Goal: Transaction & Acquisition: Purchase product/service

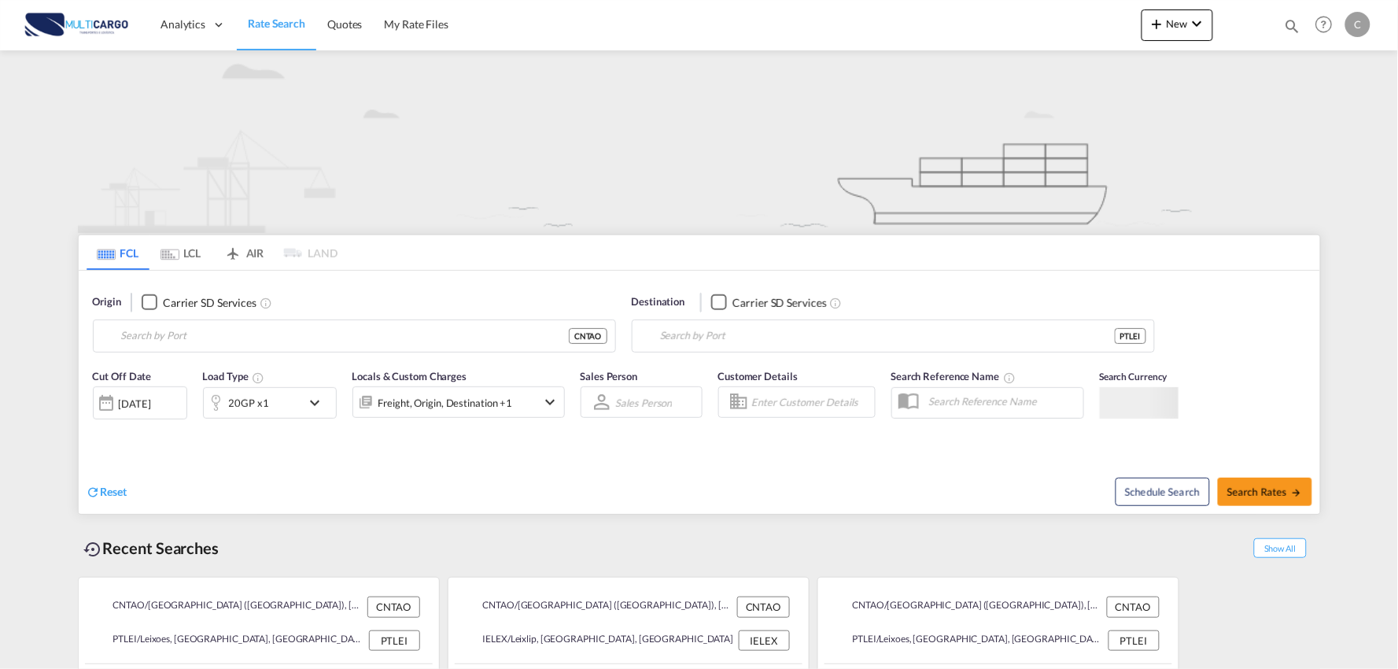
type input "Port of [GEOGRAPHIC_DATA], [GEOGRAPHIC_DATA], [GEOGRAPHIC_DATA]"
type input "Leixoes, Leixoes, PTLEI"
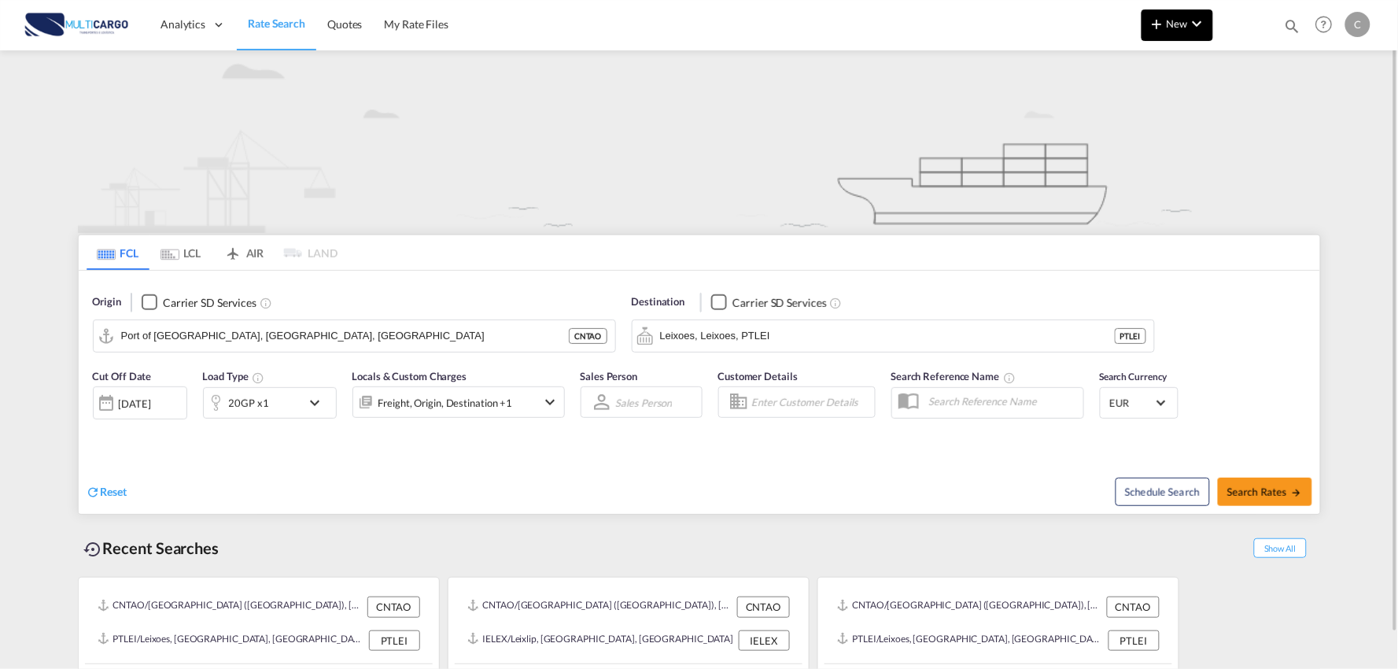
click at [1168, 31] on button "New" at bounding box center [1178, 24] width 72 height 31
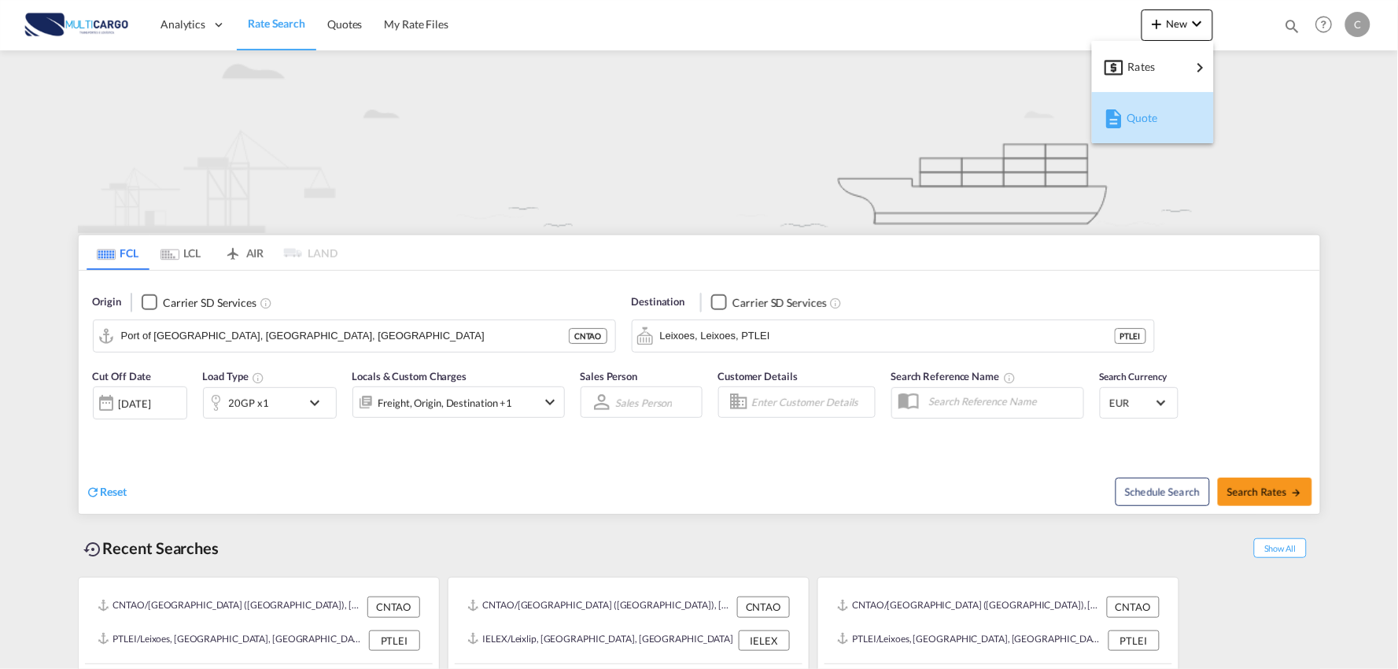
click at [1174, 124] on div "Quote" at bounding box center [1156, 117] width 58 height 39
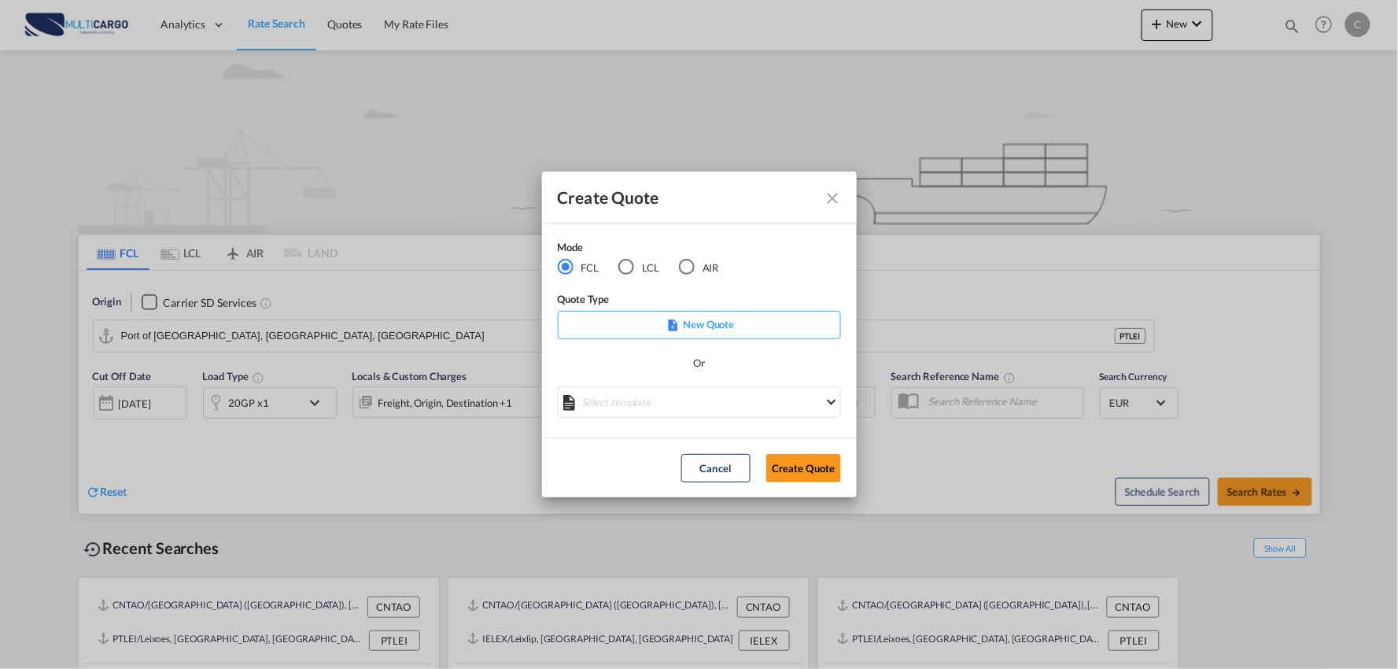
click at [633, 268] on div "LCL" at bounding box center [626, 267] width 16 height 16
click at [661, 403] on md-select "Select template EXP LCL Globelink 09/2025 Patricia Barroso | 12 Sep 2025 EXP UK…" at bounding box center [699, 401] width 283 height 31
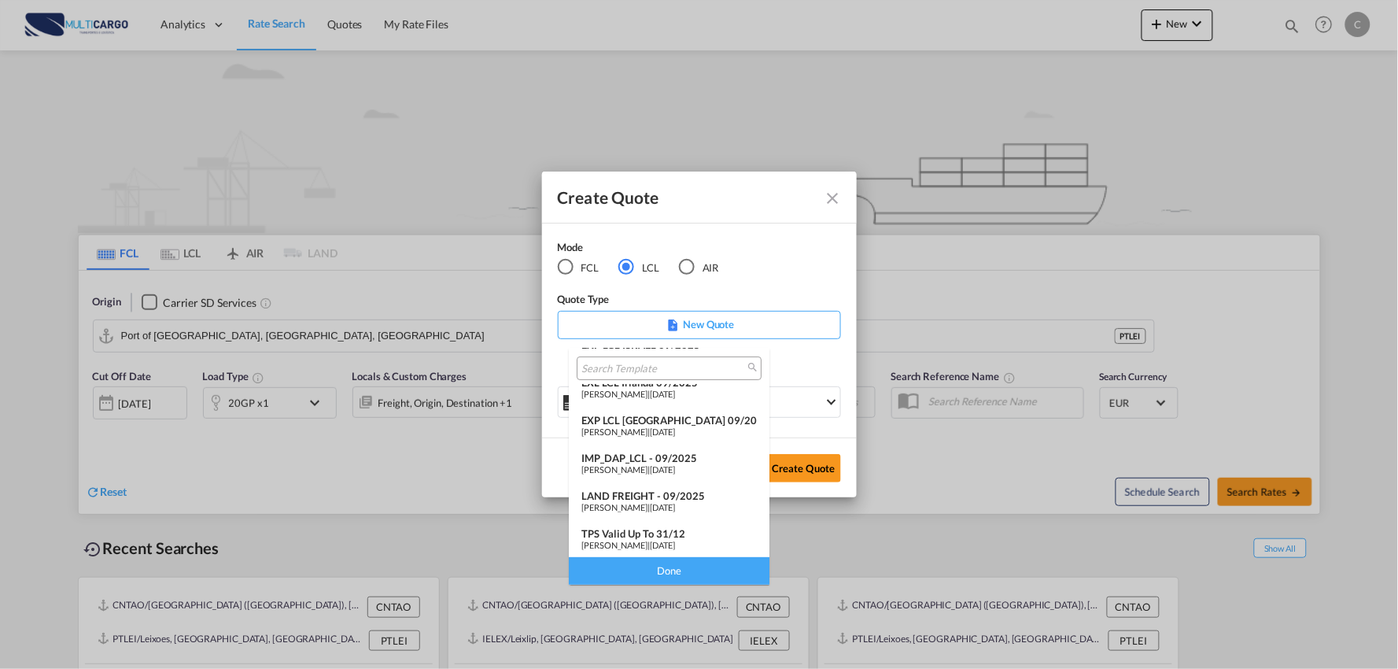
scroll to position [128, 0]
click at [665, 453] on div "IMP_DAP_LCL - 09/2025" at bounding box center [668, 457] width 175 height 13
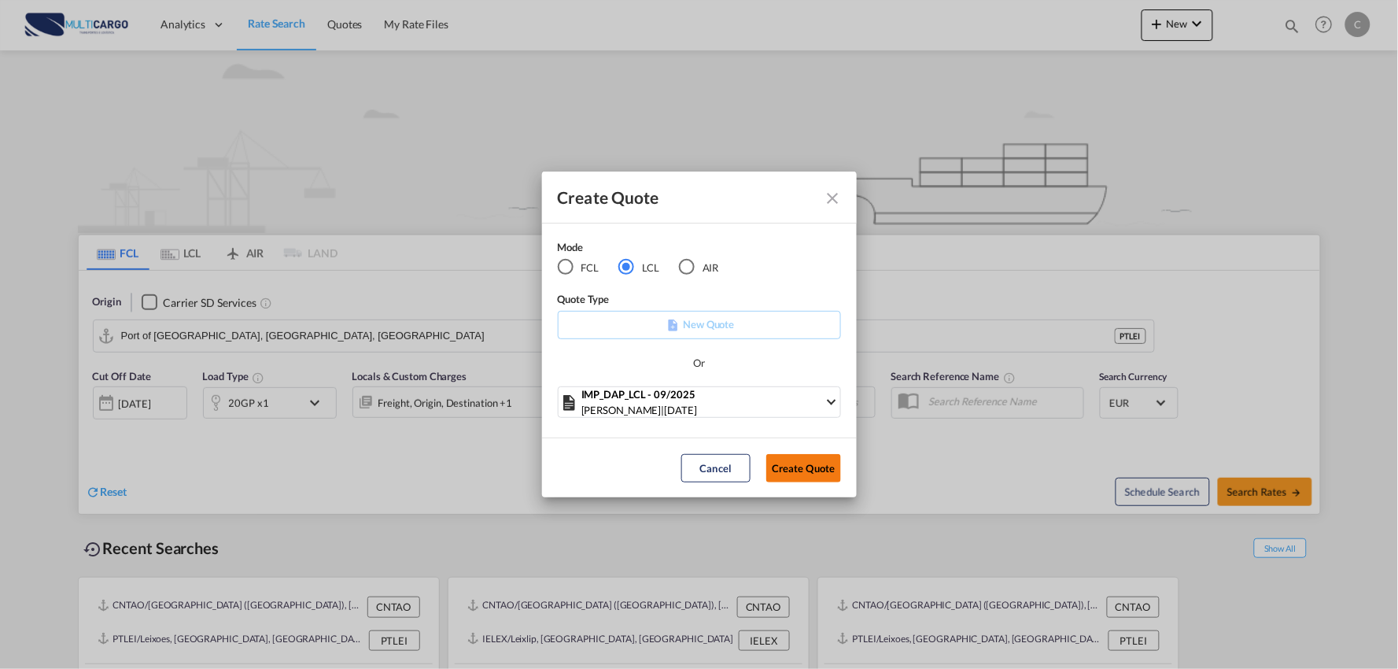
click at [813, 473] on button "Create Quote" at bounding box center [803, 468] width 75 height 28
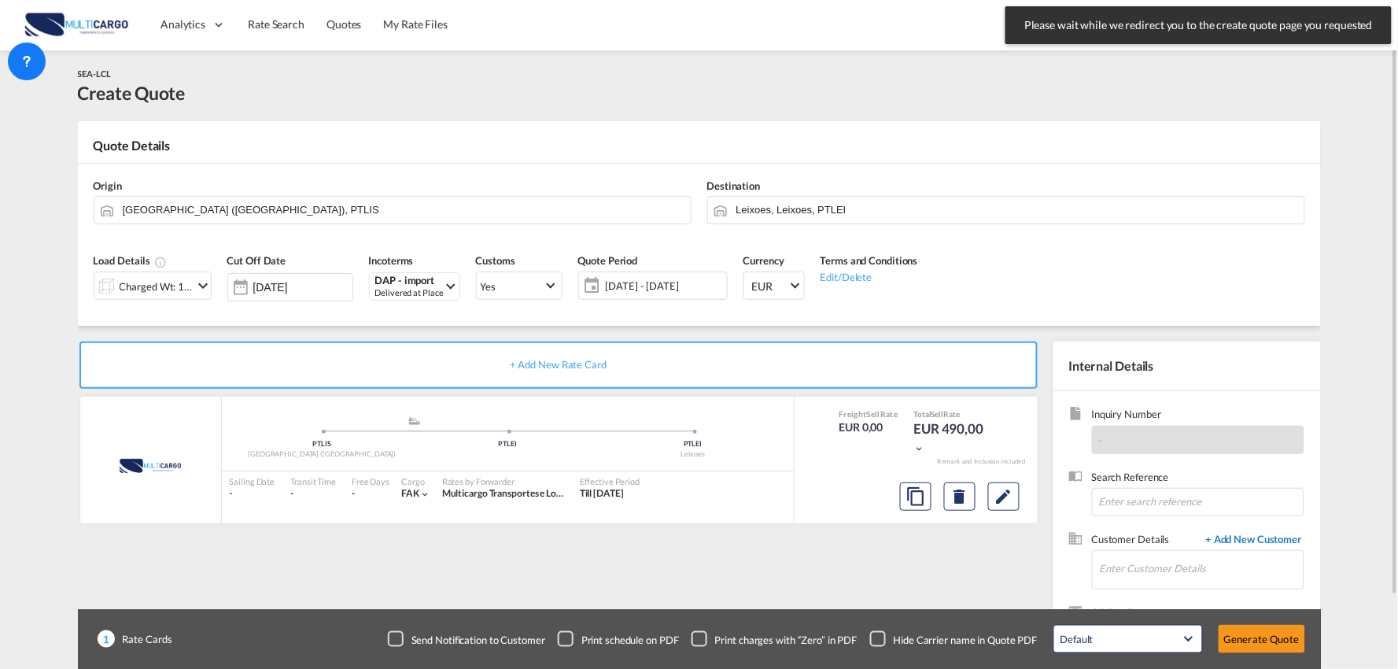
click at [1254, 544] on span "+ Add New Customer" at bounding box center [1251, 541] width 106 height 18
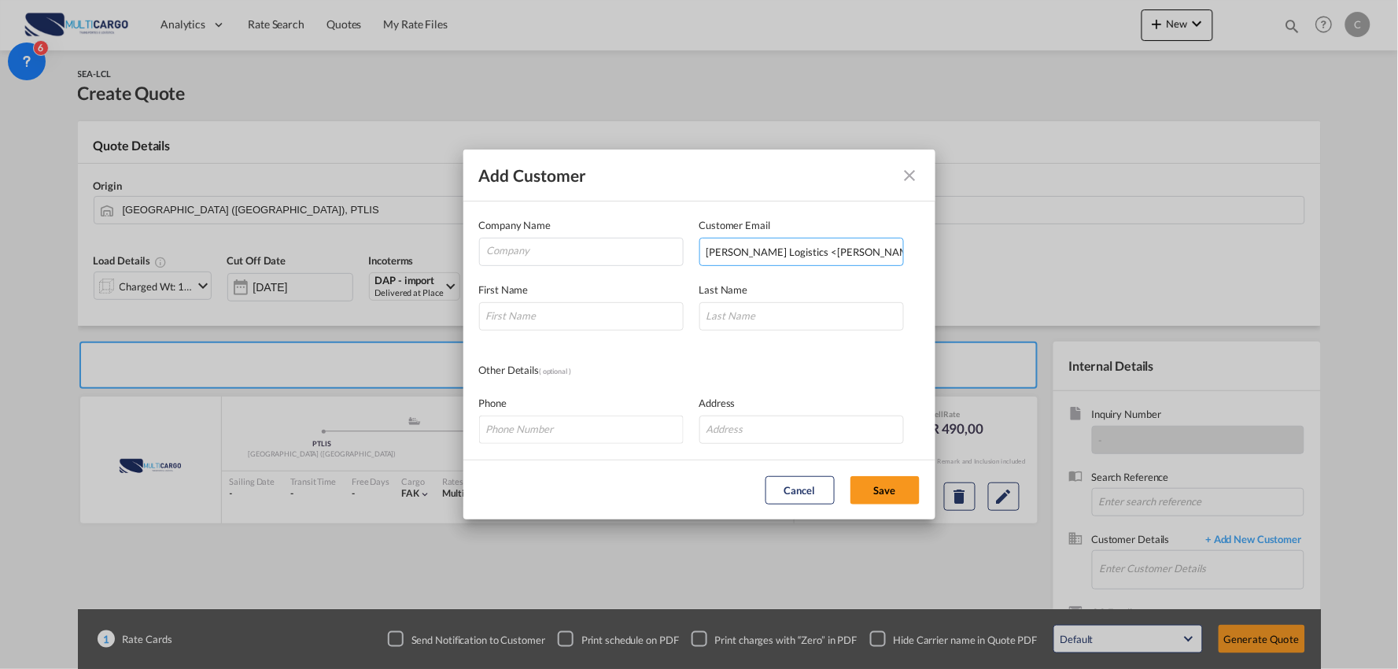
click at [809, 253] on input "Kamrul-T.R Logistics <kamrul@trlogisticsbd.com>" at bounding box center [801, 252] width 205 height 28
drag, startPoint x: 803, startPoint y: 252, endPoint x: 665, endPoint y: 261, distance: 138.8
click at [522, 275] on md-dialog-content "Company Name Customer Email Kamrul-T.R Logistics <kamrul@trlogisticsbd.com> Ent…" at bounding box center [699, 330] width 472 height 258
click at [865, 256] on input "kamrul@trlogisticsbd.com>" at bounding box center [801, 252] width 205 height 28
type input "[PERSON_NAME][EMAIL_ADDRESS][DOMAIN_NAME]"
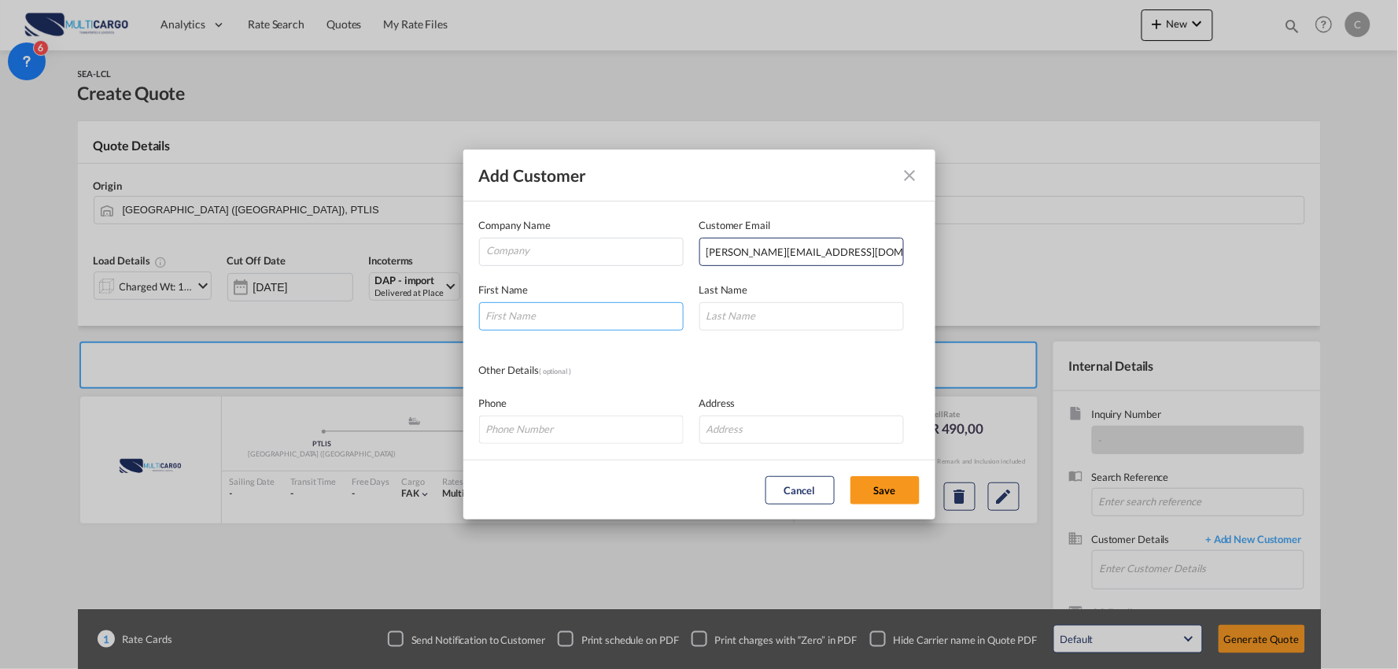
drag, startPoint x: 623, startPoint y: 323, endPoint x: 594, endPoint y: 326, distance: 29.3
click at [623, 323] on input "Add Customer Company ..." at bounding box center [581, 316] width 205 height 28
type input "kAMRUL"
type input "ahA"
drag, startPoint x: 569, startPoint y: 313, endPoint x: 331, endPoint y: 317, distance: 237.6
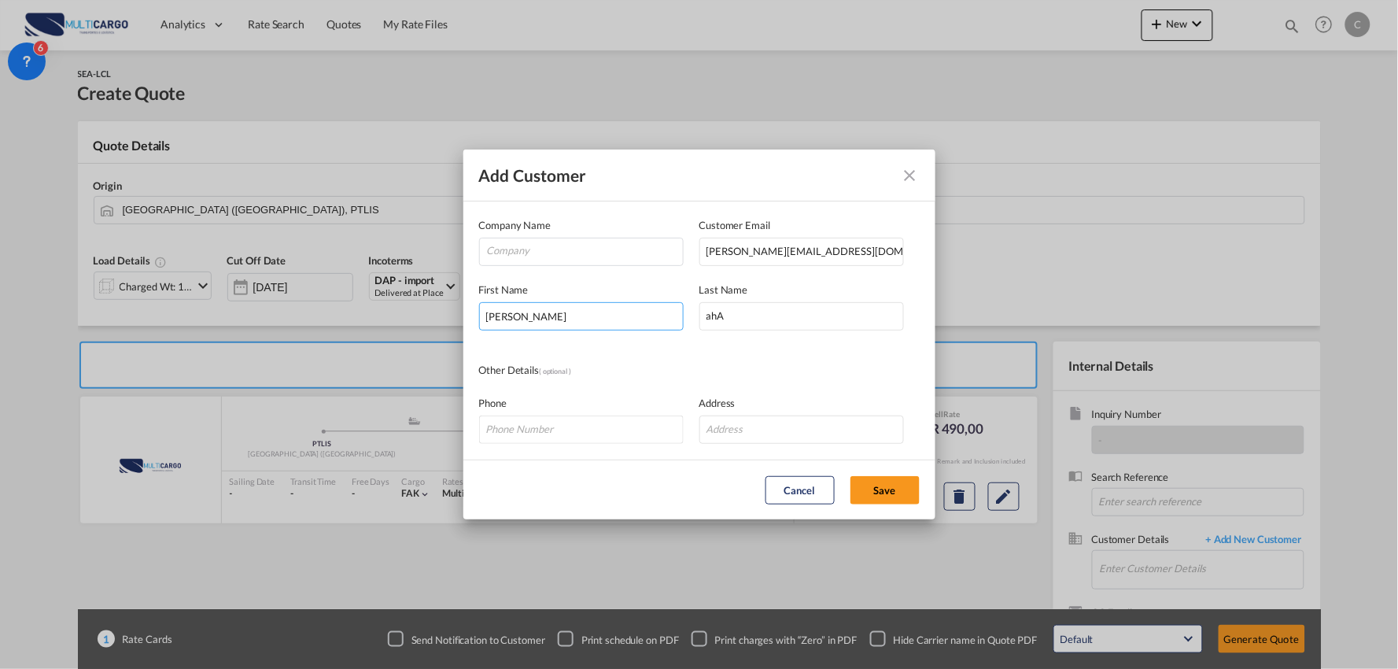
click at [332, 317] on div "Add Customer Company Name Customer Email kamrul@trlogisticsbd.com First Name kA…" at bounding box center [699, 334] width 1398 height 669
type input "[PERSON_NAME]"
click at [583, 253] on input "Company" at bounding box center [585, 250] width 196 height 24
paste input "T.R LOGISTICS LTD."
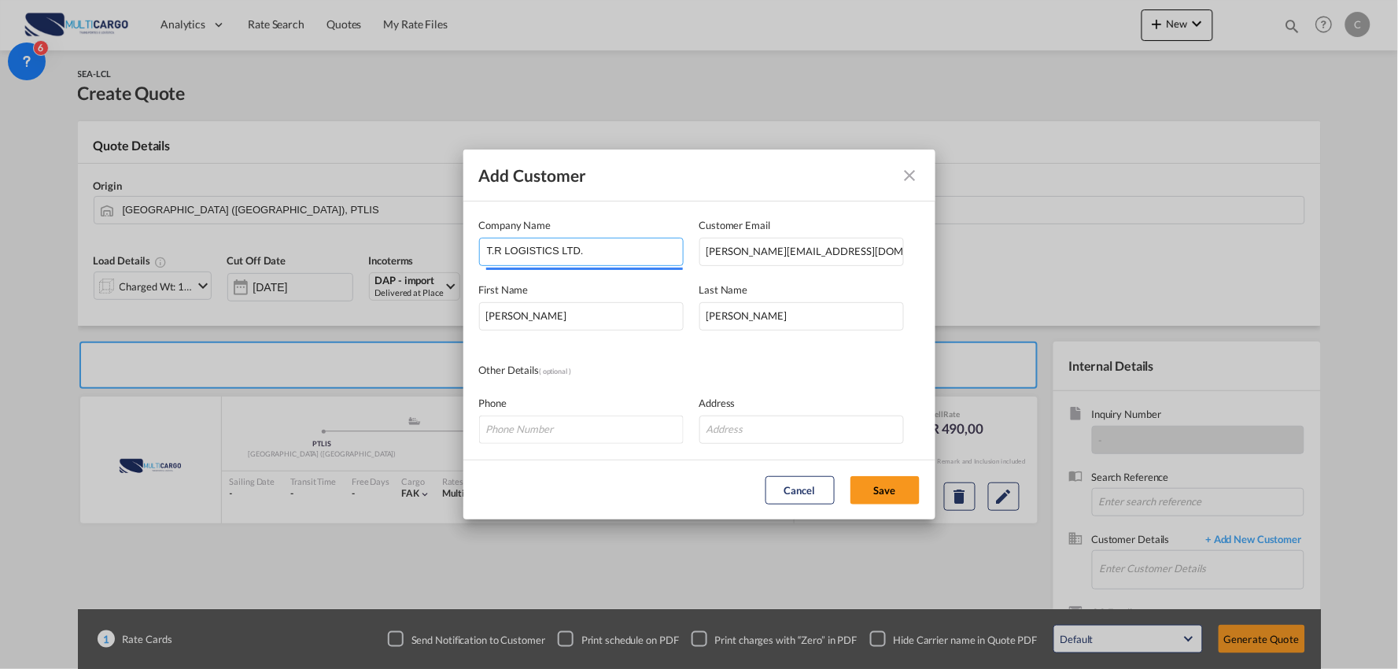
type input "T.R LOGISTICS LTD."
click at [808, 422] on input "Add Customer Company ..." at bounding box center [801, 429] width 205 height 28
paste input "[GEOGRAPHIC_DATA]-1212, [GEOGRAPHIC_DATA]."
type input "[GEOGRAPHIC_DATA]-1212, [GEOGRAPHIC_DATA]."
click at [877, 476] on button "Save" at bounding box center [884, 490] width 69 height 28
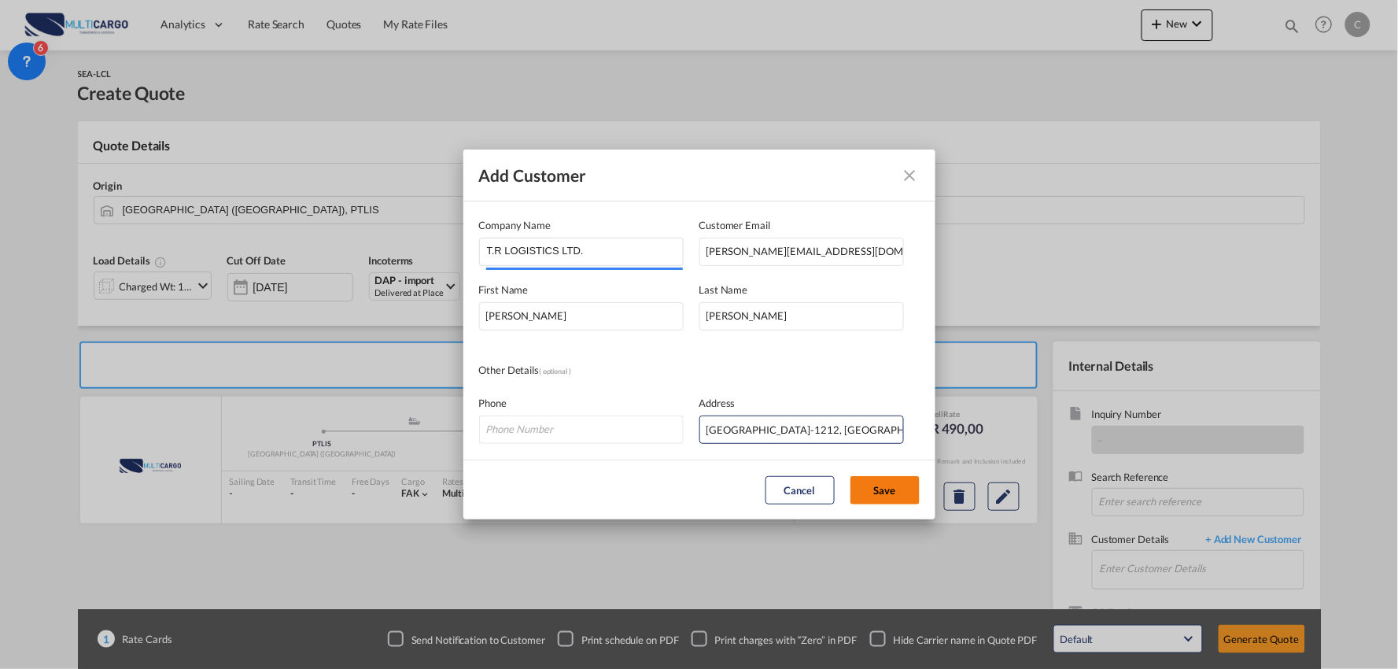
type input "T.R LOGISTICS LTD., [PERSON_NAME], [PERSON_NAME][EMAIL_ADDRESS][DOMAIN_NAME]"
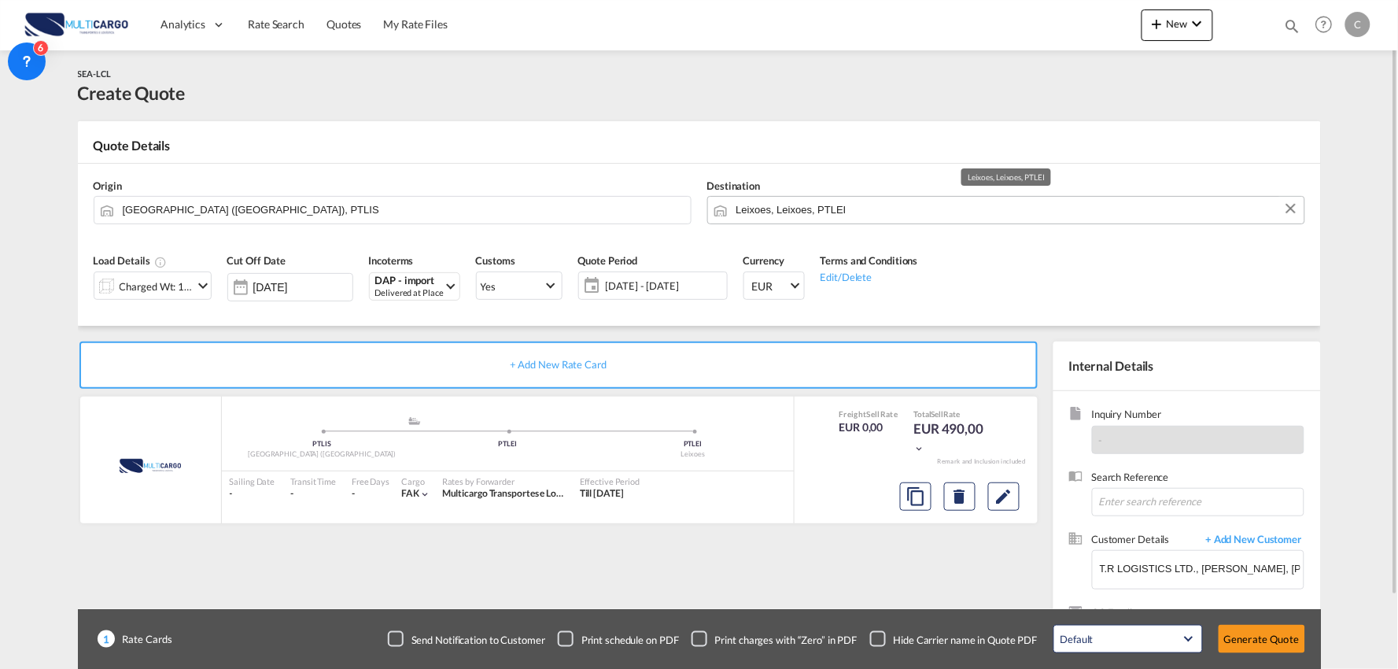
click at [842, 203] on input "Leixoes, Leixoes, PTLEI" at bounding box center [1016, 210] width 560 height 28
click at [800, 249] on div "Leixo es Portugal PTLEI" at bounding box center [857, 243] width 299 height 47
type input "Leixoes, PTLEI"
click at [300, 208] on input "Lisbon (Lisboa), PTLIS" at bounding box center [403, 210] width 560 height 28
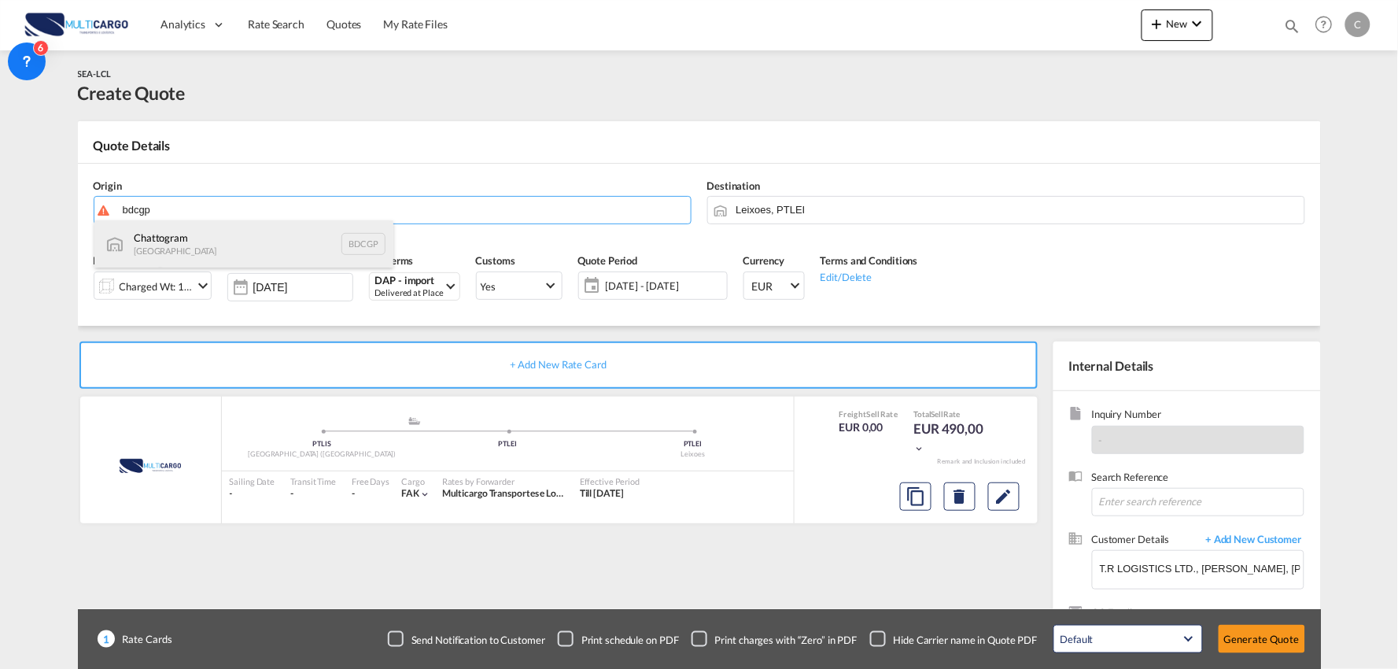
click at [231, 245] on div "Chattogram Bangladesh BDCGP" at bounding box center [243, 243] width 299 height 47
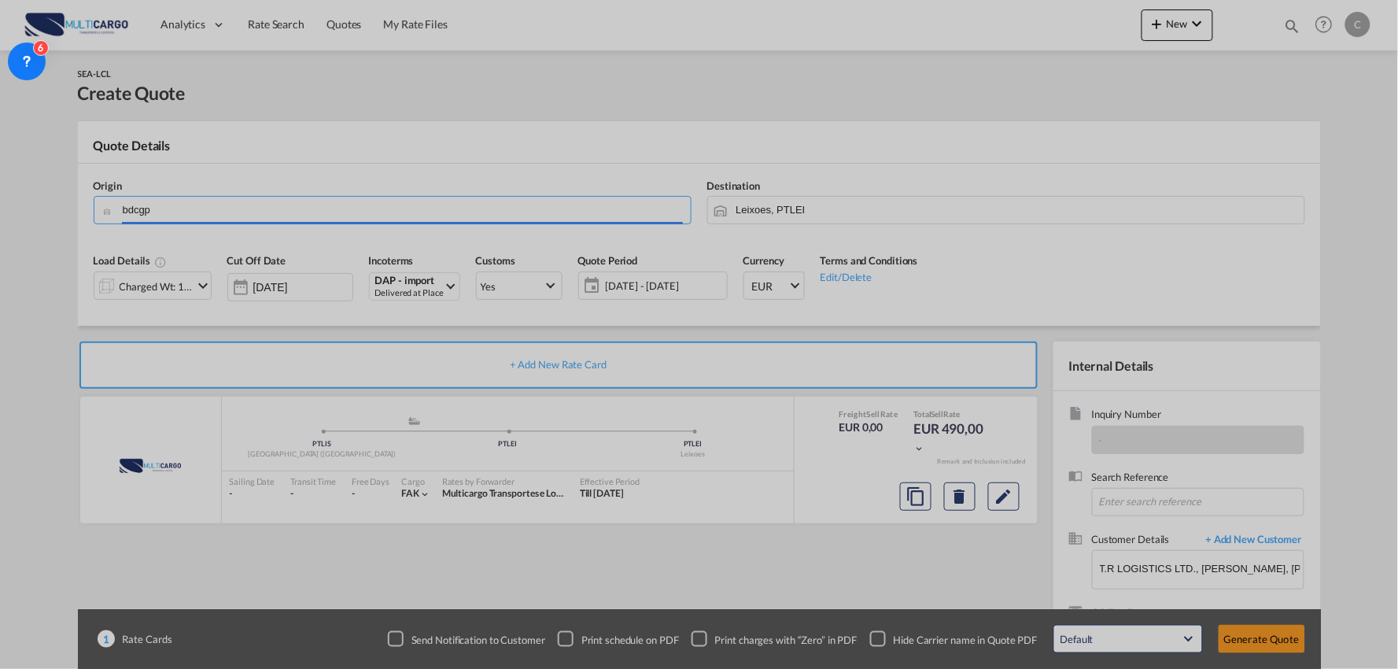
type input "Chattogram, BDCGP"
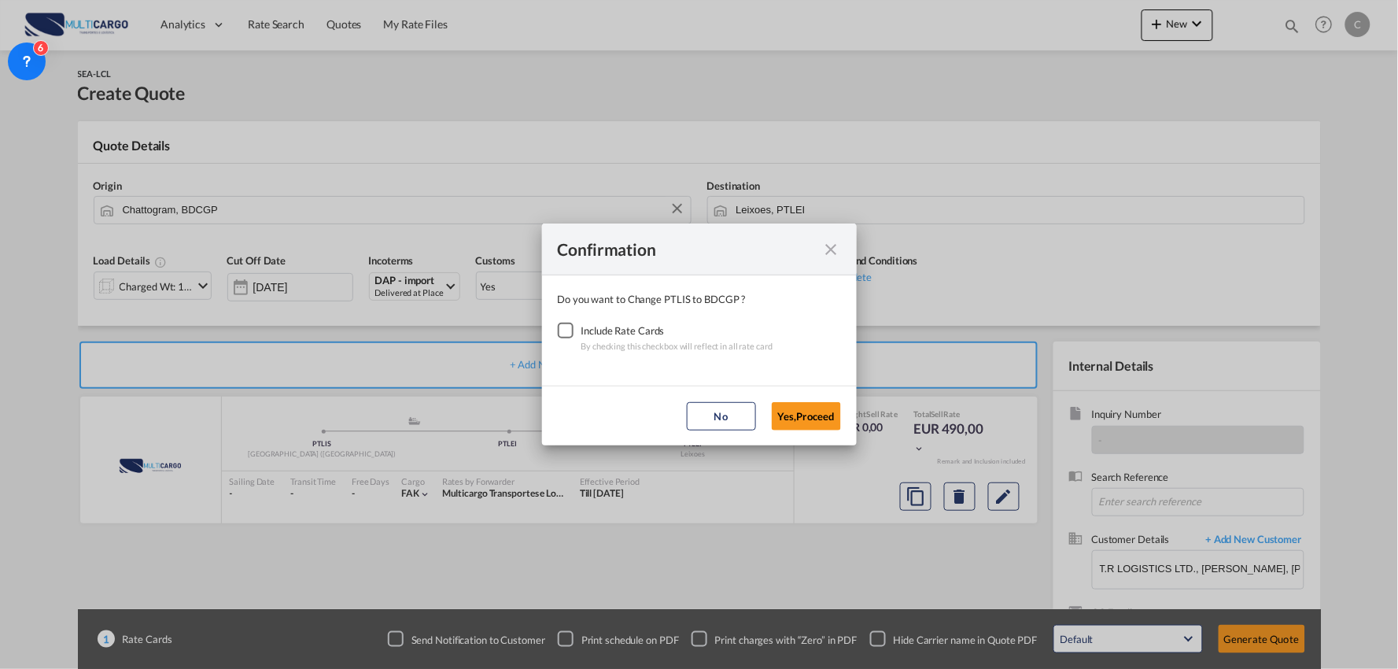
click at [560, 331] on div "Checkbox No Ink" at bounding box center [566, 331] width 16 height 16
click at [808, 410] on button "Yes,Proceed" at bounding box center [806, 416] width 69 height 28
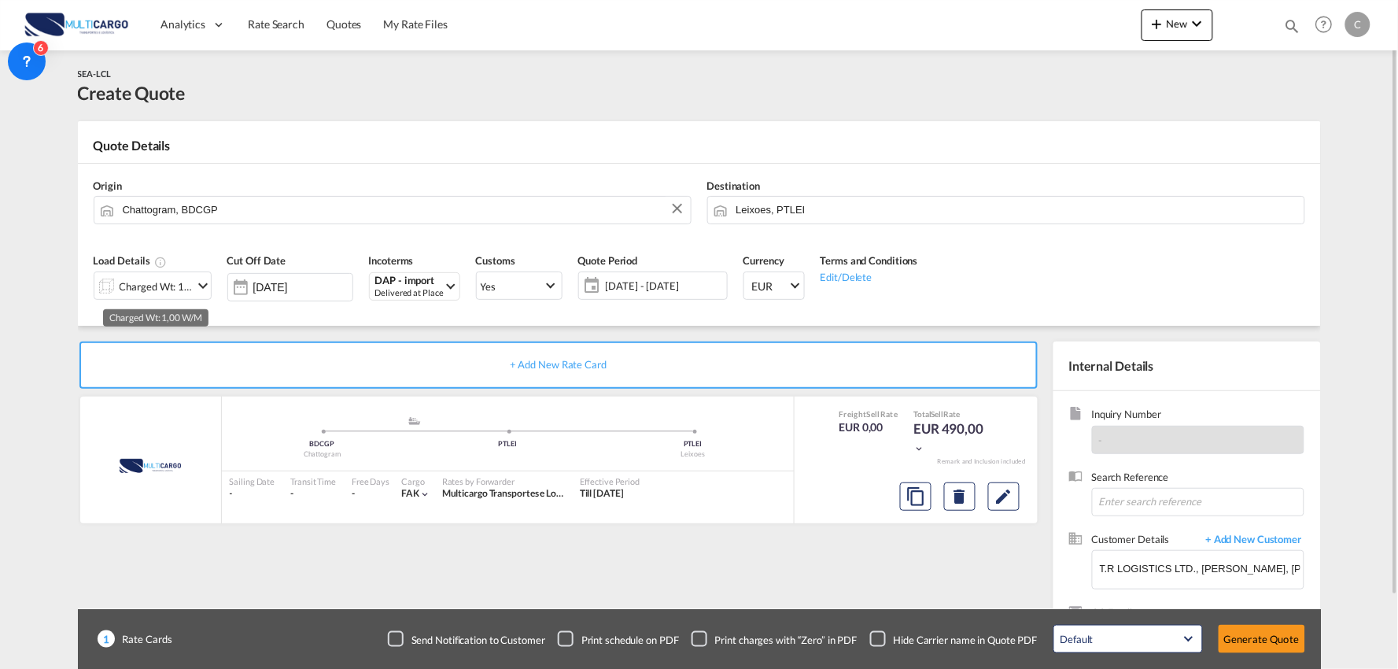
click at [167, 293] on div "Charged Wt: 1,00 W/M" at bounding box center [157, 286] width 74 height 22
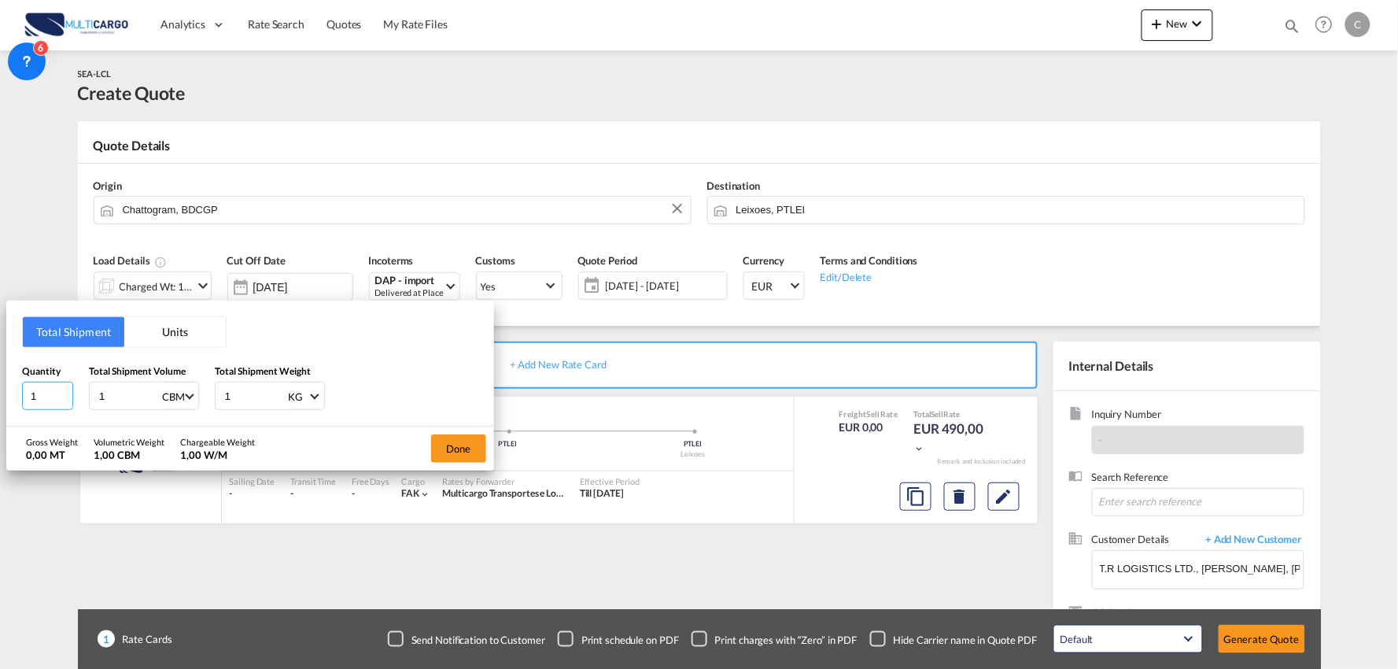
drag, startPoint x: 41, startPoint y: 397, endPoint x: -75, endPoint y: 404, distance: 115.8
click at [0, 404] on html "Analytics Reports Dashboard Rate Search Quotes My Rate Files" at bounding box center [699, 334] width 1398 height 669
type input "10"
drag, startPoint x: 239, startPoint y: 396, endPoint x: 168, endPoint y: 397, distance: 71.6
click at [181, 404] on div "Quantity 10 Total Shipment Volume 1 CBM CBM CFT Total Shipment Weight 1 KG KG LB" at bounding box center [250, 386] width 456 height 47
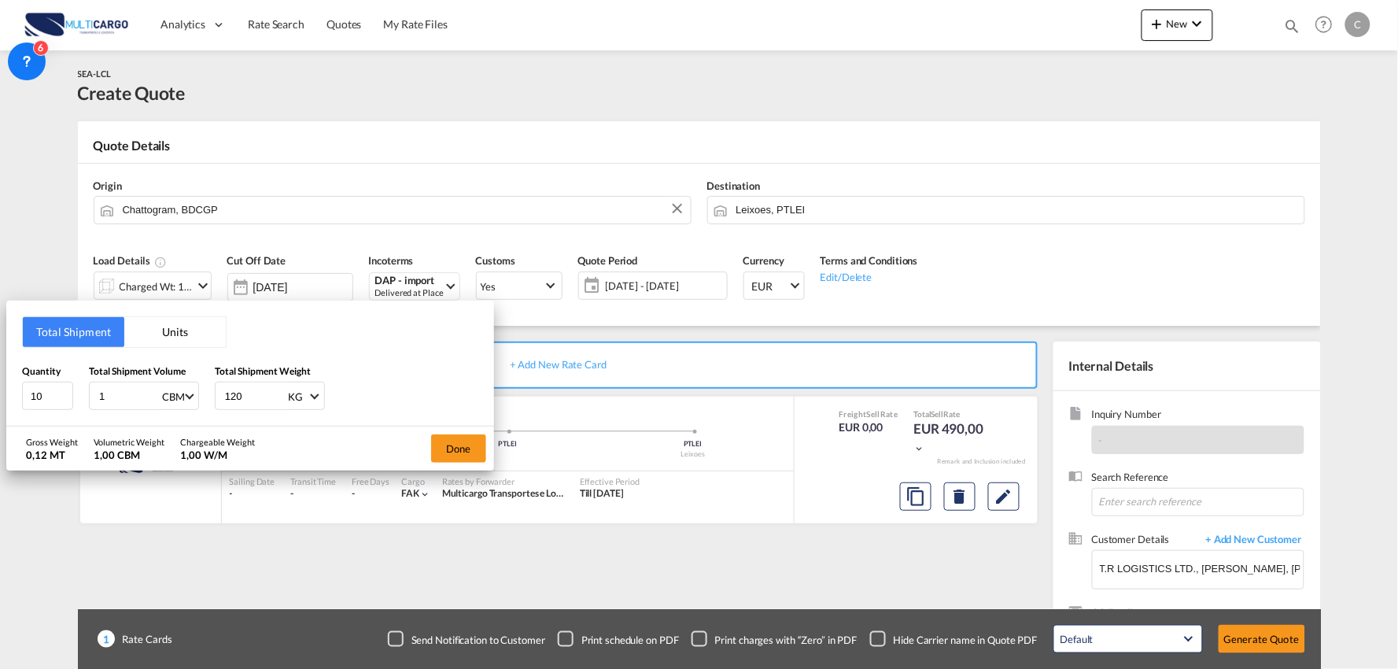
type input "120"
click at [13, 397] on div "Total Shipment Units Quantity 10 Total Shipment Volume 1 CBM CBM CFT Total Ship…" at bounding box center [250, 364] width 488 height 126
type input "0"
type input "0.96"
click at [434, 449] on button "Done" at bounding box center [458, 448] width 55 height 28
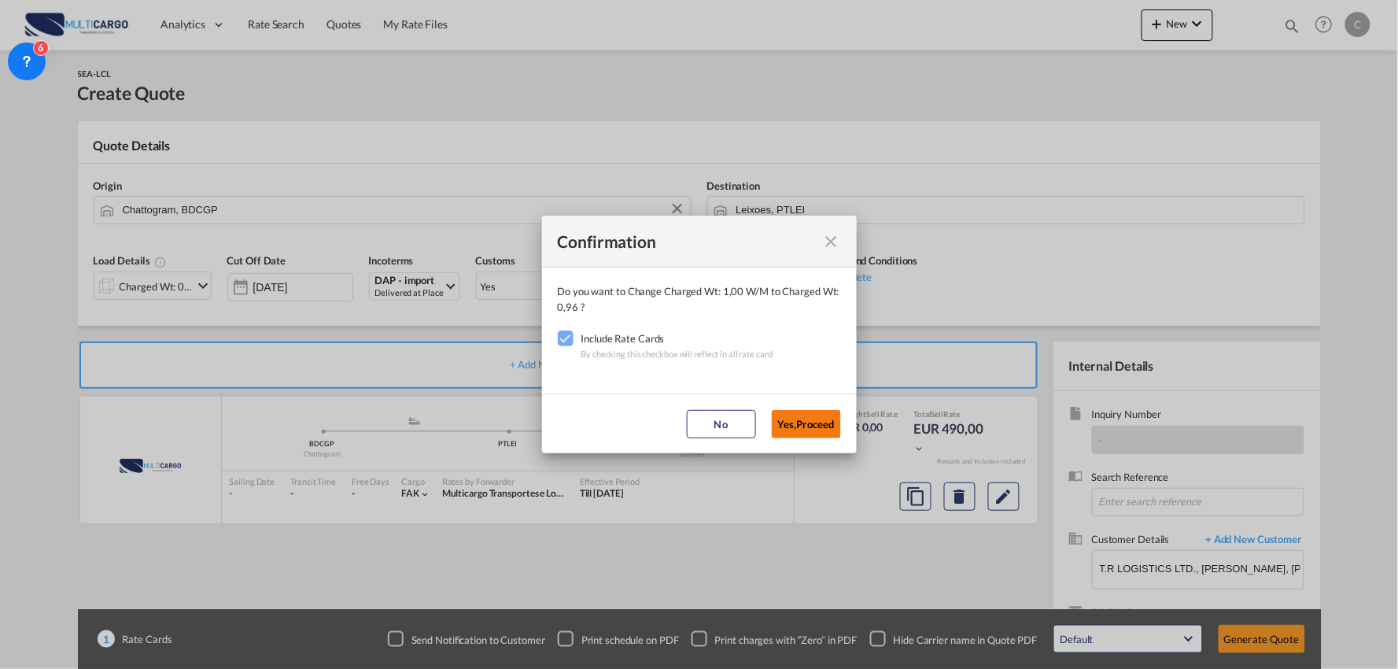
click at [784, 423] on button "Yes,Proceed" at bounding box center [806, 424] width 69 height 28
click at [795, 535] on div "Confirmation Do you want to Change Charged Wt: 1,00 W/M to Charged Wt: 0,96 ? I…" at bounding box center [699, 334] width 1398 height 669
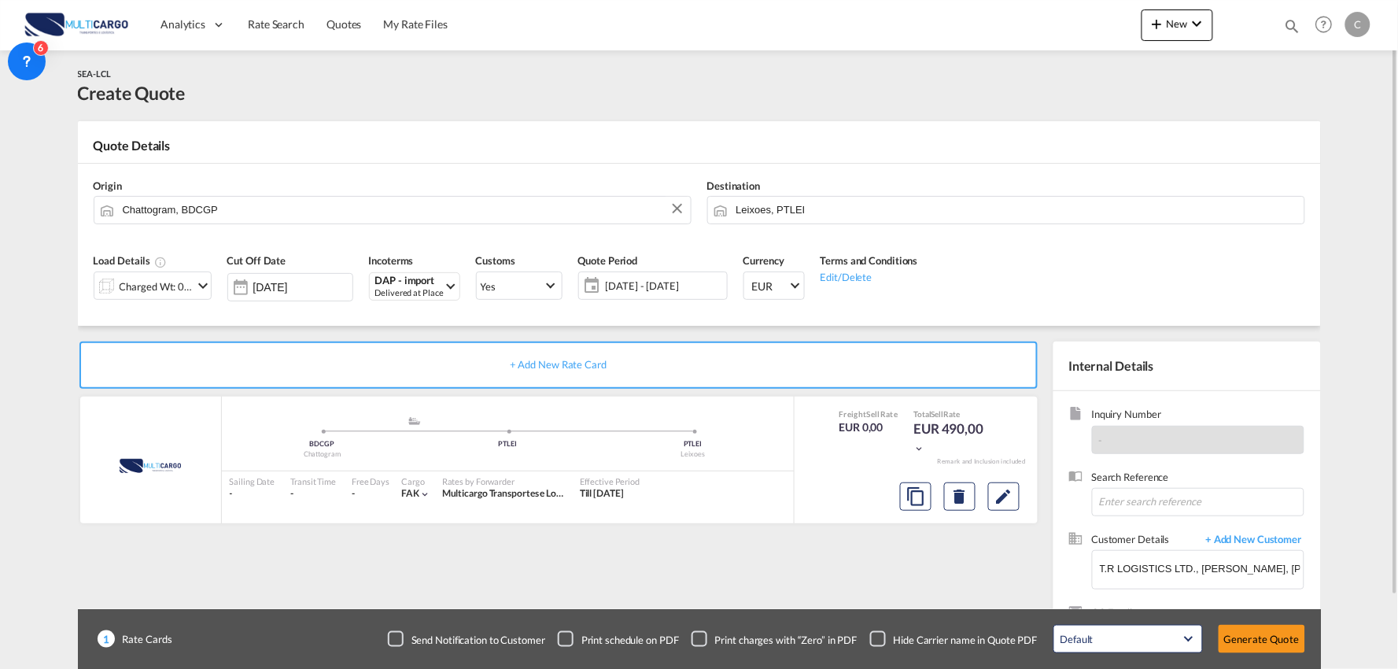
click at [879, 640] on div "Checkbox No Ink" at bounding box center [878, 639] width 16 height 16
click at [791, 584] on div "+ Add New Rate Card MultiCargo added by you .a{fill:#aaa8ad;} .a{fill:#aaa8ad;}…" at bounding box center [562, 505] width 968 height 329
click at [1245, 640] on button "Generate Quote" at bounding box center [1262, 639] width 87 height 28
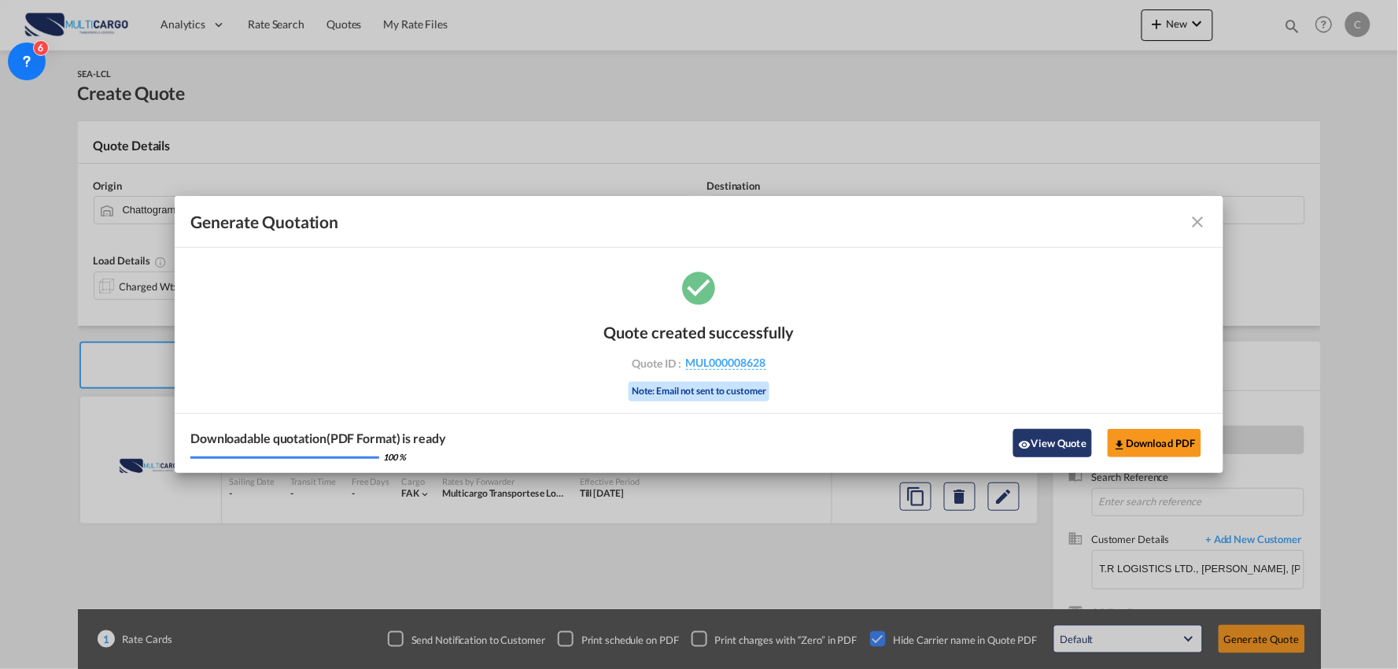
click at [1057, 445] on button "View Quote" at bounding box center [1052, 443] width 79 height 28
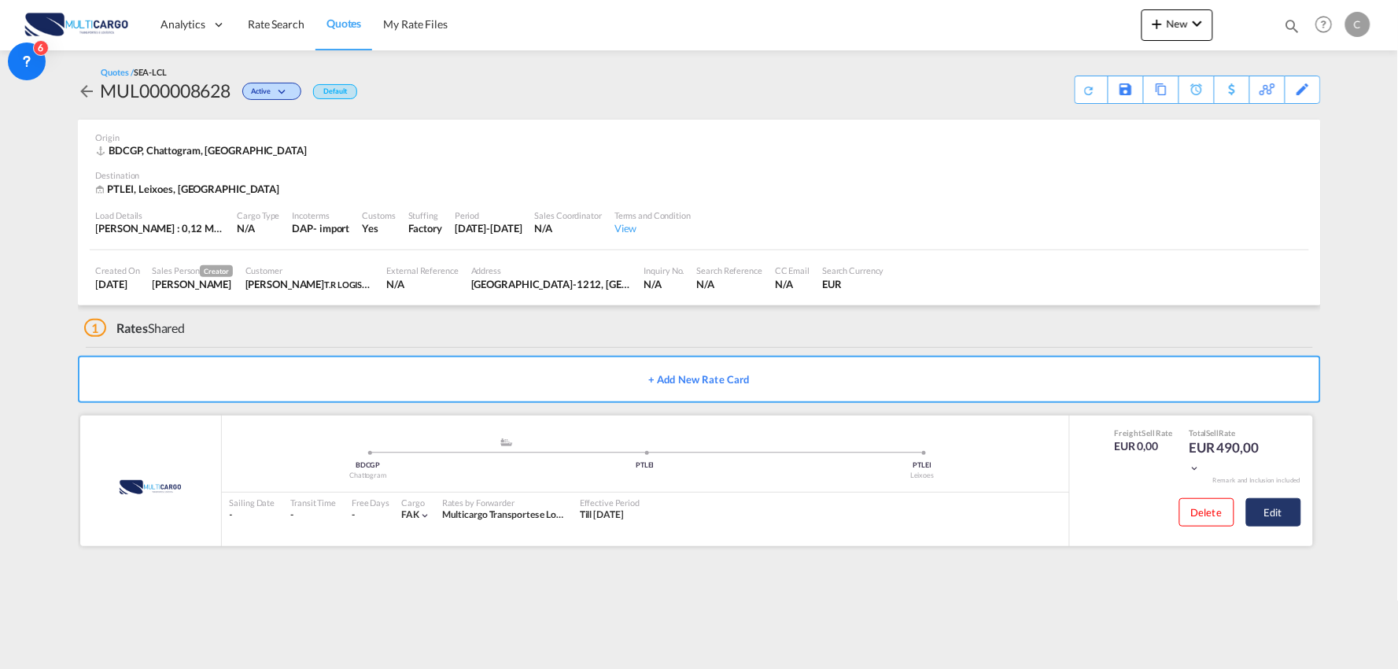
click at [1277, 504] on button "Edit" at bounding box center [1273, 512] width 55 height 28
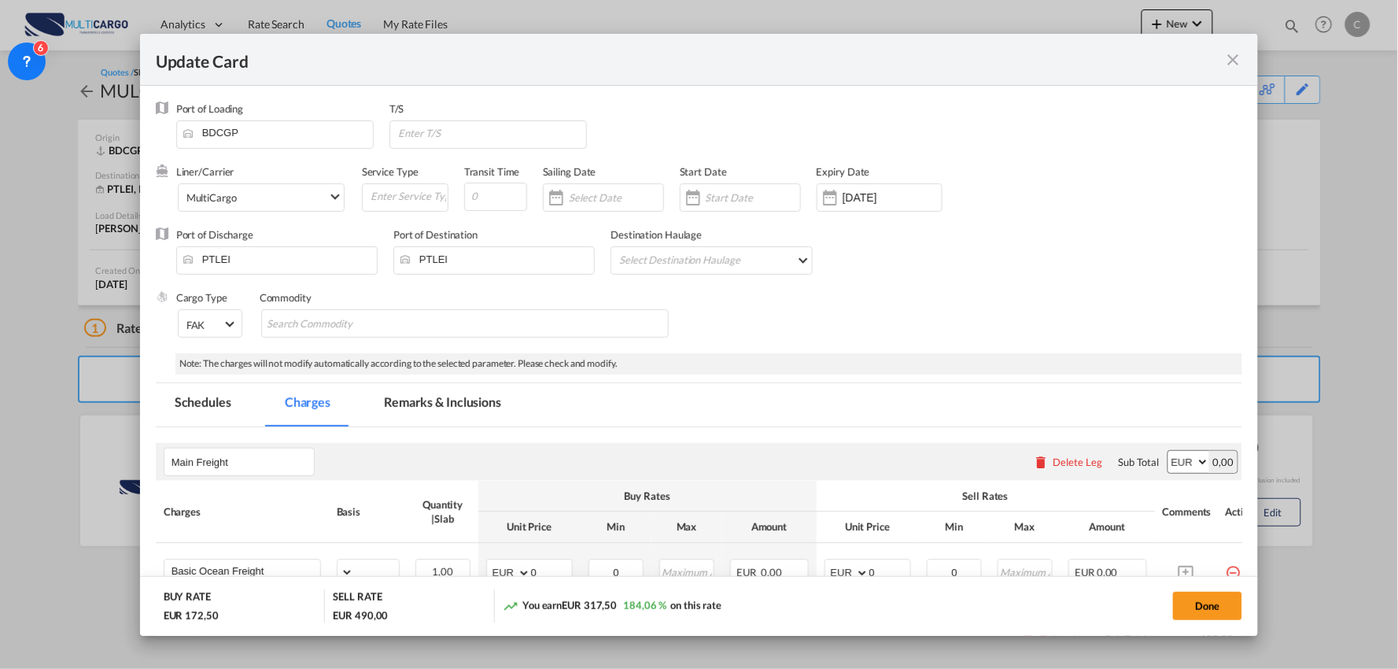
select select "per_shipment"
select select "per_bl"
select select "per_shipment"
select select "per_doc"
select select "per_shipment"
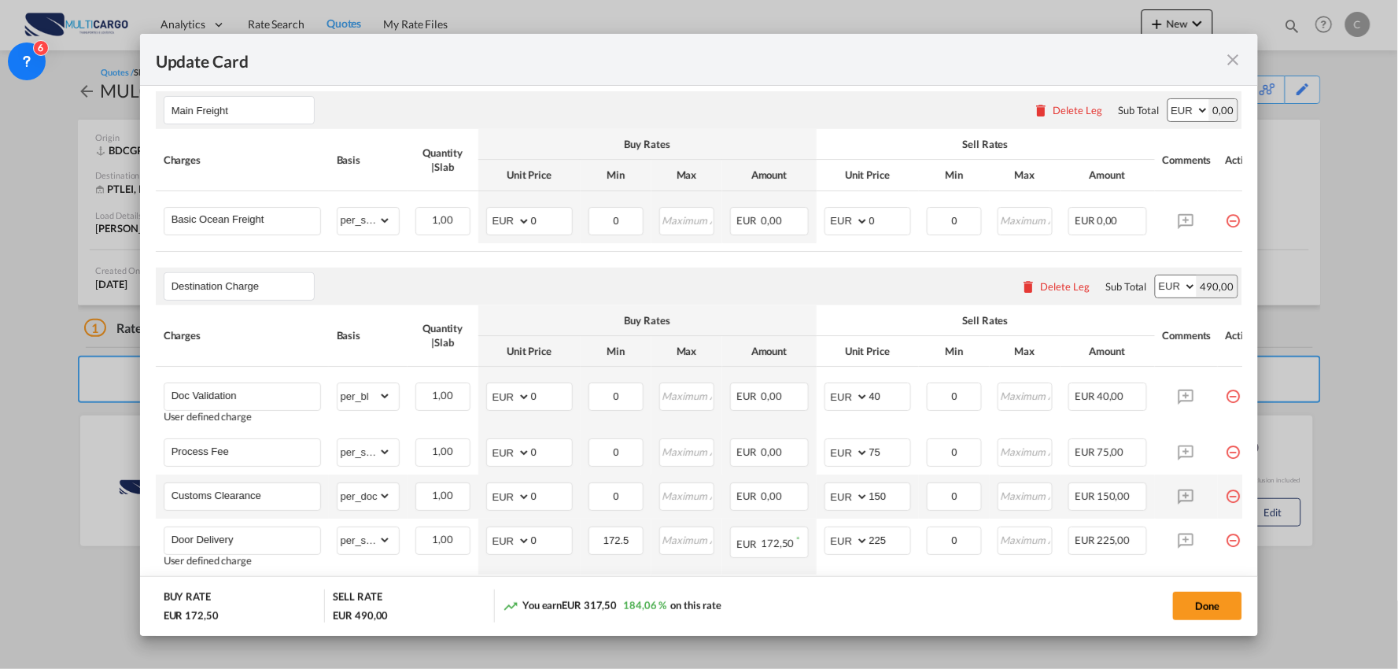
scroll to position [437, 0]
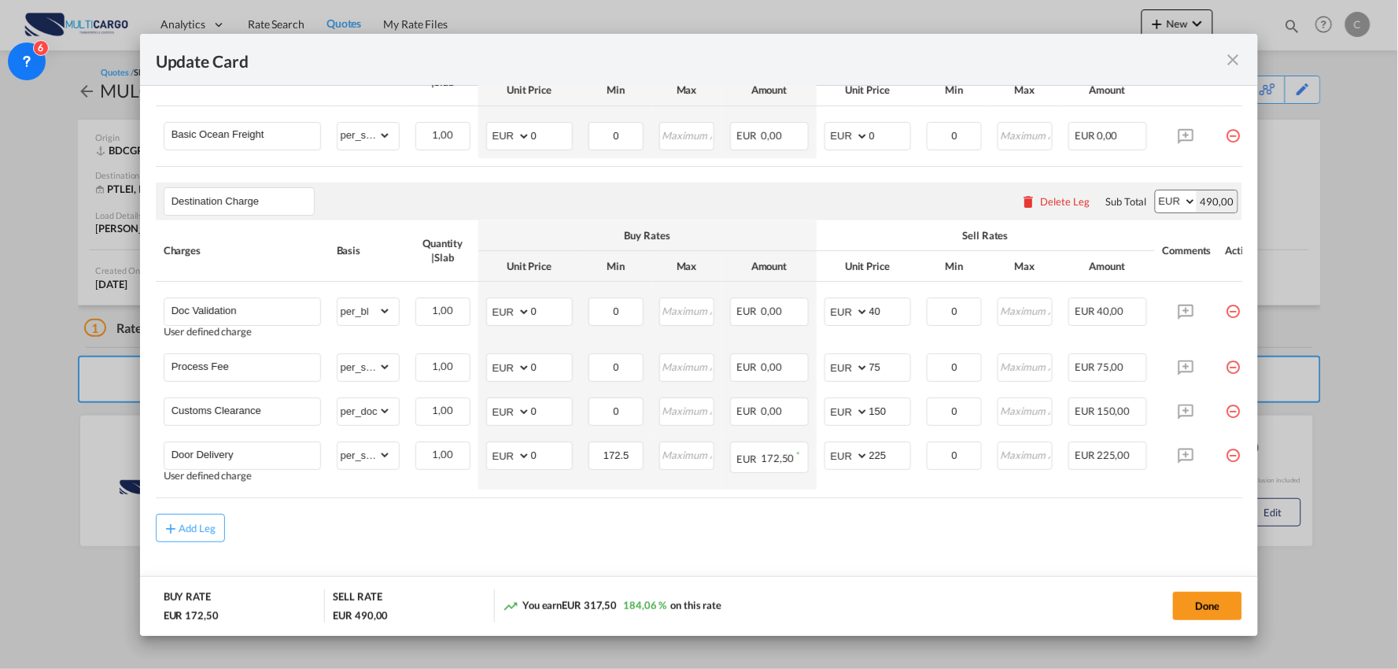
click at [425, 531] on div "Add Leg" at bounding box center [699, 528] width 1087 height 28
drag, startPoint x: 321, startPoint y: 536, endPoint x: 261, endPoint y: 474, distance: 86.2
click at [321, 536] on div "Add Leg" at bounding box center [699, 528] width 1087 height 28
click at [264, 450] on input "Door Delivery" at bounding box center [246, 454] width 149 height 24
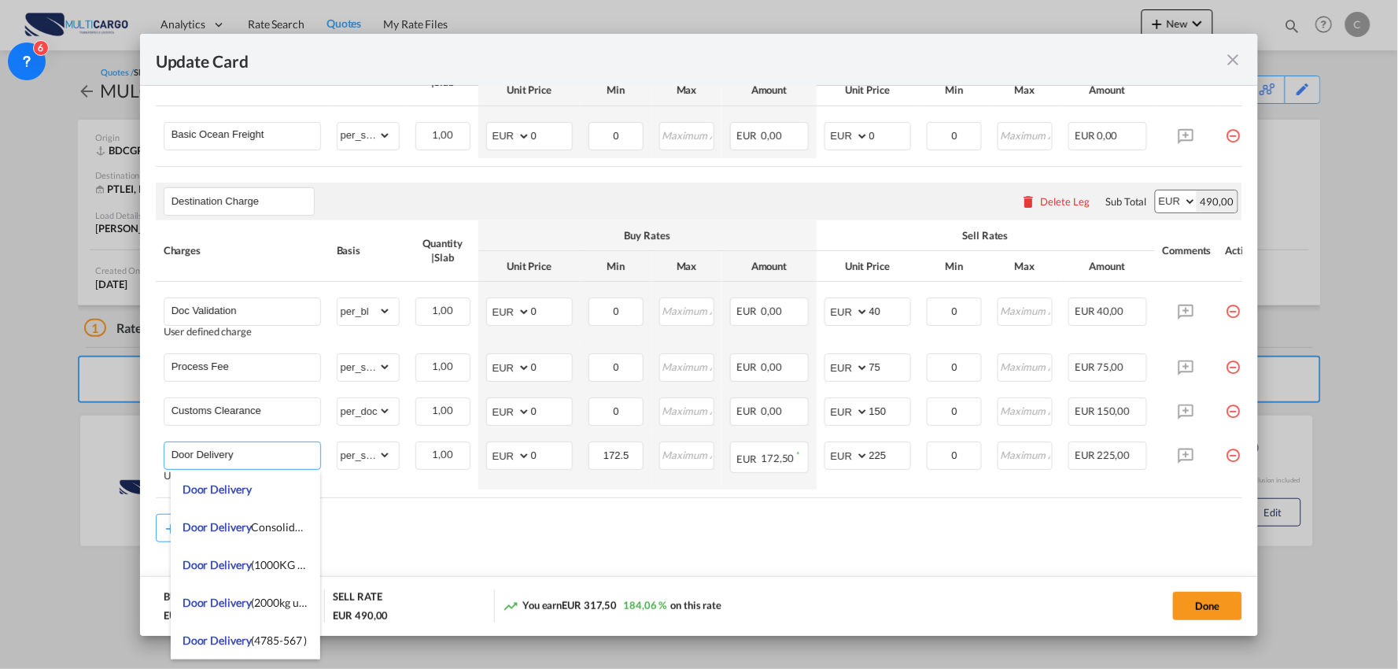
drag, startPoint x: 266, startPoint y: 457, endPoint x: 113, endPoint y: 458, distance: 152.6
click at [114, 459] on div "Update Card Port of Loading BDCGP T/S Liner/Carrier MultiCargo Atlantic Contain…" at bounding box center [699, 334] width 1398 height 669
type input "d"
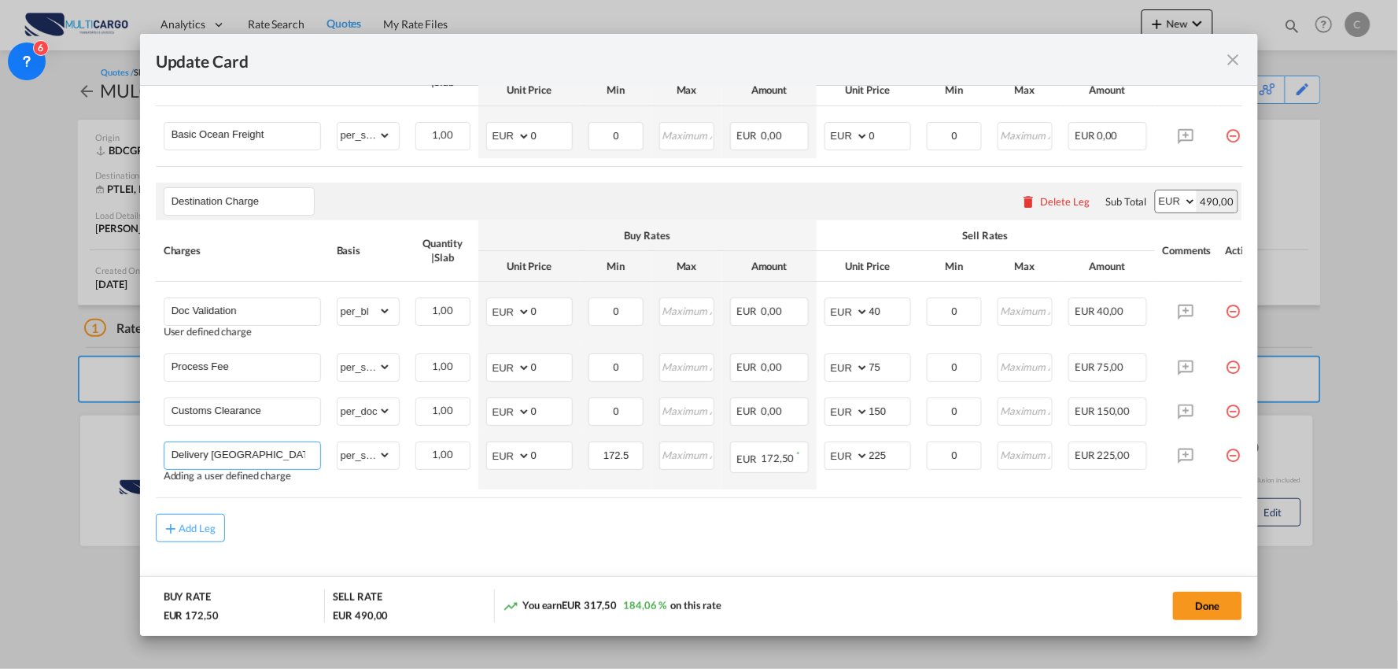
type input "Delivery Viana do Castelo"
click at [541, 542] on div "Add Leg" at bounding box center [699, 528] width 1087 height 28
click at [541, 537] on div "Add Leg" at bounding box center [699, 528] width 1087 height 28
click at [780, 536] on div "Add Leg" at bounding box center [699, 528] width 1087 height 28
drag, startPoint x: 557, startPoint y: 409, endPoint x: 467, endPoint y: 415, distance: 90.7
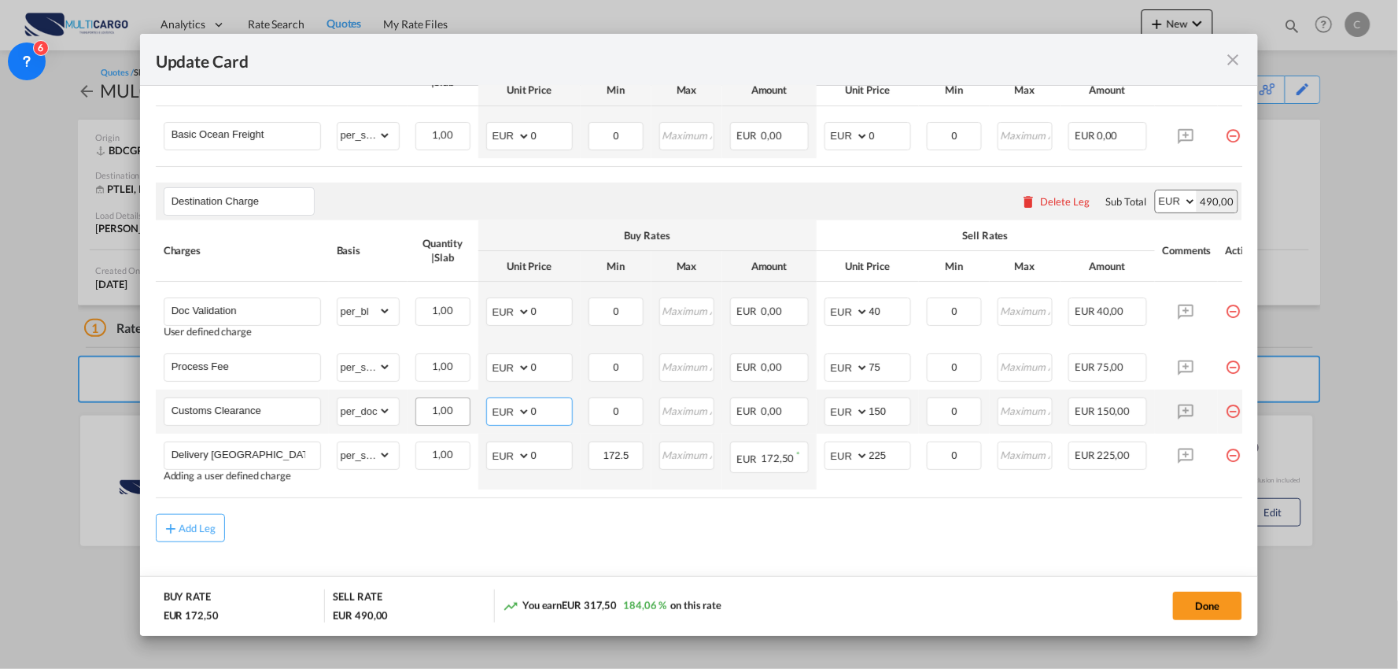
click at [474, 415] on tr "Customs Clearance Please Enter Already Exists gross_weight volumetric_weight pe…" at bounding box center [713, 411] width 1115 height 44
type input "80"
click at [563, 539] on div "Add Leg" at bounding box center [699, 528] width 1087 height 28
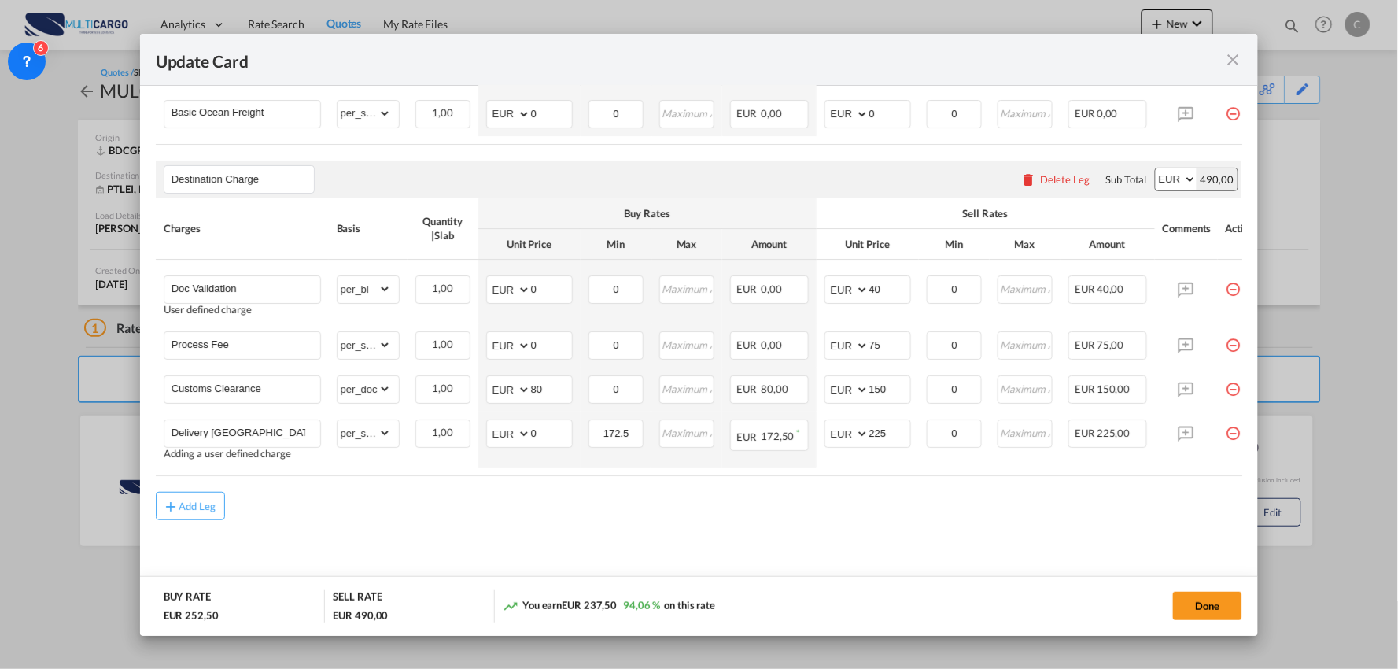
scroll to position [467, 0]
click at [1079, 43] on div "Update Card" at bounding box center [699, 60] width 1119 height 52
click at [383, 527] on md-content "Main Freight Please enter leg name Leg Name Already Exists Delete Leg Sub Total…" at bounding box center [699, 283] width 1087 height 628
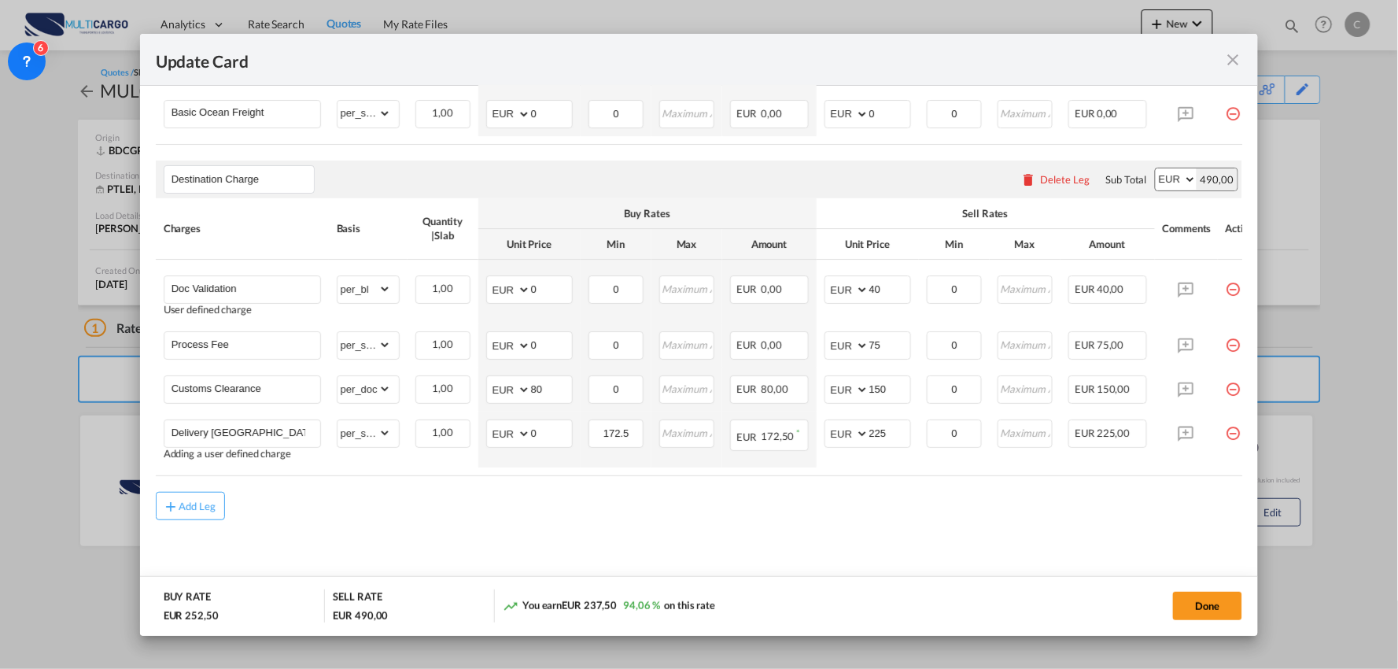
click at [469, 525] on md-content "Main Freight Please enter leg name Leg Name Already Exists Delete Leg Sub Total…" at bounding box center [699, 283] width 1087 height 628
click at [468, 525] on md-content "Main Freight Please enter leg name Leg Name Already Exists Delete Leg Sub Total…" at bounding box center [699, 283] width 1087 height 628
click at [464, 515] on div "Add Leg" at bounding box center [699, 506] width 1087 height 28
click at [463, 514] on div "Add Leg" at bounding box center [699, 506] width 1087 height 28
click at [280, 508] on div "Add Leg" at bounding box center [699, 506] width 1087 height 28
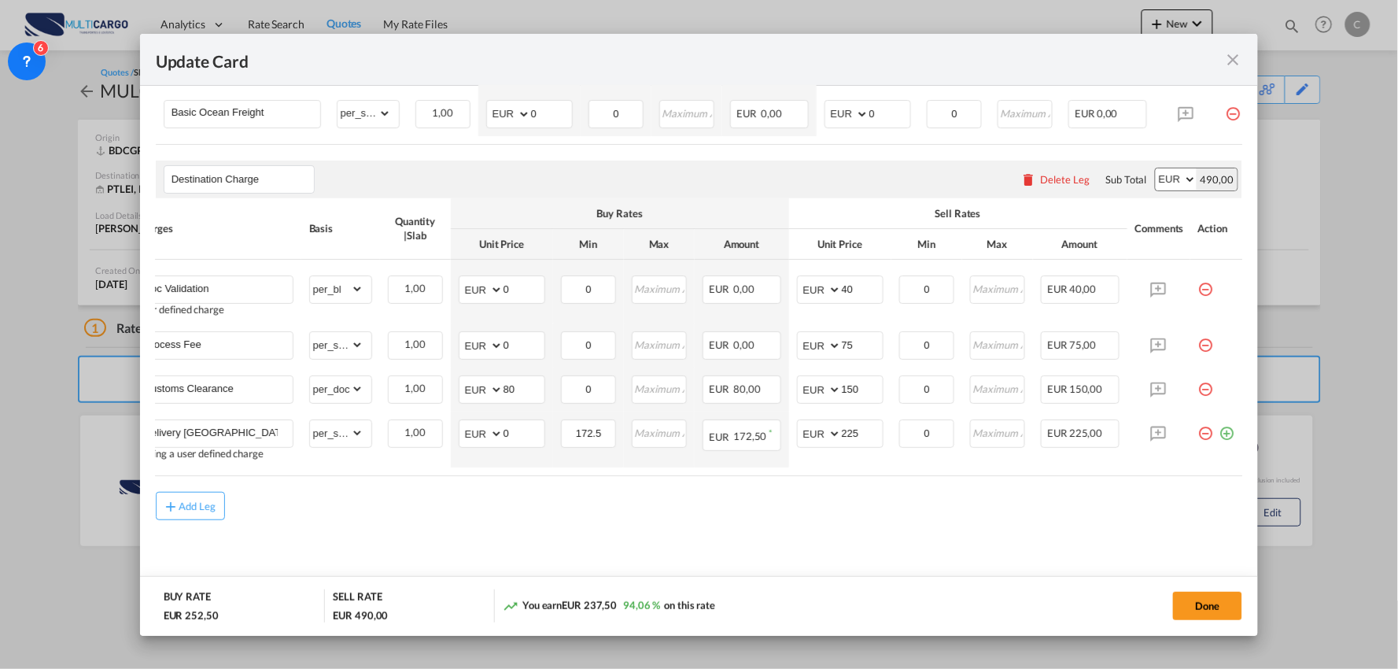
scroll to position [0, 0]
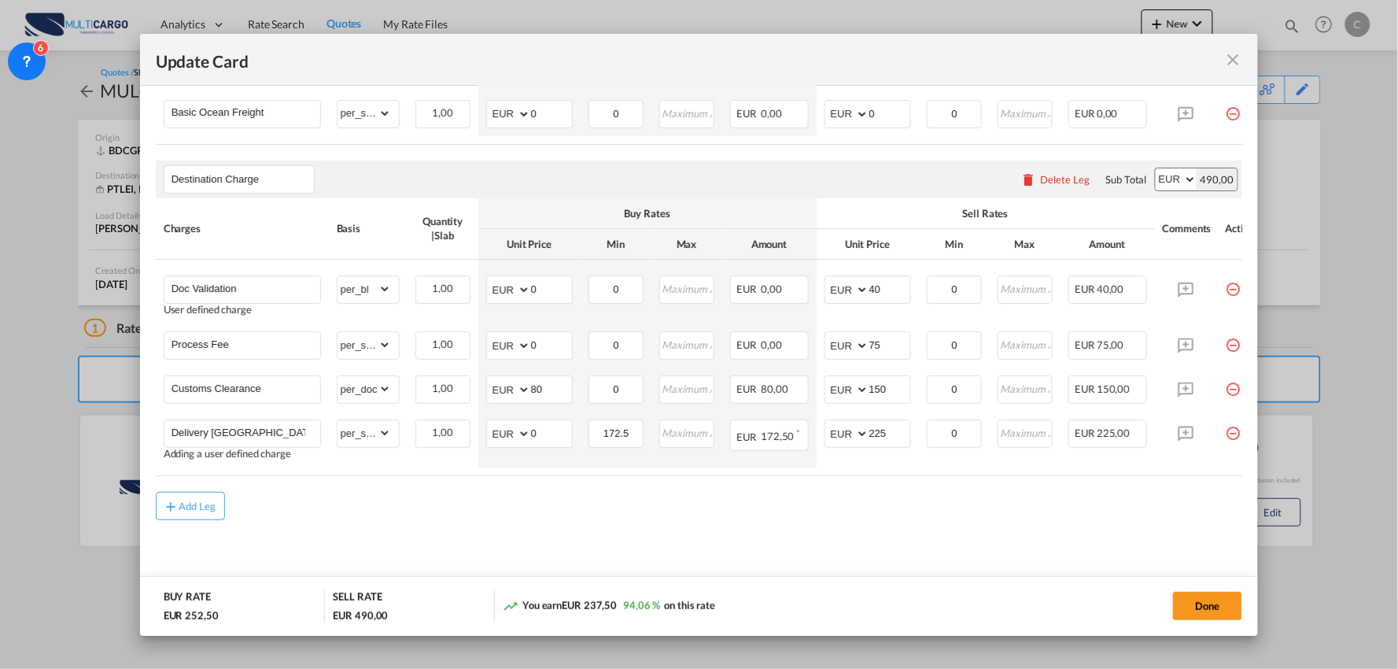
click at [459, 537] on md-content "Main Freight Please enter leg name Leg Name Already Exists Delete Leg Sub Total…" at bounding box center [699, 283] width 1087 height 628
click at [1024, 526] on md-content "Main Freight Please enter leg name Leg Name Already Exists Delete Leg Sub Total…" at bounding box center [699, 283] width 1087 height 628
click at [426, 520] on div "Add Leg" at bounding box center [699, 506] width 1087 height 28
click at [1020, 545] on md-content "Main Freight Please enter leg name Leg Name Already Exists Delete Leg Sub Total…" at bounding box center [699, 283] width 1087 height 628
click at [508, 538] on md-content "Main Freight Please enter leg name Leg Name Already Exists Delete Leg Sub Total…" at bounding box center [699, 283] width 1087 height 628
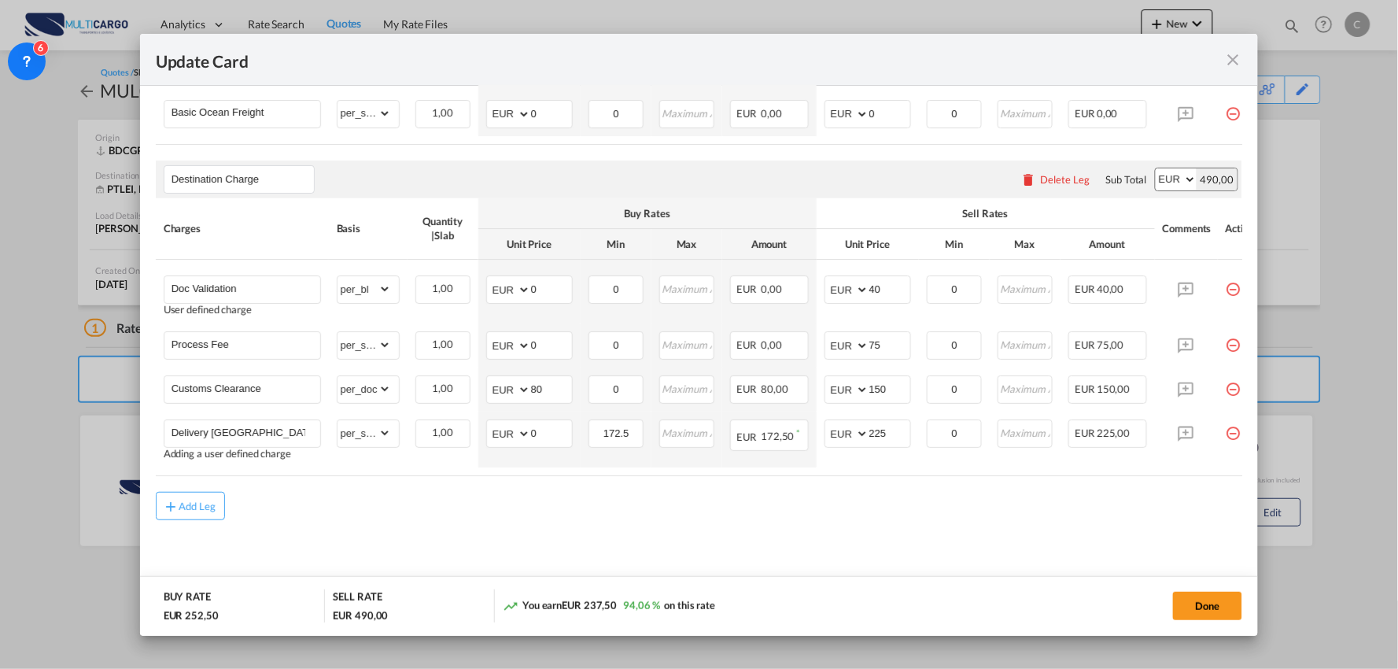
click at [507, 537] on md-content "Main Freight Please enter leg name Leg Name Already Exists Delete Leg Sub Total…" at bounding box center [699, 283] width 1087 height 628
click at [469, 546] on md-content "Main Freight Please enter leg name Leg Name Already Exists Delete Leg Sub Total…" at bounding box center [699, 283] width 1087 height 628
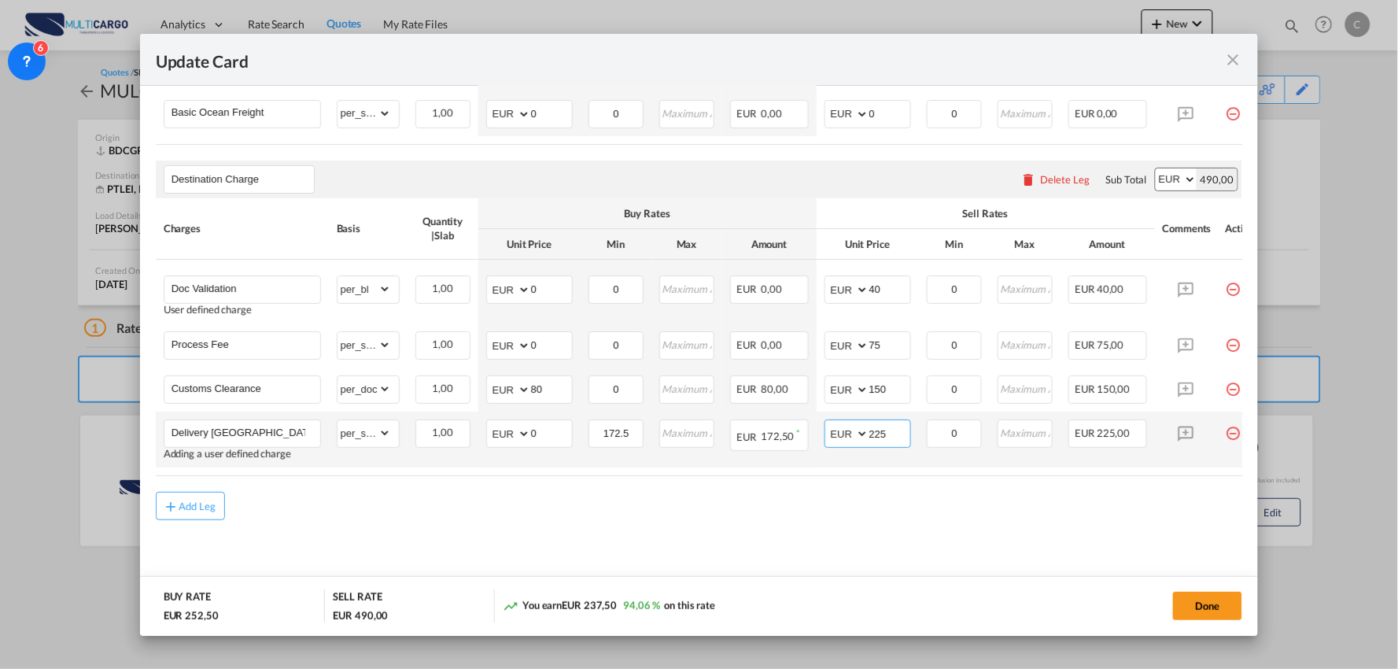
drag, startPoint x: 892, startPoint y: 436, endPoint x: 854, endPoint y: 430, distance: 39.1
click at [855, 430] on md-input-container "AED AFN ALL AMD ANG AOA ARS AUD AWG AZN BAM BBD BDT BGN BHD BIF BMD BND BOB BRL…" at bounding box center [868, 433] width 87 height 28
click at [893, 427] on input "225" at bounding box center [889, 432] width 41 height 24
drag, startPoint x: 894, startPoint y: 427, endPoint x: 809, endPoint y: 426, distance: 85.0
click at [812, 426] on tr "Delivery Viana do Castelo Adding a user defined charge Please Enter Already Exi…" at bounding box center [713, 439] width 1115 height 56
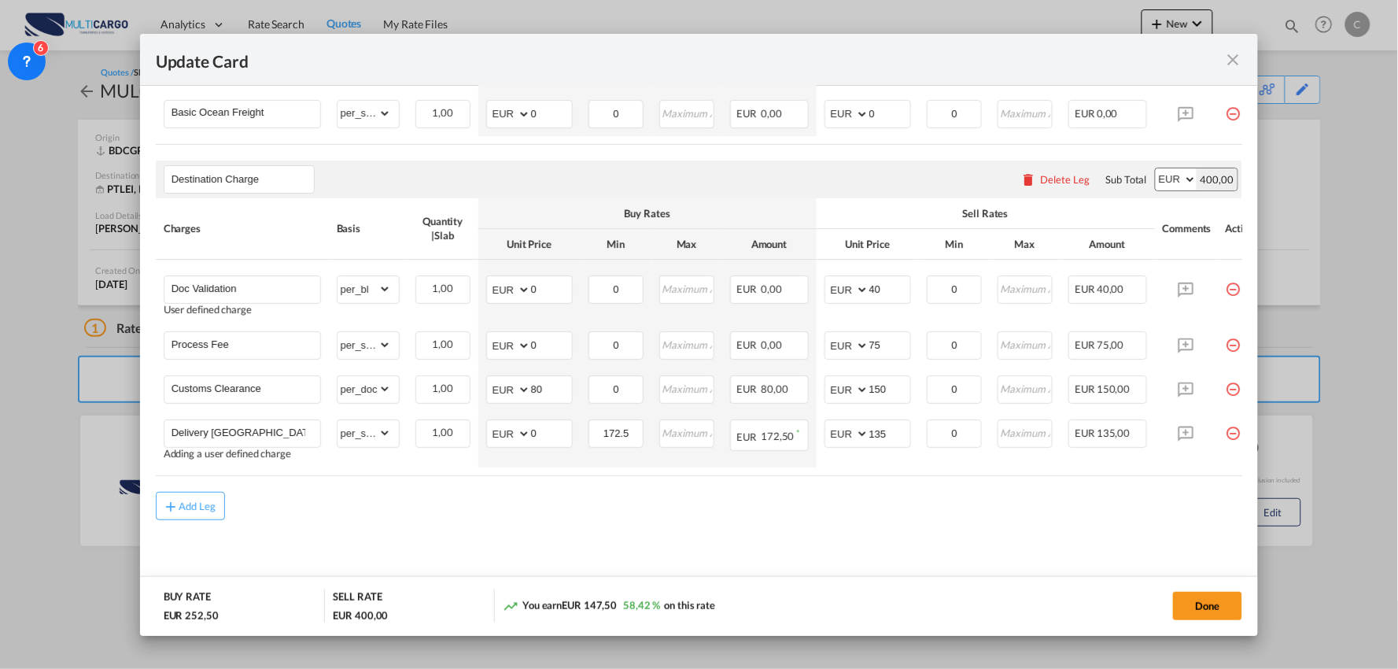
click at [567, 507] on div "Add Leg" at bounding box center [699, 506] width 1087 height 28
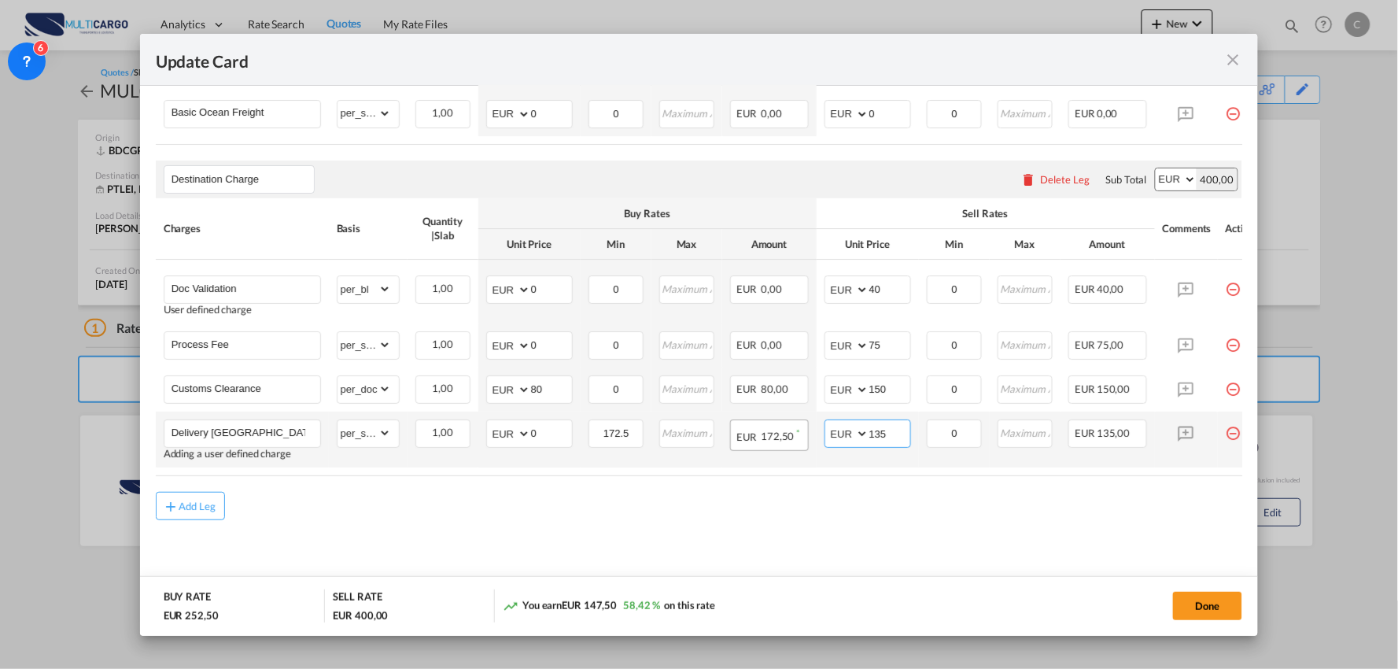
drag, startPoint x: 899, startPoint y: 428, endPoint x: 801, endPoint y: 428, distance: 98.3
click at [805, 428] on tr "Delivery Viana do Castelo Adding a user defined charge Please Enter Already Exi…" at bounding box center [713, 439] width 1115 height 56
type input "140"
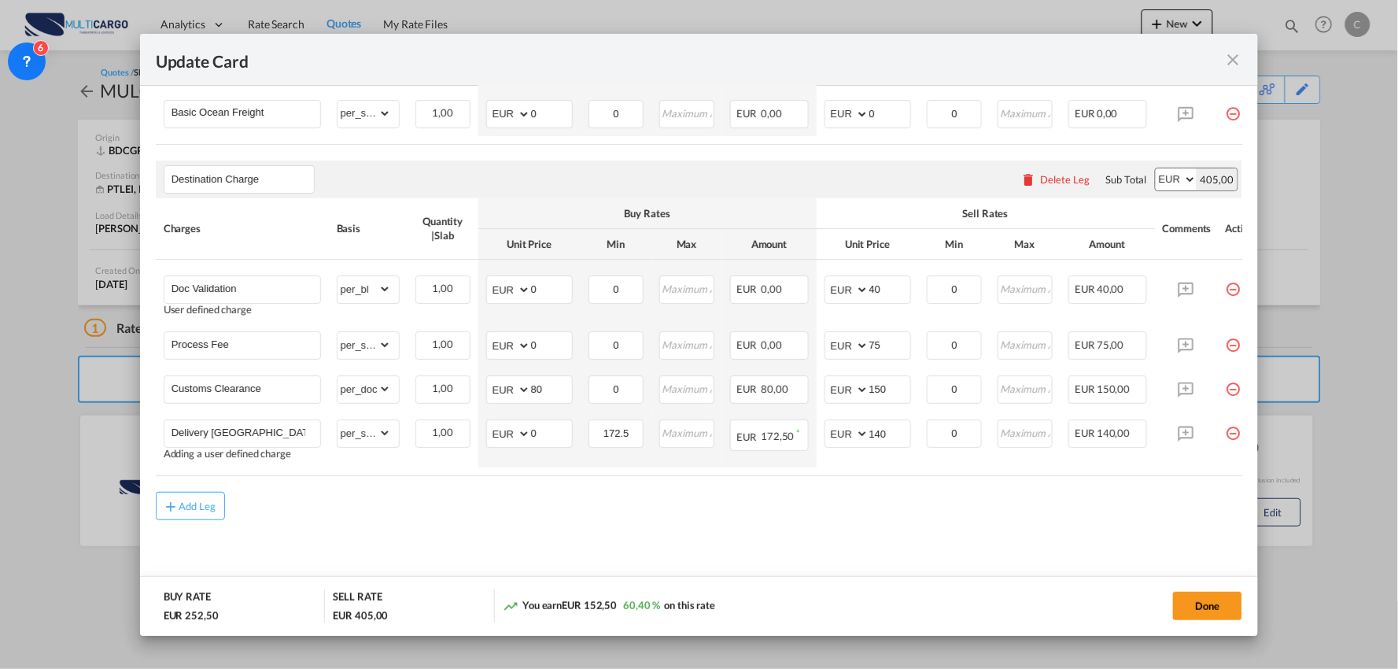
click at [524, 527] on md-content "Main Freight Please enter leg name Leg Name Already Exists Delete Leg Sub Total…" at bounding box center [699, 283] width 1087 height 628
drag, startPoint x: 549, startPoint y: 427, endPoint x: 485, endPoint y: 437, distance: 64.4
click at [486, 437] on md-input-container "AED AFN ALL AMD ANG AOA ARS AUD AWG AZN BAM BBD BDT BGN BHD BIF BMD BND BOB BRL…" at bounding box center [529, 433] width 87 height 28
type input "85"
click at [625, 543] on md-content "Main Freight Please enter leg name Leg Name Already Exists Delete Leg Sub Total…" at bounding box center [699, 283] width 1087 height 628
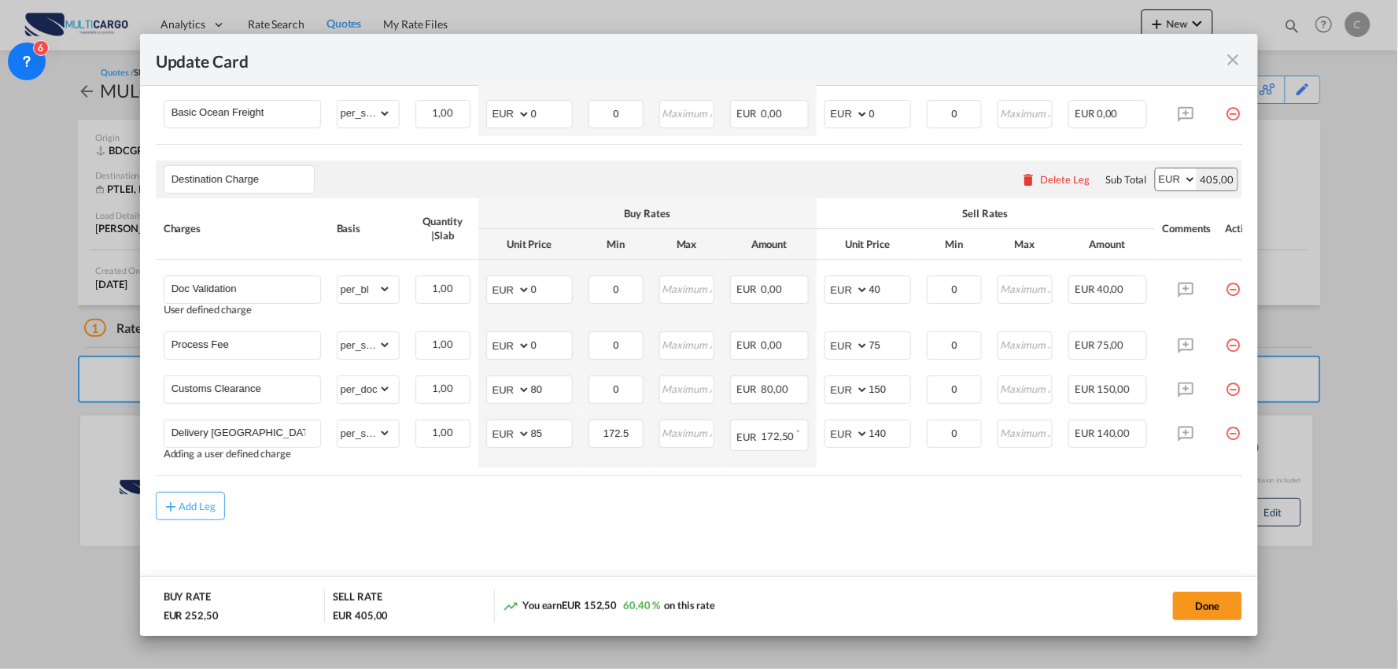
click at [809, 532] on md-content "Main Freight Please enter leg name Leg Name Already Exists Delete Leg Sub Total…" at bounding box center [699, 283] width 1087 height 628
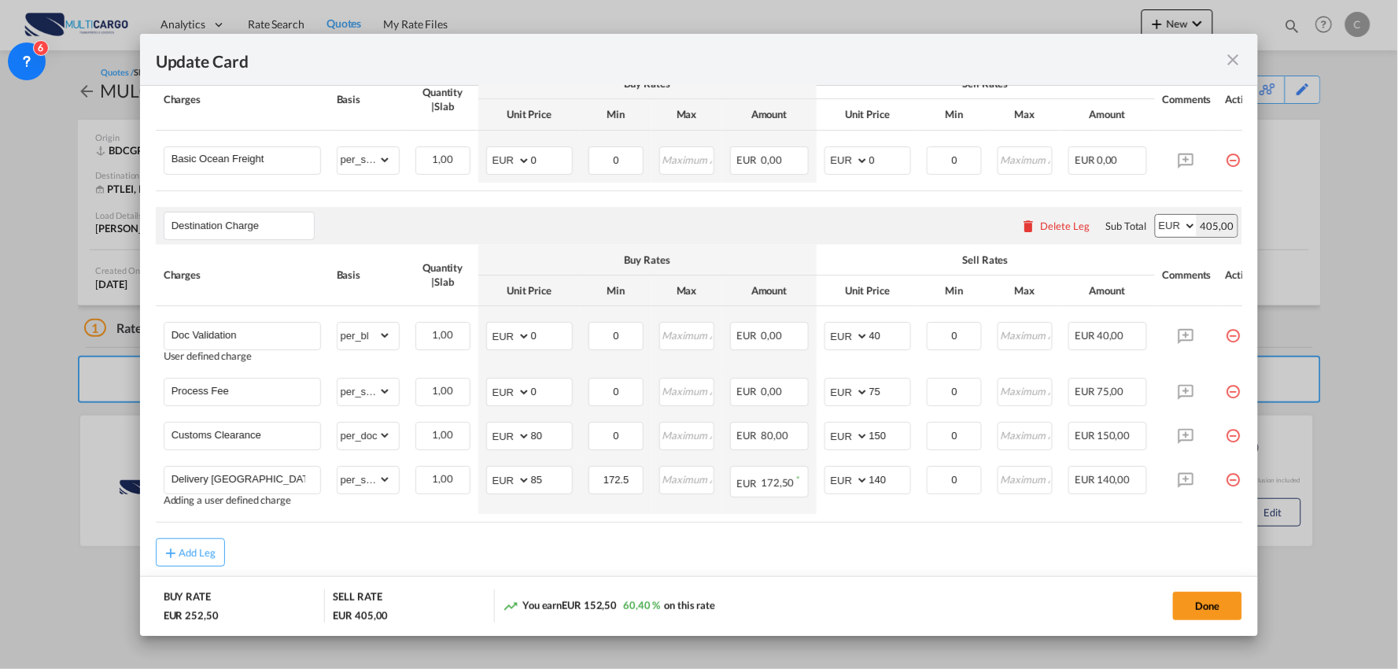
scroll to position [467, 0]
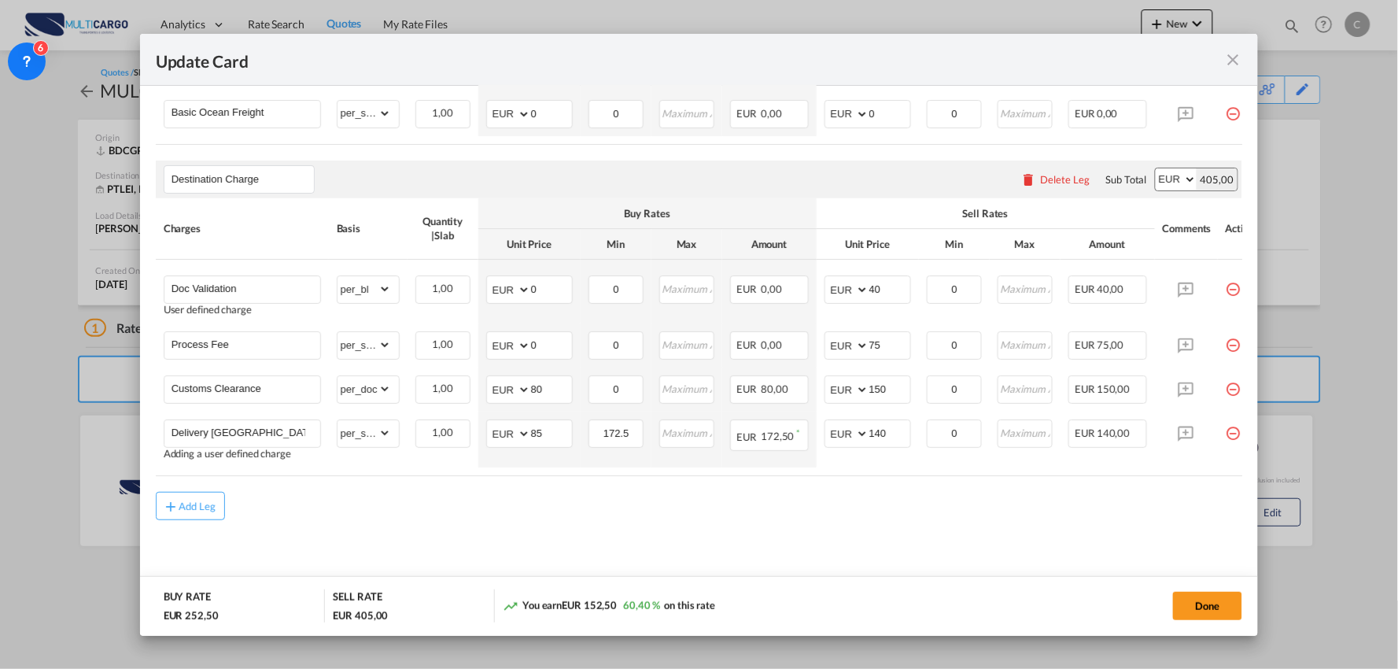
click at [827, 500] on div "Add Leg" at bounding box center [699, 506] width 1087 height 28
click at [880, 522] on md-content "Main Freight Please enter leg name Leg Name Already Exists Delete Leg Sub Total…" at bounding box center [699, 283] width 1087 height 628
drag, startPoint x: 883, startPoint y: 341, endPoint x: 851, endPoint y: 343, distance: 31.5
click at [851, 343] on md-input-container "AED AFN ALL AMD ANG AOA ARS AUD AWG AZN BAM BBD BDT BGN BHD BIF BMD BND BOB BRL…" at bounding box center [868, 345] width 87 height 28
click at [860, 507] on div "Add Leg" at bounding box center [699, 506] width 1087 height 28
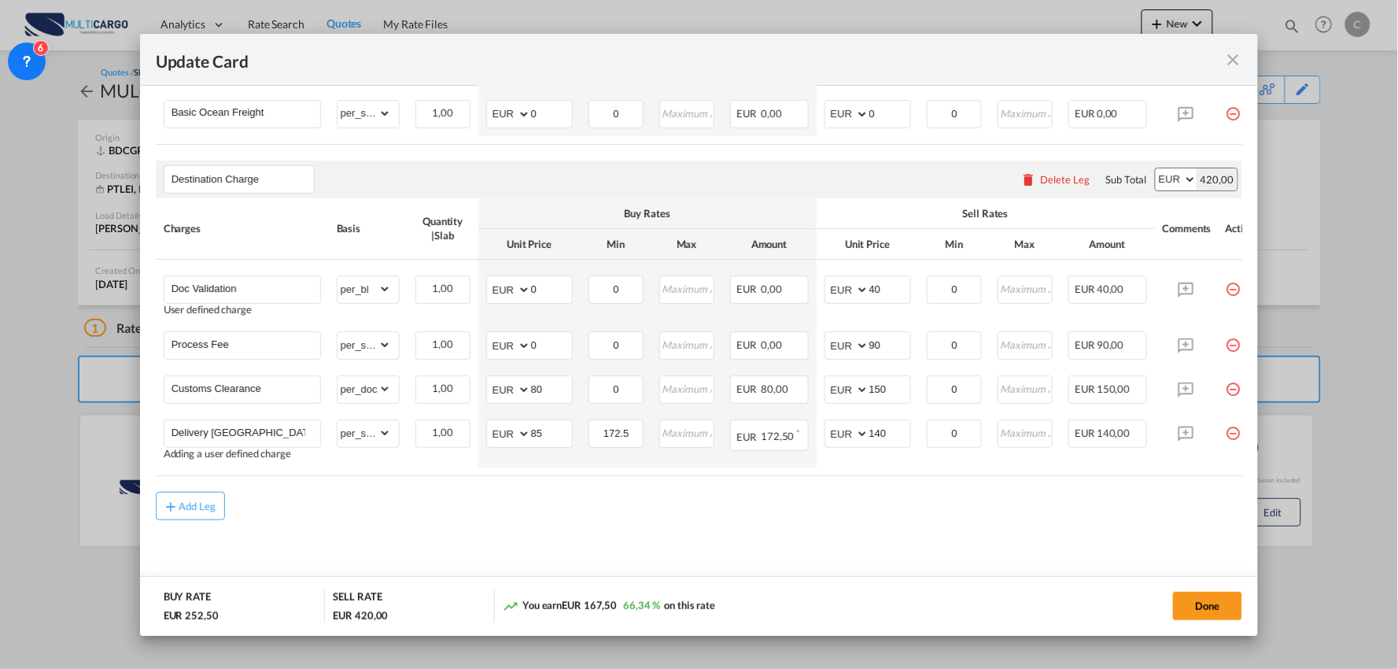
click at [806, 545] on md-content "Main Freight Please enter leg name Leg Name Already Exists Delete Leg Sub Total…" at bounding box center [699, 283] width 1087 height 628
drag, startPoint x: 850, startPoint y: 345, endPoint x: 816, endPoint y: 334, distance: 35.3
click at [806, 345] on tr "Process Fee Please Enter Already Exists gross_weight volumetric_weight per_ship…" at bounding box center [713, 345] width 1115 height 44
type input "80"
drag, startPoint x: 807, startPoint y: 516, endPoint x: 963, endPoint y: 540, distance: 157.6
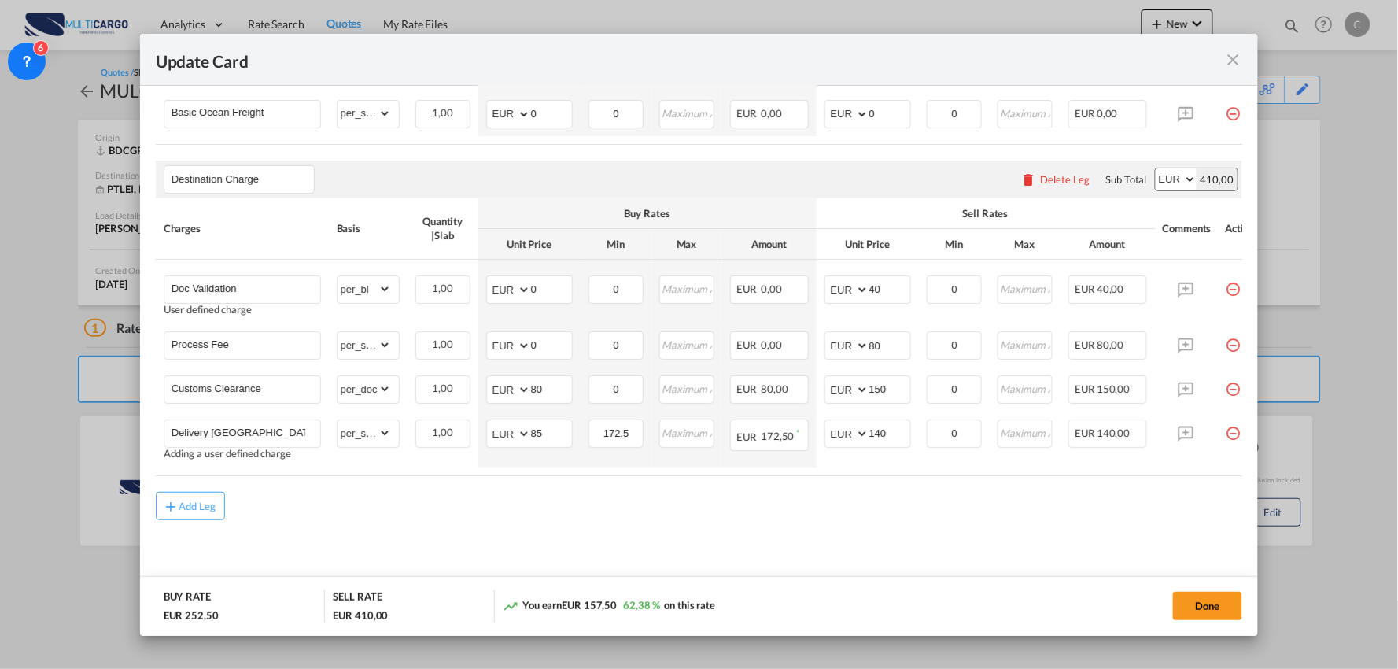
click at [807, 516] on div "Add Leg" at bounding box center [699, 506] width 1087 height 28
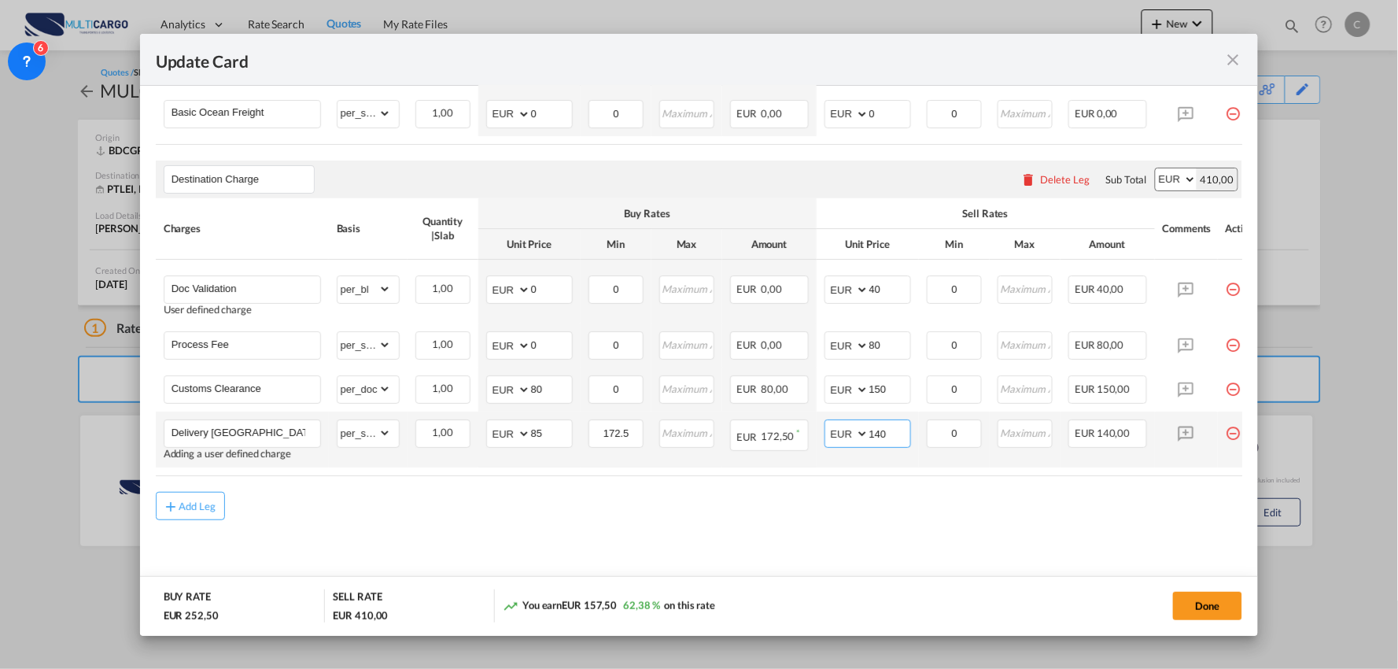
drag, startPoint x: 892, startPoint y: 430, endPoint x: 813, endPoint y: 425, distance: 79.6
click at [814, 425] on tr "Delivery Viana do Castelo Adding a user defined charge Please Enter Already Exi…" at bounding box center [713, 439] width 1115 height 56
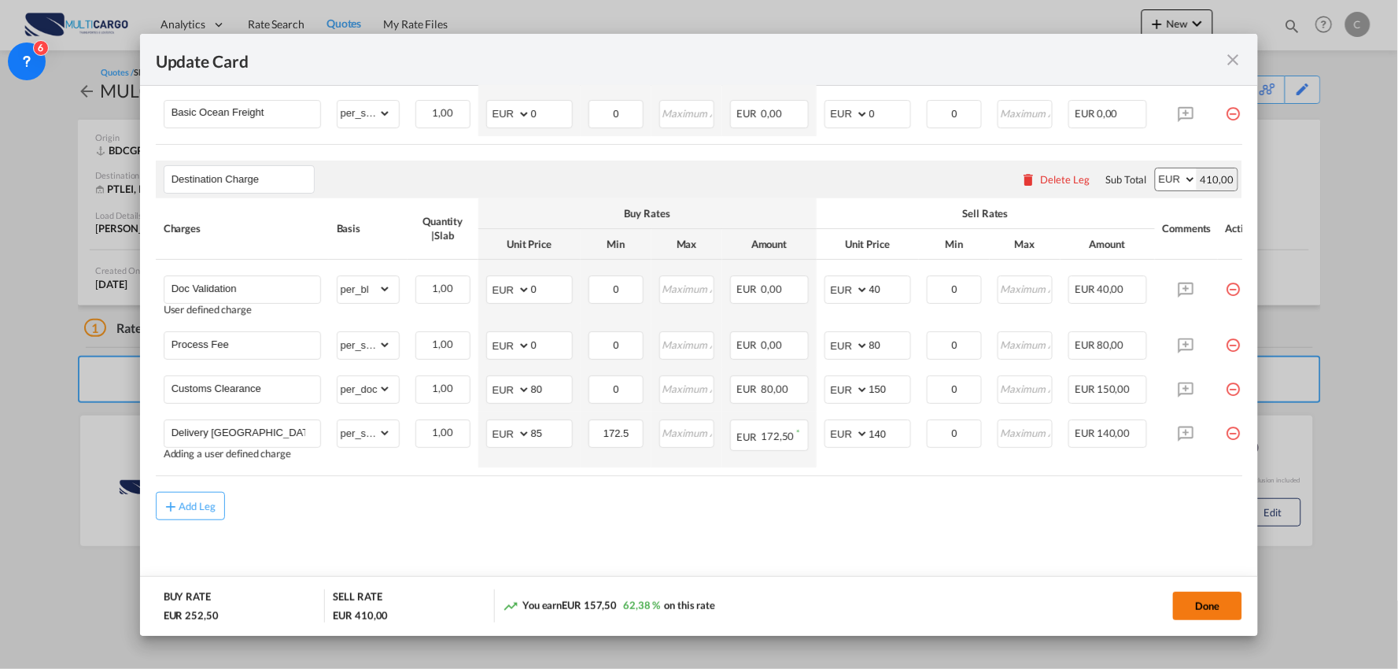
click at [1194, 607] on button "Done" at bounding box center [1207, 606] width 69 height 28
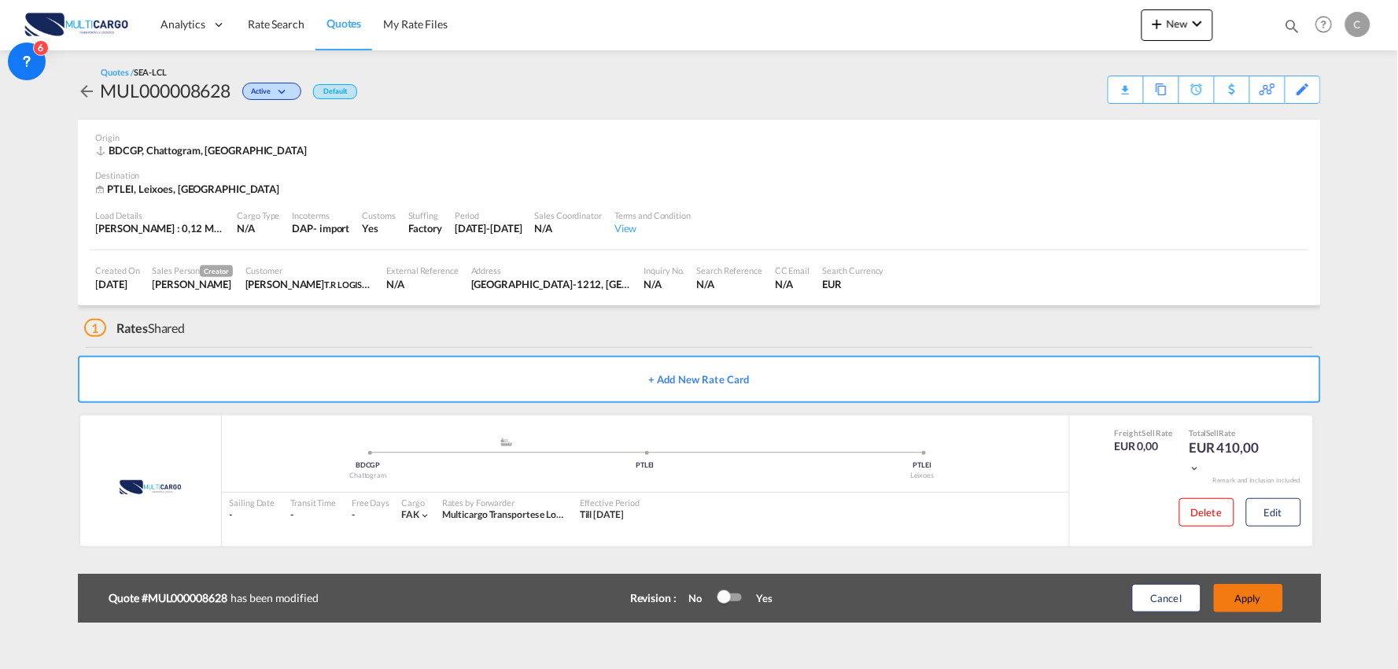
click at [1255, 600] on button "Apply" at bounding box center [1248, 598] width 69 height 28
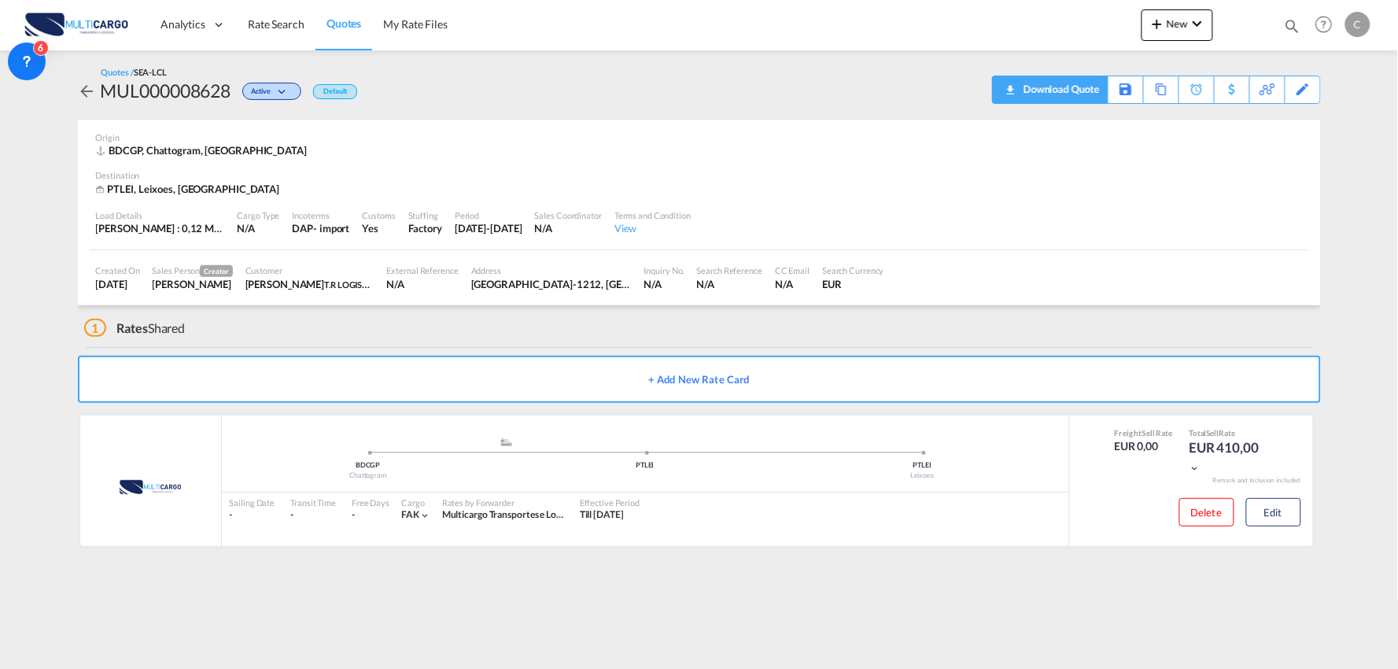
click at [1073, 88] on div "Download Quote" at bounding box center [1060, 88] width 80 height 25
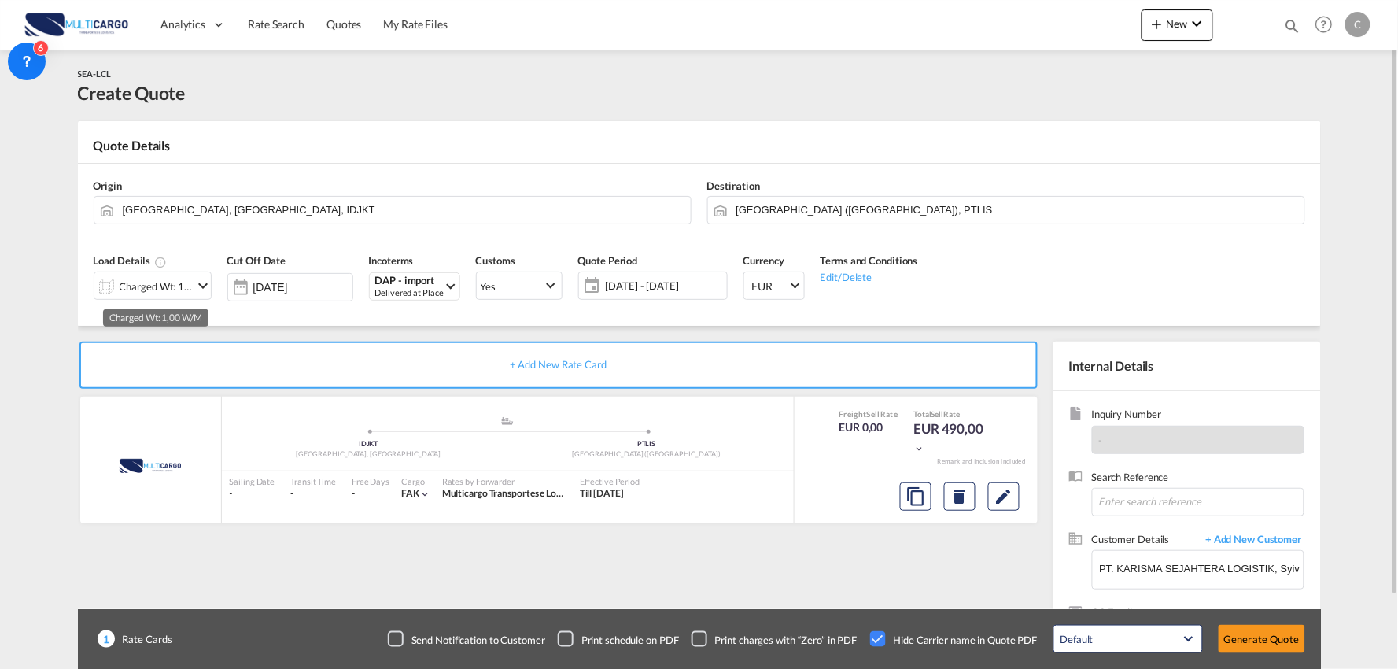
click at [175, 290] on div "Charged Wt: 1,00 W/M" at bounding box center [157, 286] width 74 height 22
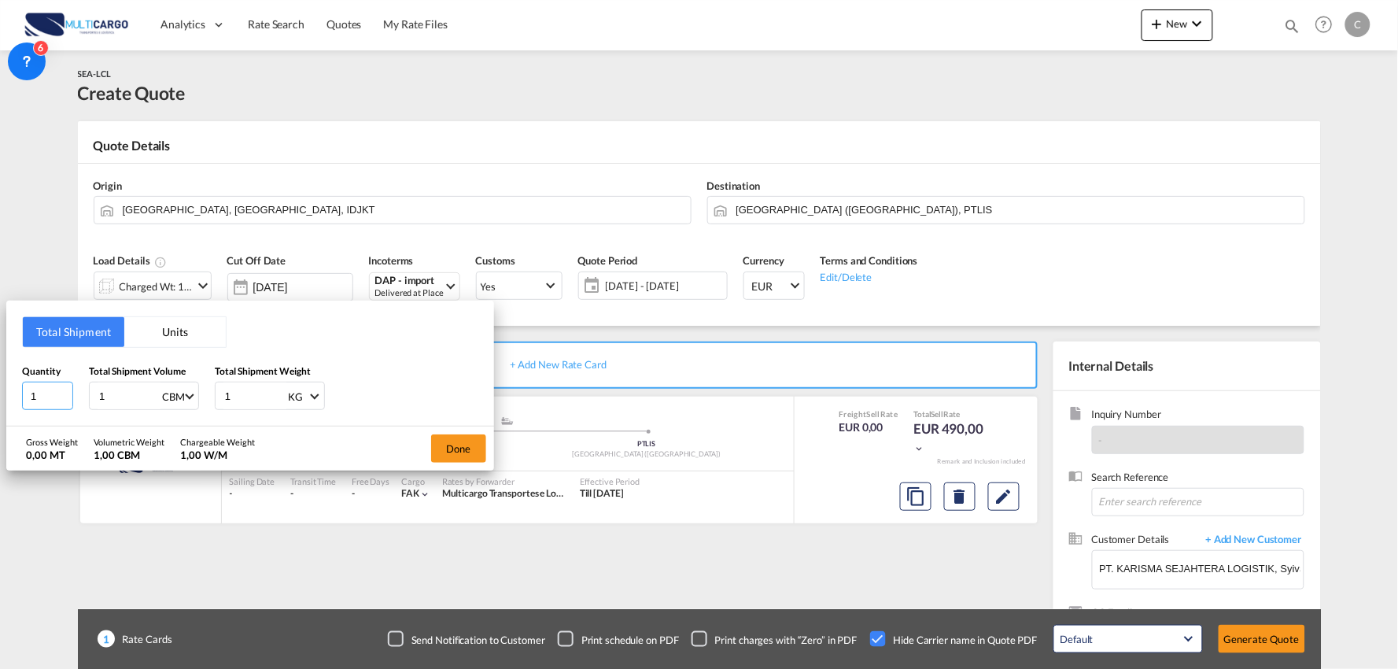
drag, startPoint x: 49, startPoint y: 391, endPoint x: 3, endPoint y: 391, distance: 45.6
click at [3, 391] on div "Total Shipment Units Quantity 1 Total Shipment Volume 1 CBM CBM CFT Total Shipm…" at bounding box center [699, 334] width 1398 height 669
drag, startPoint x: 89, startPoint y: 397, endPoint x: 40, endPoint y: 375, distance: 53.5
click at [44, 397] on div "Quantity 1 Total Shipment Volume 1 CBM CBM CFT Total Shipment Weight 1 KG KG LB" at bounding box center [250, 386] width 456 height 47
type input "7"
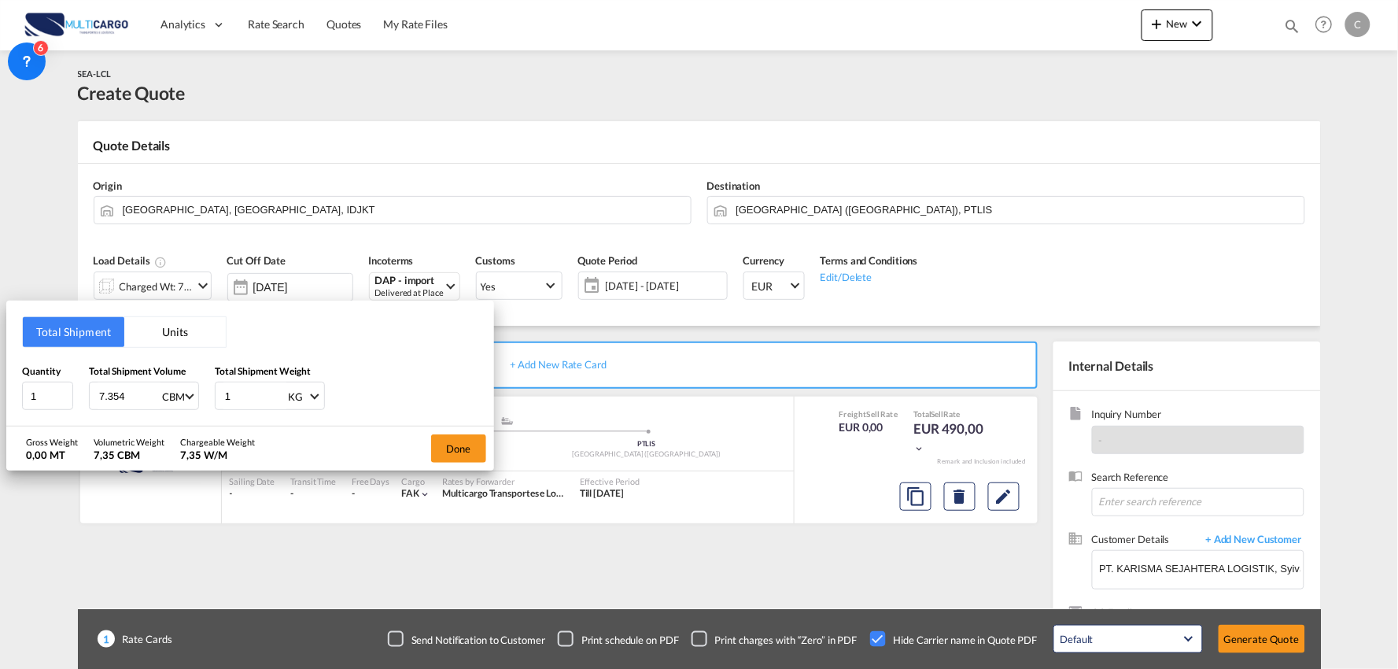
type input "7.354"
drag, startPoint x: 234, startPoint y: 397, endPoint x: 208, endPoint y: 397, distance: 26.8
click at [208, 397] on div "Quantity 1 Total Shipment Volume 7.354 CBM CBM CFT Total Shipment Weight 1 KG K…" at bounding box center [250, 386] width 456 height 47
type input "4648"
drag, startPoint x: 35, startPoint y: 398, endPoint x: 17, endPoint y: 398, distance: 18.1
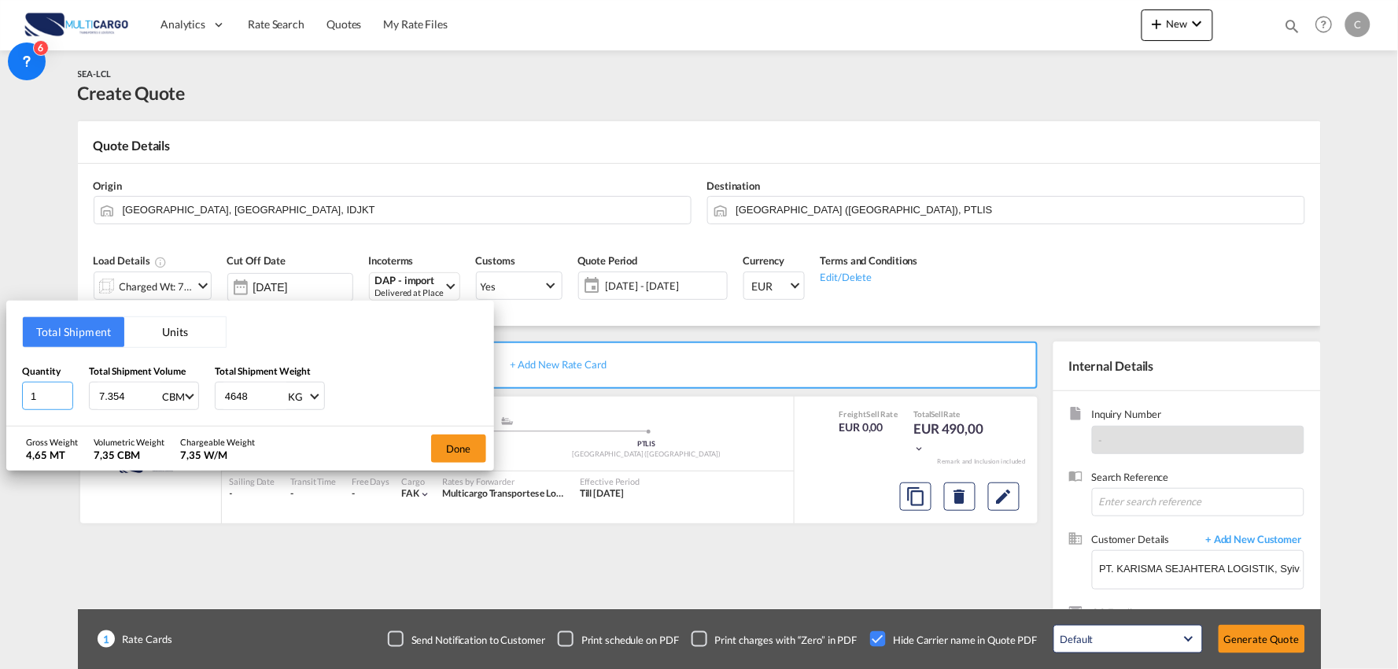
click at [17, 398] on div "Total Shipment Units Quantity 1 Total Shipment Volume 7.354 CBM CBM CFT Total S…" at bounding box center [250, 364] width 488 height 126
type input "196"
click at [459, 449] on button "Done" at bounding box center [458, 448] width 55 height 28
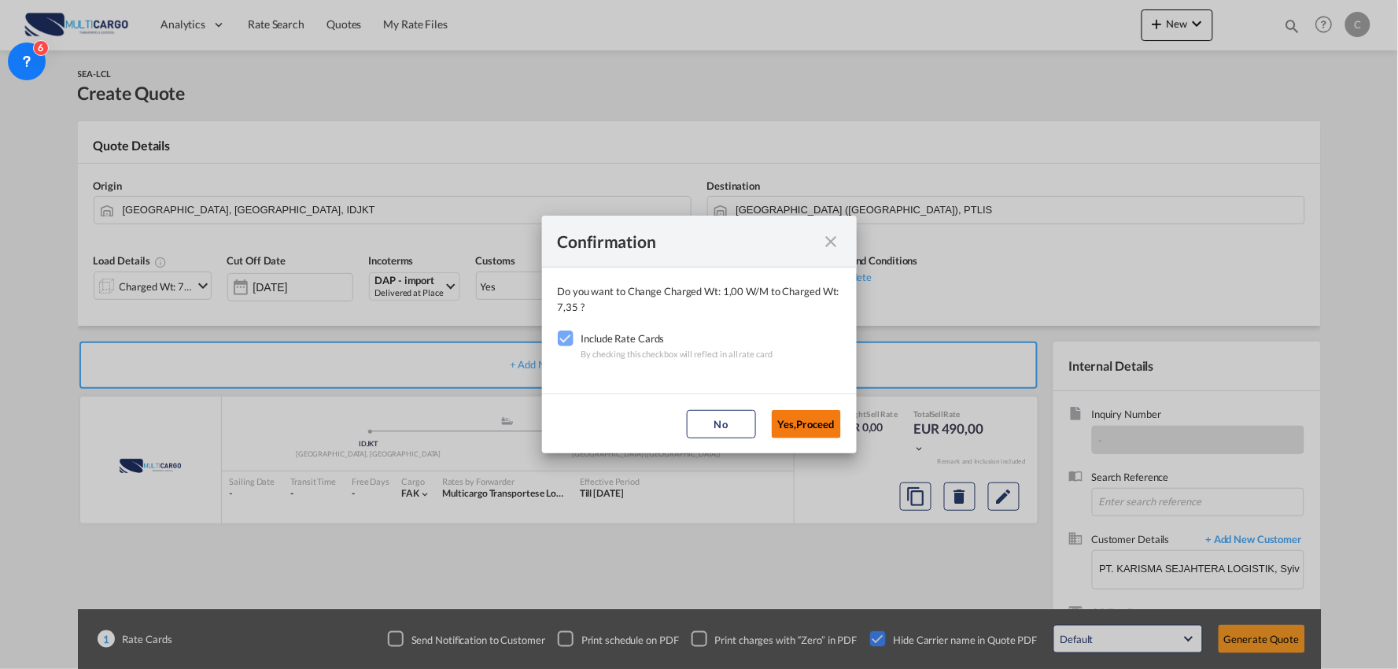
click at [805, 423] on button "Yes,Proceed" at bounding box center [806, 424] width 69 height 28
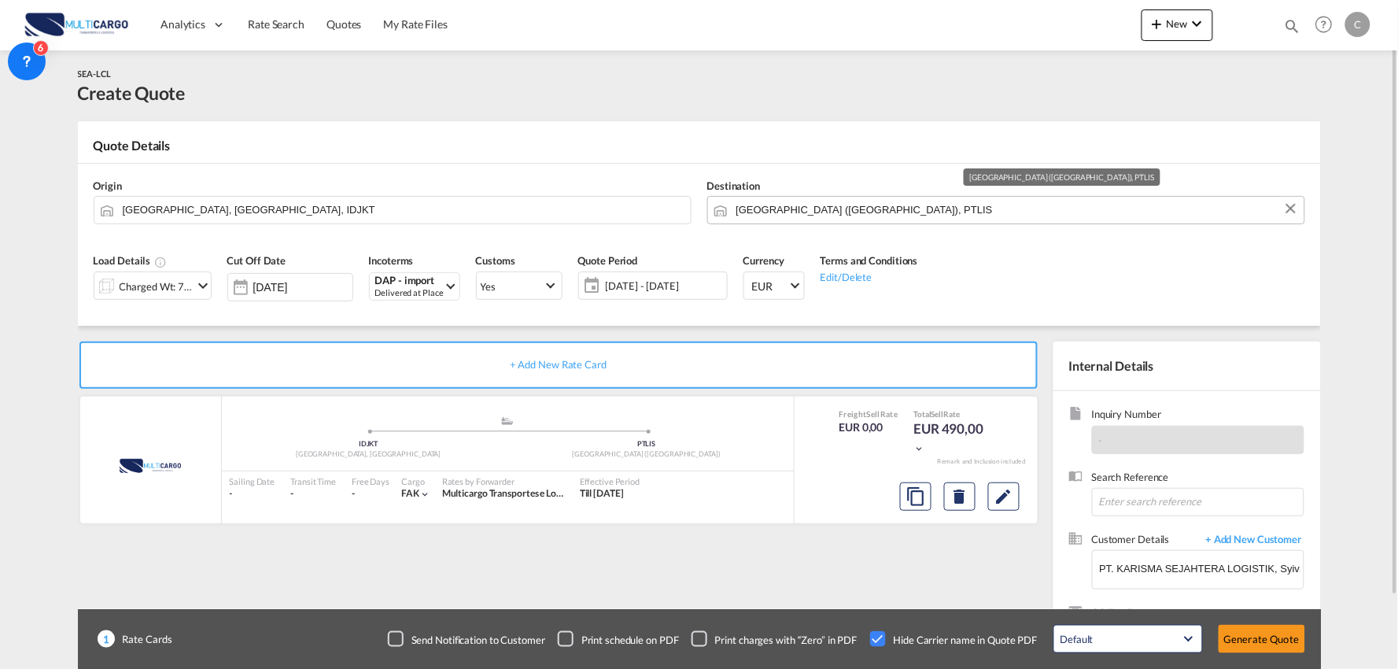
click at [807, 202] on input "Lisbon (Lisboa), PTLIS" at bounding box center [1016, 210] width 560 height 28
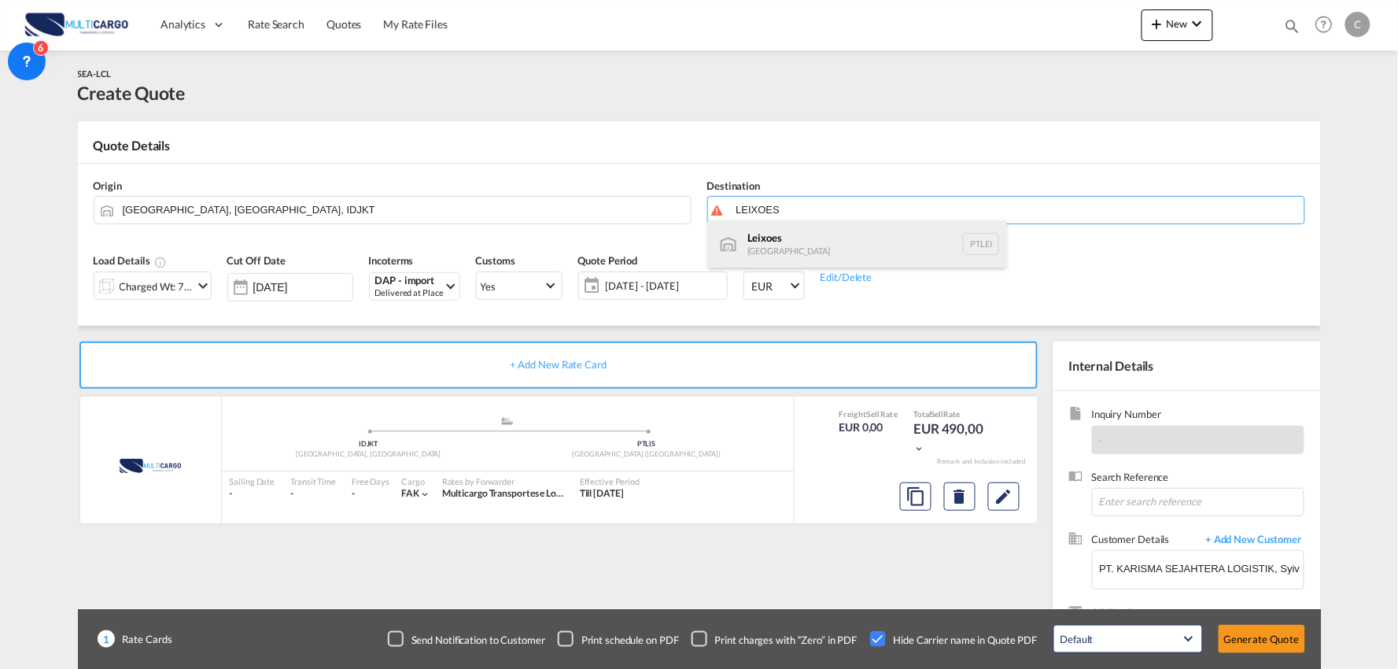
click at [784, 241] on div "Leixoes Portugal PTLEI" at bounding box center [857, 243] width 299 height 47
type input "Leixoes, PTLEI"
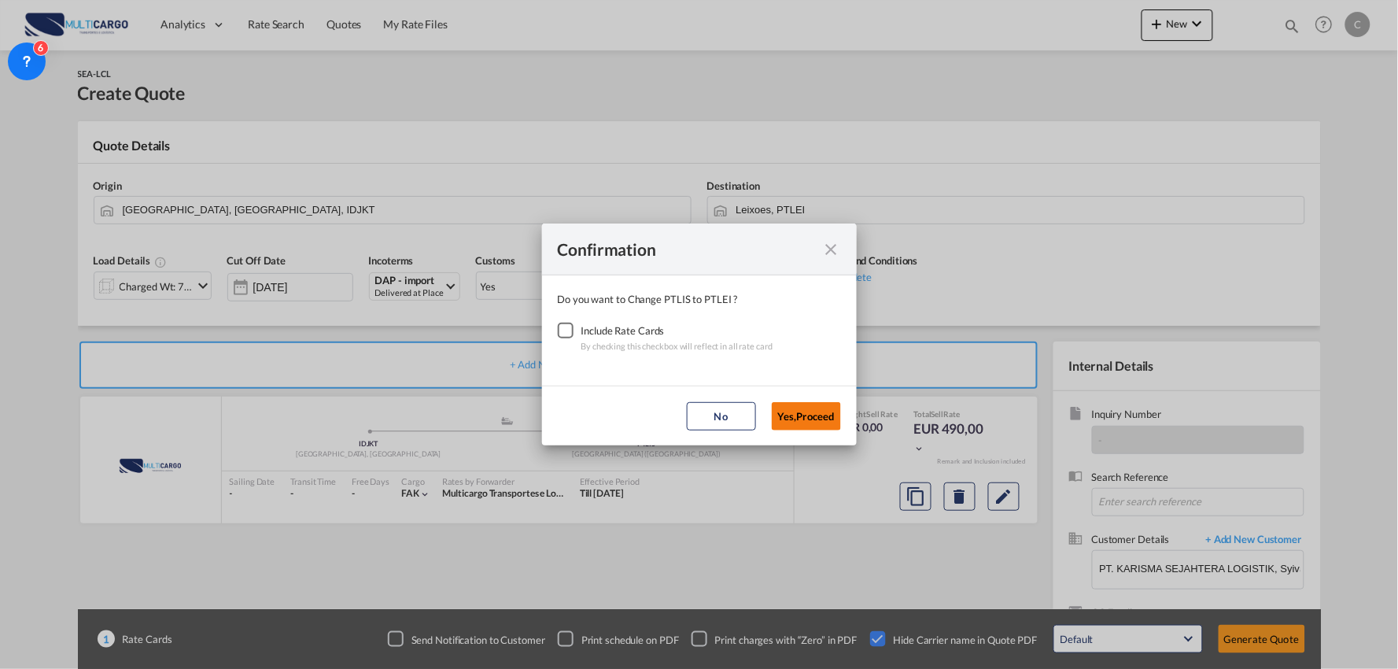
drag, startPoint x: 817, startPoint y: 415, endPoint x: 791, endPoint y: 413, distance: 25.2
click at [818, 414] on button "Yes,Proceed" at bounding box center [806, 416] width 69 height 28
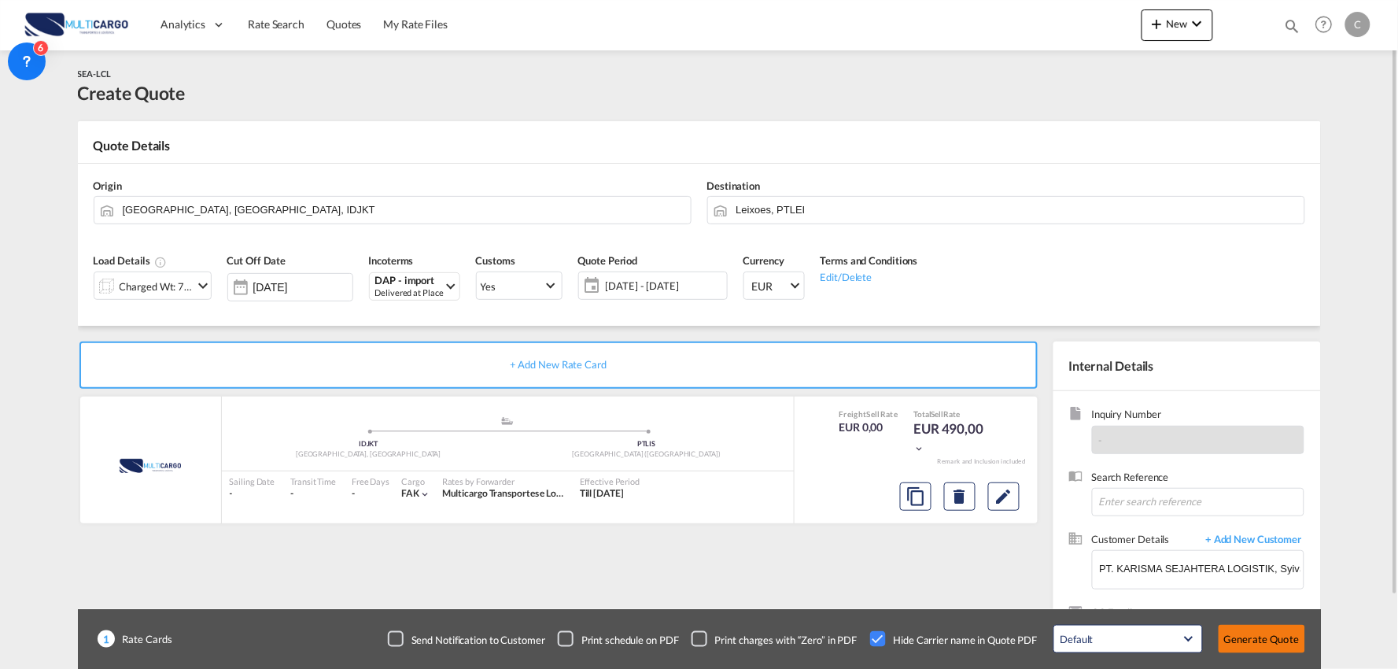
click at [1254, 631] on button "Generate Quote" at bounding box center [1262, 639] width 87 height 28
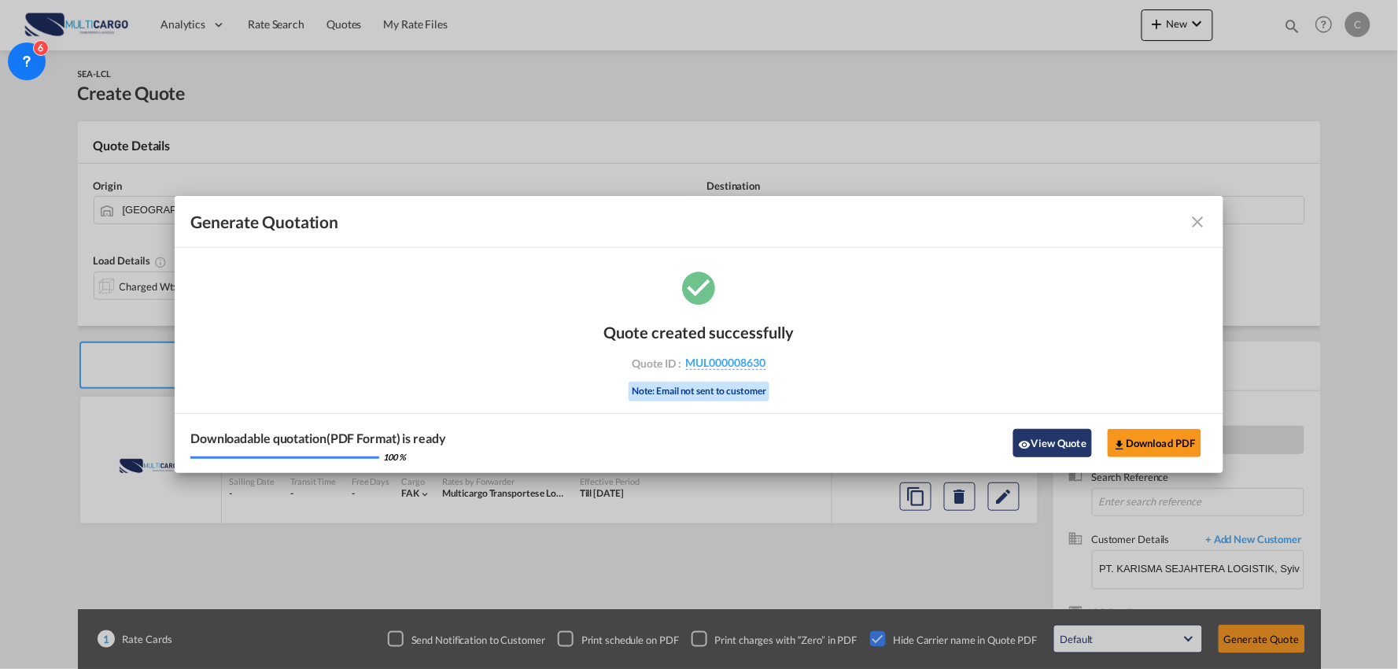
click at [1043, 442] on button "View Quote" at bounding box center [1052, 443] width 79 height 28
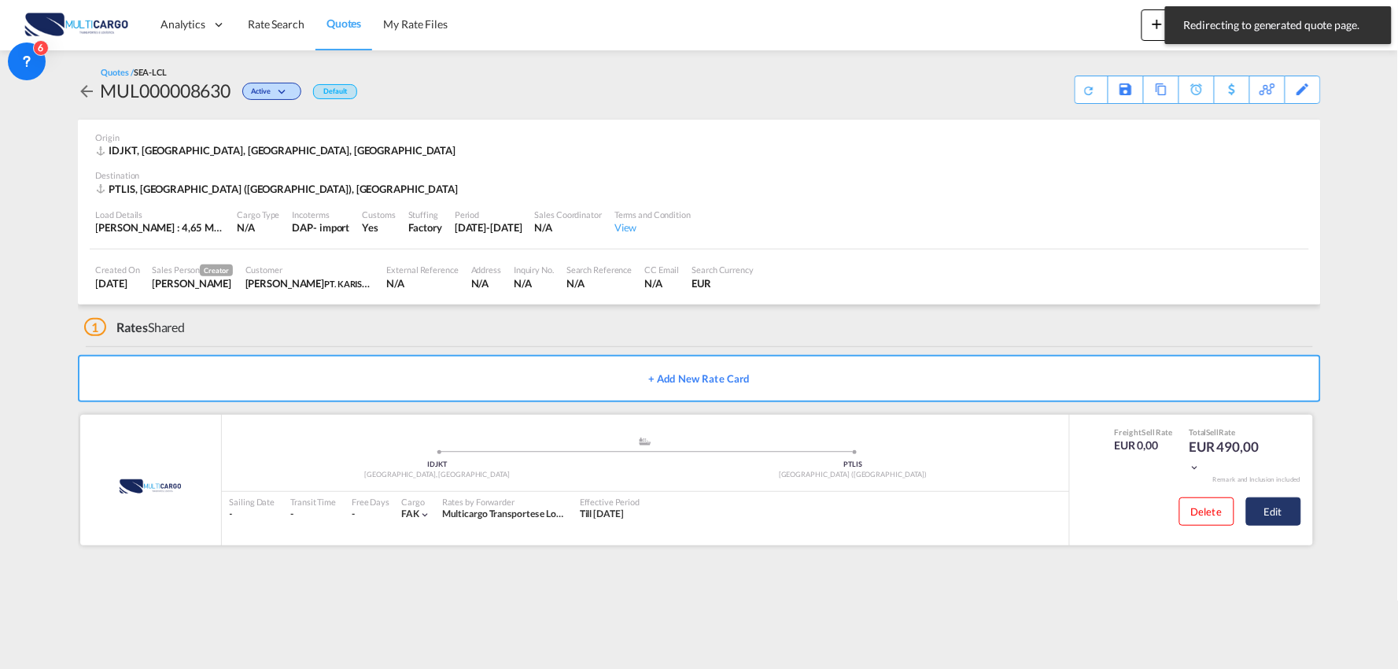
click at [1278, 509] on button "Edit" at bounding box center [1273, 511] width 55 height 28
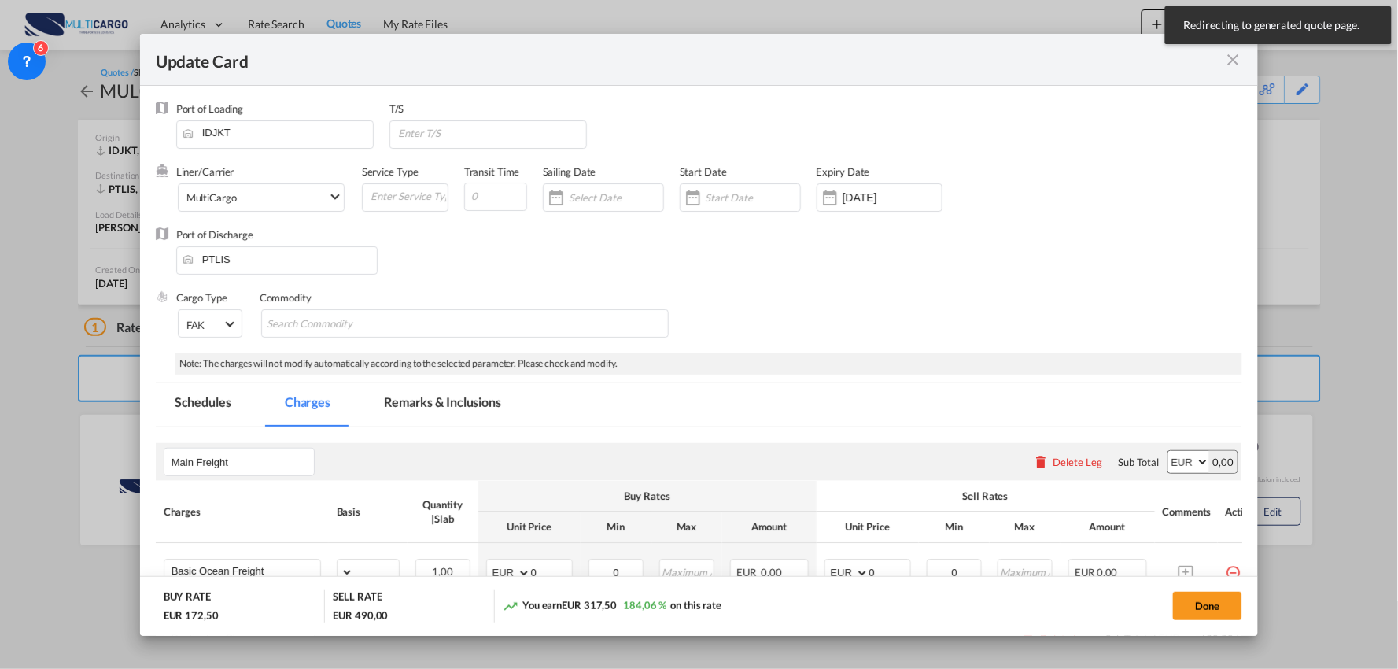
select select "per_shipment"
select select "per_bl"
select select "per_shipment"
select select "per_doc"
select select "per_shipment"
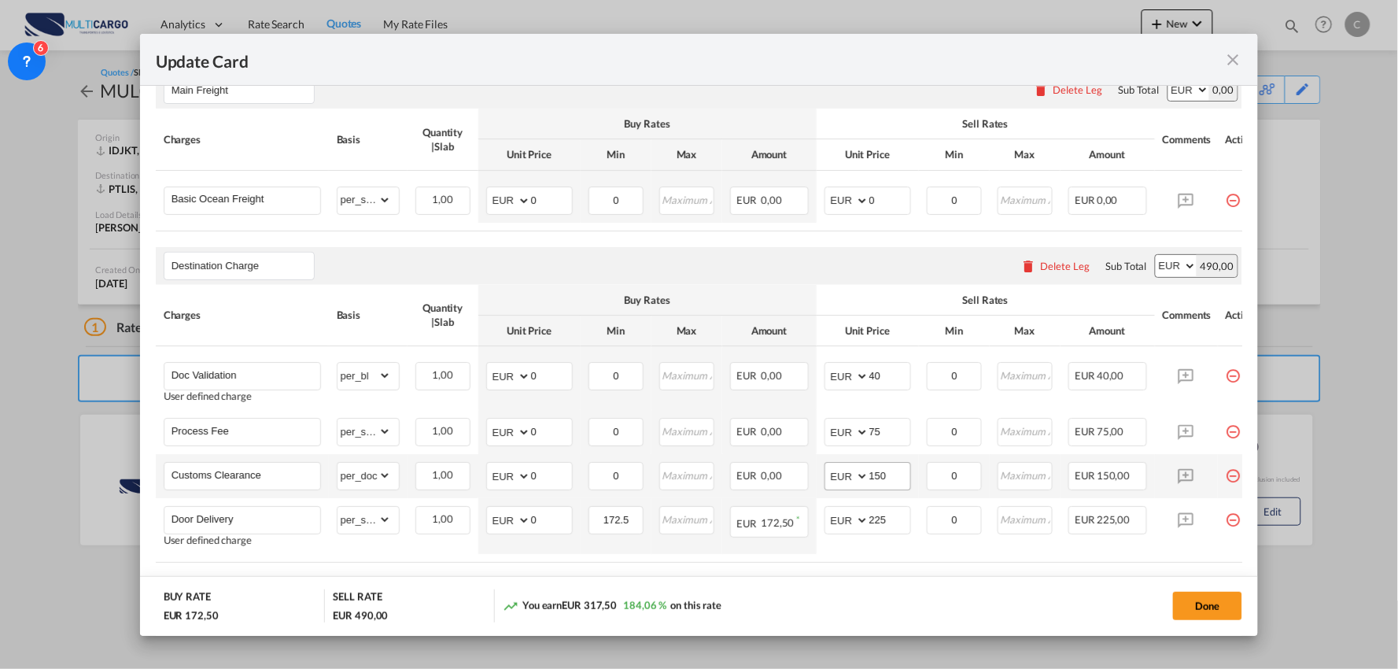
scroll to position [437, 0]
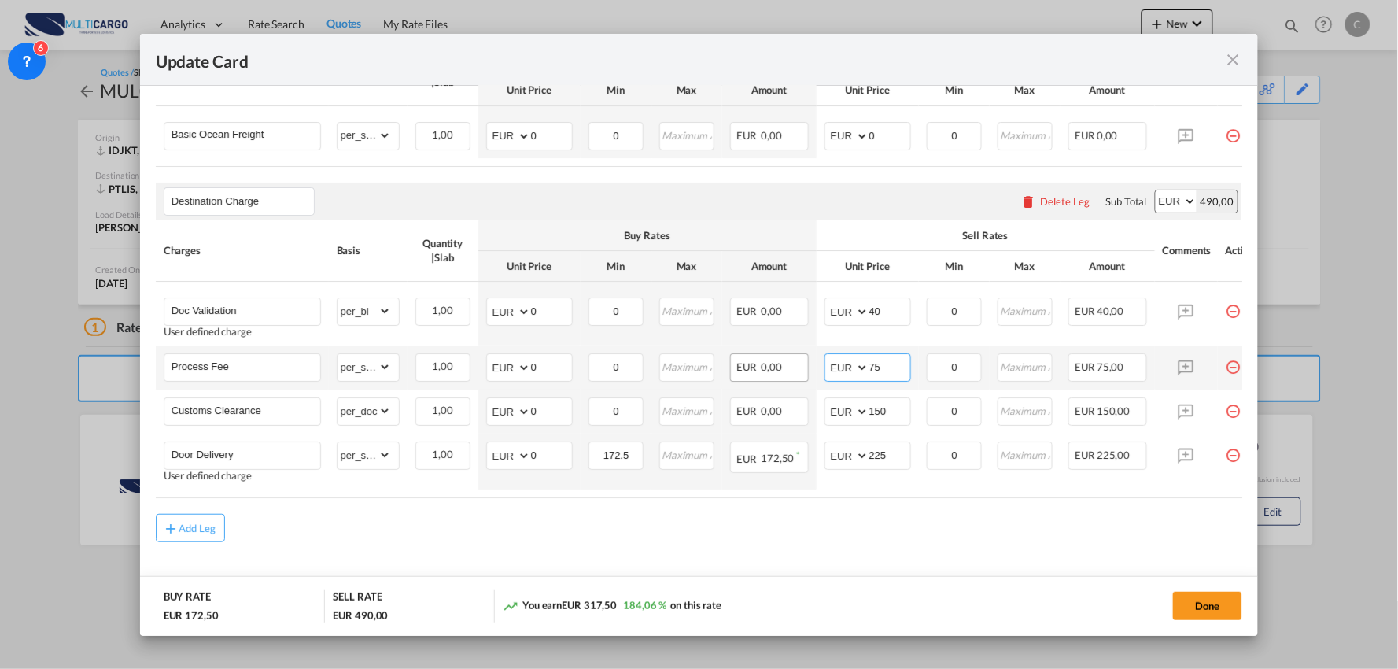
click at [821, 383] on td "AED AFN ALL AMD ANG AOA ARS AUD AWG AZN BAM BBD BDT BGN BHD BIF BMD BND BOB BRL…" at bounding box center [868, 367] width 102 height 44
type input "90"
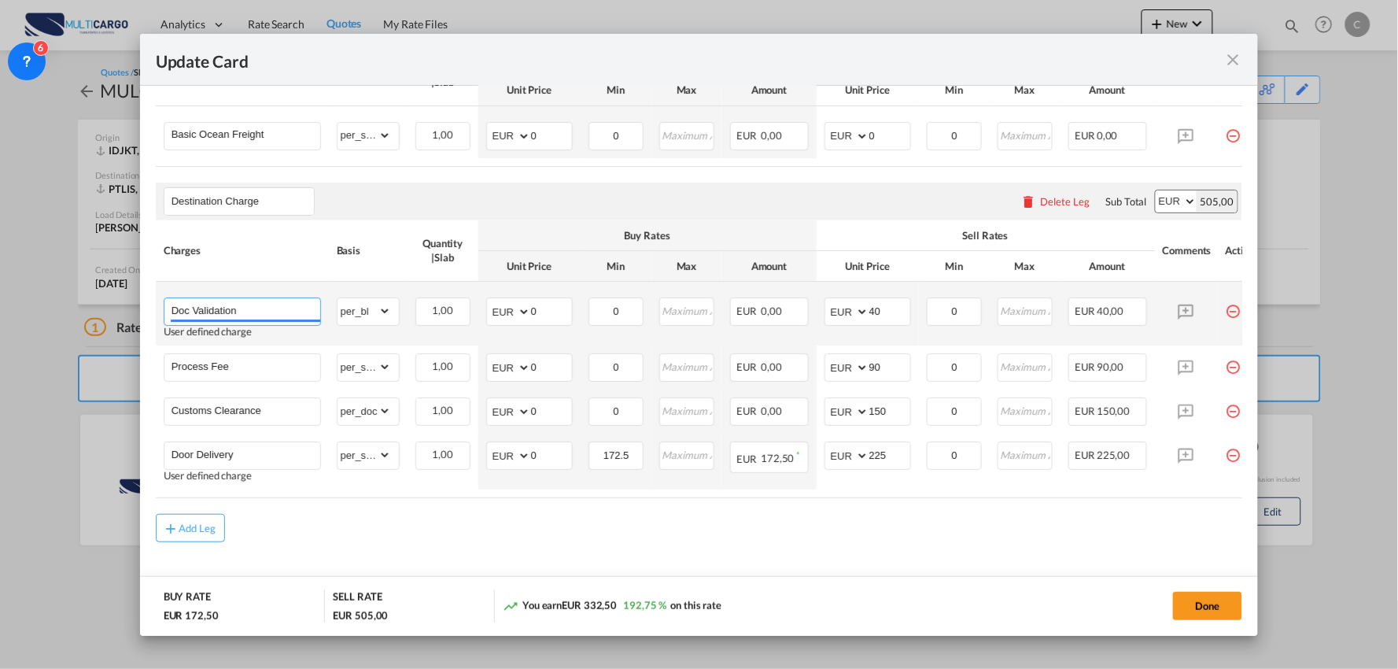
click at [286, 310] on input "Doc Validation" at bounding box center [246, 310] width 149 height 24
type input "Doc Validation + Process Fee"
drag, startPoint x: 885, startPoint y: 320, endPoint x: 793, endPoint y: 329, distance: 92.5
click at [795, 329] on tr "Doc Validation + Process Fee Adding a user defined charge Please Enter Already …" at bounding box center [713, 314] width 1115 height 64
type input "150"
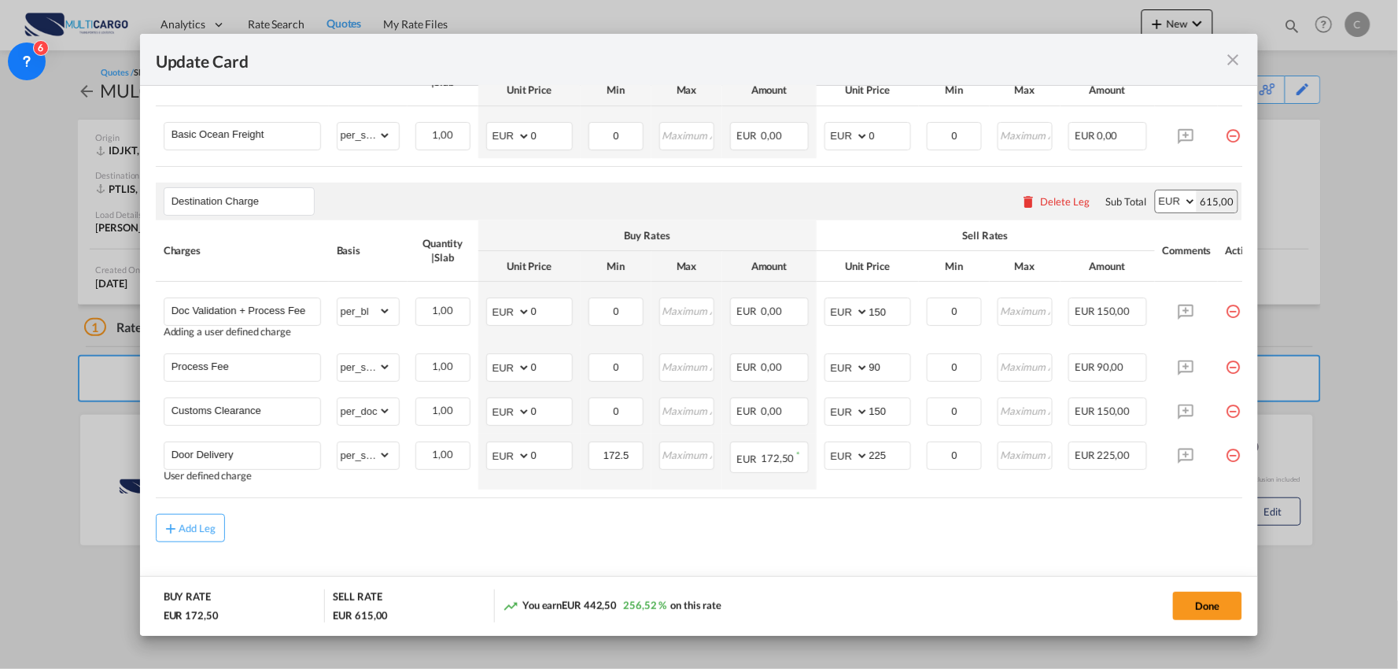
drag, startPoint x: 860, startPoint y: 580, endPoint x: 933, endPoint y: 511, distance: 100.2
click at [861, 580] on md-dialog-actions "BUY RATE EUR 172,50 SELL RATE EUR 615,00 You earn EUR 442,50 256,52 % on this r…" at bounding box center [699, 606] width 1119 height 60
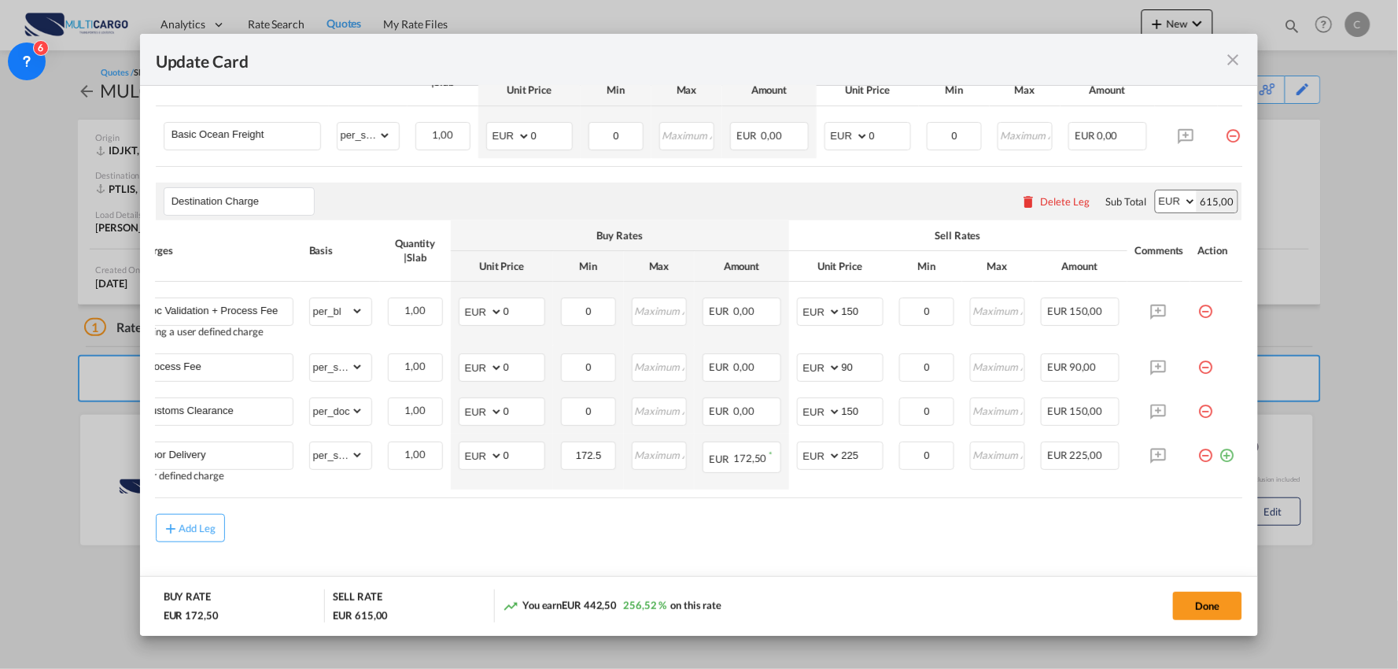
scroll to position [0, 40]
click at [1198, 369] on md-icon "icon-minus-circle-outline red-400-fg pt-7" at bounding box center [1206, 361] width 16 height 16
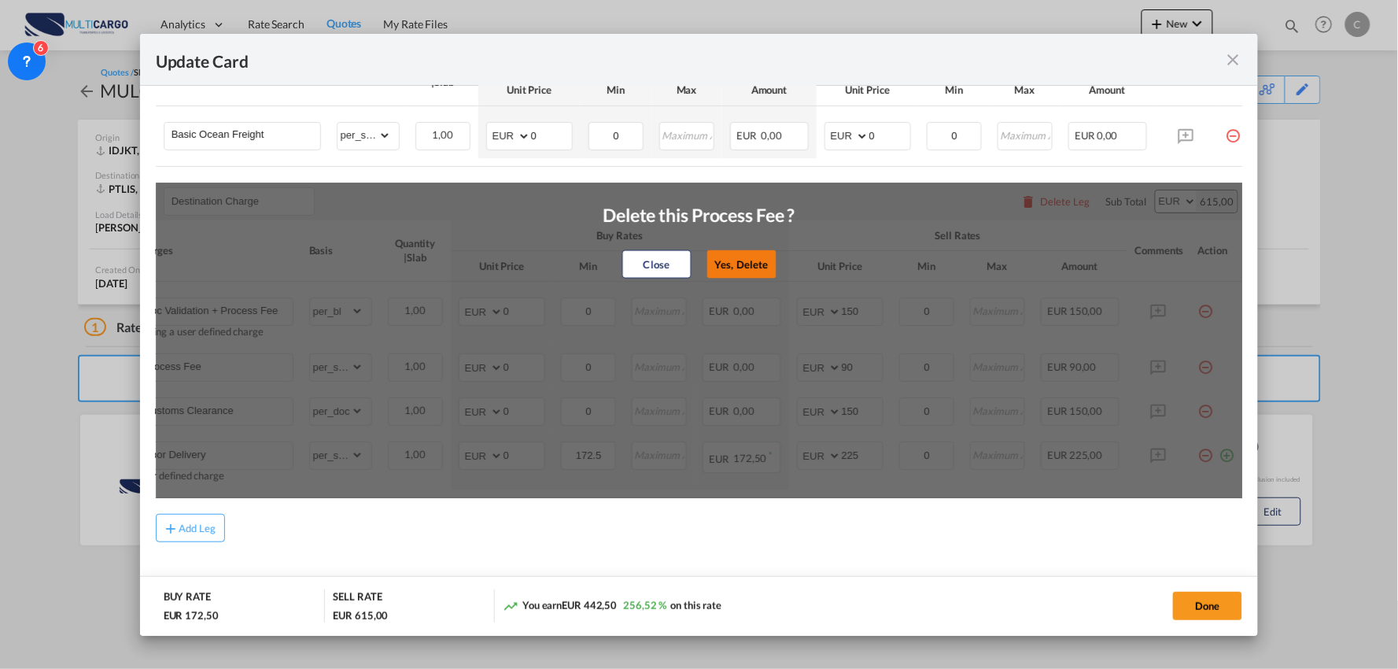
click at [751, 256] on button "Yes, Delete" at bounding box center [741, 264] width 69 height 28
type input "Customs Clearance"
select select "per_doc"
type input "150"
type input "Door Delivery"
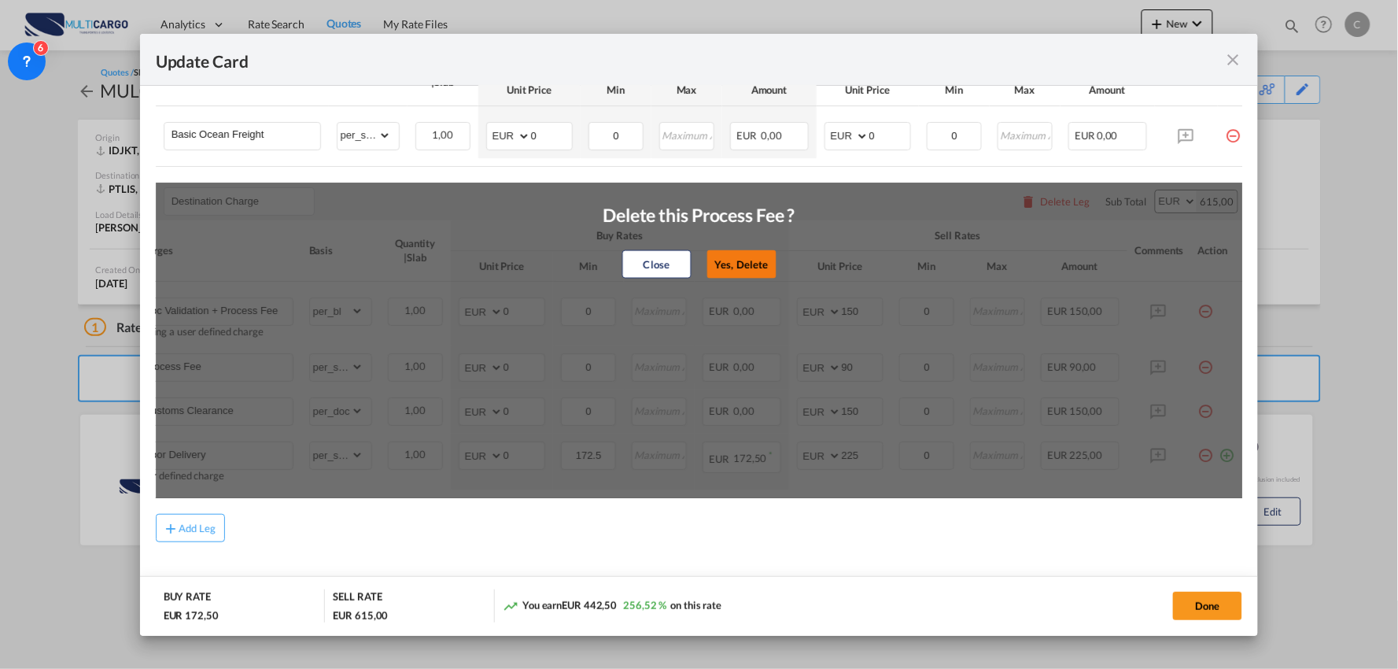
select select "per_shipment"
type input "172.5"
type input "225"
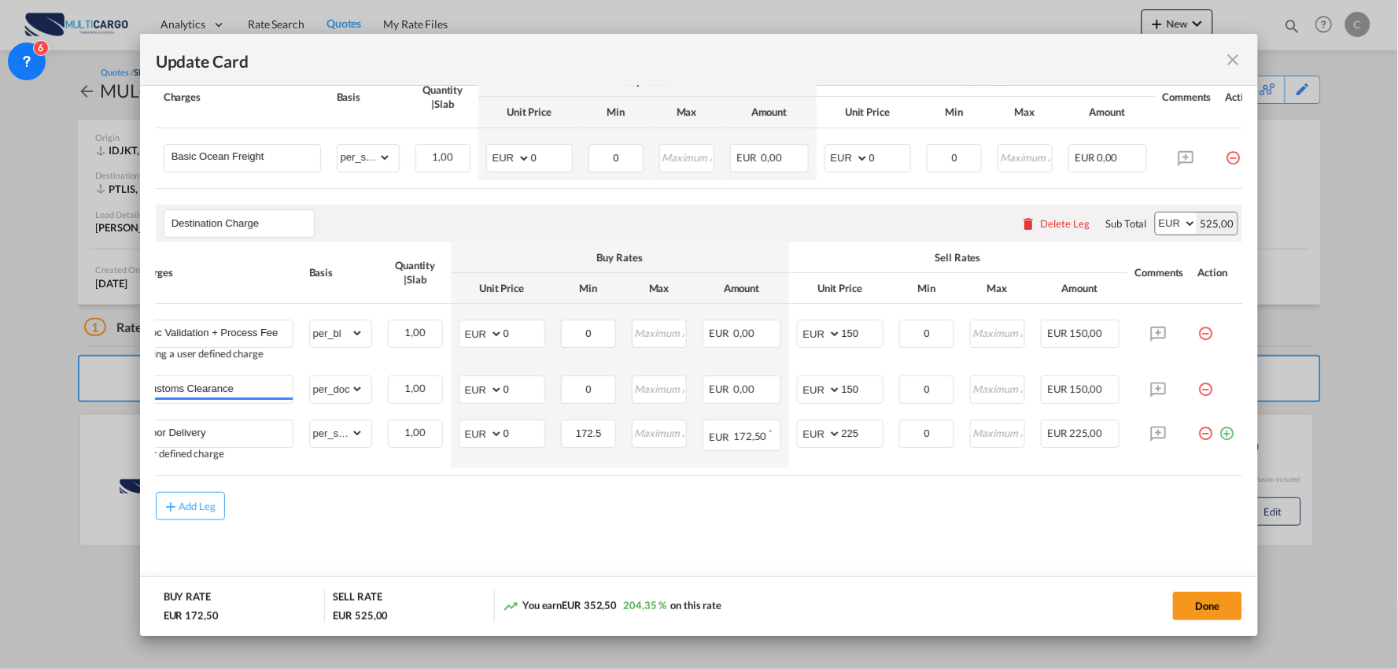
scroll to position [0, 0]
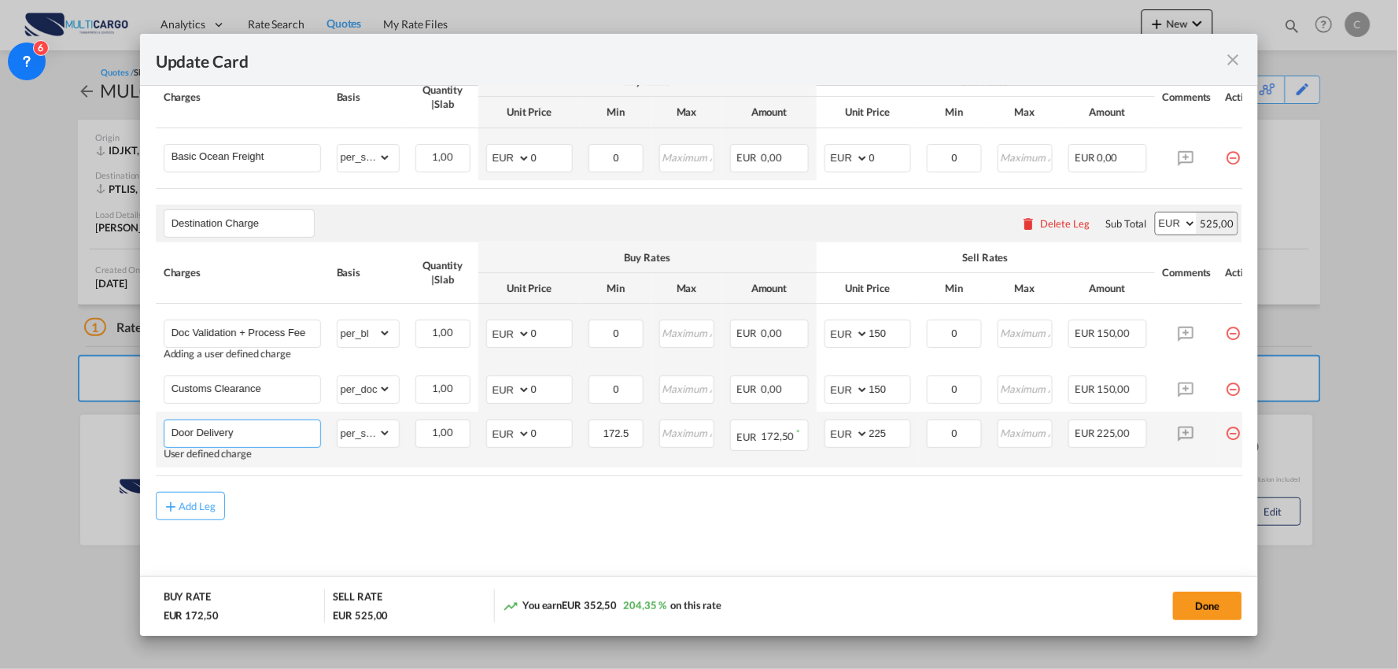
click at [274, 434] on input "Door Delivery" at bounding box center [246, 432] width 149 height 24
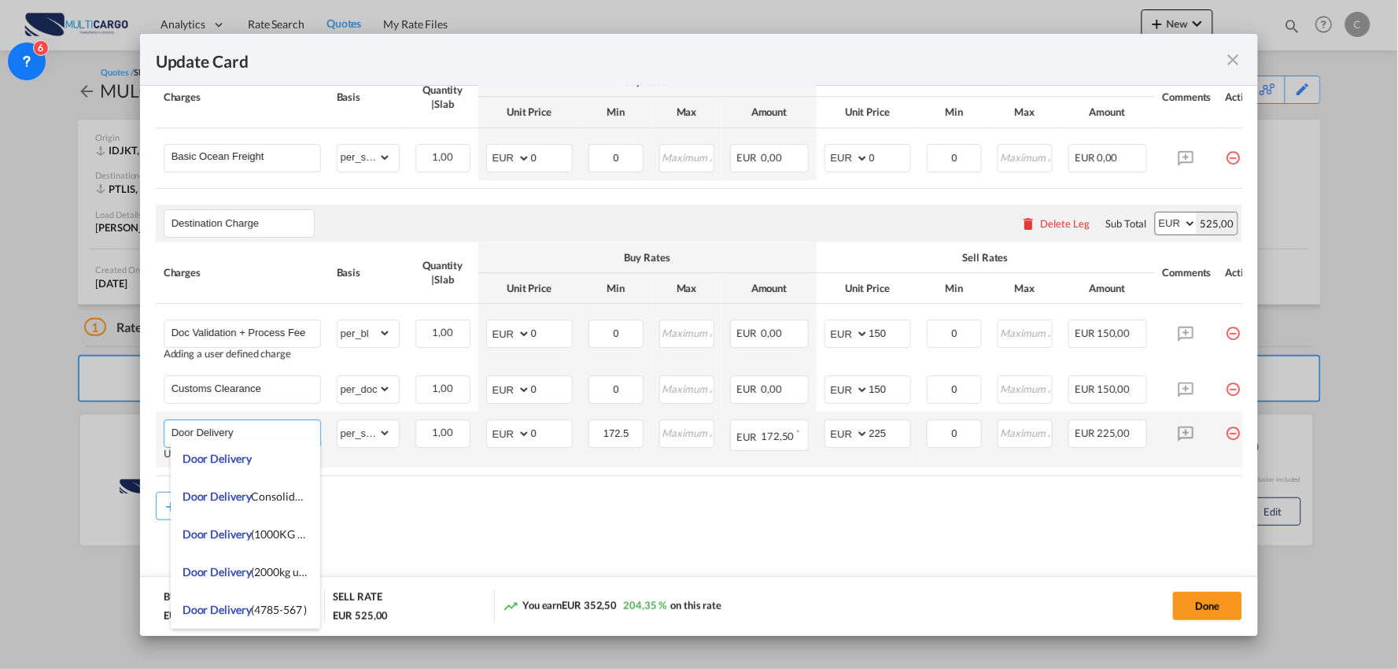
click at [256, 429] on input "Door Delivery" at bounding box center [246, 432] width 149 height 24
click at [286, 429] on input "Door Delivery -" at bounding box center [246, 432] width 149 height 24
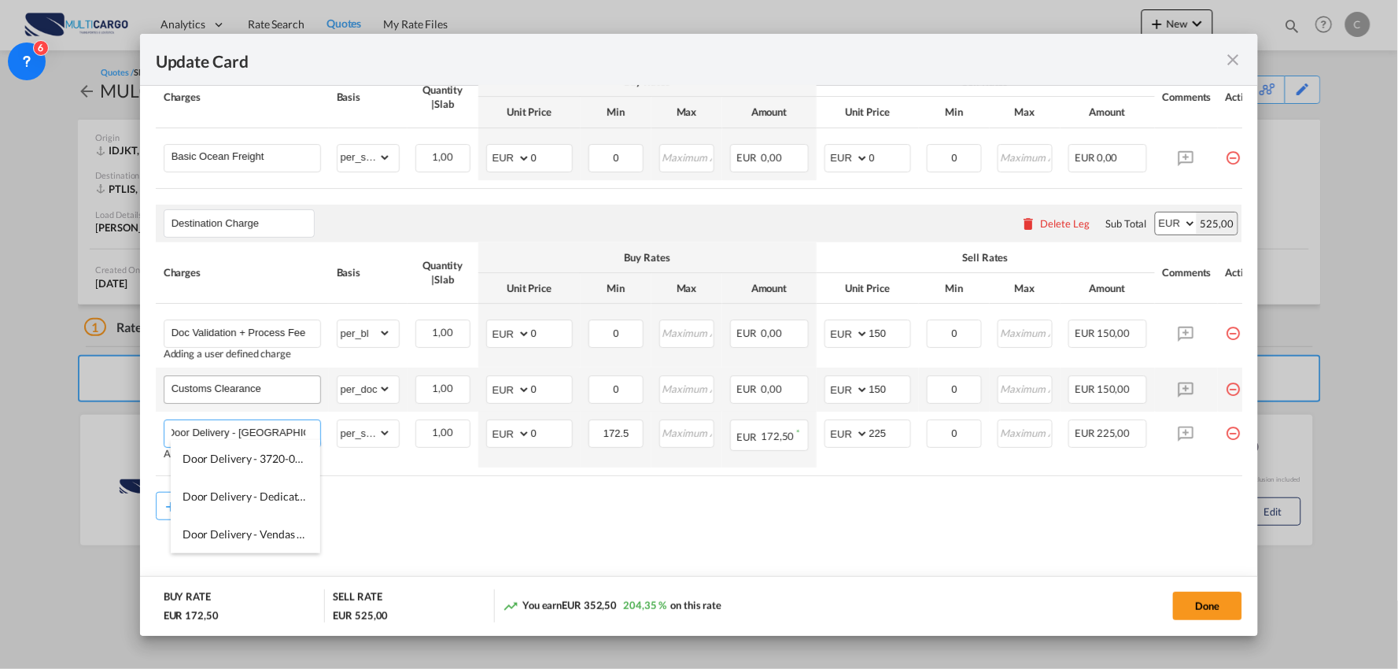
scroll to position [0, 10]
type input "Door Delivery - Vilar do Pinheiro"
click at [454, 527] on md-content "Main Freight Please enter leg name Leg Name Already Exists Delete Leg Sub Total…" at bounding box center [699, 305] width 1087 height 584
click at [374, 521] on md-content "Main Freight Please enter leg name Leg Name Already Exists Delete Leg Sub Total…" at bounding box center [699, 305] width 1087 height 584
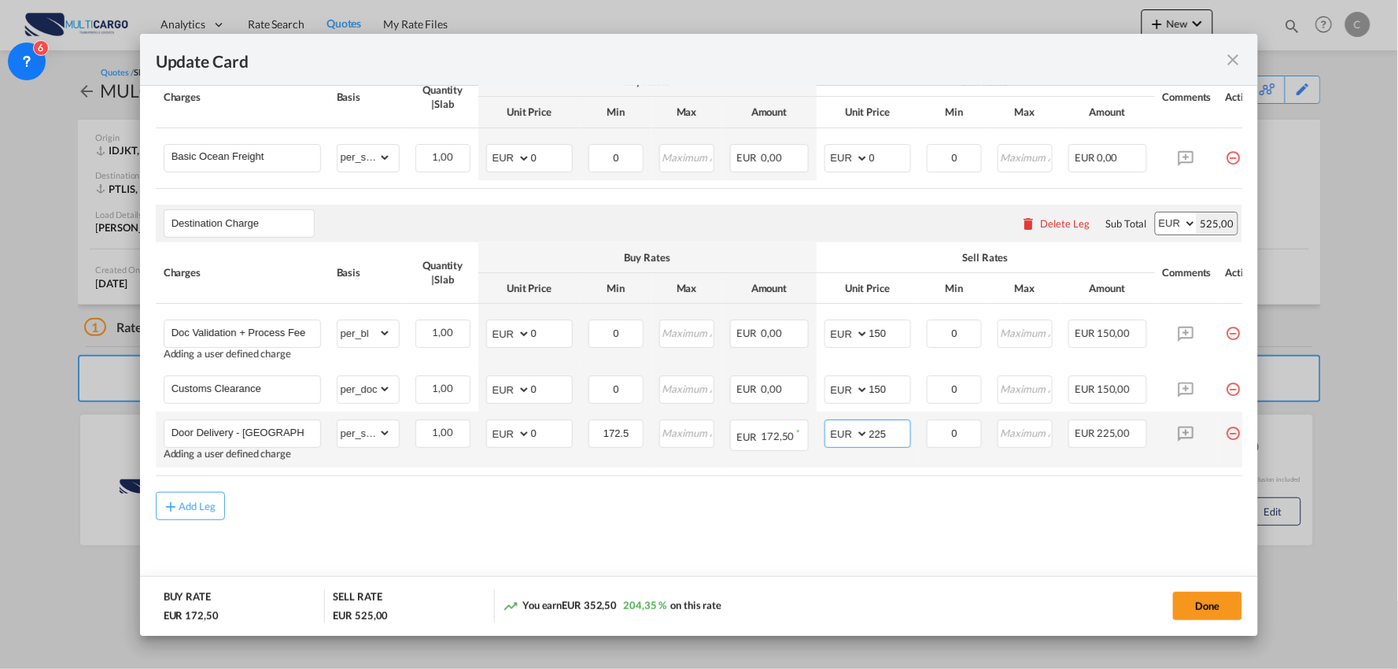
drag, startPoint x: 898, startPoint y: 426, endPoint x: 811, endPoint y: 429, distance: 86.6
click at [811, 429] on tr "Door Delivery - Vilar do Pinheiro Adding a user defined charge Please Enter Alr…" at bounding box center [713, 439] width 1115 height 56
type input "195"
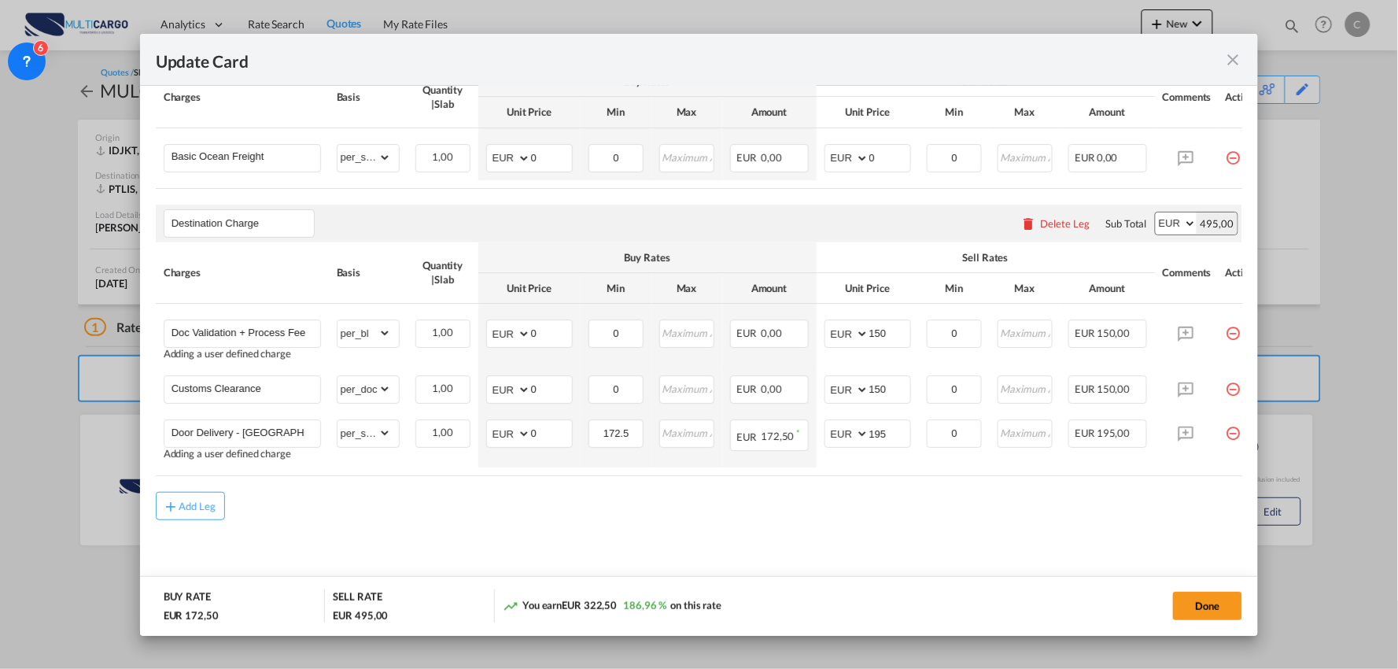
click at [477, 504] on div "Add Leg" at bounding box center [699, 506] width 1087 height 28
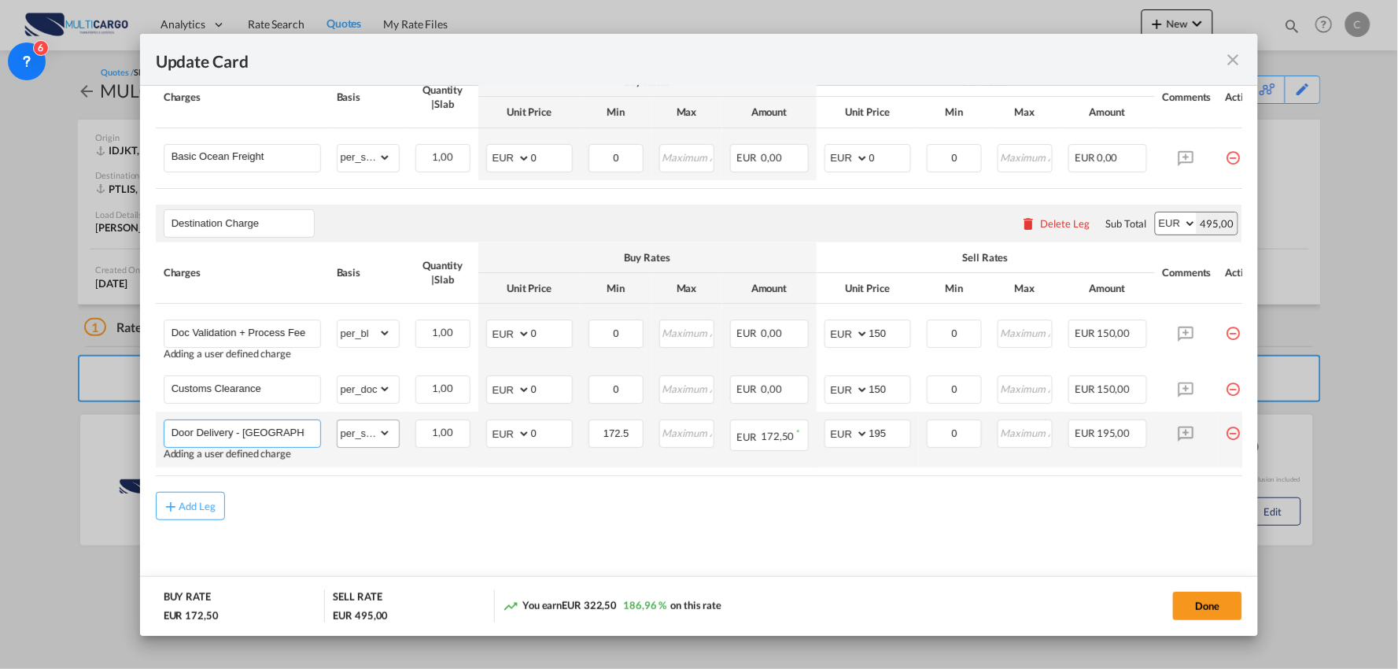
scroll to position [0, 10]
drag, startPoint x: 286, startPoint y: 427, endPoint x: 388, endPoint y: 436, distance: 101.9
click at [388, 436] on tr "Door Delivery - Vilar do Pinheiro Adding a user defined charge Please Enter Alr…" at bounding box center [713, 439] width 1115 height 56
click at [304, 428] on input "Door Delivery - Vilar do Pinheiro" at bounding box center [246, 432] width 149 height 24
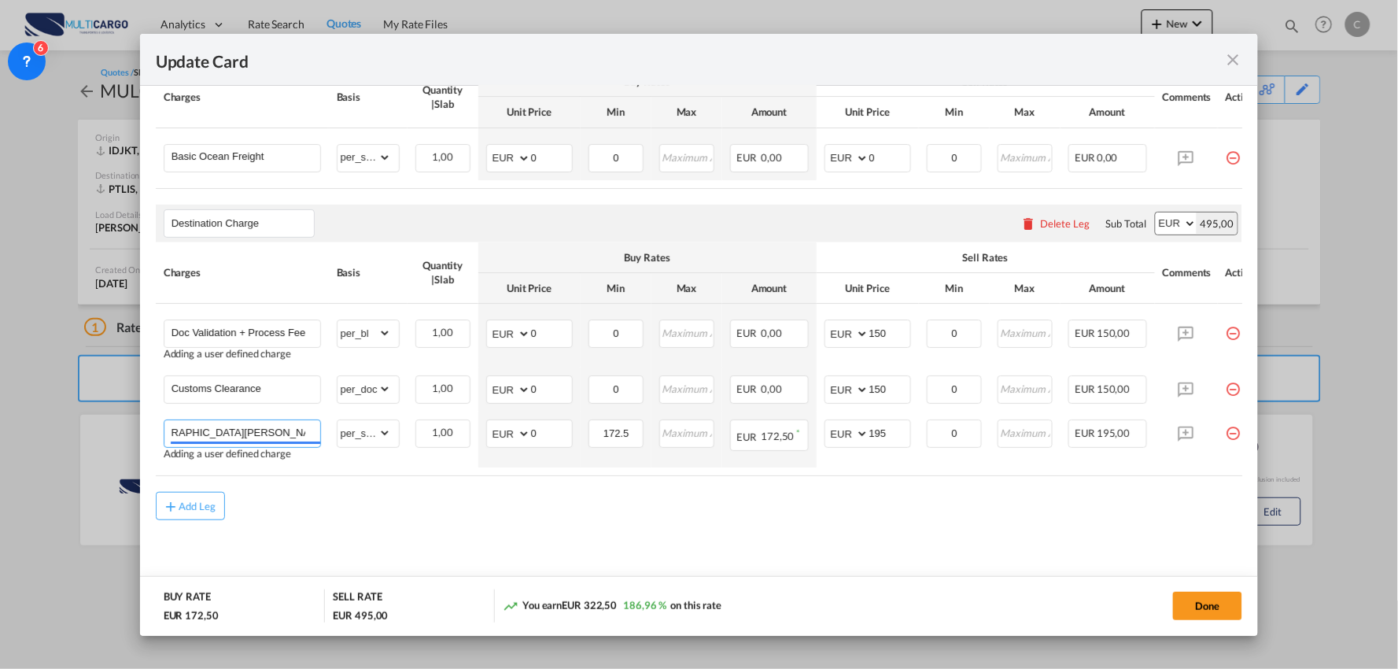
type input "Door Delivery - Vilar do Pinheiro (Dedicated Delivery)"
click at [333, 523] on md-content "Main Freight Please enter leg name Leg Name Already Exists Delete Leg Sub Total…" at bounding box center [699, 305] width 1087 height 584
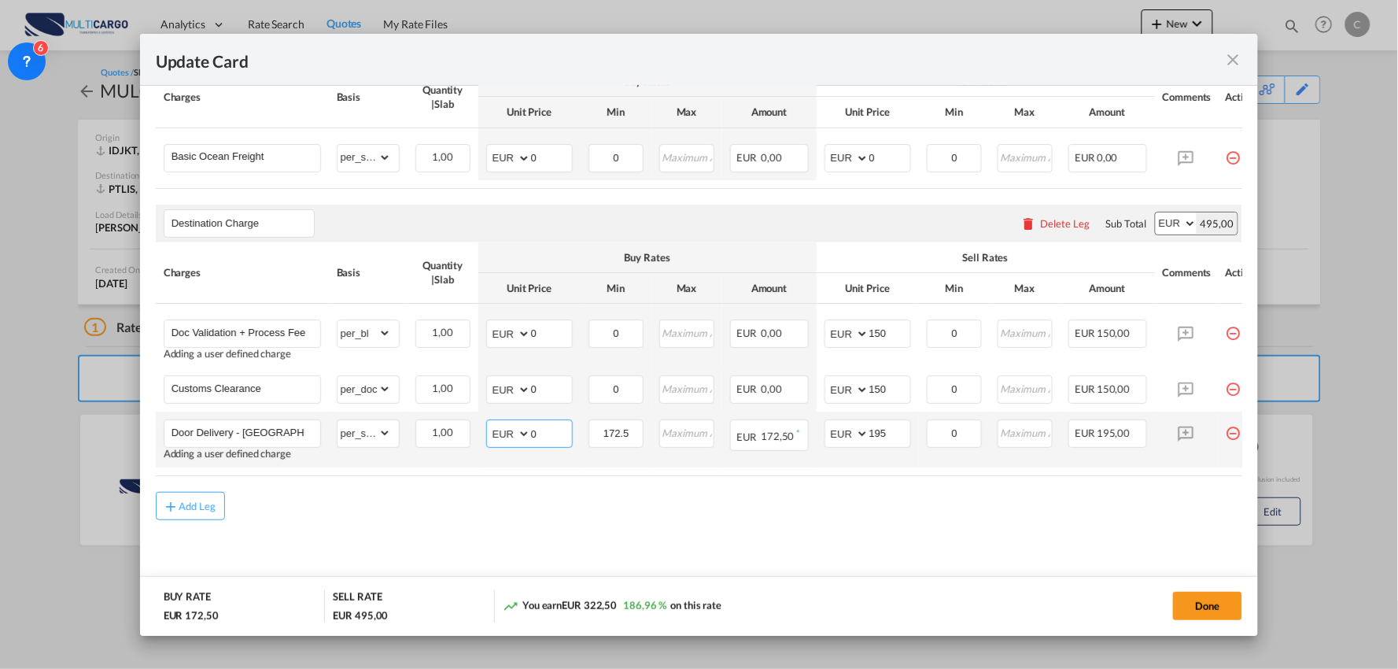
drag, startPoint x: 539, startPoint y: 438, endPoint x: 513, endPoint y: 438, distance: 26.0
click at [513, 438] on md-input-container "AED AFN ALL AMD ANG AOA ARS AUD AWG AZN BAM BBD BDT BGN BHD BIF BMD BND BOB BRL…" at bounding box center [529, 433] width 87 height 28
type input "150"
click at [858, 529] on md-content "Main Freight Please enter leg name Leg Name Already Exists Delete Leg Sub Total…" at bounding box center [699, 305] width 1087 height 584
click at [722, 527] on md-content "Main Freight Please enter leg name Leg Name Already Exists Delete Leg Sub Total…" at bounding box center [699, 305] width 1087 height 584
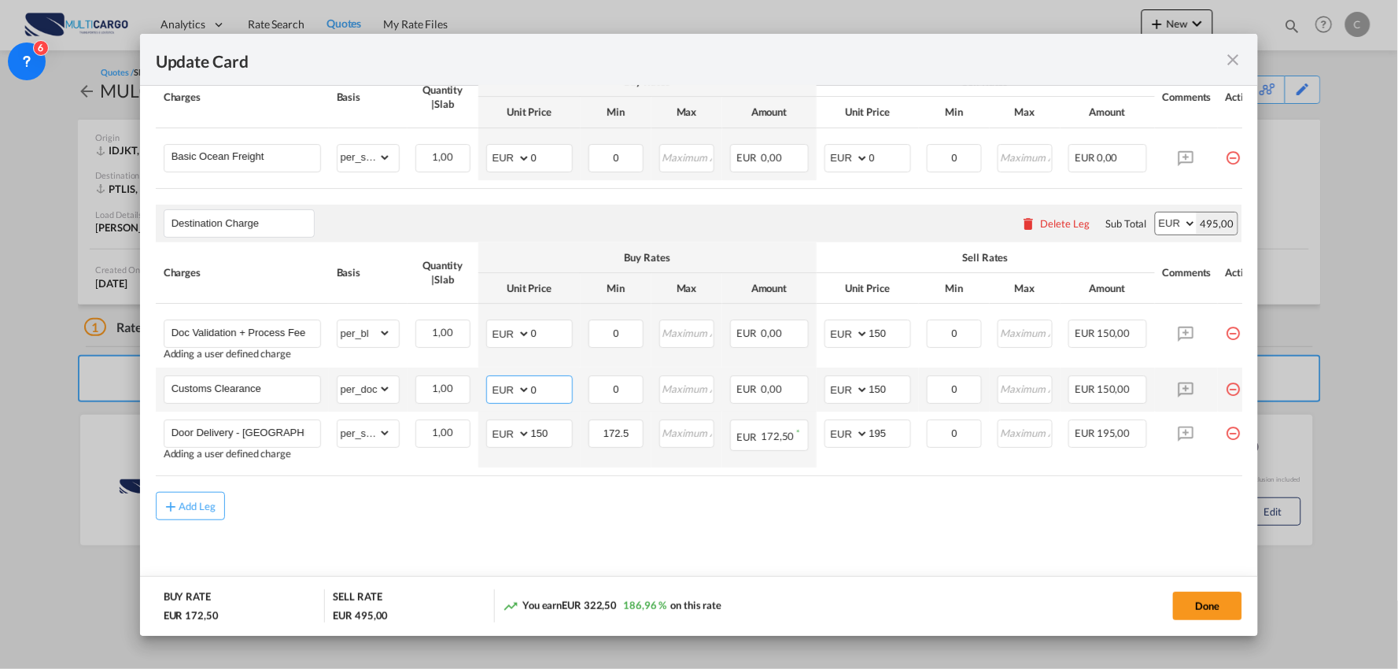
drag, startPoint x: 538, startPoint y: 391, endPoint x: 478, endPoint y: 390, distance: 59.8
click at [488, 392] on md-input-container "AED AFN ALL AMD ANG AOA ARS AUD AWG AZN BAM BBD BDT BGN BHD BIF BMD BND BOB BRL…" at bounding box center [529, 389] width 87 height 28
type input "85"
click at [540, 538] on md-content "Main Freight Please enter leg name Leg Name Already Exists Delete Leg Sub Total…" at bounding box center [699, 305] width 1087 height 584
click at [1208, 604] on button "Done" at bounding box center [1207, 606] width 69 height 28
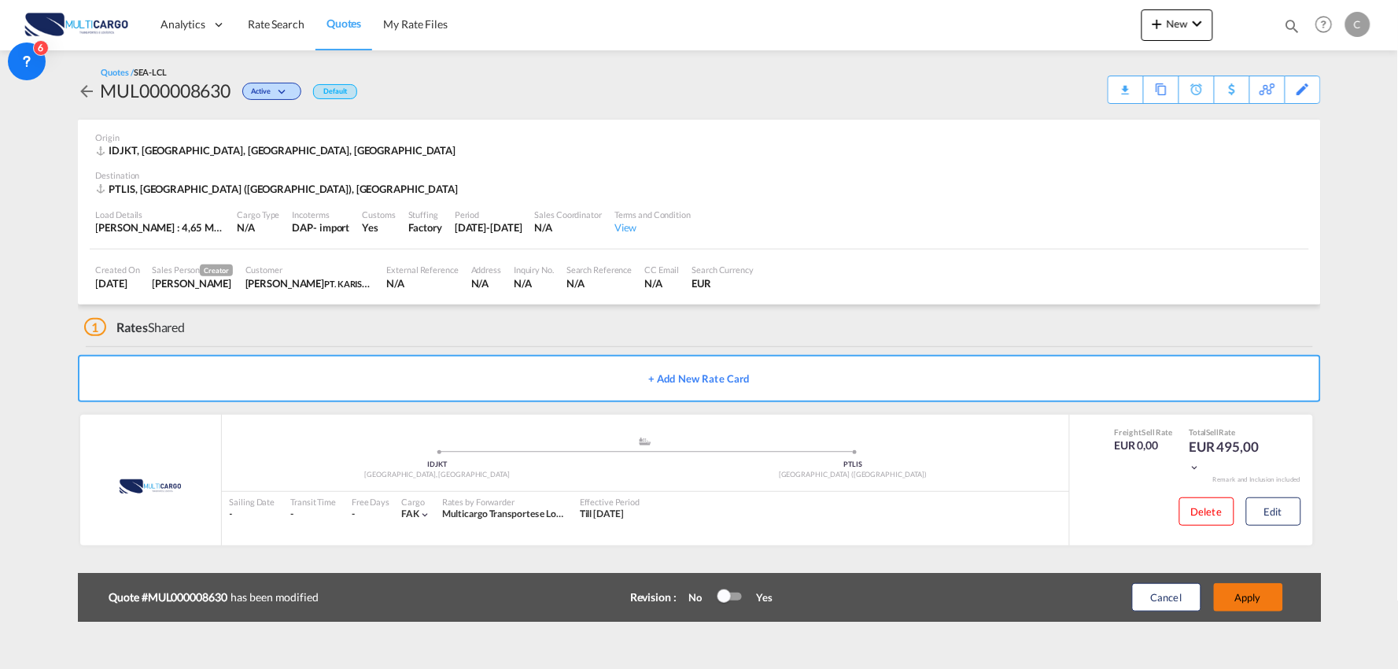
click at [1264, 598] on button "Apply" at bounding box center [1248, 597] width 69 height 28
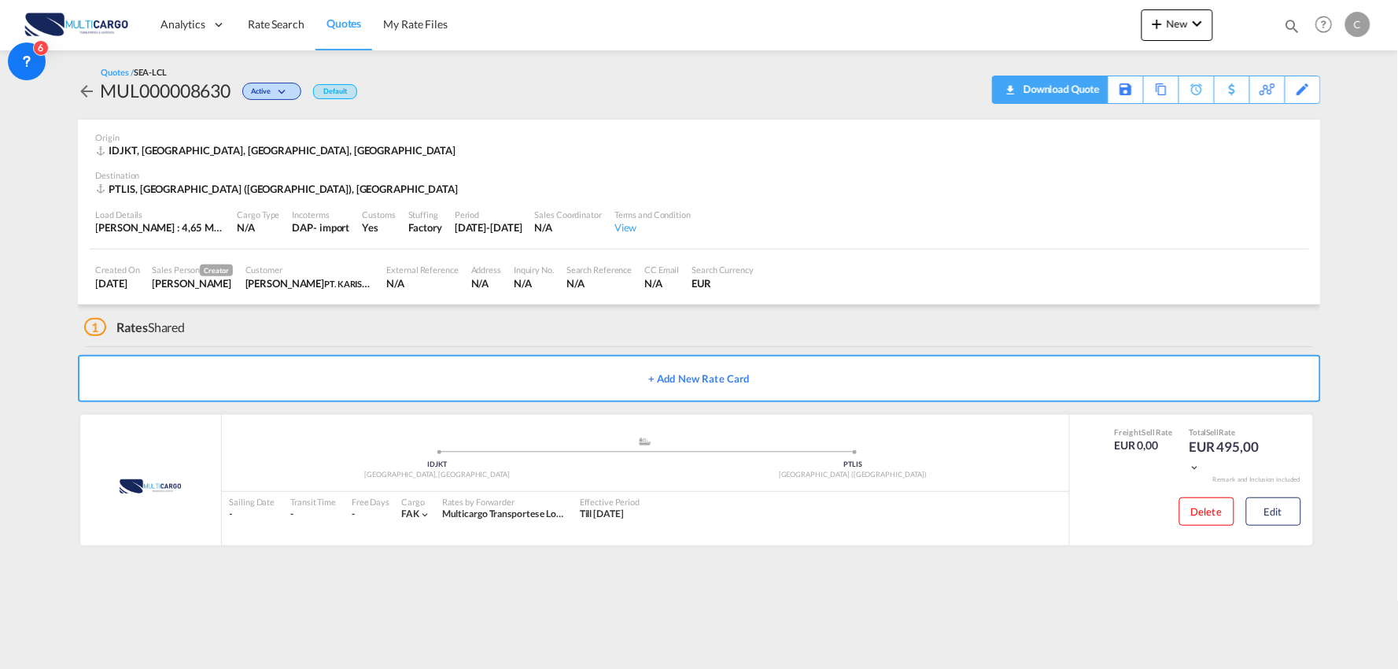
click at [1087, 90] on div "Download Quote" at bounding box center [1060, 88] width 80 height 25
click at [346, 318] on div "1 Rates Shared" at bounding box center [702, 323] width 1237 height 38
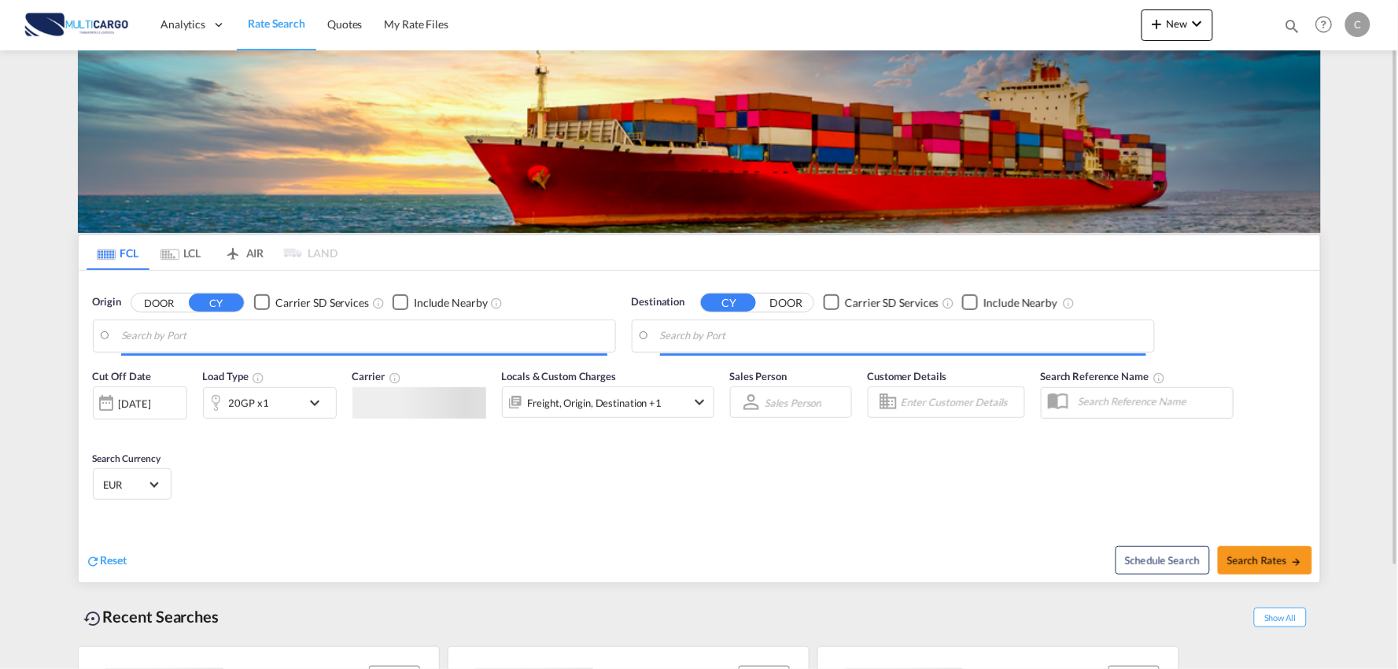
type input "Port of [GEOGRAPHIC_DATA], [GEOGRAPHIC_DATA], [GEOGRAPHIC_DATA]"
type input "Leixoes, Leixoes, PTLEI"
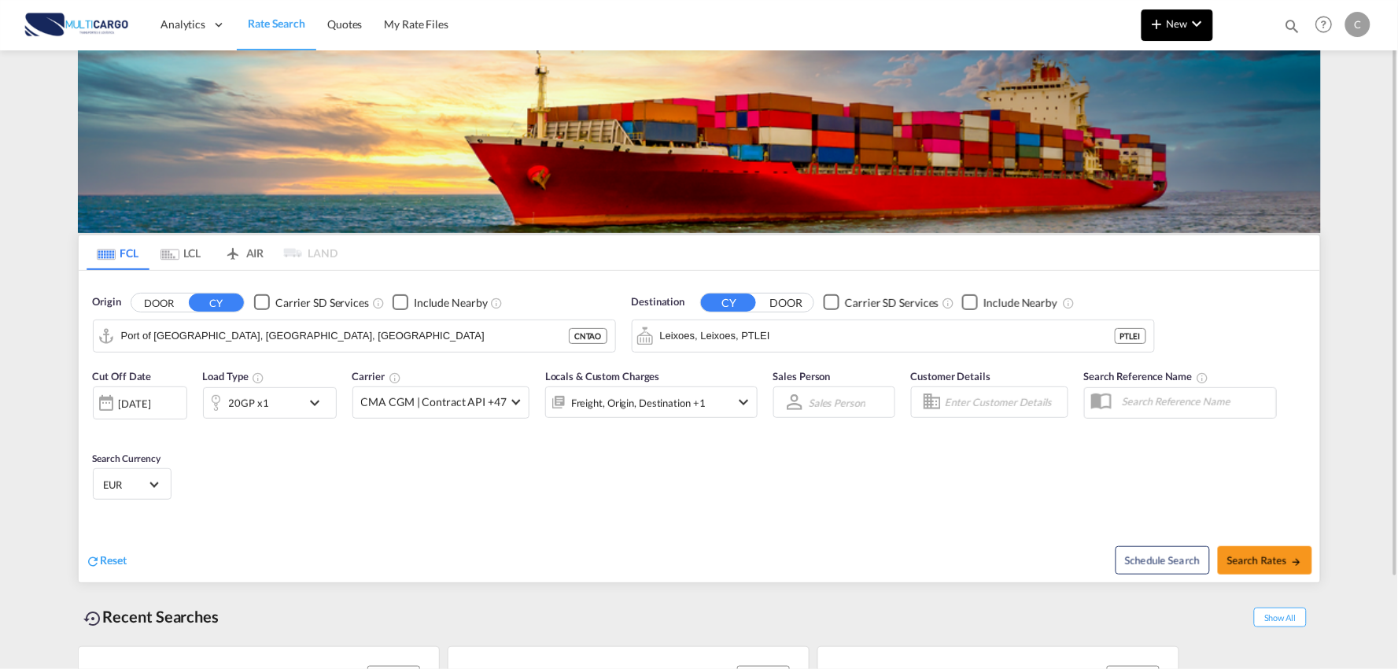
click at [1168, 28] on span "New" at bounding box center [1177, 23] width 59 height 13
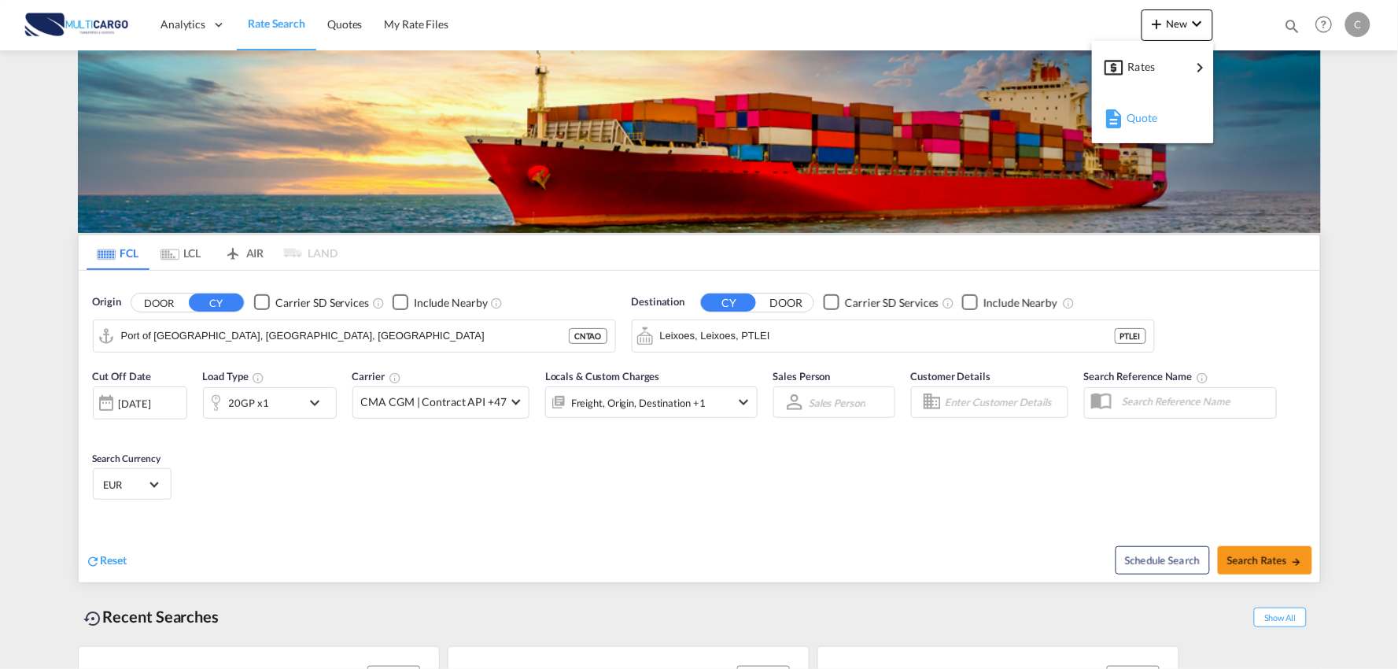
click at [1130, 122] on span "Quote" at bounding box center [1135, 117] width 17 height 31
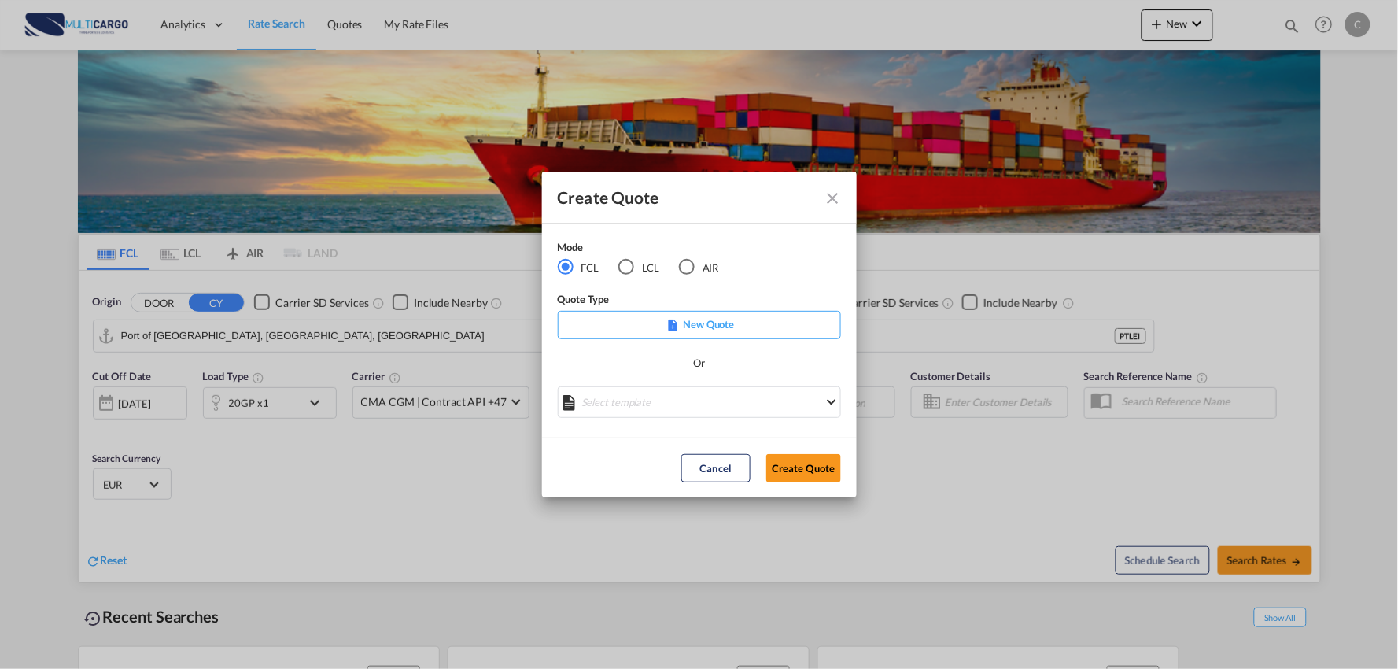
click at [677, 262] on md-radio-group "FCL LCL AIR" at bounding box center [648, 267] width 181 height 17
click at [682, 264] on div "AIR" at bounding box center [687, 267] width 16 height 16
click at [714, 403] on md-select "Select template EXP EXW AIR 09/2025 [PERSON_NAME] | [DATE] IMP_DAP_AIR <500KG -…" at bounding box center [699, 401] width 283 height 31
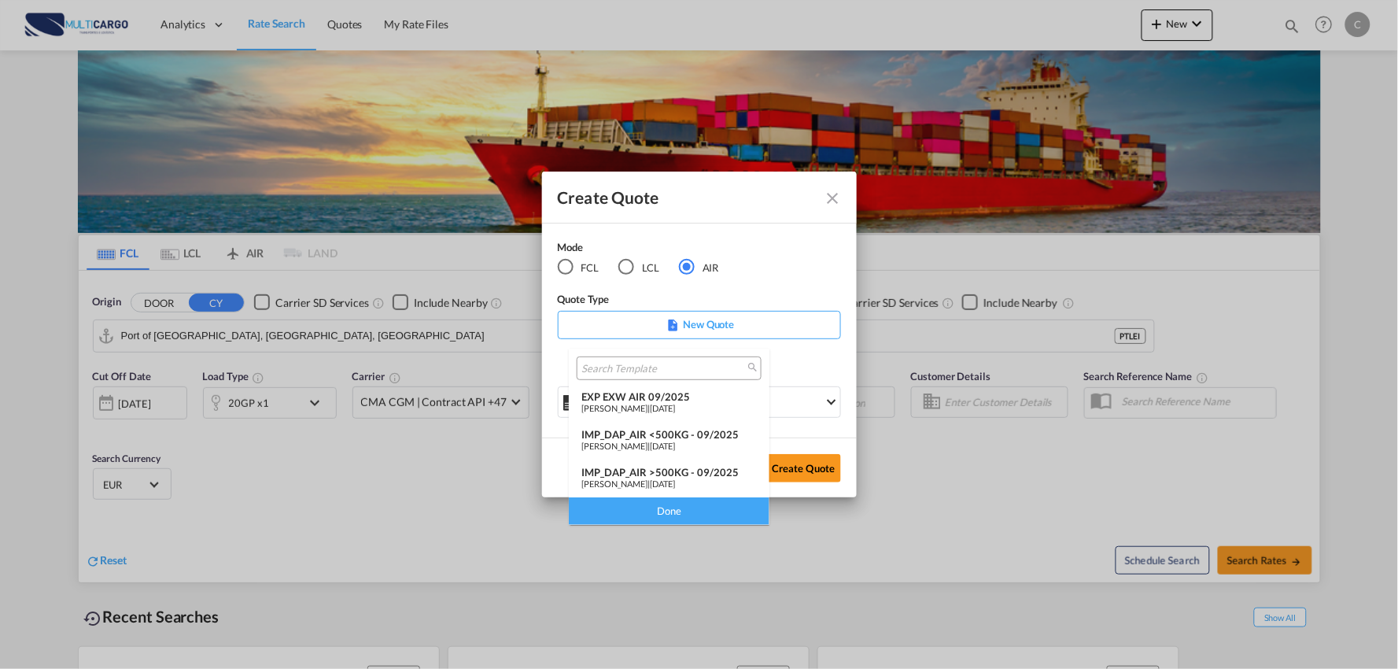
click at [694, 473] on div "IMP_DAP_AIR >500KG - 09/2025" at bounding box center [668, 472] width 175 height 13
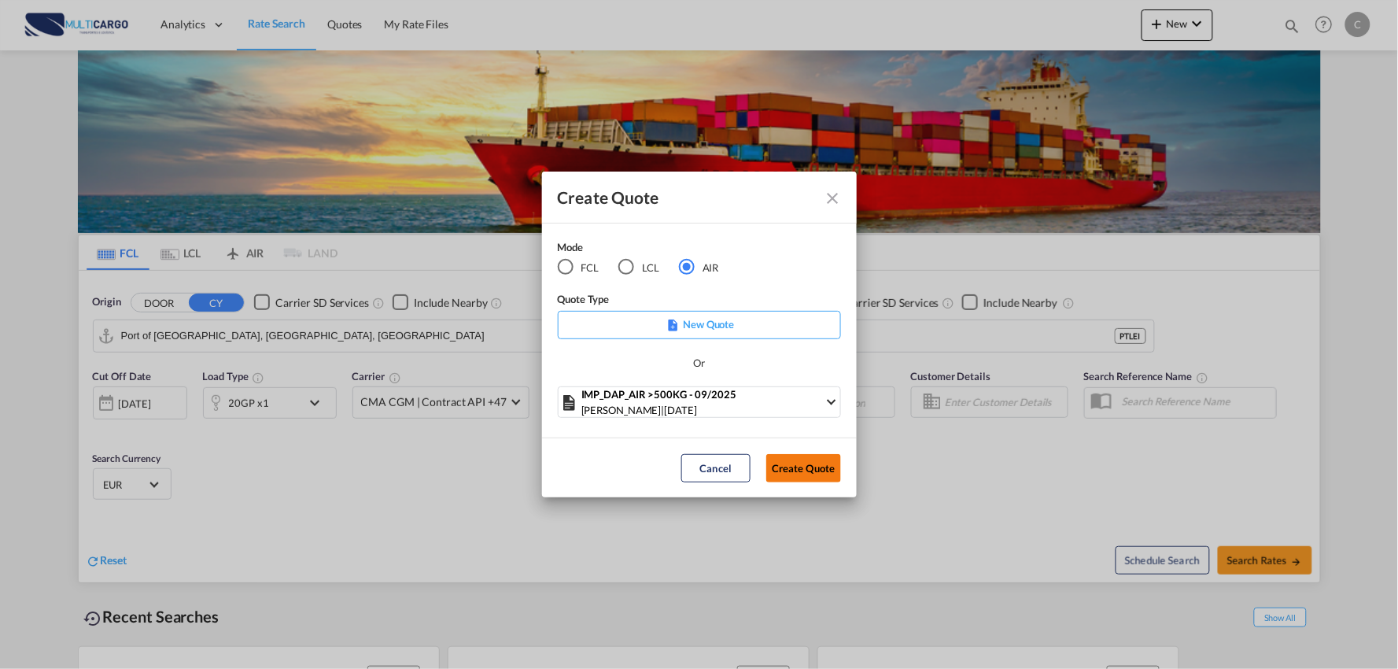
click at [814, 455] on button "Create Quote" at bounding box center [803, 468] width 75 height 28
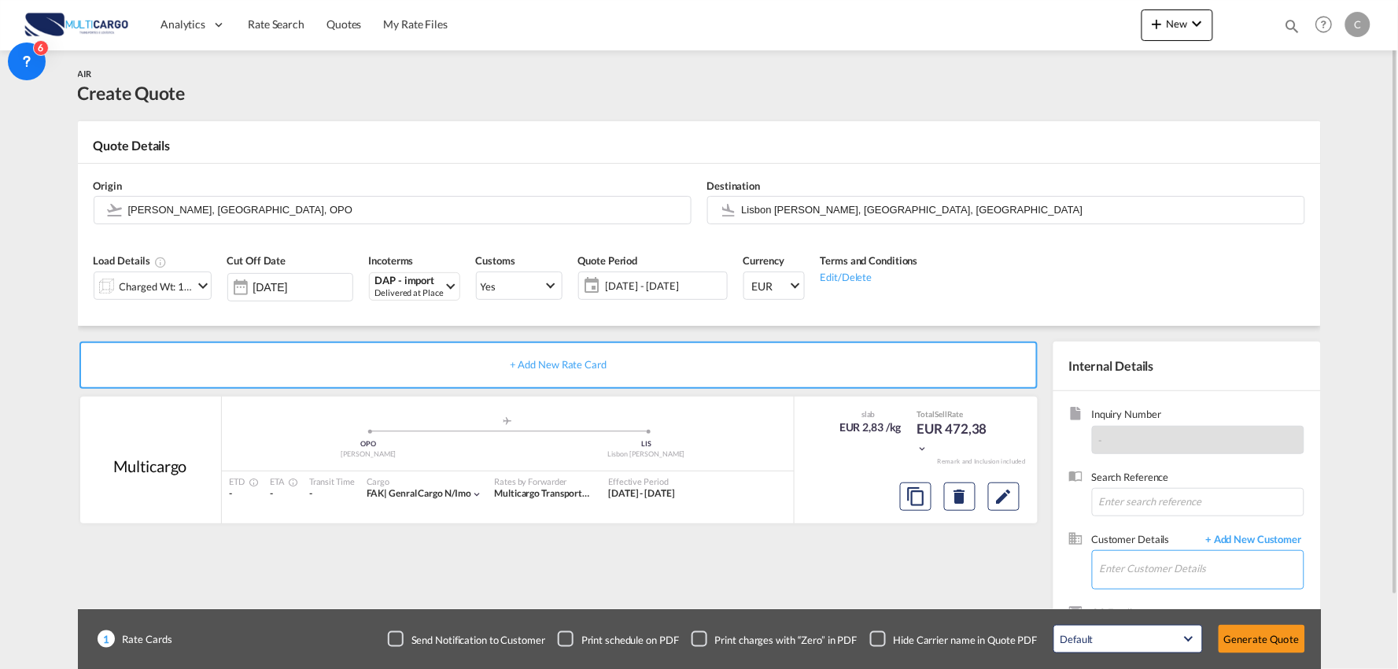
click at [1194, 570] on input "Enter Customer Details" at bounding box center [1202, 568] width 204 height 35
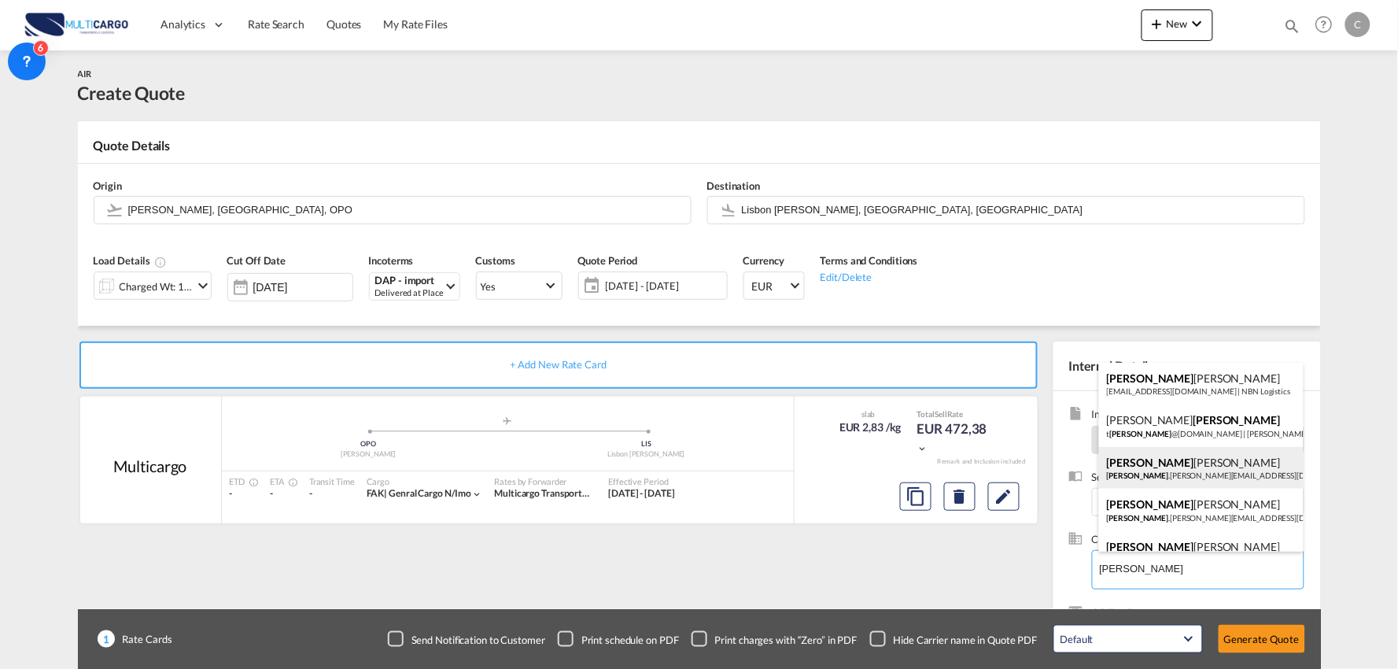
click at [1194, 474] on div "MICHAEL HUANG michael .huang@iss-gf.com | Seatrans-ISS GF Shenzhen Branch" at bounding box center [1201, 468] width 205 height 42
type input "Seatrans-ISS GF Shenzhen Branch, MICHAEL HUANG, michael.huang@iss-gf.com"
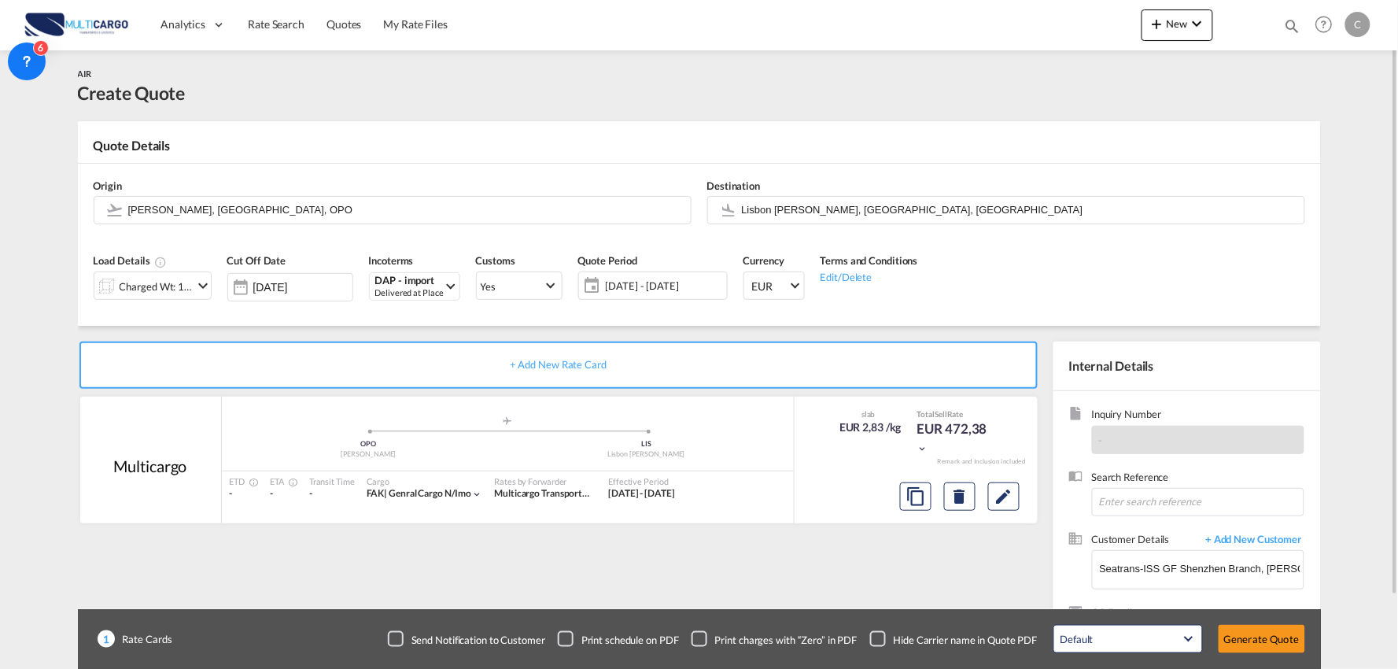
click at [880, 635] on div "Checkbox No Ink" at bounding box center [878, 639] width 16 height 16
click at [769, 570] on div "+ Add New Rate Card Multicargo added by you .a{fill:#aaa8ad;} .a{fill:#aaa8ad;}…" at bounding box center [562, 505] width 968 height 329
click at [172, 283] on div "Charged Wt: 166,67 KG" at bounding box center [157, 286] width 74 height 22
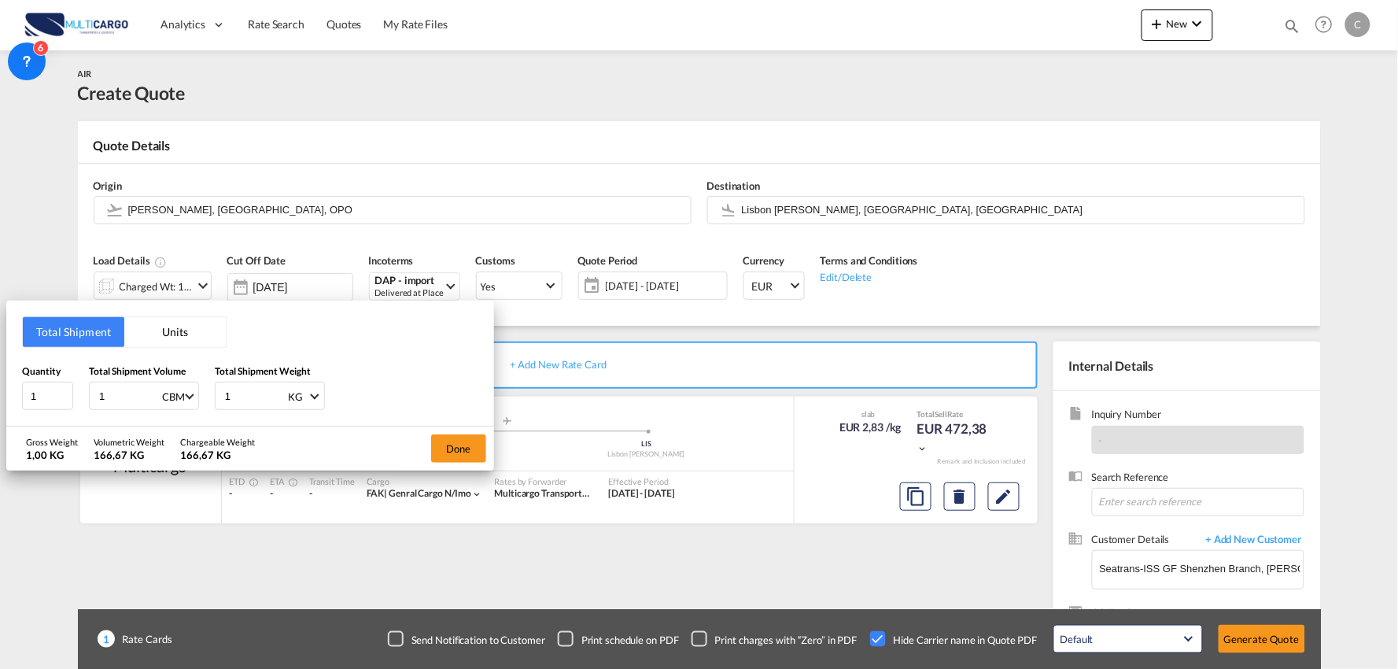
drag, startPoint x: 80, startPoint y: 397, endPoint x: 67, endPoint y: 367, distance: 32.0
click at [65, 397] on div "Quantity 1 Total Shipment Volume 1 CBM CBM CFT KG LB Total Shipment Weight 1 KG…" at bounding box center [250, 386] width 456 height 47
type input "57.43"
drag, startPoint x: 232, startPoint y: 386, endPoint x: 202, endPoint y: 389, distance: 30.0
click at [202, 389] on div "Quantity 1 Total Shipment Volume 57.43 CBM CBM CFT KG LB Total Shipment Weight …" at bounding box center [250, 386] width 456 height 47
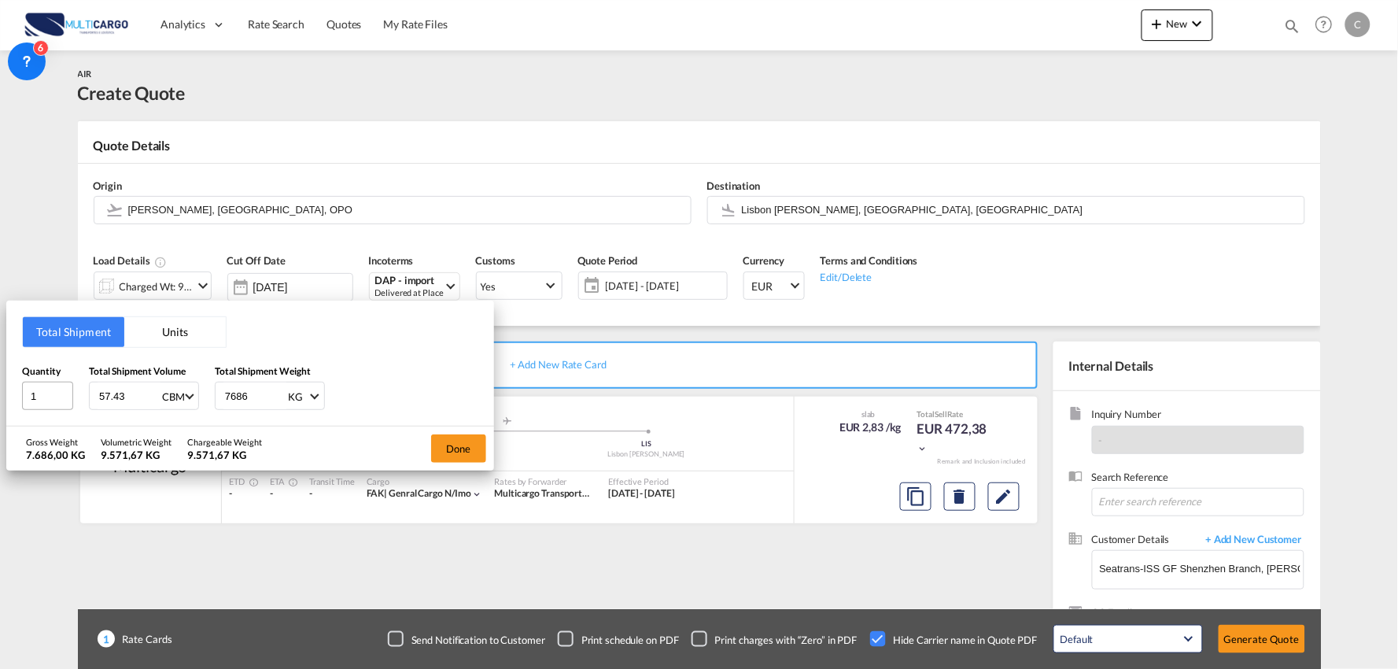
type input "7686"
drag, startPoint x: 41, startPoint y: 394, endPoint x: 9, endPoint y: 400, distance: 32.7
click at [10, 398] on div "Total Shipment Units Quantity 1 Total Shipment Volume 57.43 CBM CBM CFT KG LB T…" at bounding box center [250, 364] width 488 height 126
type input "184"
click at [466, 456] on button "Done" at bounding box center [458, 448] width 55 height 28
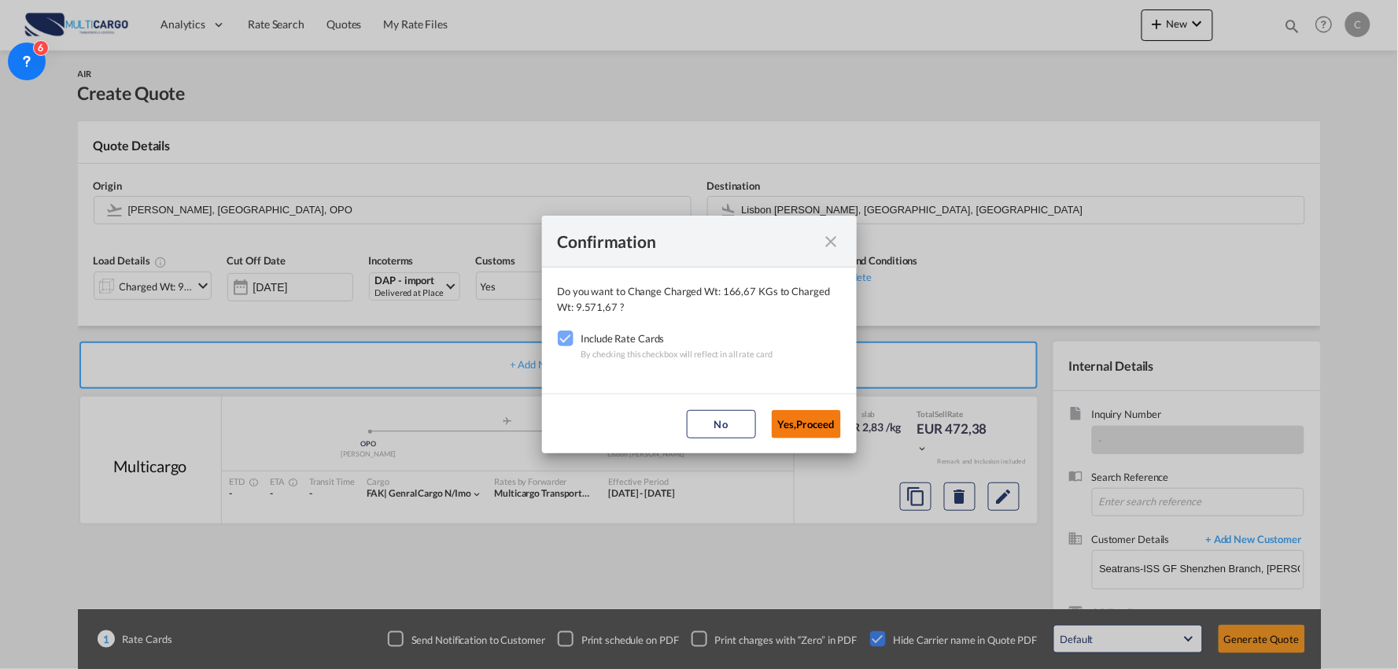
click at [817, 425] on button "Yes,Proceed" at bounding box center [806, 424] width 69 height 28
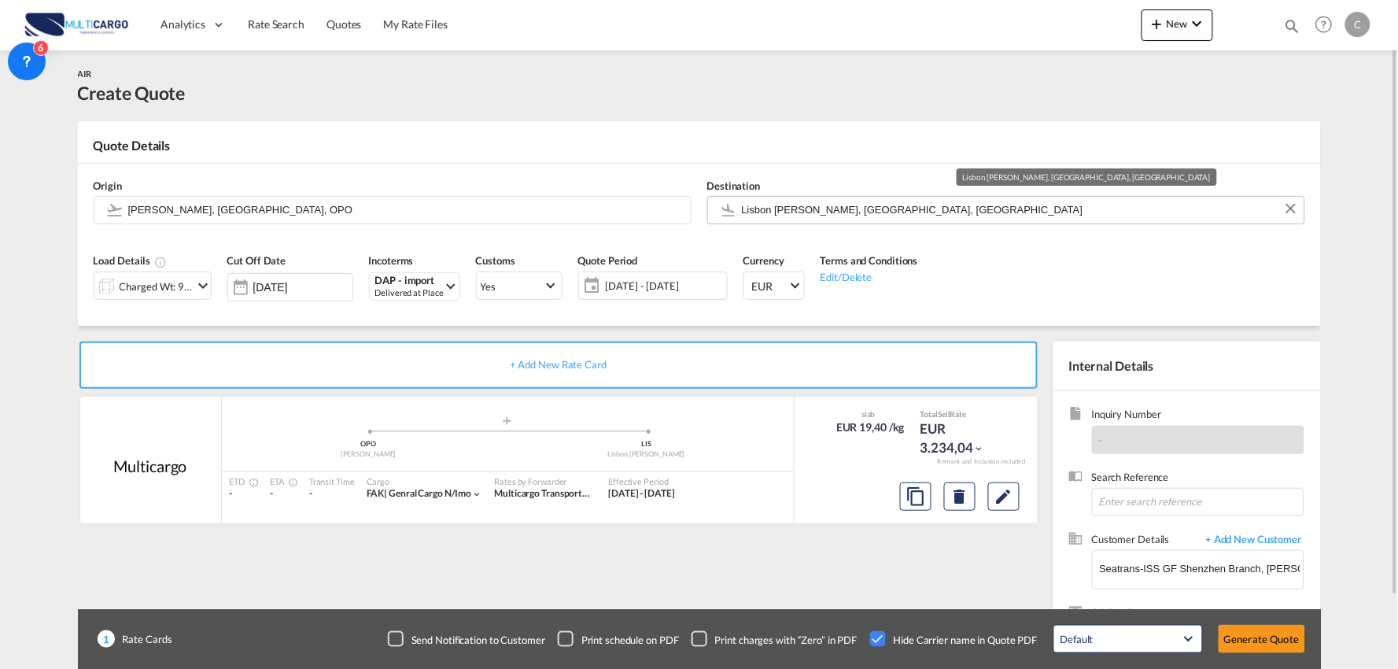
click at [773, 202] on input "Lisbon [PERSON_NAME], [GEOGRAPHIC_DATA], [GEOGRAPHIC_DATA]" at bounding box center [1019, 210] width 555 height 28
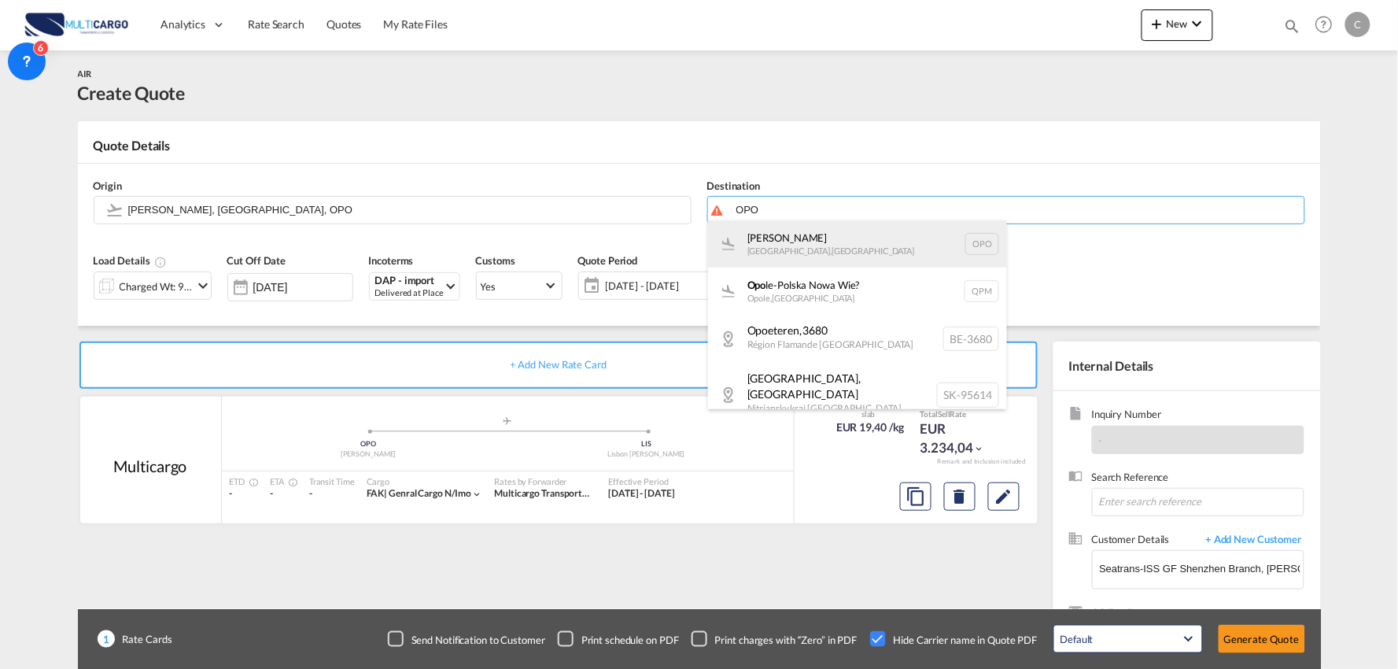
click at [782, 237] on div "[PERSON_NAME][GEOGRAPHIC_DATA] , [GEOGRAPHIC_DATA] OPO" at bounding box center [857, 243] width 299 height 47
type input "[PERSON_NAME], [GEOGRAPHIC_DATA], OPO"
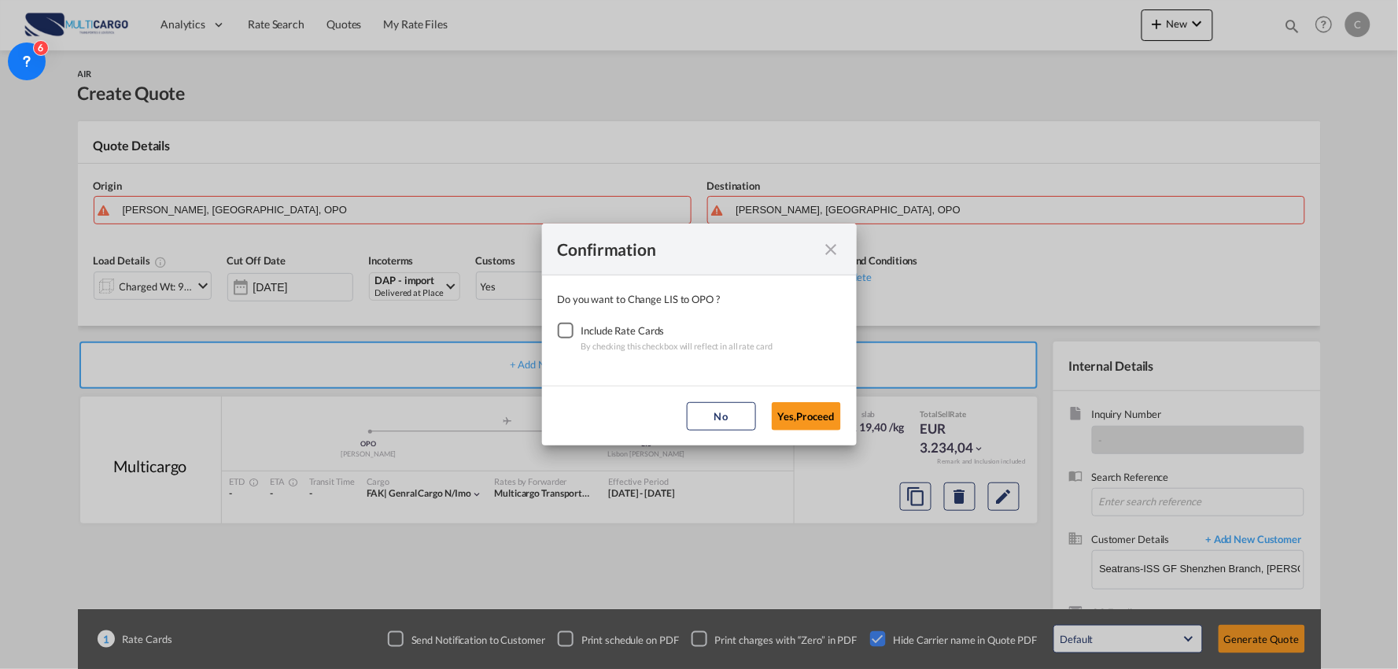
click at [565, 334] on div "Checkbox No Ink" at bounding box center [566, 331] width 16 height 16
click at [780, 409] on button "Yes,Proceed" at bounding box center [806, 416] width 69 height 28
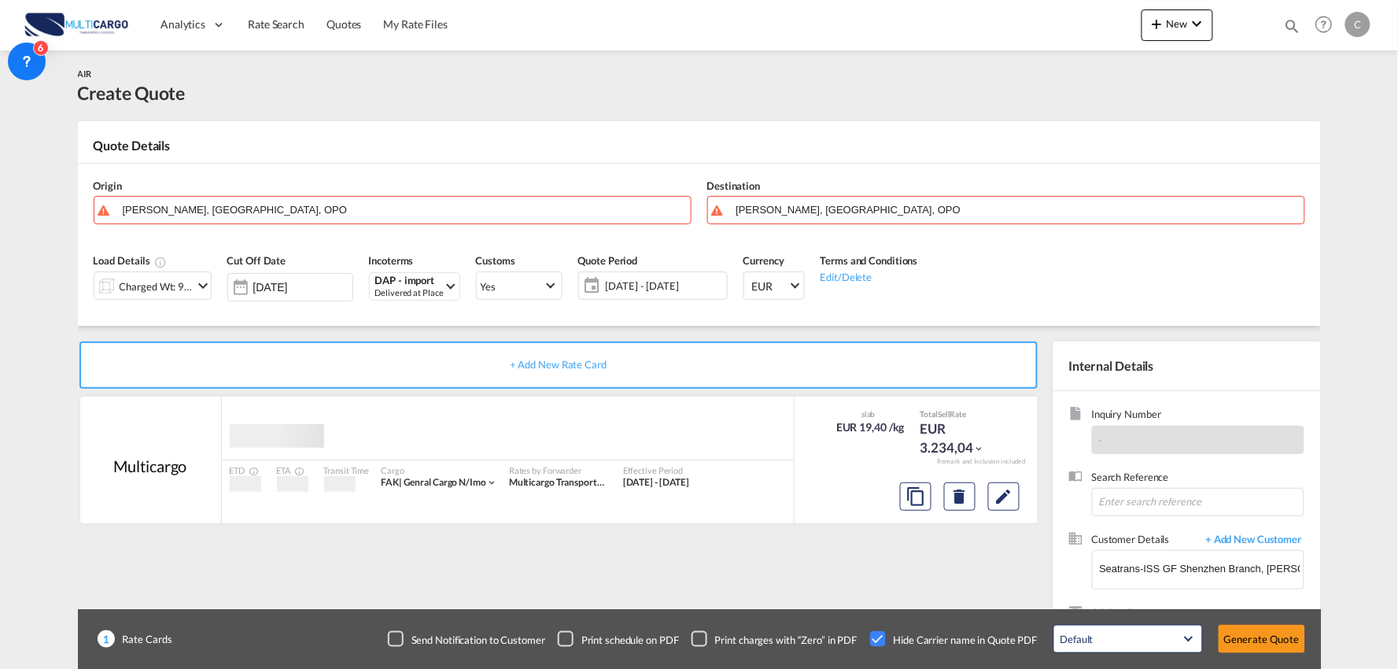
click at [201, 200] on input "[PERSON_NAME], [GEOGRAPHIC_DATA], OPO" at bounding box center [403, 210] width 560 height 28
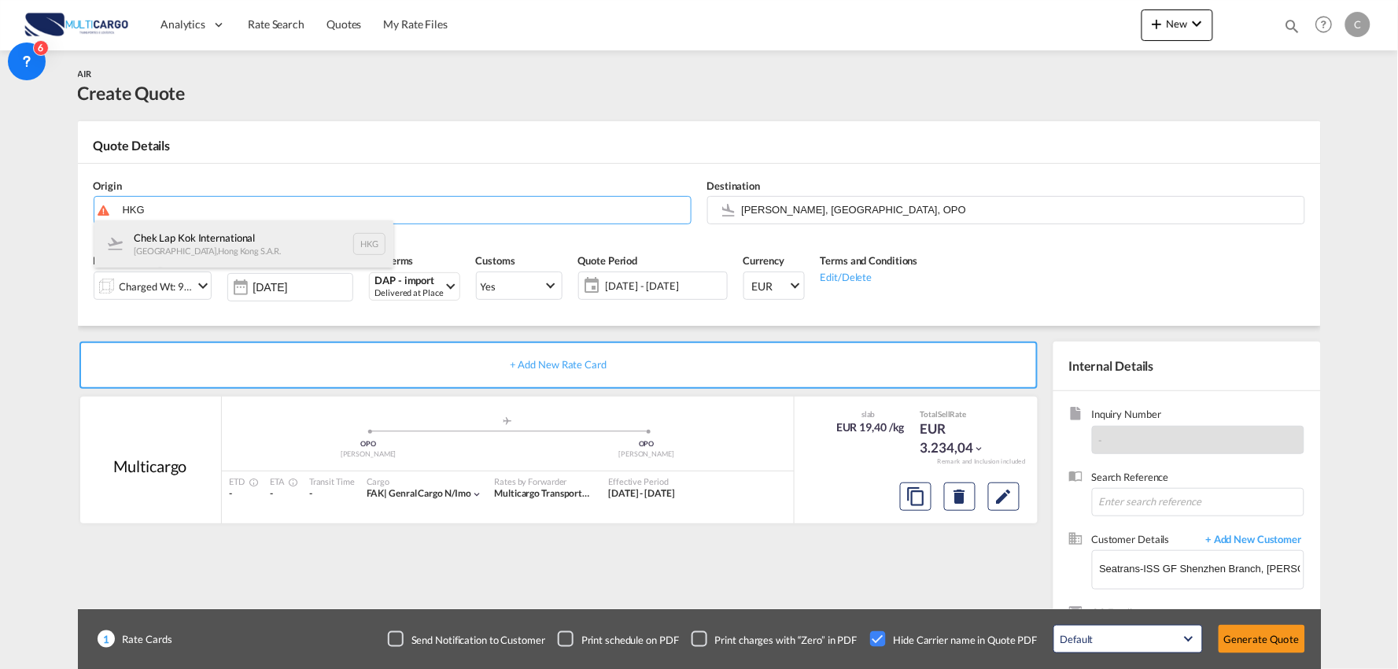
click at [203, 245] on div "Chek Lap Kok International Hong Kong , Hong Kong S.A.R. HKG" at bounding box center [243, 243] width 299 height 47
type input "Chek Lap Kok International, Hong Kong, HKG"
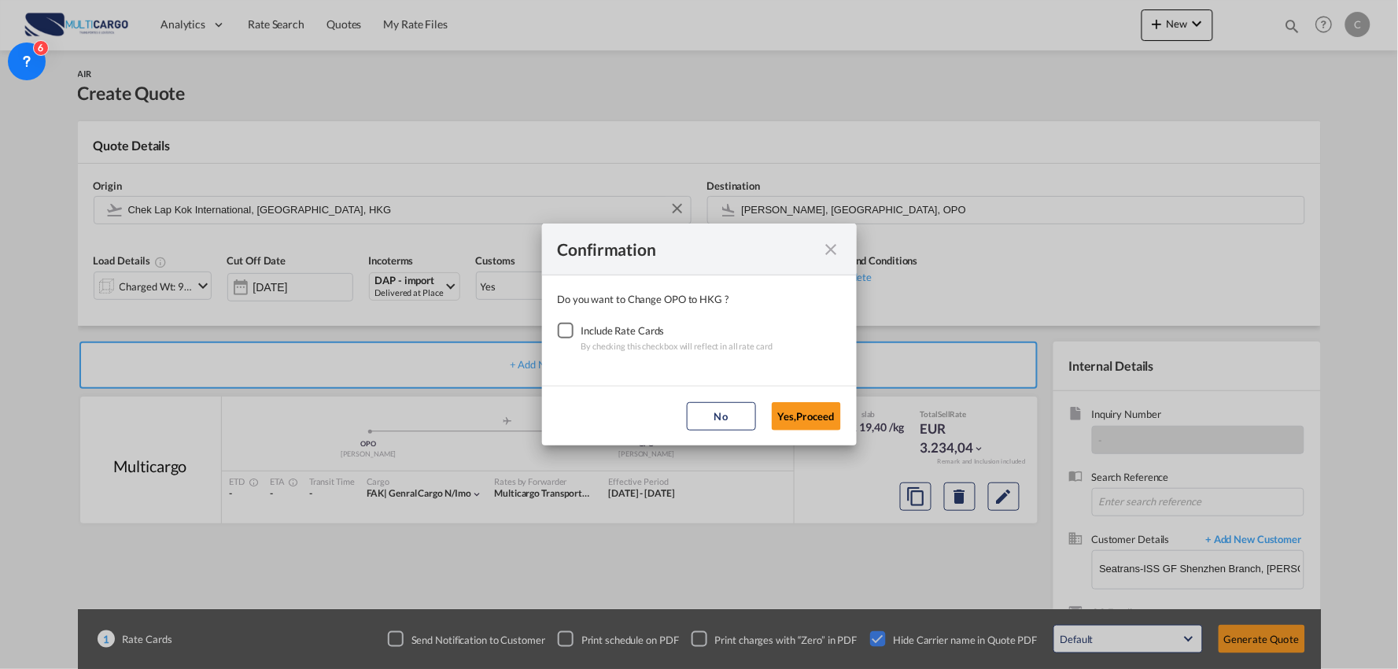
click at [558, 325] on div "Checkbox No Ink" at bounding box center [566, 331] width 16 height 16
click at [814, 417] on button "Yes,Proceed" at bounding box center [806, 416] width 69 height 28
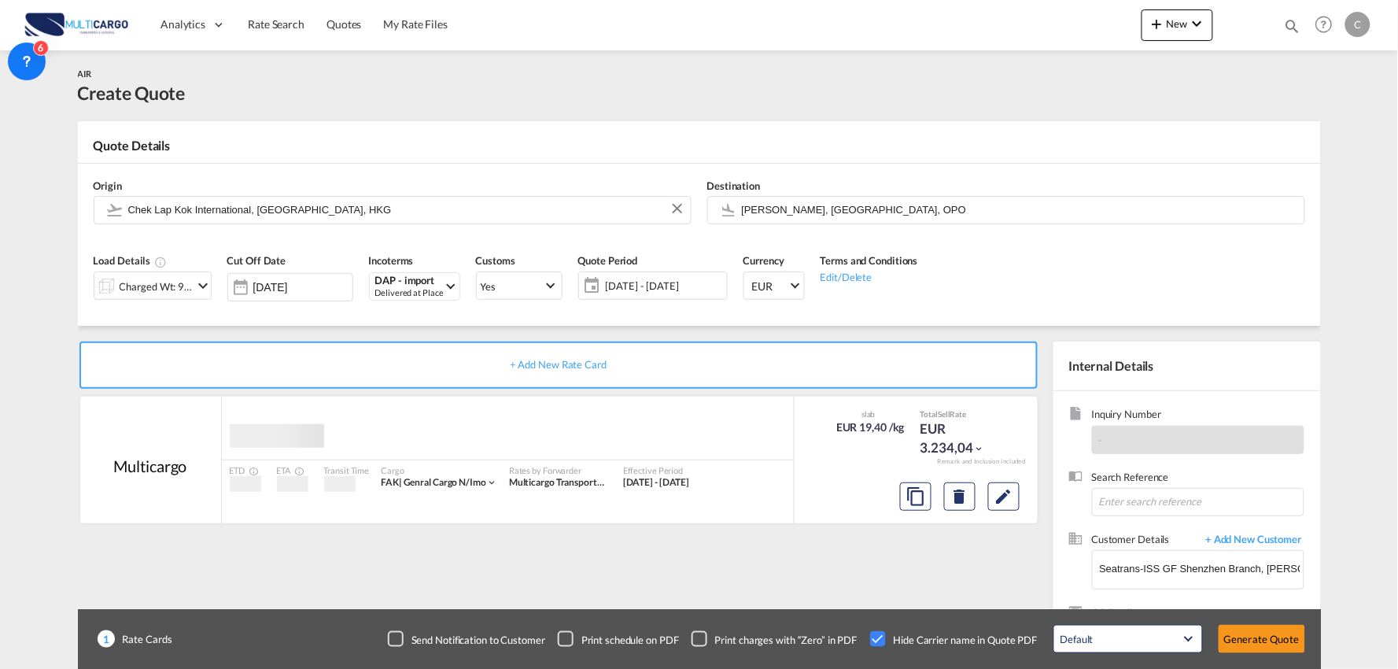
click at [858, 547] on div "Confirmation Do you want to Change OPO to HKG ? Include Rate Cards By checking …" at bounding box center [699, 334] width 1398 height 669
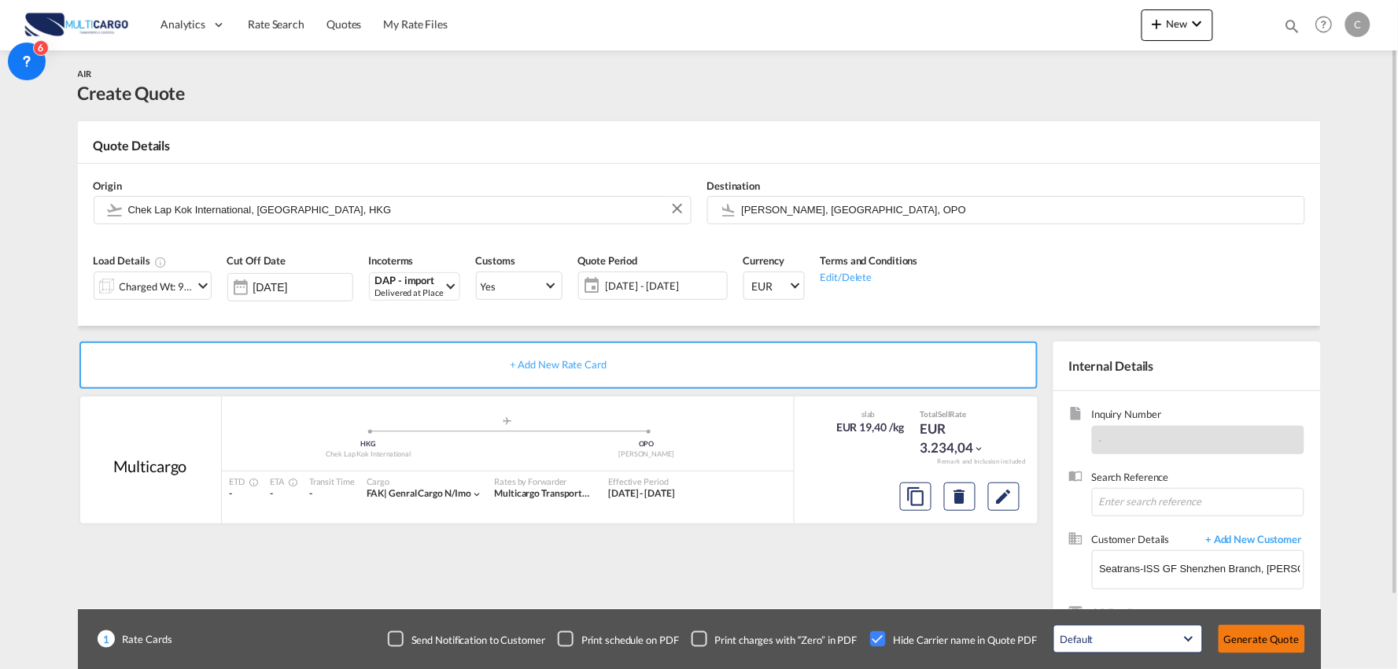
click at [1261, 630] on button "Generate Quote" at bounding box center [1262, 639] width 87 height 28
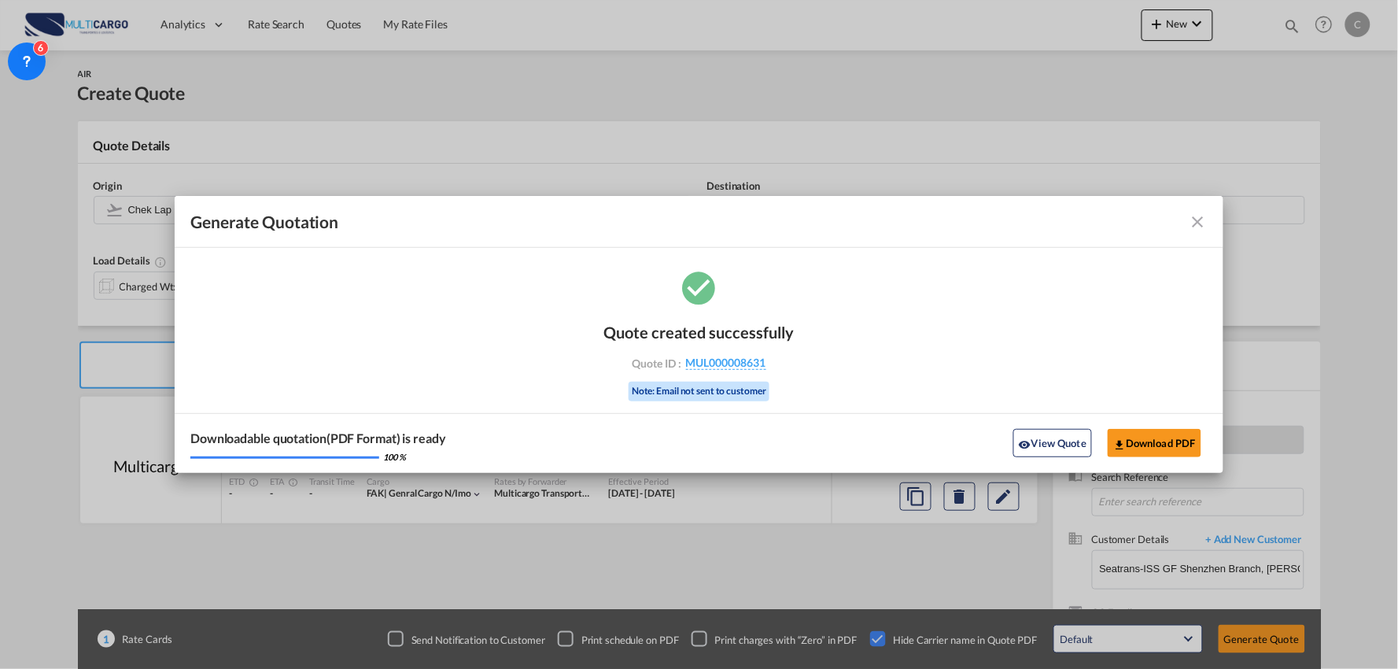
click at [1052, 433] on button "View Quote" at bounding box center [1052, 443] width 79 height 28
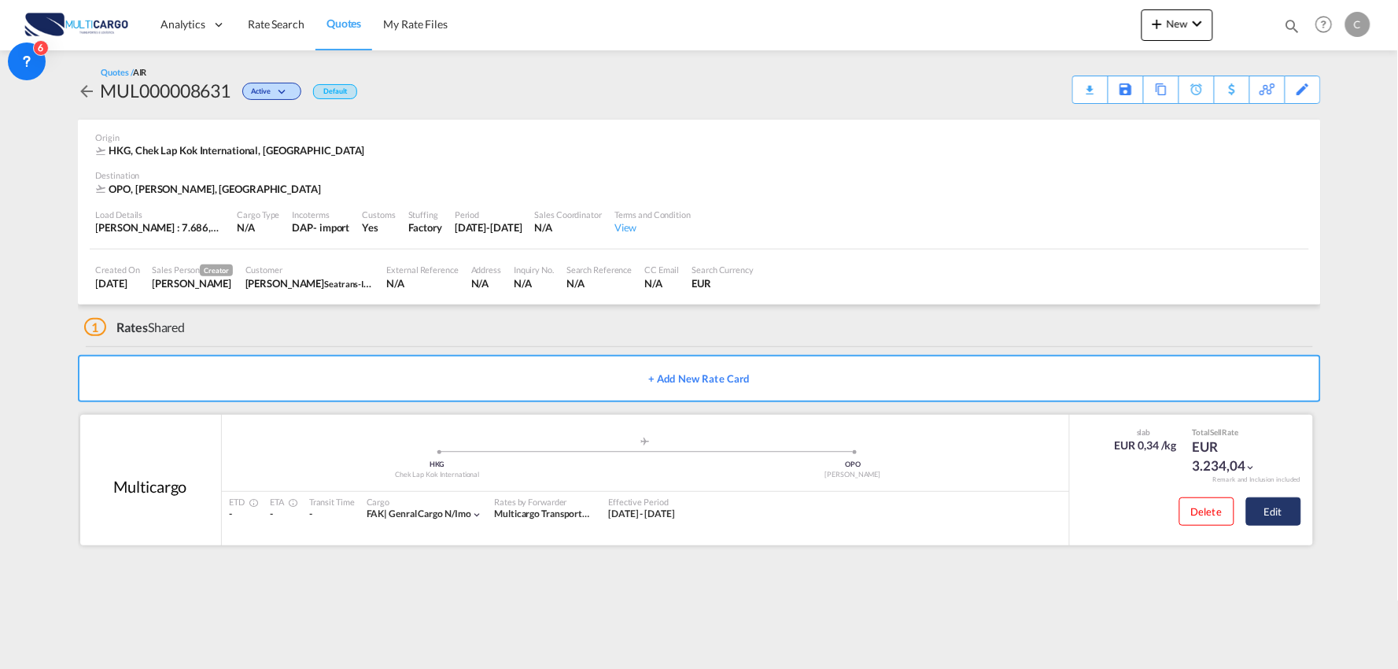
click at [1286, 513] on button "Edit" at bounding box center [1273, 511] width 55 height 28
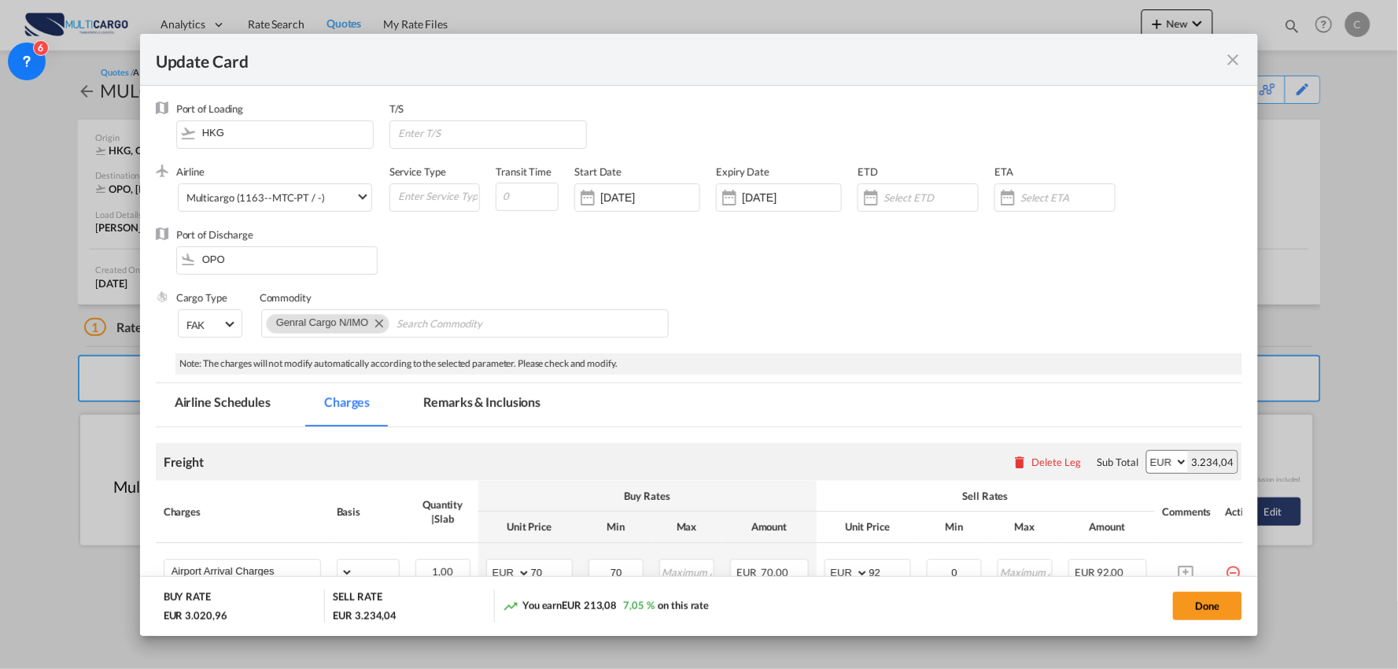
select select "per_bl"
select select "per_kg"
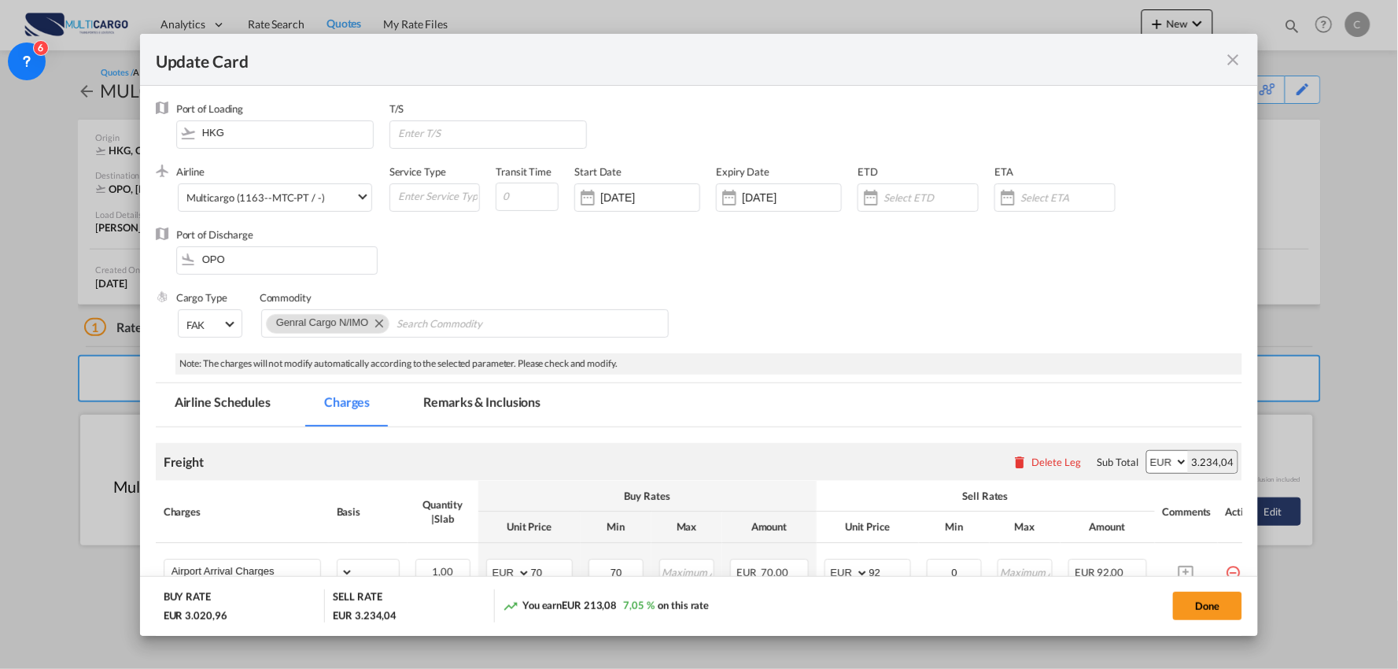
select select "per_shipment"
select select "per_bl"
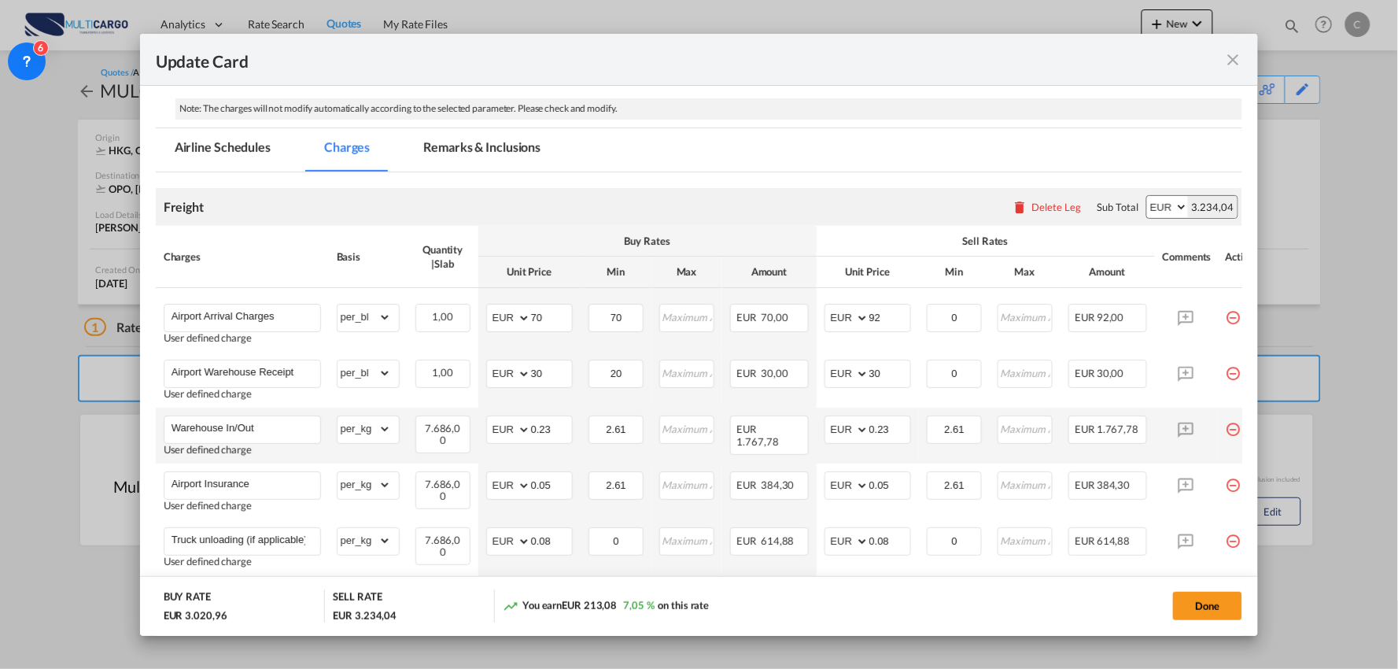
scroll to position [262, 0]
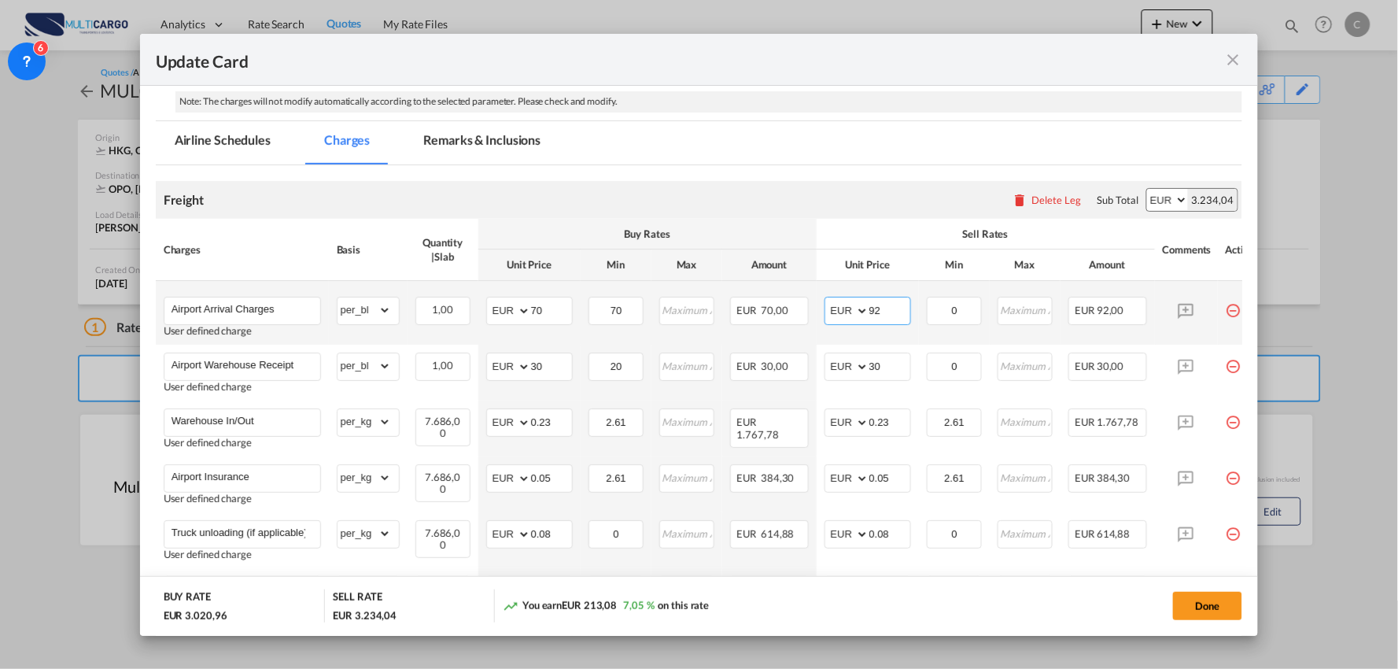
drag, startPoint x: 884, startPoint y: 303, endPoint x: 789, endPoint y: 287, distance: 95.7
click at [792, 297] on tr "Airport Arrival Charges User defined charge Please Enter Already Exists gross_w…" at bounding box center [713, 313] width 1115 height 64
type input "70"
type input "50"
drag, startPoint x: 853, startPoint y: 201, endPoint x: 696, endPoint y: 256, distance: 166.5
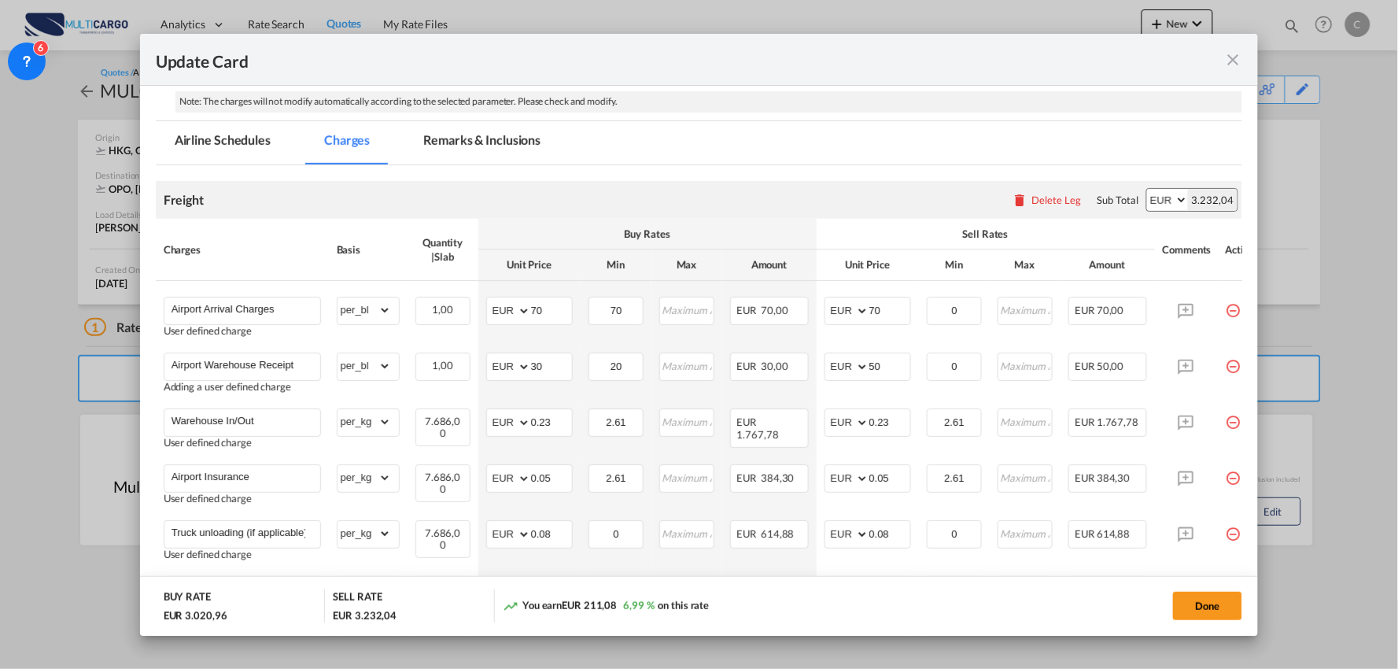
click at [853, 201] on div "Freight Please enter leg name Leg Name Already Exists Delete Leg Sub Total AED …" at bounding box center [699, 200] width 1087 height 38
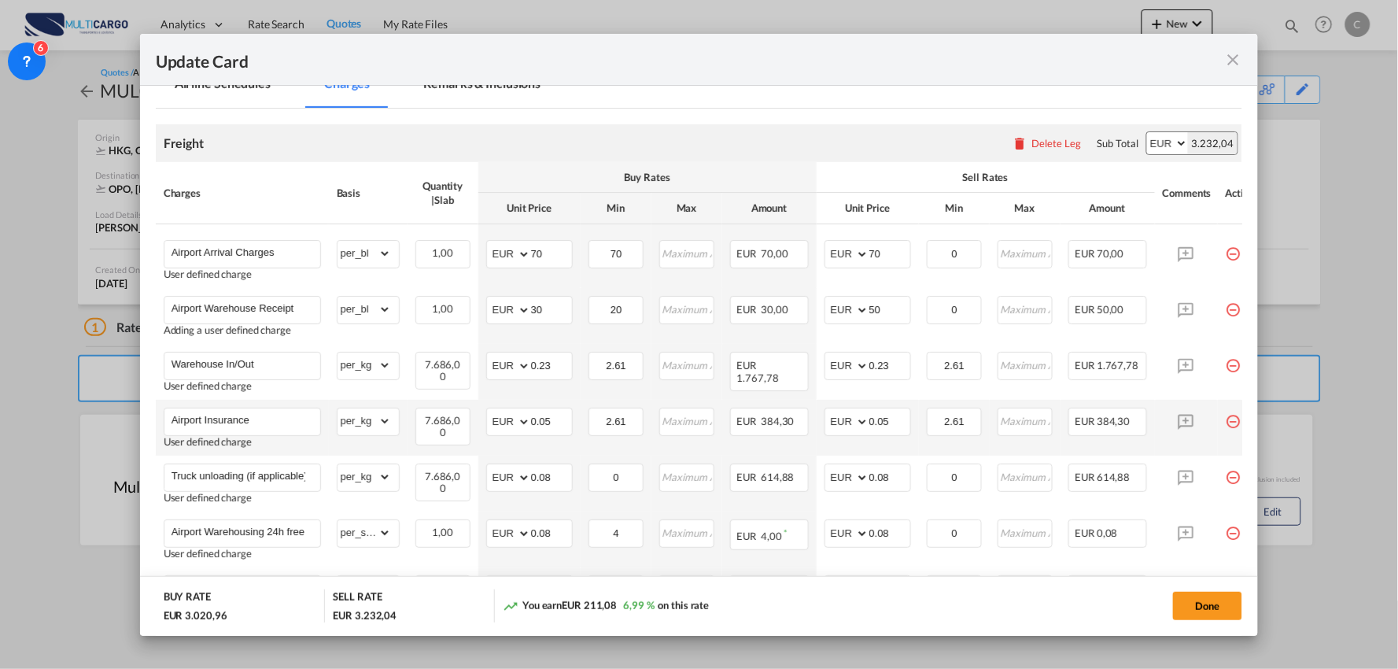
scroll to position [349, 0]
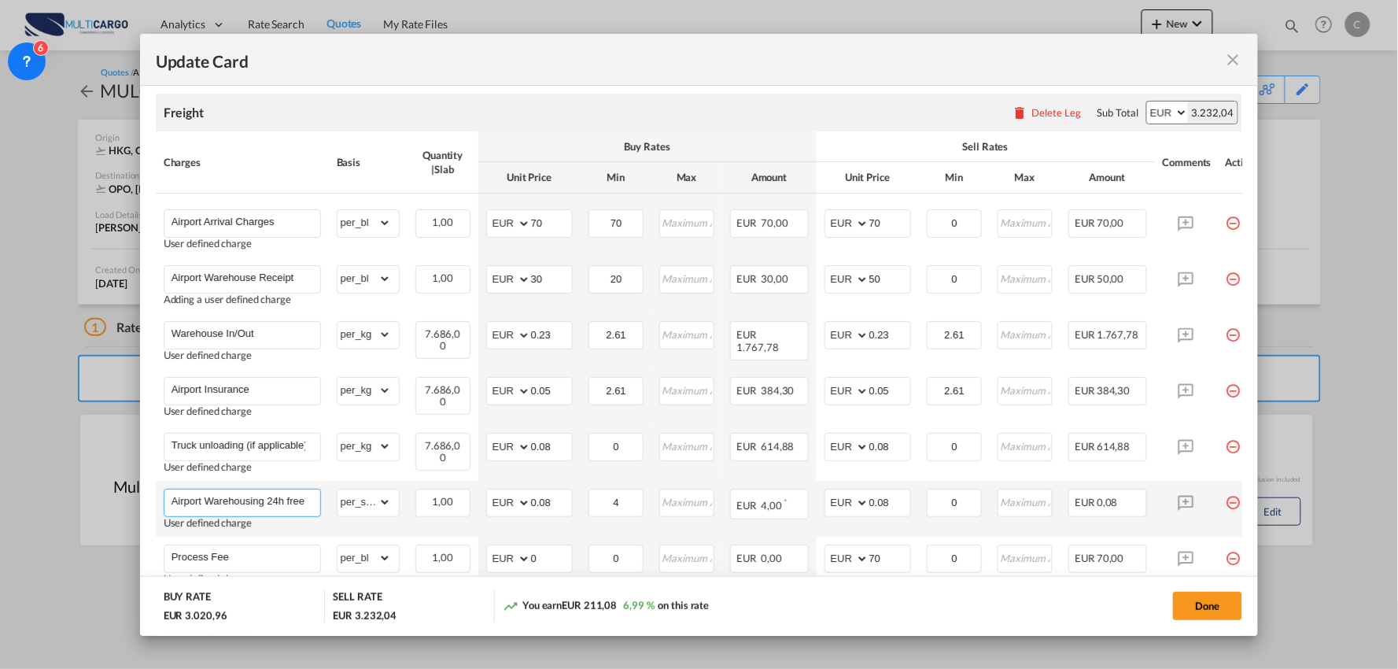
click at [282, 494] on input "Airport Warehousing 24h free *Eur x CW x Day - up to 7day - min EUR 4,00" at bounding box center [246, 501] width 149 height 24
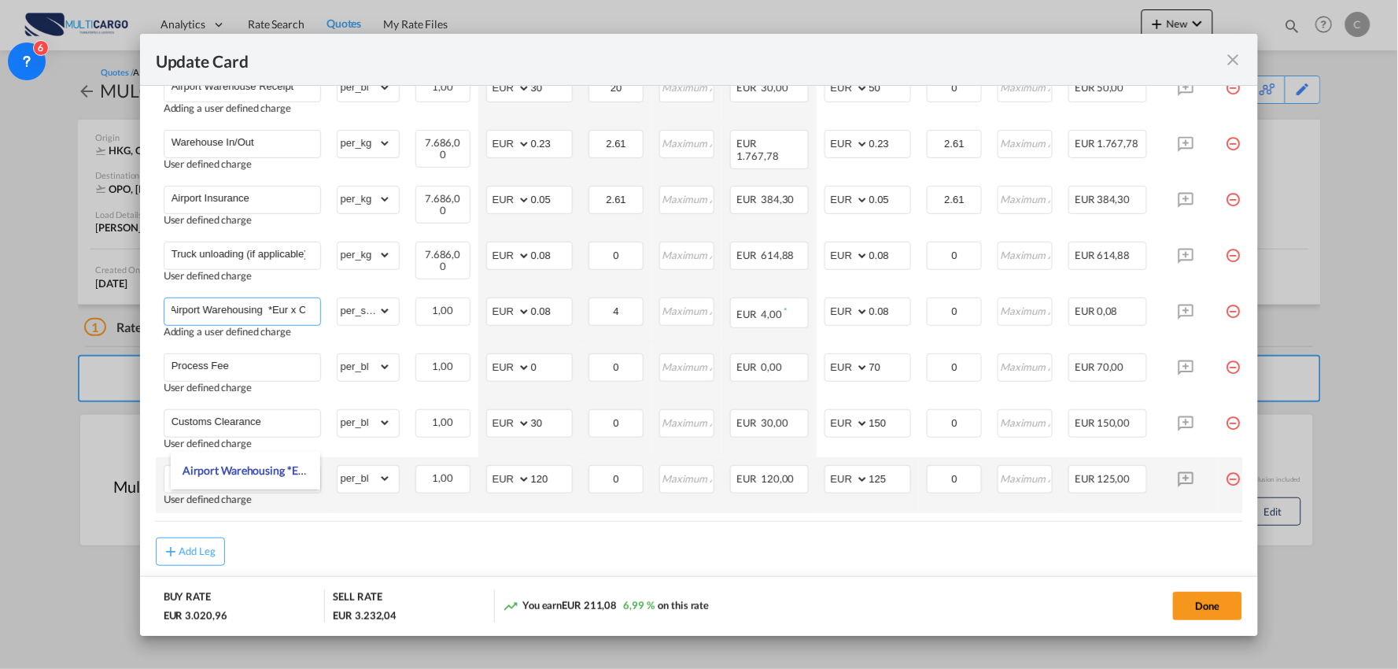
scroll to position [590, 0]
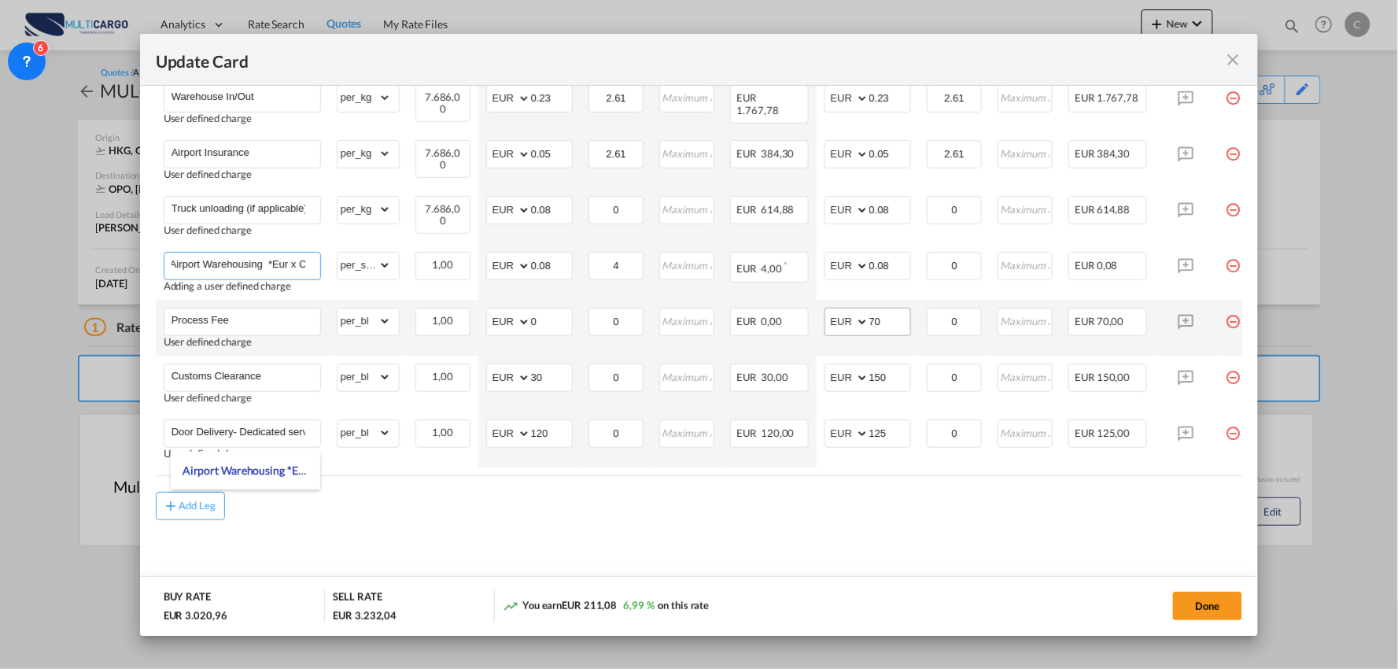
type input "Airport Warehousing *Eur x CW x Day - up to 7day - min EUR 4,00"
drag, startPoint x: 886, startPoint y: 319, endPoint x: 799, endPoint y: 319, distance: 86.5
click at [800, 319] on tr "Process Fee User defined charge Please Enter Already Exists gross_weight volume…" at bounding box center [713, 328] width 1115 height 56
type input "150"
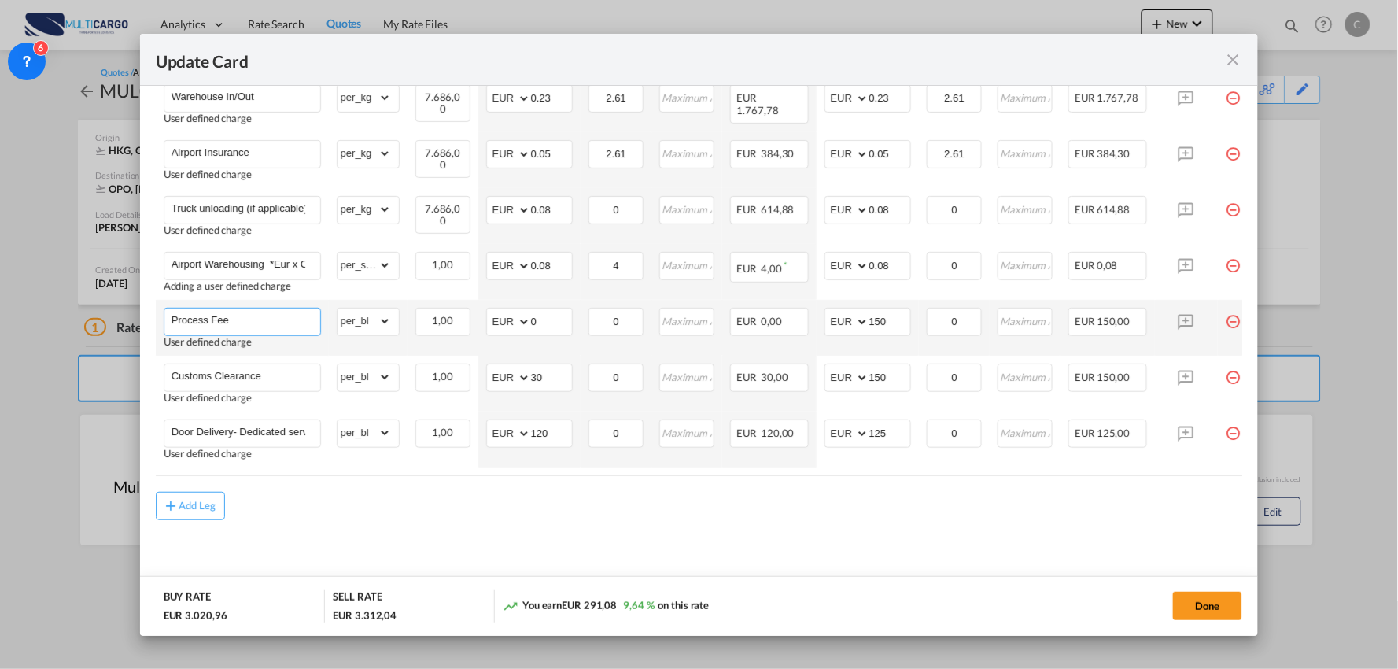
click at [293, 319] on input "Process Fee" at bounding box center [246, 320] width 149 height 24
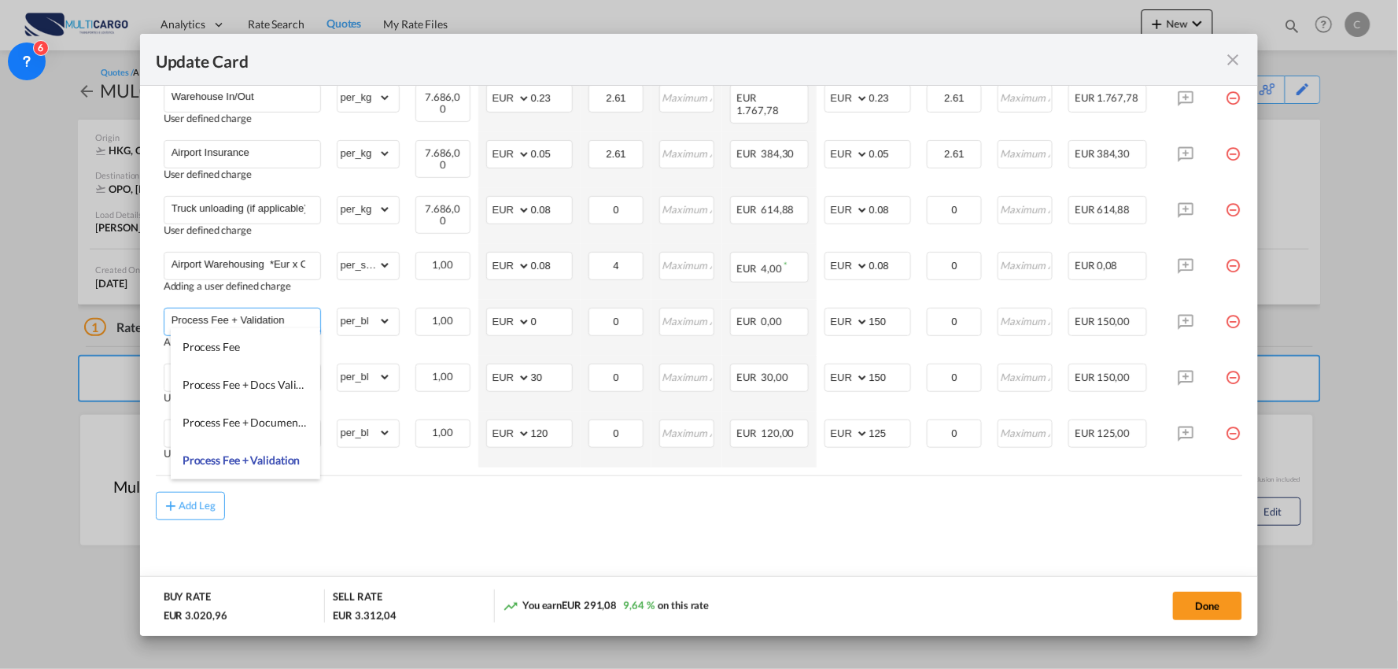
type input "Process Fee + Validation"
click at [515, 582] on md-dialog-actions "BUY RATE EUR 3.020,96 SELL RATE EUR 3.312,04 You earn EUR 291,08 9,64 % on this…" at bounding box center [699, 606] width 1119 height 60
click at [337, 521] on md-content "Freight Please enter leg name Leg Name Already Exists Delete Leg Sub Total AED …" at bounding box center [699, 218] width 1087 height 755
click at [669, 551] on md-content "Freight Please enter leg name Leg Name Already Exists Delete Leg Sub Total AED …" at bounding box center [699, 218] width 1087 height 755
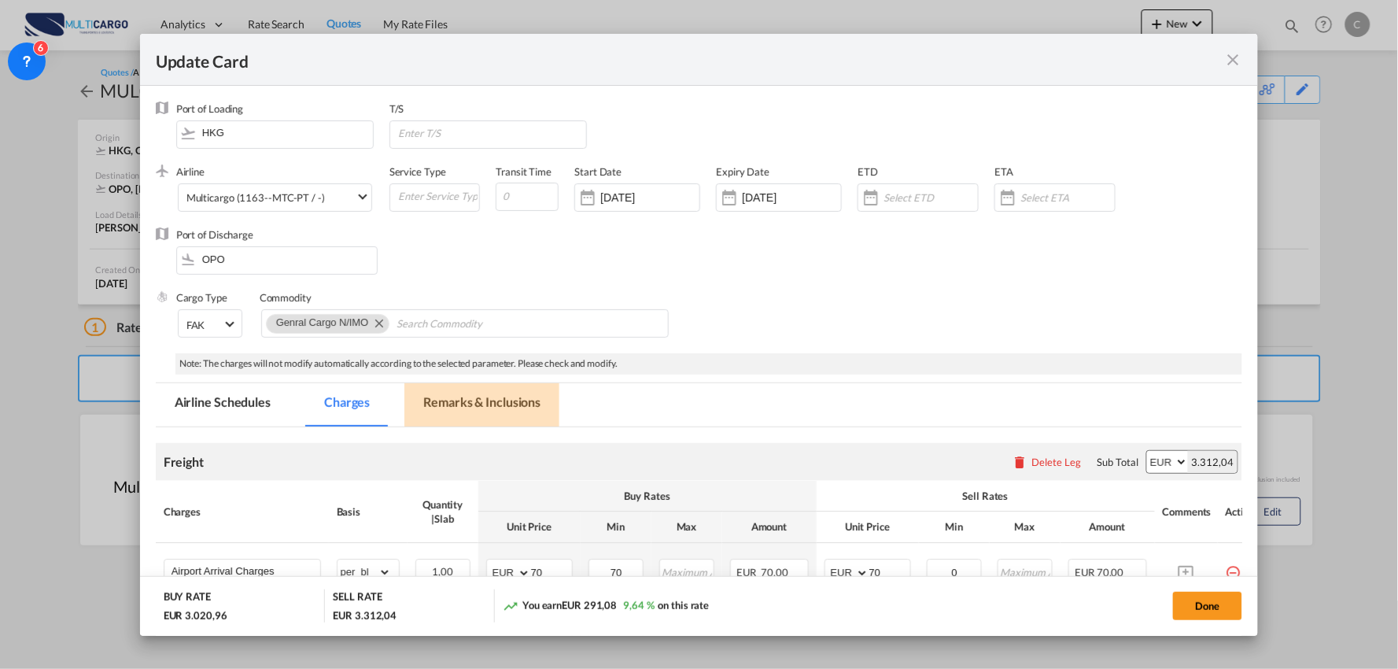
click at [450, 411] on md-tab-item "Remarks & Inclusions" at bounding box center [481, 404] width 155 height 43
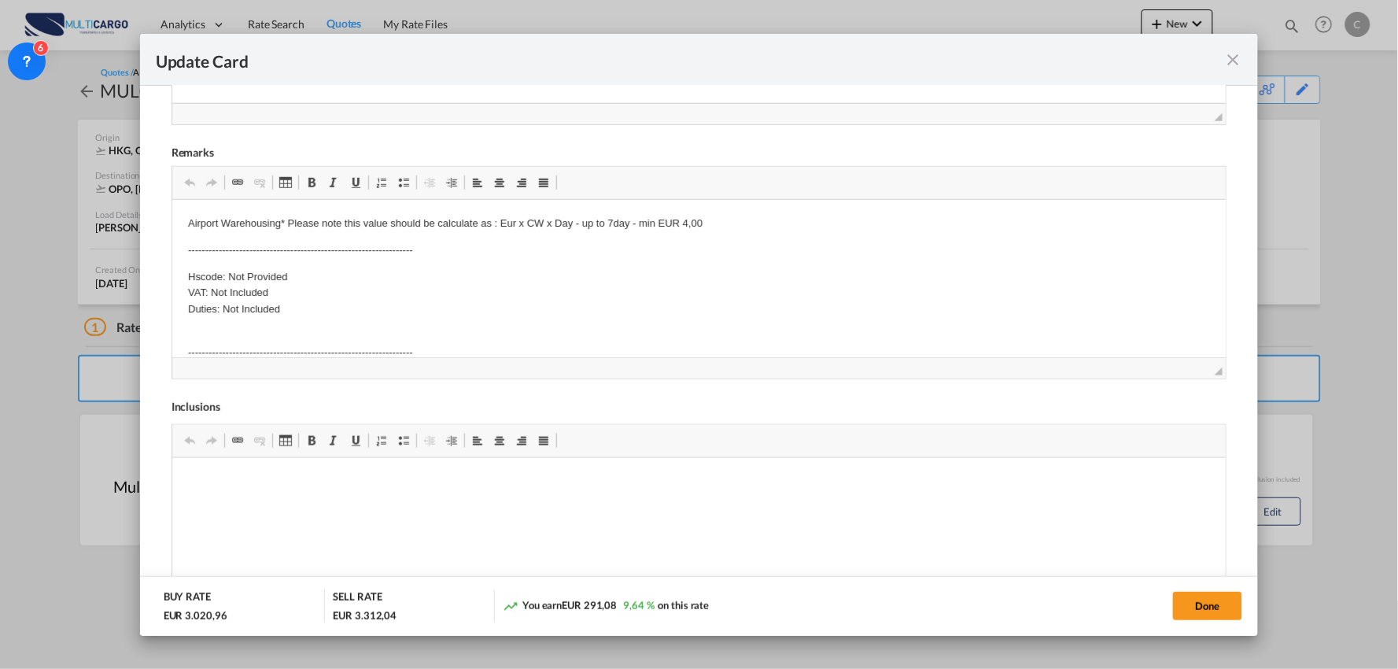
scroll to position [463, 0]
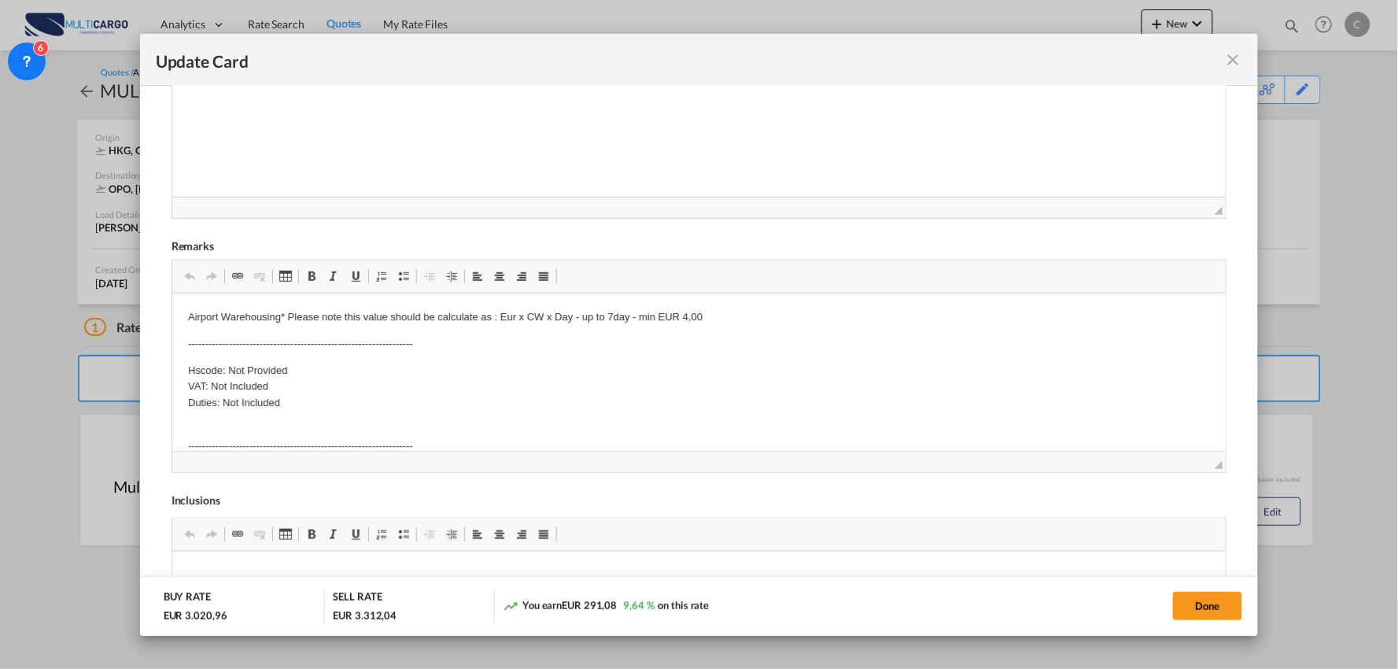
drag, startPoint x: 187, startPoint y: 315, endPoint x: 192, endPoint y: 322, distance: 8.5
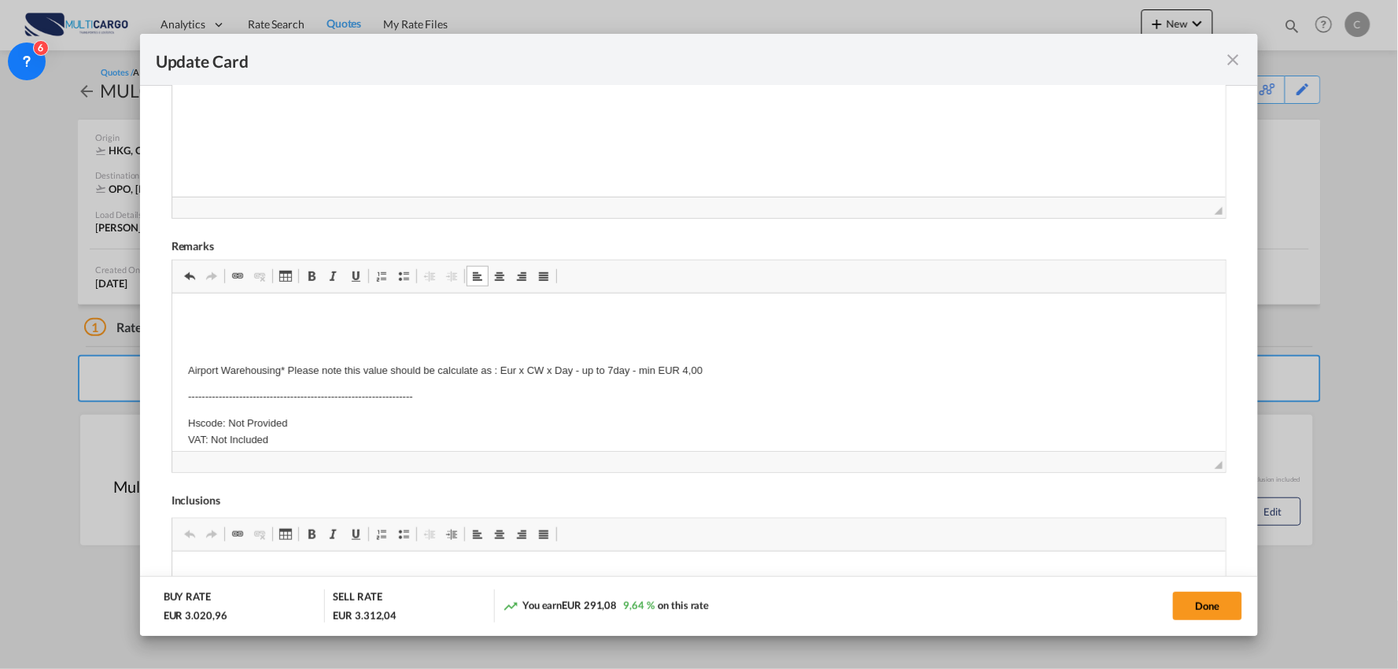
click at [203, 324] on p "Editor de texto enriquecido, editor5" at bounding box center [698, 316] width 1023 height 17
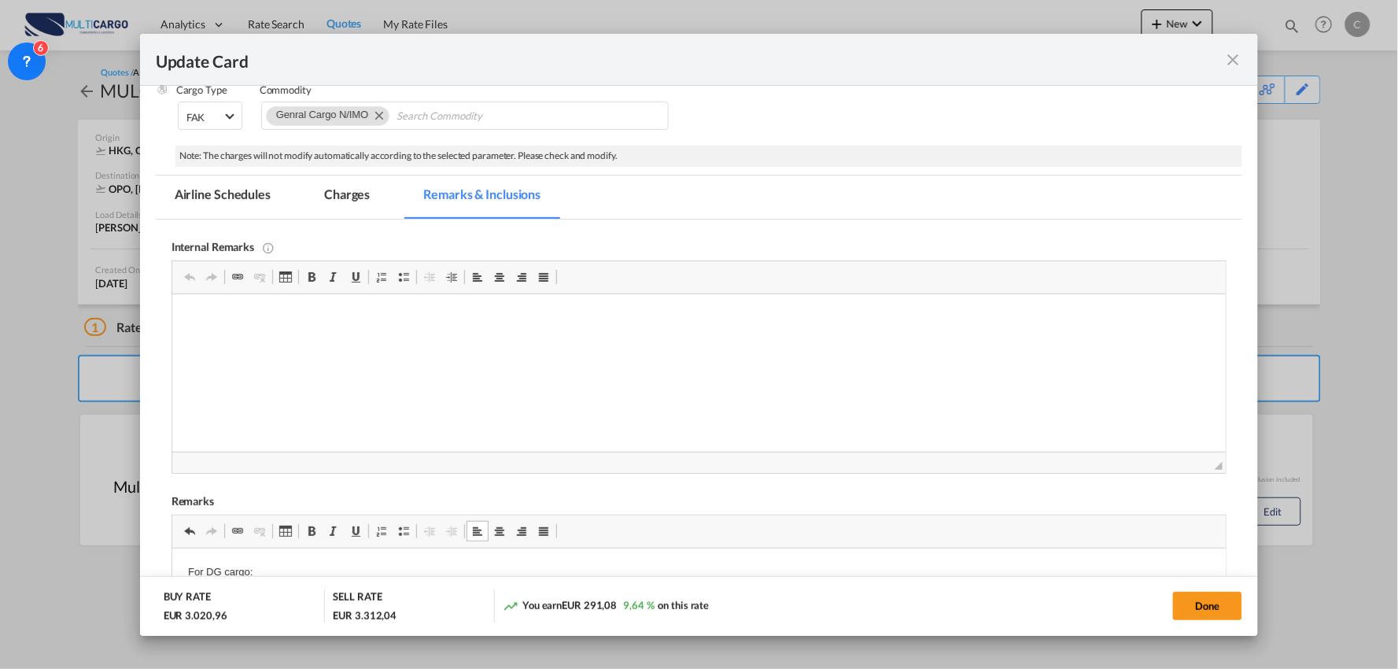
scroll to position [201, 0]
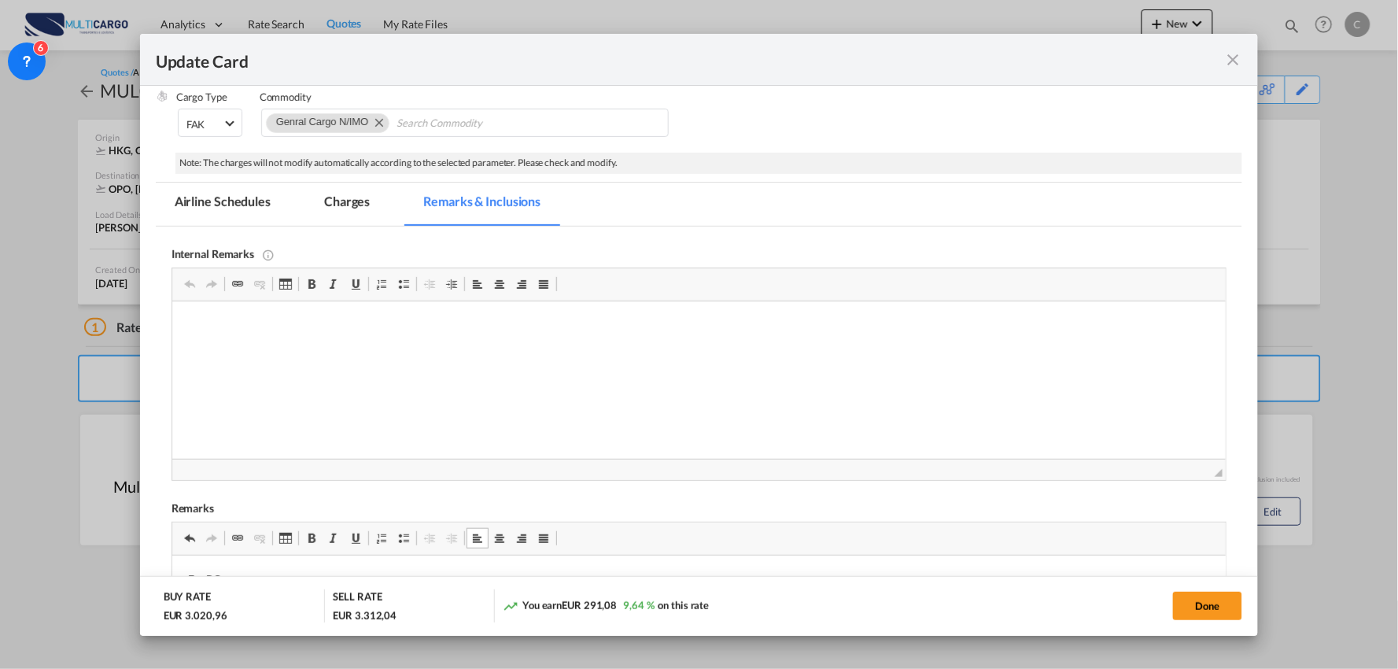
click at [327, 205] on md-tab-item "Charges" at bounding box center [346, 204] width 83 height 43
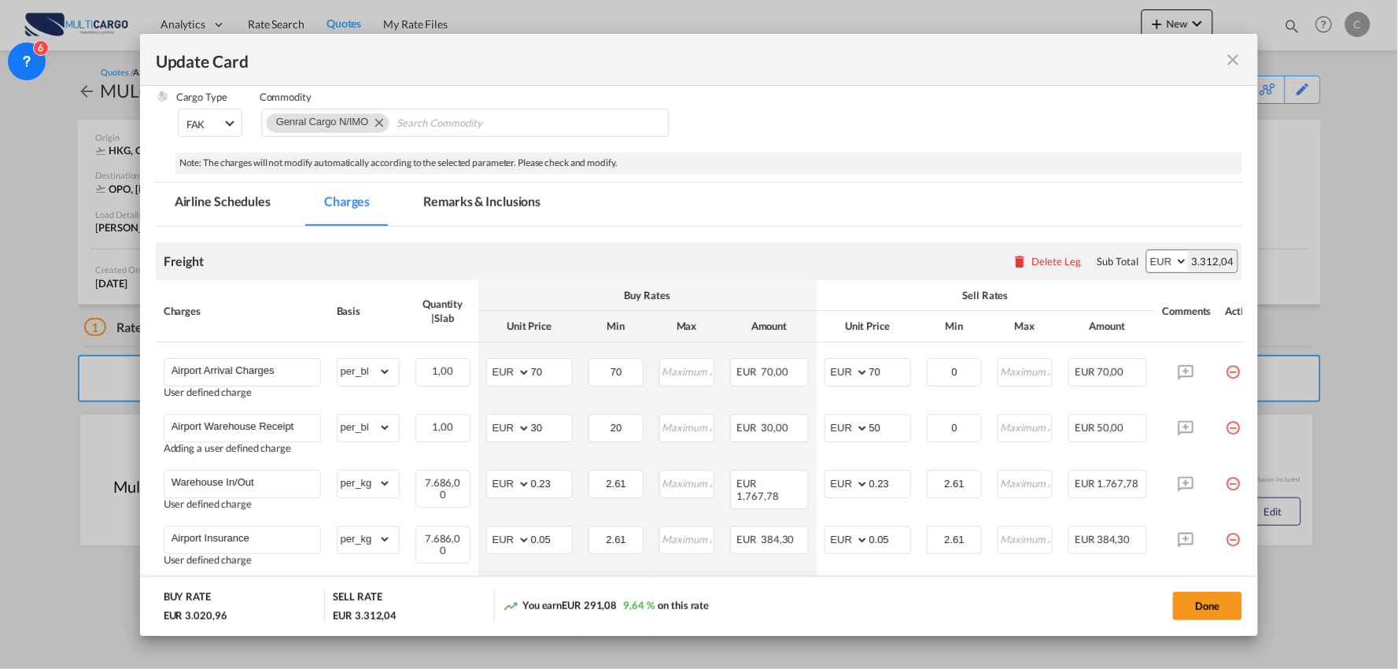
click at [500, 205] on md-tab-item "Remarks & Inclusions" at bounding box center [481, 204] width 155 height 43
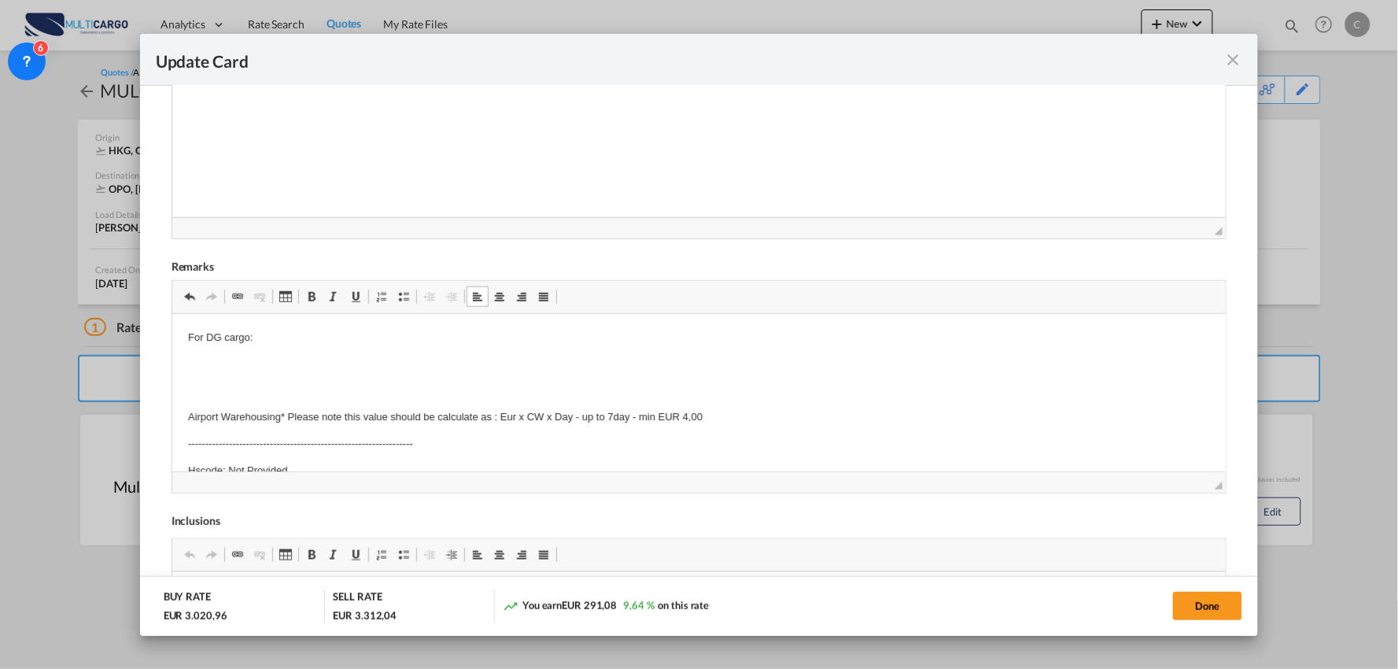
scroll to position [463, 0]
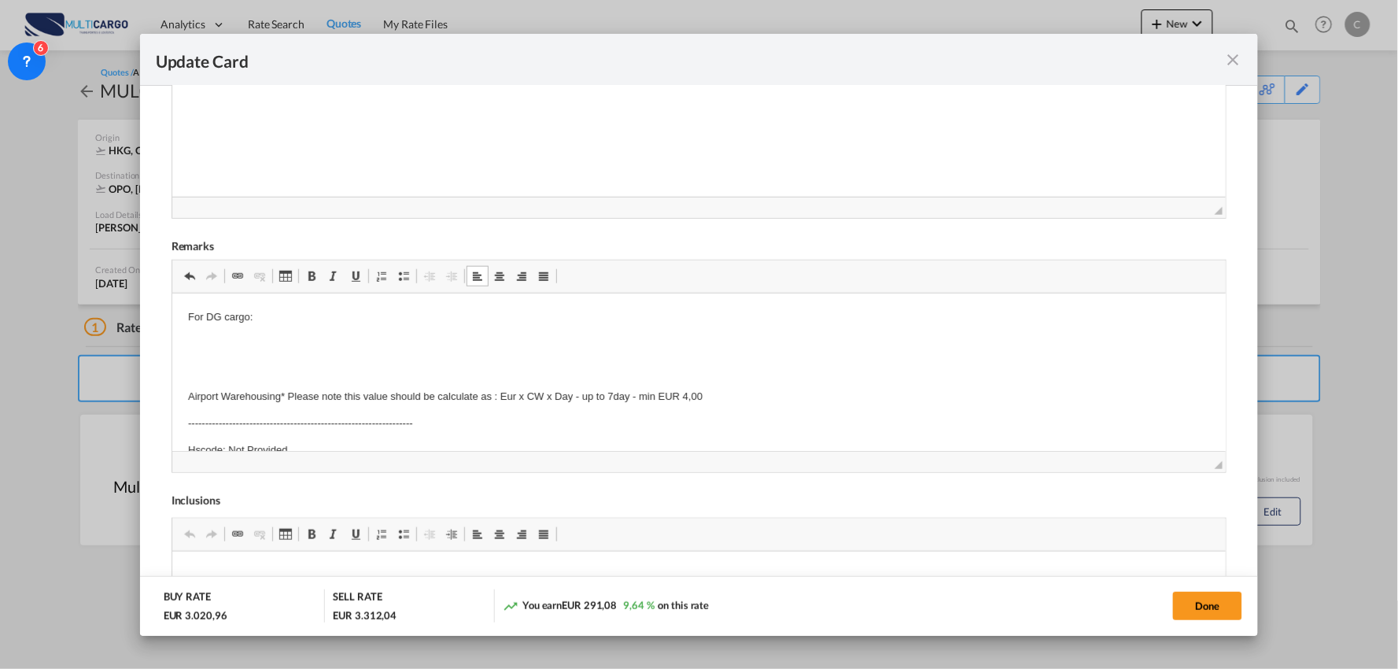
click at [200, 341] on p "Editor de texto enriquecido, editor5" at bounding box center [698, 343] width 1023 height 17
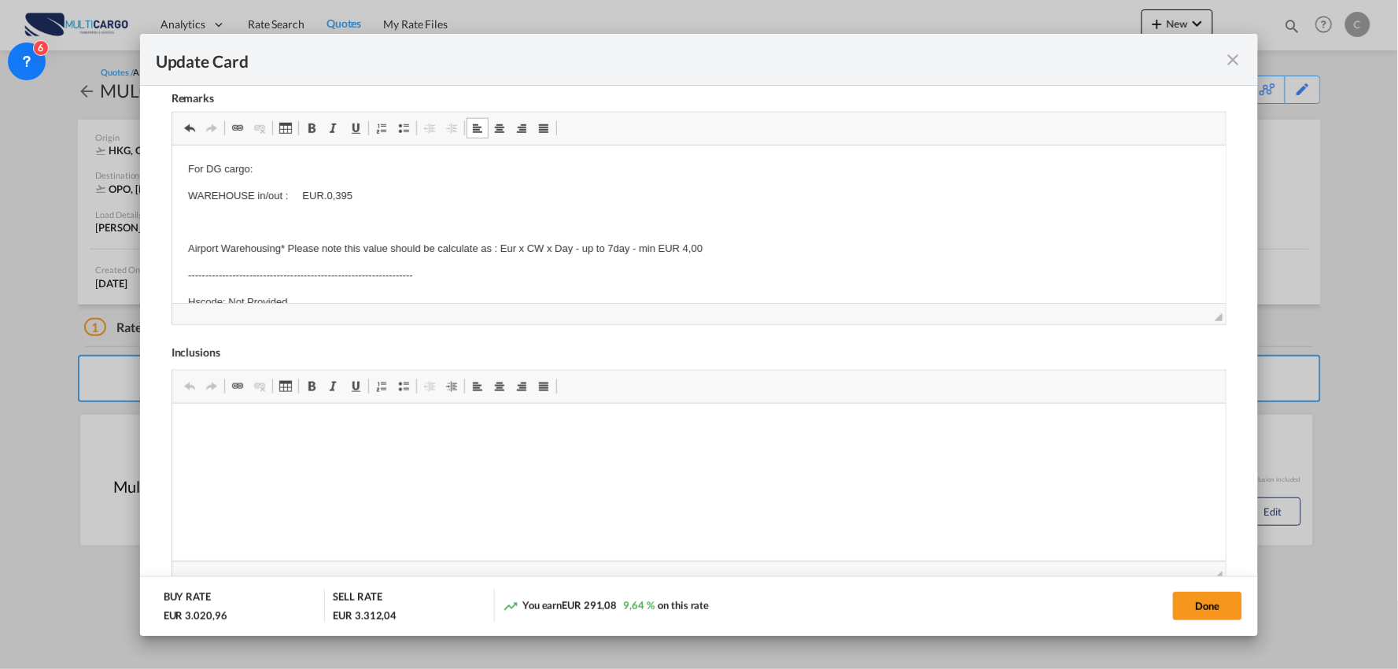
scroll to position [638, 0]
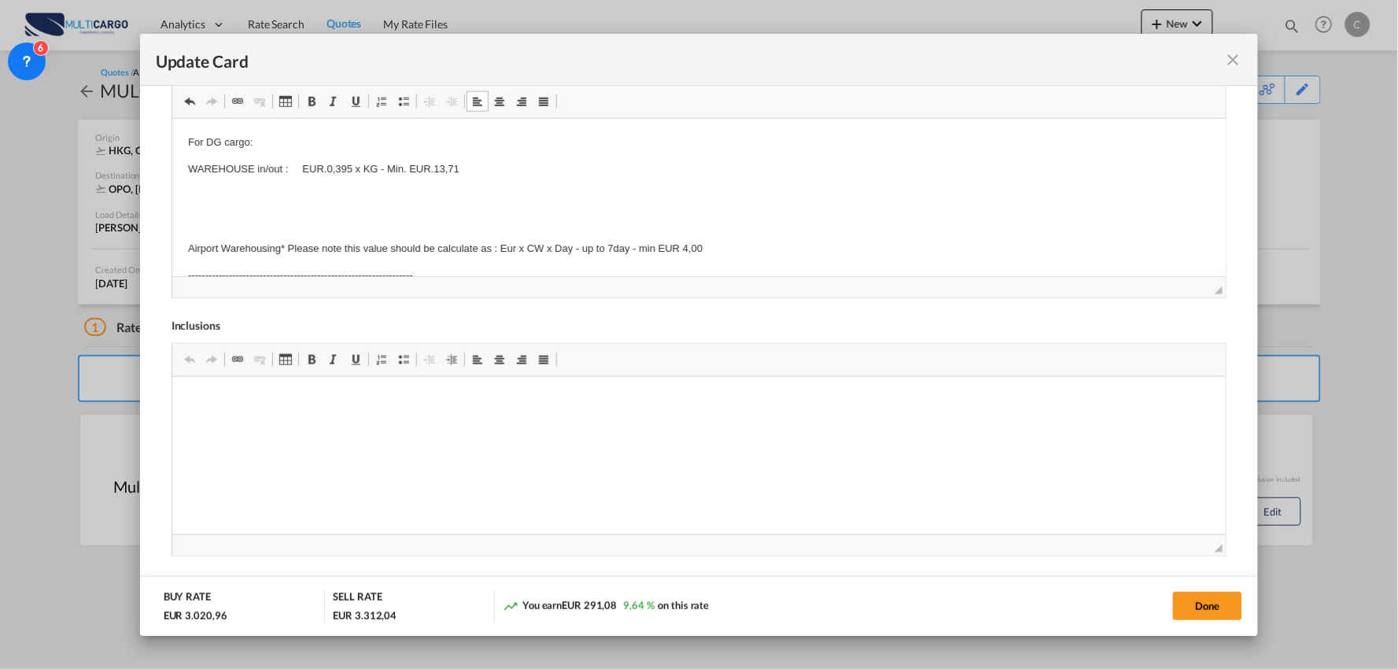
click at [184, 249] on html "For DG cargo: WAREHOUSE in/out : EUR.0,395 x KG - Min. EUR.13,71 Airport Wareho…" at bounding box center [699, 297] width 1054 height 359
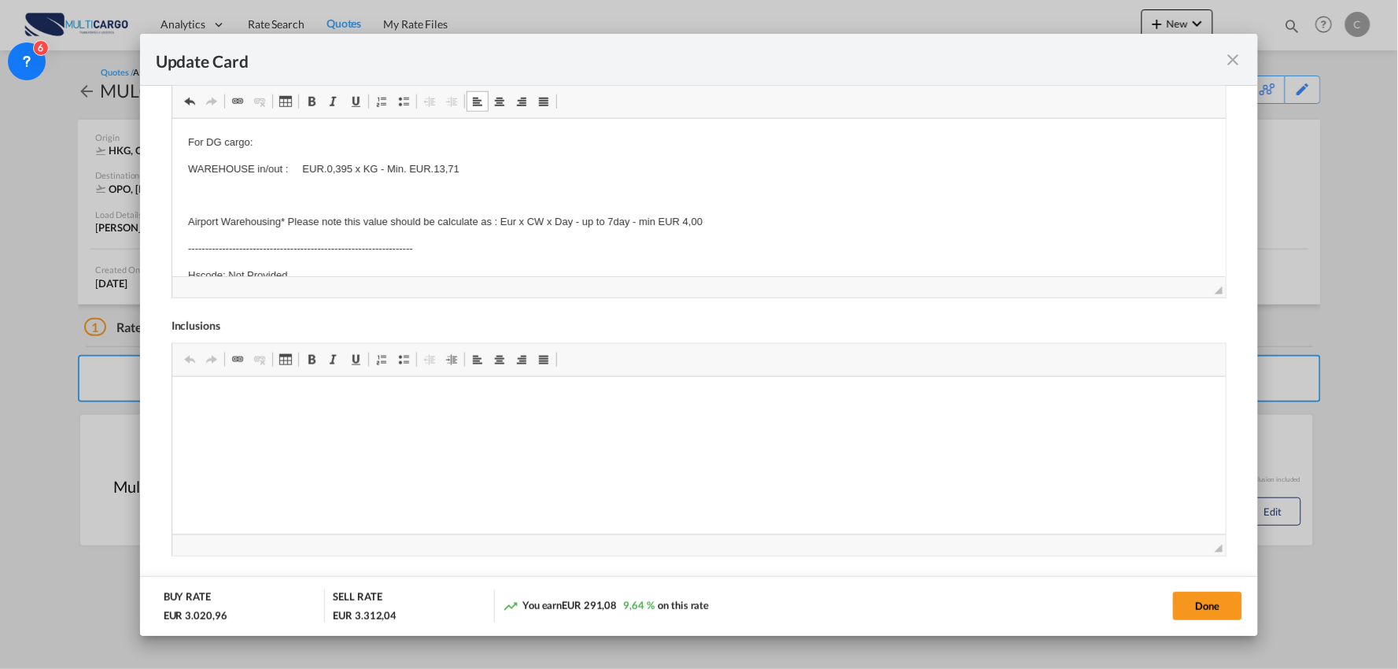
click at [232, 192] on p "Editor de texto enriquecido, editor5" at bounding box center [698, 195] width 1023 height 17
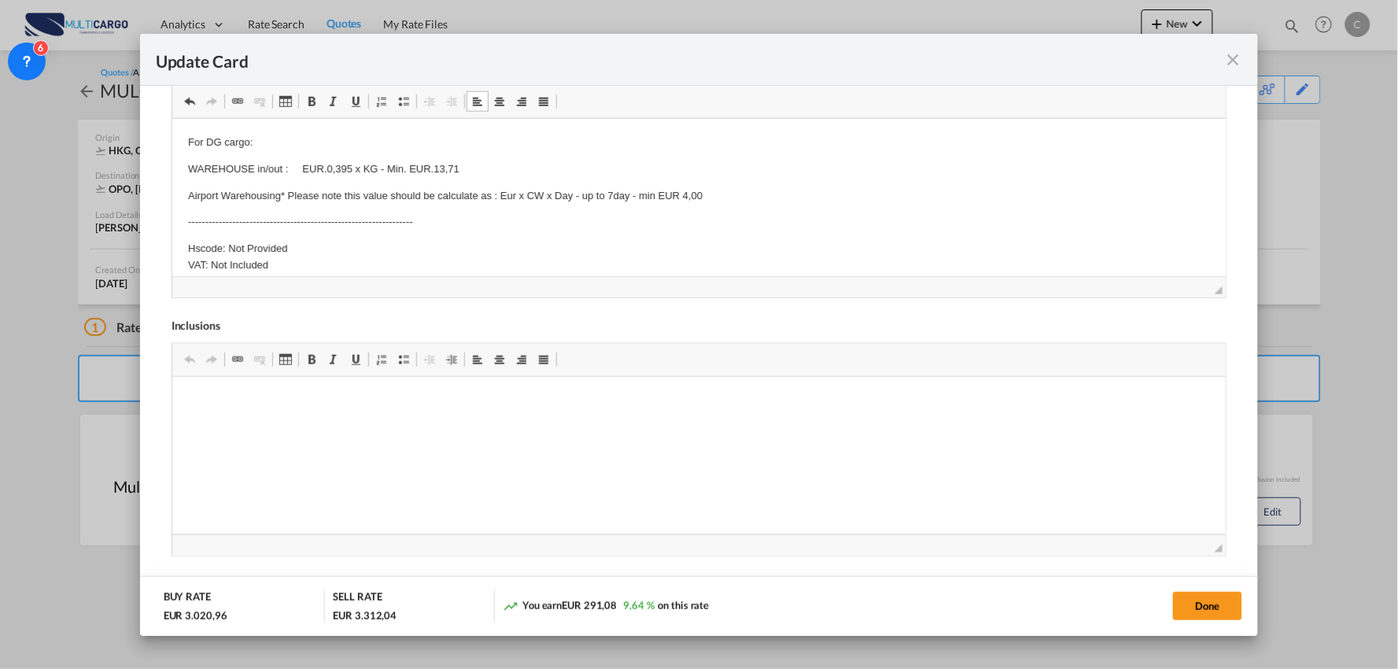
click at [723, 195] on p "Airport Warehousing* Please note this value should be calculate as : Eur x CW x…" at bounding box center [698, 195] width 1023 height 17
click at [271, 223] on p "For DG cargo:" at bounding box center [698, 221] width 1023 height 17
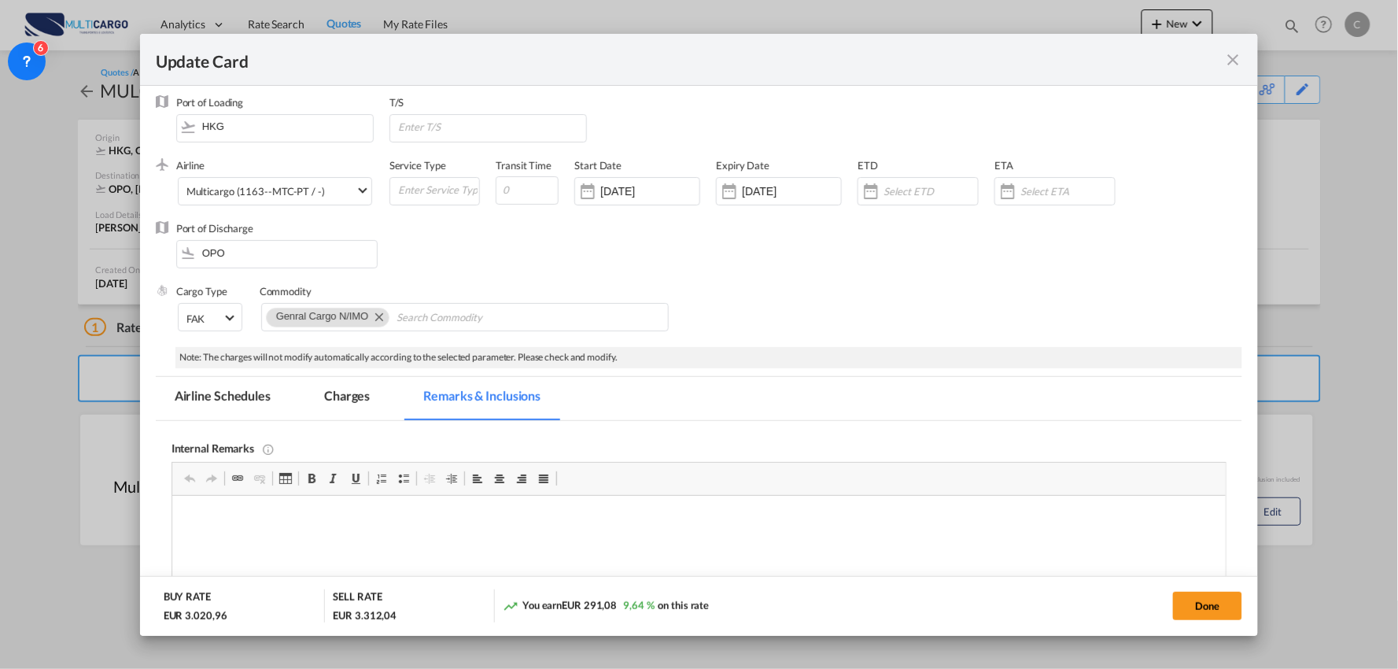
scroll to position [0, 0]
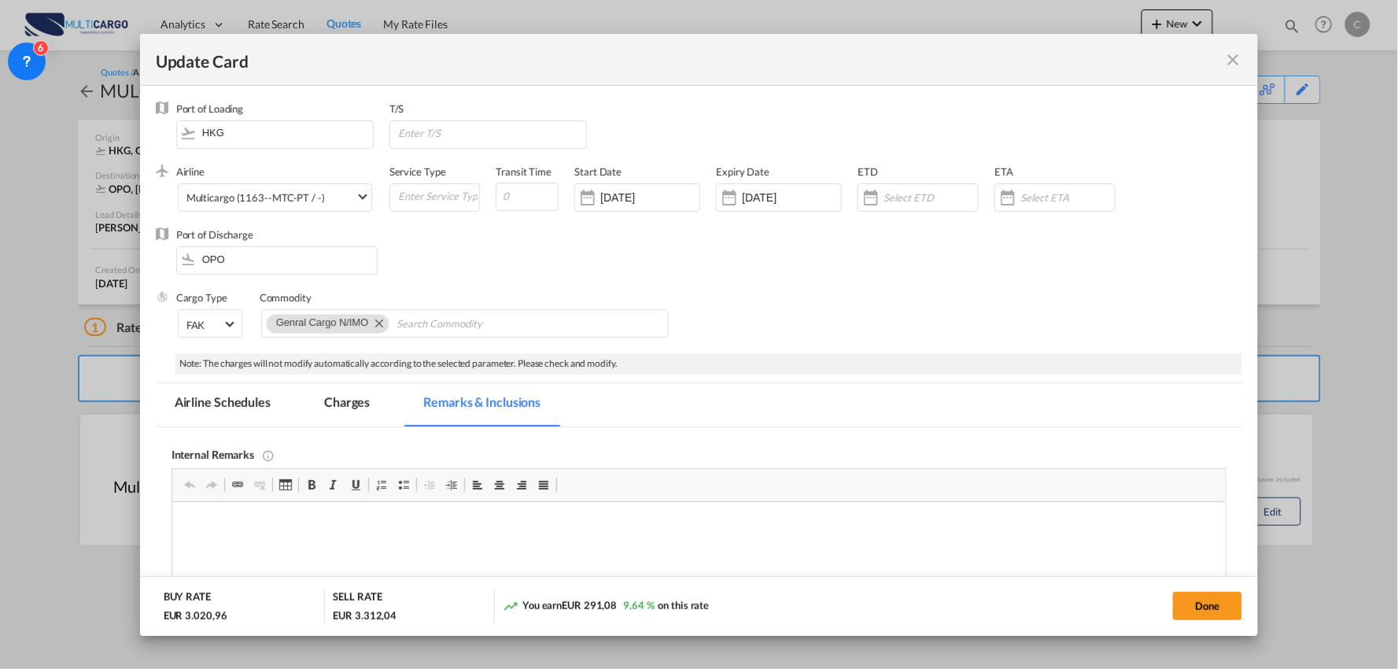
click at [358, 402] on md-tab-item "Charges" at bounding box center [346, 404] width 83 height 43
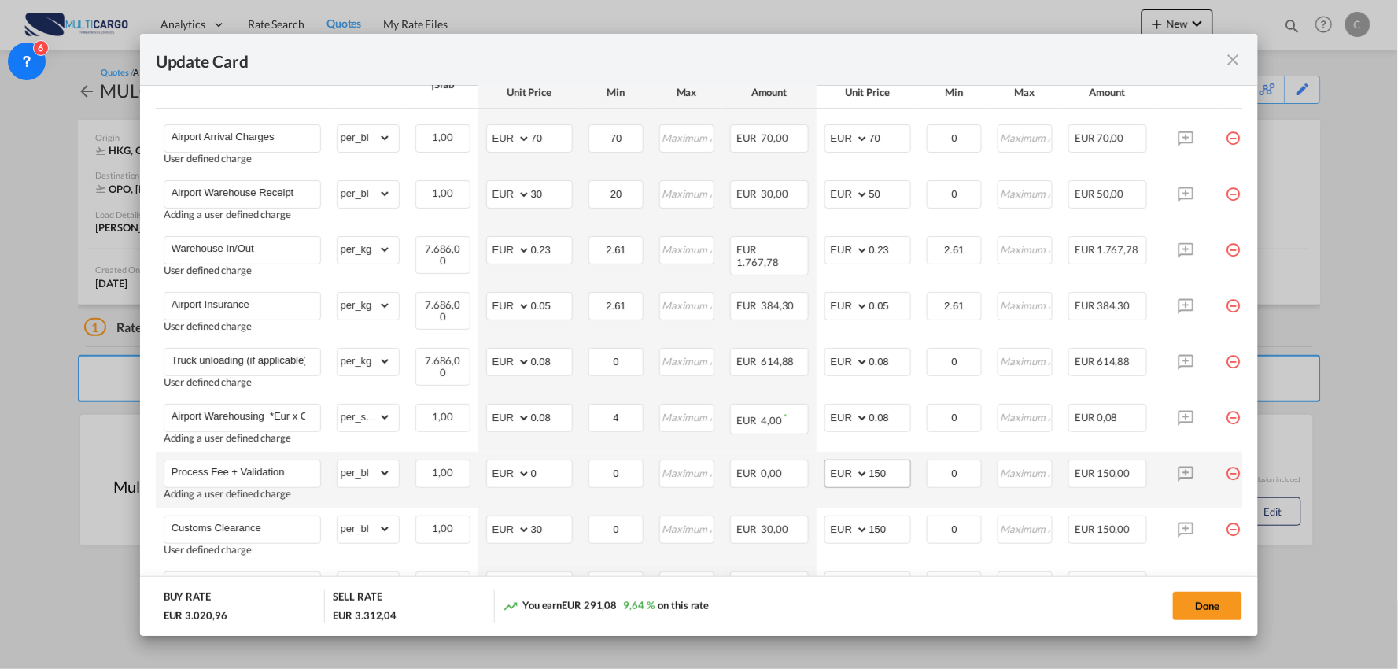
scroll to position [349, 0]
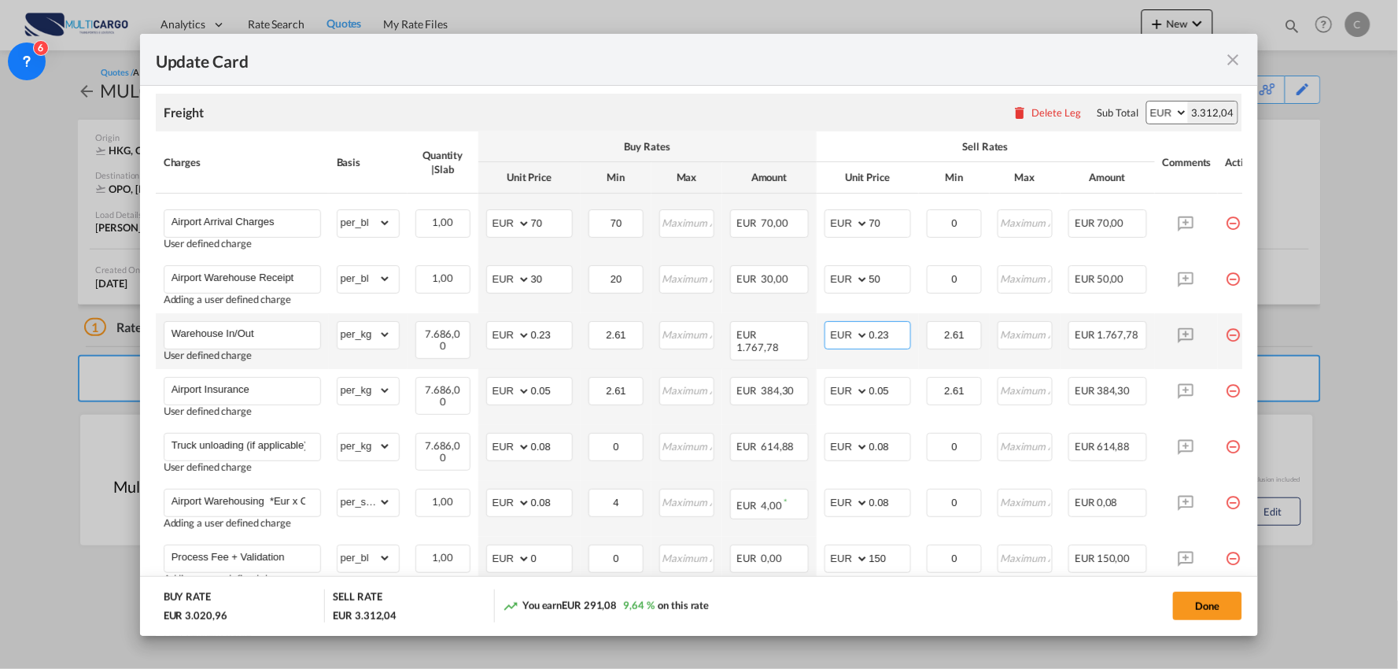
click at [900, 330] on input "0.23" at bounding box center [889, 334] width 41 height 24
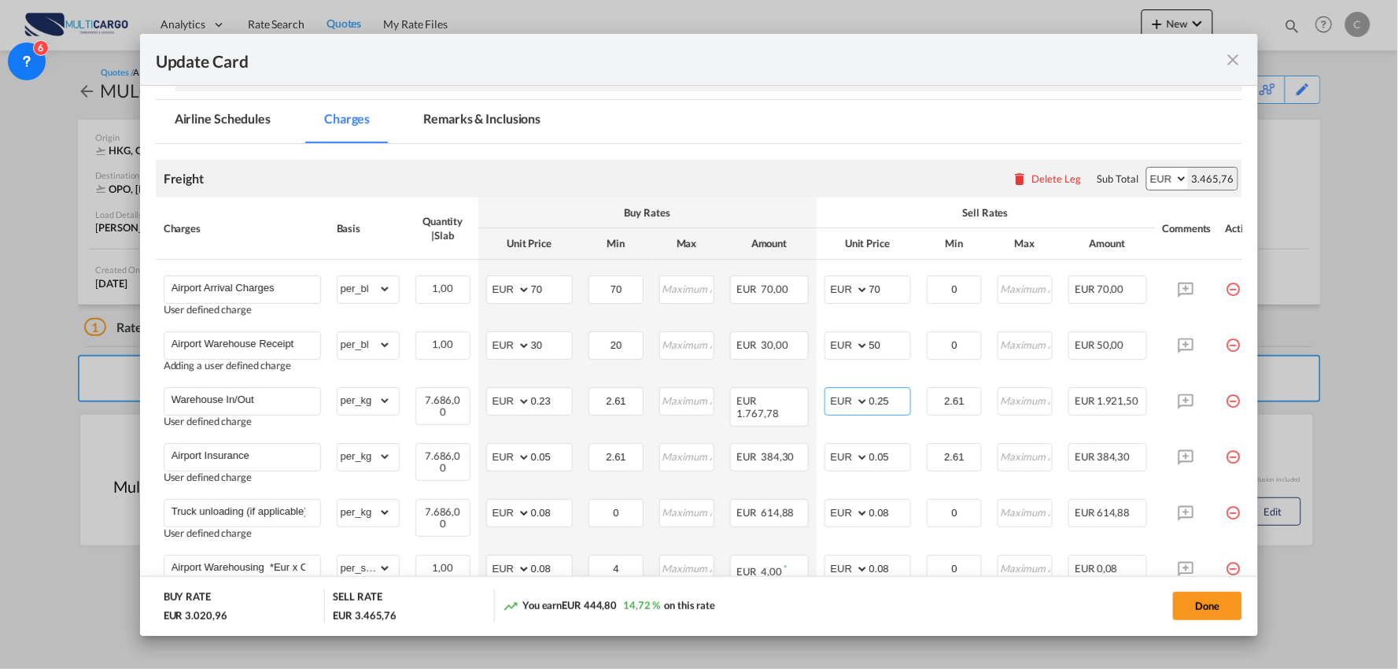
scroll to position [175, 0]
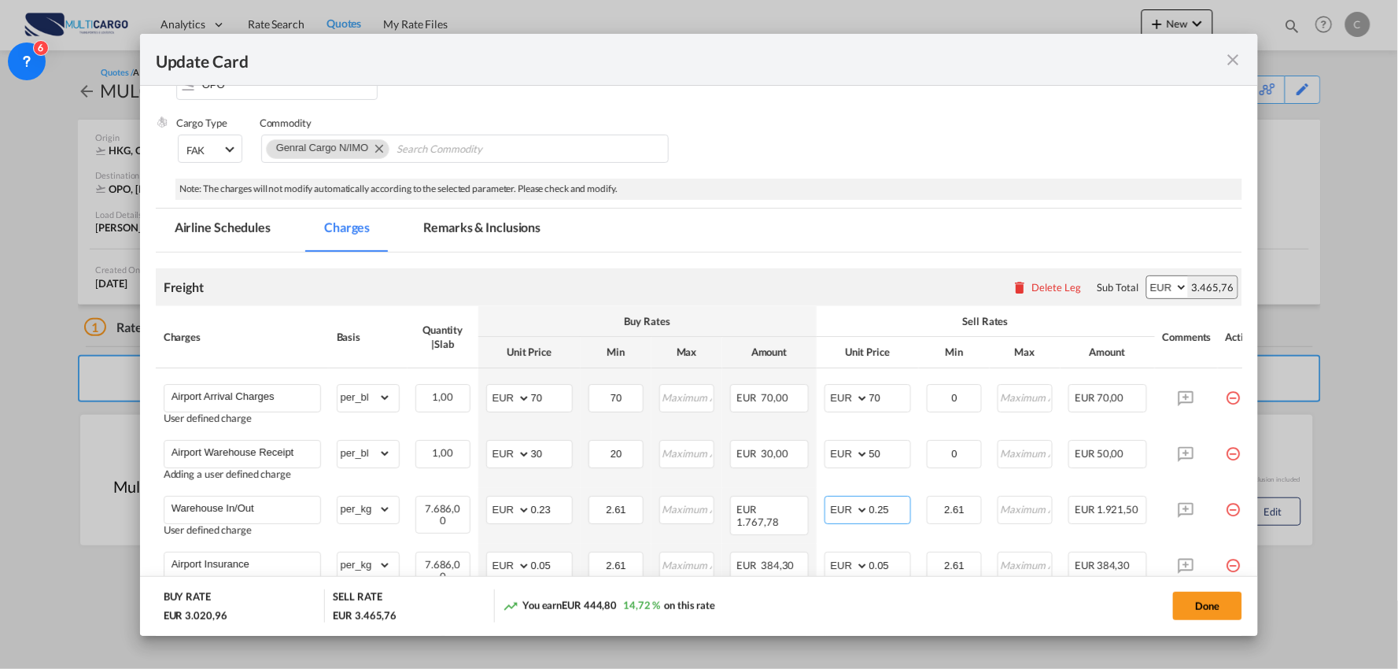
type input "0.25"
click at [445, 216] on md-tab-item "Remarks & Inclusions" at bounding box center [481, 229] width 155 height 43
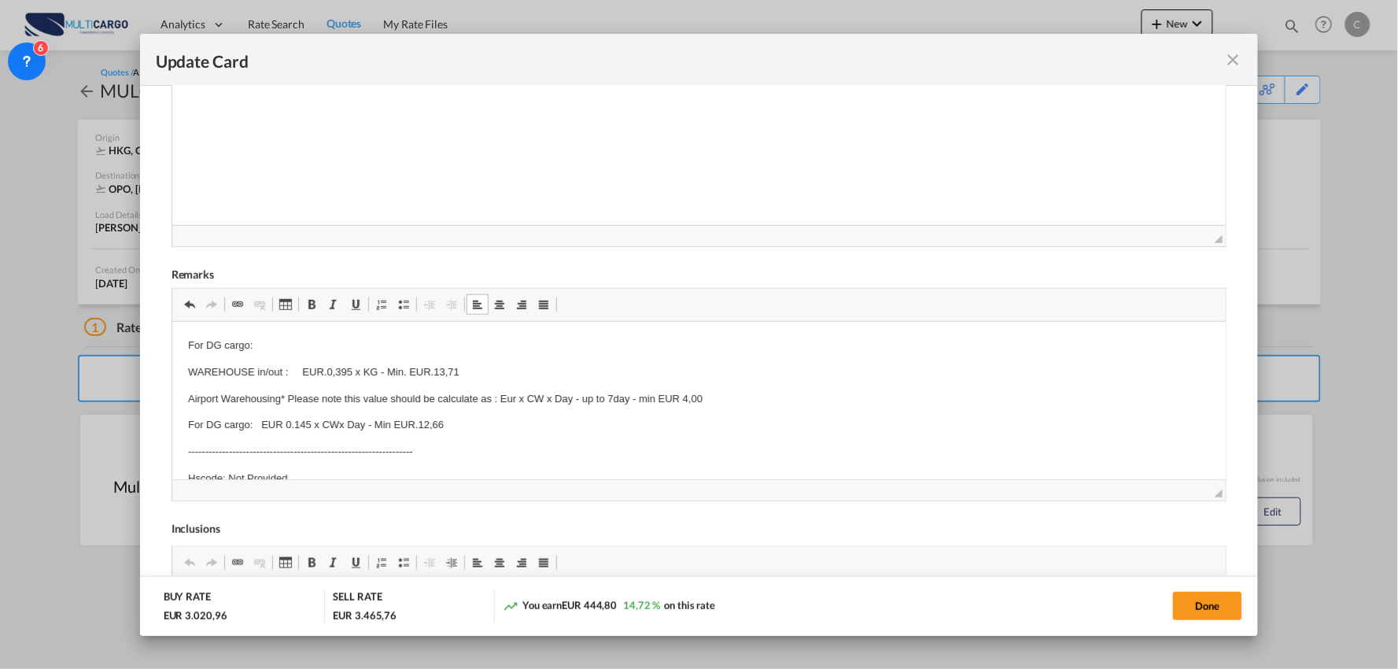
scroll to position [437, 0]
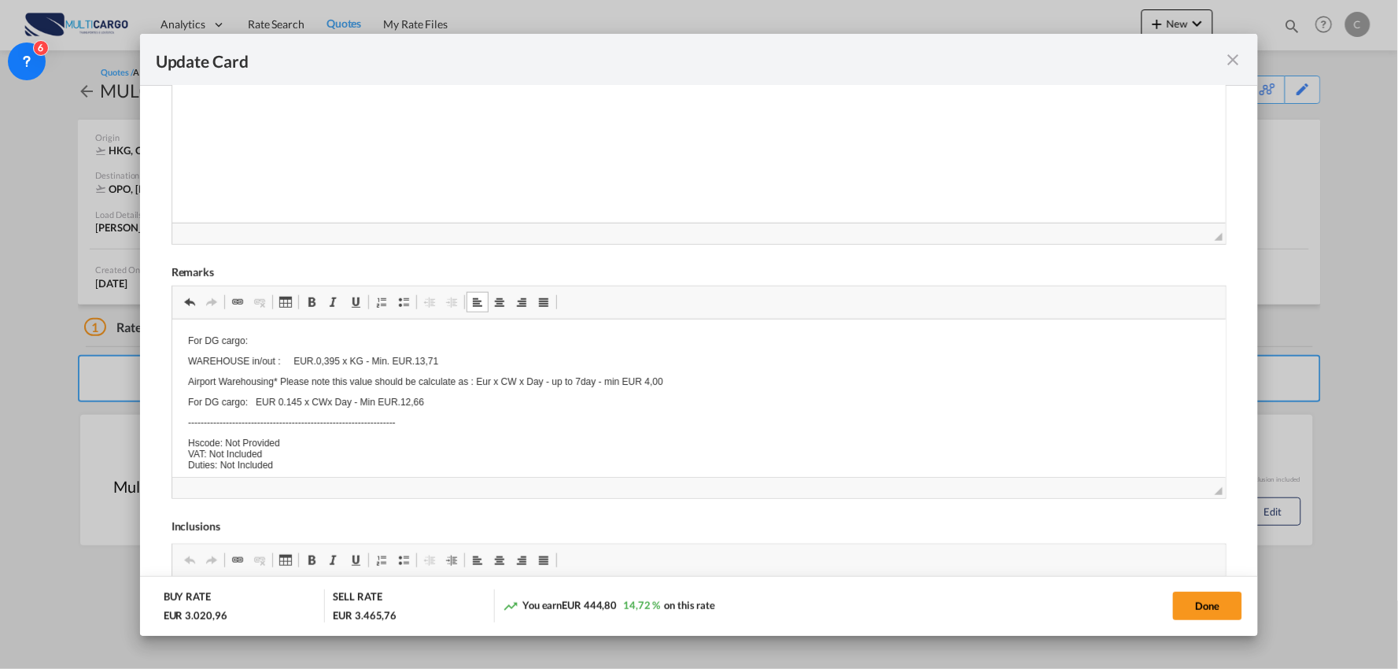
drag, startPoint x: 308, startPoint y: 419, endPoint x: 360, endPoint y: 465, distance: 69.1
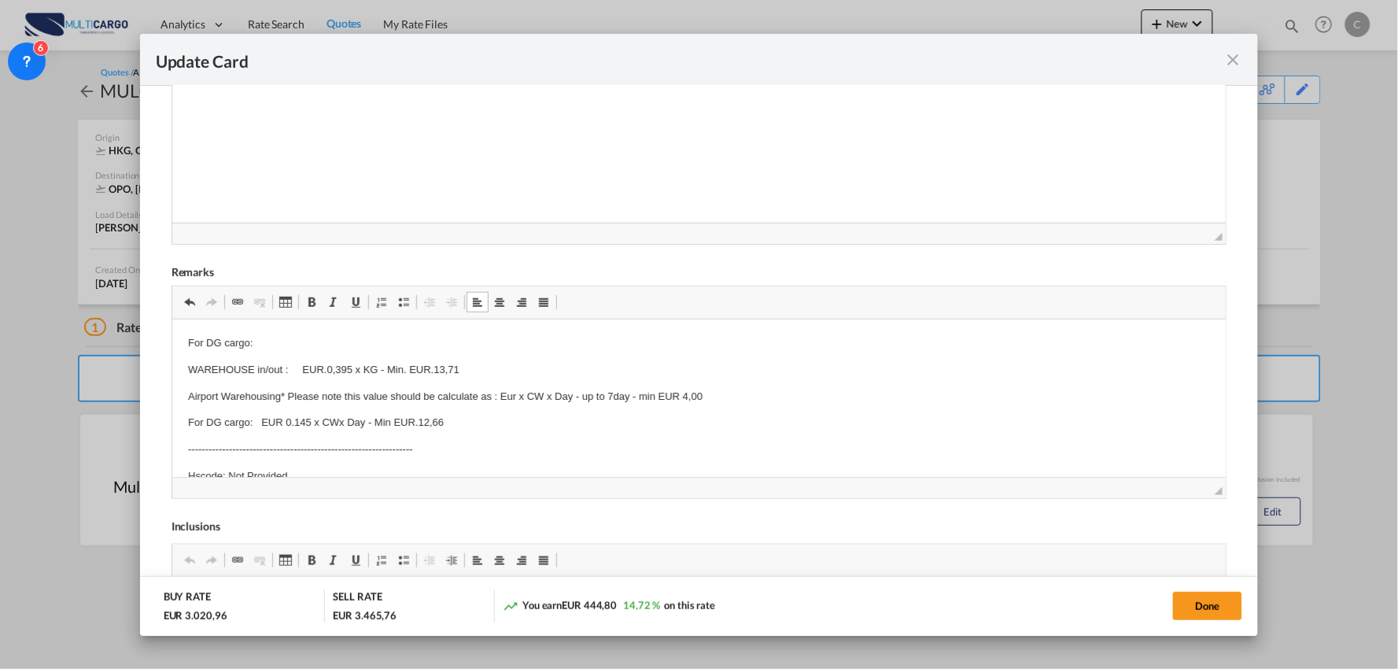
click at [308, 419] on p "For DG cargo: EUR 0.145 x CWx Day - Min EUR.12,66" at bounding box center [698, 422] width 1023 height 17
click at [349, 367] on p "WAREHOUSE in/out : EUR.0,395 x KG - Min. EUR.13,71" at bounding box center [698, 369] width 1023 height 17
click at [543, 369] on p "WAREHOUSE in/out : EUR.0,37 x KG - Min. EUR.13,71" at bounding box center [698, 369] width 1023 height 17
click at [481, 371] on p "WAREHOUSE in/out : EUR.0,37 x KG - Min. EUR.13,71" at bounding box center [698, 369] width 1023 height 17
drag, startPoint x: 184, startPoint y: 364, endPoint x: 319, endPoint y: 348, distance: 135.5
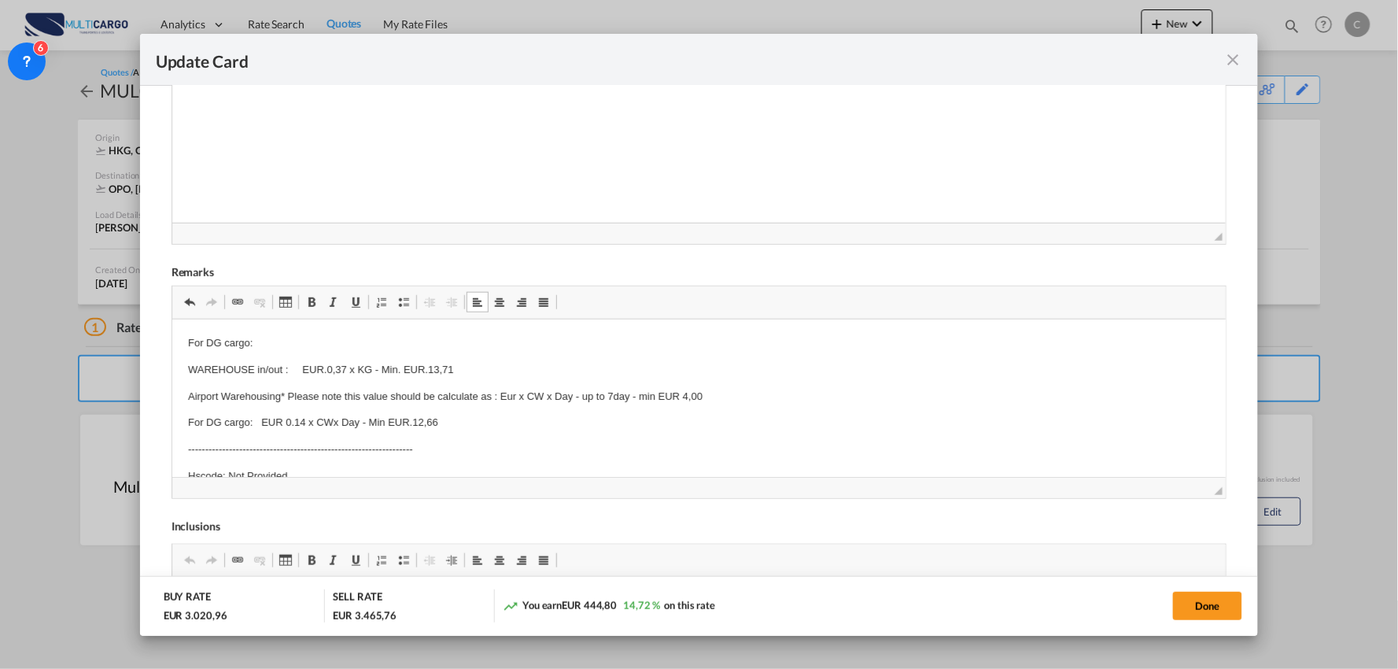
click at [185, 366] on html "For DG cargo: WAREHOUSE in/out : EUR.0,37 x KG - Min. EUR.13,71 Airport Warehou…" at bounding box center [699, 485] width 1054 height 332
click at [408, 300] on span "Update CardPort of ..." at bounding box center [403, 302] width 13 height 13
click at [183, 395] on html "For DG cargo: WAREHOUSE in/out : EUR.0,37 x KG - Min. EUR.13,71 Airport Warehou…" at bounding box center [699, 485] width 1054 height 332
drag, startPoint x: 408, startPoint y: 307, endPoint x: 156, endPoint y: 41, distance: 366.2
click at [408, 307] on span "Update CardPort of ..." at bounding box center [403, 302] width 13 height 13
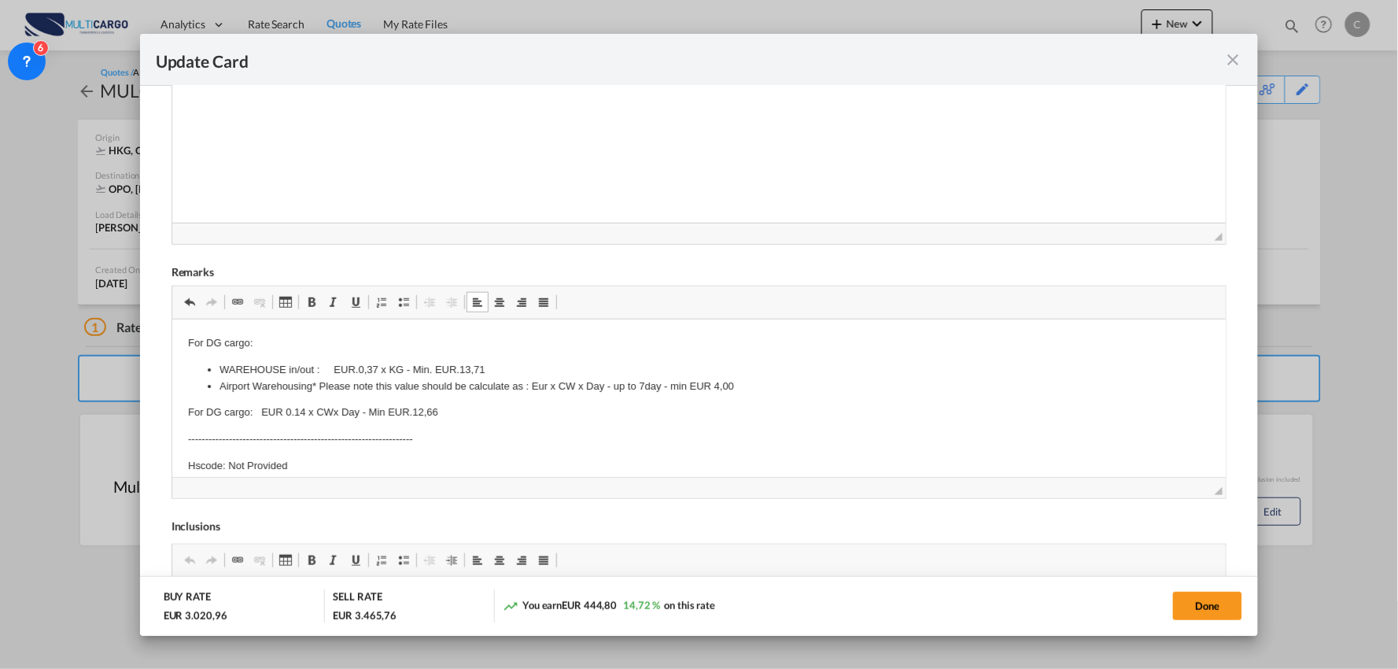
click at [183, 408] on html "For DG cargo: WAREHOUSE in/out : EUR.0,37 x KG - Min. EUR.13,71 Airport Warehou…" at bounding box center [699, 480] width 1054 height 322
drag, startPoint x: 397, startPoint y: 308, endPoint x: 120, endPoint y: 19, distance: 400.6
click at [397, 308] on span "Update CardPort of ..." at bounding box center [403, 302] width 13 height 13
click at [182, 336] on html "For DG cargo: WAREHOUSE in/out : EUR.0,37 x KG - Min. EUR.13,71 Airport Warehou…" at bounding box center [699, 475] width 1054 height 312
click at [397, 300] on span "Update CardPort of ..." at bounding box center [403, 302] width 13 height 13
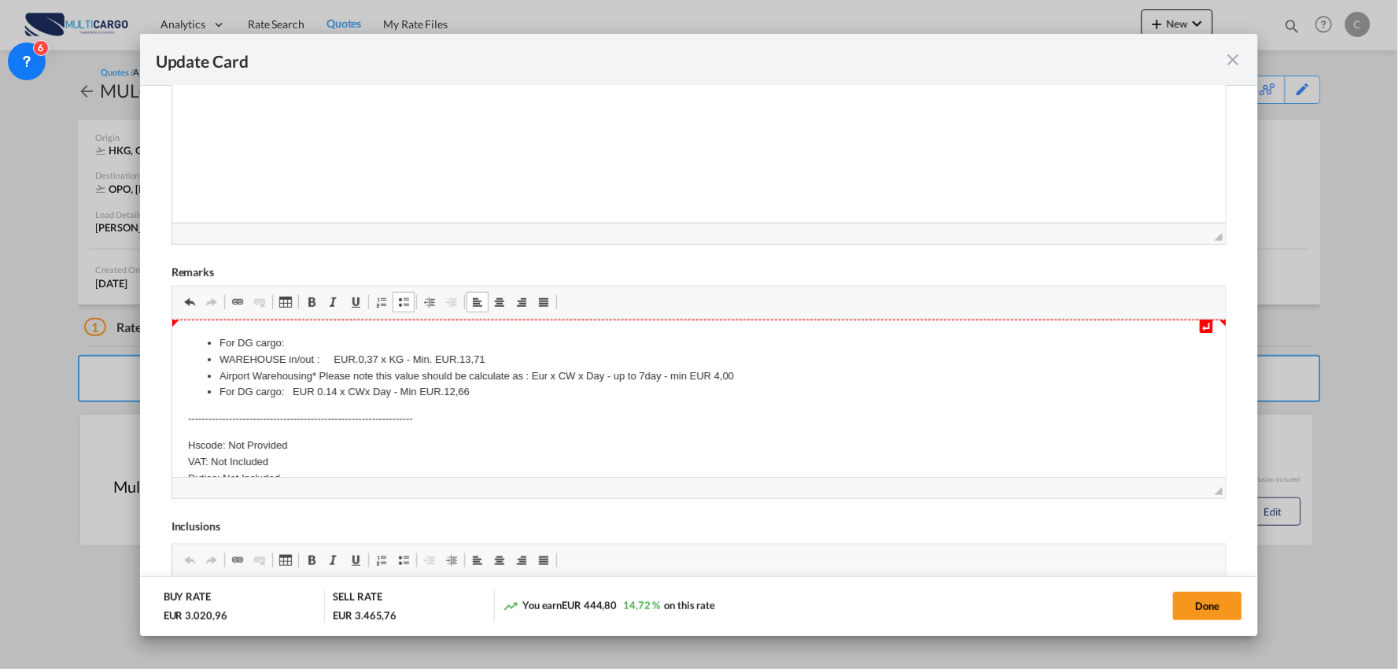
click at [496, 356] on li "WAREHOUSE in/out : EUR.0,37 x KG - Min. EUR.13,71" at bounding box center [699, 359] width 960 height 17
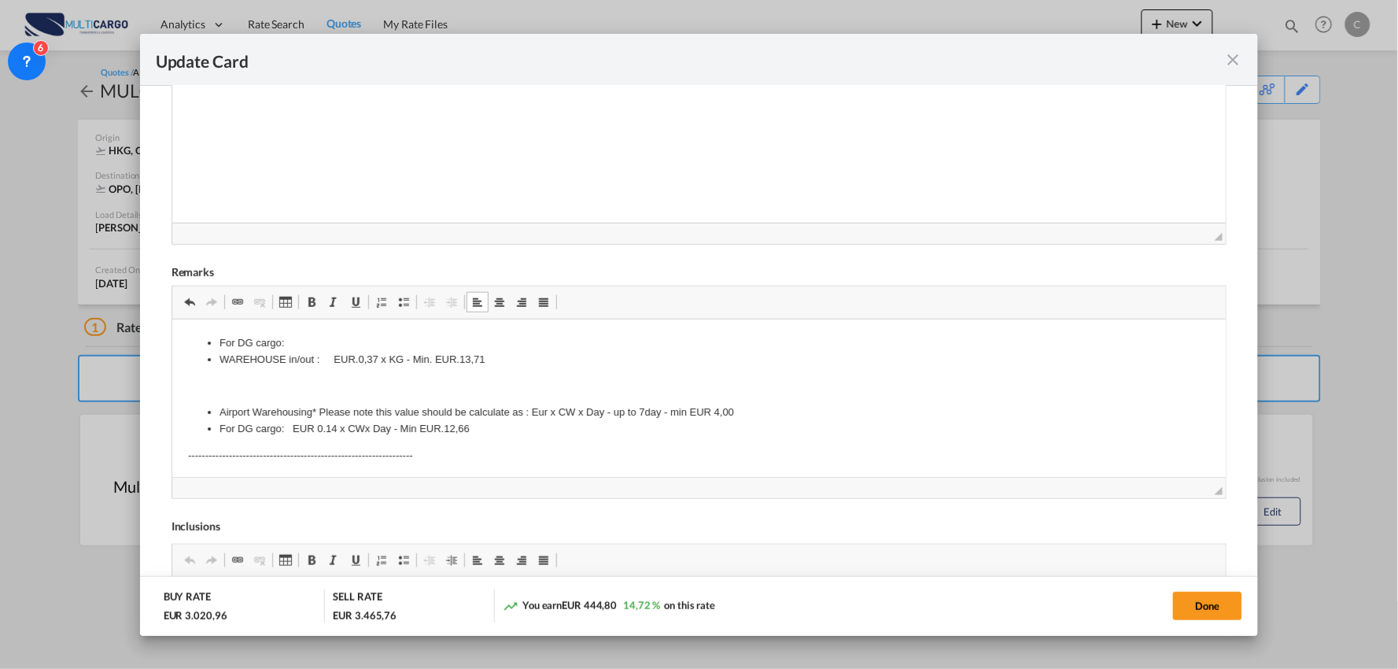
click at [335, 426] on li "For DG cargo: EUR 0.14 x CWx Day - Min EUR.12,66" at bounding box center [699, 428] width 960 height 17
click at [453, 437] on body "For DG cargo: WAREHOUSE in/out : EUR.0,37 x KG - Min. EUR.13,71 Airport Warehou…" at bounding box center [698, 487] width 1023 height 307
click at [363, 426] on li "For DG cargo: EUR 0.15 x CWx Day - Min EUR.12,66" at bounding box center [699, 428] width 960 height 17
click at [494, 352] on li "WAREHOUSE in/out : EUR.0,37 x KG - Min. EUR.13,71" at bounding box center [699, 359] width 960 height 17
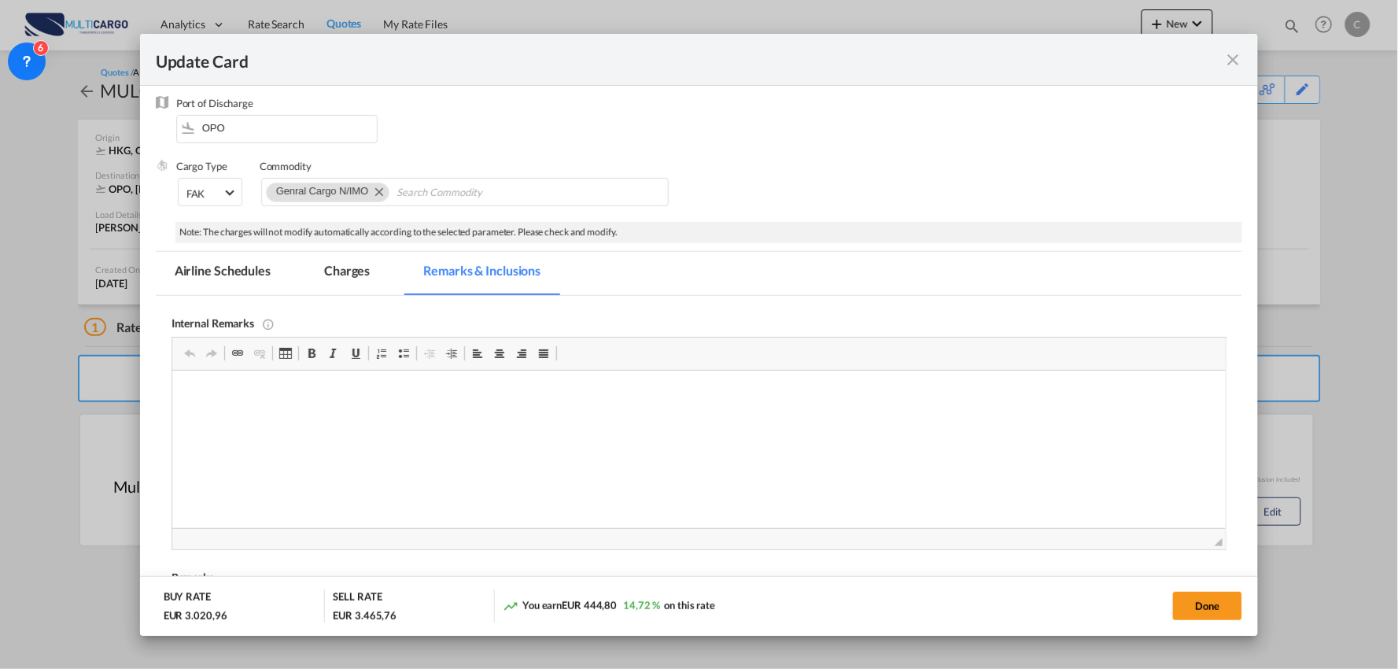
scroll to position [175, 0]
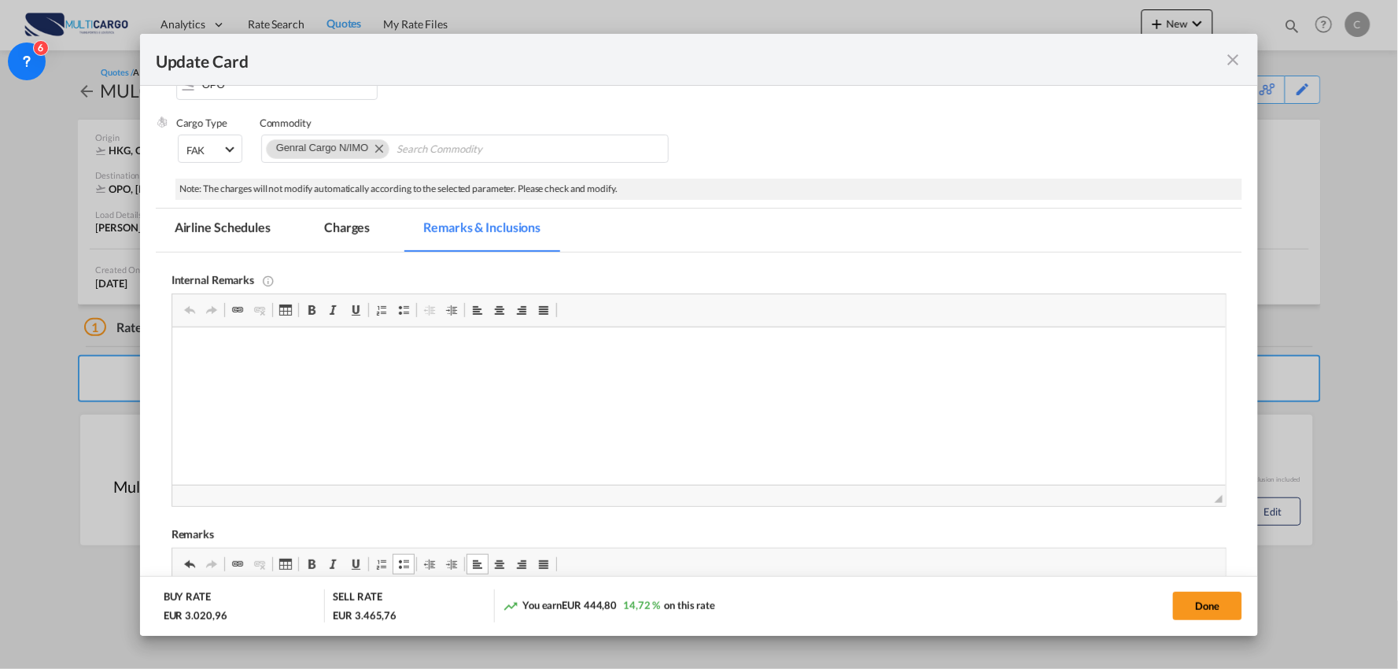
drag, startPoint x: 500, startPoint y: 70, endPoint x: 352, endPoint y: 242, distance: 227.6
click at [344, 239] on md-tab-item "Charges" at bounding box center [346, 229] width 83 height 43
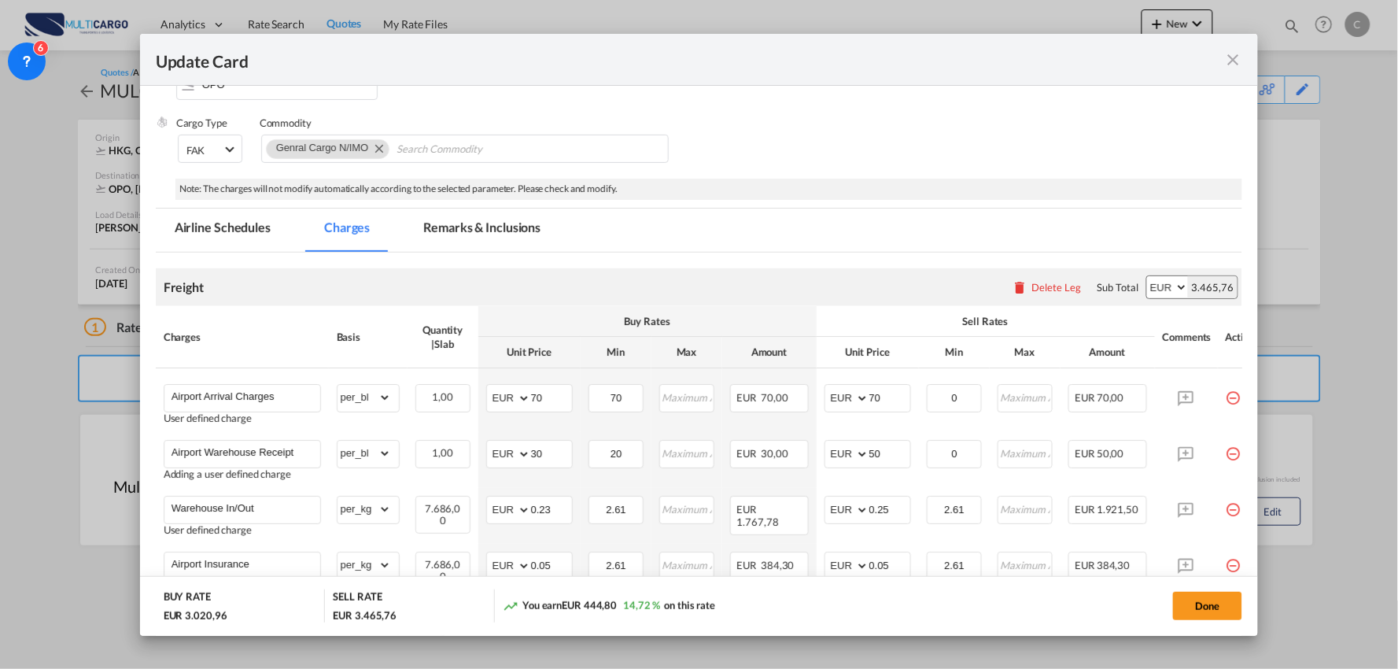
click at [1207, 582] on md-dialog-actions "BUY RATE EUR 3.020,96 SELL RATE EUR 3.465,76 You earn EUR 444,80 14,72 % on thi…" at bounding box center [699, 606] width 1119 height 60
click at [1208, 607] on button "Done" at bounding box center [1207, 606] width 69 height 28
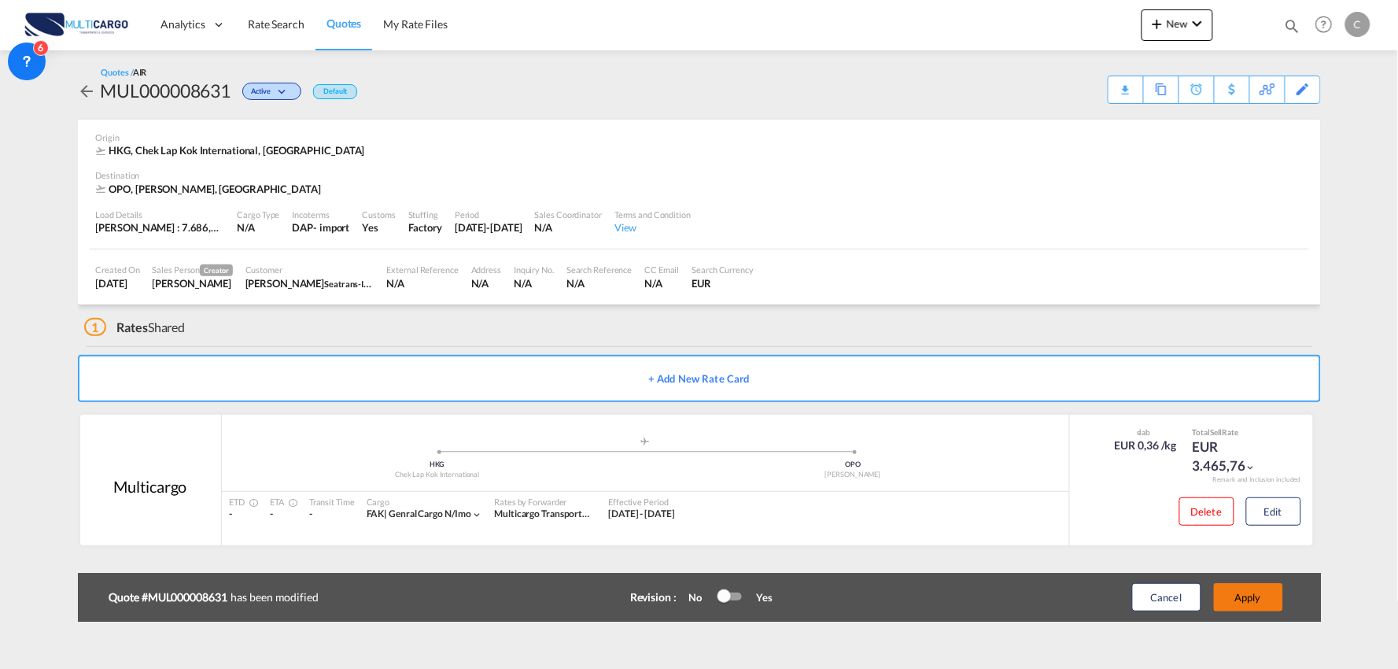
click at [1262, 592] on button "Apply" at bounding box center [1248, 597] width 69 height 28
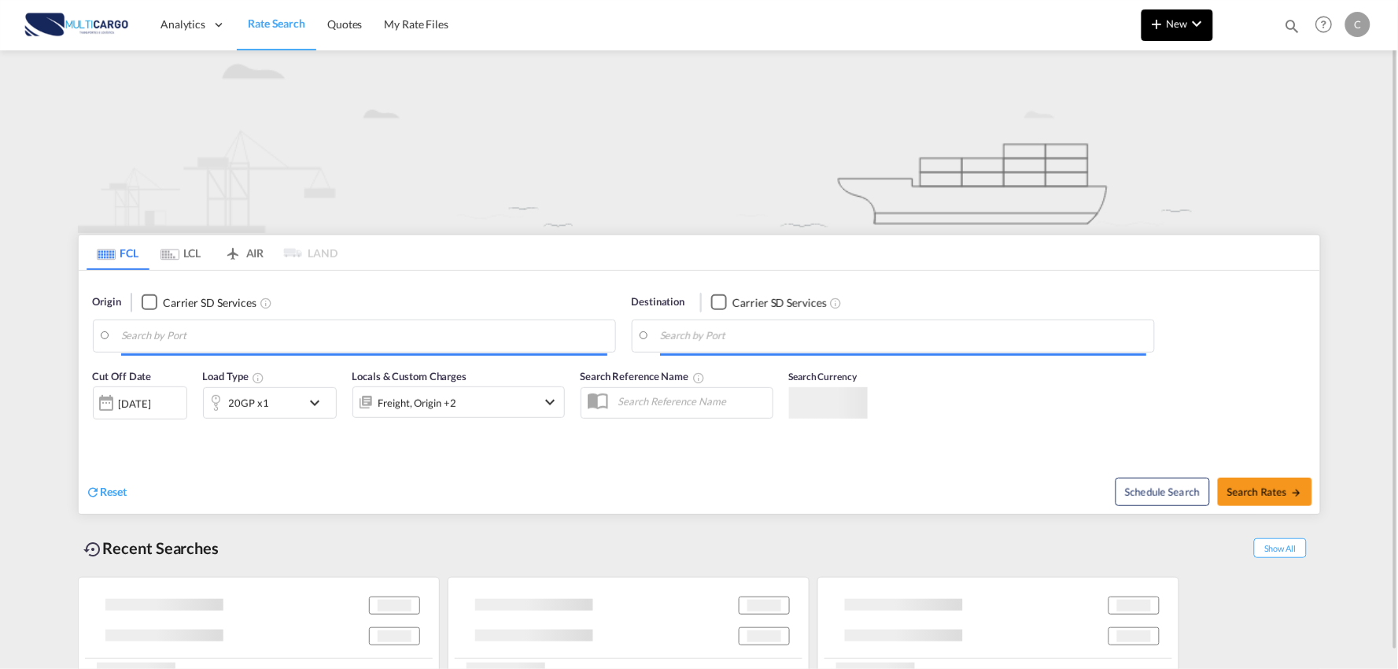
click at [1189, 26] on md-icon "icon-chevron-down" at bounding box center [1197, 23] width 19 height 19
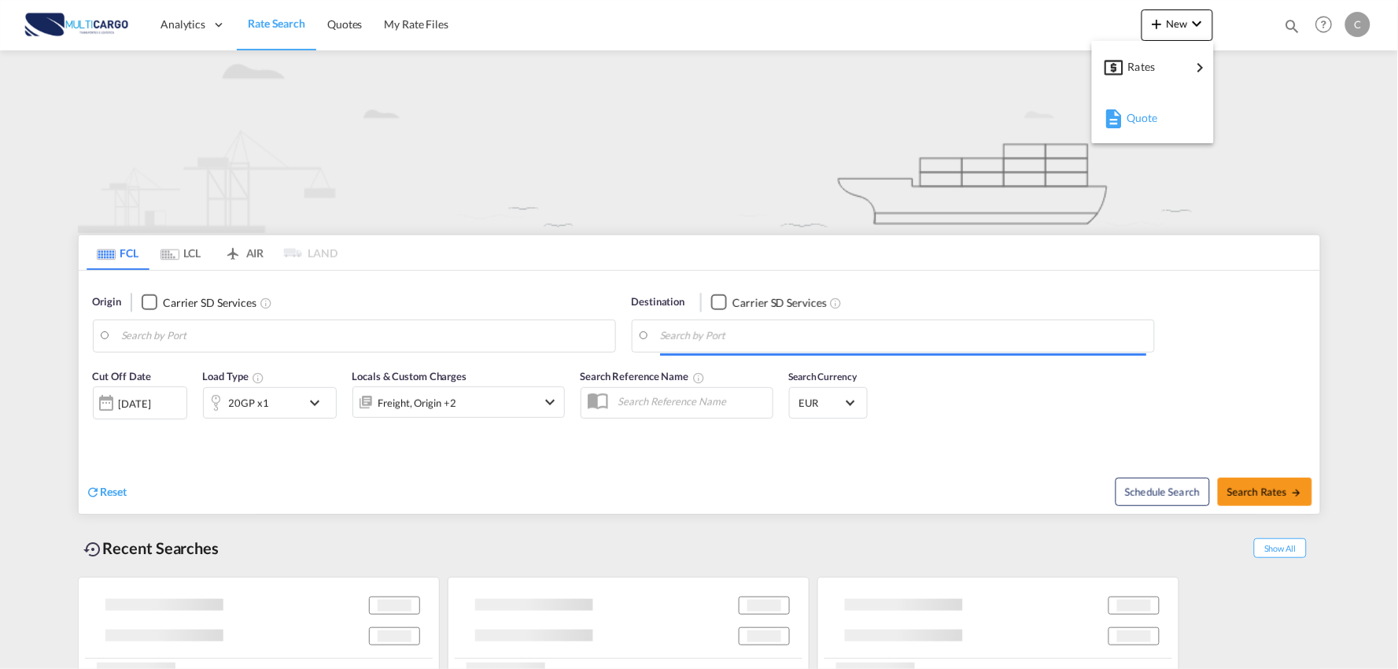
type input "Port of [GEOGRAPHIC_DATA], [GEOGRAPHIC_DATA], [GEOGRAPHIC_DATA]"
type input "Leixoes, Leixoes, PTLEI"
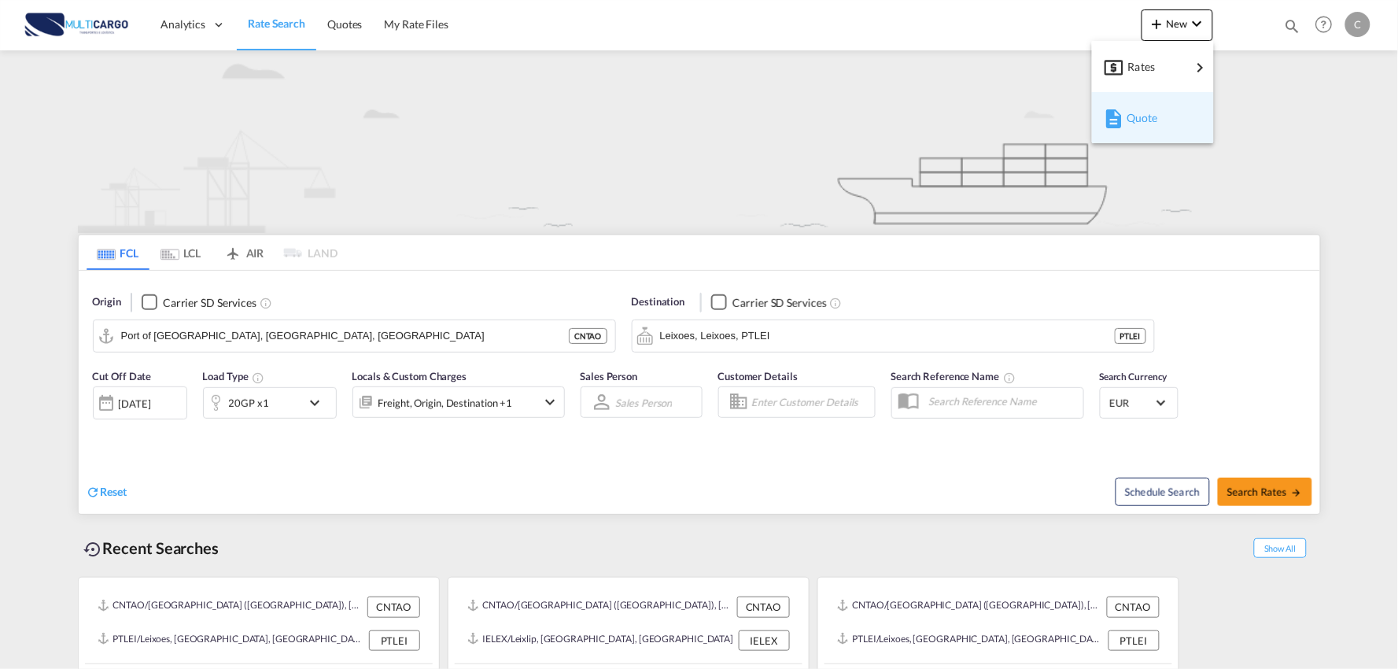
click at [1135, 124] on span "Quote" at bounding box center [1135, 117] width 17 height 31
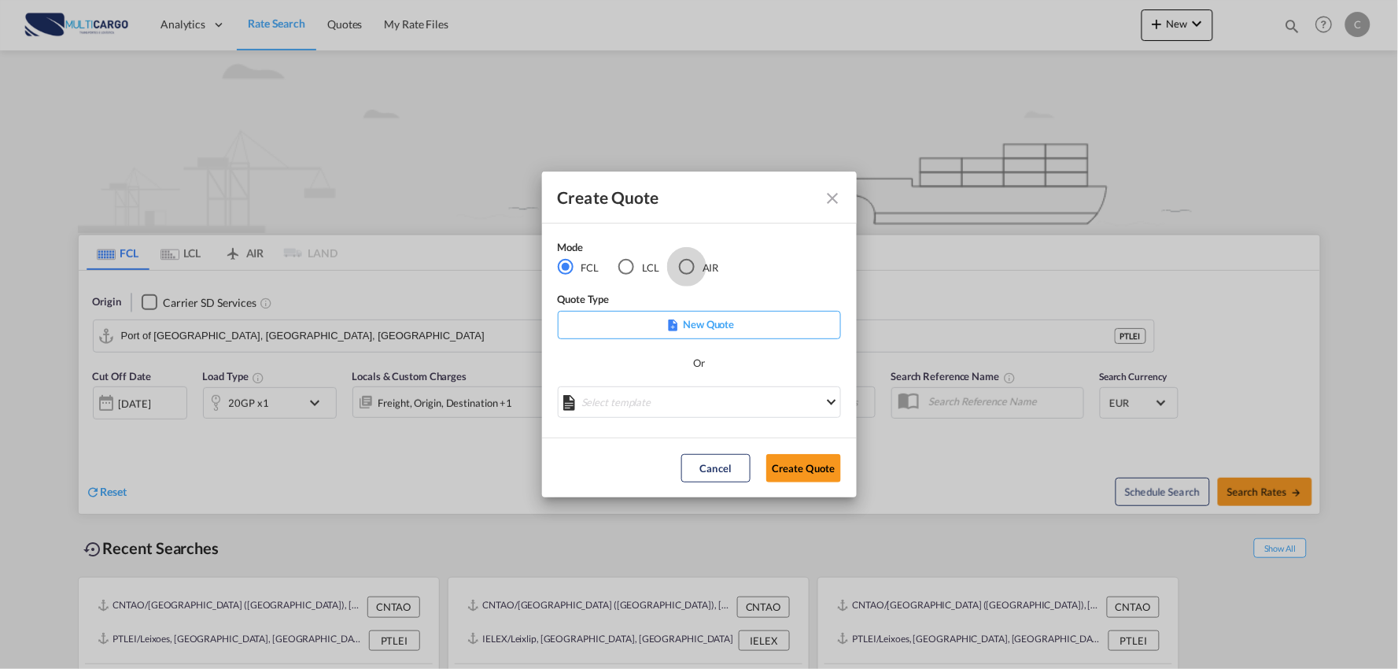
click at [686, 269] on div "AIR" at bounding box center [687, 267] width 16 height 16
click at [681, 414] on md-select "Select template EXP EXW AIR 09/2025 [PERSON_NAME] | [DATE] IMP_DAP_AIR <500KG -…" at bounding box center [699, 401] width 283 height 31
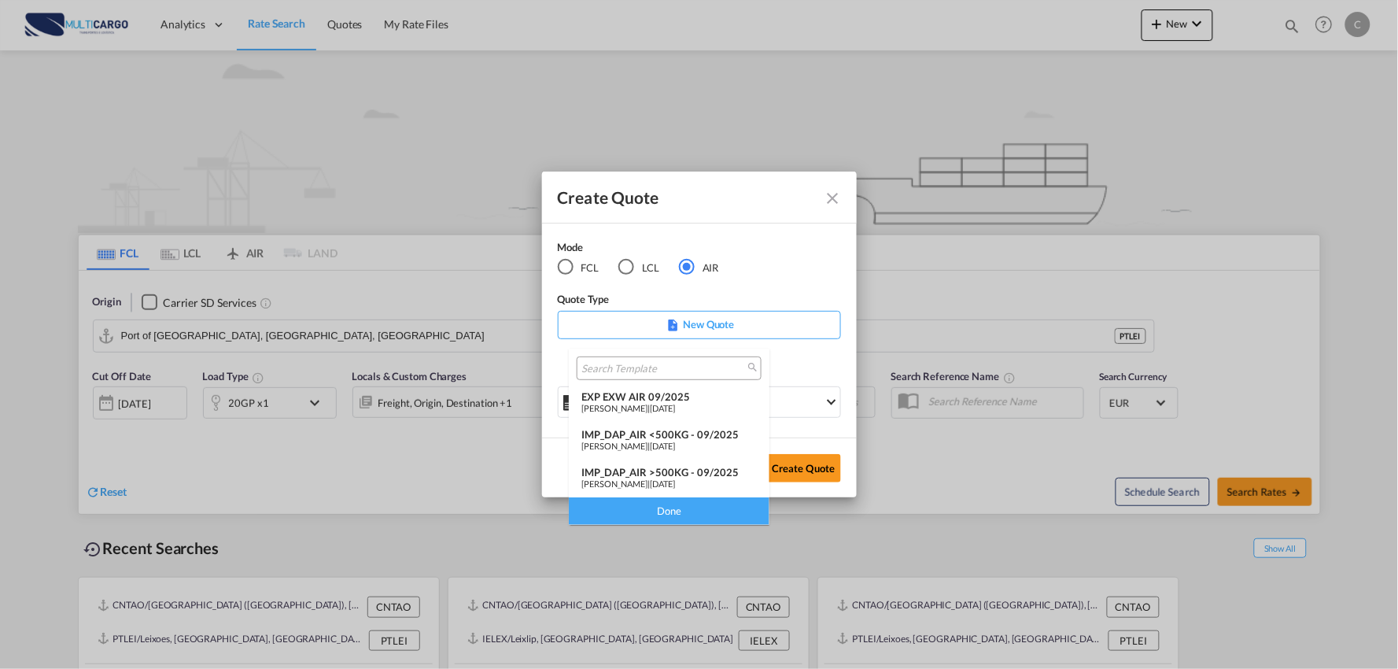
drag, startPoint x: 685, startPoint y: 474, endPoint x: 765, endPoint y: 460, distance: 80.6
click at [687, 470] on div "IMP_DAP_AIR >500KG - 09/2025" at bounding box center [668, 472] width 175 height 13
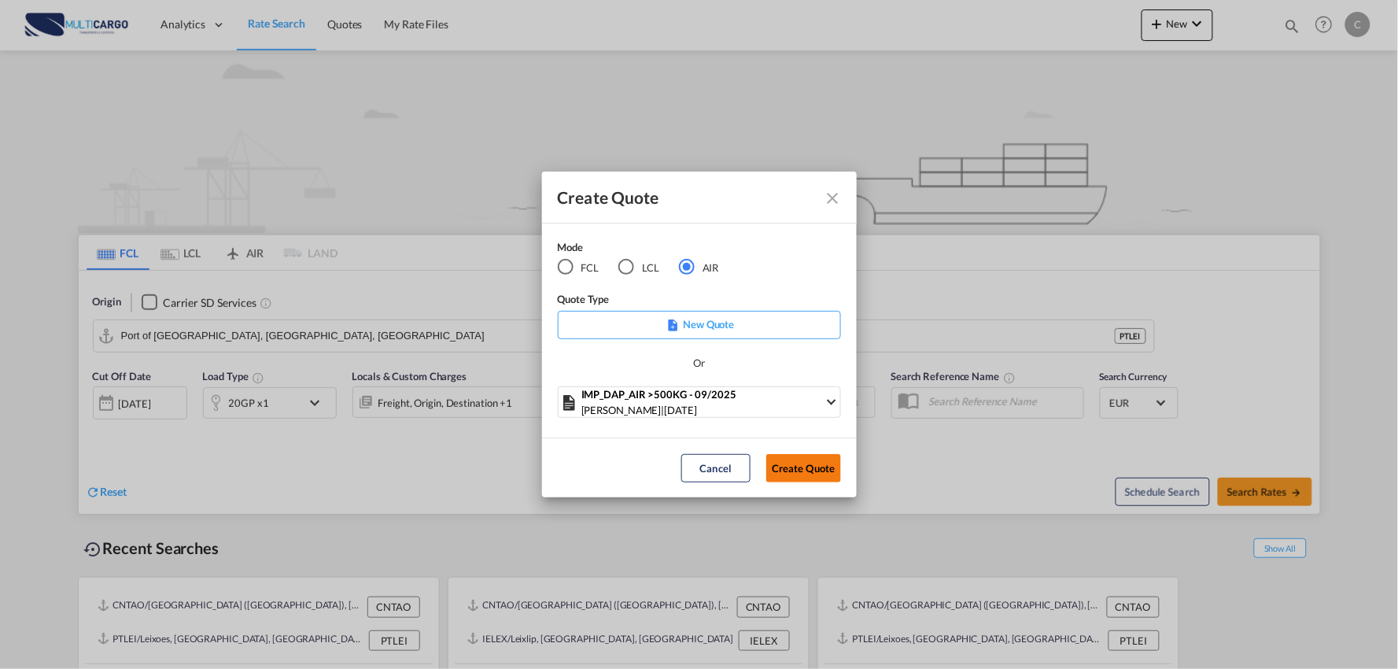
click at [830, 468] on button "Create Quote" at bounding box center [803, 468] width 75 height 28
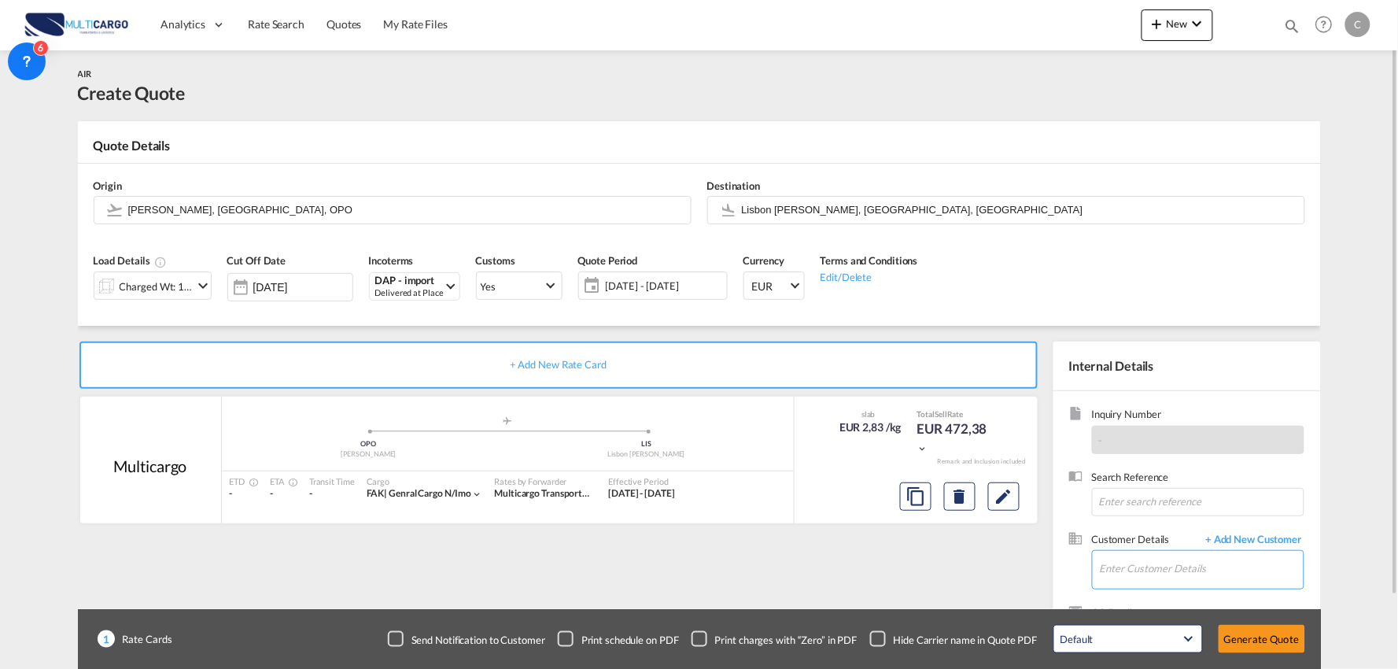
click at [1116, 561] on input "Enter Customer Details" at bounding box center [1202, 568] width 204 height 35
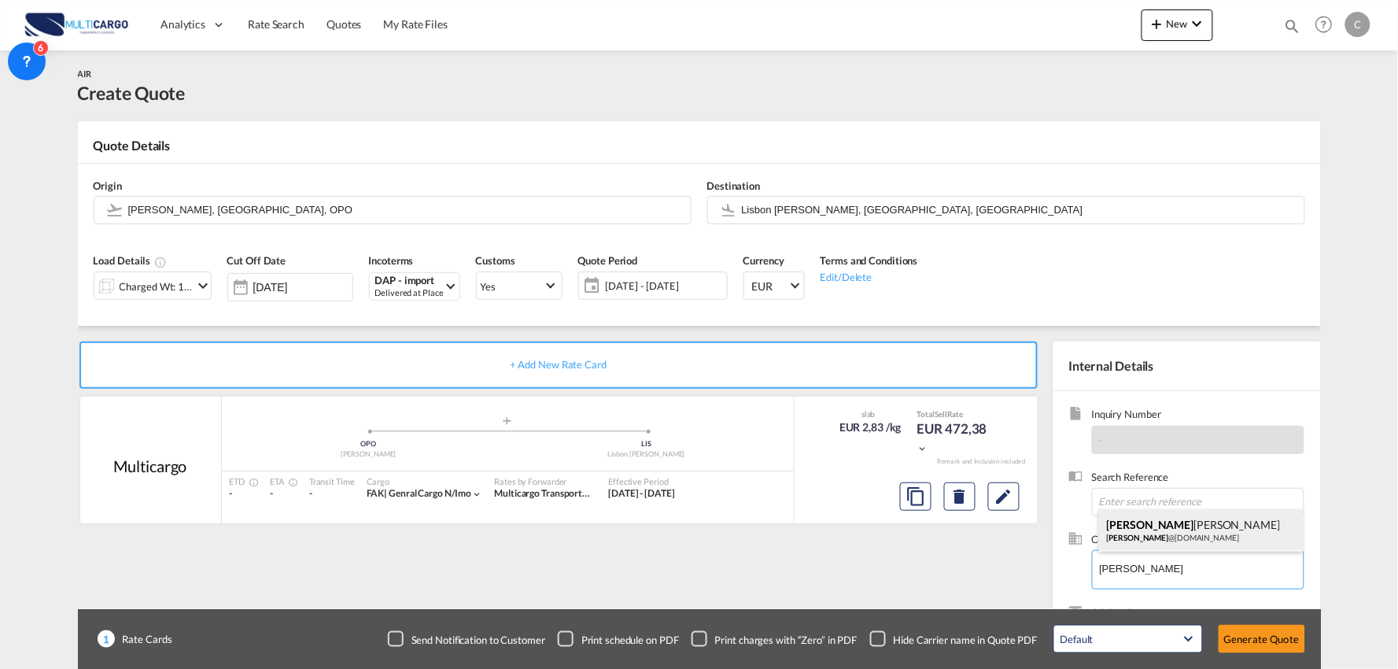
click at [1145, 535] on div "[PERSON_NAME] [PERSON_NAME] @[DOMAIN_NAME]" at bounding box center [1201, 530] width 205 height 42
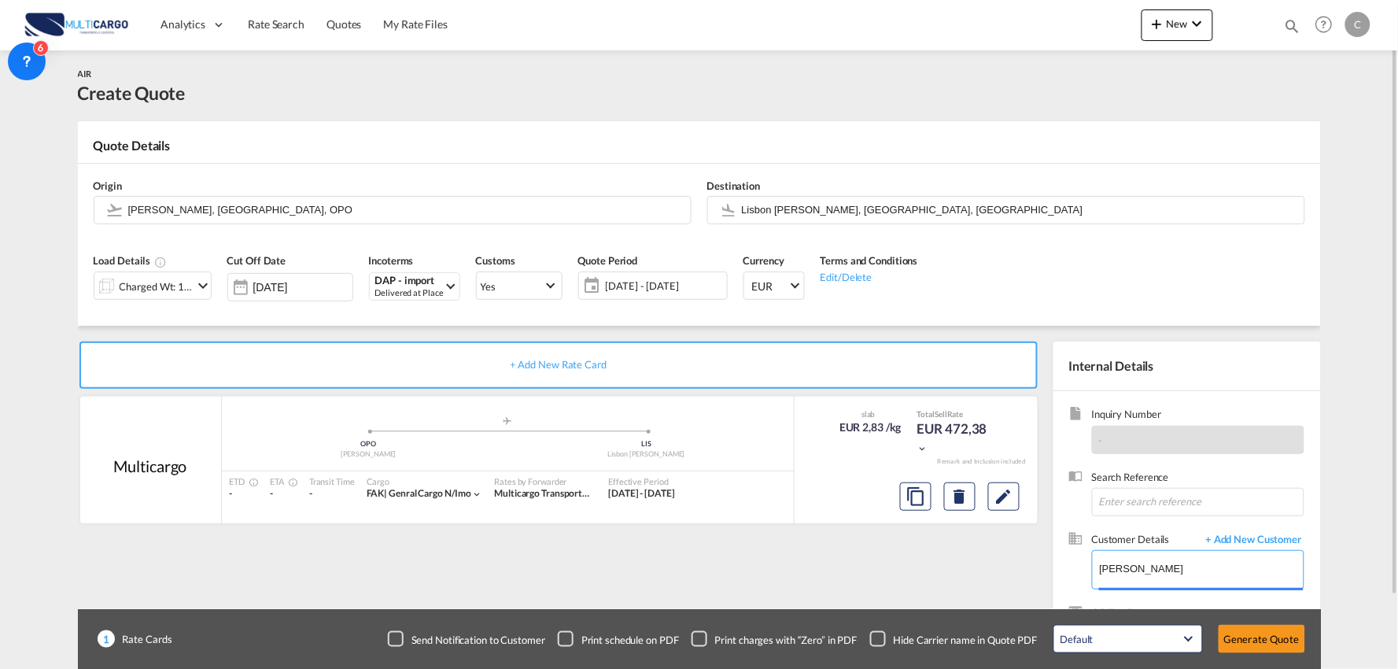
type input "T.R LOGISTICS LTD., [PERSON_NAME], [PERSON_NAME][EMAIL_ADDRESS][DOMAIN_NAME]"
click at [872, 632] on div "Checkbox No Ink" at bounding box center [878, 639] width 16 height 16
click at [565, 557] on div "+ Add New Rate Card Multicargo added by you .a{fill:#aaa8ad;} .a{fill:#aaa8ad;}…" at bounding box center [562, 505] width 968 height 329
click at [777, 211] on input "Lisbon [PERSON_NAME], [GEOGRAPHIC_DATA], [GEOGRAPHIC_DATA]" at bounding box center [1019, 210] width 555 height 28
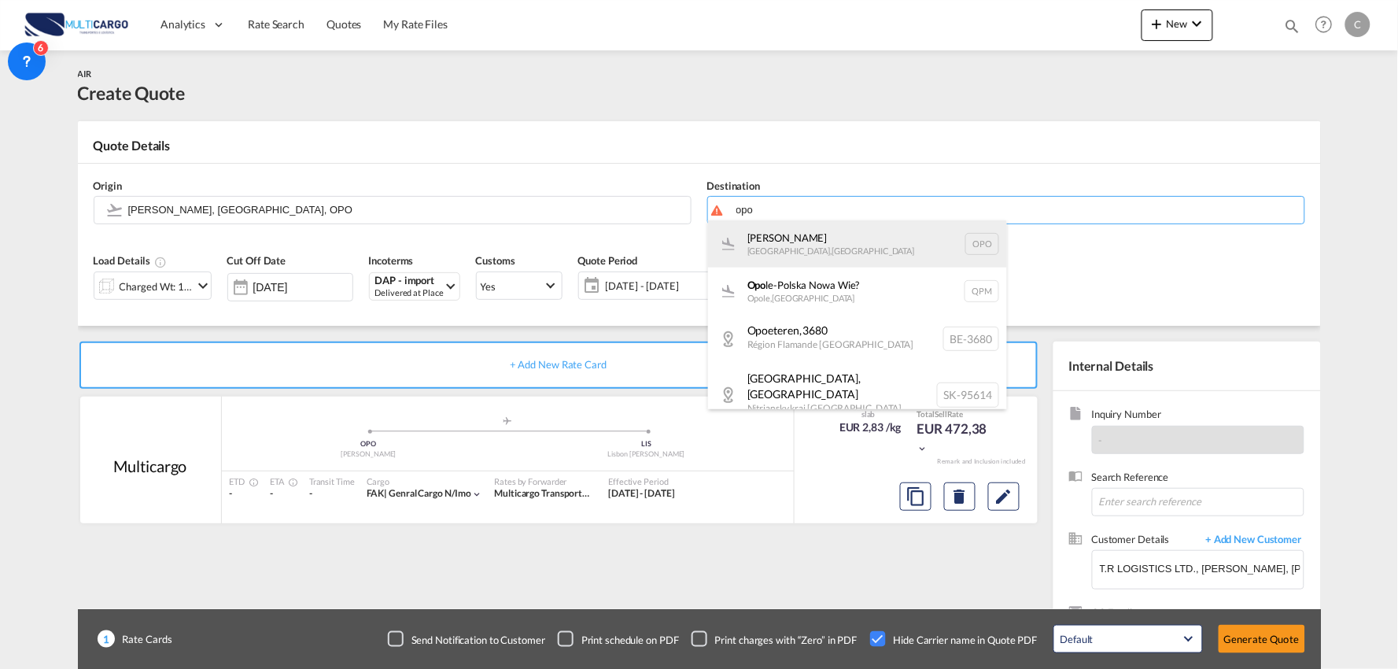
click at [790, 238] on div "[PERSON_NAME][GEOGRAPHIC_DATA] , [GEOGRAPHIC_DATA] OPO" at bounding box center [857, 243] width 299 height 47
type input "[PERSON_NAME], [GEOGRAPHIC_DATA], OPO"
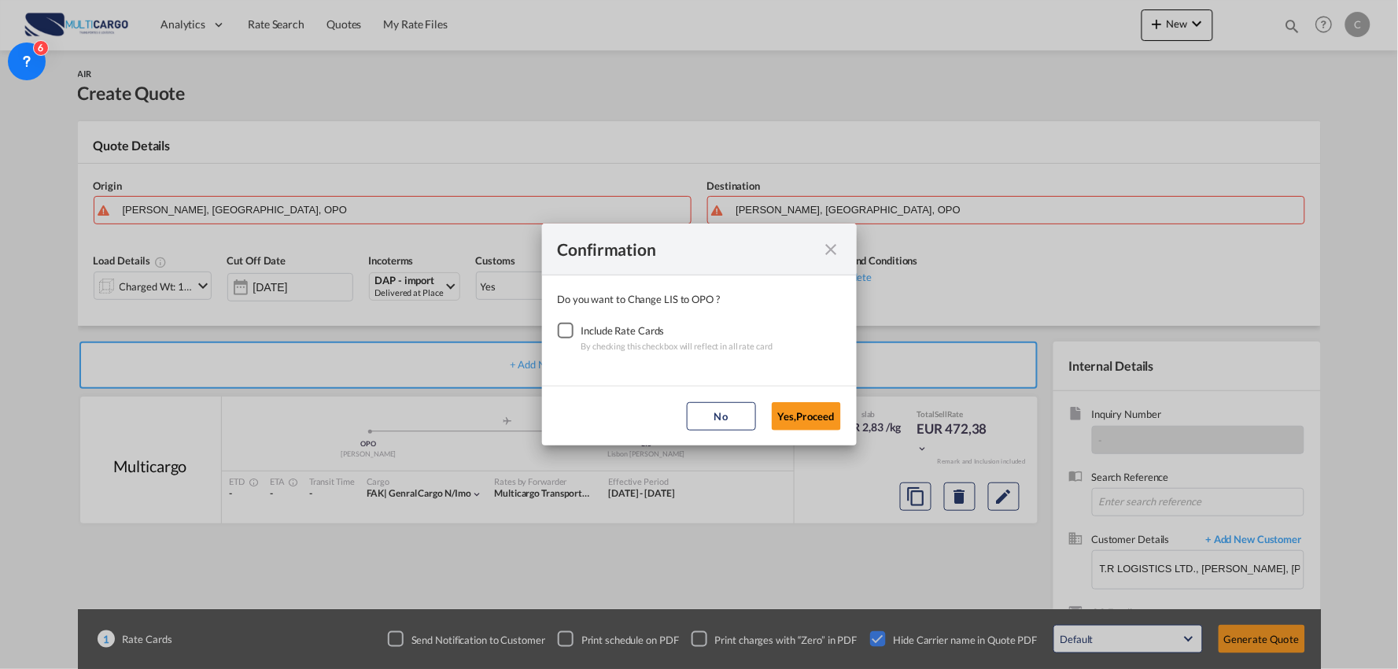
click at [648, 334] on div "Include Rate Cards" at bounding box center [677, 331] width 192 height 16
click at [561, 331] on div "Checkbox No Ink" at bounding box center [566, 331] width 16 height 16
click at [793, 417] on button "Yes,Proceed" at bounding box center [806, 416] width 69 height 28
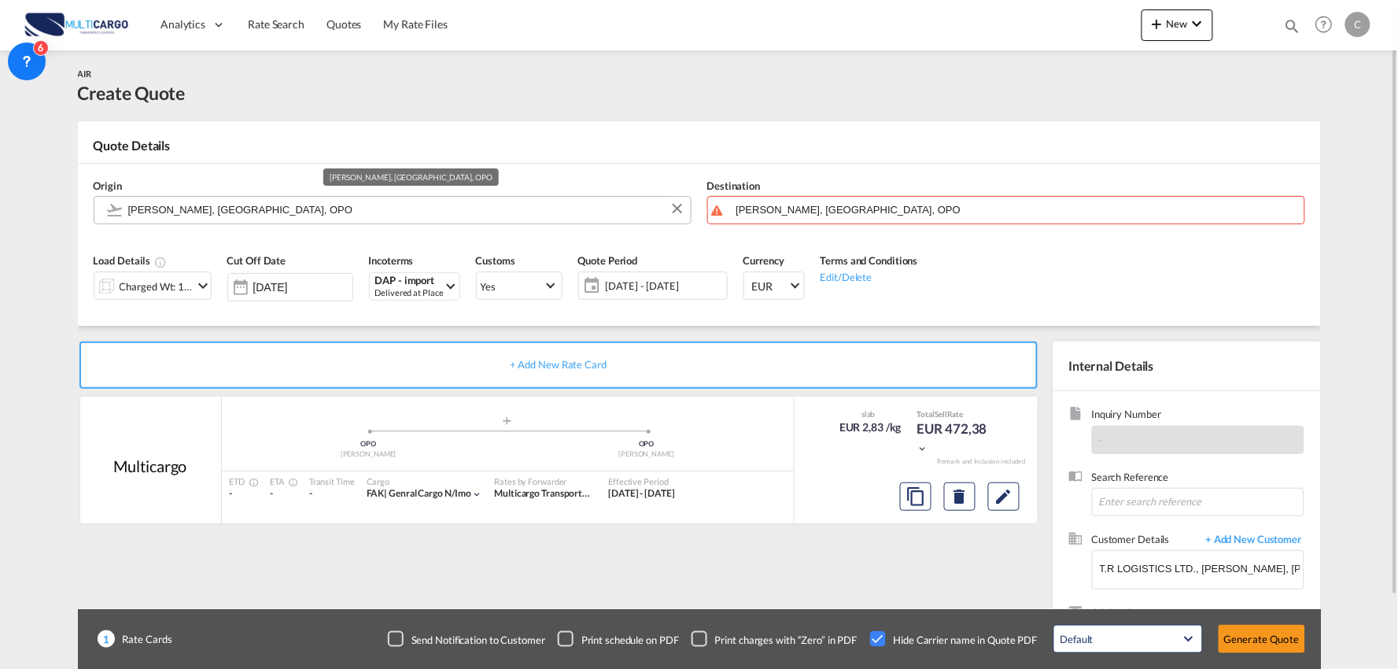
click at [294, 219] on input "[PERSON_NAME], [GEOGRAPHIC_DATA], OPO" at bounding box center [405, 210] width 555 height 28
click at [367, 223] on md-autocomplete "[PERSON_NAME], [GEOGRAPHIC_DATA], OPO" at bounding box center [404, 210] width 555 height 28
click at [351, 212] on input "[PERSON_NAME], [GEOGRAPHIC_DATA], OPO" at bounding box center [405, 210] width 555 height 28
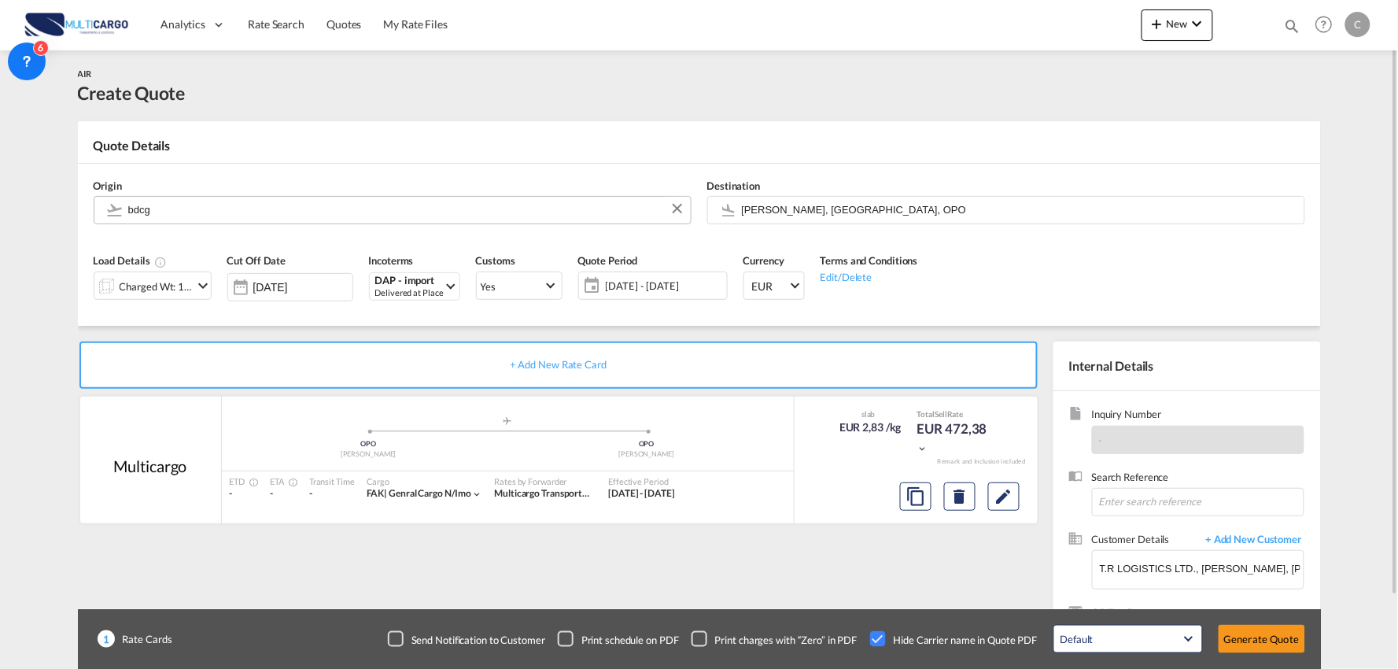
click at [168, 209] on input "bdcg" at bounding box center [405, 210] width 555 height 28
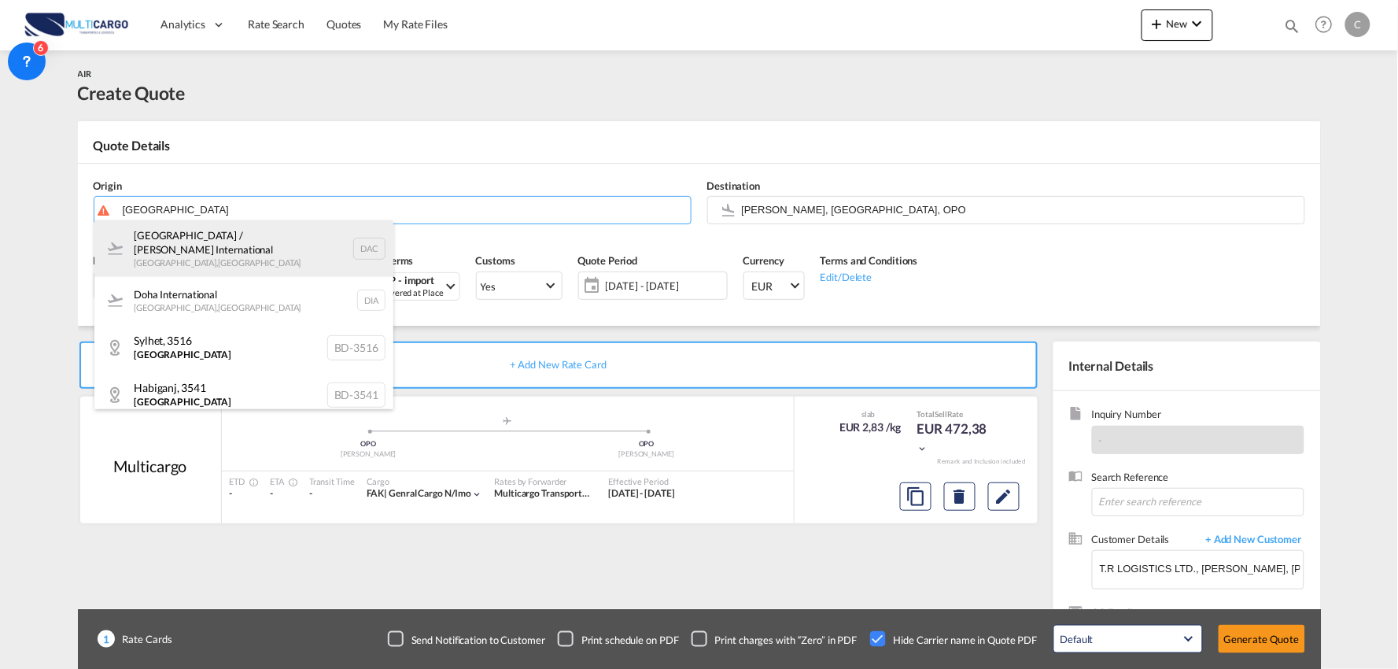
click at [234, 238] on div "[GEOGRAPHIC_DATA] / Hazrat Shahjalal International [GEOGRAPHIC_DATA] , [GEOGRAP…" at bounding box center [243, 248] width 299 height 57
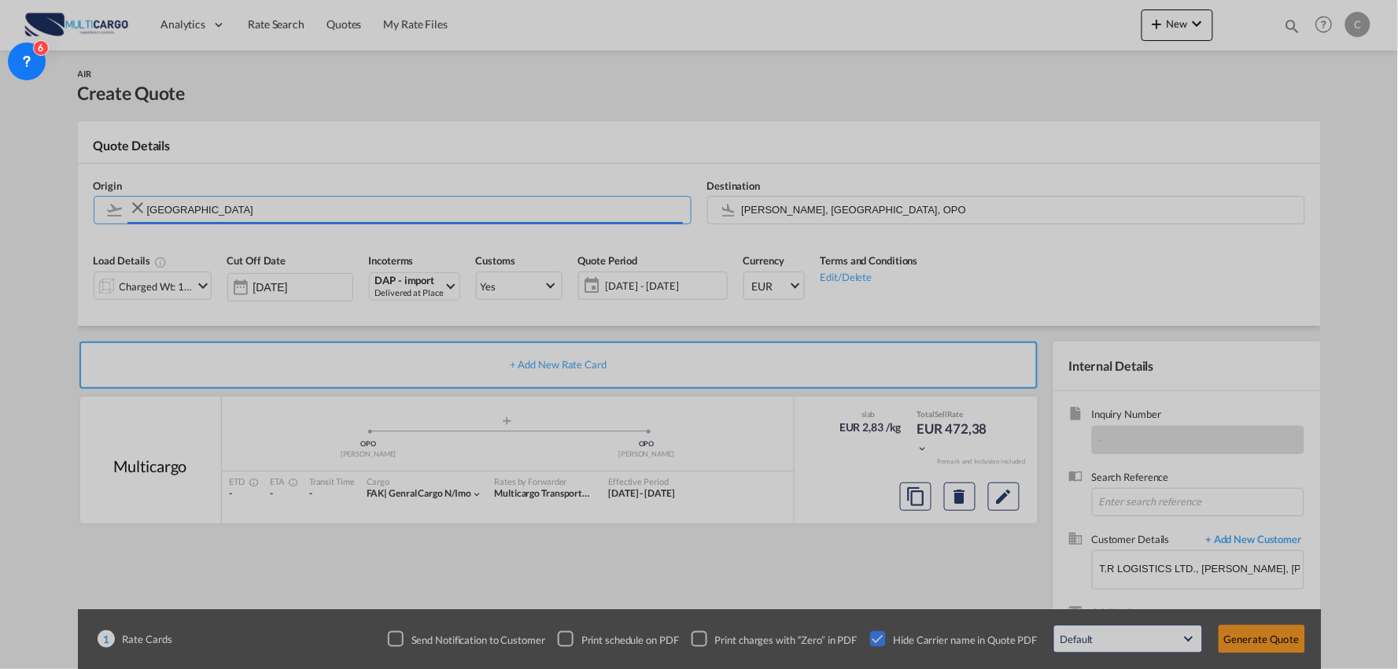
type input "[GEOGRAPHIC_DATA] / Hazrat Shahjalal International, [GEOGRAPHIC_DATA], [GEOGRAP…"
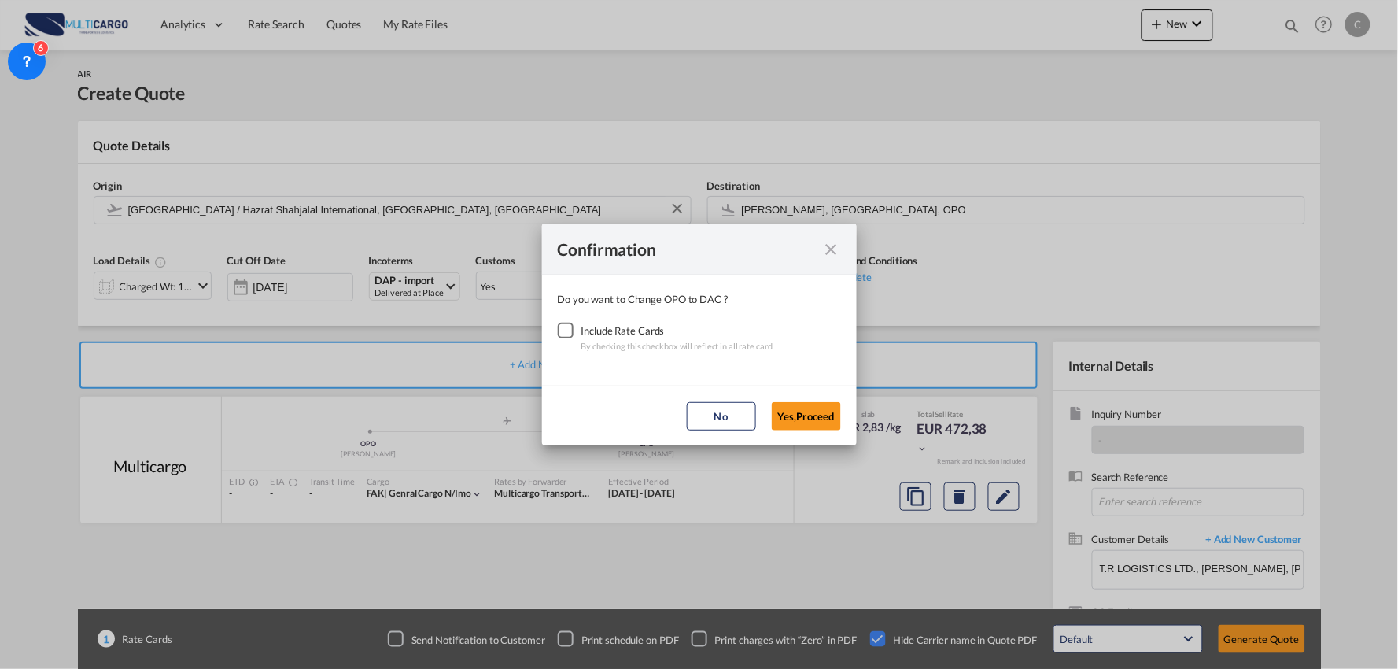
click at [561, 327] on div "Checkbox No Ink" at bounding box center [566, 331] width 16 height 16
drag, startPoint x: 798, startPoint y: 419, endPoint x: 791, endPoint y: 413, distance: 8.4
click at [799, 418] on button "Yes,Proceed" at bounding box center [806, 416] width 69 height 28
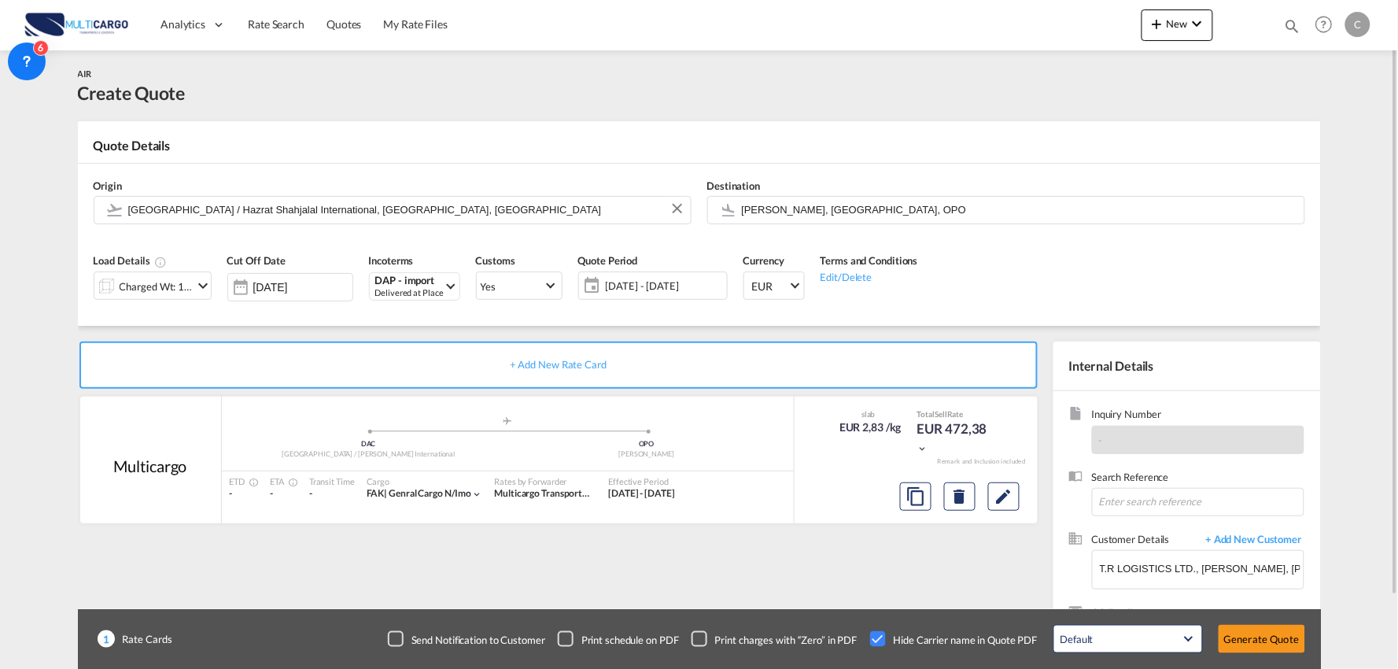
click at [171, 287] on div "Charged Wt: 166,67 KG" at bounding box center [157, 286] width 74 height 22
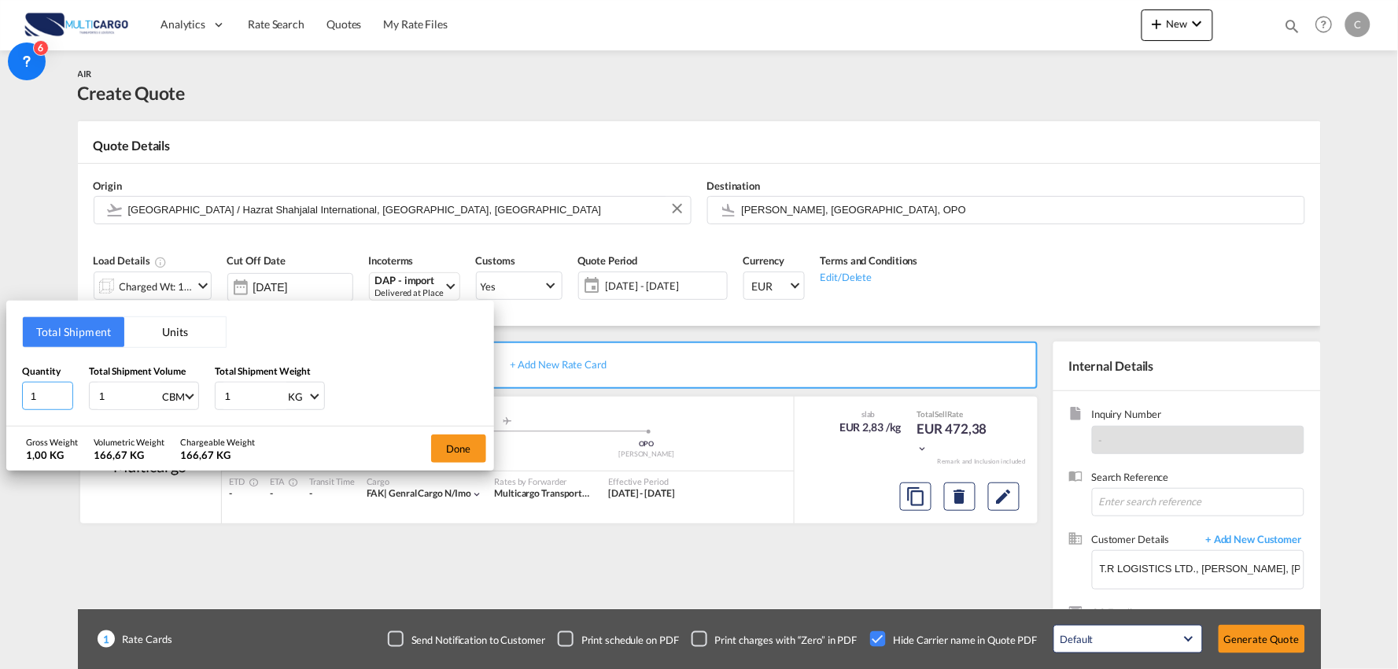
drag, startPoint x: 41, startPoint y: 395, endPoint x: 3, endPoint y: 398, distance: 37.9
click at [3, 398] on div "Total Shipment Units Quantity 1 Total Shipment Volume 1 CBM CBM CFT KG LB Total…" at bounding box center [699, 334] width 1398 height 669
type input "10"
drag, startPoint x: 74, startPoint y: 397, endPoint x: 65, endPoint y: 387, distance: 13.4
click at [50, 395] on div "Quantity 10 Total Shipment Volume 1 CBM CBM CFT KG LB Total Shipment Weight 1 K…" at bounding box center [250, 386] width 456 height 47
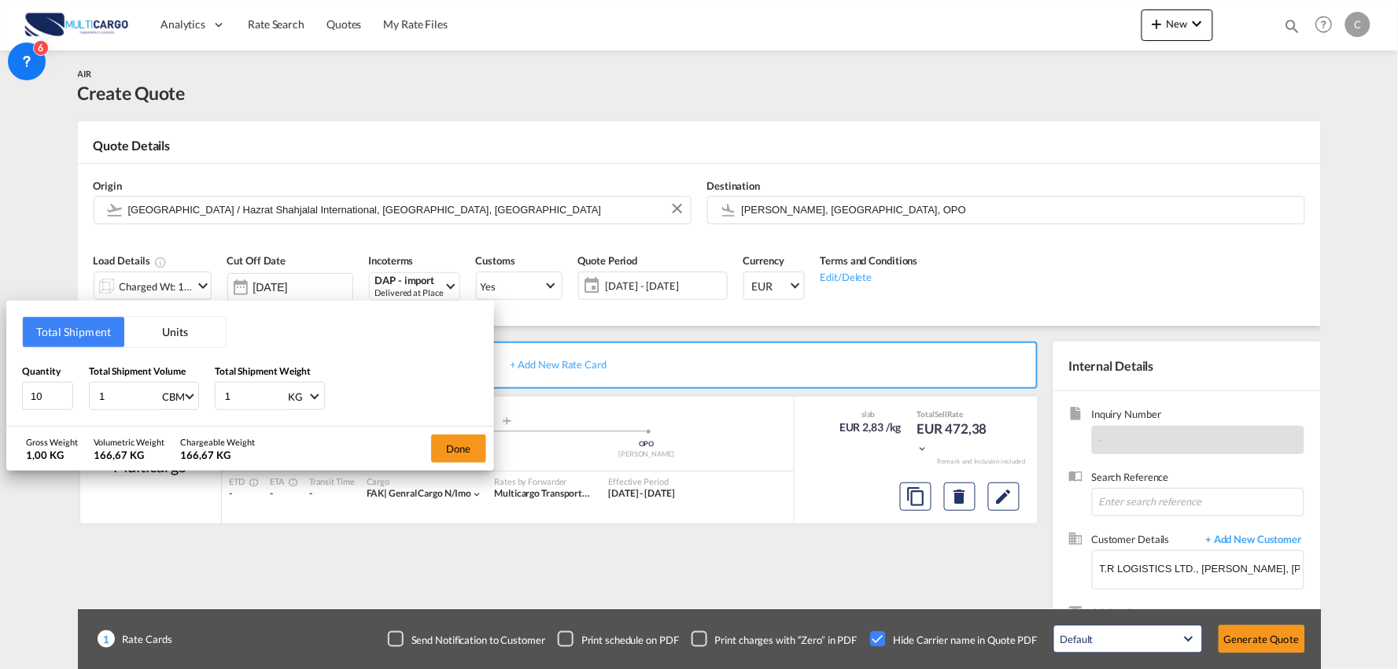
type input "0"
type input "0.96"
drag, startPoint x: 239, startPoint y: 400, endPoint x: 150, endPoint y: 400, distance: 88.9
click at [156, 400] on div "Quantity 10 Total Shipment Volume 0.96 CBM CBM CFT KG LB Total Shipment Weight …" at bounding box center [250, 386] width 456 height 47
type input "120"
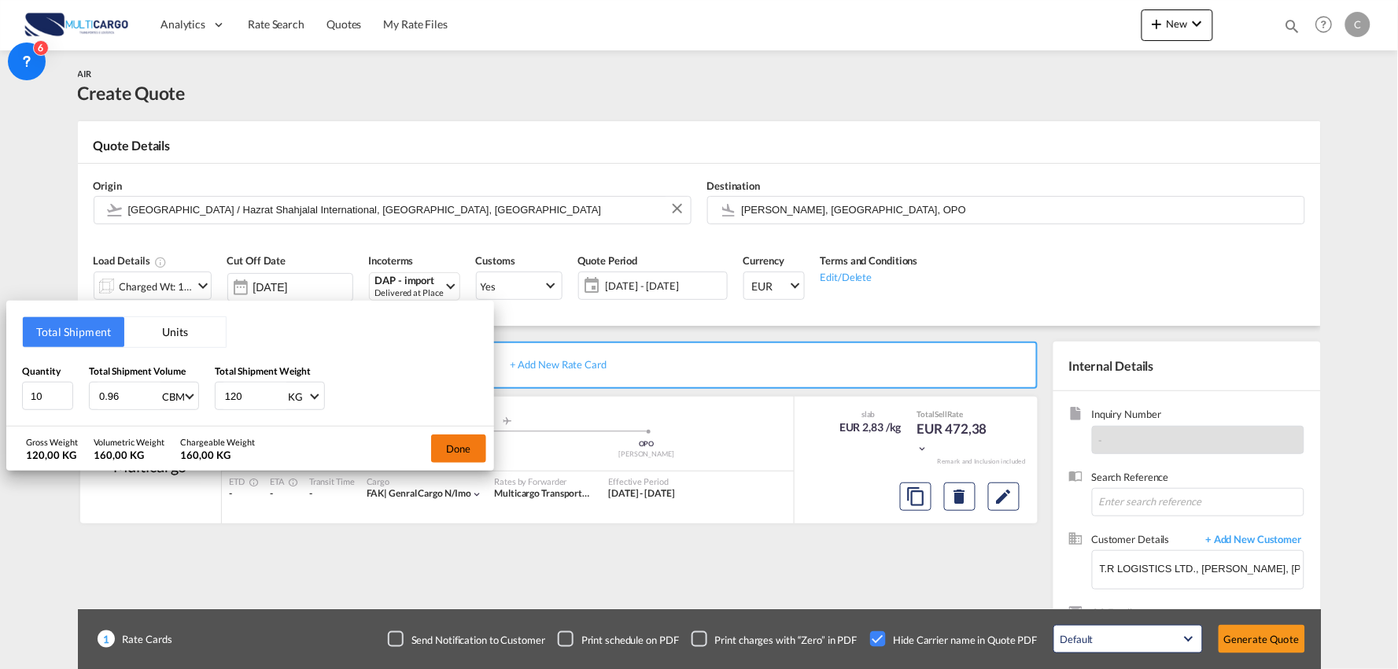
click at [451, 452] on button "Done" at bounding box center [458, 448] width 55 height 28
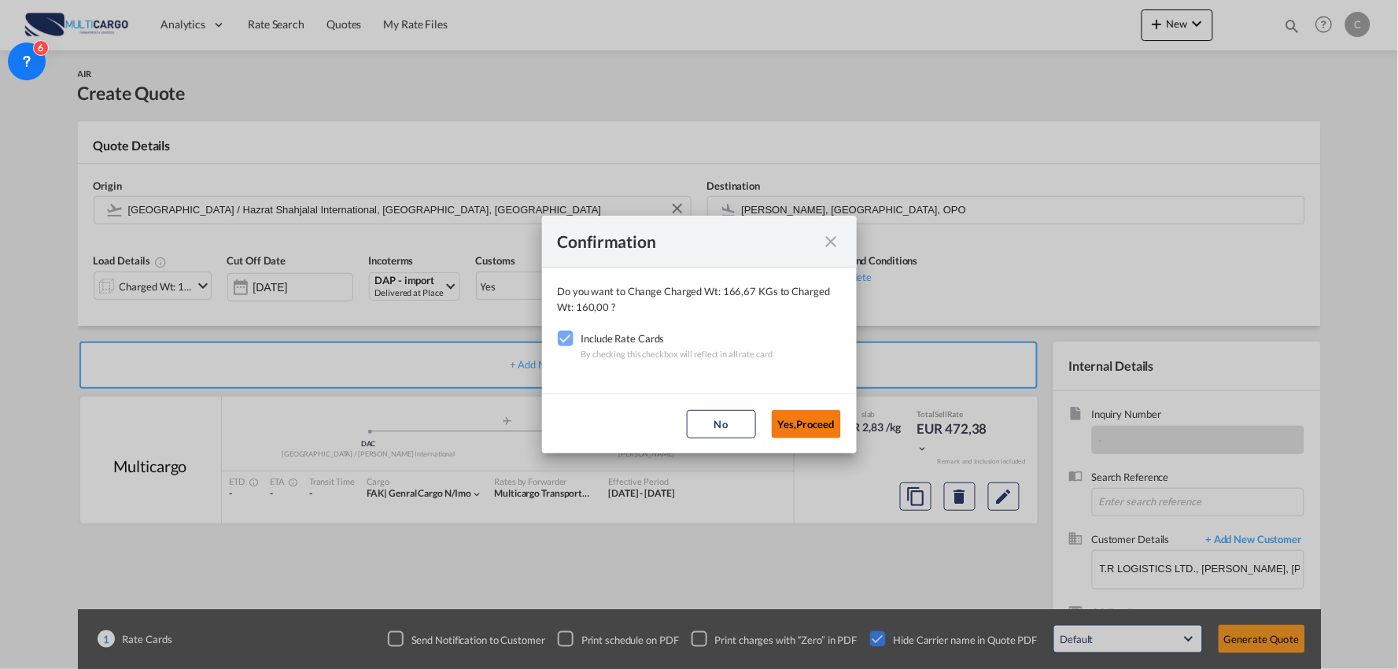
click at [784, 426] on button "Yes,Proceed" at bounding box center [806, 424] width 69 height 28
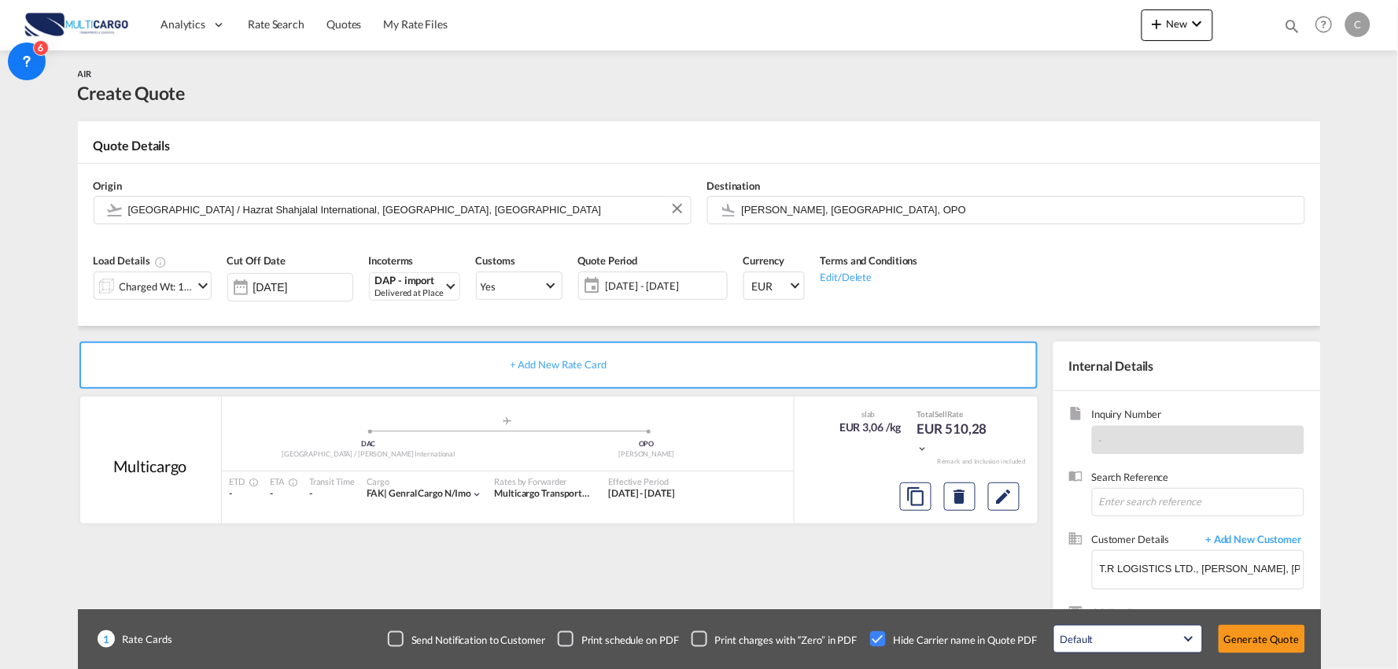
click at [287, 338] on div "+ Add New Rate Card Multicargo added by you .a{fill:#aaa8ad;} .a{fill:#aaa8ad;}…" at bounding box center [699, 502] width 1243 height 352
click at [1280, 643] on button "Generate Quote" at bounding box center [1262, 639] width 87 height 28
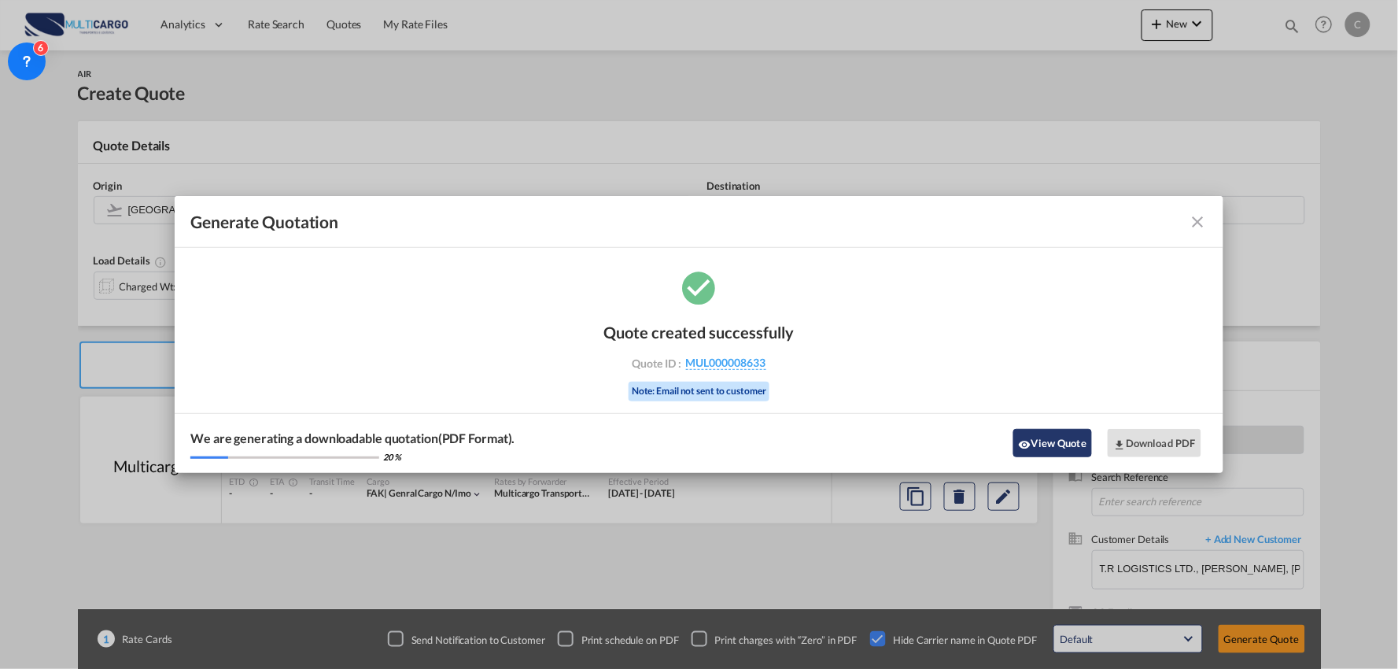
click at [1043, 435] on button "View Quote" at bounding box center [1052, 443] width 79 height 28
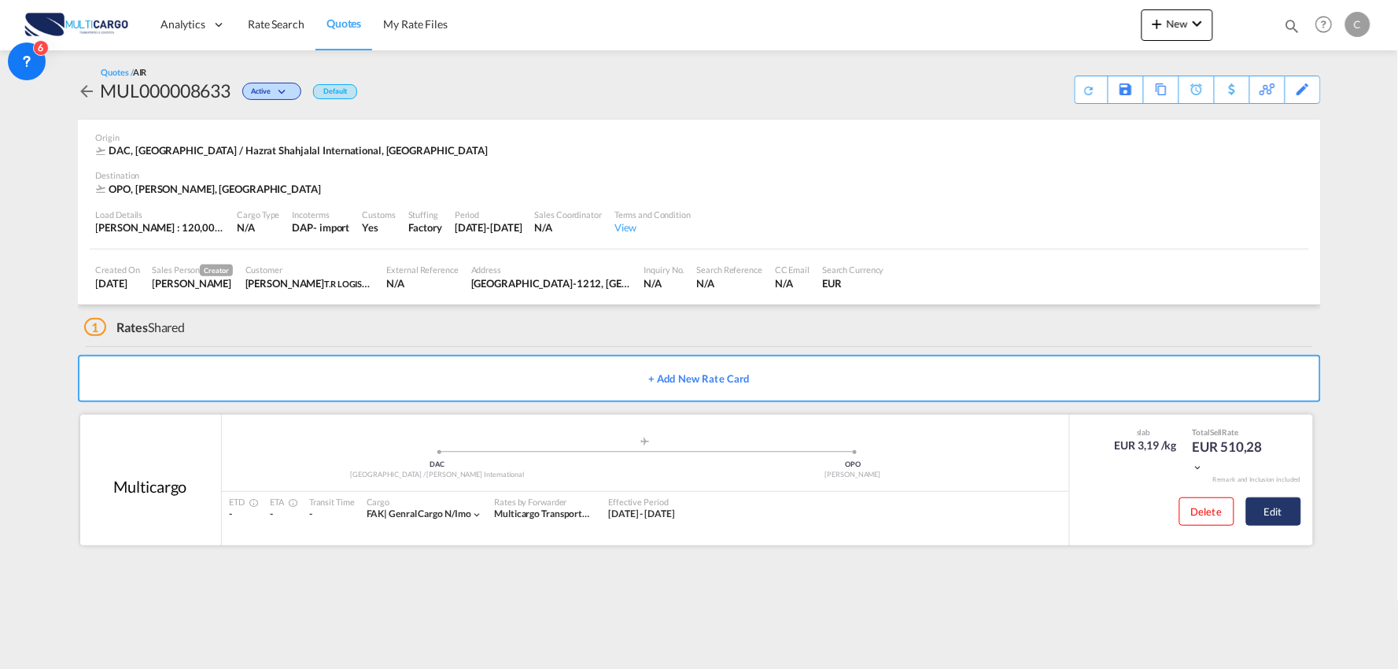
click at [1275, 507] on button "Edit" at bounding box center [1273, 511] width 55 height 28
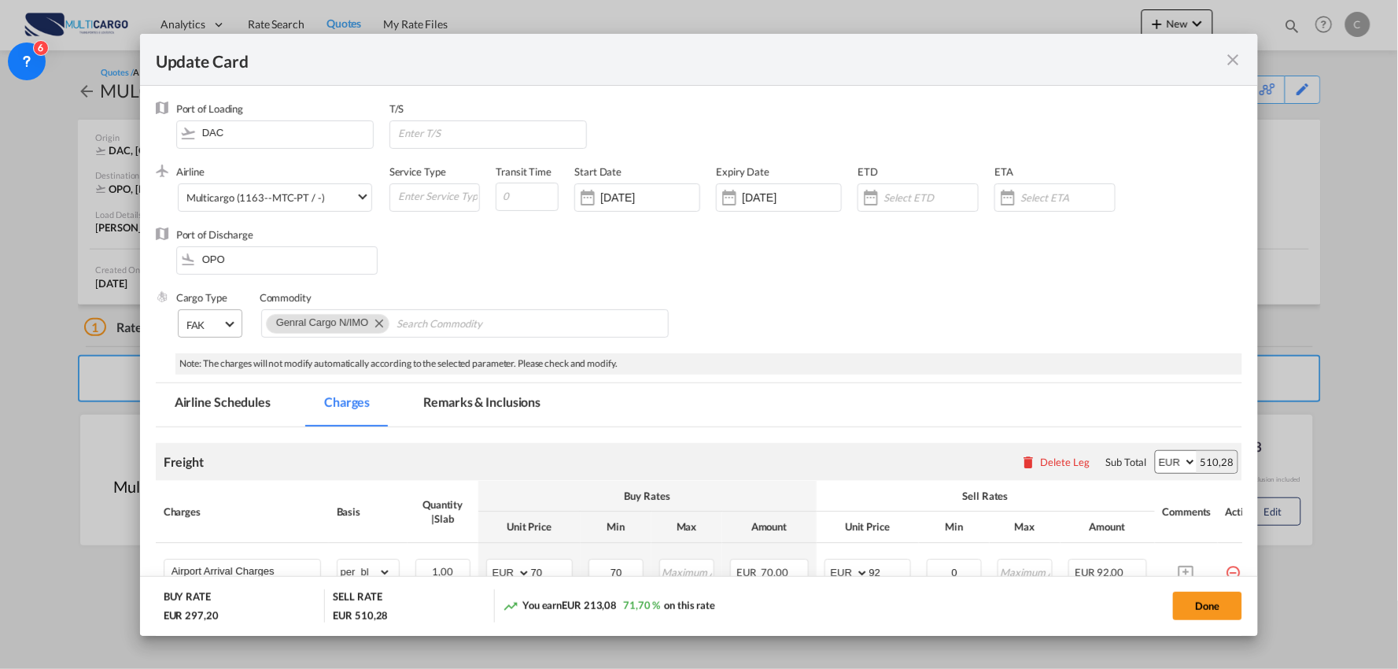
select select "per_bl"
select select "per_kg"
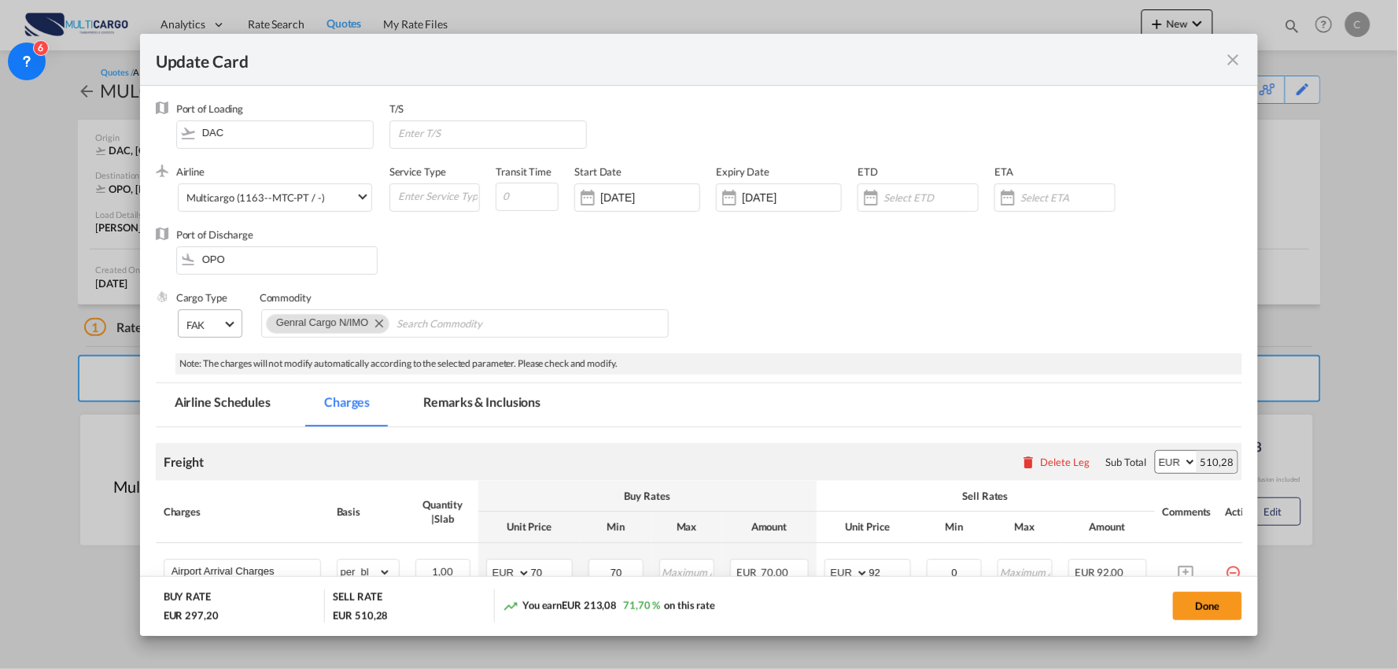
select select "per_shipment"
select select "per_bl"
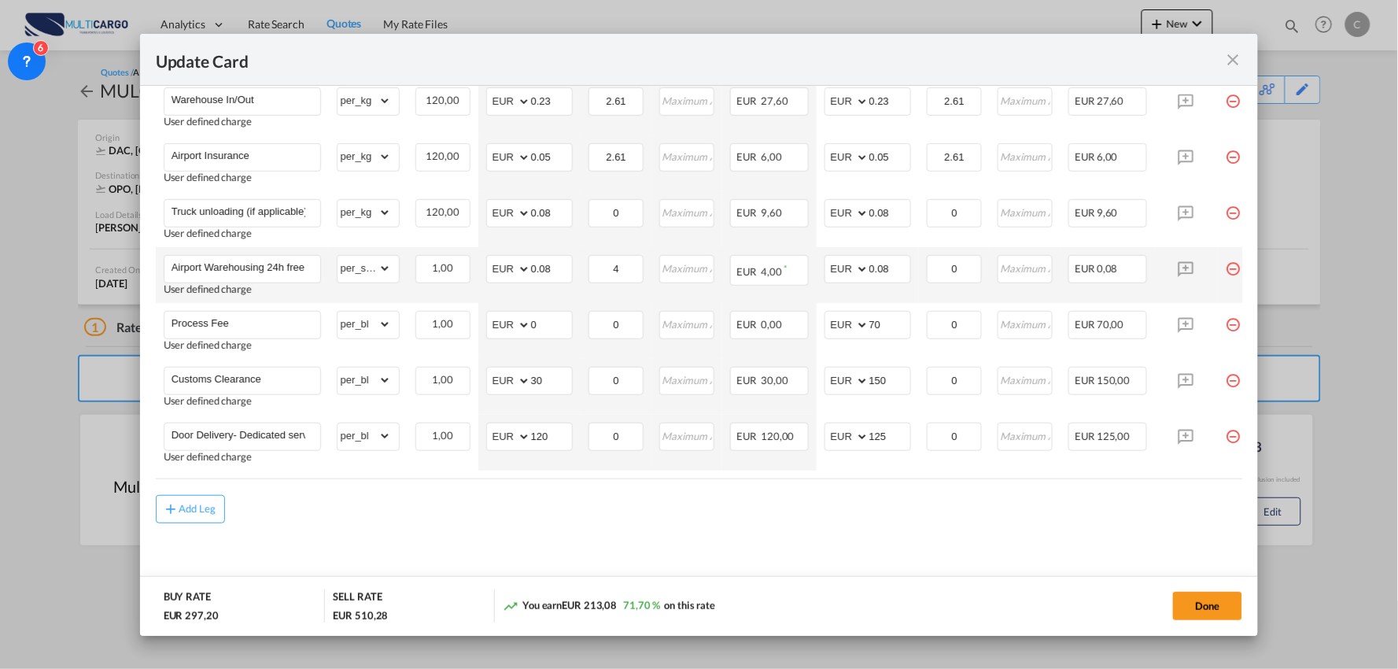
scroll to position [590, 0]
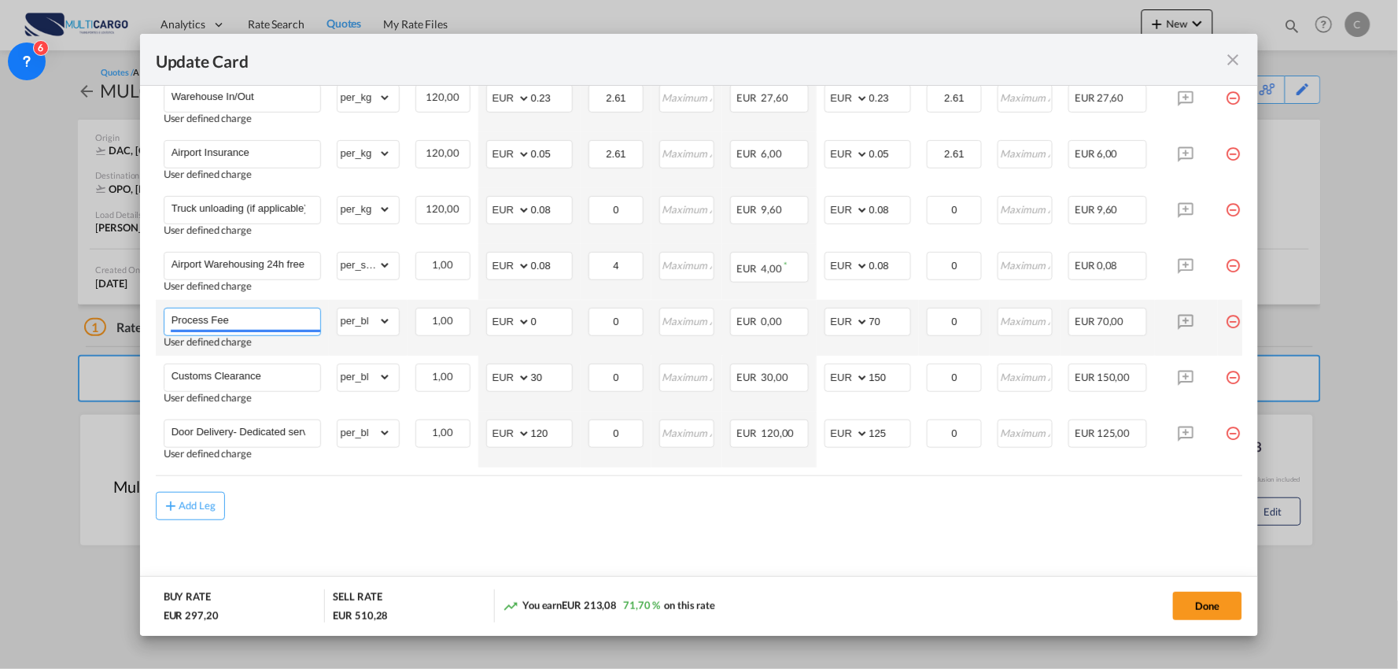
click at [262, 319] on input "Process Fee" at bounding box center [246, 320] width 149 height 24
type input "Process Fee + Validation"
drag, startPoint x: 886, startPoint y: 315, endPoint x: 830, endPoint y: 321, distance: 56.2
click at [832, 321] on md-input-container "AED AFN ALL AMD ANG AOA ARS AUD AWG AZN BAM BBD BDT BGN BHD BIF BMD BND [PERSON…" at bounding box center [868, 322] width 87 height 28
type input "120"
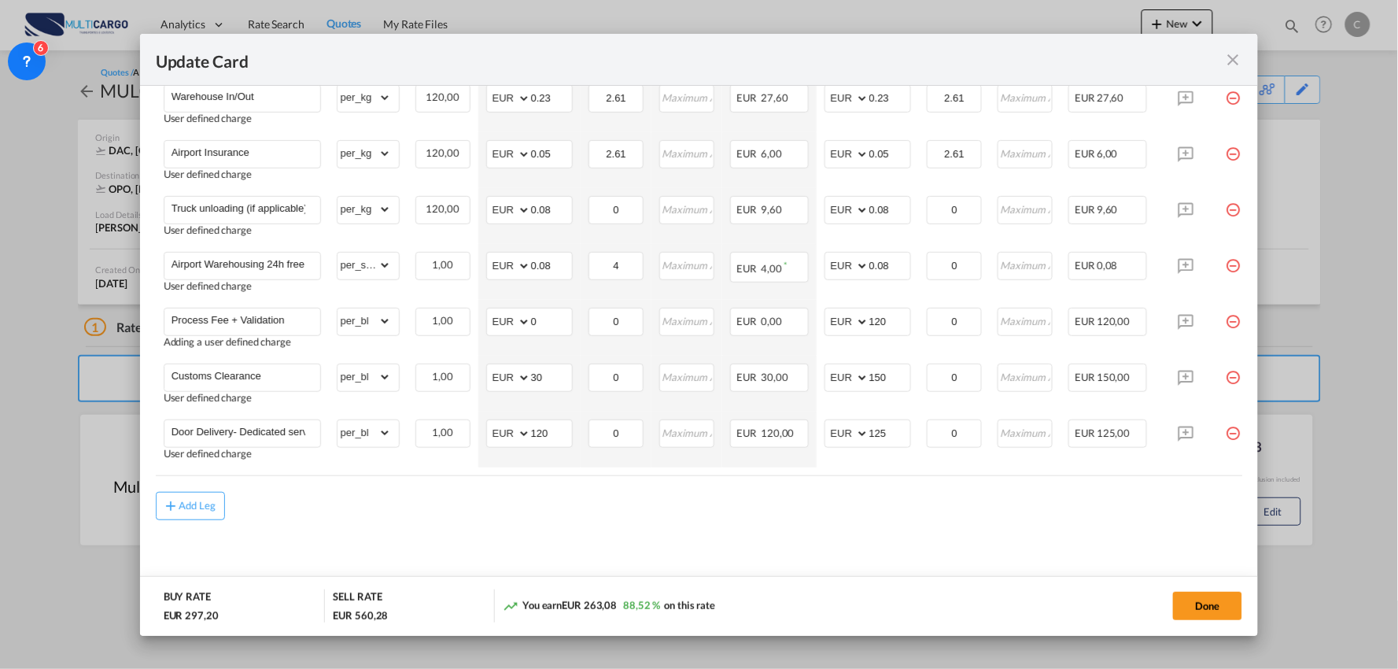
drag, startPoint x: 703, startPoint y: 523, endPoint x: 501, endPoint y: 482, distance: 206.3
click at [703, 523] on md-content "Freight Please enter leg name Leg Name Already Exists Delete Leg Sub Total AED …" at bounding box center [699, 218] width 1087 height 755
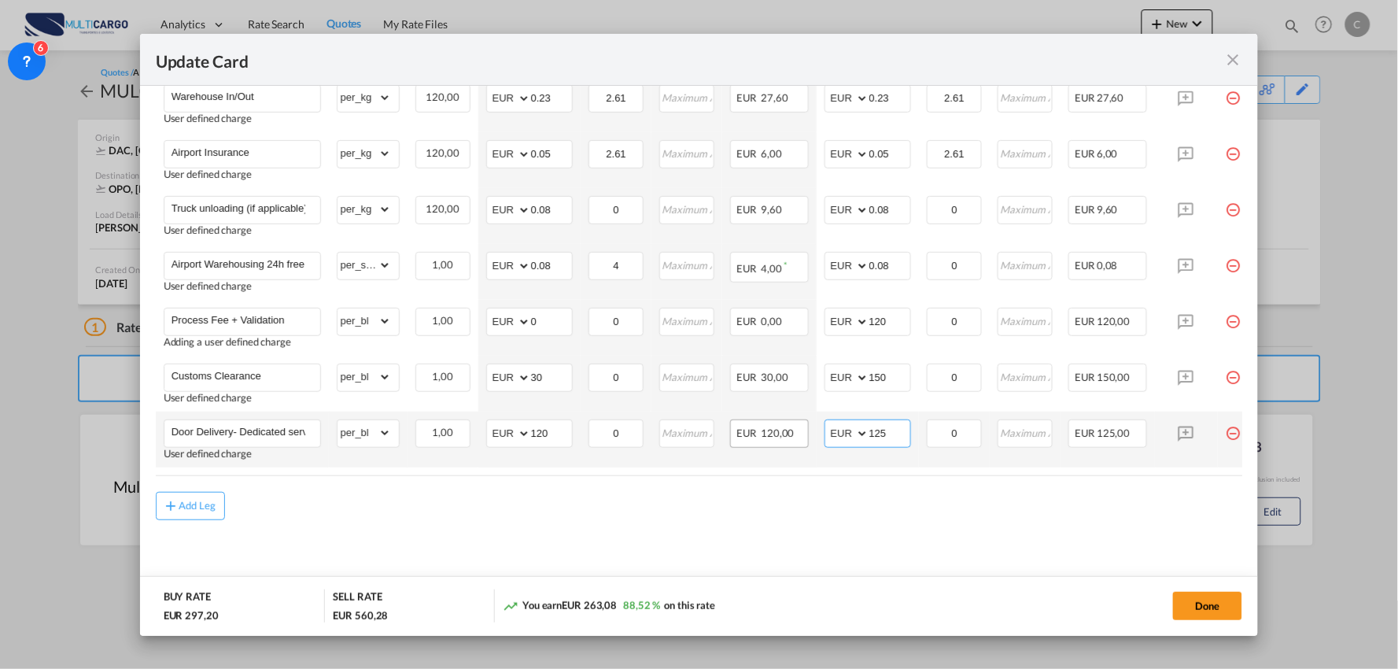
drag, startPoint x: 887, startPoint y: 428, endPoint x: 799, endPoint y: 437, distance: 89.3
click at [847, 430] on md-input-container "AED AFN ALL AMD ANG AOA ARS AUD AWG AZN BAM BBD BDT BGN BHD BIF BMD BND [PERSON…" at bounding box center [868, 433] width 87 height 28
type input "140"
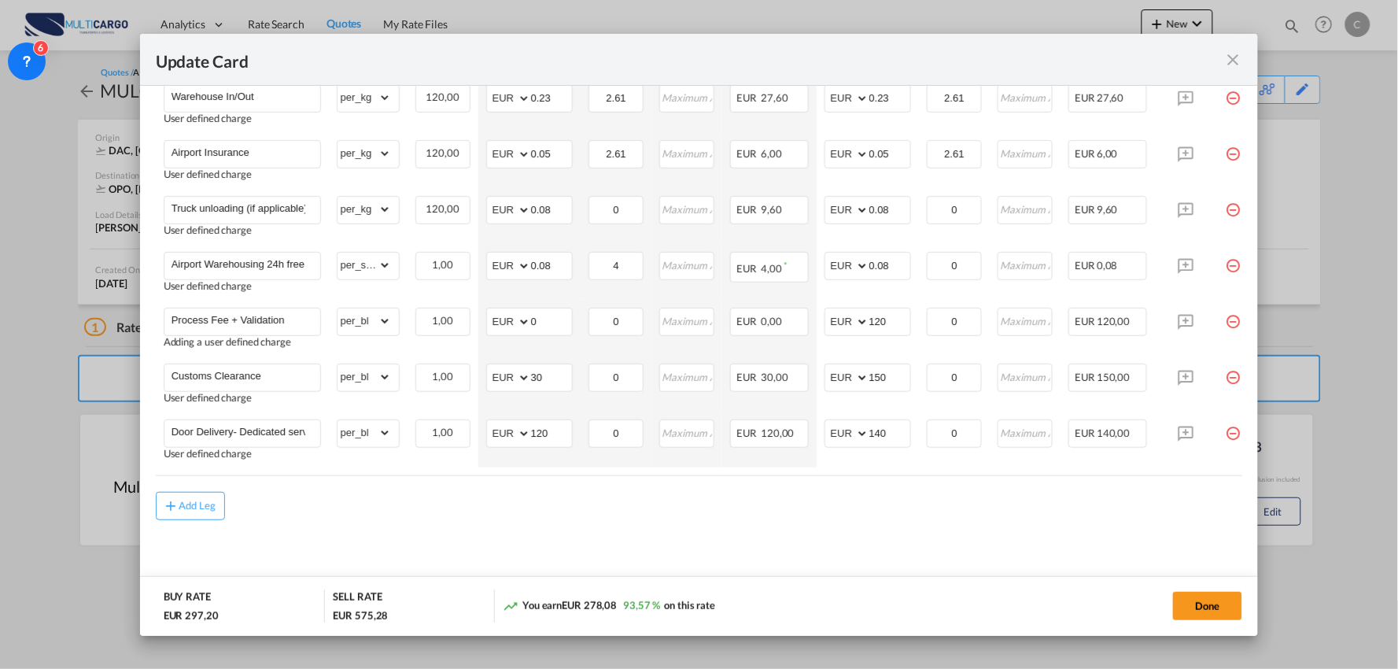
click at [448, 538] on md-content "Freight Please enter leg name Leg Name Already Exists Delete Leg Sub Total AED …" at bounding box center [699, 218] width 1087 height 755
click at [554, 515] on div "Add Leg" at bounding box center [699, 506] width 1087 height 28
drag, startPoint x: 376, startPoint y: 371, endPoint x: 379, endPoint y: 363, distance: 8.5
click at [376, 371] on select "gross_weight volumetric_weight per_shipment per_bl per_km % on air freight per_…" at bounding box center [365, 376] width 54 height 25
select select "per_document"
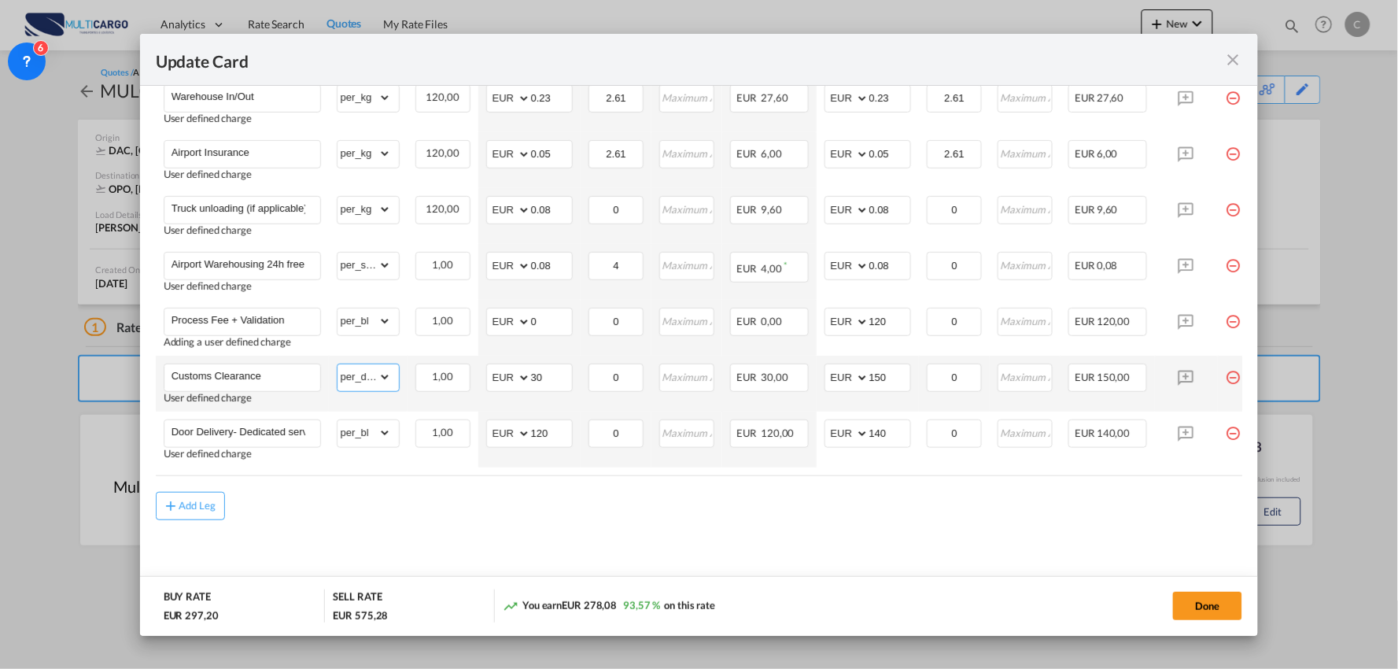
click at [338, 364] on select "gross_weight volumetric_weight per_shipment per_bl per_km % on air freight per_…" at bounding box center [365, 376] width 54 height 25
click at [470, 533] on md-content "Freight Please enter leg name Leg Name Already Exists Delete Leg Sub Total AED …" at bounding box center [699, 218] width 1087 height 755
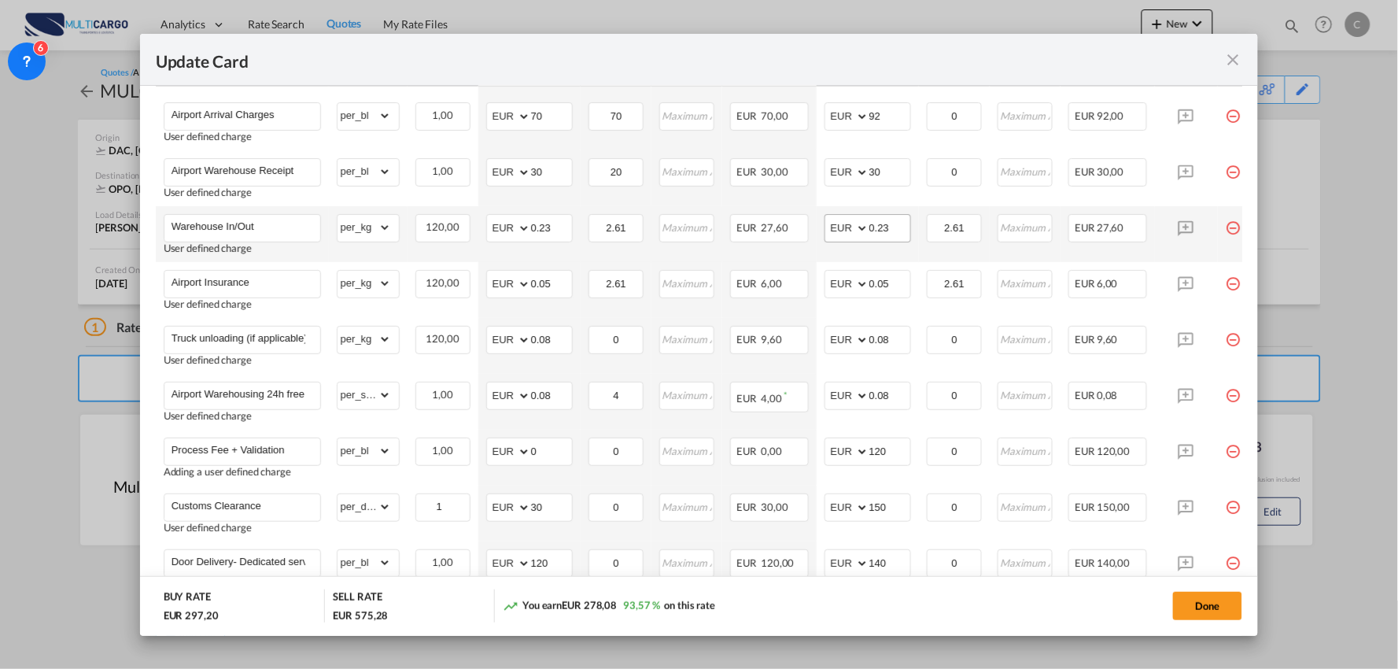
scroll to position [327, 0]
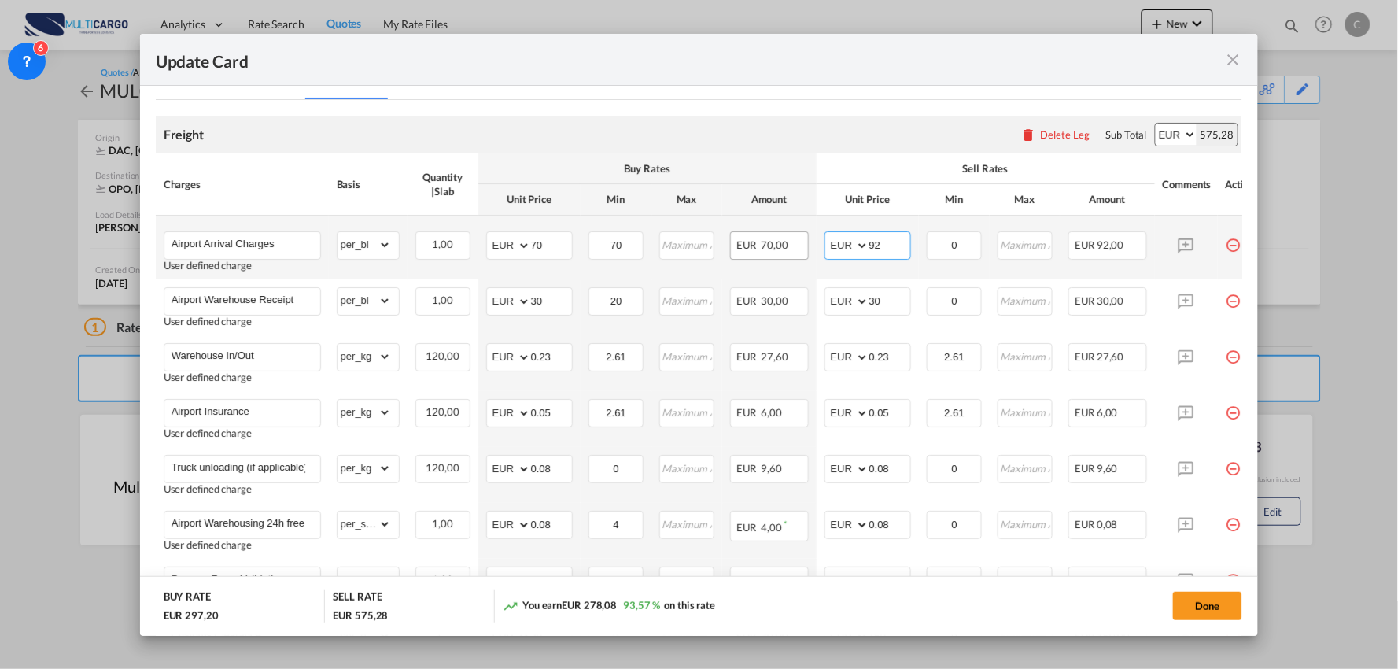
drag, startPoint x: 882, startPoint y: 240, endPoint x: 791, endPoint y: 239, distance: 91.3
click at [804, 239] on tr "Airport Arrival Charges User defined charge Please Enter Already Exists gross_w…" at bounding box center [713, 248] width 1115 height 64
type input "70"
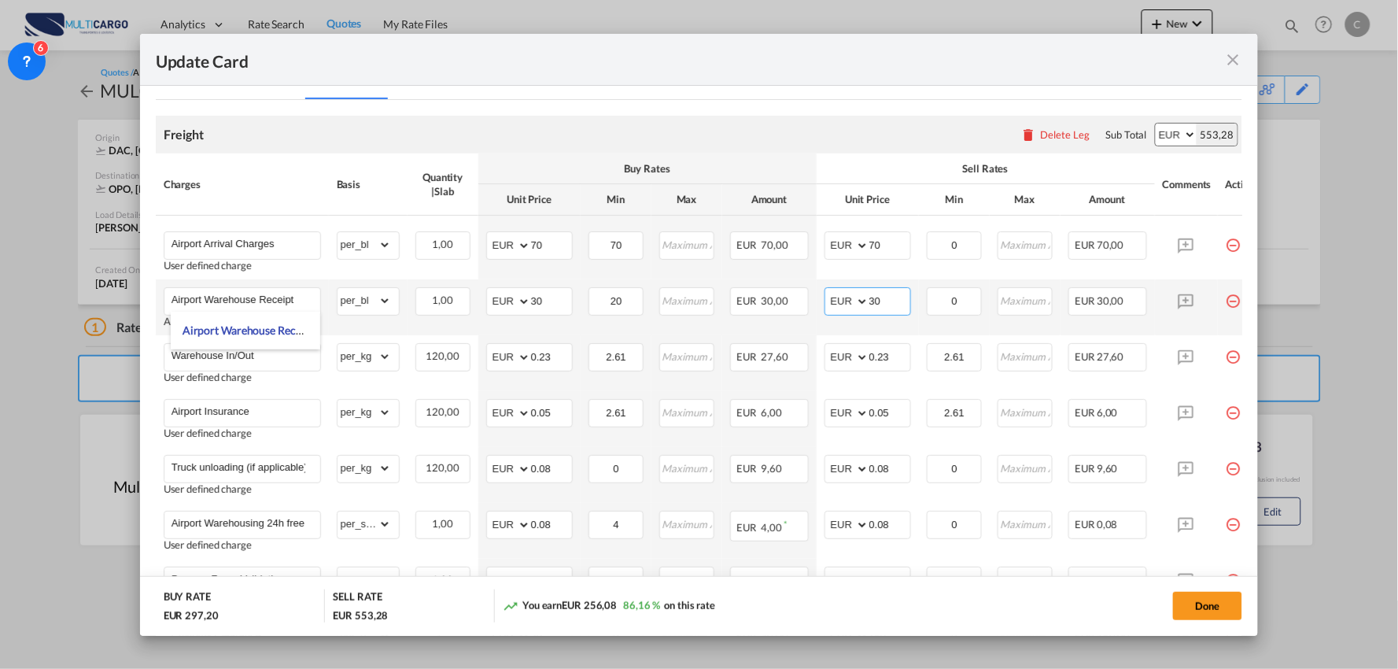
click at [835, 303] on md-input-container "AED AFN ALL AMD ANG AOA ARS AUD AWG AZN BAM BBD BDT BGN BHD BIF BMD BND BOB BRL…" at bounding box center [868, 301] width 87 height 28
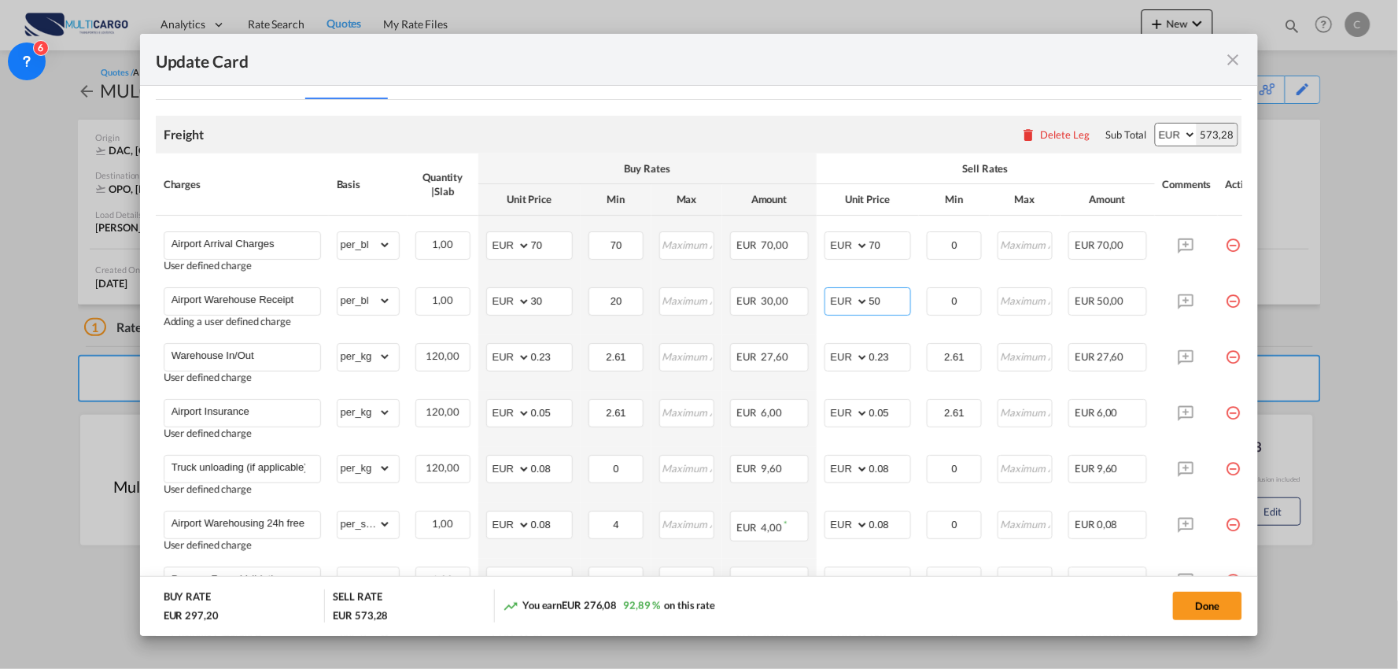
type input "50"
click at [744, 66] on div "Update Card" at bounding box center [690, 60] width 1068 height 20
click at [895, 354] on input "0.23" at bounding box center [889, 356] width 41 height 24
type input "0.24"
click at [271, 522] on input "Airport Warehousing 24h free *Eur x CW x Day - up to 7day - min EUR 4,00" at bounding box center [246, 523] width 149 height 24
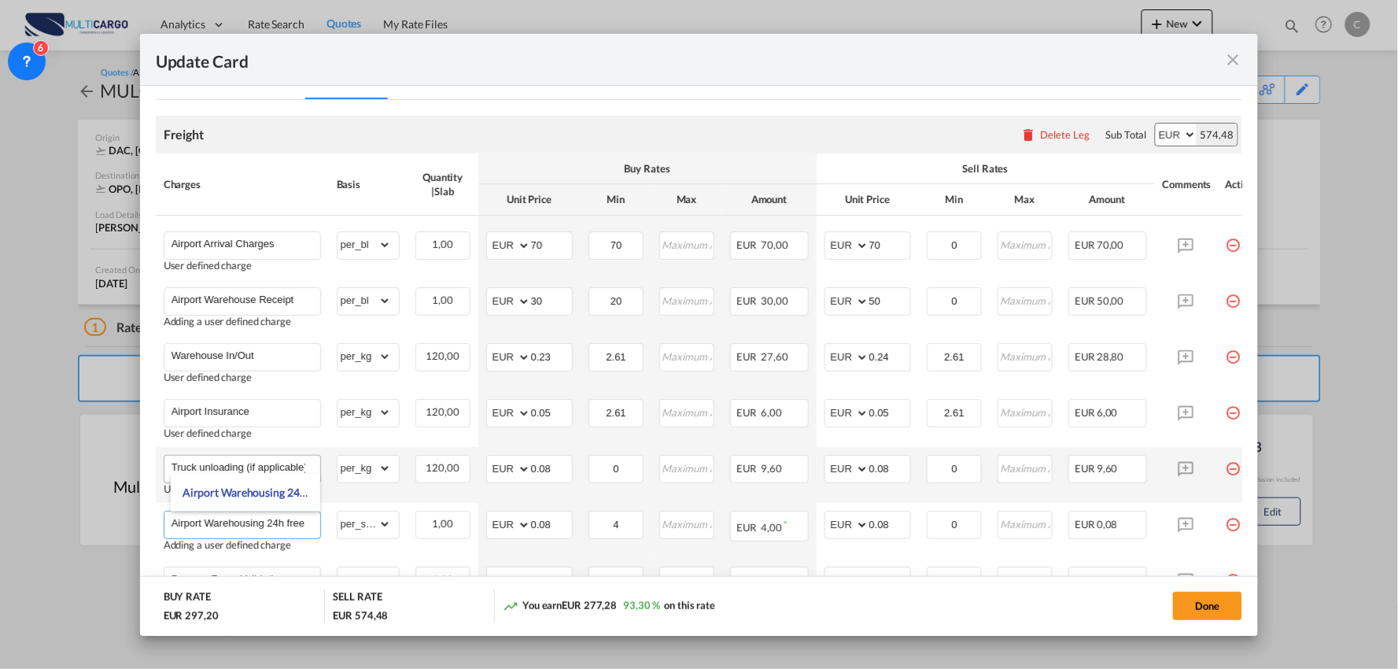
scroll to position [0, 2]
type input "Airport Warehousing *Eur x CW x Day - up to 7day - min EUR 4,00"
click at [666, 114] on air-lcl-rate-modification "Freight Please enter leg name Leg Name Already Exists Delete Leg Sub Total AED …" at bounding box center [699, 439] width 1087 height 679
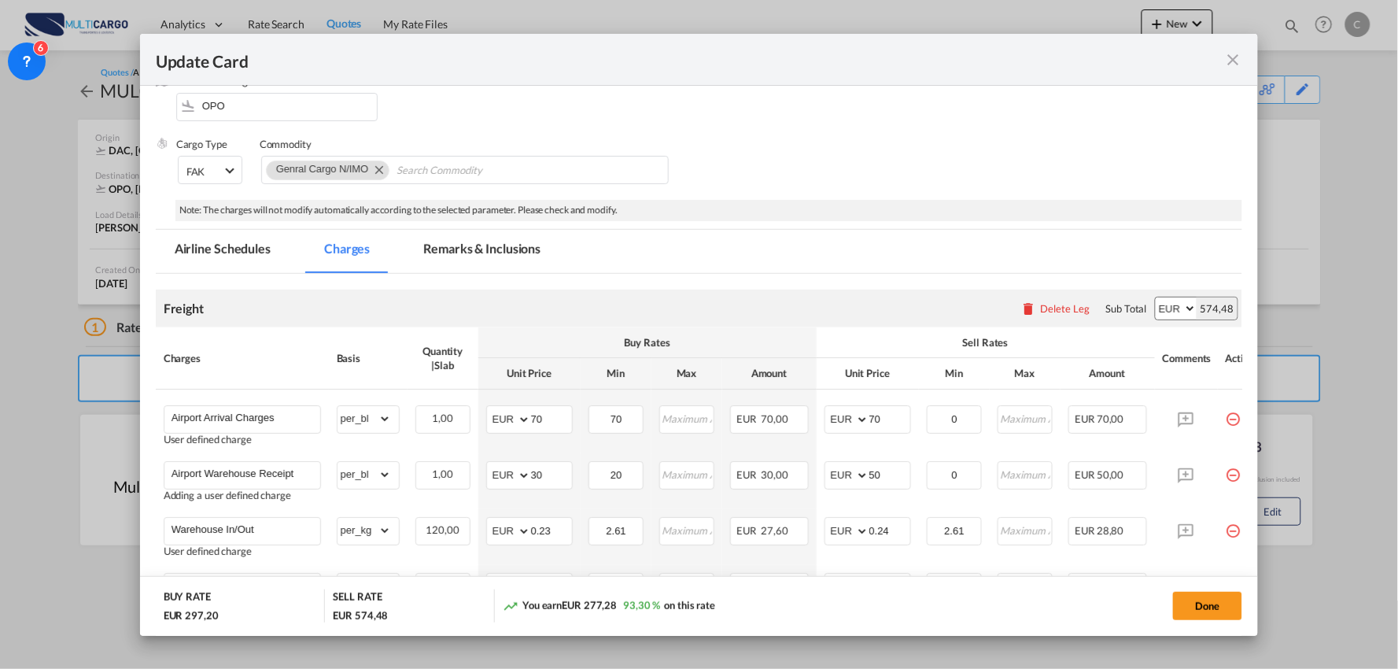
scroll to position [153, 0]
click at [453, 256] on md-tab-item "Remarks & Inclusions" at bounding box center [481, 252] width 155 height 43
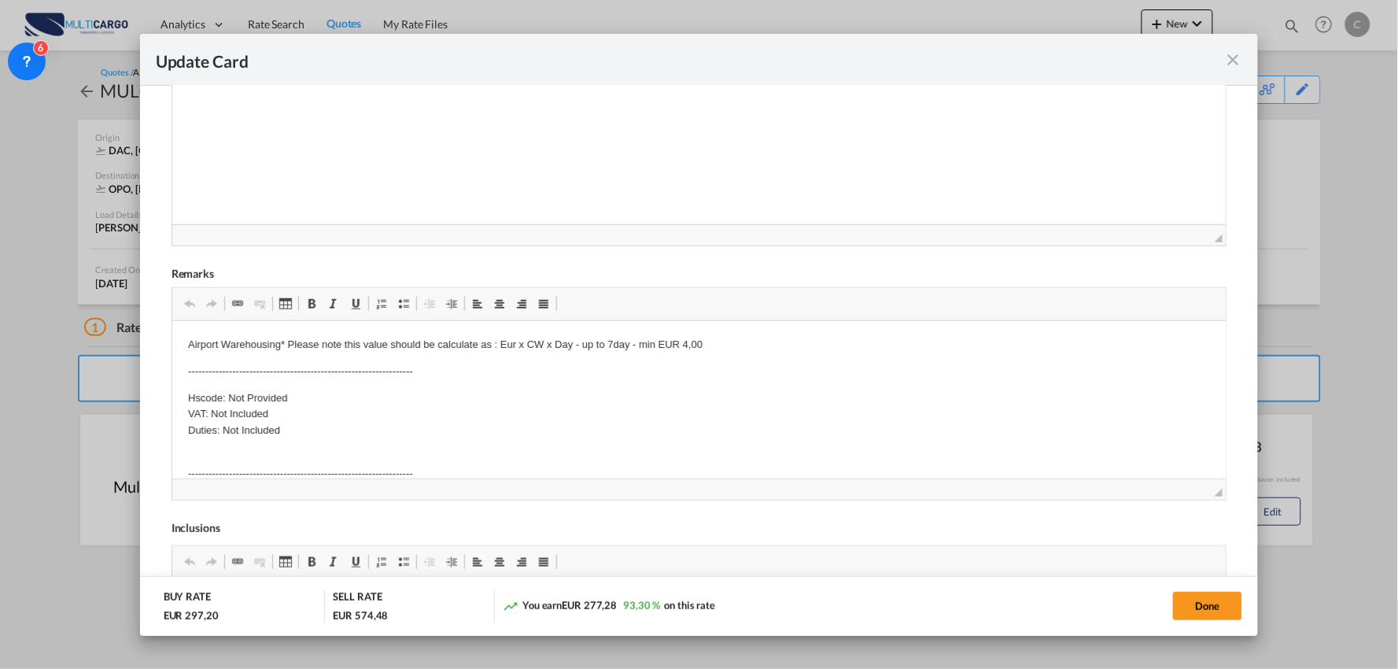
scroll to position [502, 0]
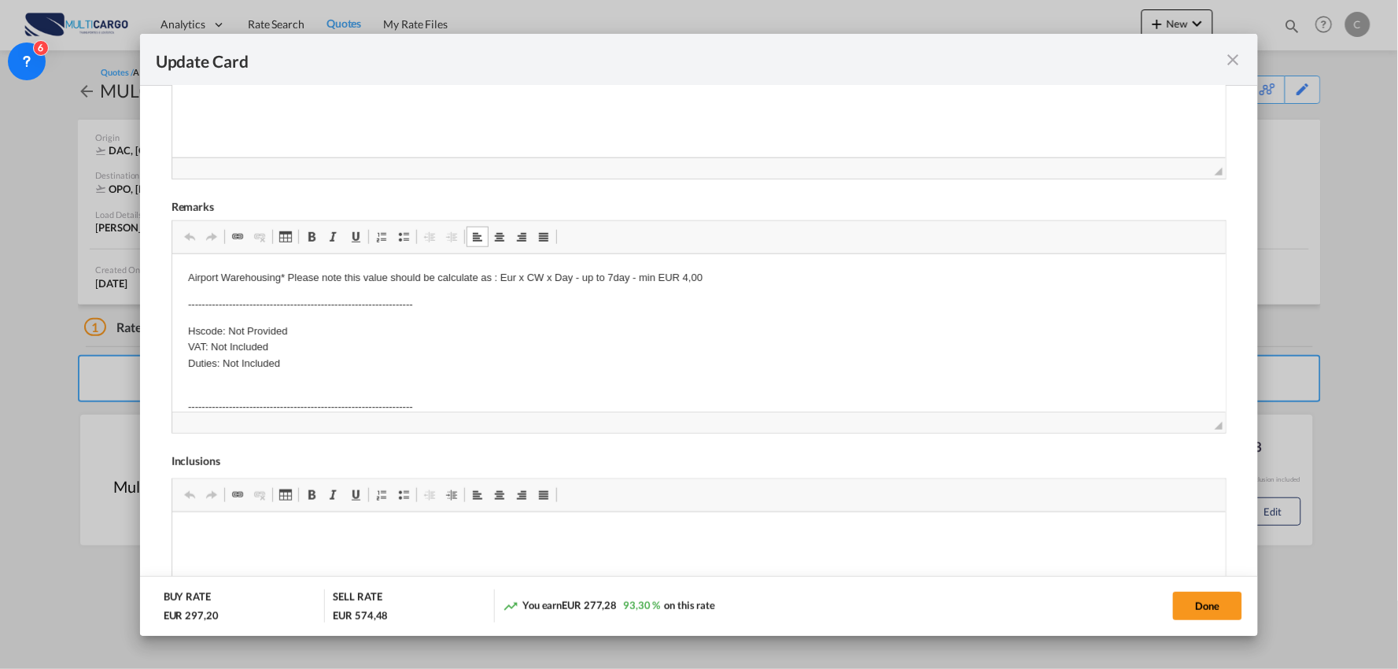
drag, startPoint x: 307, startPoint y: 326, endPoint x: 173, endPoint y: 323, distance: 133.8
click at [301, 329] on p "Hscode: Not Provided VAT: Not Included Duties: Not Included" at bounding box center [698, 347] width 1023 height 49
click at [276, 341] on p "Hscode: 620113 VAT: Not Included Duties: Not Included" at bounding box center [698, 347] width 1023 height 49
drag, startPoint x: 280, startPoint y: 364, endPoint x: 227, endPoint y: 362, distance: 52.8
click at [227, 362] on p "Hscode: 620113 VAT: 23% Duties: Not Included" at bounding box center [698, 347] width 1023 height 49
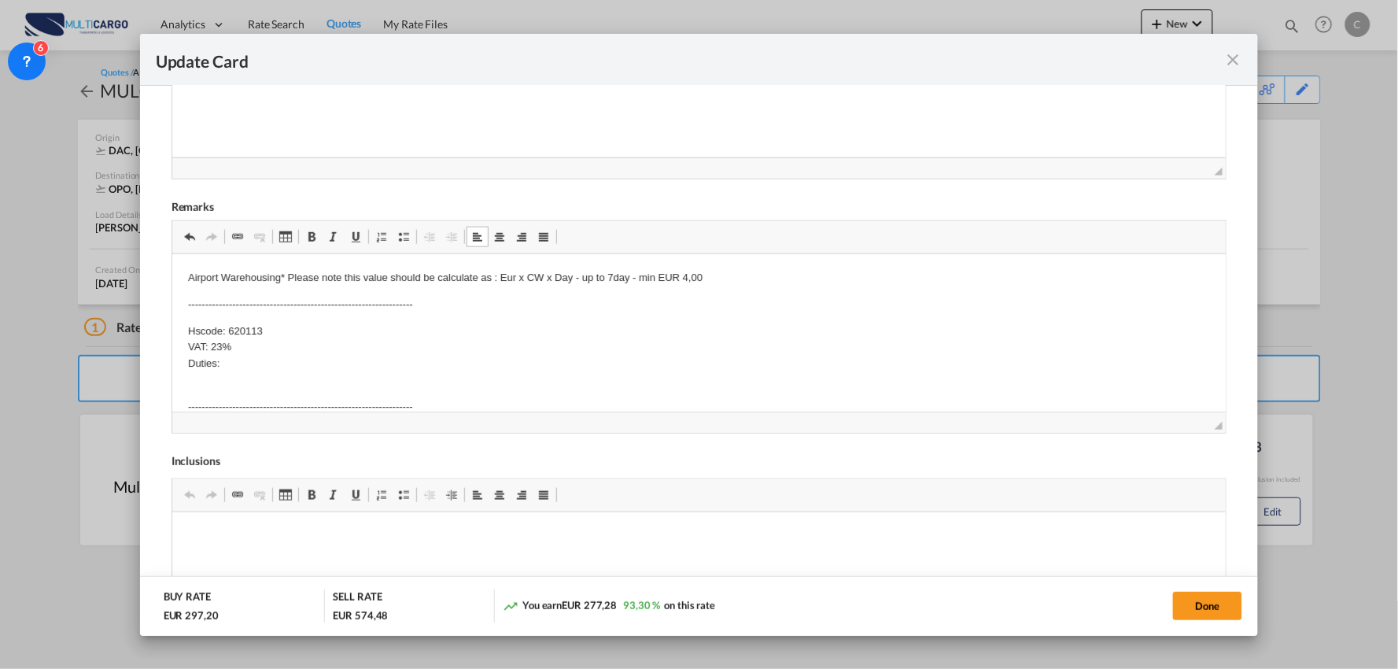
click at [271, 364] on p "Hscode: 620113 VAT: 23% Duties:" at bounding box center [698, 347] width 1023 height 49
drag, startPoint x: 264, startPoint y: 359, endPoint x: 186, endPoint y: 330, distance: 82.9
click at [186, 330] on html "Airport Warehousing* Please note this value should be calculate as : Eur x CW x…" at bounding box center [699, 379] width 1054 height 253
copy p "Hscode: 620113 VAT: 23% Duties:"
click at [245, 349] on p "------------------------------------------------------------------ UNLOADINGON …" at bounding box center [698, 390] width 1023 height 82
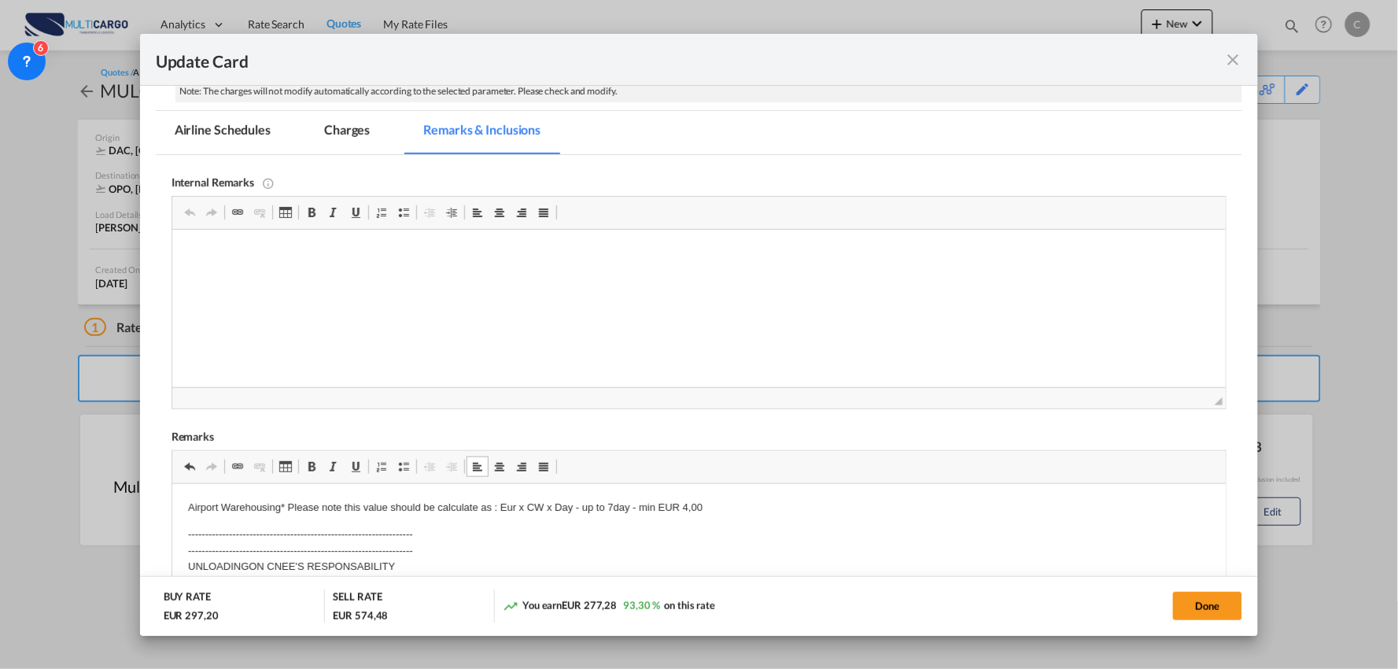
scroll to position [153, 0]
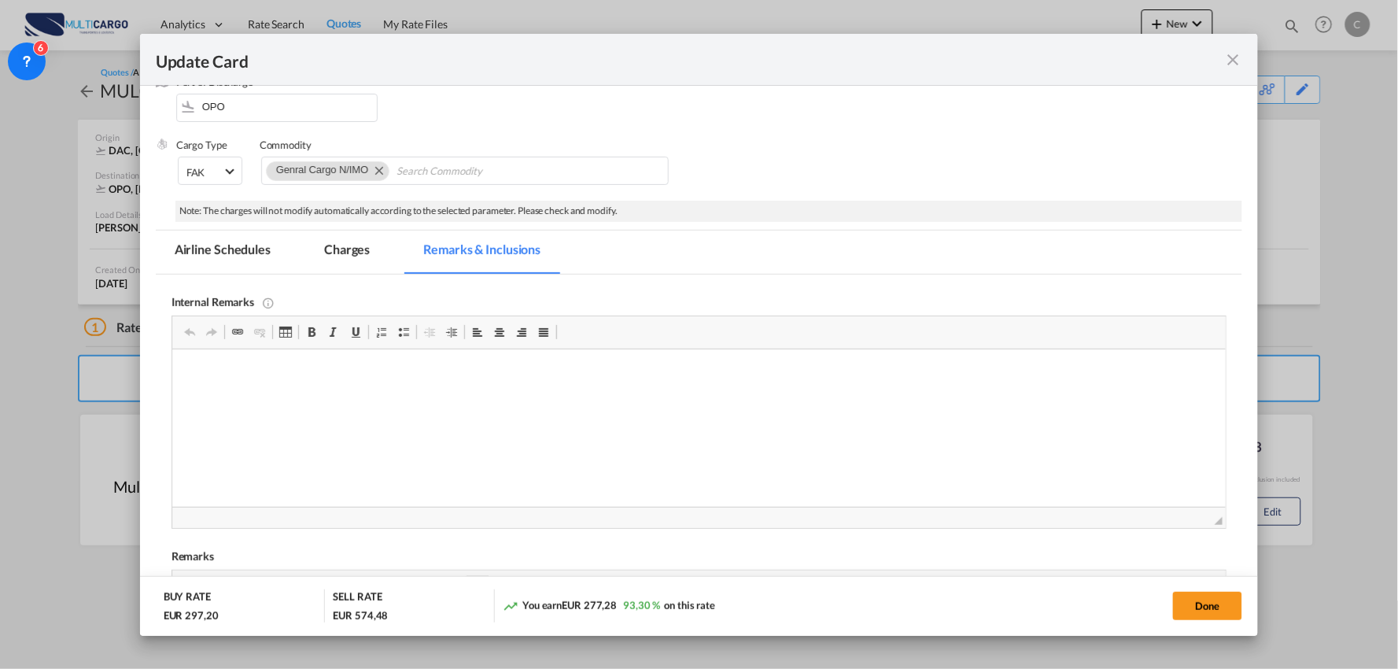
click at [345, 247] on md-tab-item "Charges" at bounding box center [346, 252] width 83 height 43
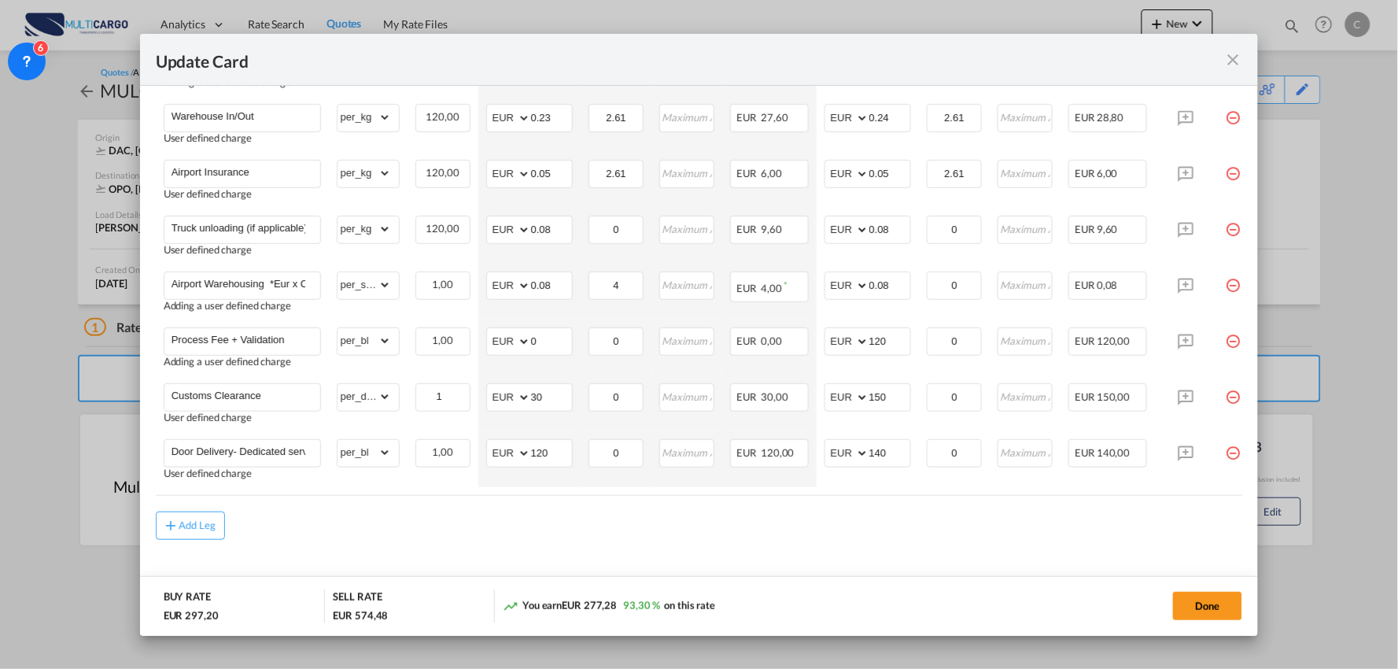
scroll to position [590, 0]
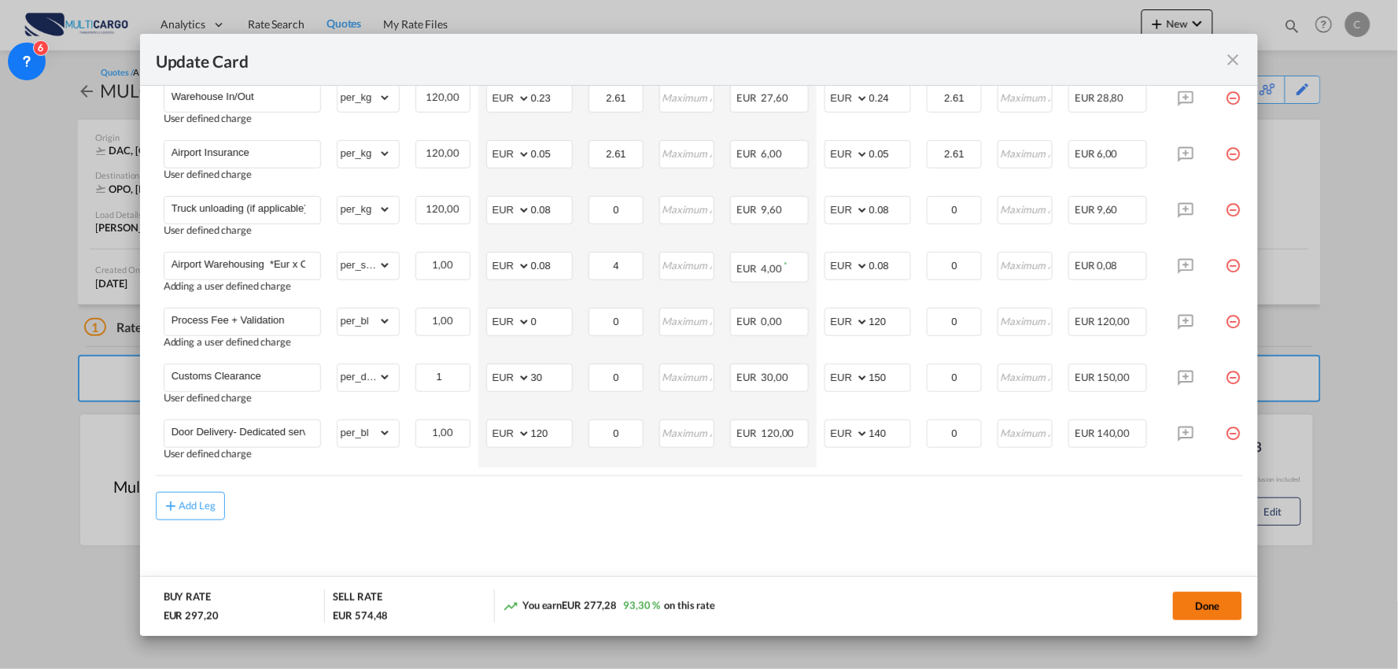
click at [1198, 600] on button "Done" at bounding box center [1207, 606] width 69 height 28
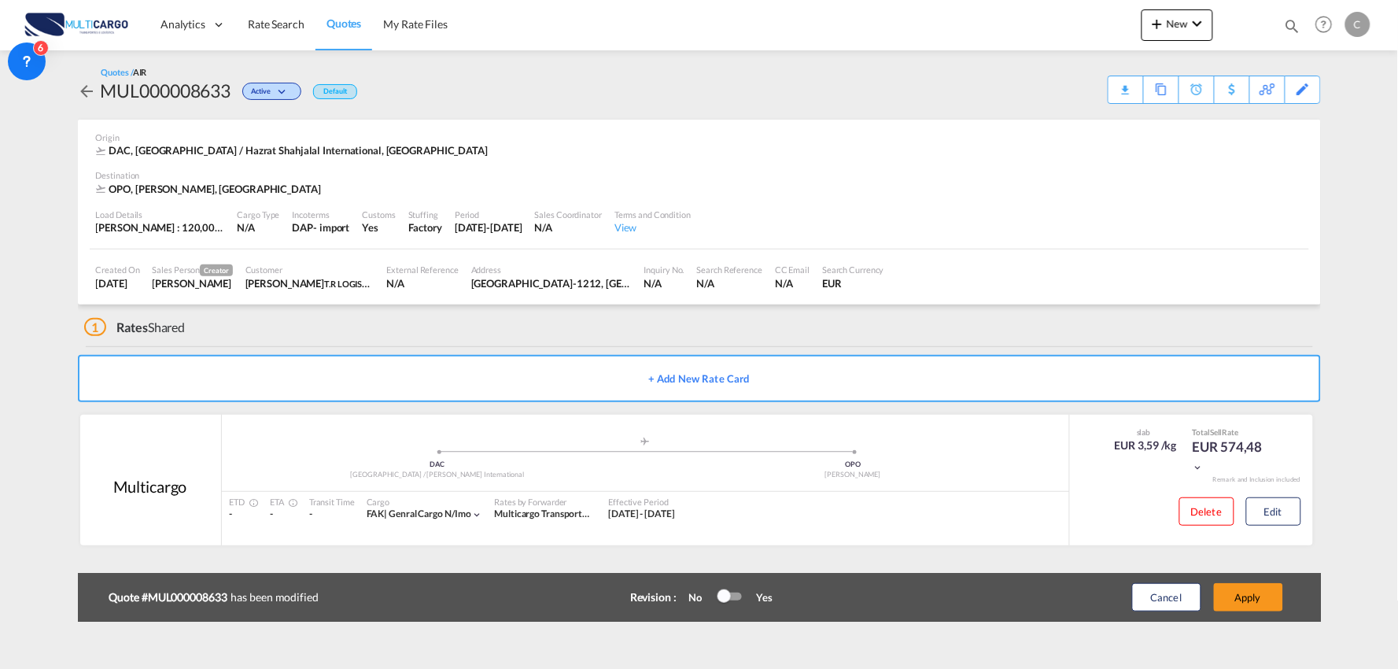
click at [1256, 596] on button "Apply" at bounding box center [1248, 597] width 69 height 28
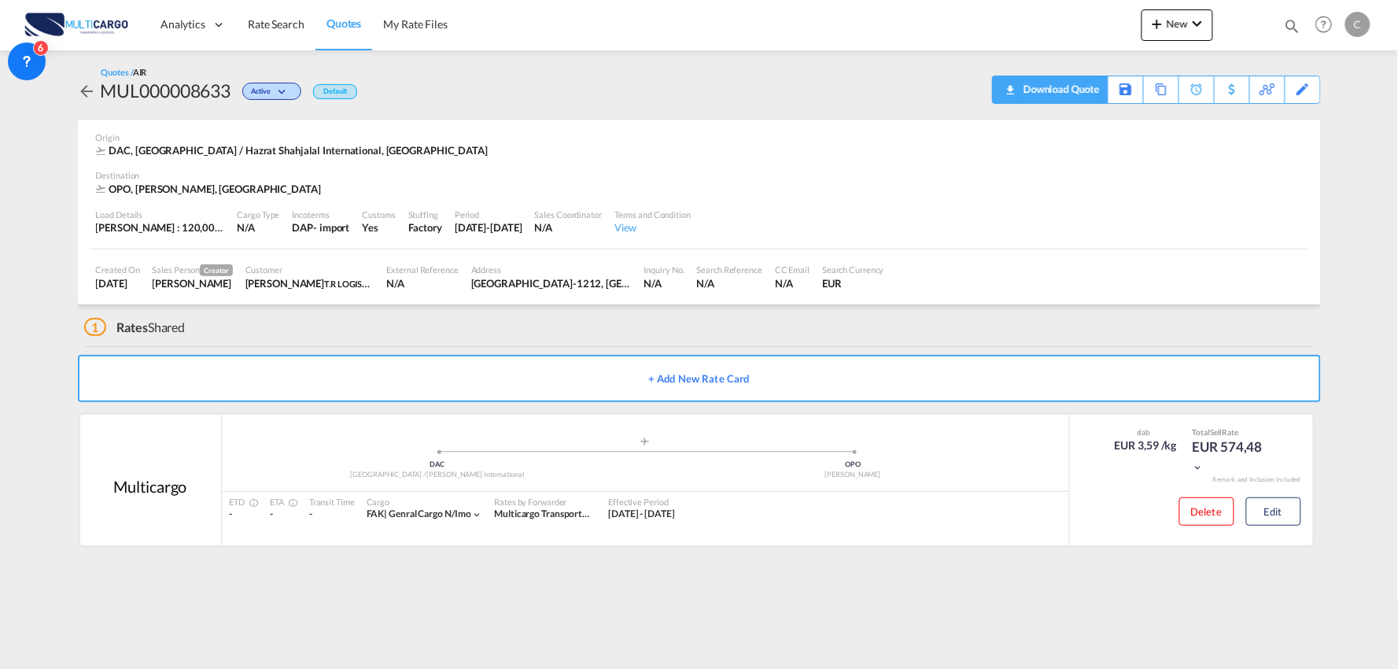
click at [1080, 90] on div "Download Quote" at bounding box center [1060, 88] width 80 height 25
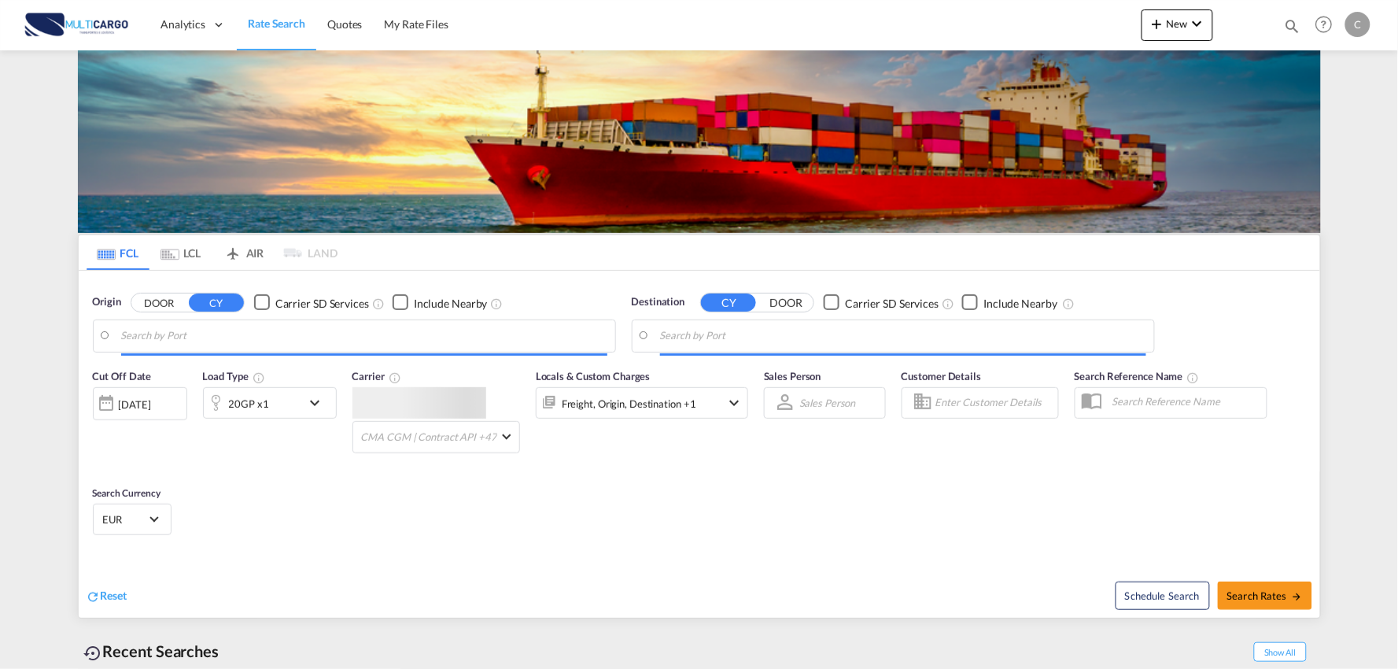
type input "Port of [GEOGRAPHIC_DATA], [GEOGRAPHIC_DATA], [GEOGRAPHIC_DATA]"
type input "Leixoes, Leixoes, PTLEI"
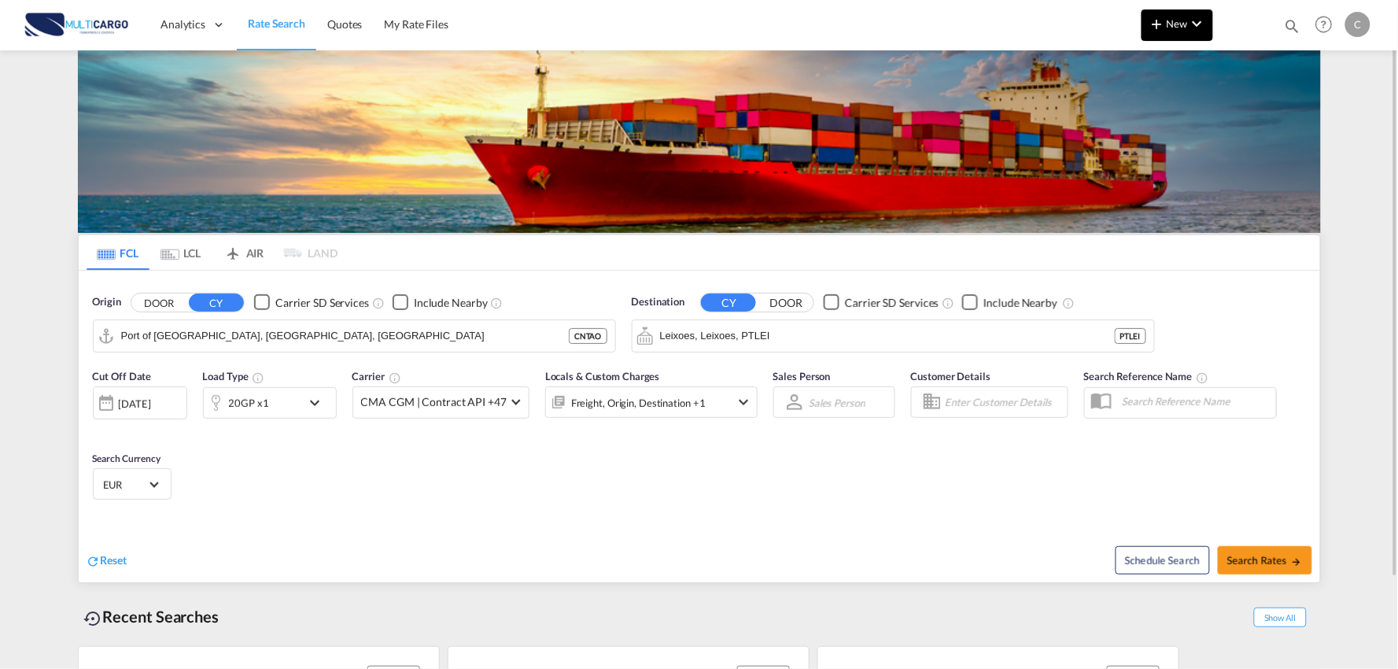
click at [1183, 12] on button "New" at bounding box center [1178, 24] width 72 height 31
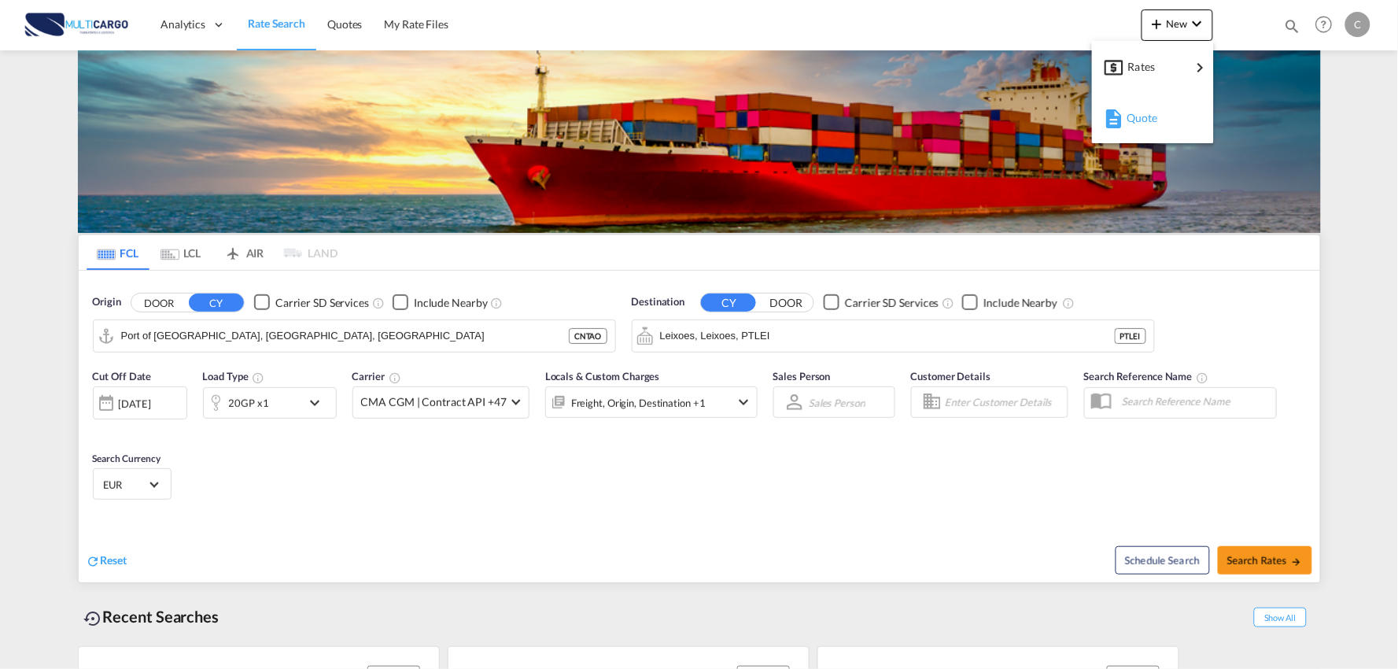
click at [1135, 116] on span "Quote" at bounding box center [1135, 117] width 17 height 31
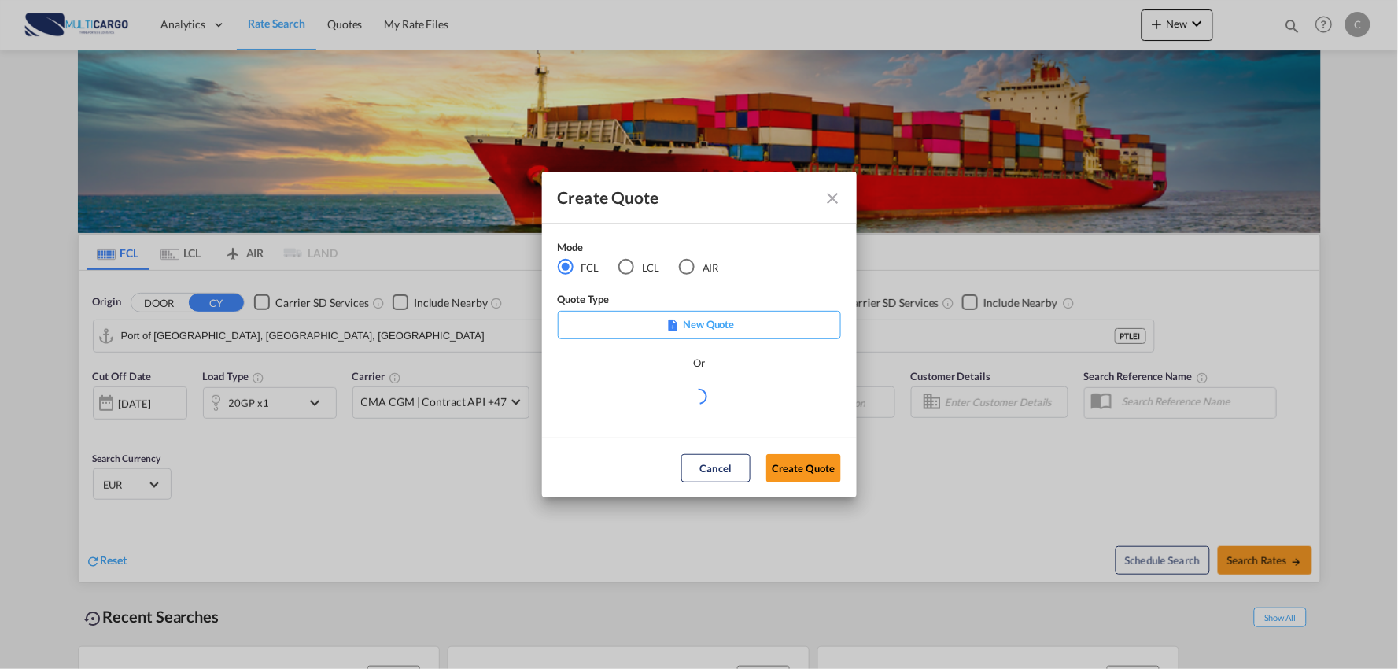
click at [681, 273] on div "AIR" at bounding box center [687, 267] width 16 height 16
click at [656, 396] on md-select "Select template EXP EXW AIR 09/2025 Patricia Barroso | 12 Sep 2025 IMP_DAP_AIR …" at bounding box center [699, 401] width 283 height 31
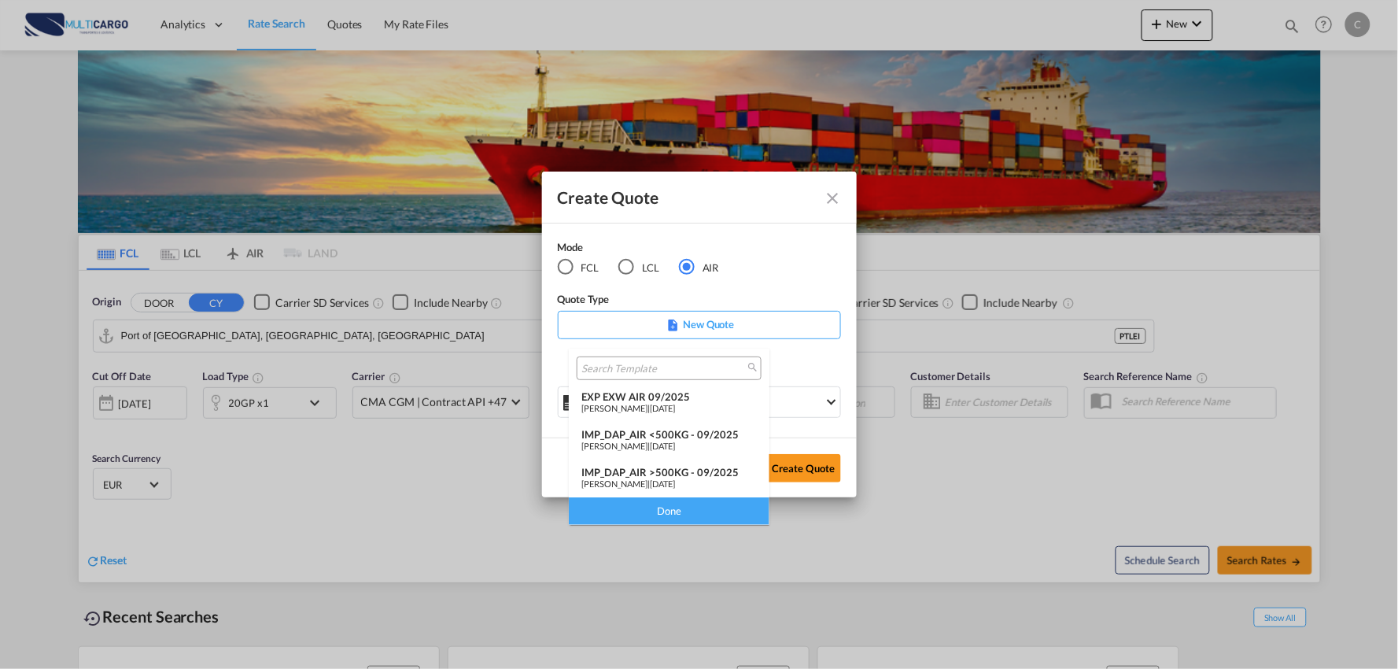
click at [700, 441] on div "Patricia Barroso | 12 Sep 2025" at bounding box center [668, 446] width 175 height 10
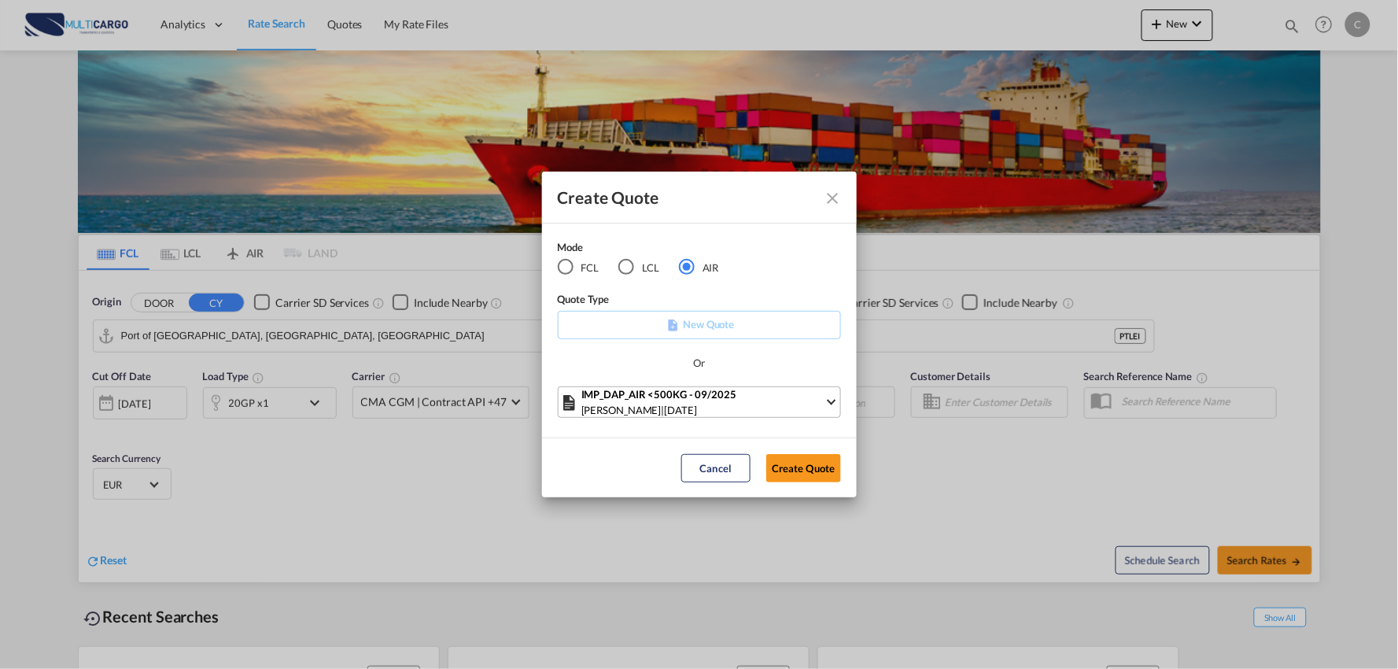
click at [725, 399] on div "IMP_DAP_AIR <500KG - 09/2025" at bounding box center [702, 394] width 243 height 16
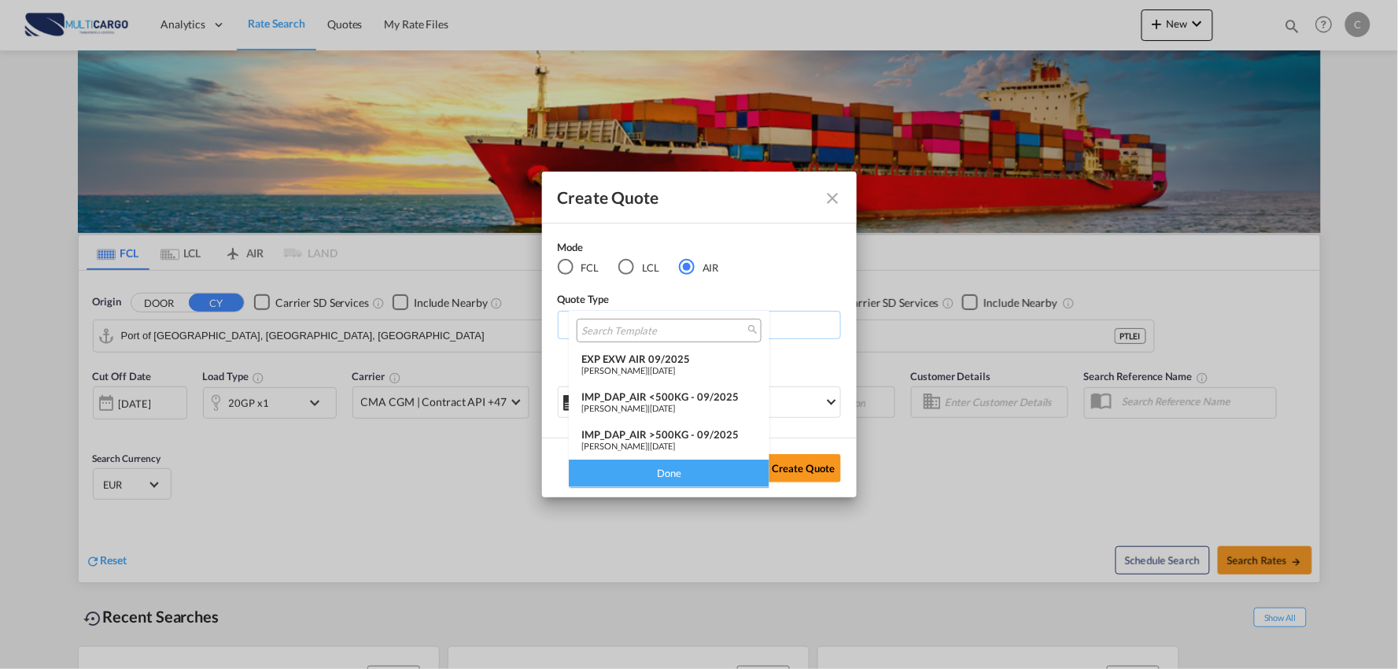
click at [666, 434] on div "IMP_DAP_AIR >500KG - 09/2025" at bounding box center [668, 434] width 175 height 13
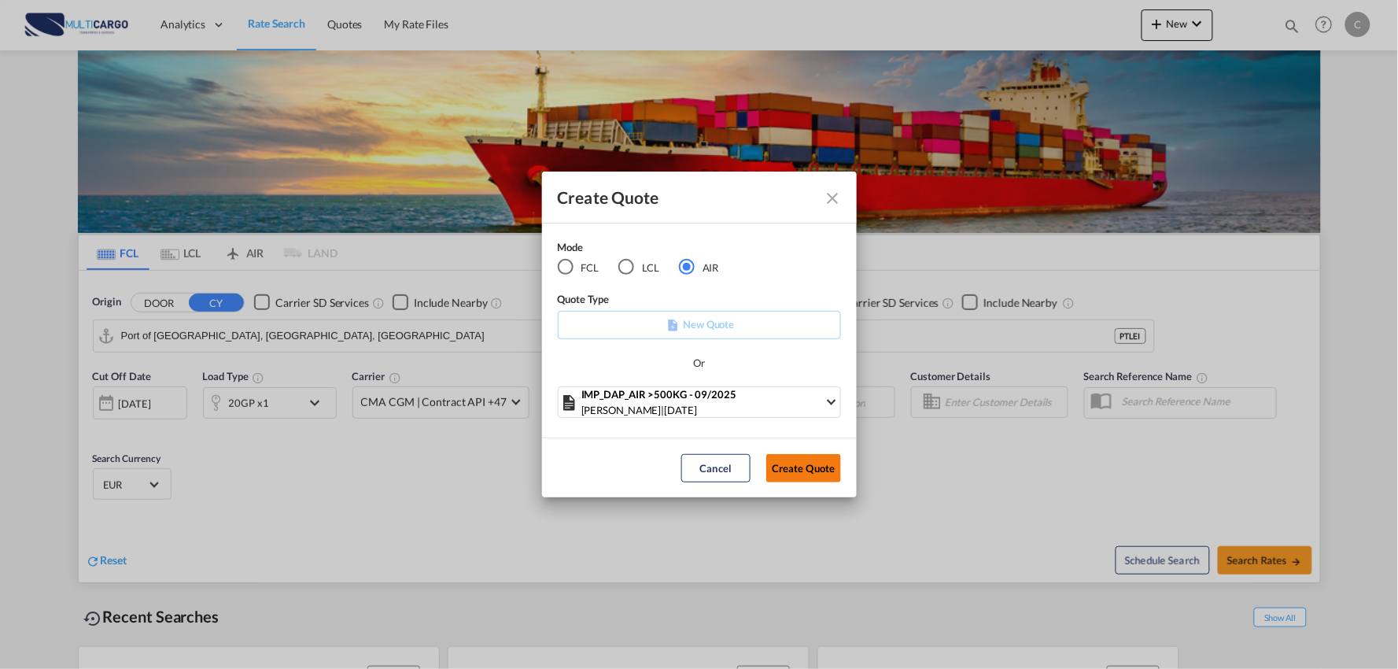
click at [796, 464] on button "Create Quote" at bounding box center [803, 468] width 75 height 28
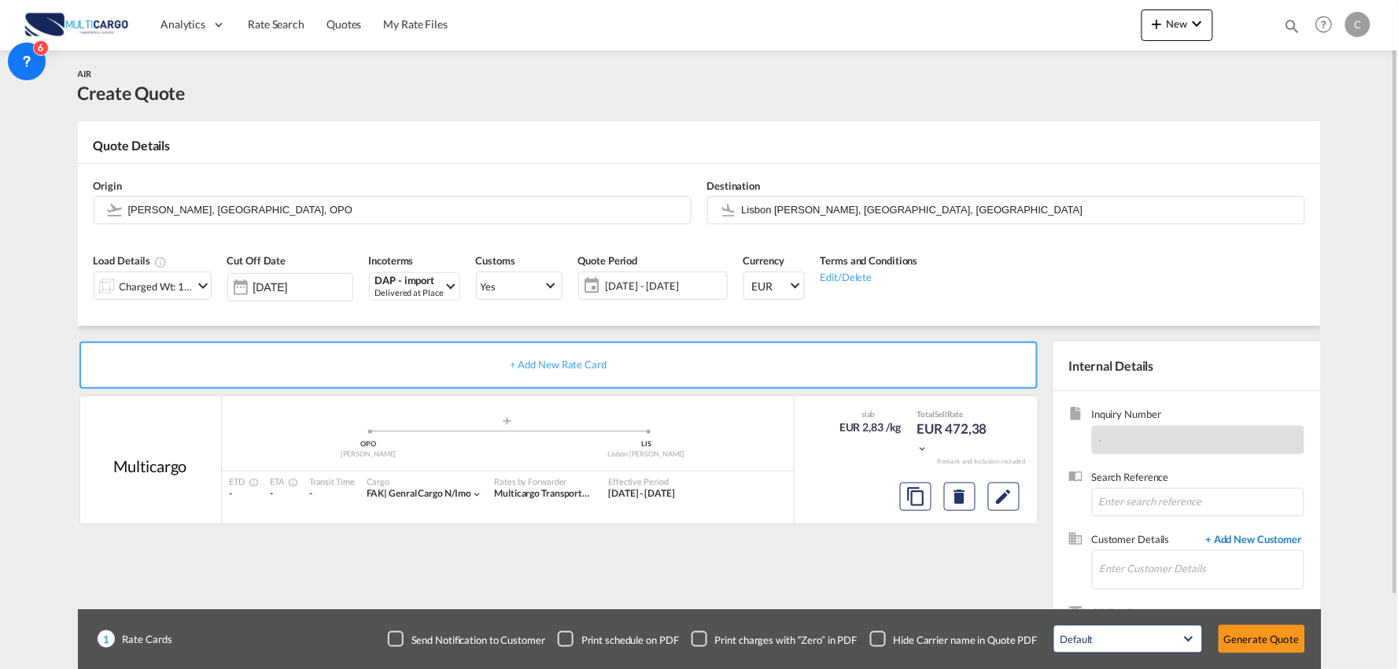
click at [1247, 539] on span "+ Add New Customer" at bounding box center [1251, 541] width 106 height 18
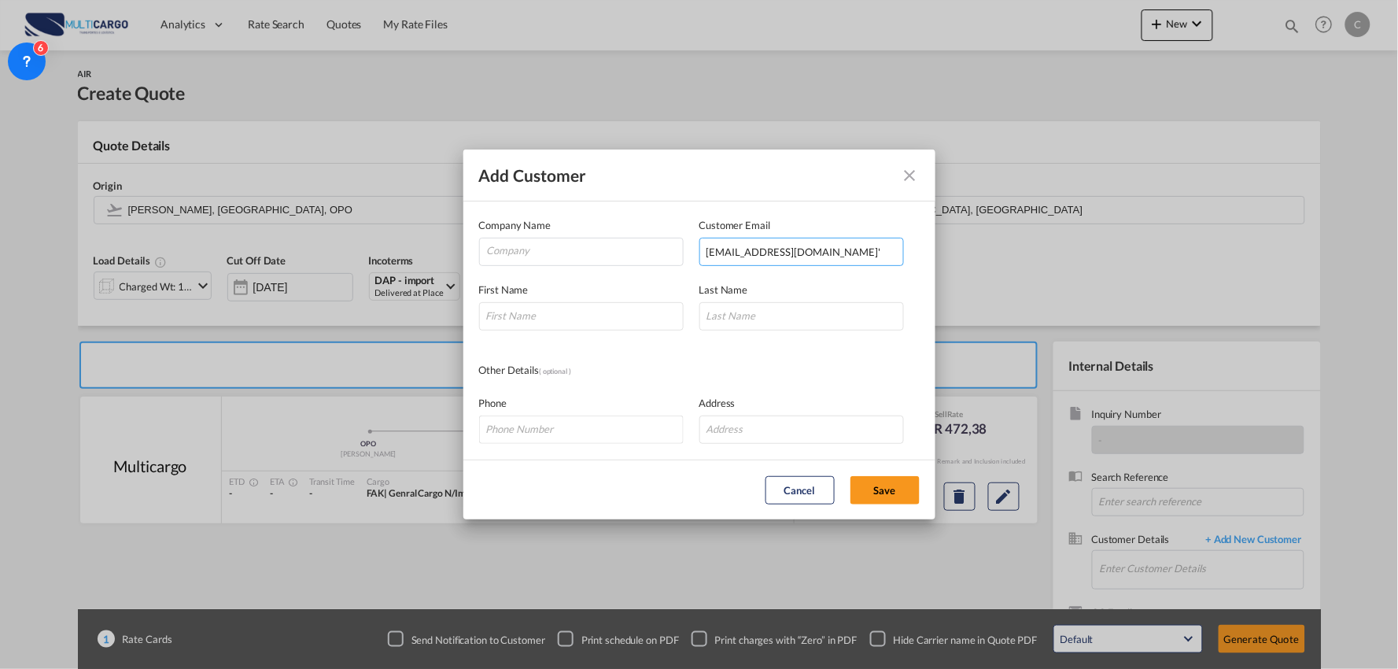
click at [847, 249] on input "'mijbah@destinebd.com'" at bounding box center [801, 252] width 205 height 28
click at [710, 250] on input "'mijbah@destinebd.com" at bounding box center [801, 252] width 205 height 28
type input "mijbah@destinebd.com"
click at [586, 324] on input "Add Customer Company ..." at bounding box center [581, 316] width 205 height 28
paste input "Mijbaur Rahman"
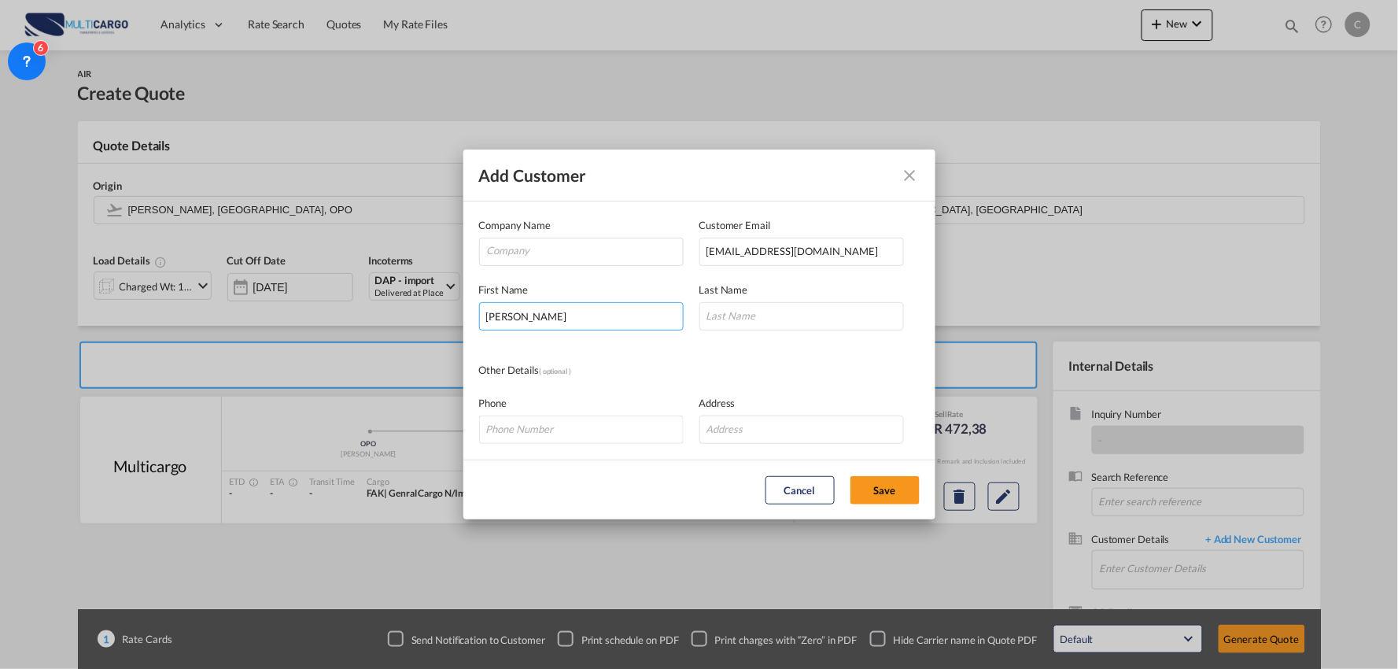
drag, startPoint x: 577, startPoint y: 319, endPoint x: 523, endPoint y: 319, distance: 53.5
click at [523, 319] on input "Mijbaur Rahman" at bounding box center [581, 316] width 205 height 28
type input "Mijbaur"
click at [782, 317] on input "Add Customer Company ..." at bounding box center [801, 316] width 205 height 28
paste input "Rahman"
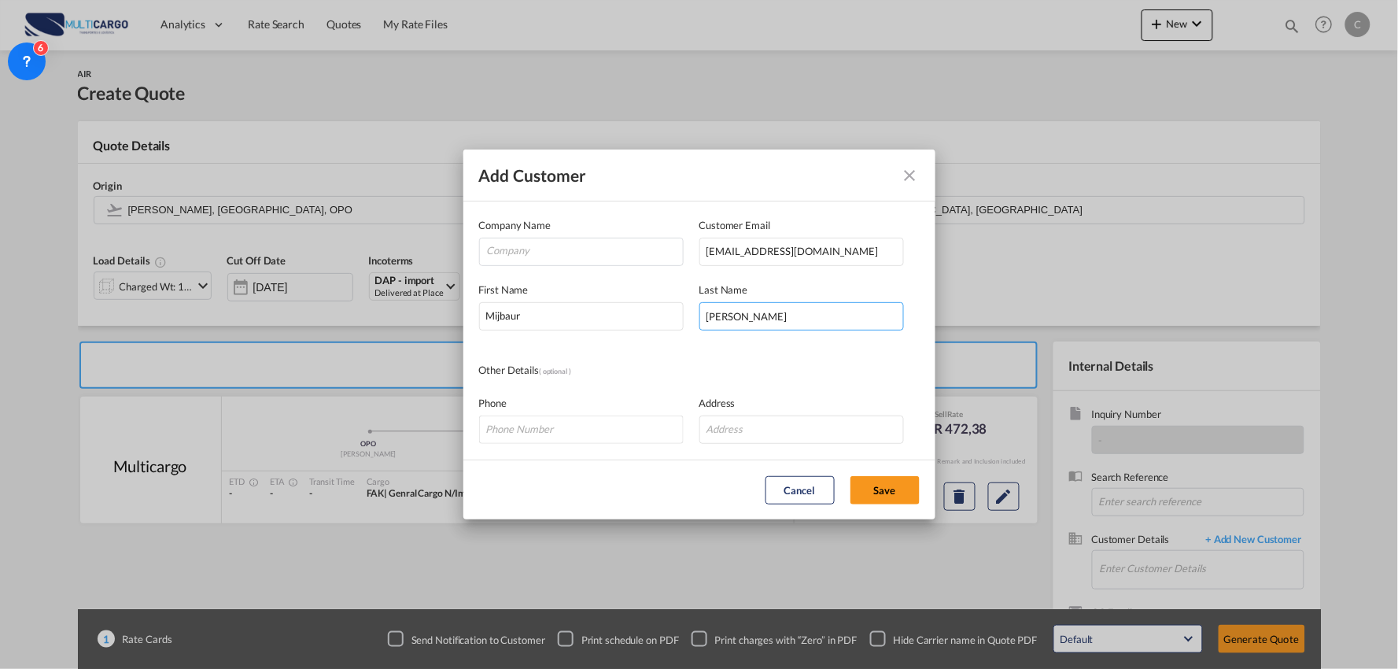
type input "Rahman"
click at [525, 249] on input "Company" at bounding box center [585, 250] width 196 height 24
type input "DESTINE SOLUTION LTD"
click at [830, 434] on input "Add Customer Company ..." at bounding box center [801, 429] width 205 height 28
drag, startPoint x: 807, startPoint y: 434, endPoint x: 835, endPoint y: 442, distance: 28.6
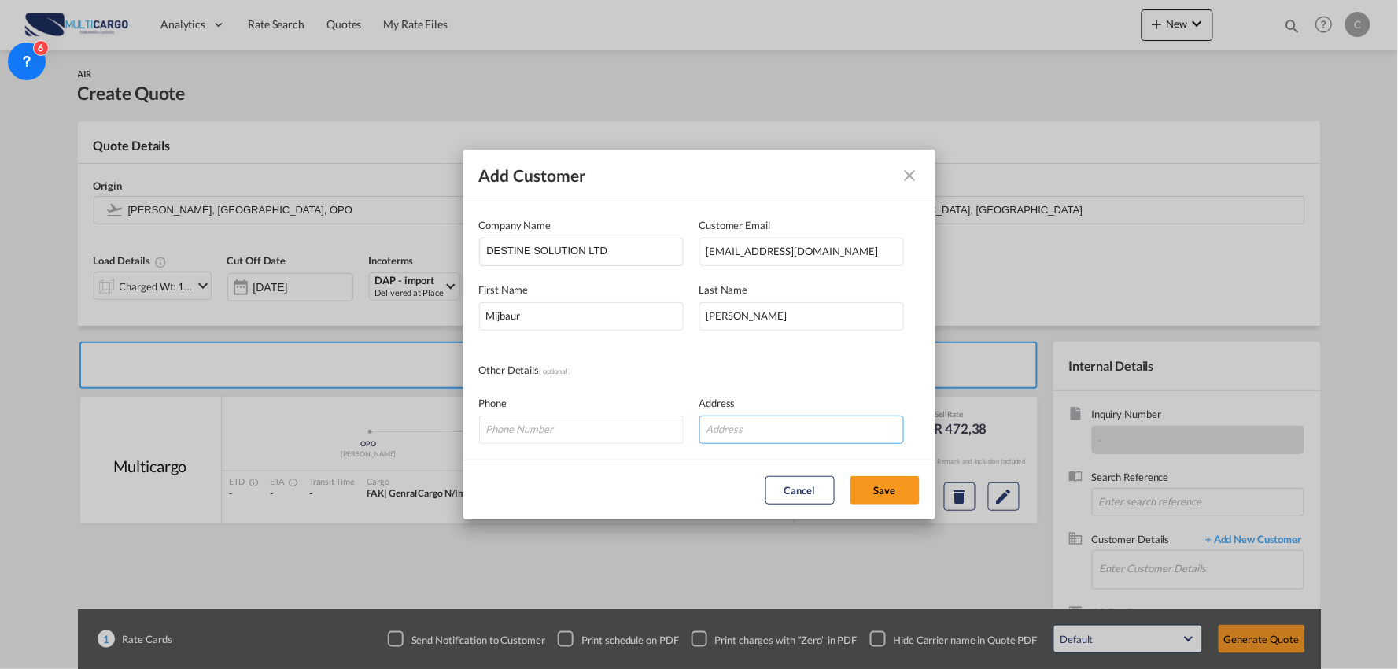
click at [807, 434] on input "Add Customer Company ..." at bounding box center [801, 429] width 205 height 28
paste input "Dhaka,Bangladesh."
type input "Dhaka,Bangladesh."
click at [873, 481] on button "Save" at bounding box center [884, 490] width 69 height 28
type input "DESTINE SOLUTION LTD, Mijbaur Rahman, mijbah@destinebd.com"
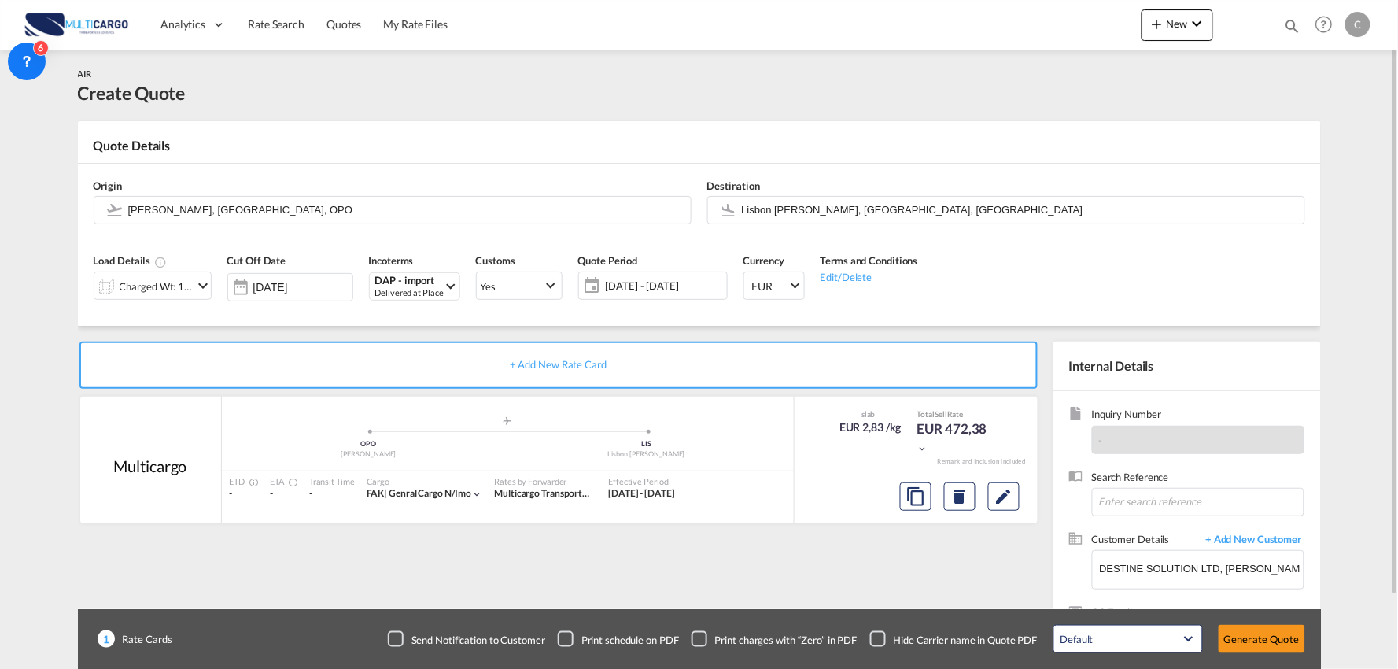
click at [872, 642] on div "Checkbox No Ink" at bounding box center [878, 639] width 16 height 16
click at [822, 588] on div "+ Add New Rate Card Multicargo added by you .a{fill:#aaa8ad;} .a{fill:#aaa8ad;}…" at bounding box center [562, 505] width 968 height 329
click at [797, 216] on input "Lisbon Portela, Lisbon, LIS" at bounding box center [1019, 210] width 555 height 28
drag, startPoint x: 758, startPoint y: 205, endPoint x: 746, endPoint y: 207, distance: 12.0
click at [759, 210] on body "Analytics Reports Dashboard Rate Search Quotes My Rate Files Analytics" at bounding box center [699, 334] width 1398 height 669
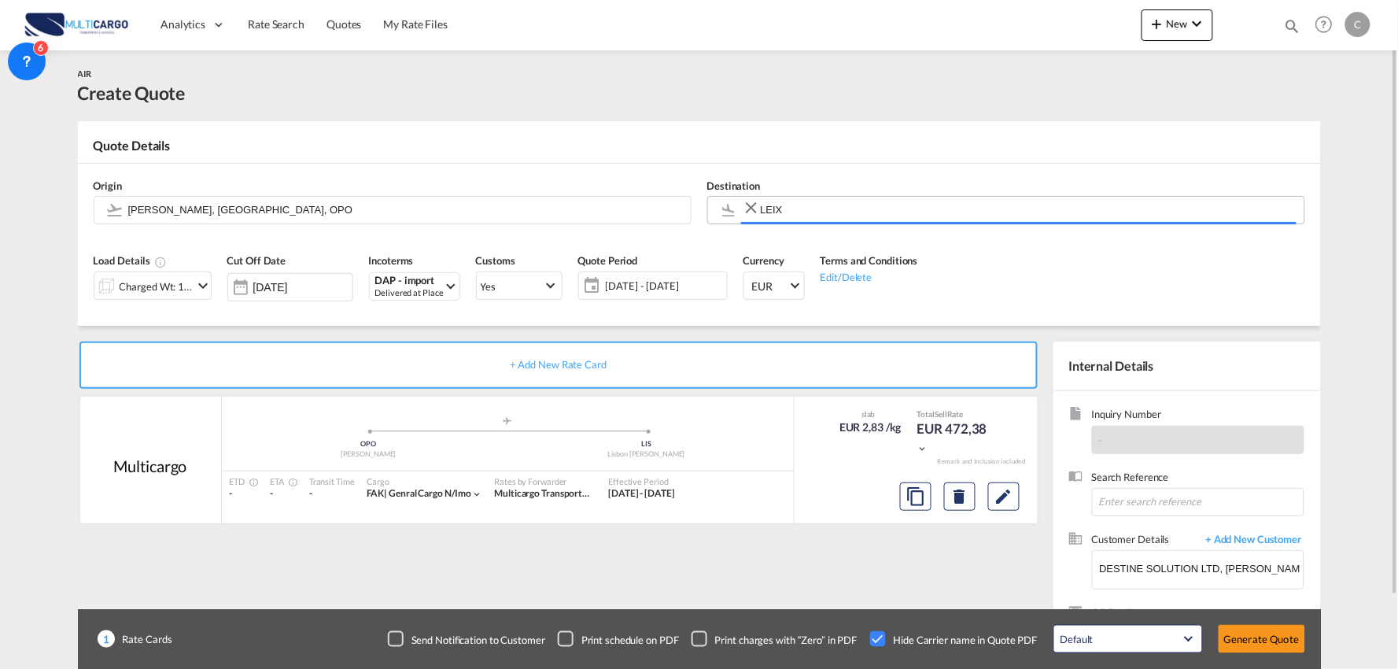
click at [761, 210] on input "LEIX" at bounding box center [1029, 210] width 536 height 28
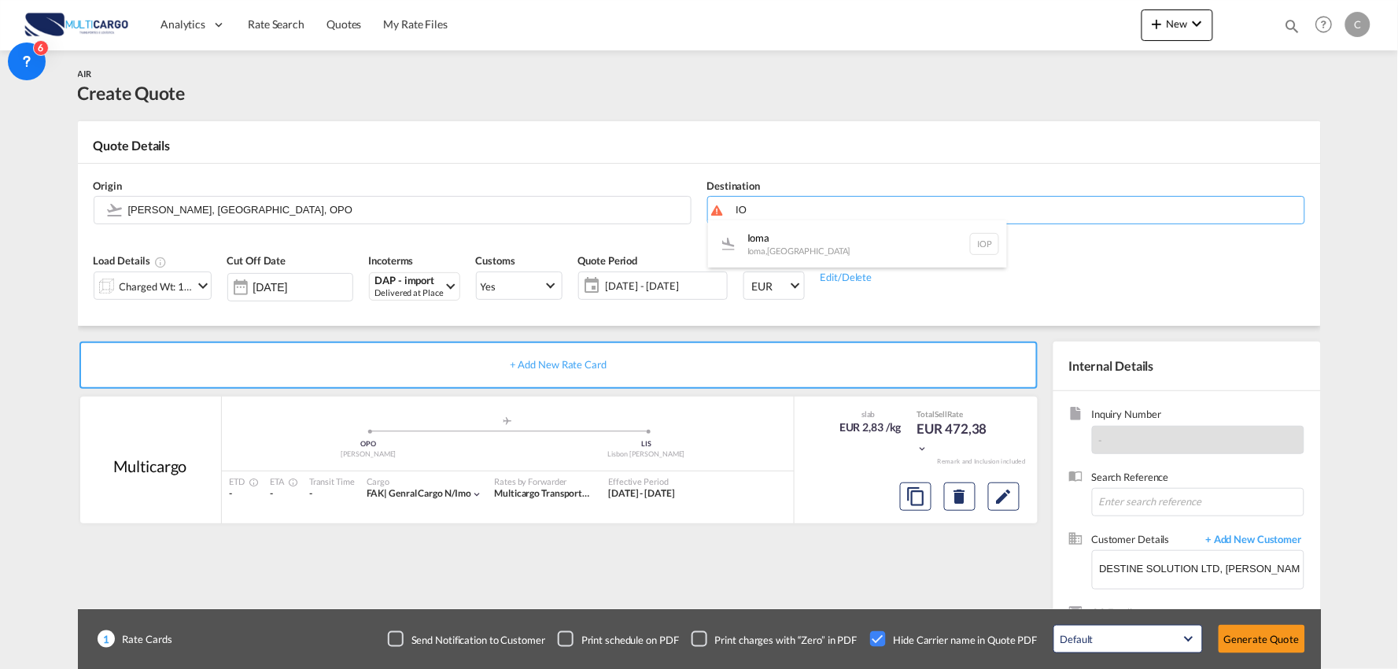
type input "I"
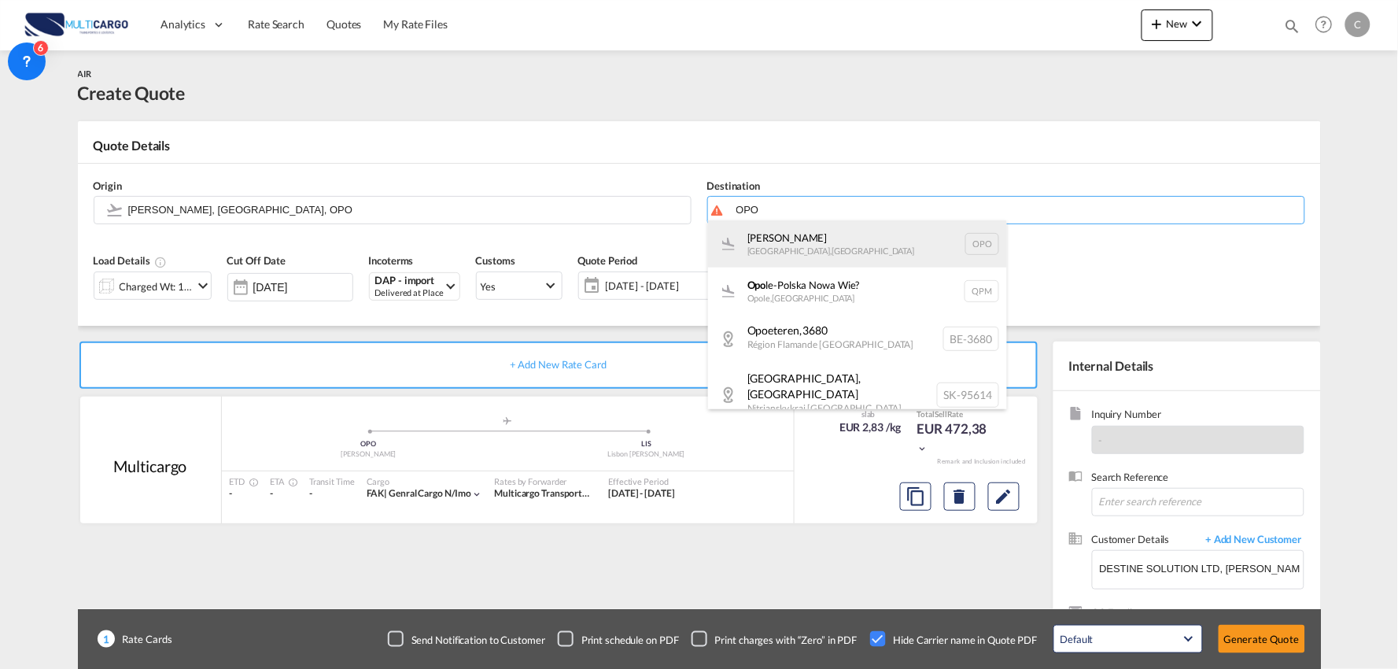
click at [828, 234] on div "Francisco de Sá Carneiro Porto , Portugal OPO" at bounding box center [857, 243] width 299 height 47
type input "Francisco de Sá Carneiro, Porto, OPO"
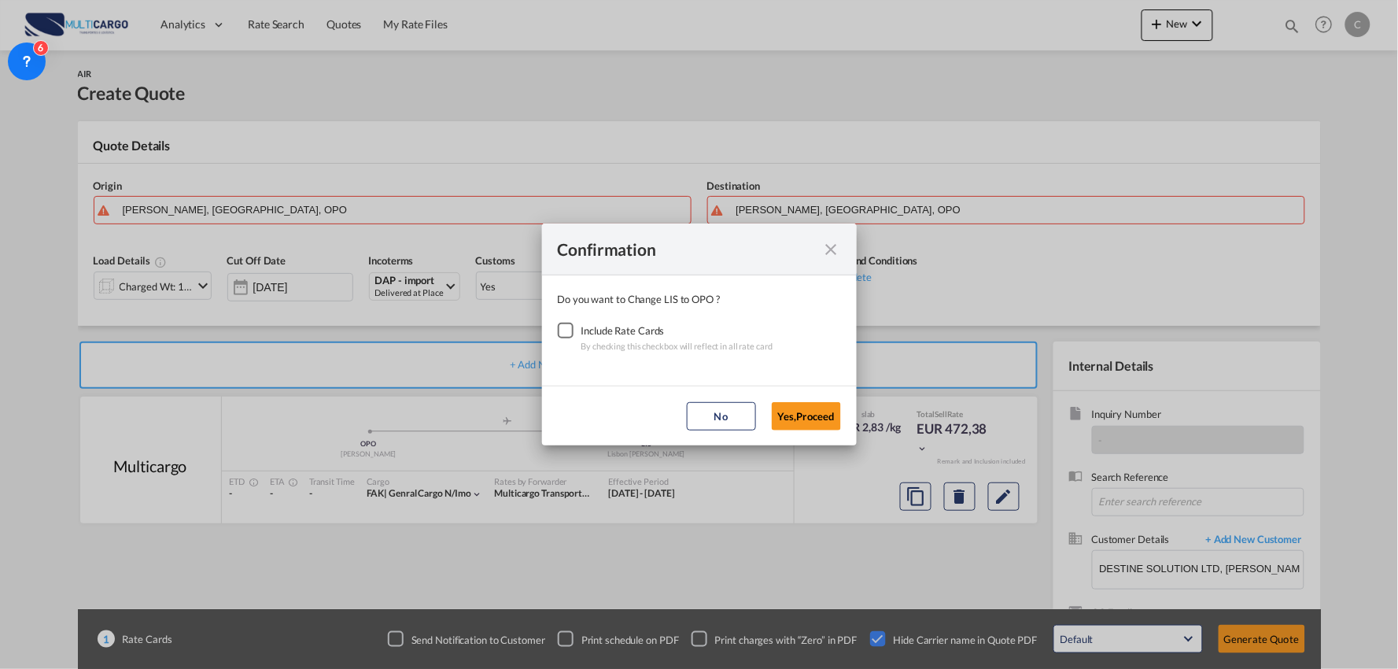
click at [571, 334] on div "Checkbox No Ink" at bounding box center [566, 331] width 16 height 16
drag, startPoint x: 814, startPoint y: 410, endPoint x: 341, endPoint y: 262, distance: 495.4
click at [814, 410] on button "Yes,Proceed" at bounding box center [806, 416] width 69 height 28
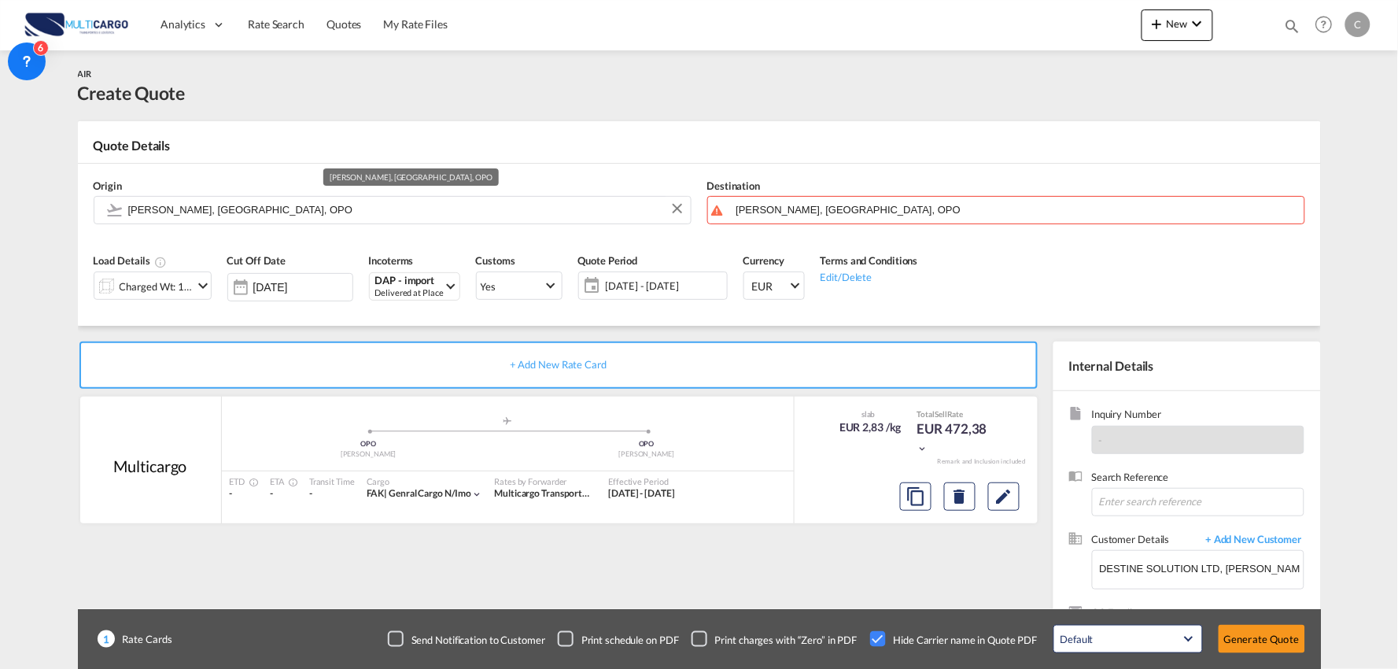
click at [237, 211] on input "Francisco de Sá Carneiro, Porto, OPO" at bounding box center [405, 210] width 555 height 28
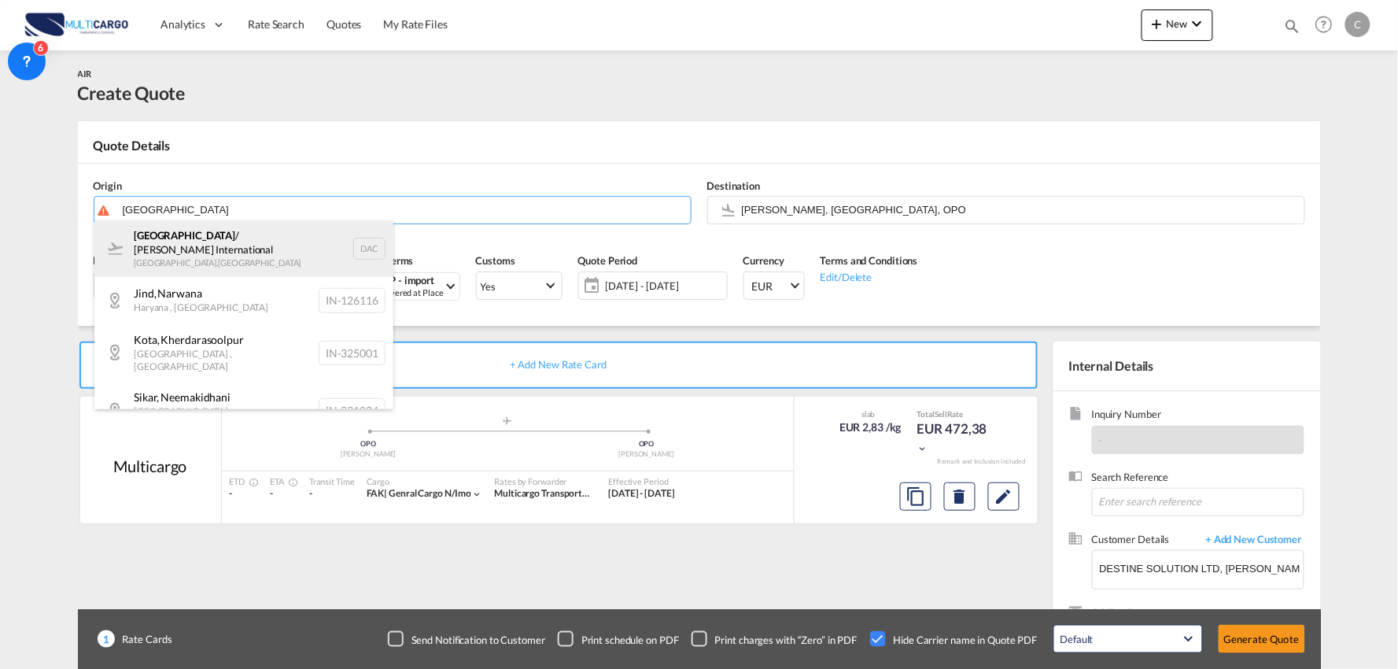
click at [210, 239] on div "Dhaka / Hazrat Shahjalal International Dhaka , Bangladesh DAC" at bounding box center [243, 248] width 299 height 57
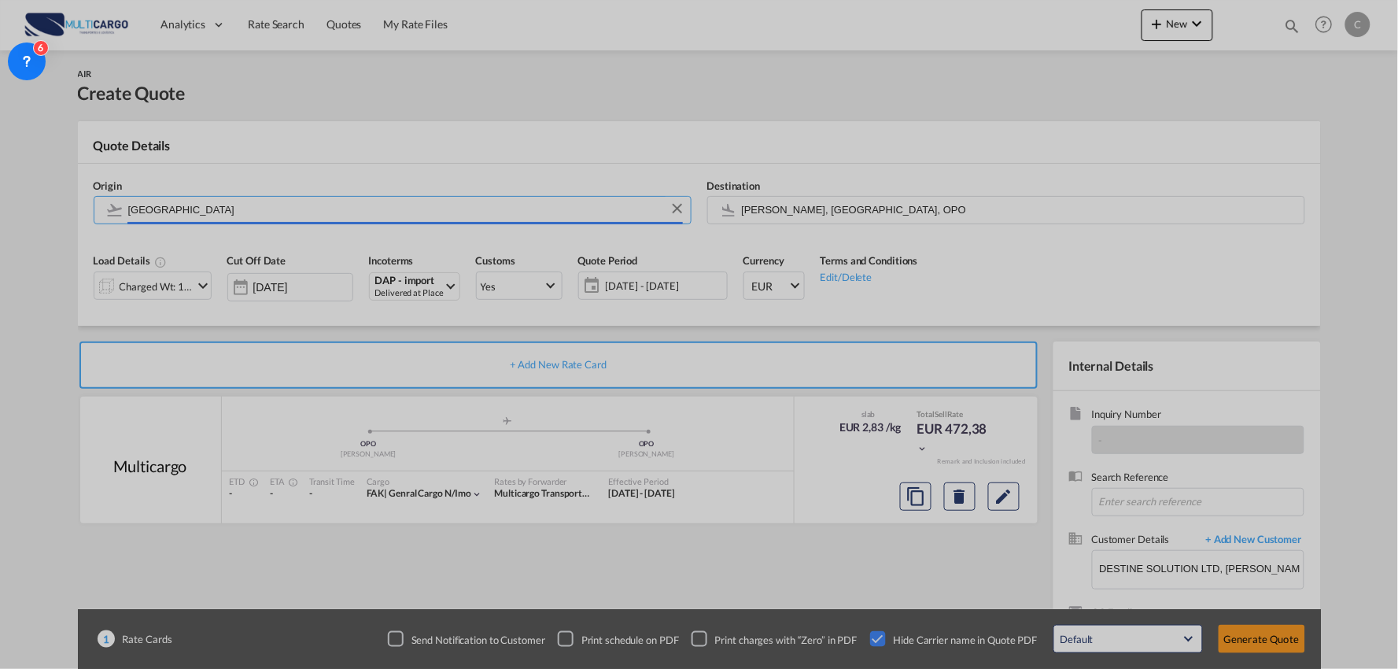
type input "Dhaka / Hazrat Shahjalal International, Dhaka, DAC"
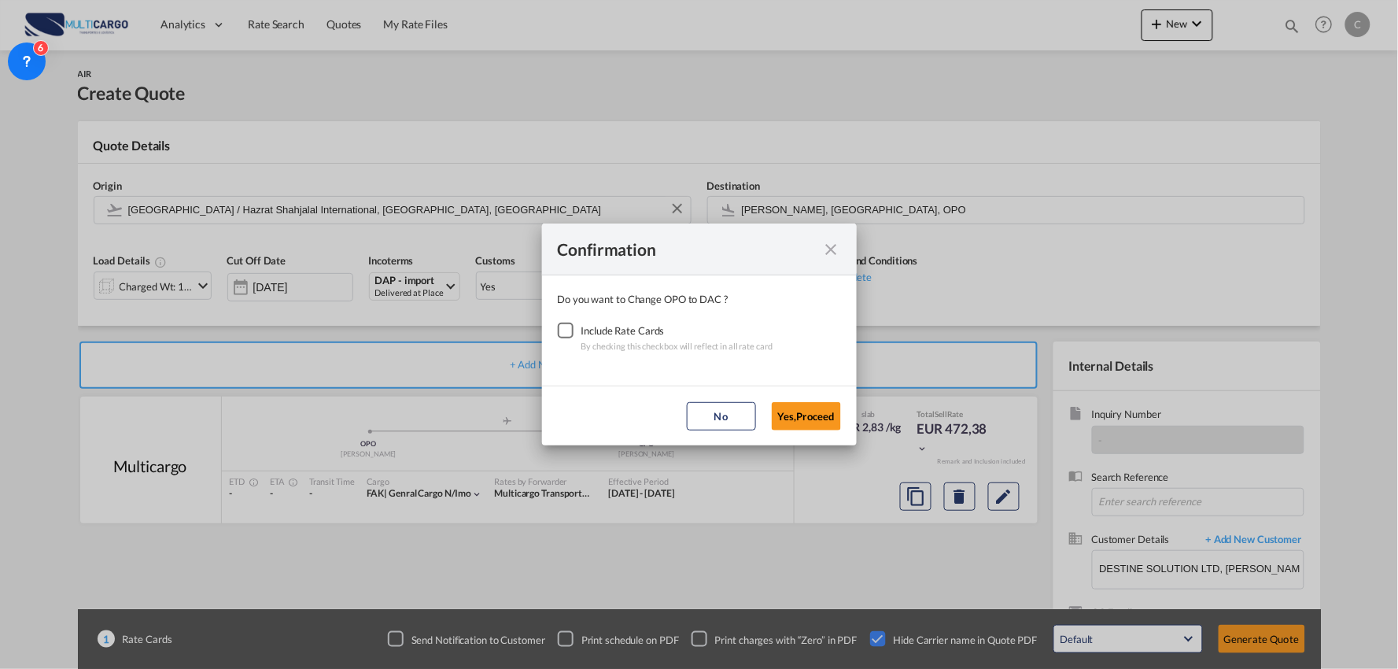
drag, startPoint x: 572, startPoint y: 326, endPoint x: 718, endPoint y: 375, distance: 154.3
click at [571, 326] on div "Checkbox No Ink" at bounding box center [566, 331] width 16 height 16
click at [791, 404] on button "Yes,Proceed" at bounding box center [806, 416] width 69 height 28
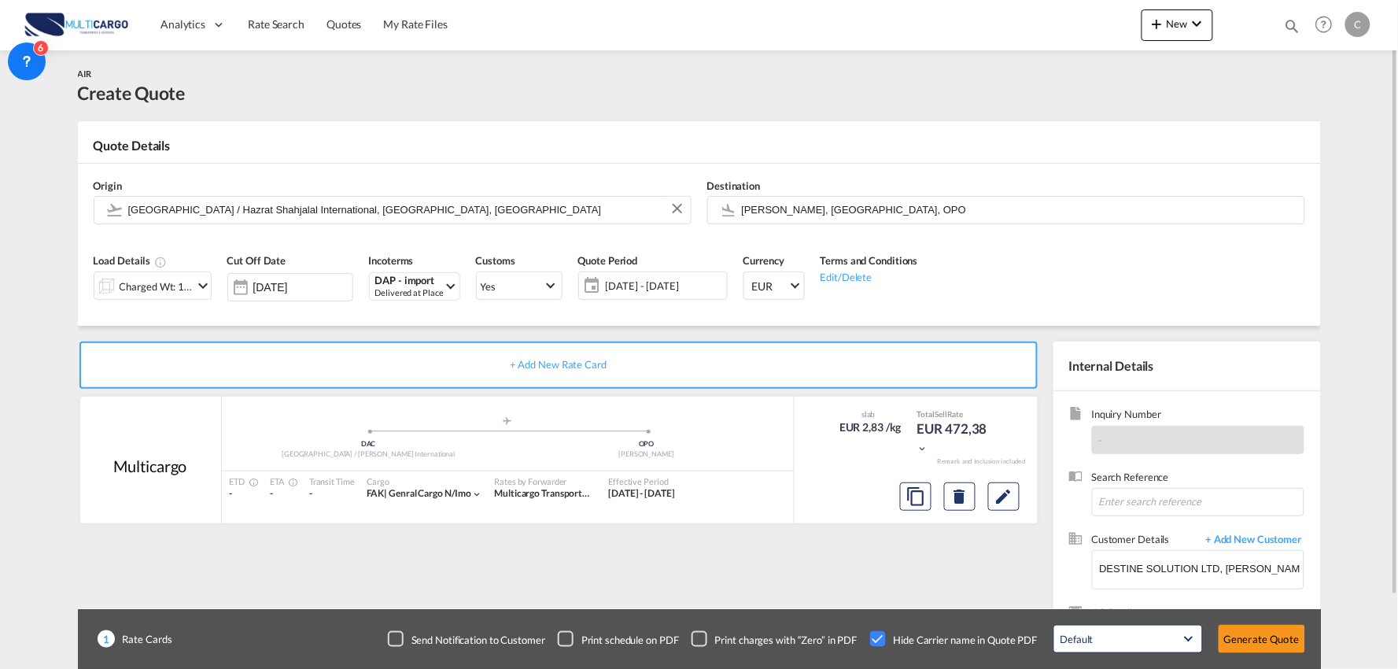
click at [158, 279] on div "Charged Wt: 166,67 KG" at bounding box center [157, 286] width 74 height 22
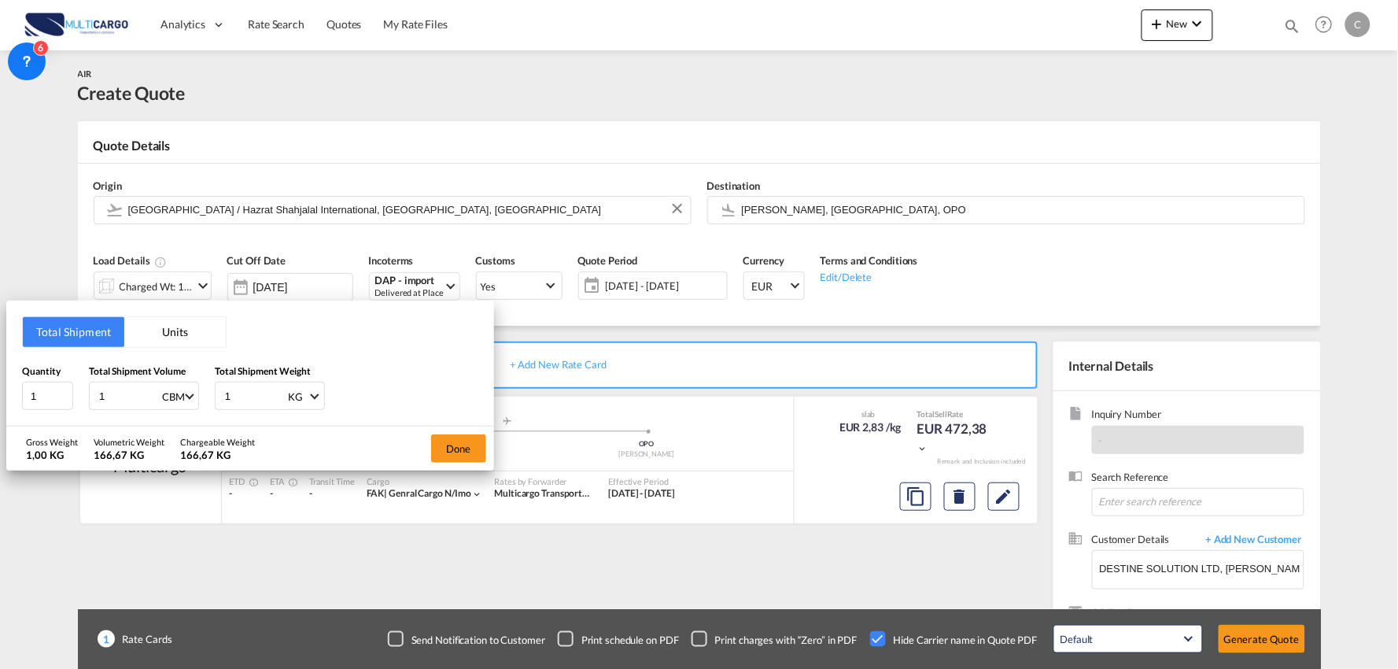
drag, startPoint x: 230, startPoint y: 394, endPoint x: 183, endPoint y: 394, distance: 47.2
click at [186, 394] on div "Quantity 1 Total Shipment Volume 1 CBM CBM CFT KG LB Total Shipment Weight 1 KG…" at bounding box center [250, 386] width 456 height 47
type input "120"
drag, startPoint x: 121, startPoint y: 397, endPoint x: 52, endPoint y: 398, distance: 69.2
click at [52, 398] on div "Quantity 1 Total Shipment Volume 1 CBM CBM CFT KG LB Total Shipment Weight 120 …" at bounding box center [250, 386] width 456 height 47
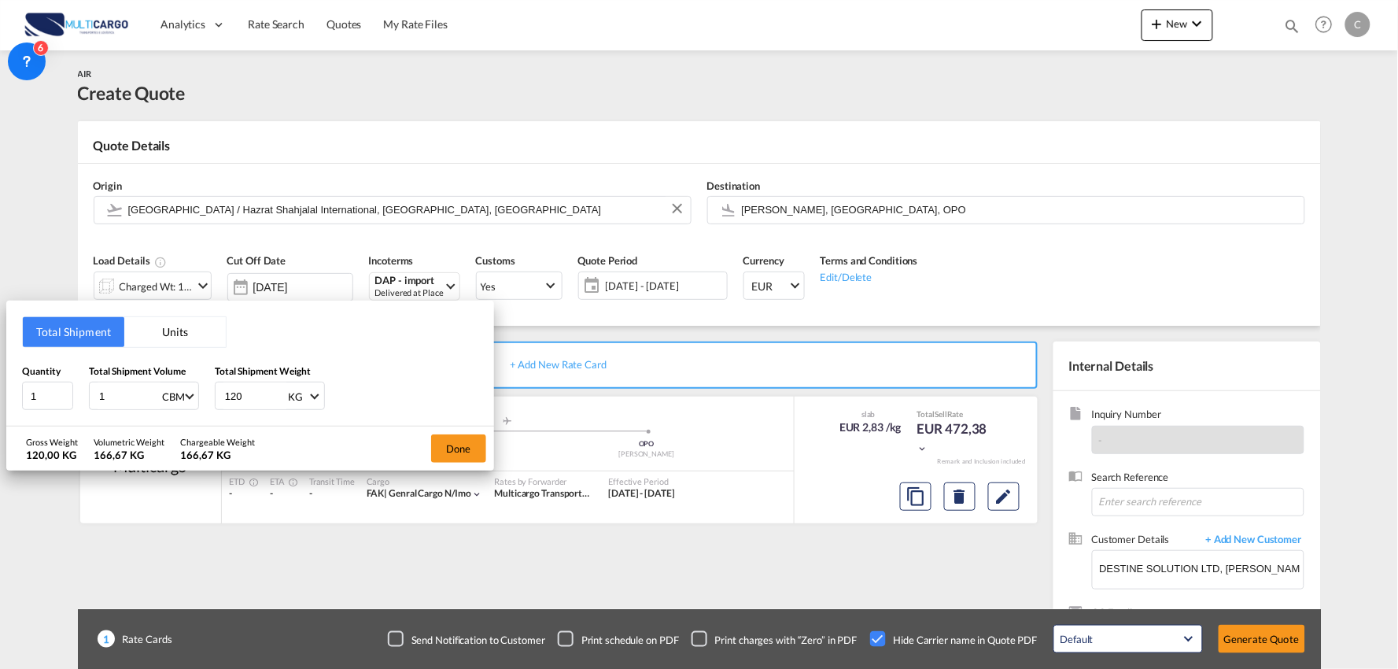
type input "0"
type input "0.96"
drag, startPoint x: 39, startPoint y: 394, endPoint x: 2, endPoint y: 397, distance: 37.1
click at [2, 397] on div "Total Shipment Units Quantity 1 Total Shipment Volume 0.96 CBM CBM CFT KG LB To…" at bounding box center [699, 334] width 1398 height 669
type input "10"
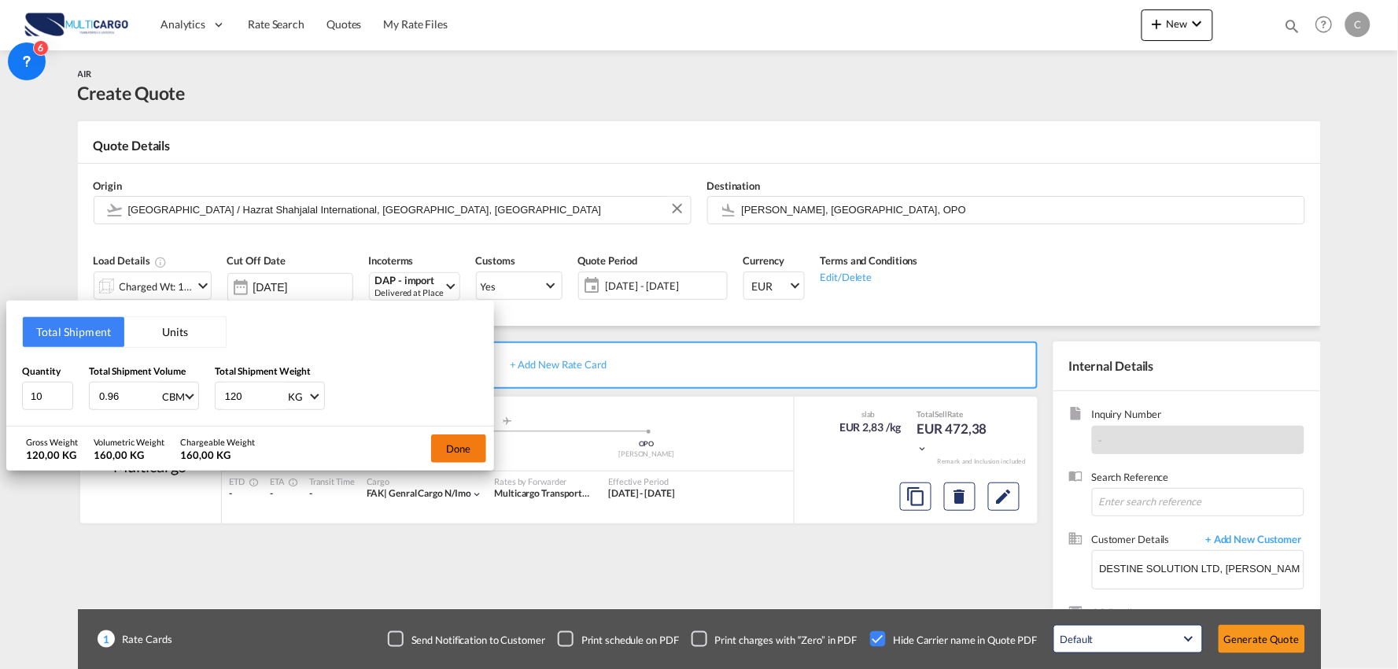
click at [455, 452] on button "Done" at bounding box center [458, 448] width 55 height 28
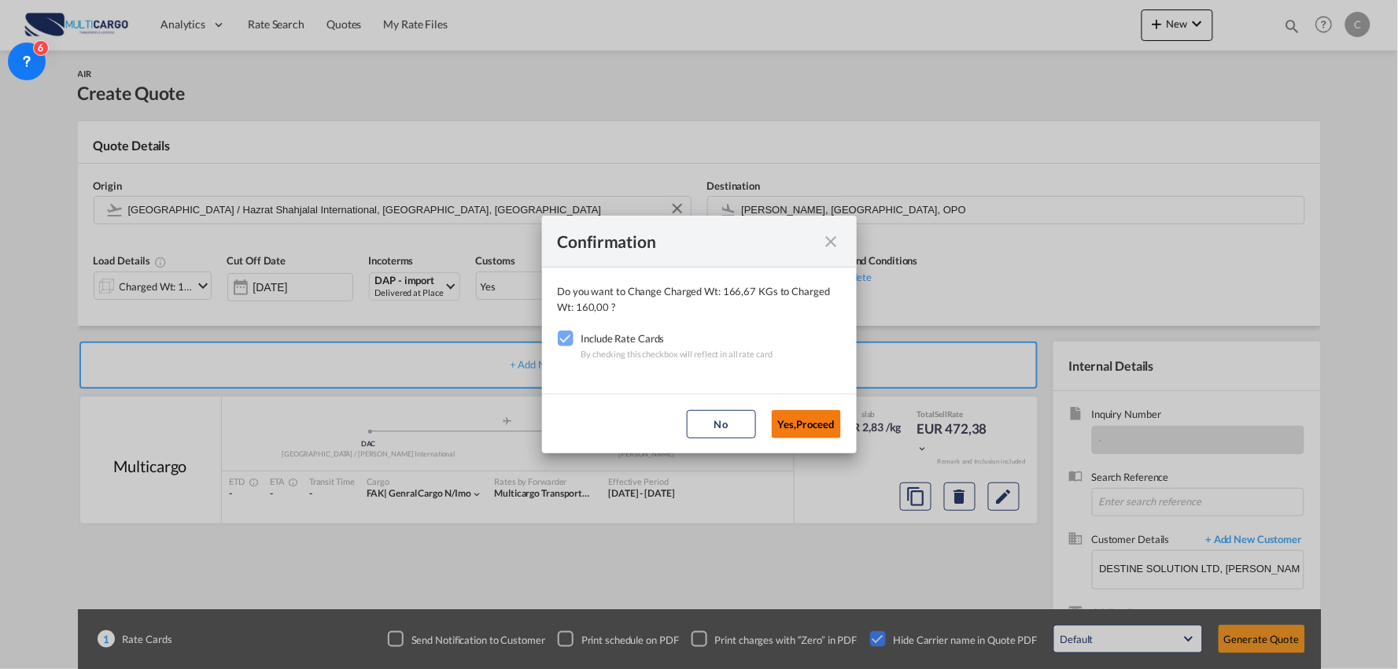
click at [801, 423] on button "Yes,Proceed" at bounding box center [806, 424] width 69 height 28
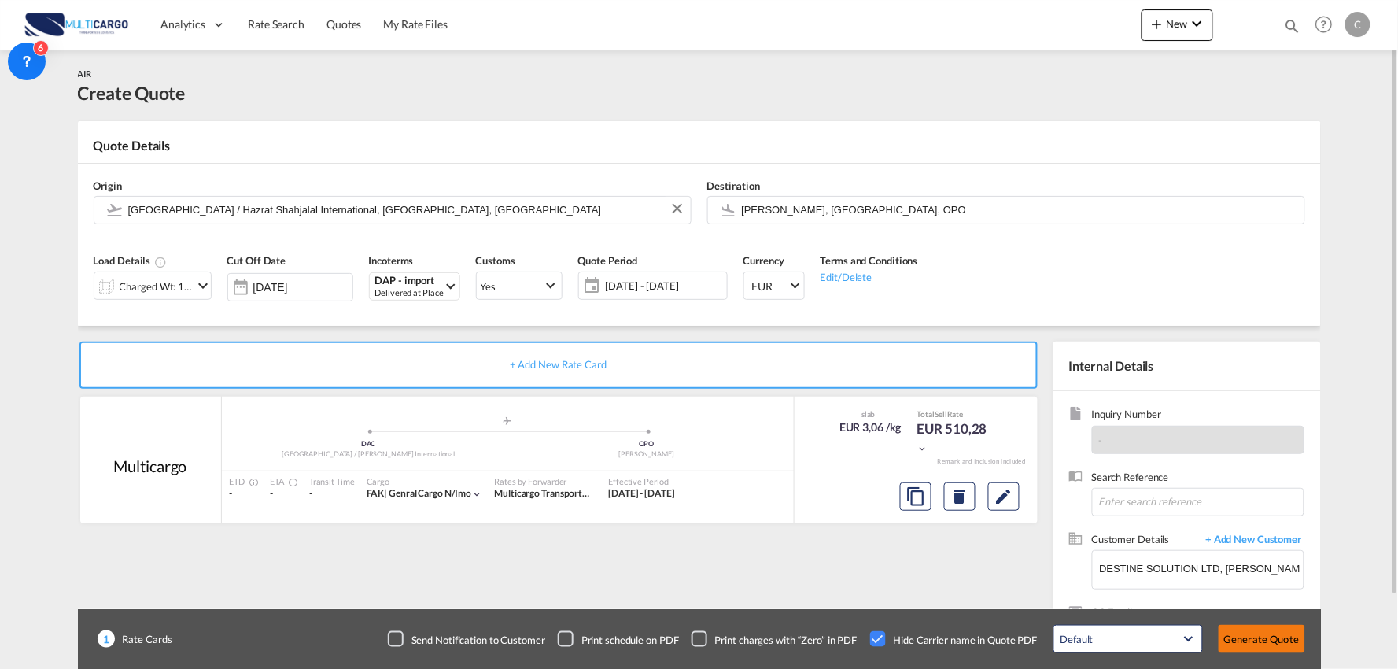
click at [1260, 625] on button "Generate Quote" at bounding box center [1262, 639] width 87 height 28
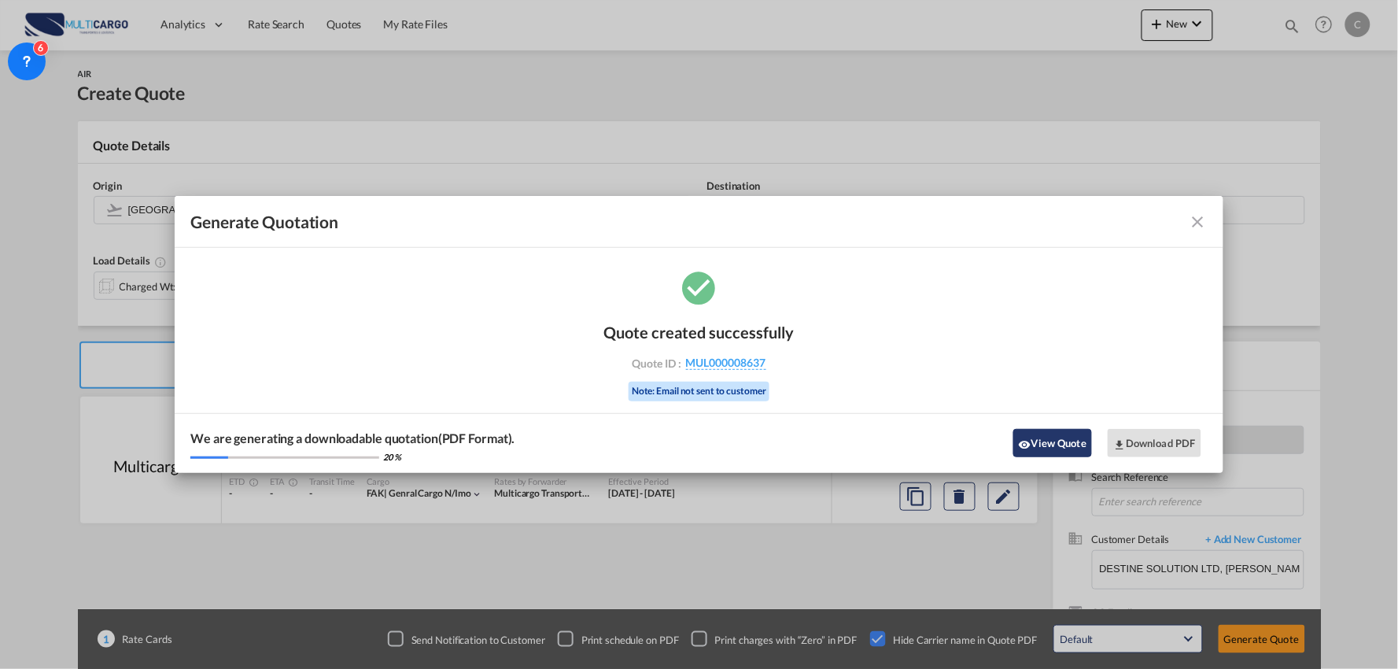
click at [1070, 446] on button "View Quote" at bounding box center [1052, 443] width 79 height 28
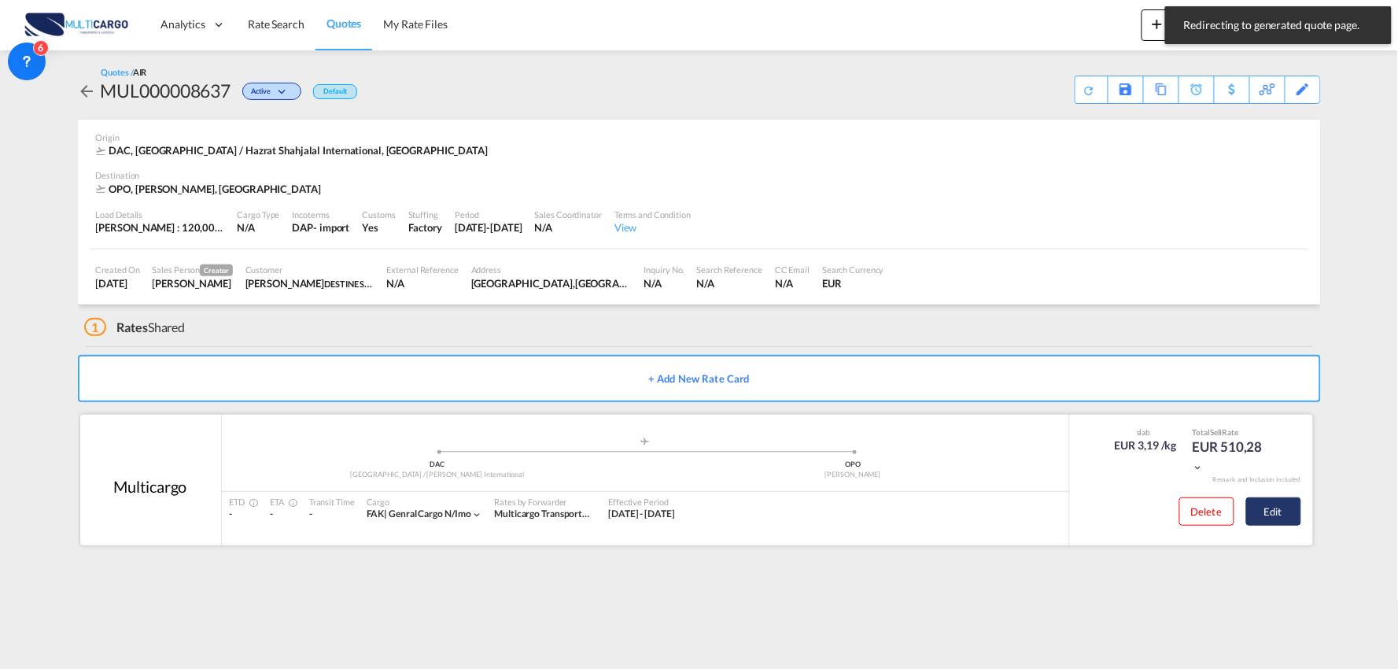
click at [1283, 514] on button "Edit" at bounding box center [1273, 511] width 55 height 28
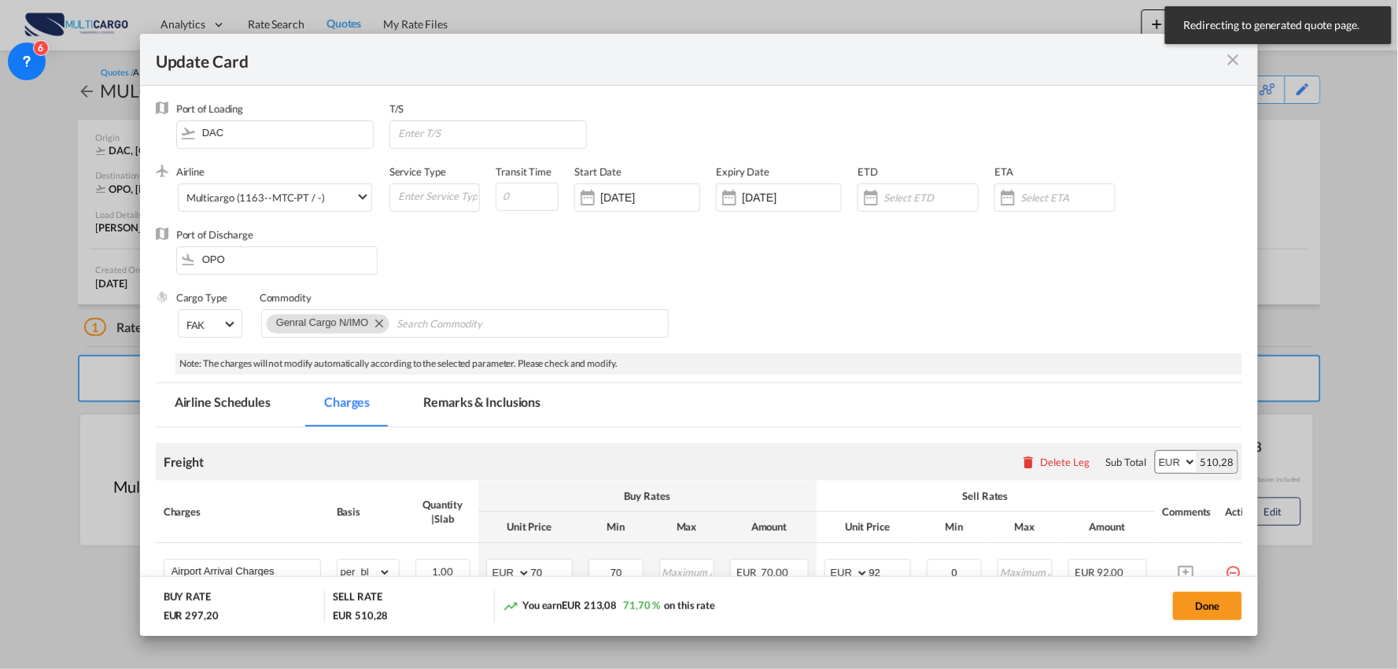
select select "per_bl"
select select "per_kg"
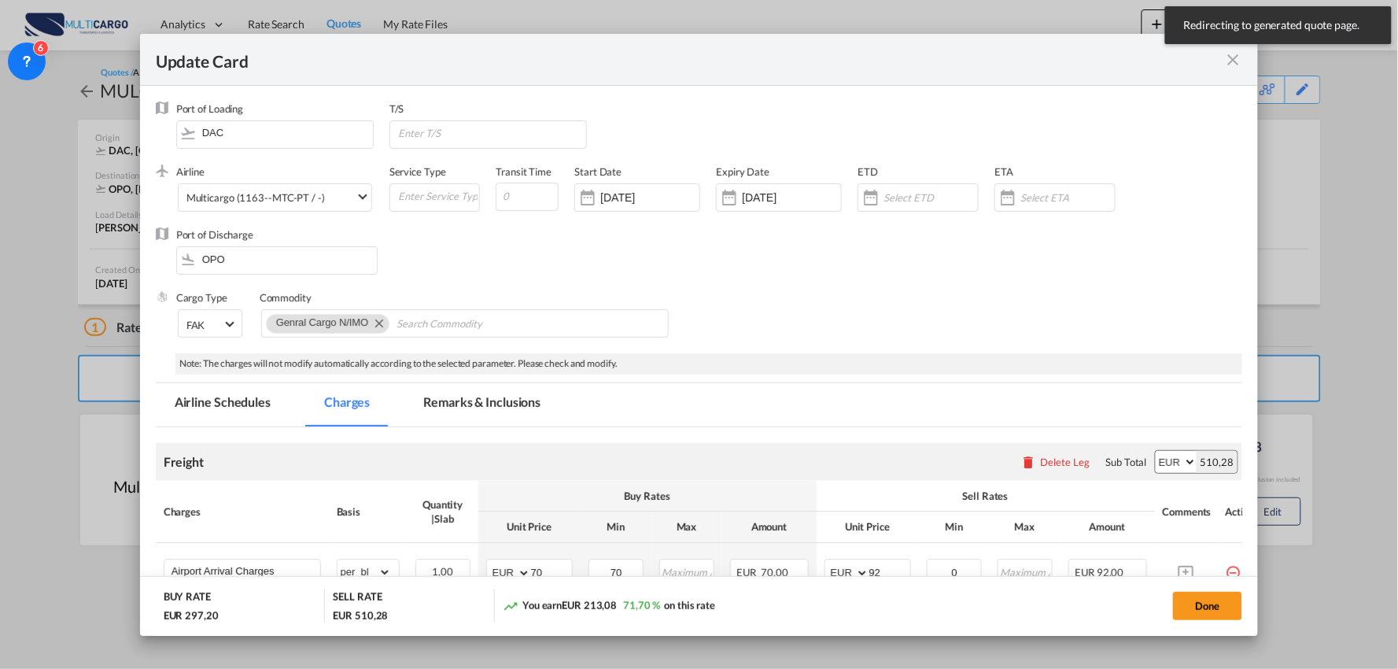
select select "per_shipment"
select select "per_bl"
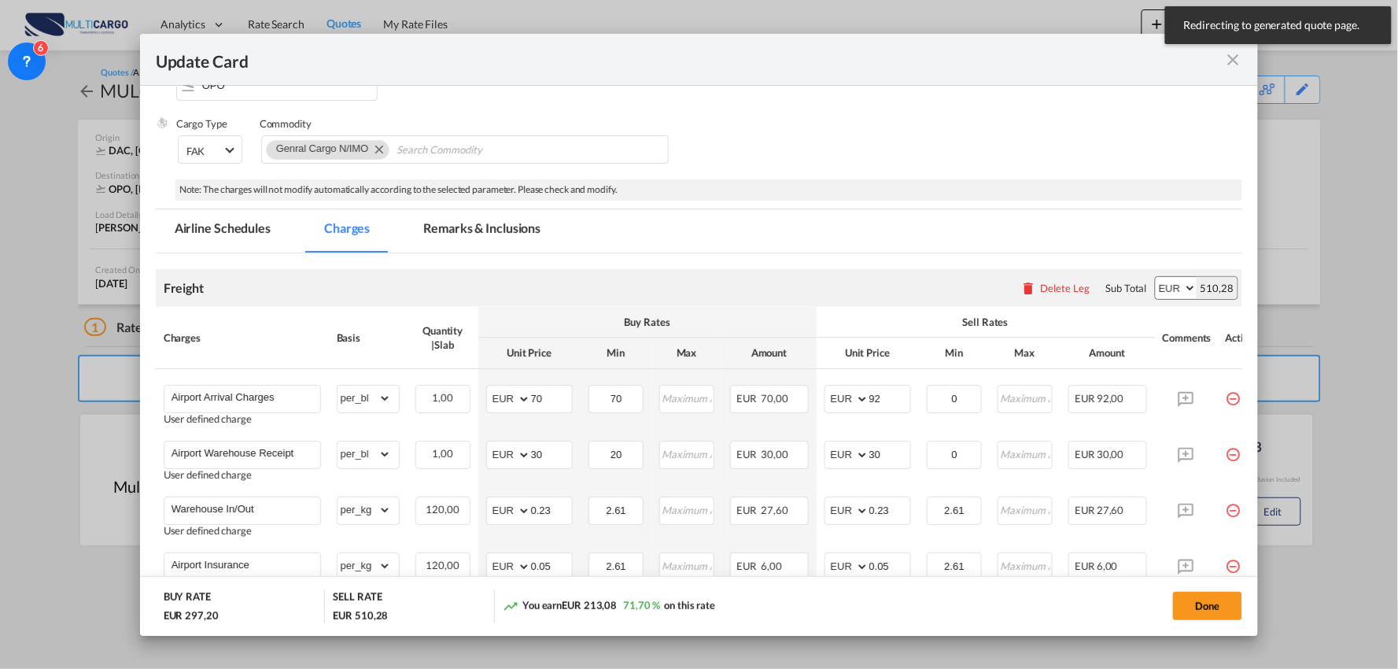
scroll to position [175, 0]
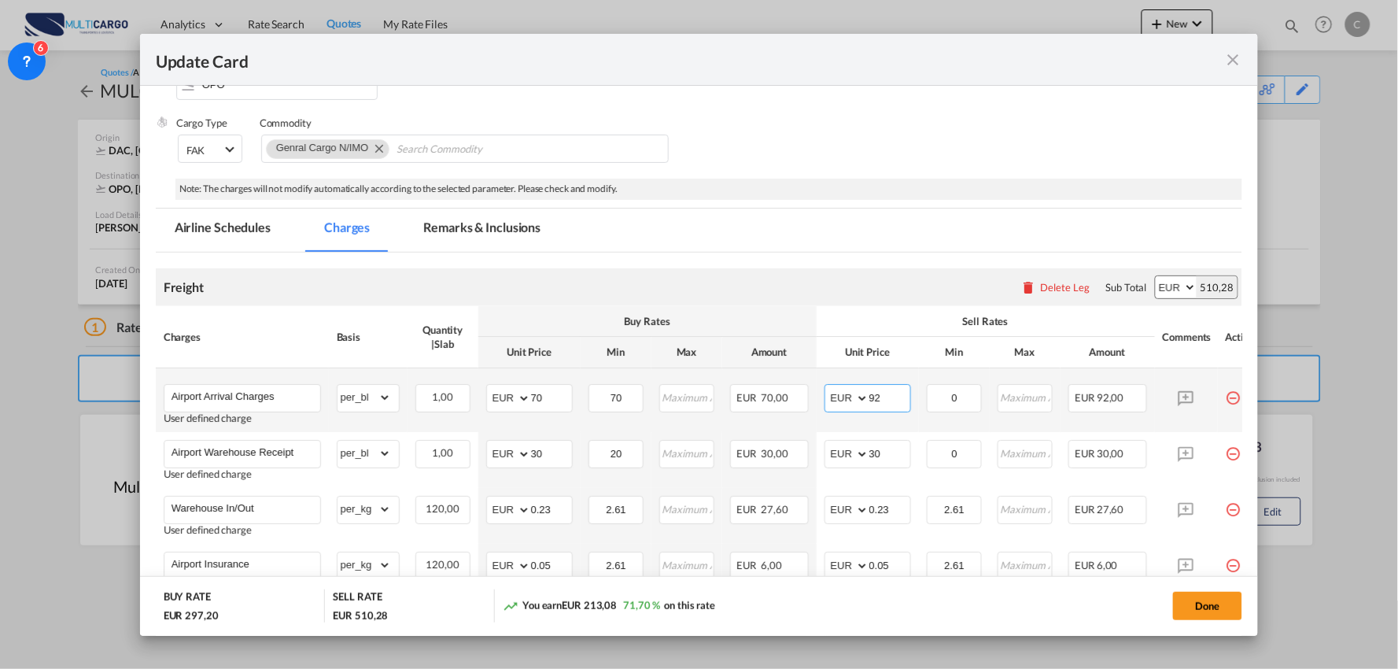
drag, startPoint x: 887, startPoint y: 390, endPoint x: 824, endPoint y: 400, distance: 64.4
click at [825, 400] on md-input-container "AED AFN ALL AMD ANG AOA ARS AUD AWG AZN BAM BBD BDT BGN BHD BIF BMD BND BOB BRL…" at bounding box center [868, 398] width 87 height 28
type input "70"
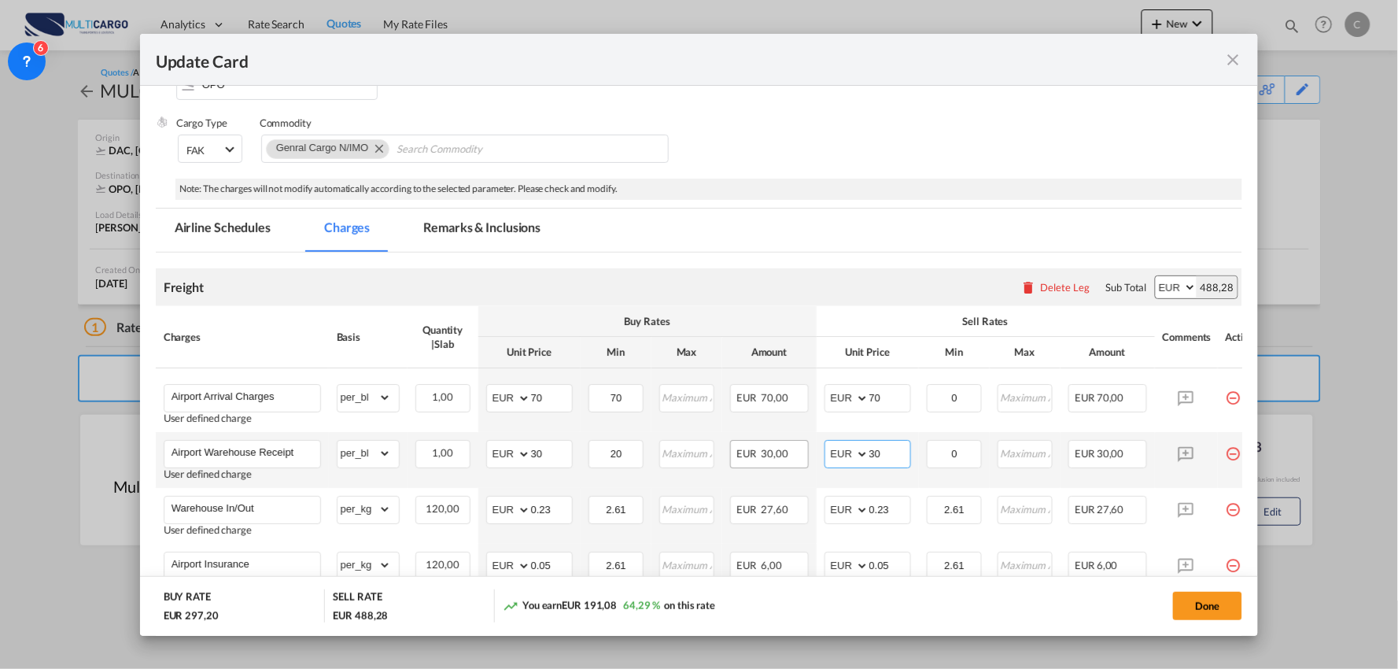
drag, startPoint x: 893, startPoint y: 446, endPoint x: 773, endPoint y: 446, distance: 120.4
click at [776, 454] on tr "Airport Warehouse Receipt User defined charge Please Enter Already Exists gross…" at bounding box center [713, 460] width 1115 height 56
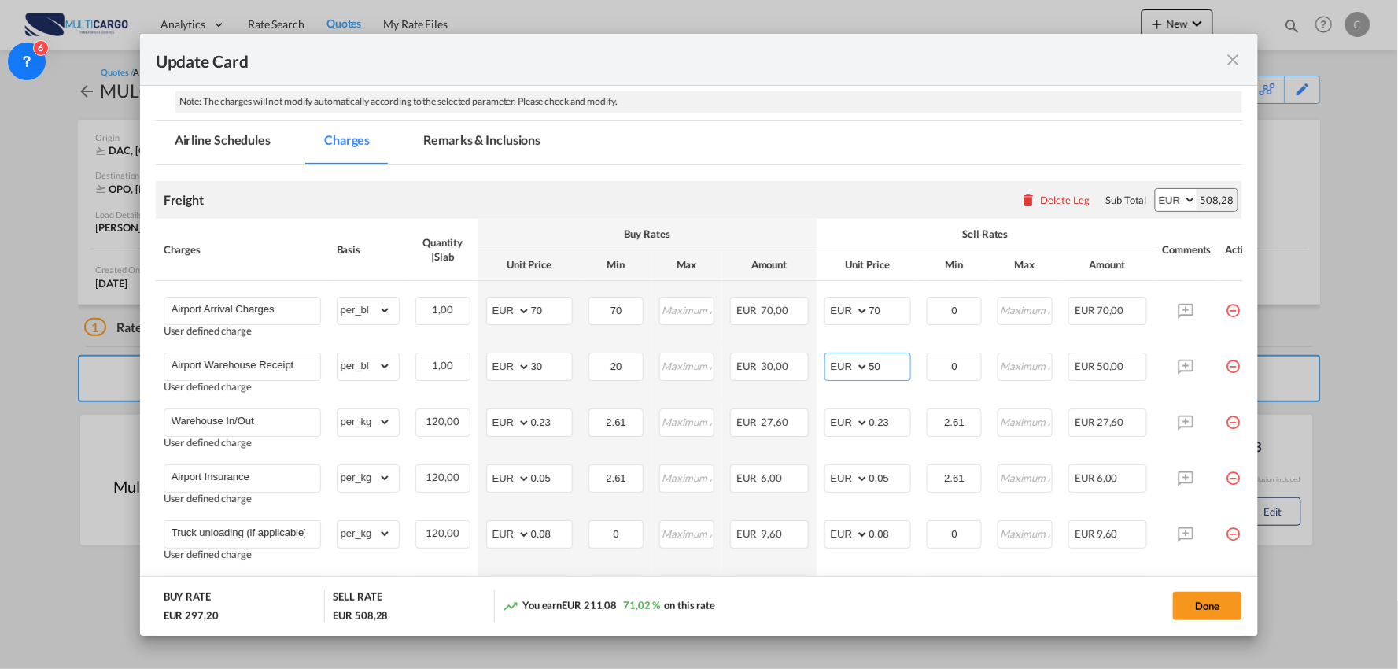
type input "50"
click at [885, 216] on div "Freight Please enter leg name Leg Name Already Exists Delete Leg Sub Total AED …" at bounding box center [699, 200] width 1087 height 38
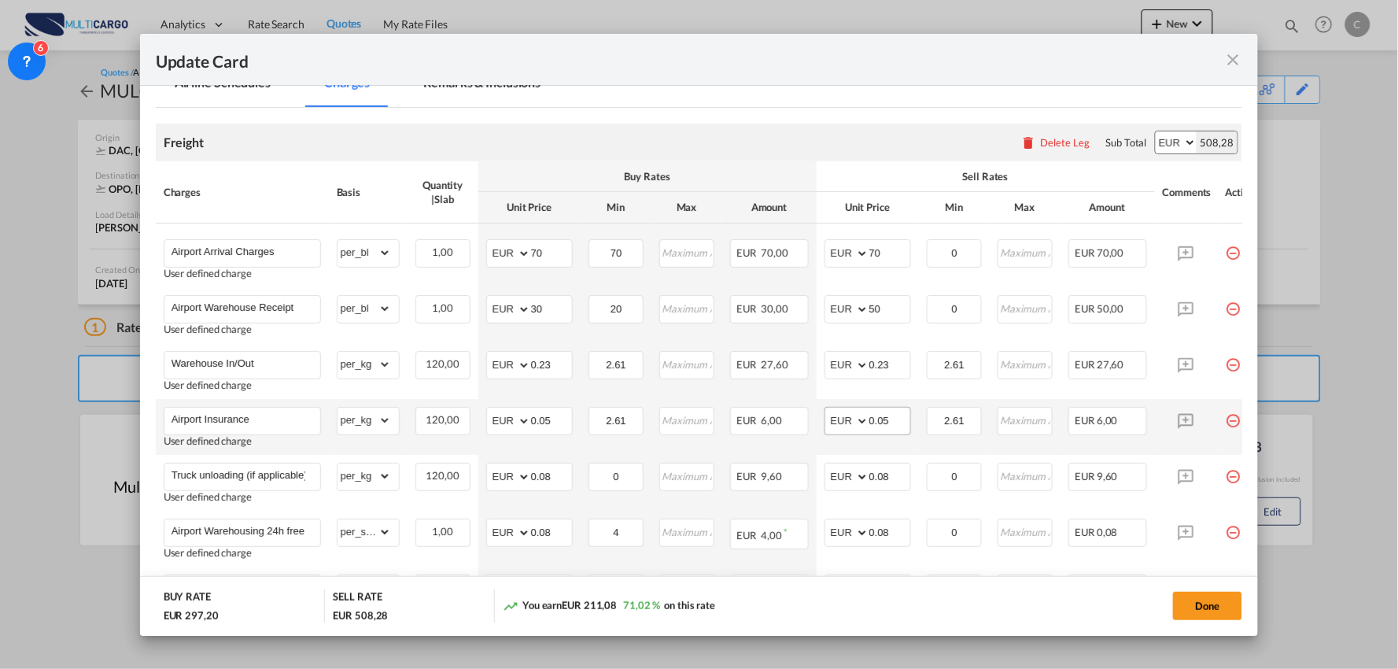
scroll to position [349, 0]
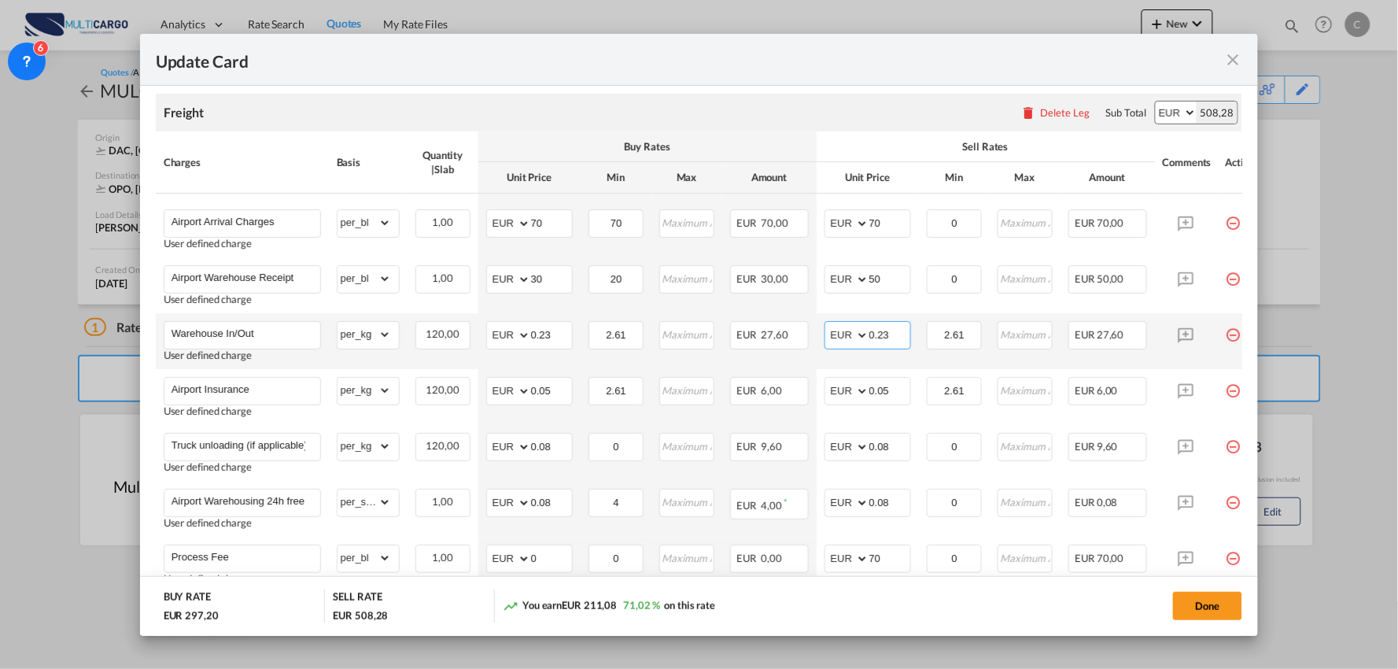
click at [900, 332] on input "0.23" at bounding box center [889, 334] width 41 height 24
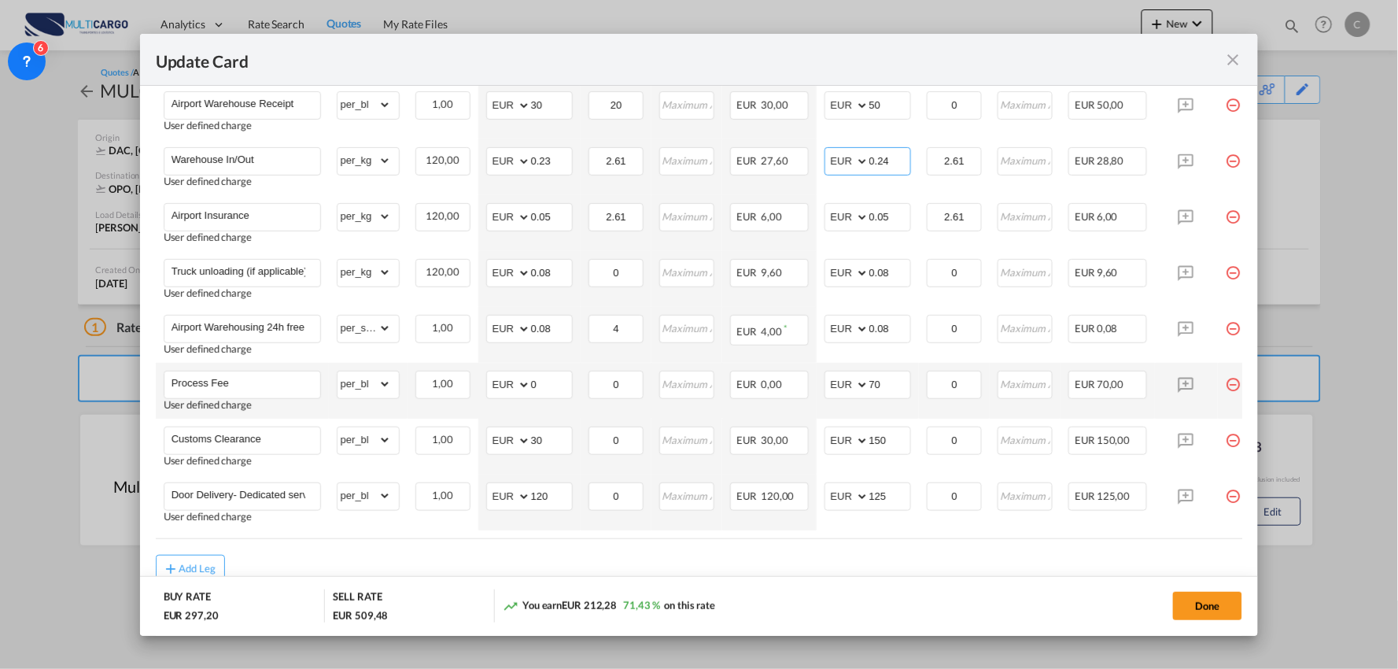
scroll to position [524, 0]
type input "0.24"
click at [290, 320] on input "Airport Warehousing 24h free *Eur x CW x Day - up to 7day - min EUR 4,00" at bounding box center [246, 327] width 149 height 24
type input "Airport Warehousing *Eur x CW x Day - up to 7day - min EUR 4,00"
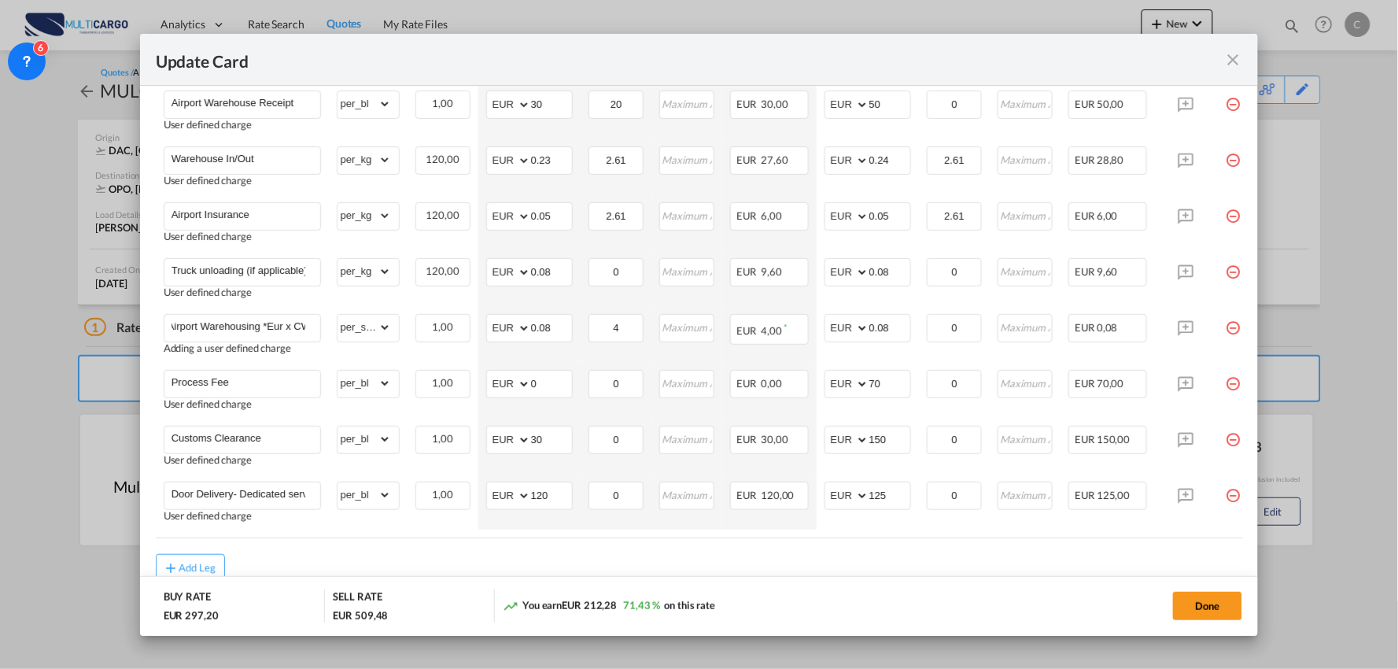
click at [711, 592] on div "You earn EUR 212,28 71,43 % on this rate" at bounding box center [664, 605] width 323 height 32
drag, startPoint x: 884, startPoint y: 374, endPoint x: 790, endPoint y: 386, distance: 95.1
click at [790, 386] on tr "Process Fee User defined charge Please Enter Already Exists gross_weight volume…" at bounding box center [713, 390] width 1115 height 56
type input "90"
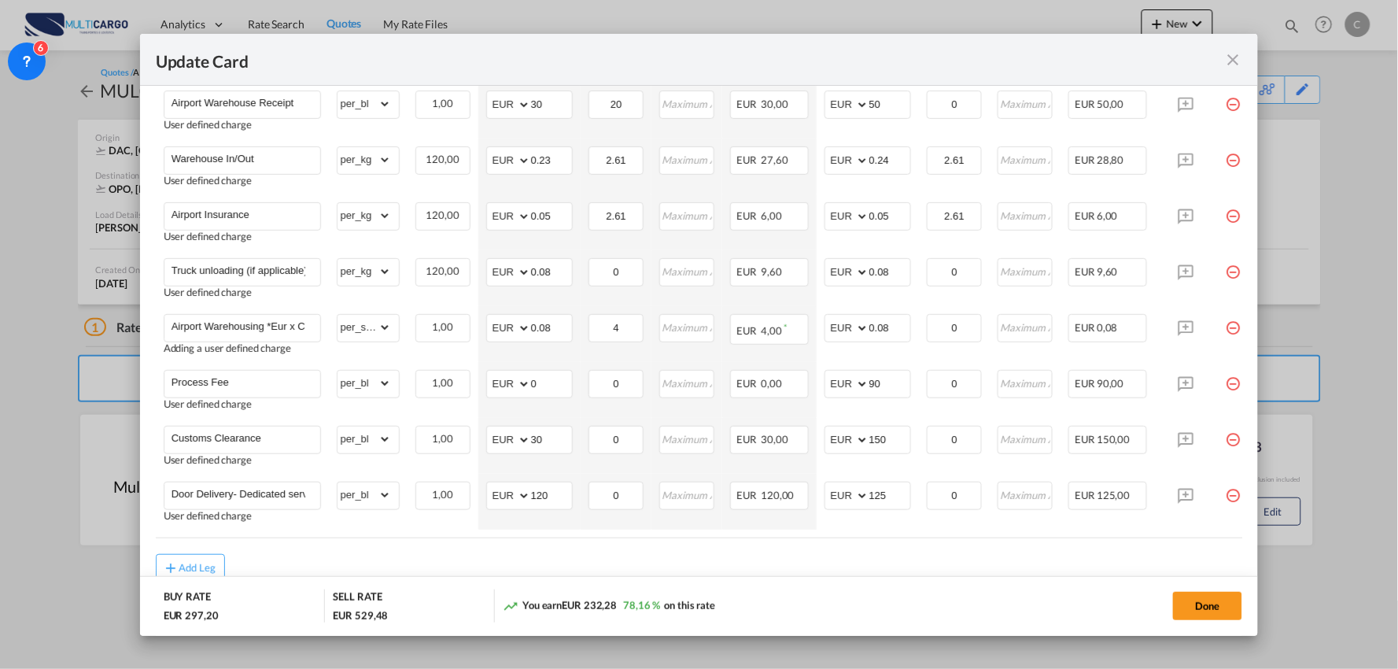
click at [367, 562] on div "Add Leg" at bounding box center [699, 568] width 1087 height 28
drag, startPoint x: 889, startPoint y: 496, endPoint x: 785, endPoint y: 492, distance: 104.0
click at [785, 492] on tr "Door Delivery- Dedicated service User defined charge Please Enter Already Exist…" at bounding box center [713, 502] width 1115 height 56
drag, startPoint x: 890, startPoint y: 492, endPoint x: 830, endPoint y: 498, distance: 60.1
click at [835, 496] on md-input-container "AED AFN ALL AMD ANG AOA ARS AUD AWG AZN BAM BBD BDT BGN BHD BIF BMD BND BOB BRL…" at bounding box center [868, 496] width 87 height 28
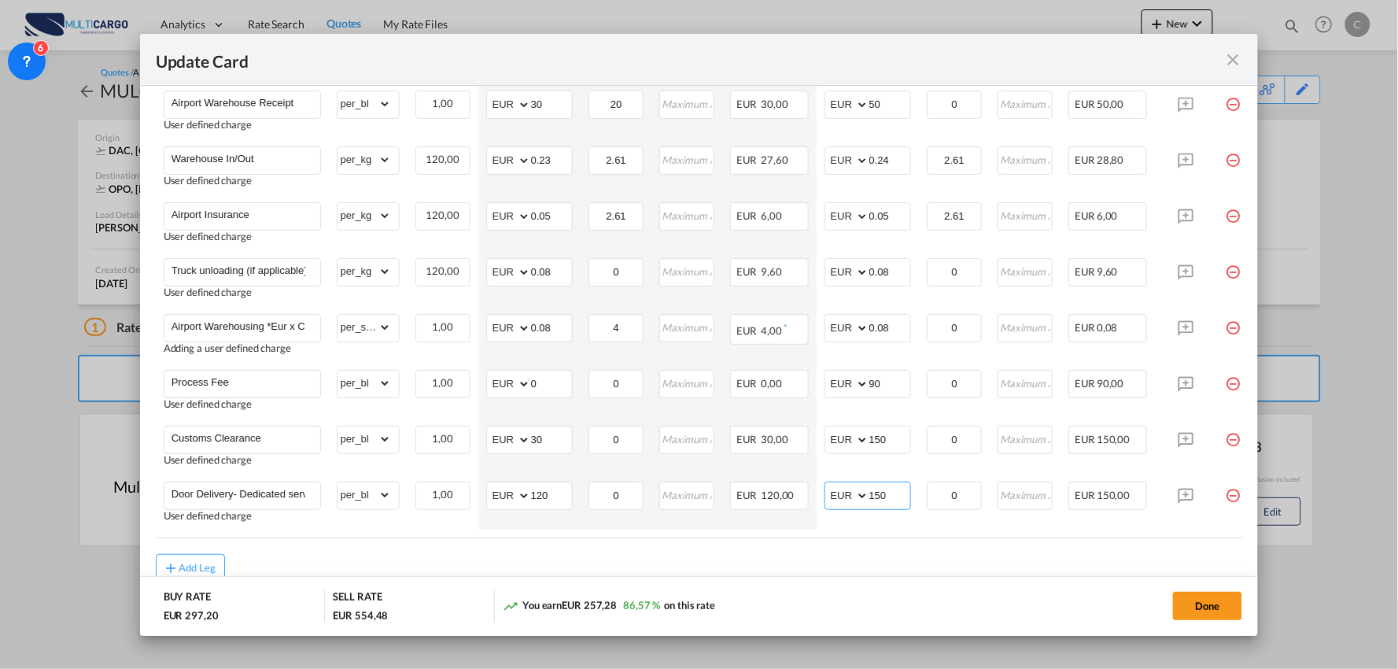
type input "150"
click at [672, 566] on div "Add Leg" at bounding box center [699, 568] width 1087 height 28
drag, startPoint x: 560, startPoint y: 493, endPoint x: 483, endPoint y: 494, distance: 77.1
click at [486, 494] on md-input-container "AED AFN ALL AMD ANG AOA ARS AUD AWG AZN BAM BBD BDT BGN BHD BIF BMD BND BOB BRL…" at bounding box center [529, 496] width 87 height 28
type input "110"
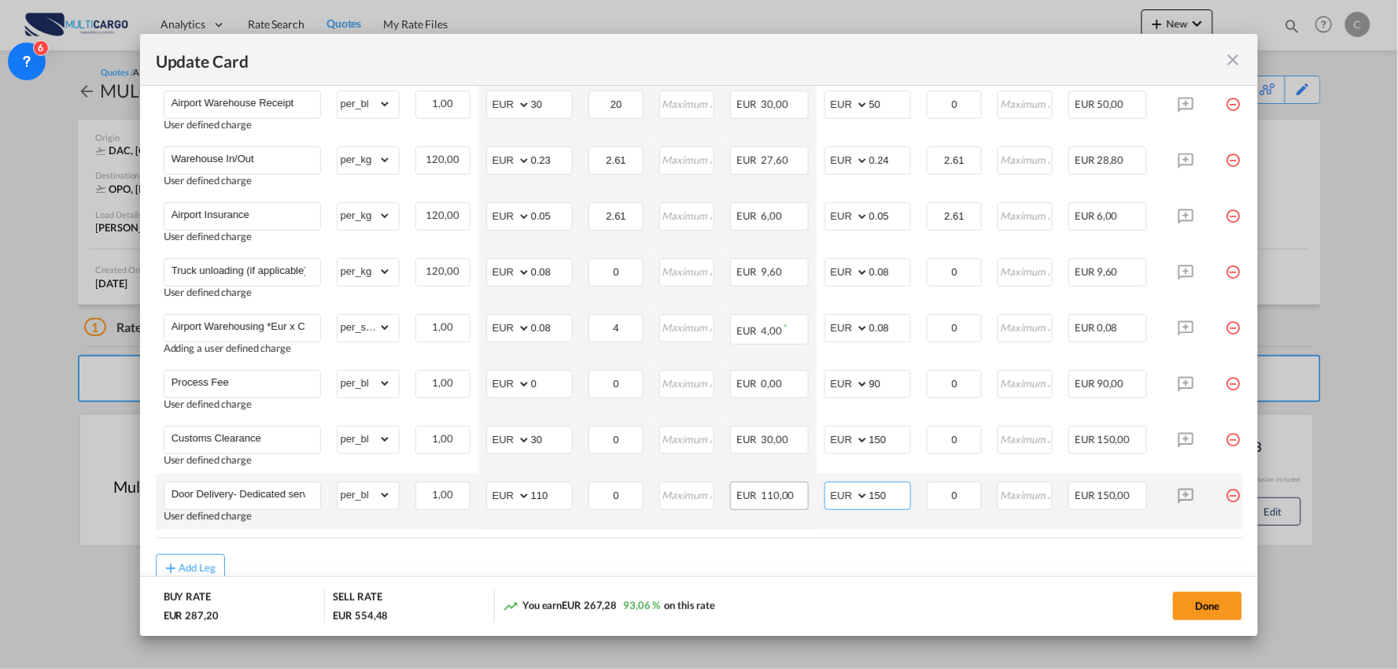
drag, startPoint x: 893, startPoint y: 494, endPoint x: 807, endPoint y: 501, distance: 86.0
click at [819, 504] on td "AED AFN ALL AMD ANG AOA ARS AUD AWG AZN BAM BBD BDT BGN BHD BIF BMD BND BOB BRL…" at bounding box center [868, 502] width 102 height 56
type input "145"
drag, startPoint x: 830, startPoint y: 577, endPoint x: 850, endPoint y: 585, distance: 20.9
click at [831, 577] on md-dialog-actions "BUY RATE EUR 287,20 SELL RATE EUR 549,48 You earn EUR 262,28 91,32 % on this ra…" at bounding box center [699, 606] width 1119 height 60
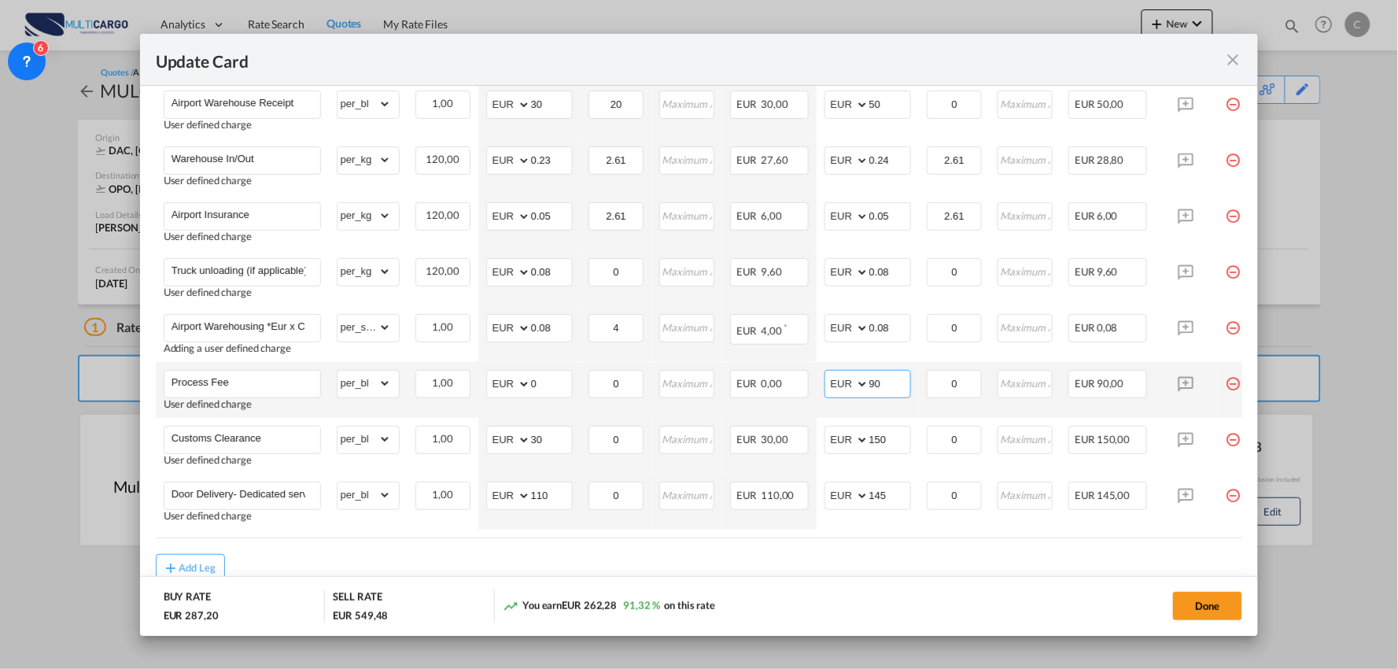
drag, startPoint x: 885, startPoint y: 382, endPoint x: 845, endPoint y: 382, distance: 40.1
click at [845, 382] on md-input-container "AED AFN ALL AMD ANG AOA ARS AUD AWG AZN BAM BBD BDT BGN BHD BIF BMD BND BOB BRL…" at bounding box center [868, 384] width 87 height 28
click at [836, 577] on md-dialog-actions "BUY RATE EUR 287,20 SELL RATE EUR 549,48 You earn EUR 262,28 91,32 % on this ra…" at bounding box center [699, 606] width 1119 height 60
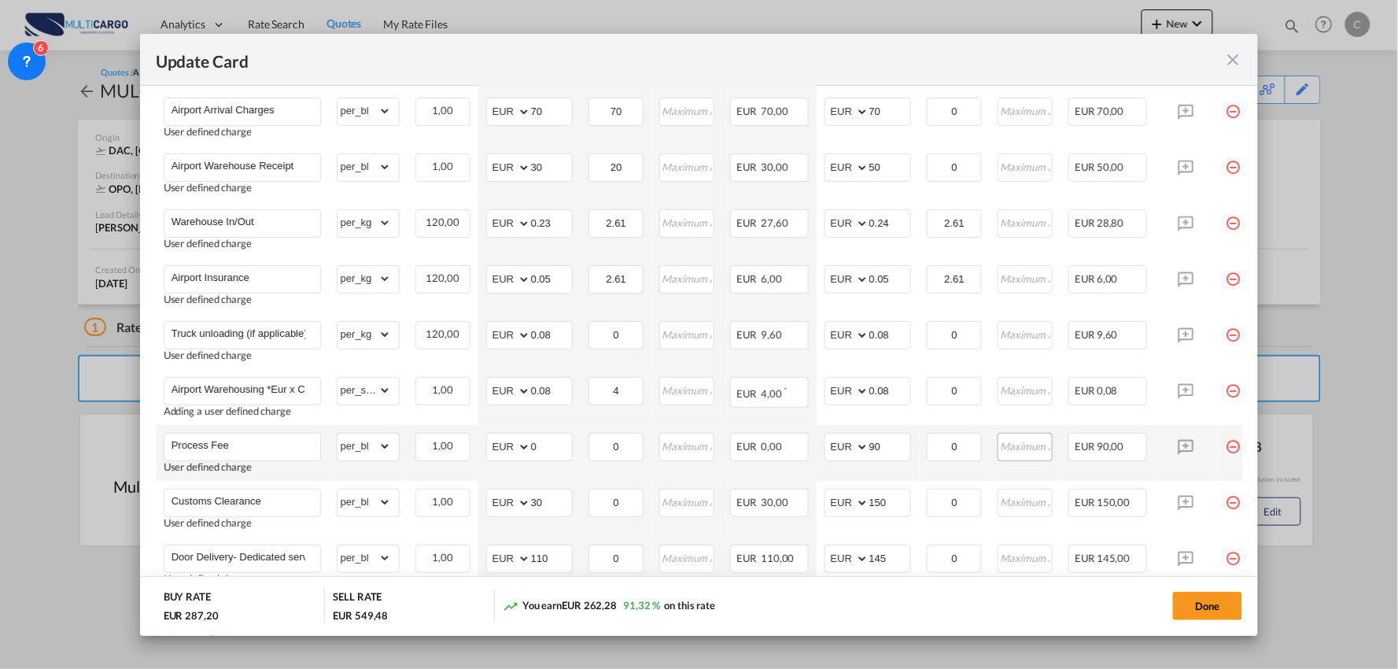
scroll to position [437, 0]
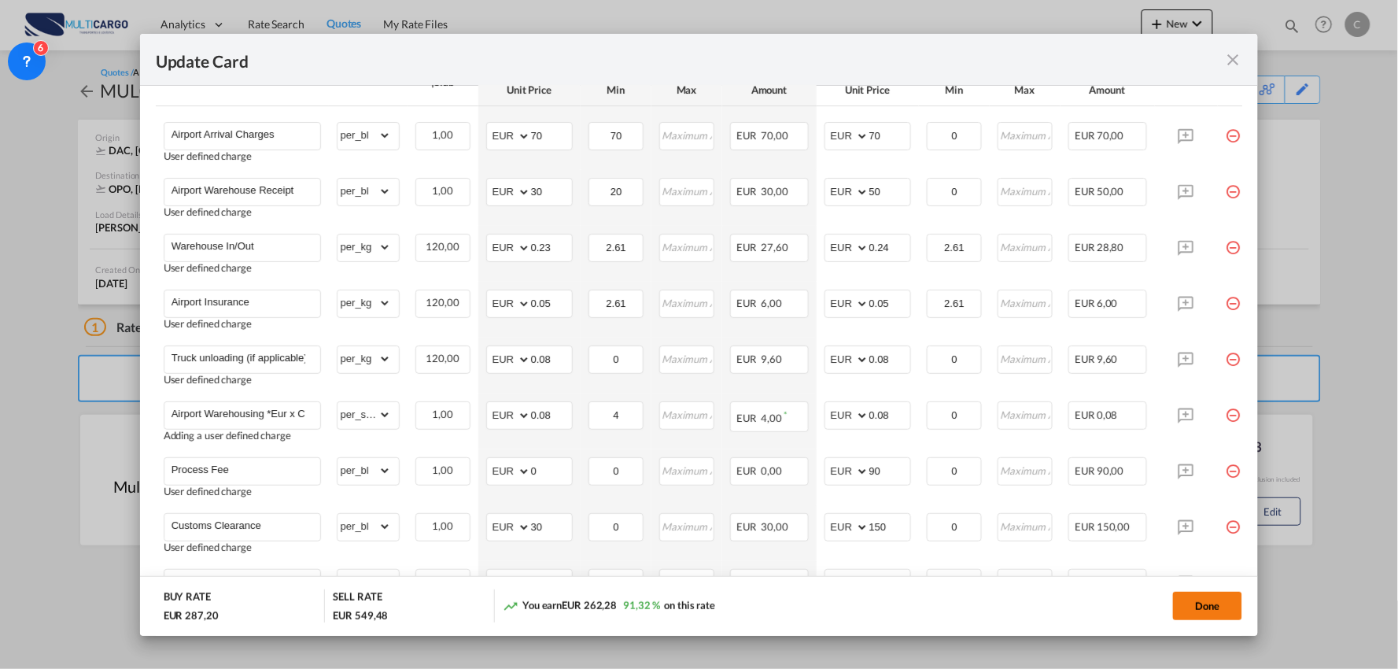
click at [1208, 612] on button "Done" at bounding box center [1207, 606] width 69 height 28
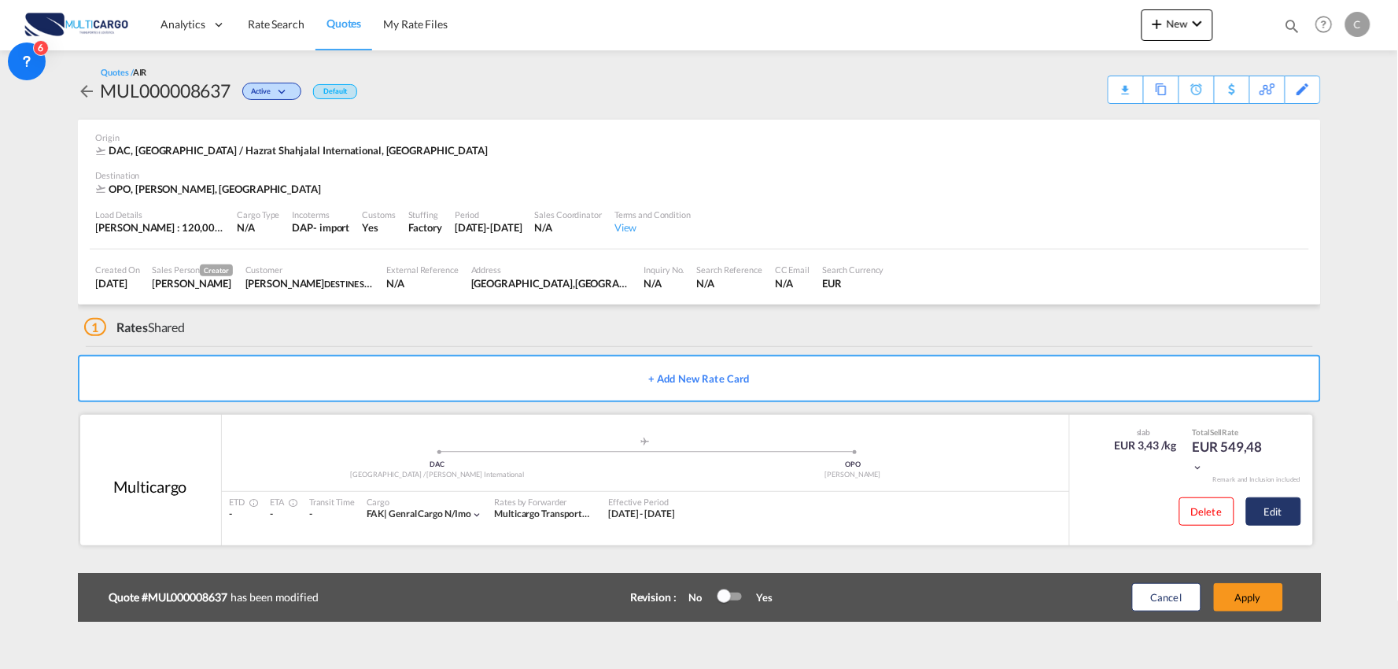
click at [1293, 500] on button "Edit" at bounding box center [1273, 511] width 55 height 28
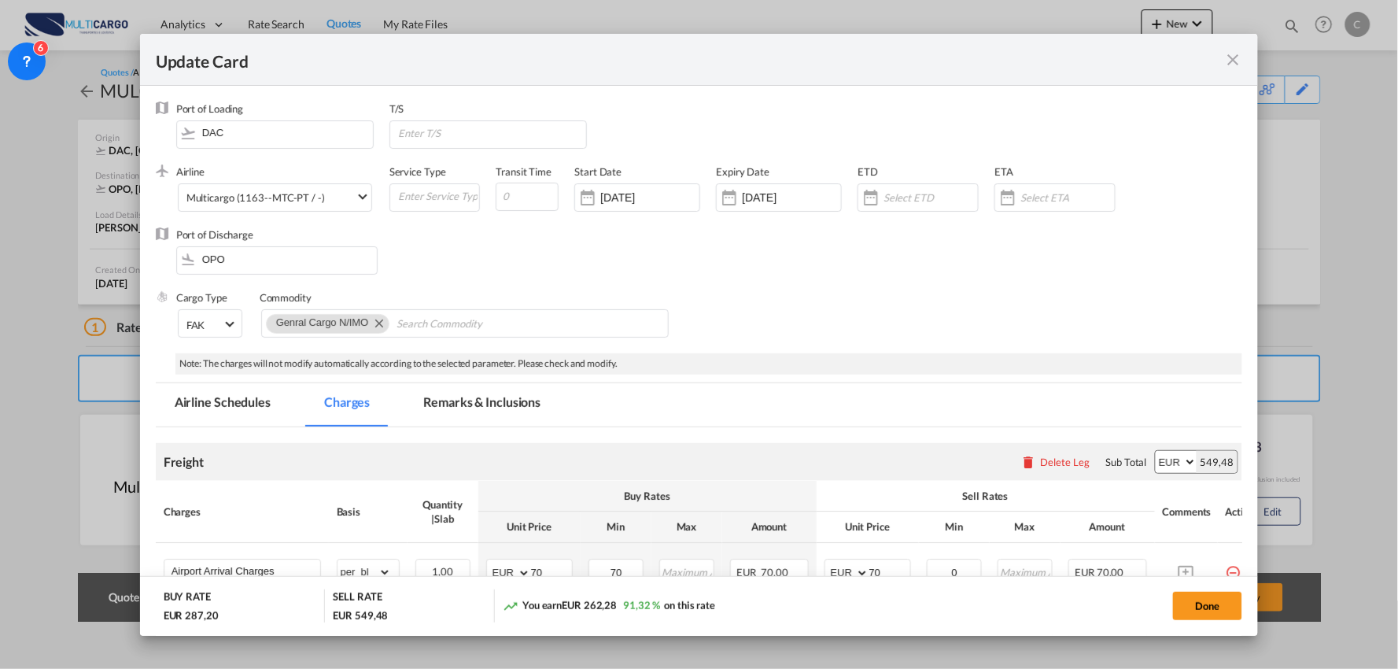
scroll to position [262, 0]
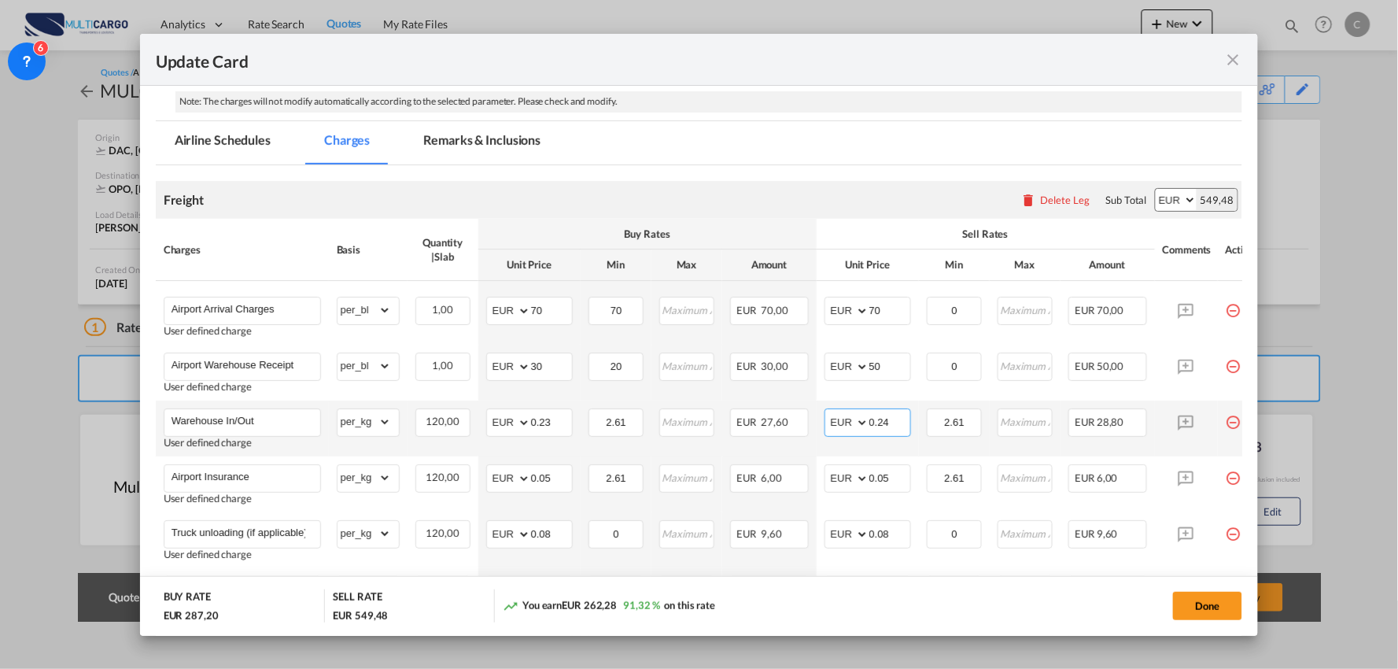
click at [894, 422] on input "0.24" at bounding box center [889, 421] width 41 height 24
type input "0.25"
click at [1194, 614] on button "Done" at bounding box center [1207, 606] width 69 height 28
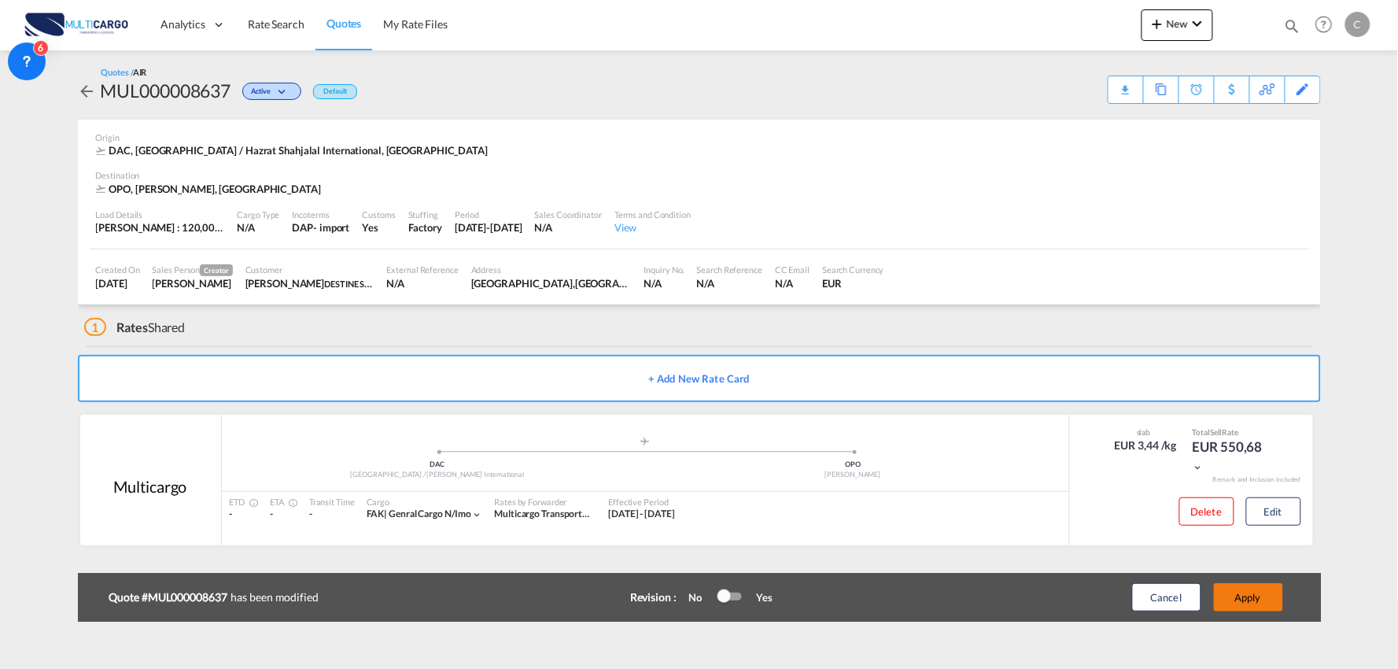
click at [1251, 600] on button "Apply" at bounding box center [1248, 597] width 69 height 28
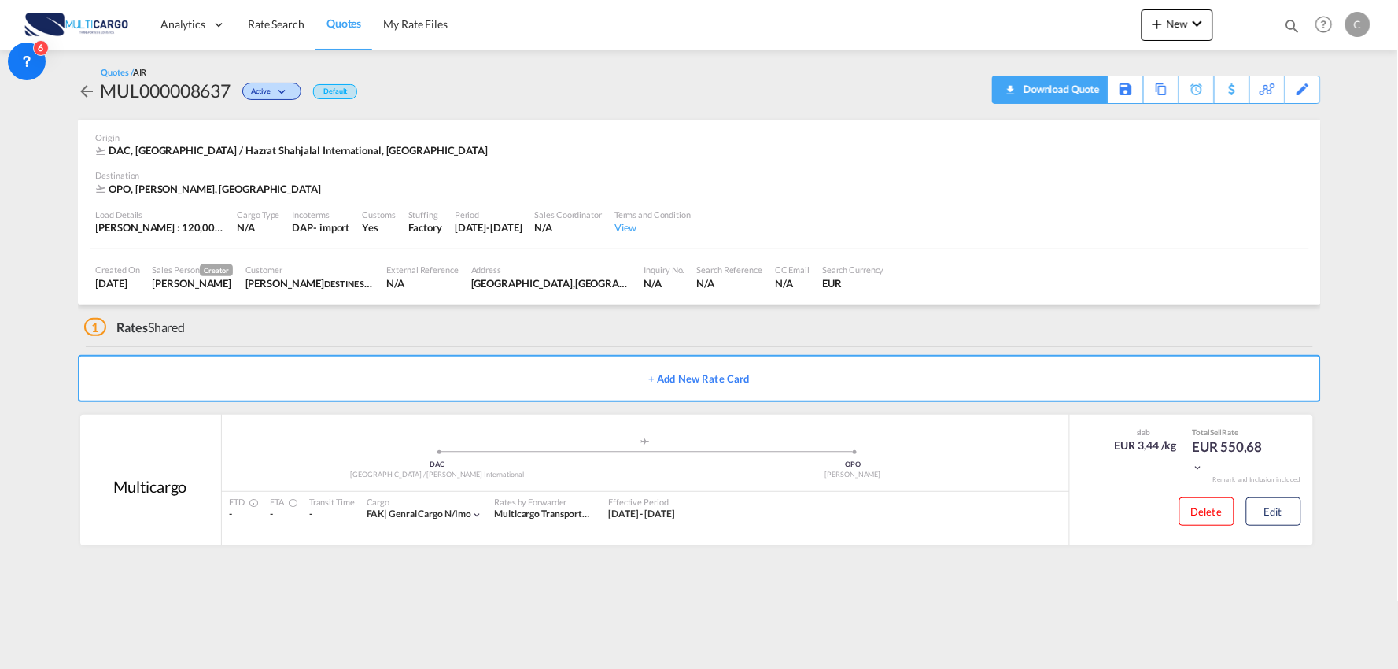
click at [1080, 92] on div "Download Quote" at bounding box center [1060, 88] width 80 height 25
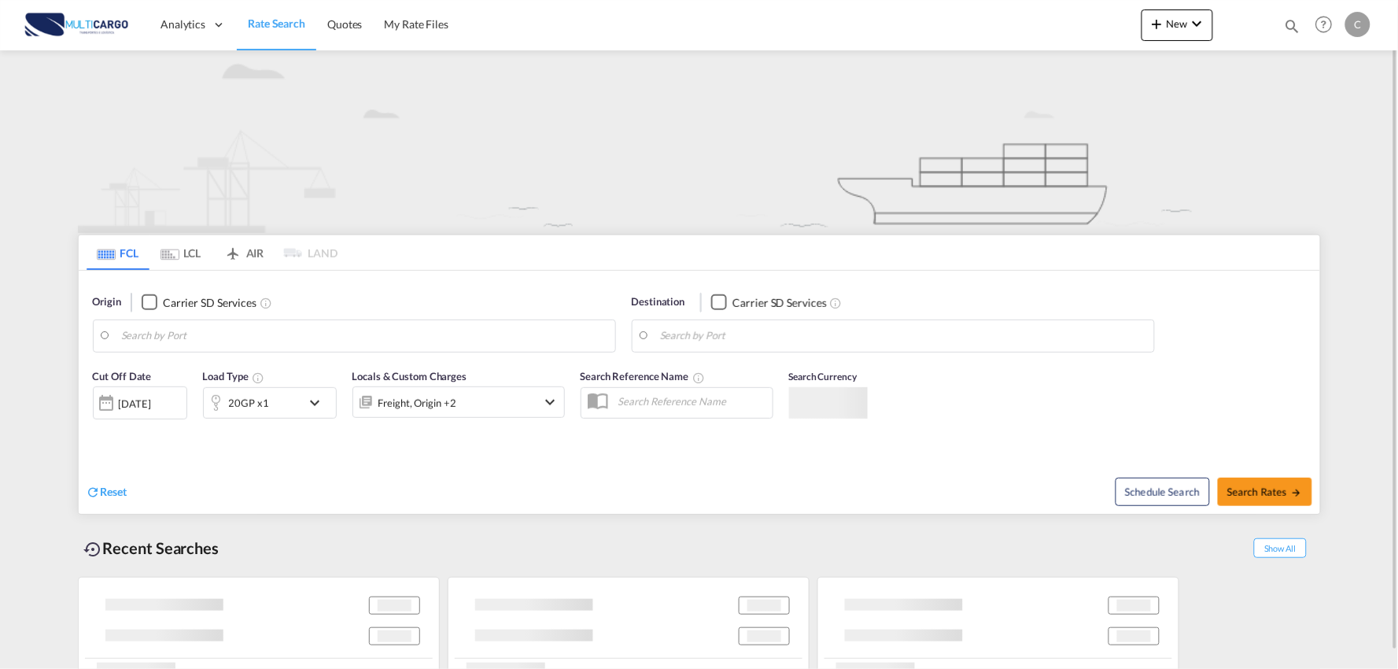
type input "Port of [GEOGRAPHIC_DATA], [GEOGRAPHIC_DATA], [GEOGRAPHIC_DATA]"
type input "Leixoes, Leixoes, PTLEI"
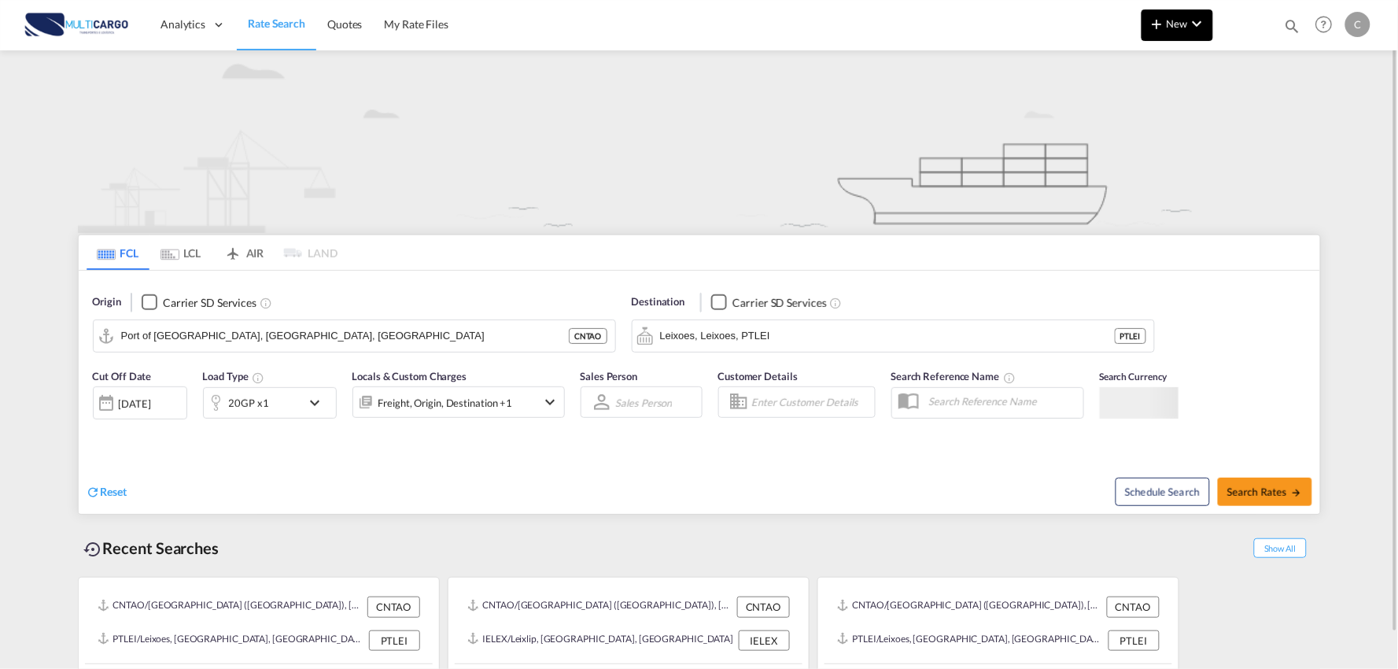
click at [1174, 20] on span "New" at bounding box center [1177, 23] width 59 height 13
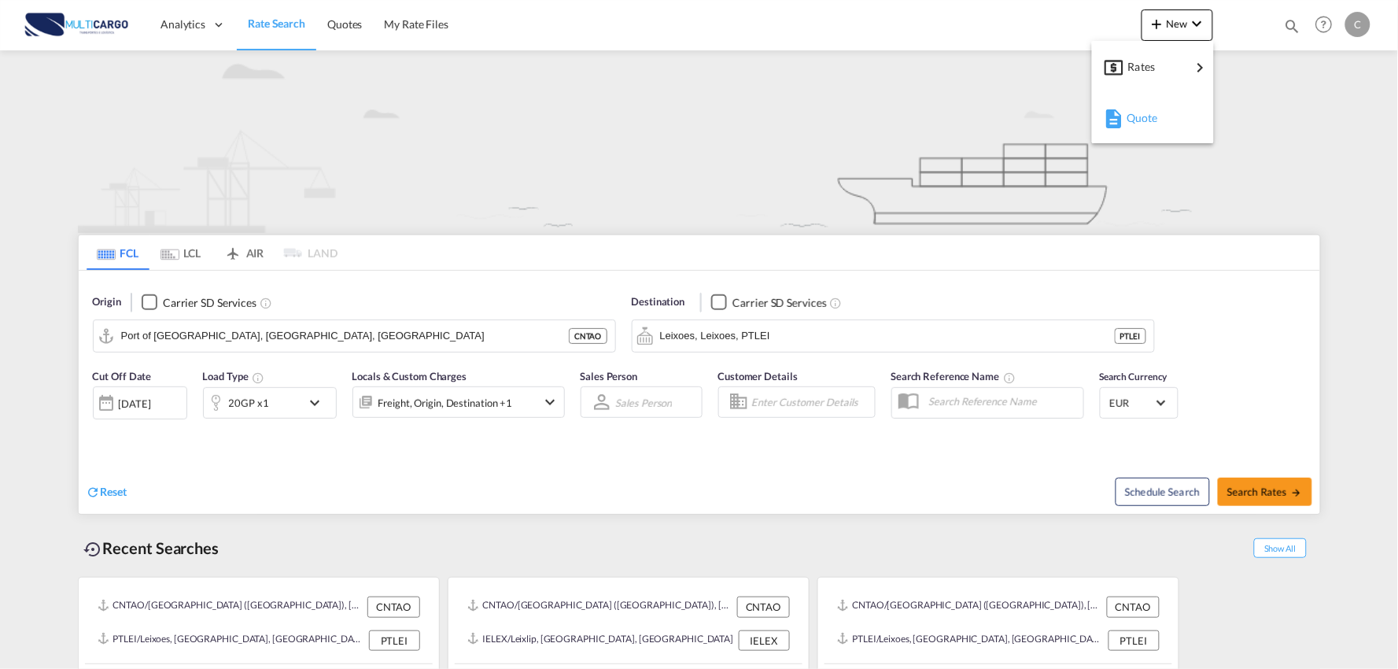
click at [1162, 115] on div "Quote" at bounding box center [1156, 117] width 58 height 39
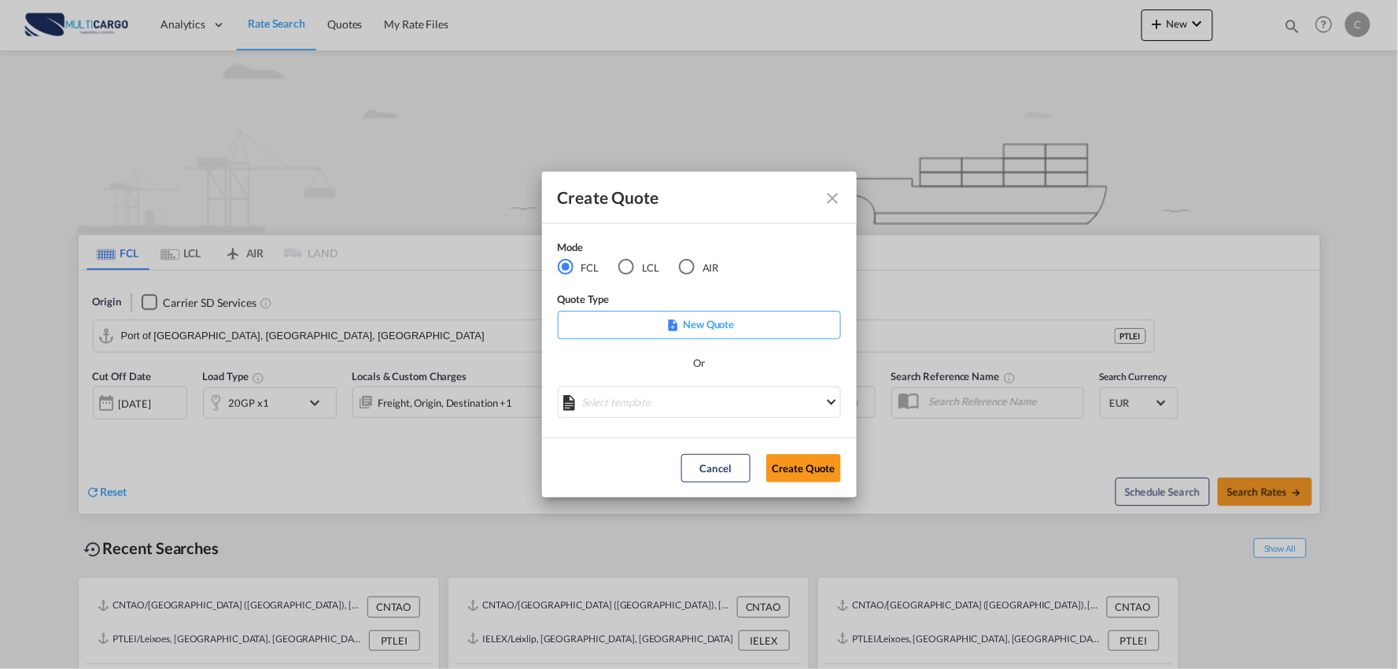
click at [696, 263] on md-radio-button "AIR" at bounding box center [699, 267] width 40 height 17
click at [689, 398] on md-select "Select template EXP EXW AIR 09/2025 [PERSON_NAME] | [DATE] IMP_DAP_AIR <500KG -…" at bounding box center [699, 401] width 283 height 31
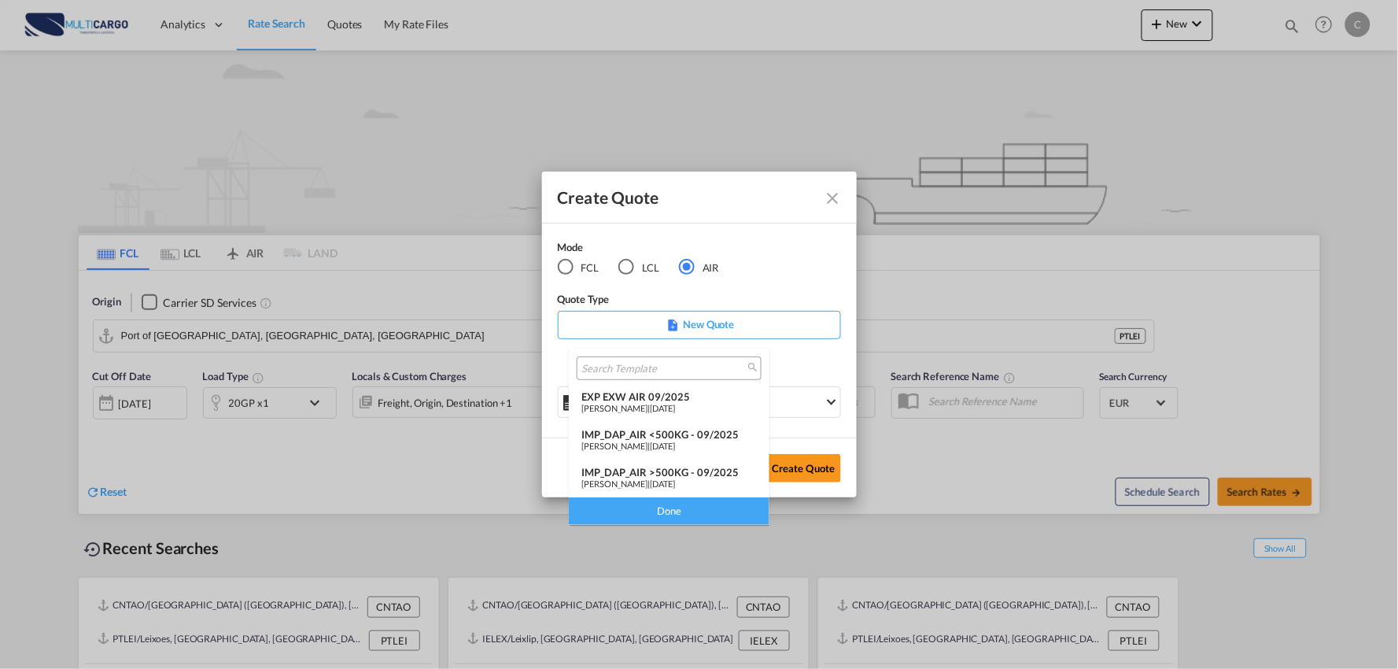
click at [675, 478] on span "[DATE]" at bounding box center [662, 483] width 25 height 10
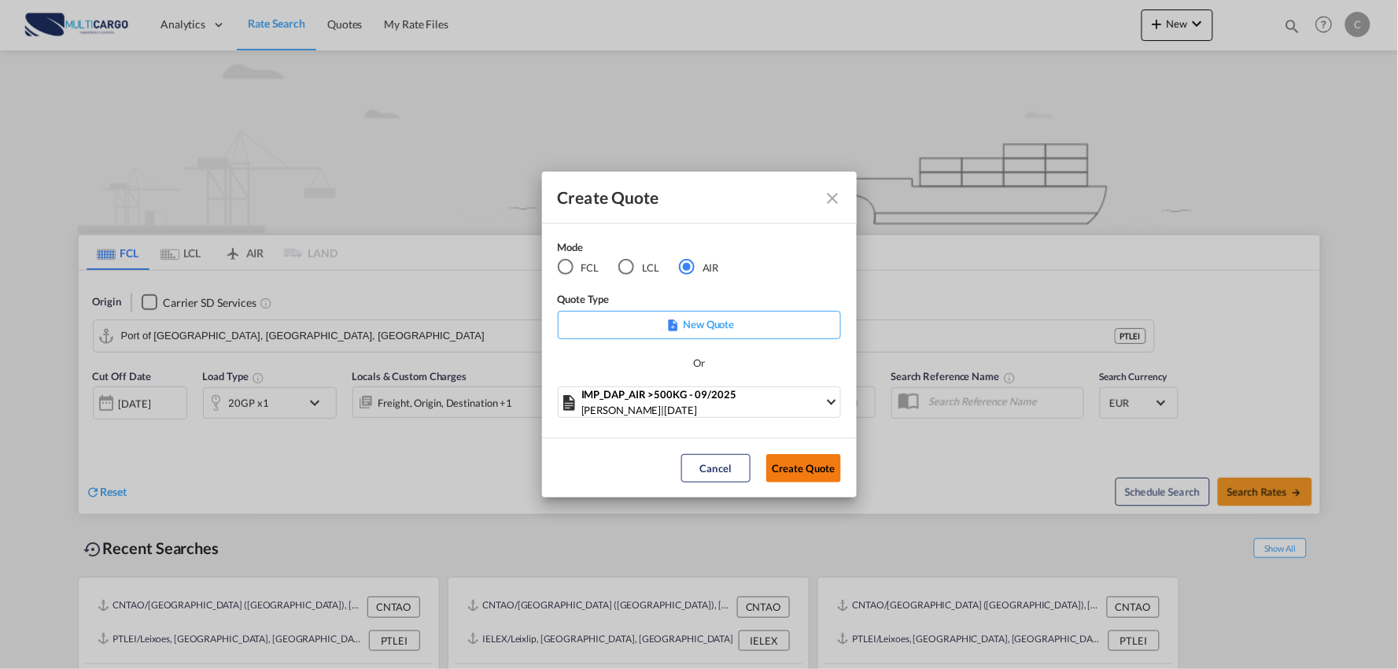
click at [821, 459] on button "Create Quote" at bounding box center [803, 468] width 75 height 28
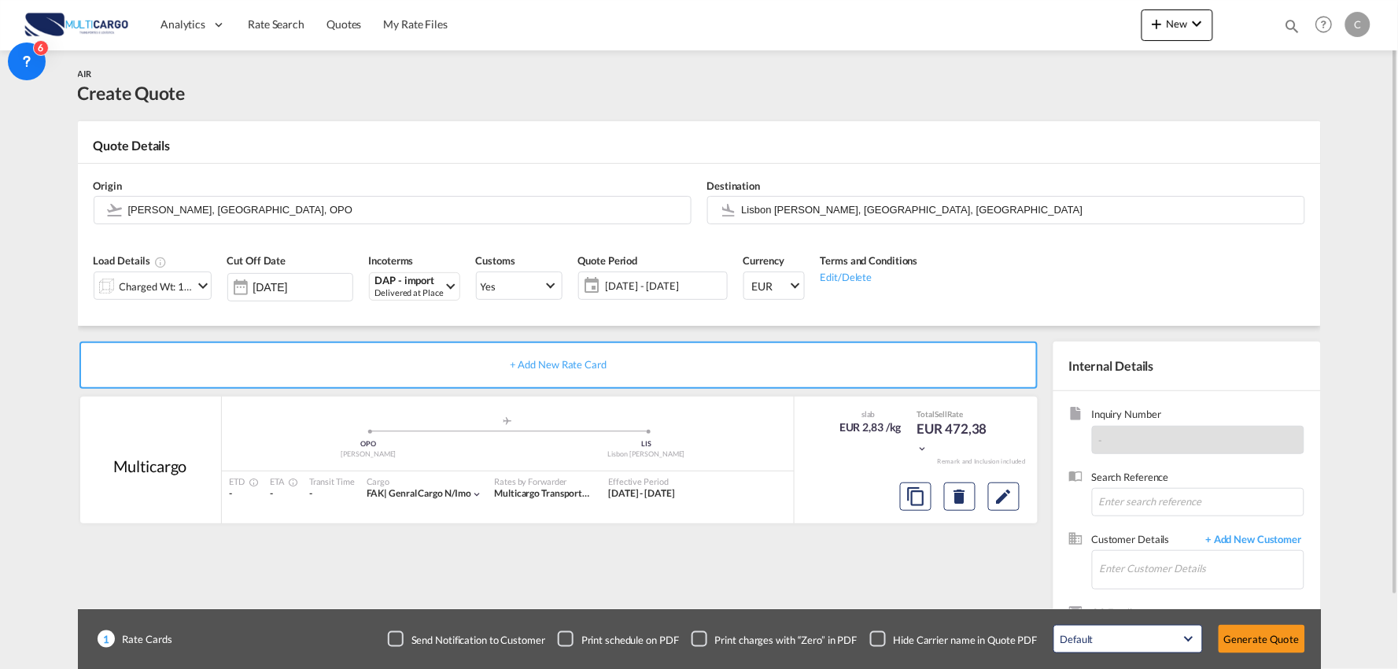
click at [877, 637] on div "Checkbox No Ink" at bounding box center [878, 639] width 16 height 16
click at [1155, 585] on input "Enter Customer Details" at bounding box center [1202, 568] width 204 height 35
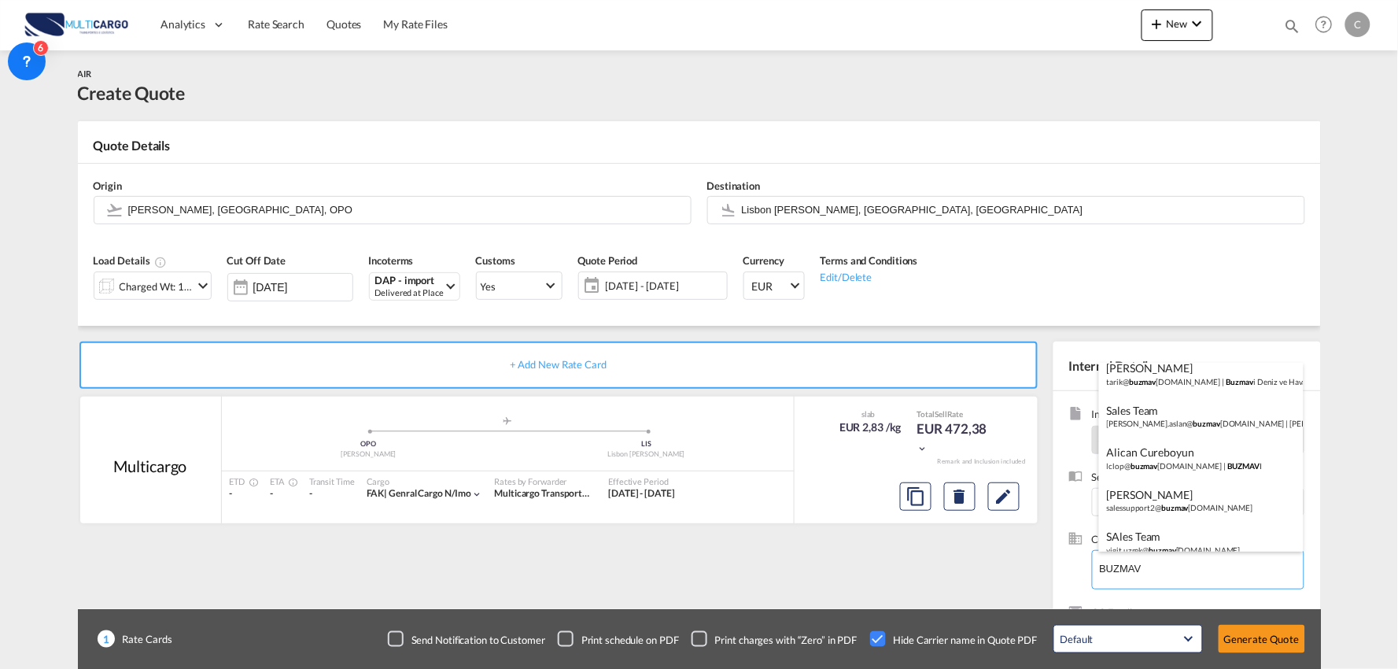
scroll to position [318, 0]
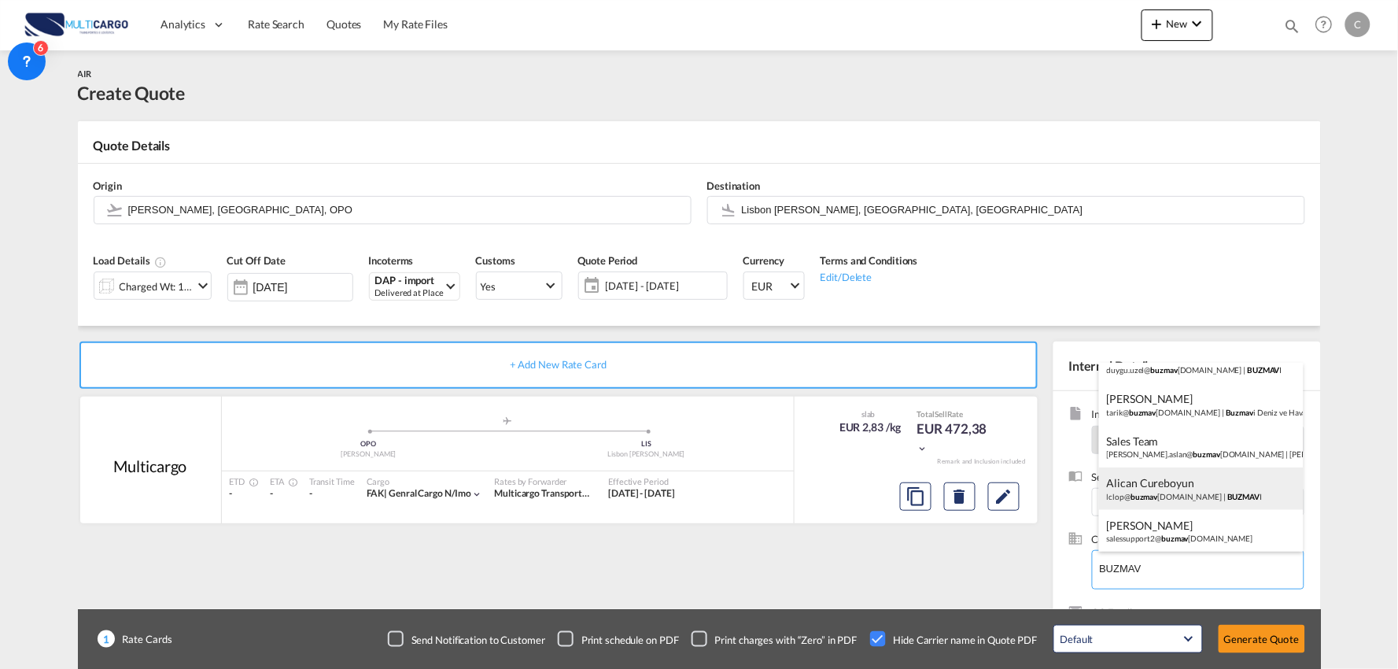
click at [1167, 489] on div "Alican Cureboyun lclop@ buzmav [DOMAIN_NAME] | BUZMAV I" at bounding box center [1201, 488] width 205 height 42
type input "BUZMAVI, Alican Cureboyun, lclop@buzmavi.com"
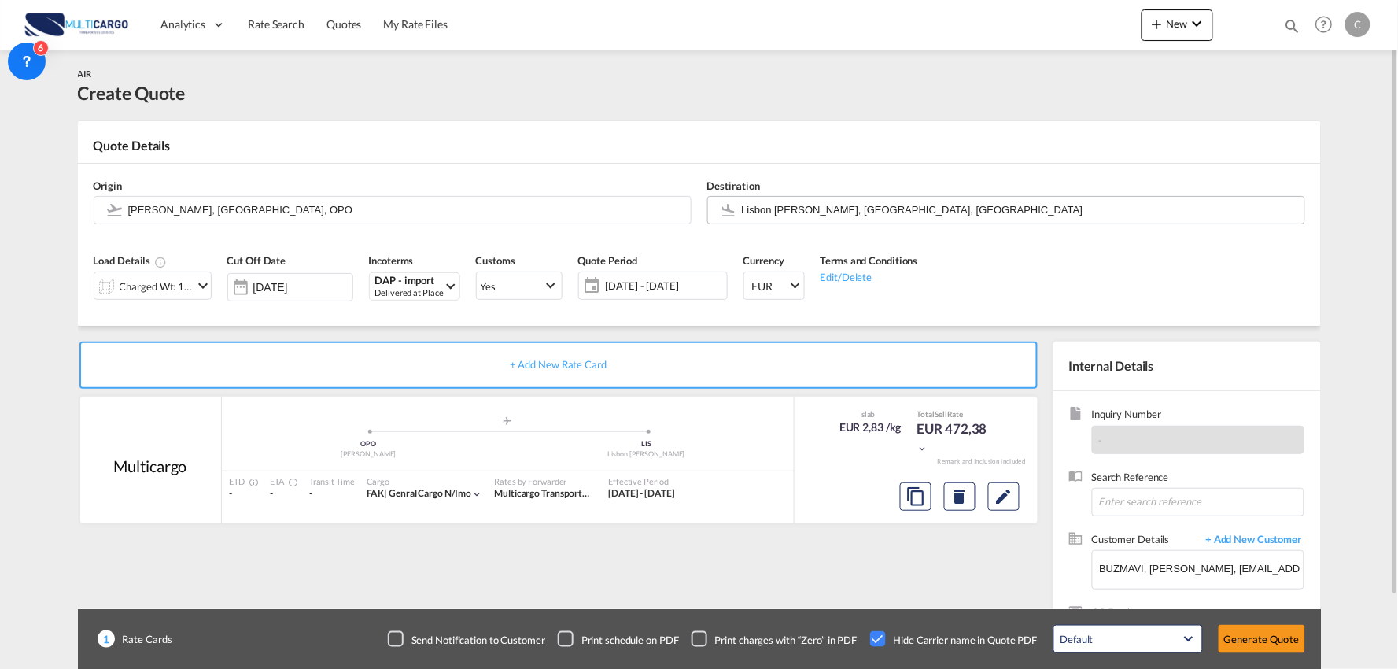
click at [809, 218] on input "Lisbon Portela, Lisbon, LIS" at bounding box center [1019, 210] width 555 height 28
click at [198, 207] on input "Francisco de Sá Carneiro, Porto, OPO" at bounding box center [405, 210] width 555 height 28
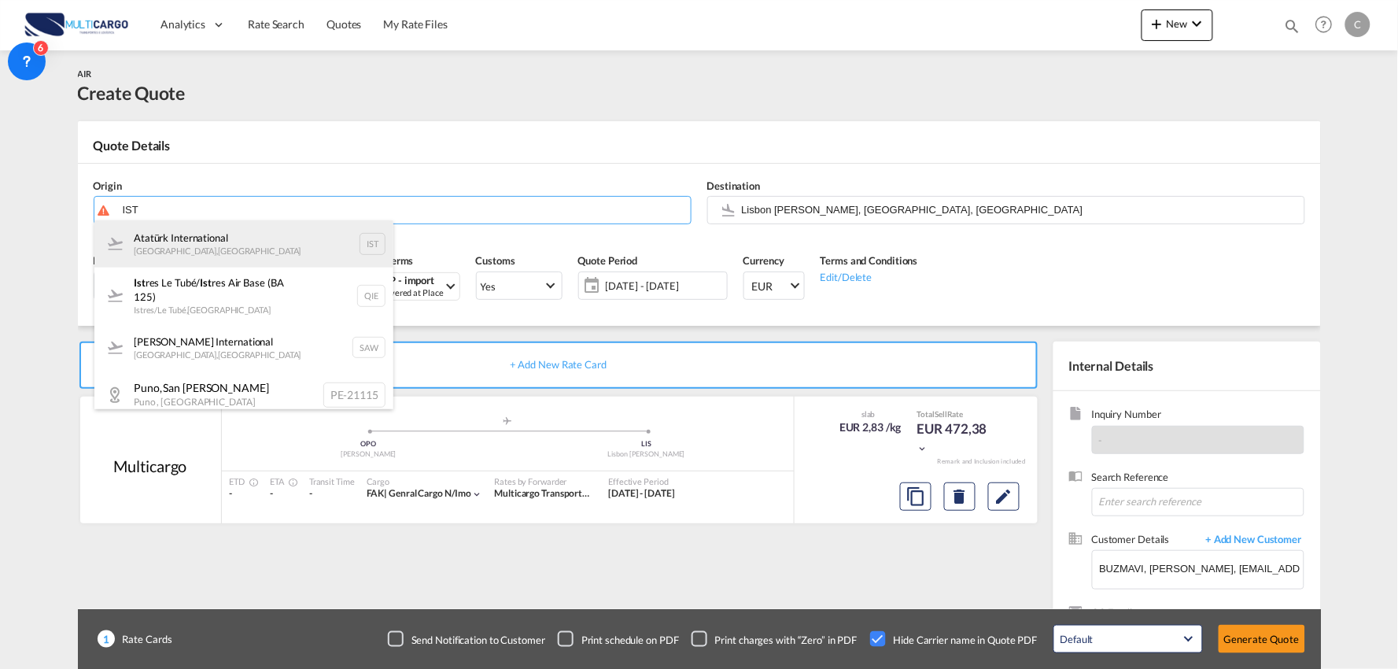
click at [200, 239] on div "Atatürk International Istanbul , Turkey IST" at bounding box center [243, 243] width 299 height 47
type input "Atatürk International, Istanbul, IST"
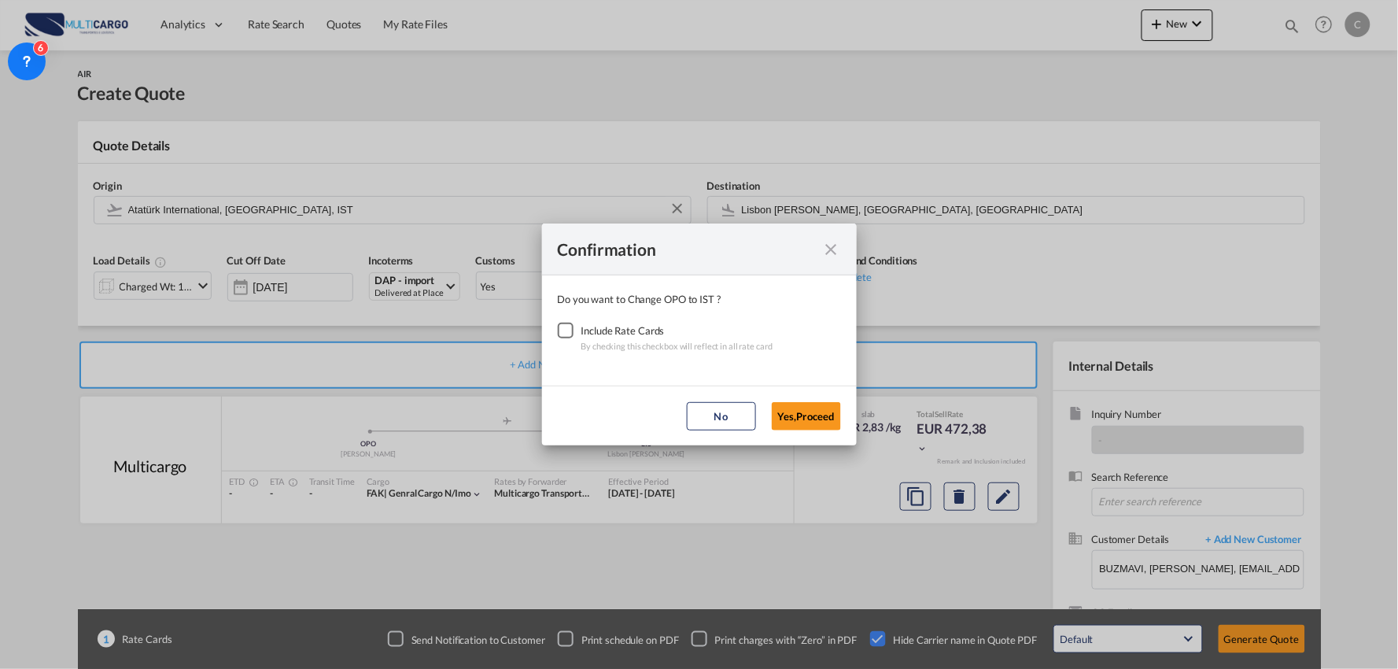
drag, startPoint x: 562, startPoint y: 328, endPoint x: 756, endPoint y: 389, distance: 203.8
click at [566, 329] on div "Checkbox No Ink" at bounding box center [566, 331] width 16 height 16
click at [814, 425] on button "Yes,Proceed" at bounding box center [806, 416] width 69 height 28
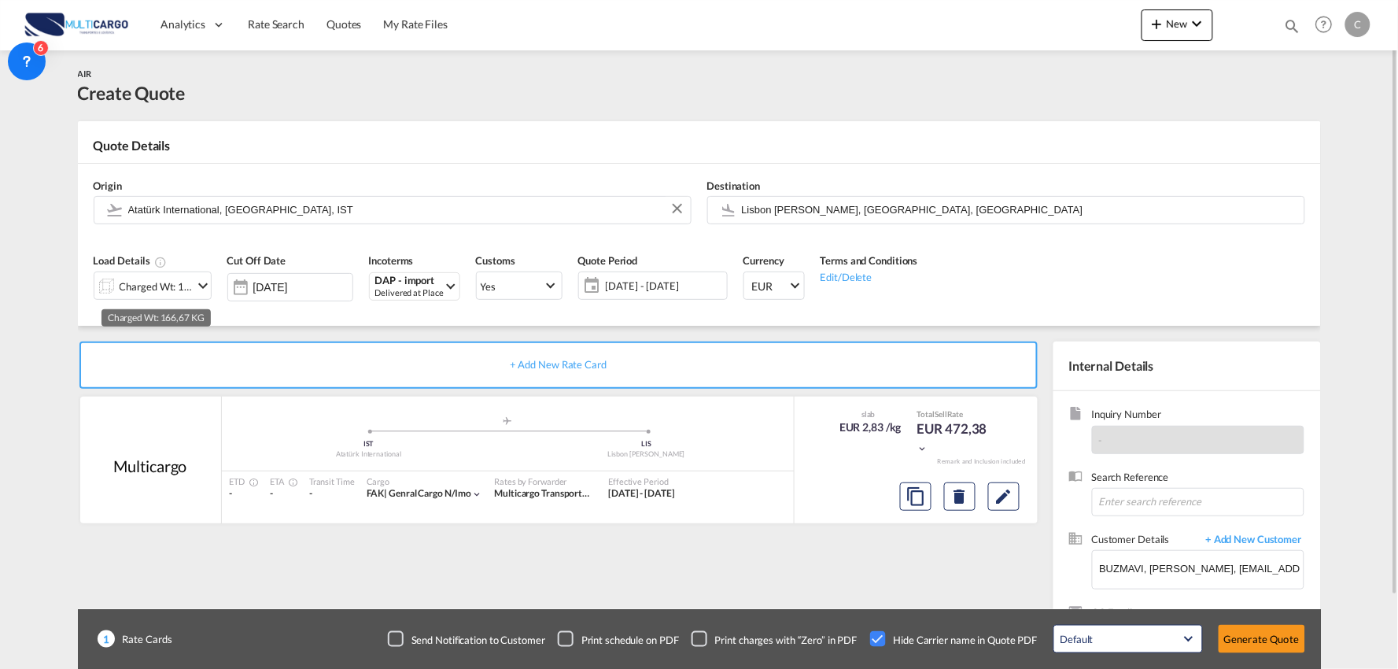
click at [156, 290] on div "Charged Wt: 166,67 KG" at bounding box center [157, 286] width 74 height 22
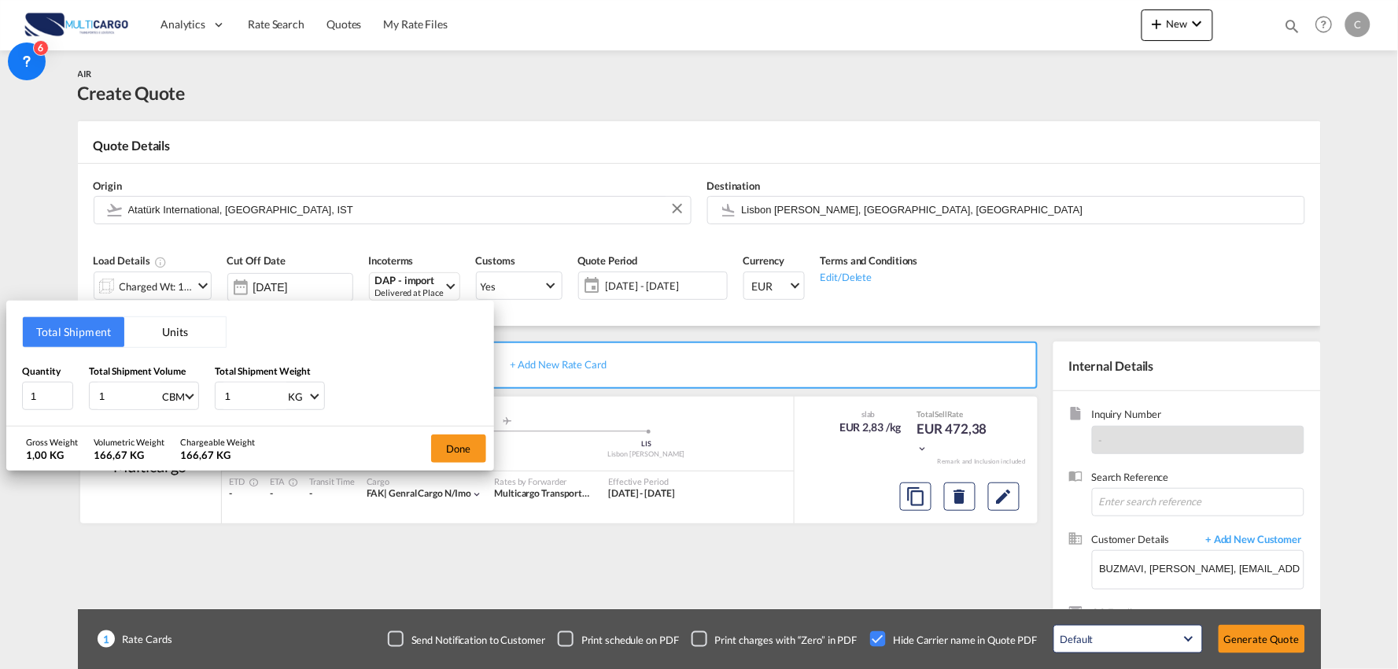
drag, startPoint x: 194, startPoint y: 401, endPoint x: 170, endPoint y: 384, distance: 29.9
click at [177, 404] on div "Quantity 1 Total Shipment Volume 1 CBM CBM CFT KG LB Total Shipment Weight 1 KG…" at bounding box center [250, 386] width 456 height 47
type input "30"
click at [51, 393] on div "Quantity 1 Total Shipment Volume 1 CBM CBM CFT KG LB Total Shipment Weight 30 K…" at bounding box center [250, 386] width 456 height 47
type input "0.053"
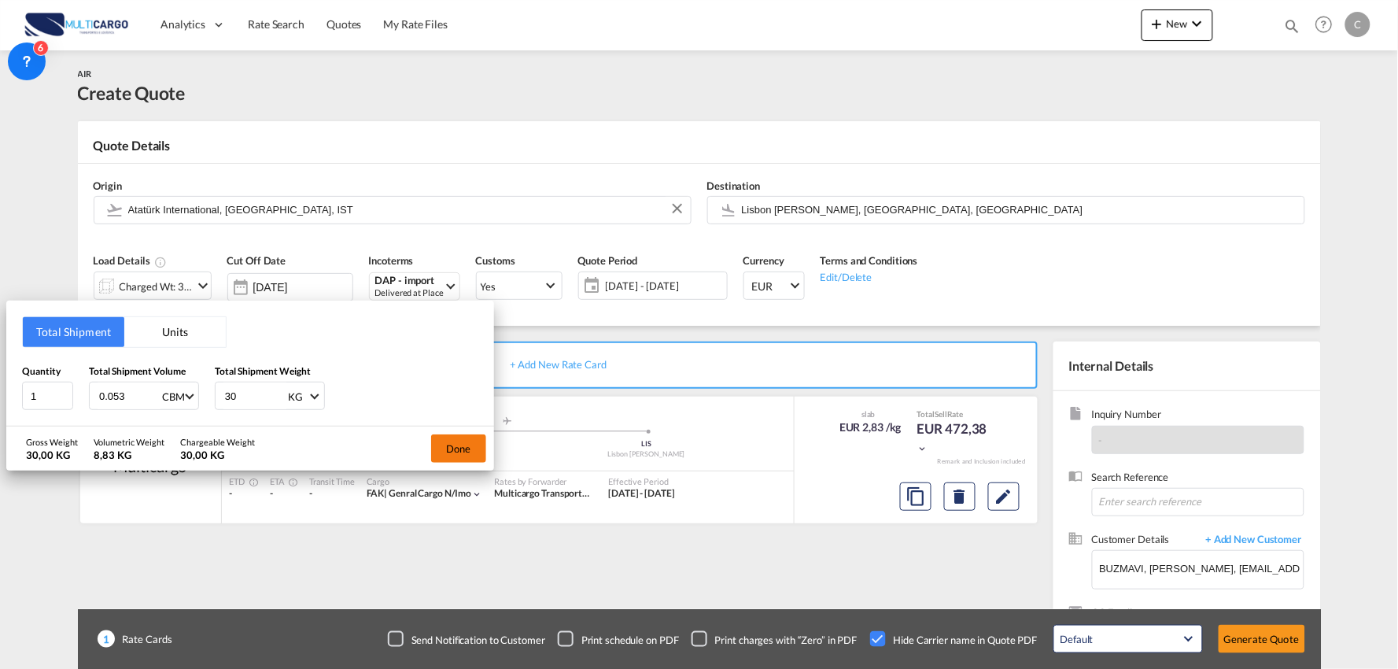
click at [452, 447] on button "Done" at bounding box center [458, 448] width 55 height 28
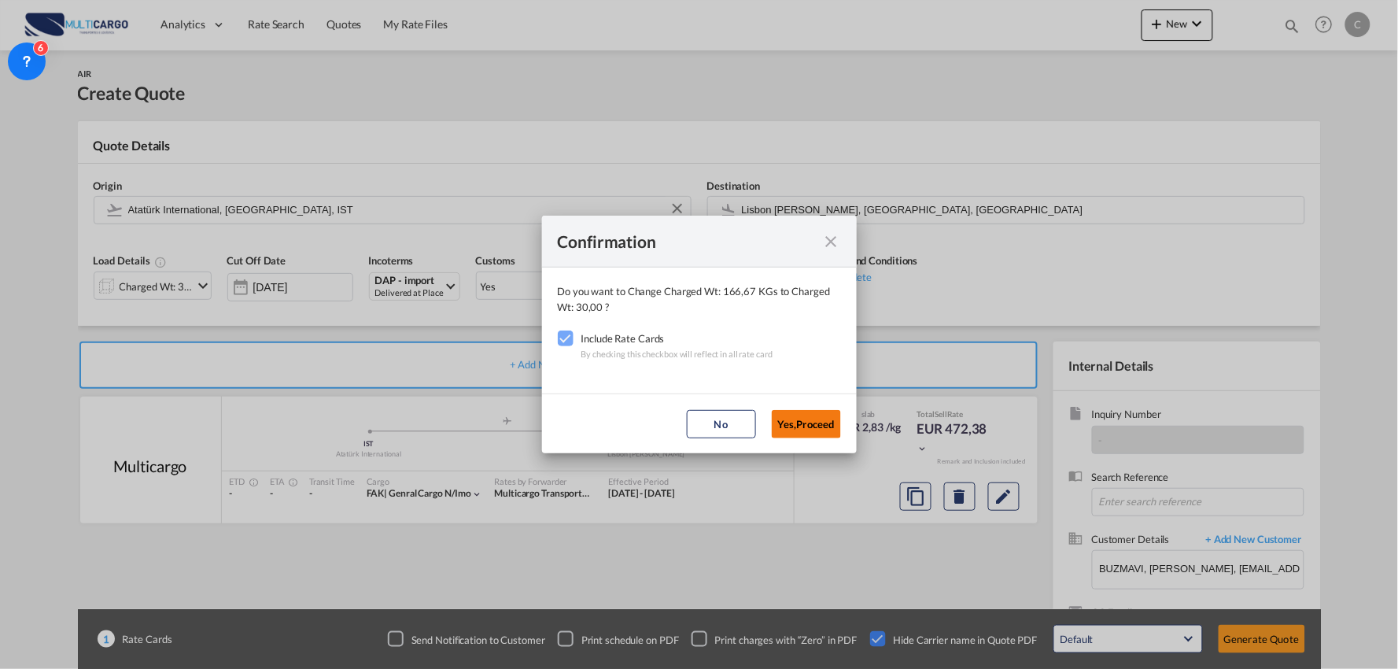
click at [784, 421] on button "Yes,Proceed" at bounding box center [806, 424] width 69 height 28
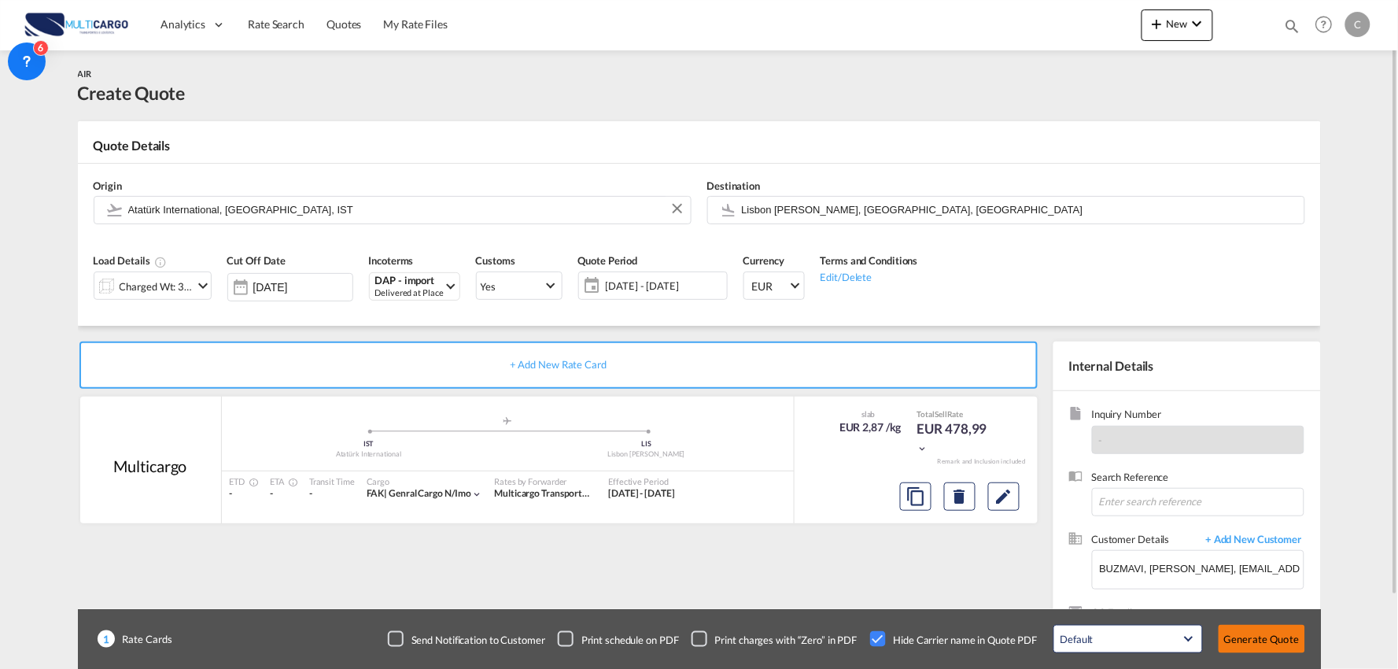
click at [1289, 639] on button "Generate Quote" at bounding box center [1262, 639] width 87 height 28
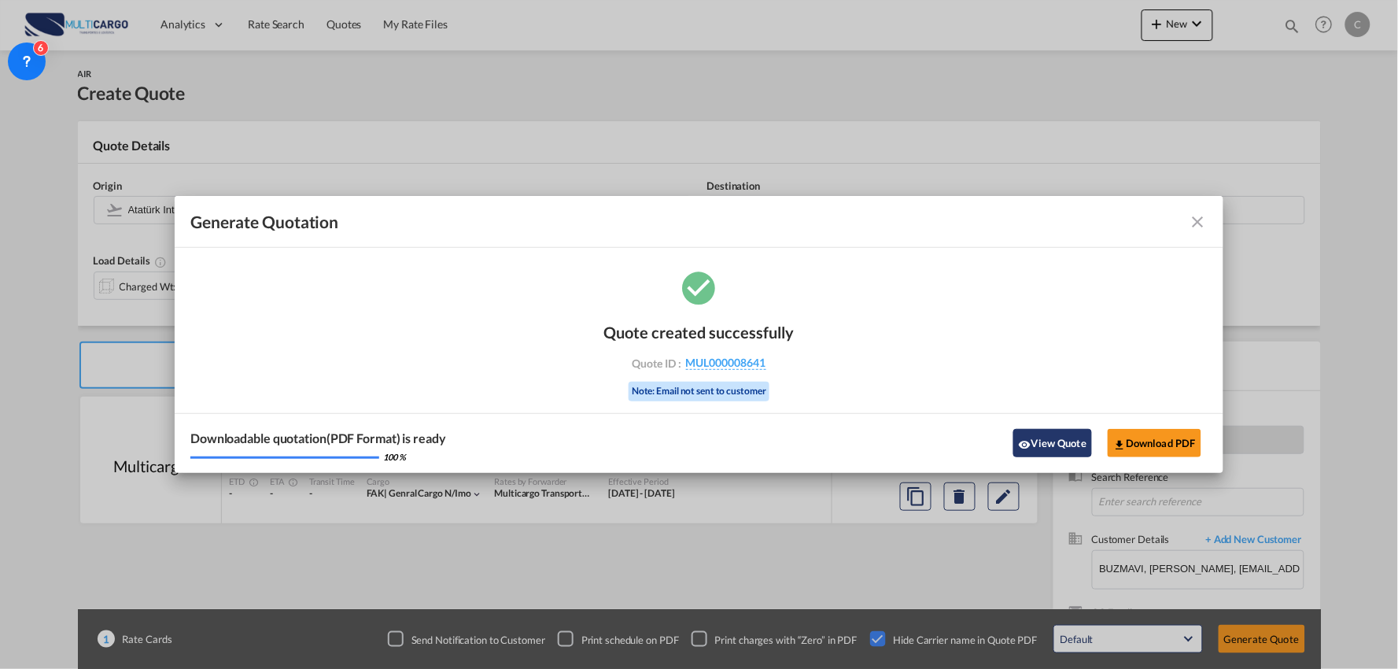
click at [1070, 434] on button "View Quote" at bounding box center [1052, 443] width 79 height 28
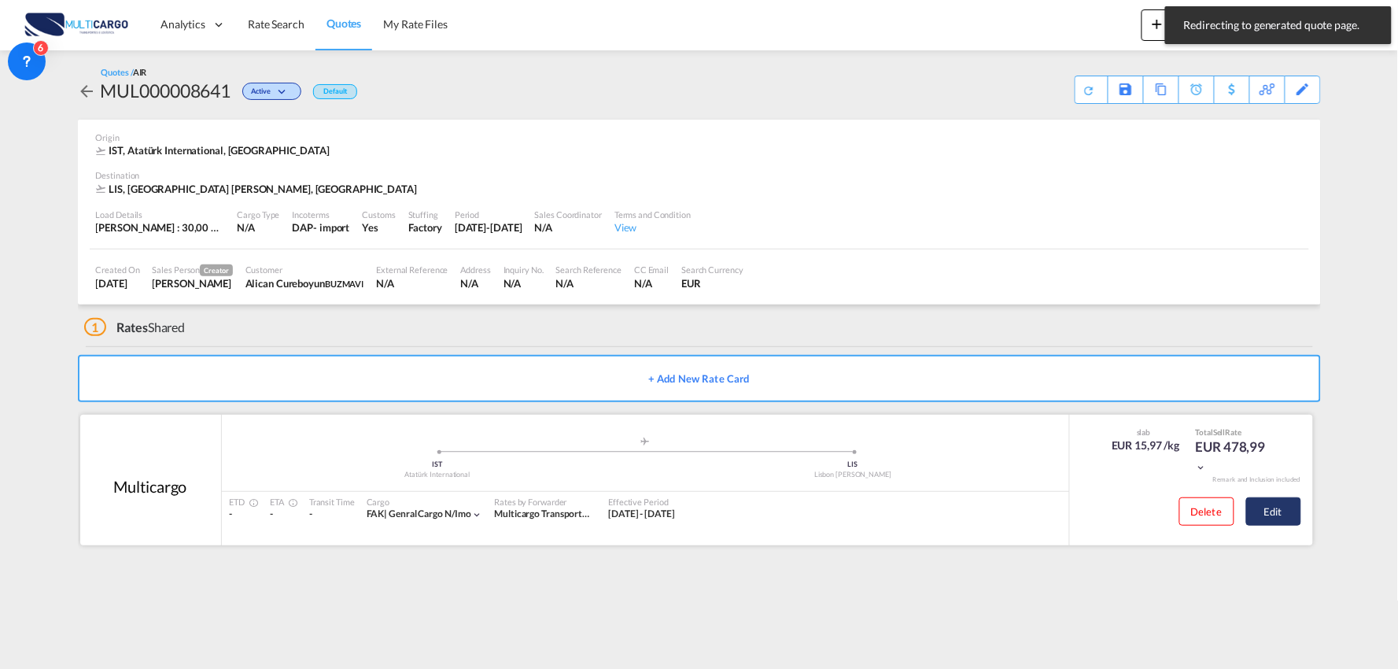
click at [1261, 511] on button "Edit" at bounding box center [1273, 511] width 55 height 28
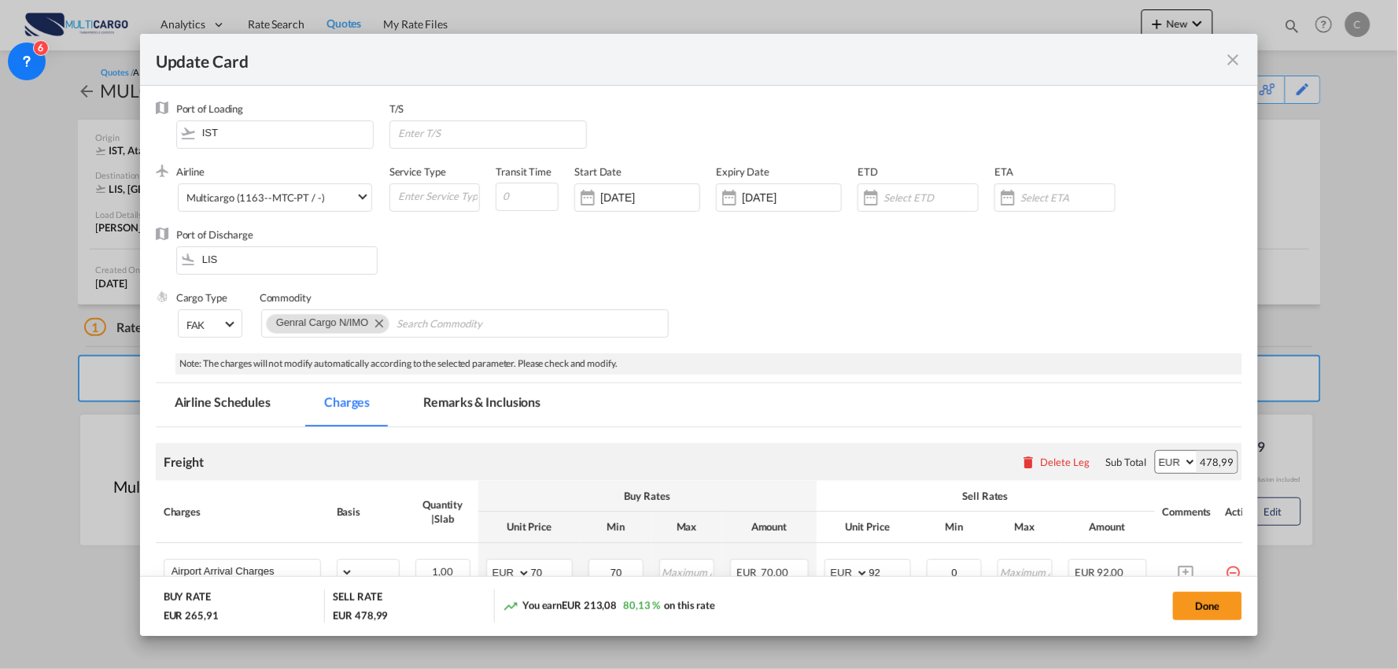
select select "per_bl"
select select "per_kg"
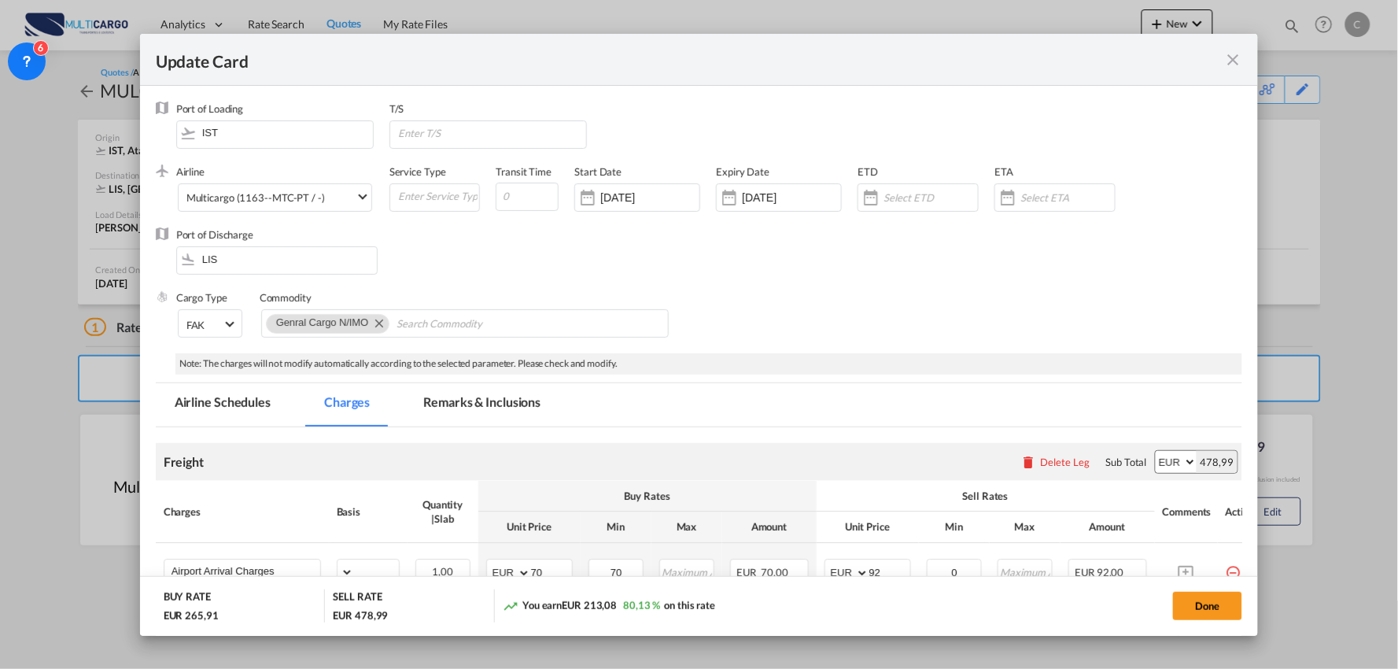
select select "per_shipment"
select select "per_bl"
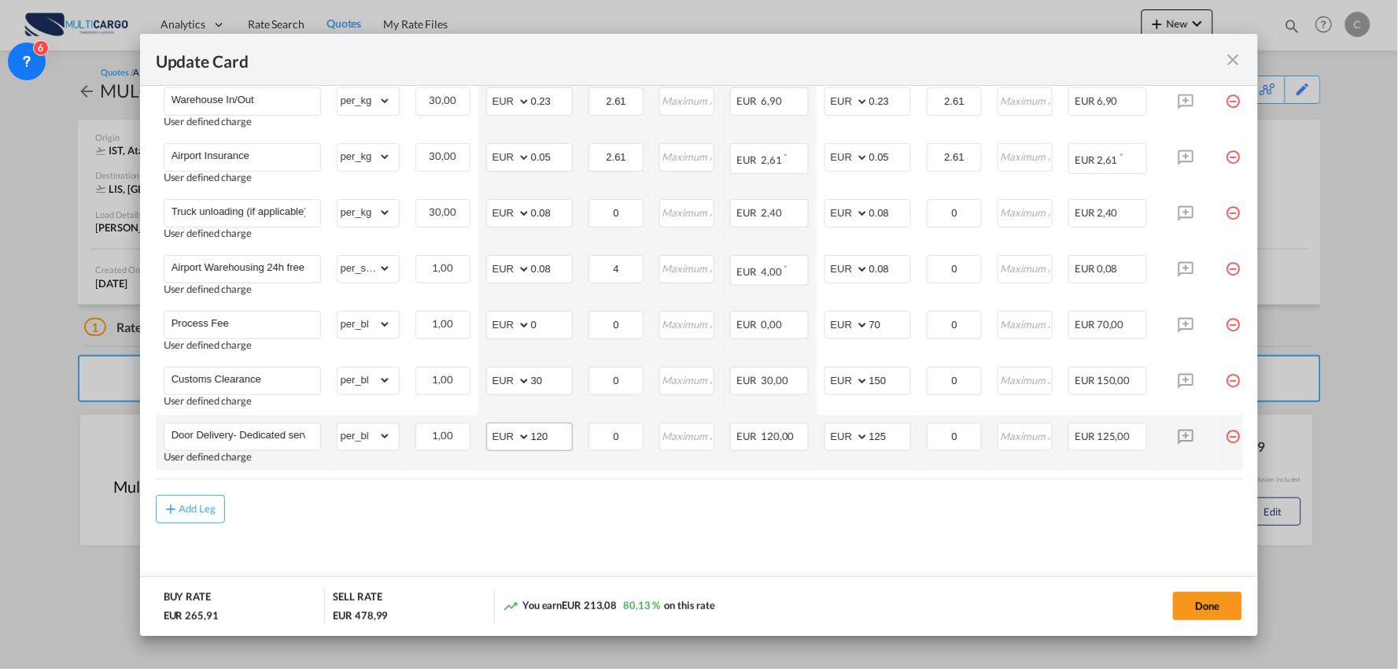
scroll to position [590, 0]
drag, startPoint x: 889, startPoint y: 426, endPoint x: 828, endPoint y: 430, distance: 61.5
click at [834, 428] on md-input-container "AED AFN ALL AMD ANG AOA ARS AUD AWG AZN BAM BBD BDT BGN BHD BIF BMD BND BOB BRL…" at bounding box center [868, 433] width 87 height 28
click at [859, 488] on air-lcl-rate-modification "Freight Please enter leg name Leg Name Already Exists Delete Leg Sub Total AED …" at bounding box center [699, 180] width 1087 height 679
drag, startPoint x: 861, startPoint y: 429, endPoint x: 775, endPoint y: 438, distance: 86.3
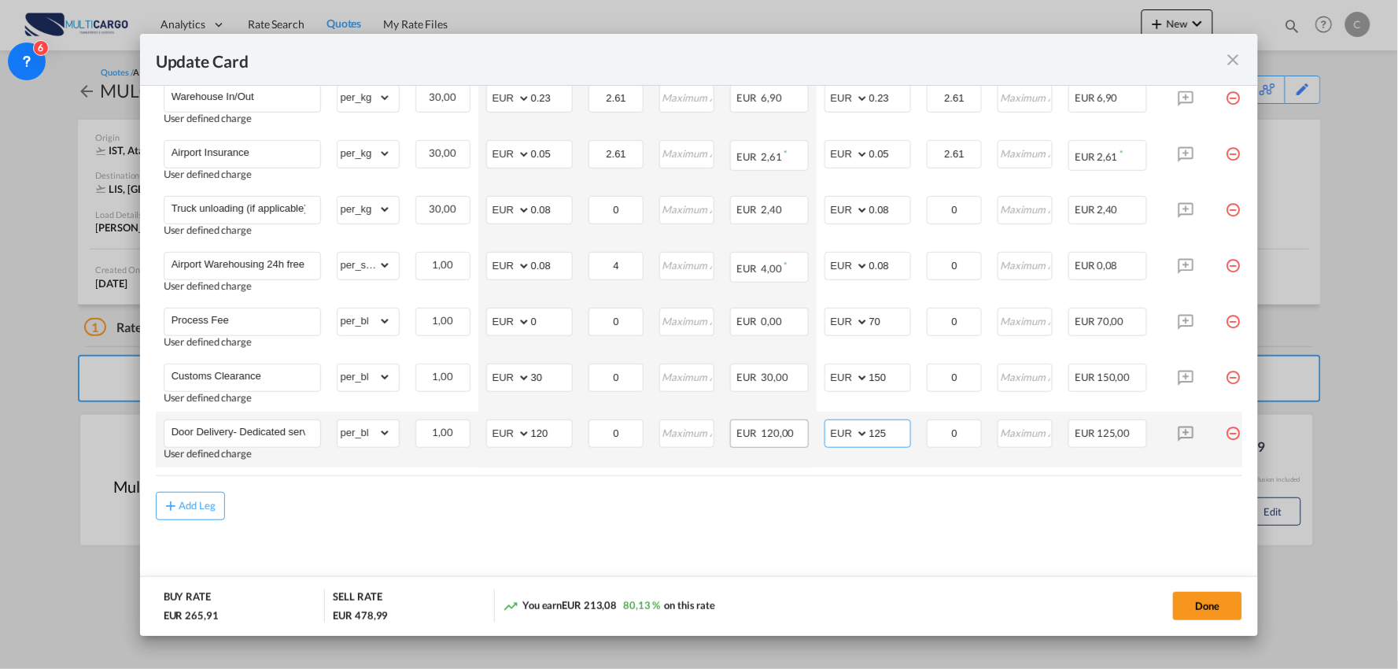
click at [788, 439] on tr "Door Delivery- Dedicated service User defined charge Please Enter Already Exist…" at bounding box center [713, 439] width 1115 height 56
drag, startPoint x: 887, startPoint y: 426, endPoint x: 804, endPoint y: 430, distance: 82.7
click at [822, 437] on td "AED AFN ALL AMD ANG AOA ARS AUD AWG AZN BAM BBD BDT BGN BHD BIF BMD BND BOB BRL…" at bounding box center [868, 439] width 102 height 56
type input "120"
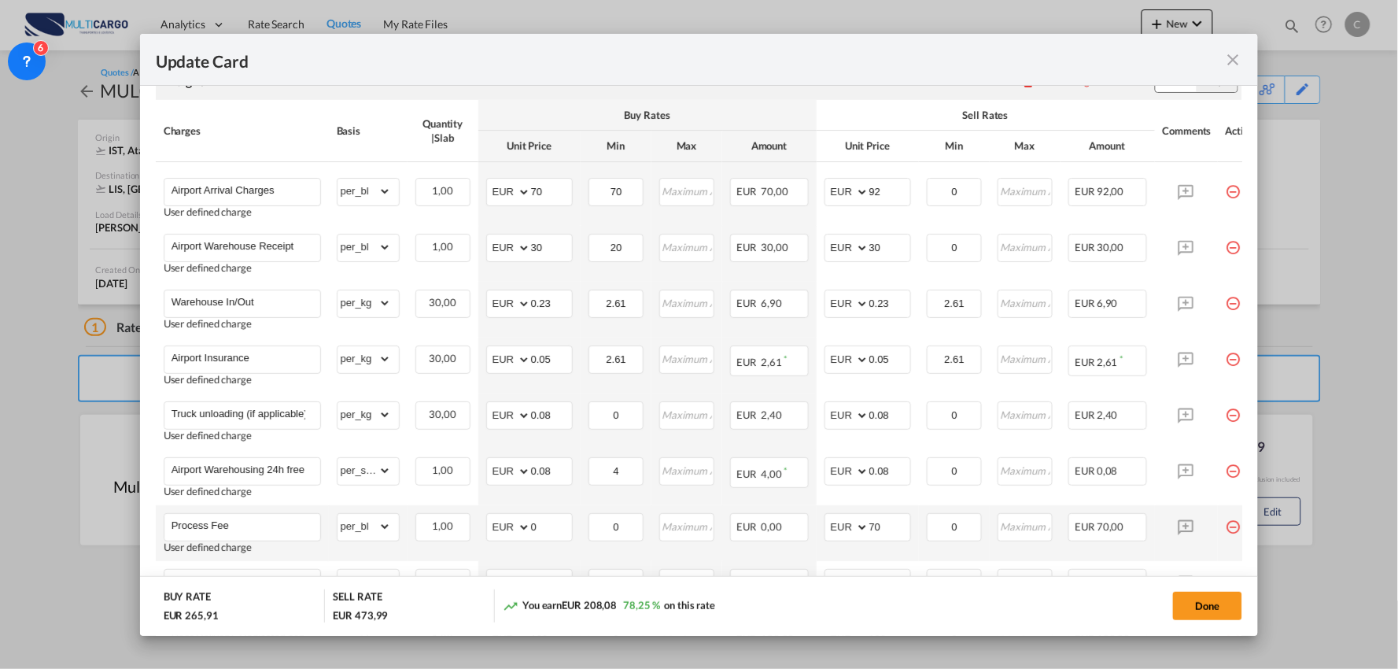
scroll to position [327, 0]
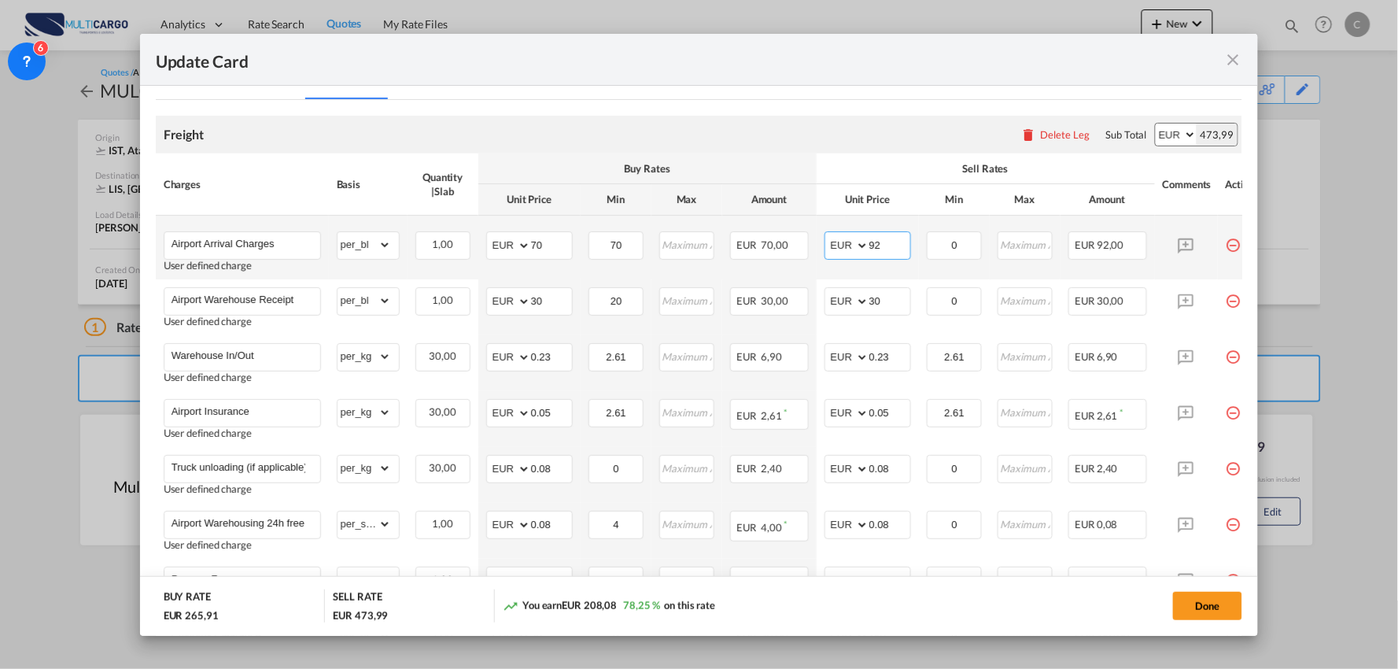
click at [825, 245] on md-input-container "AED AFN ALL AMD ANG AOA ARS AUD AWG AZN BAM BBD BDT BGN BHD BIF BMD BND BOB BRL…" at bounding box center [868, 245] width 87 height 28
type input "70"
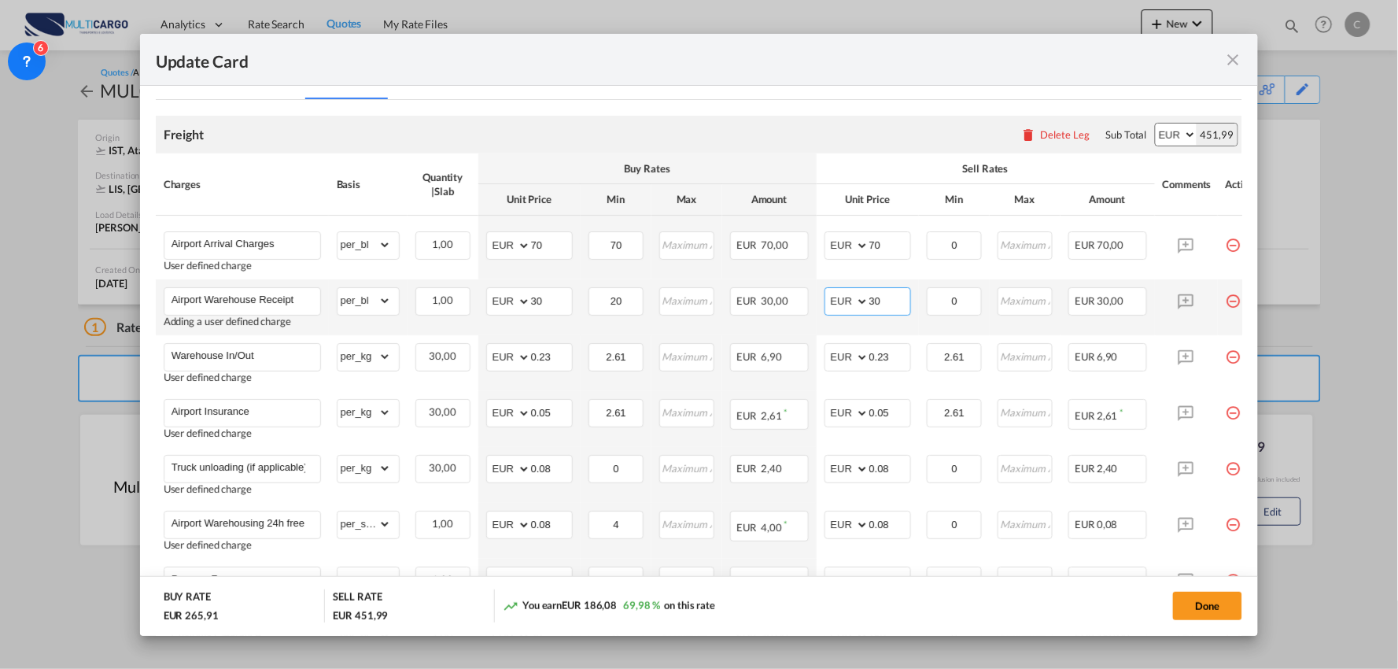
drag, startPoint x: 894, startPoint y: 296, endPoint x: 815, endPoint y: 305, distance: 79.2
click at [817, 309] on td "AED AFN ALL AMD ANG AOA ARS AUD AWG AZN BAM BBD BDT BGN BHD BIF BMD BND BOB BRL…" at bounding box center [868, 307] width 102 height 56
type input "40"
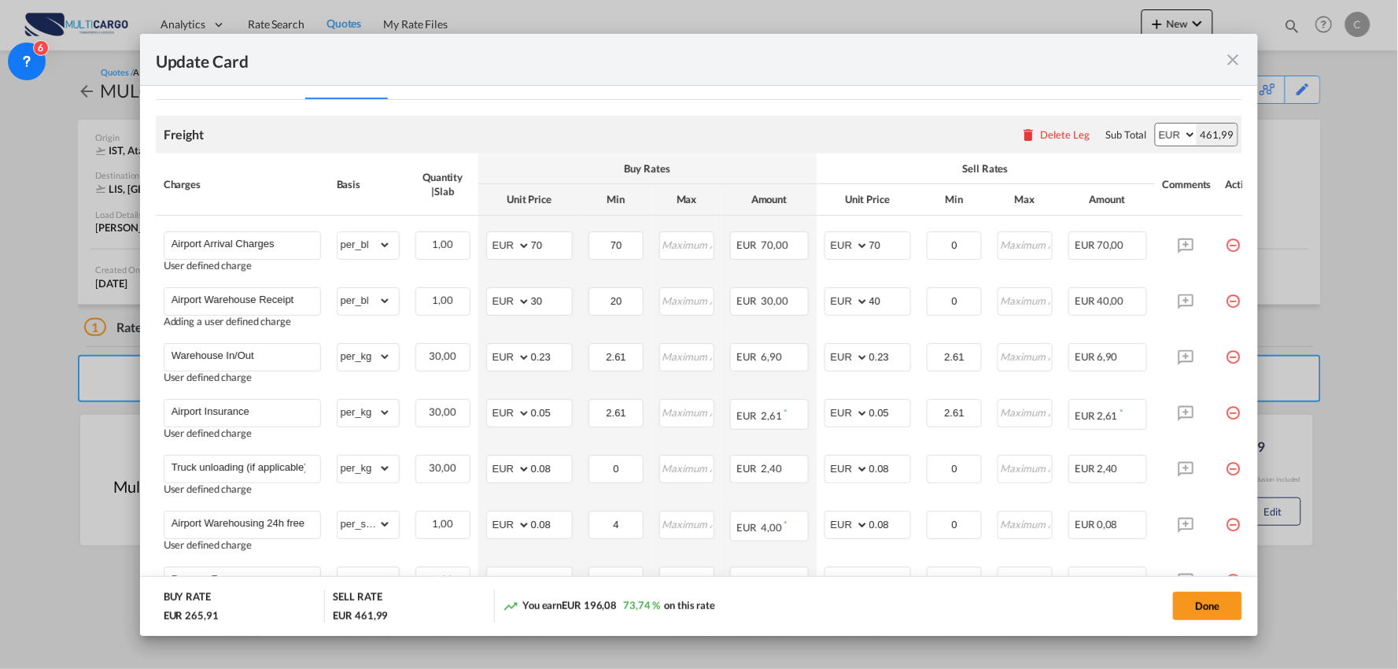
click at [703, 136] on div "Freight Please enter leg name Leg Name Already Exists Delete Leg Sub Total AED …" at bounding box center [699, 135] width 1087 height 38
click at [900, 356] on input "0.23" at bounding box center [889, 356] width 41 height 24
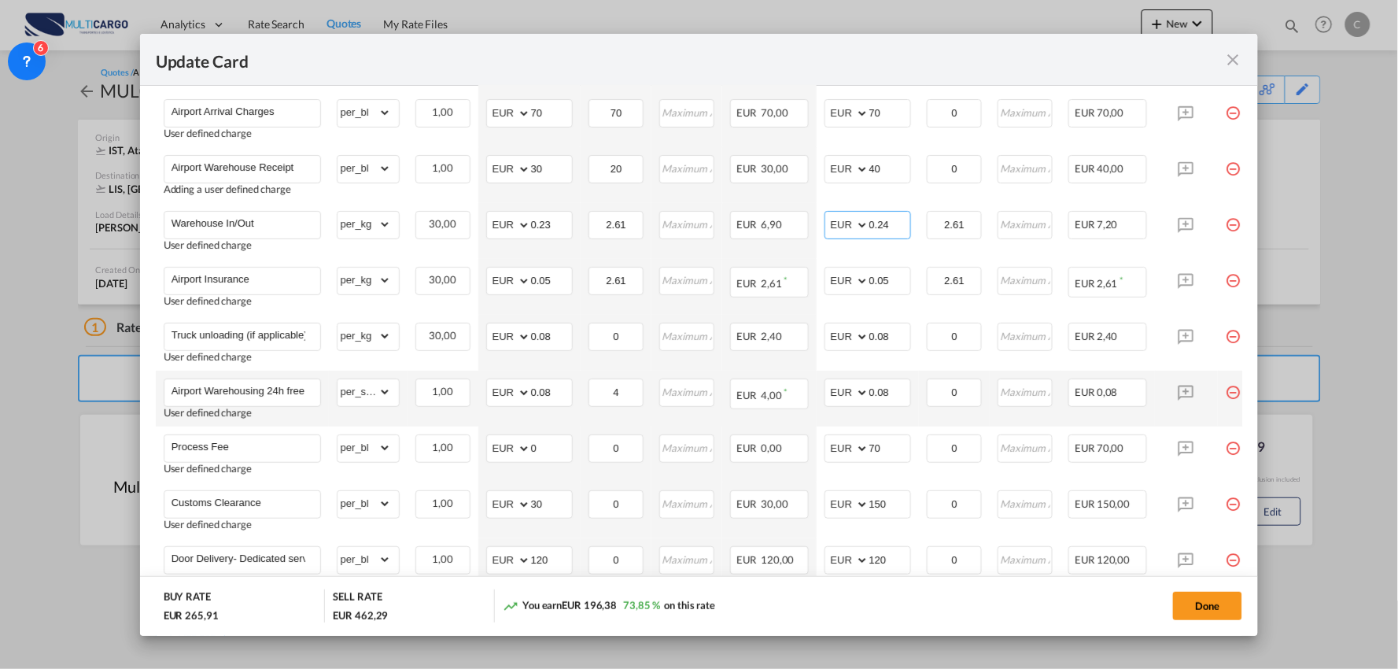
scroll to position [502, 0]
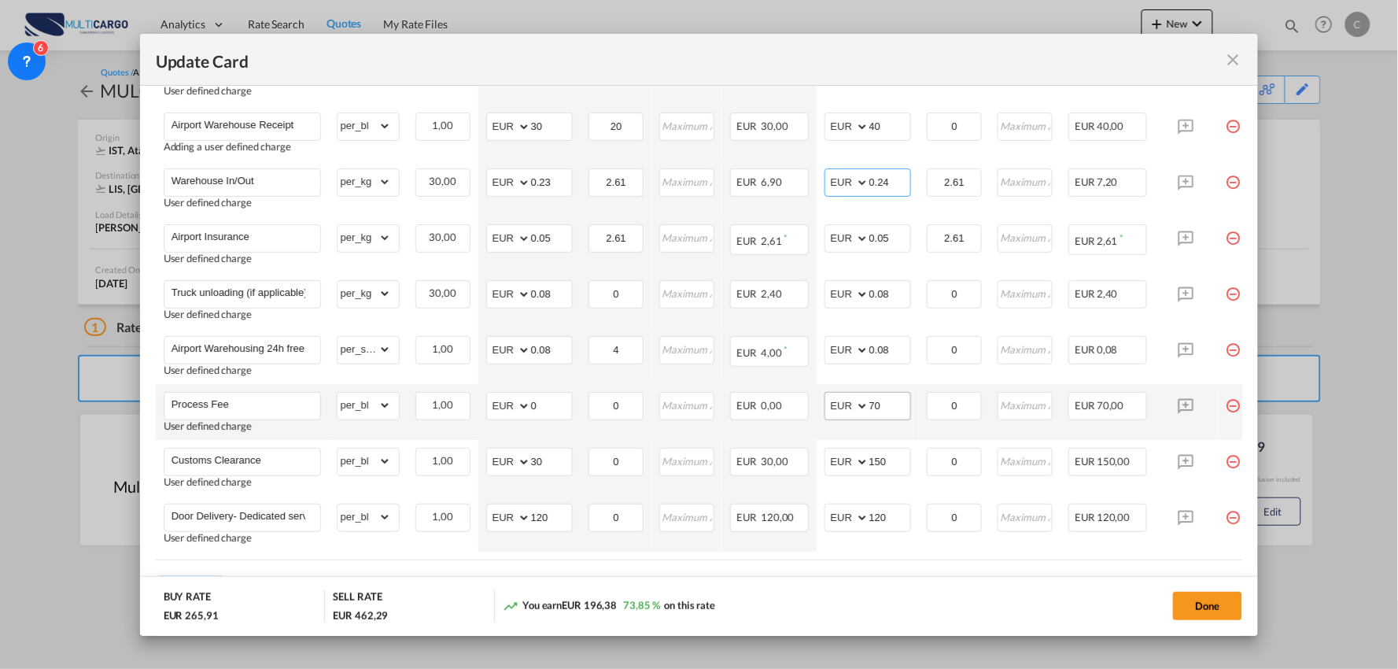
type input "0.24"
drag, startPoint x: 898, startPoint y: 404, endPoint x: 810, endPoint y: 409, distance: 87.5
click at [808, 408] on tr "Process Fee User defined charge Please Enter Already Exists gross_weight volume…" at bounding box center [713, 412] width 1115 height 56
type input "90"
click at [241, 409] on input "Process Fee" at bounding box center [246, 405] width 149 height 24
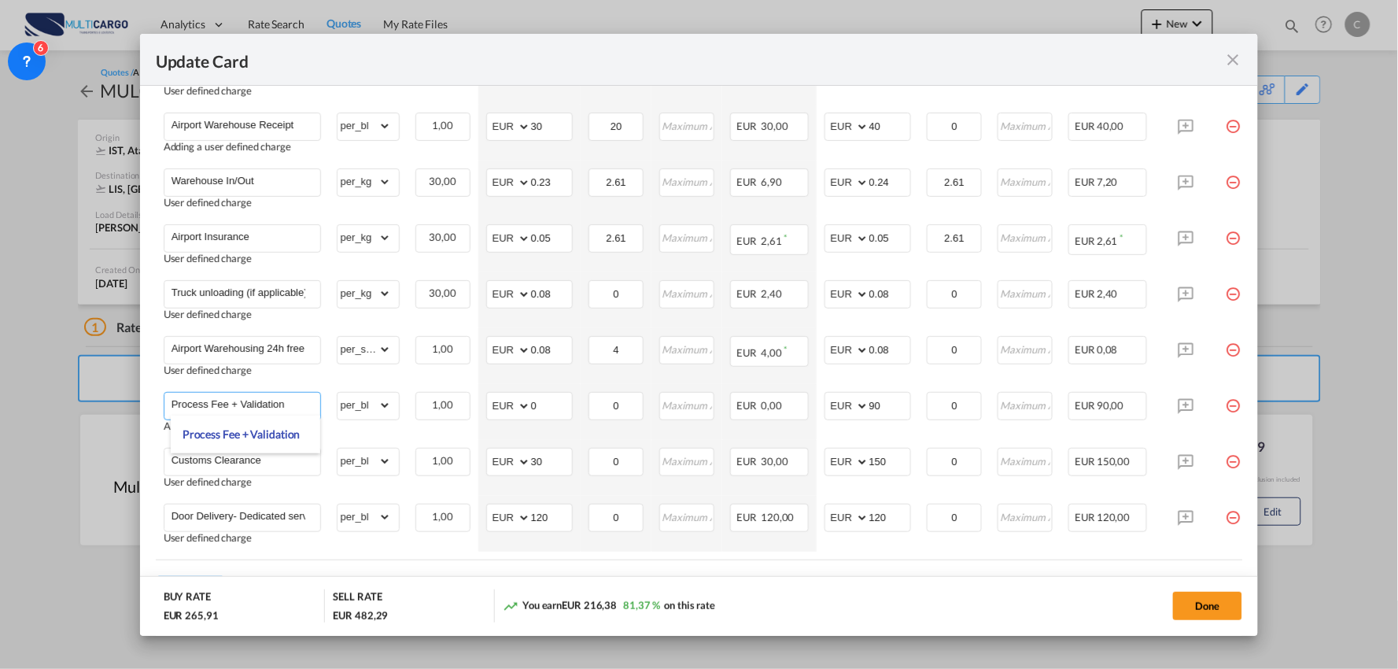
type input "Process Fee + Validation"
click at [862, 60] on div "Update Card" at bounding box center [690, 60] width 1068 height 20
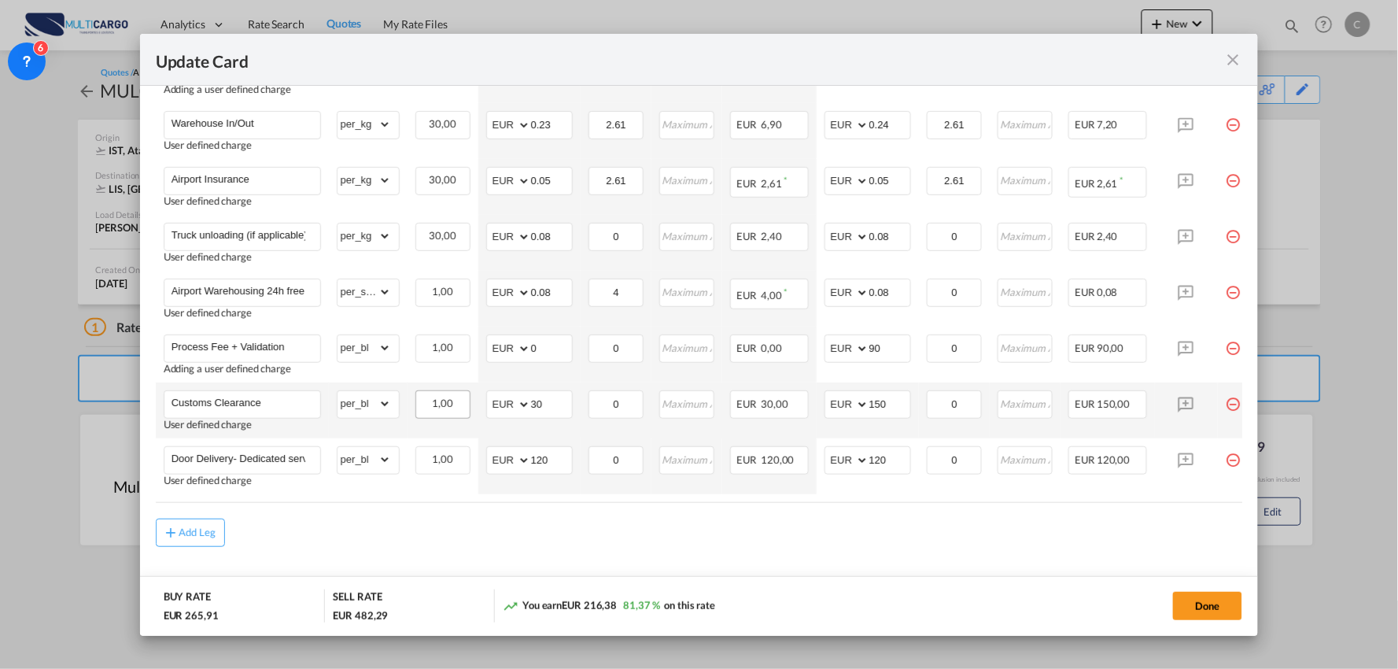
scroll to position [590, 0]
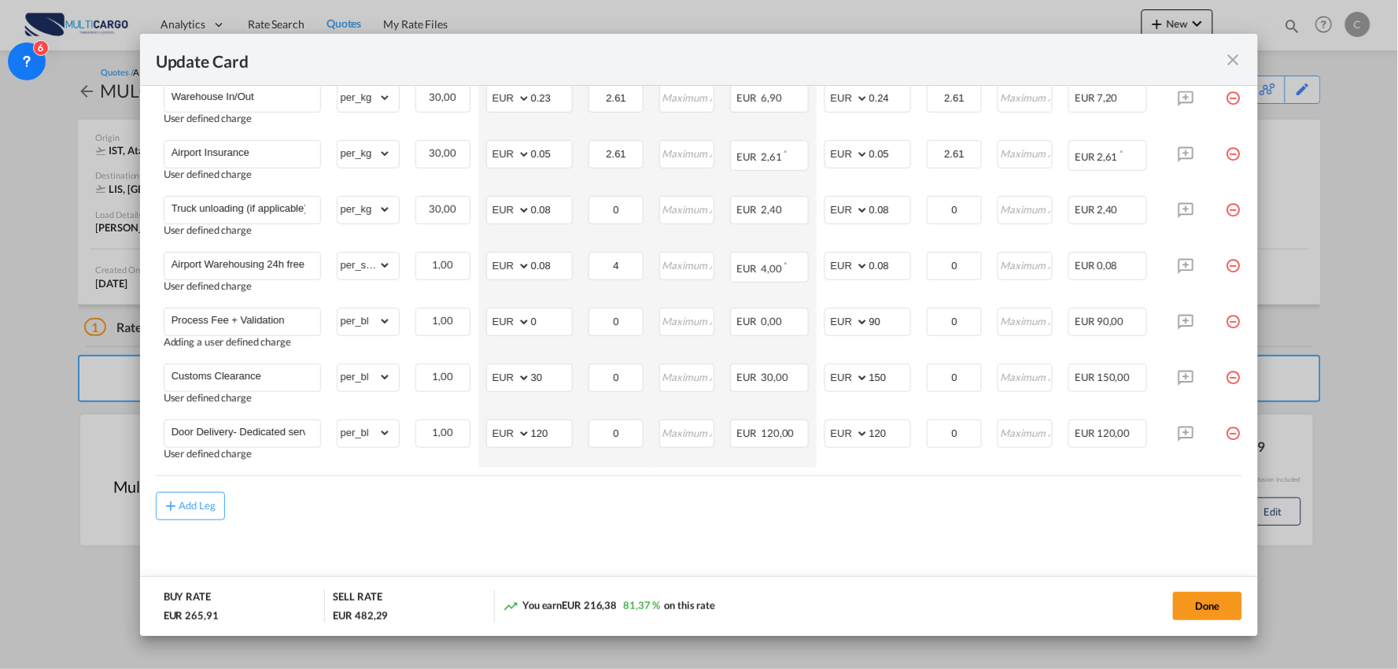
click at [408, 517] on div "Add Leg" at bounding box center [699, 506] width 1087 height 28
click at [1212, 603] on button "Done" at bounding box center [1207, 606] width 69 height 28
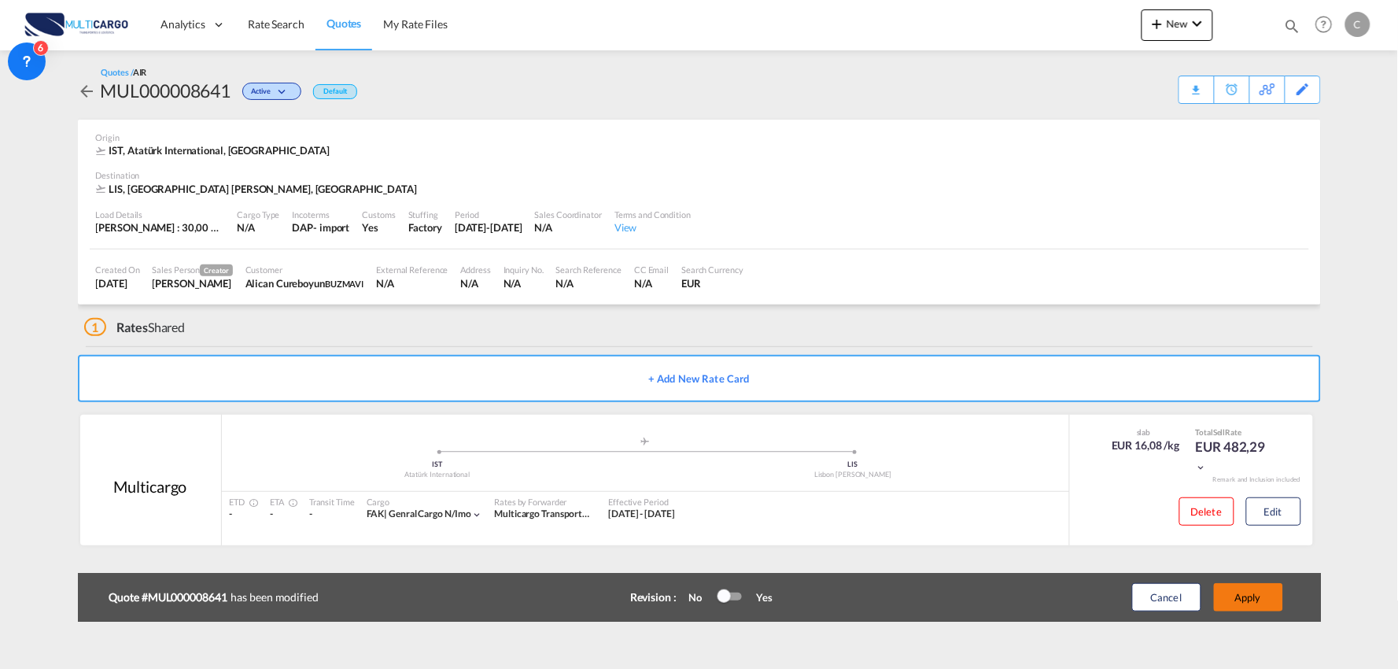
click at [1251, 594] on button "Apply" at bounding box center [1248, 597] width 69 height 28
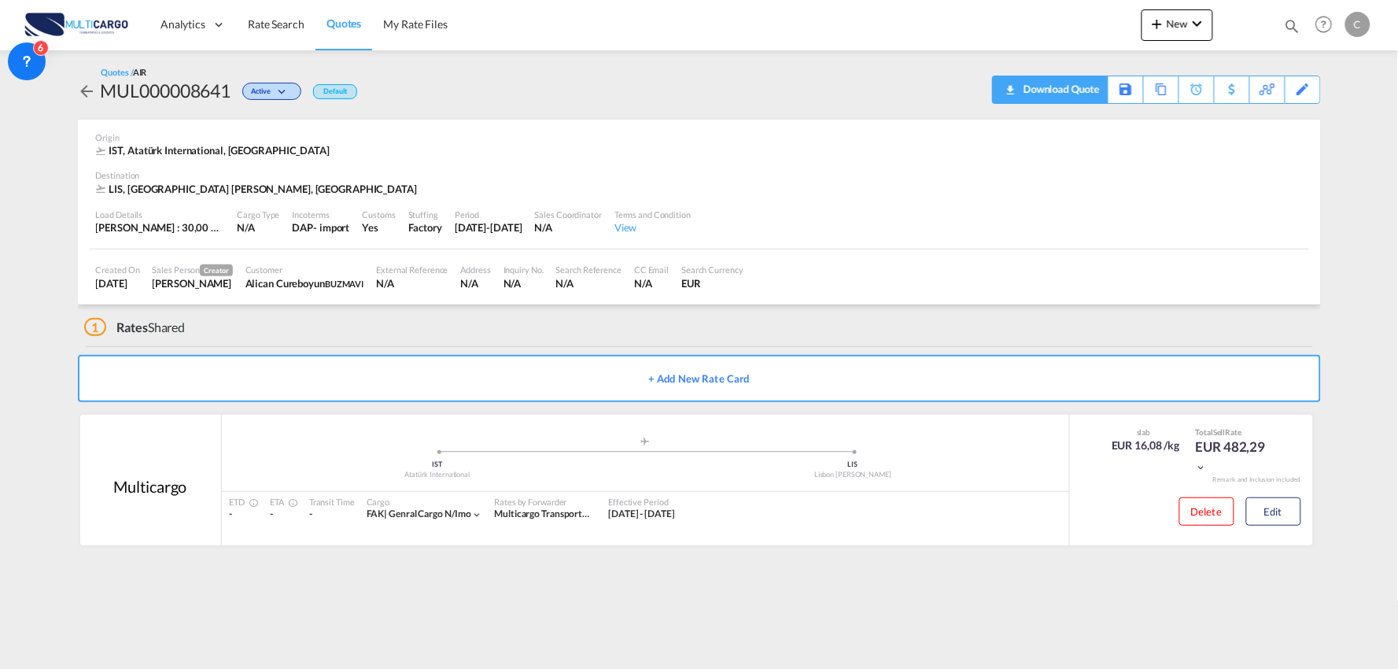
click at [1065, 83] on div "Download Quote" at bounding box center [1060, 88] width 80 height 25
click at [1167, 24] on md-icon "icon-plus 400-fg" at bounding box center [1157, 23] width 19 height 19
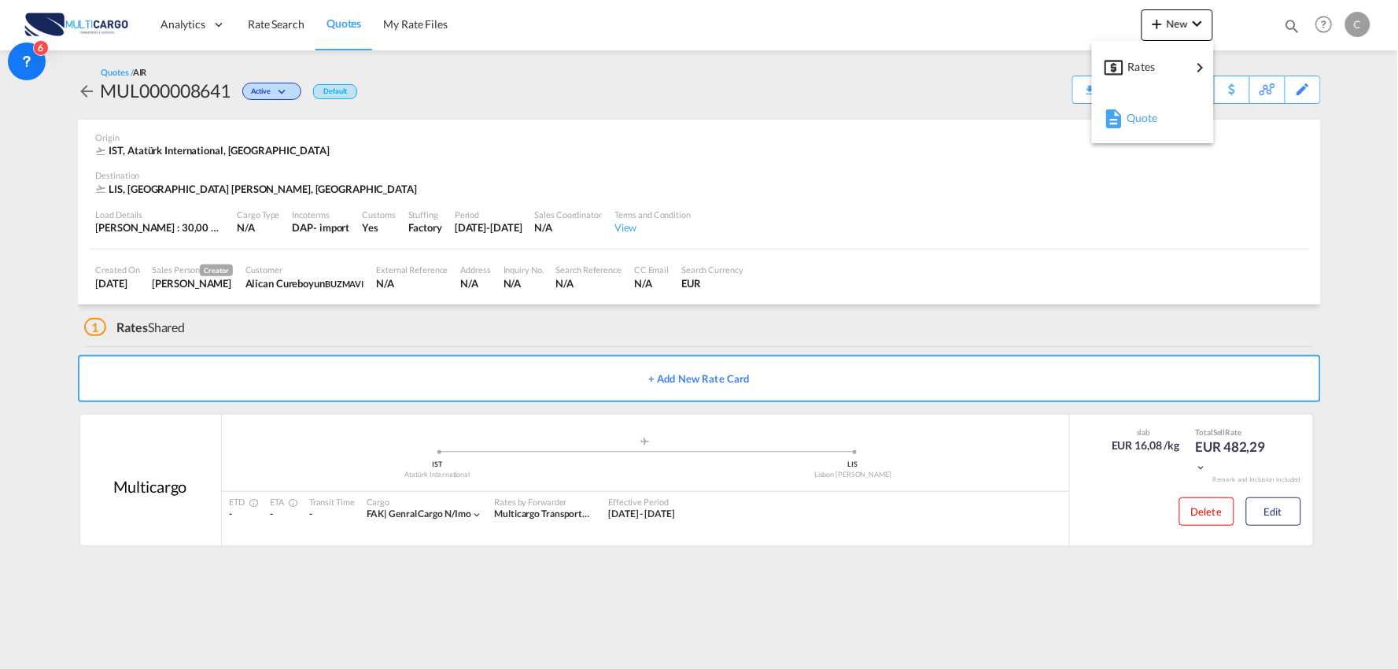
click at [1150, 134] on div "Quote" at bounding box center [1156, 117] width 58 height 39
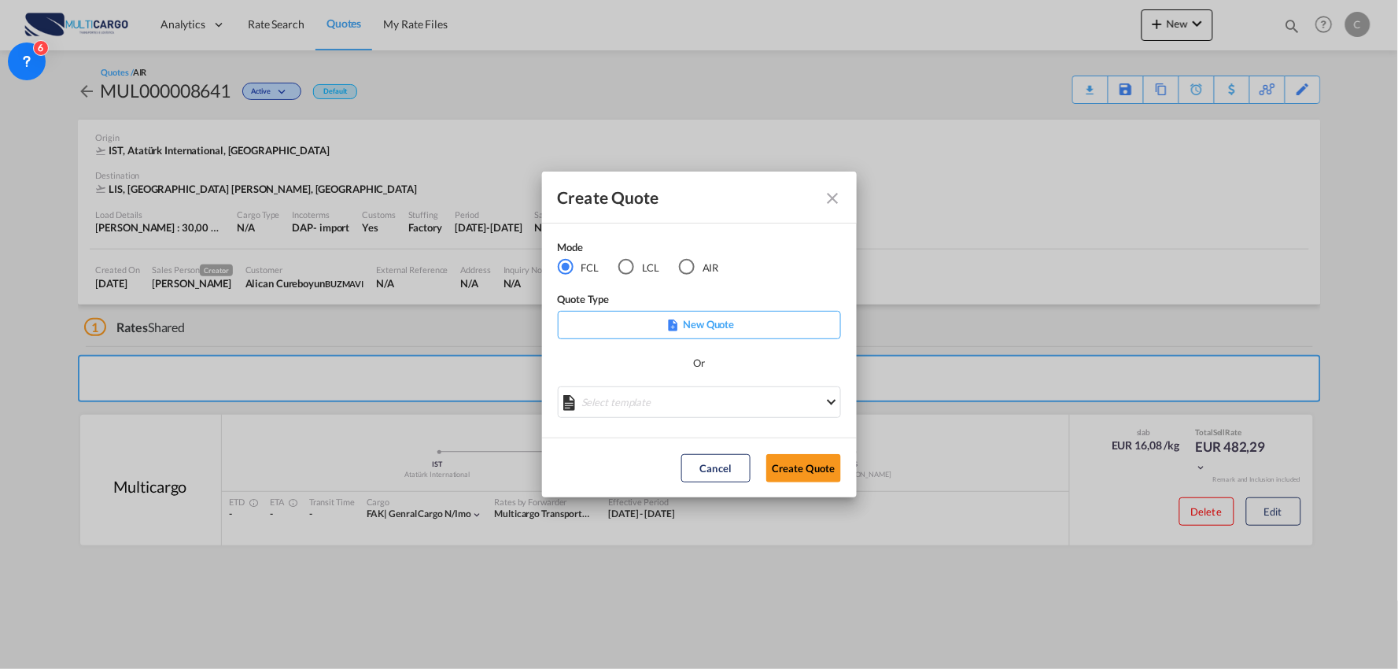
click at [696, 270] on md-radio-button "AIR" at bounding box center [699, 267] width 40 height 17
click at [712, 403] on md-select "Select template EXP EXW AIR 09/2025 Patricia Barroso | 12 Sep 2025 IMP_DAP_AIR …" at bounding box center [699, 401] width 283 height 31
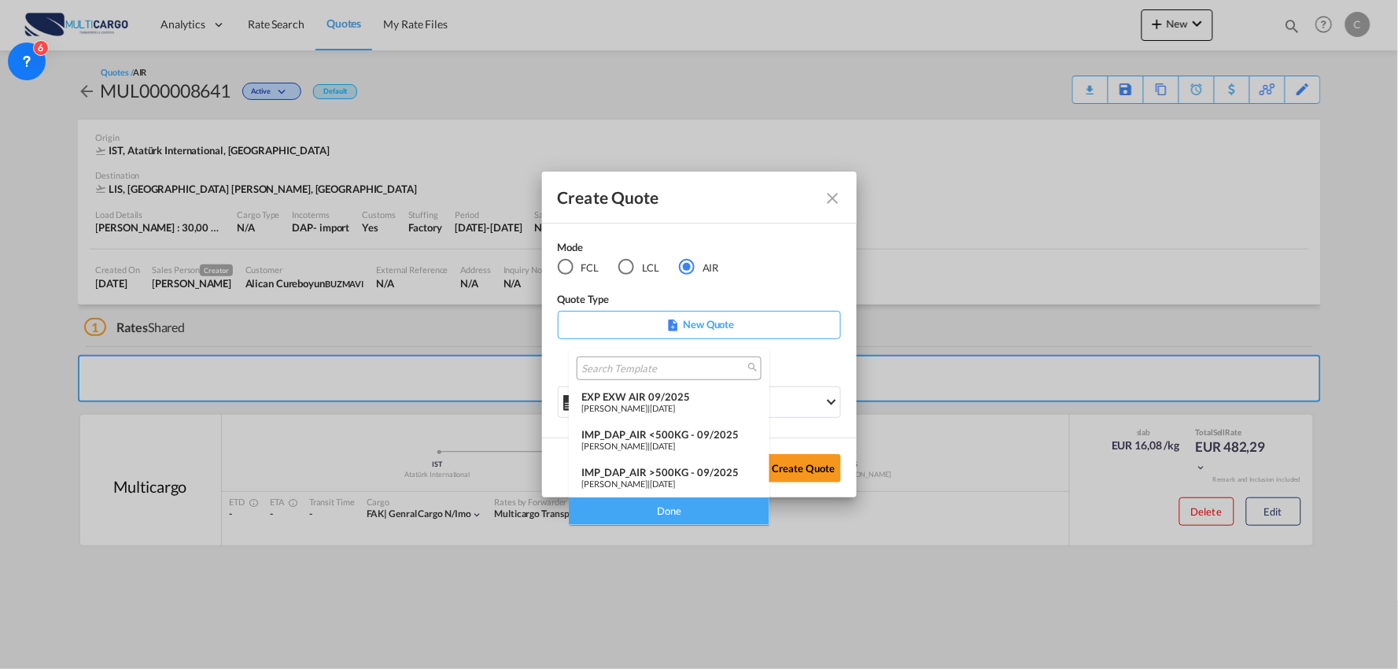
click at [702, 472] on div "IMP_DAP_AIR >500KG - 09/2025" at bounding box center [668, 472] width 175 height 13
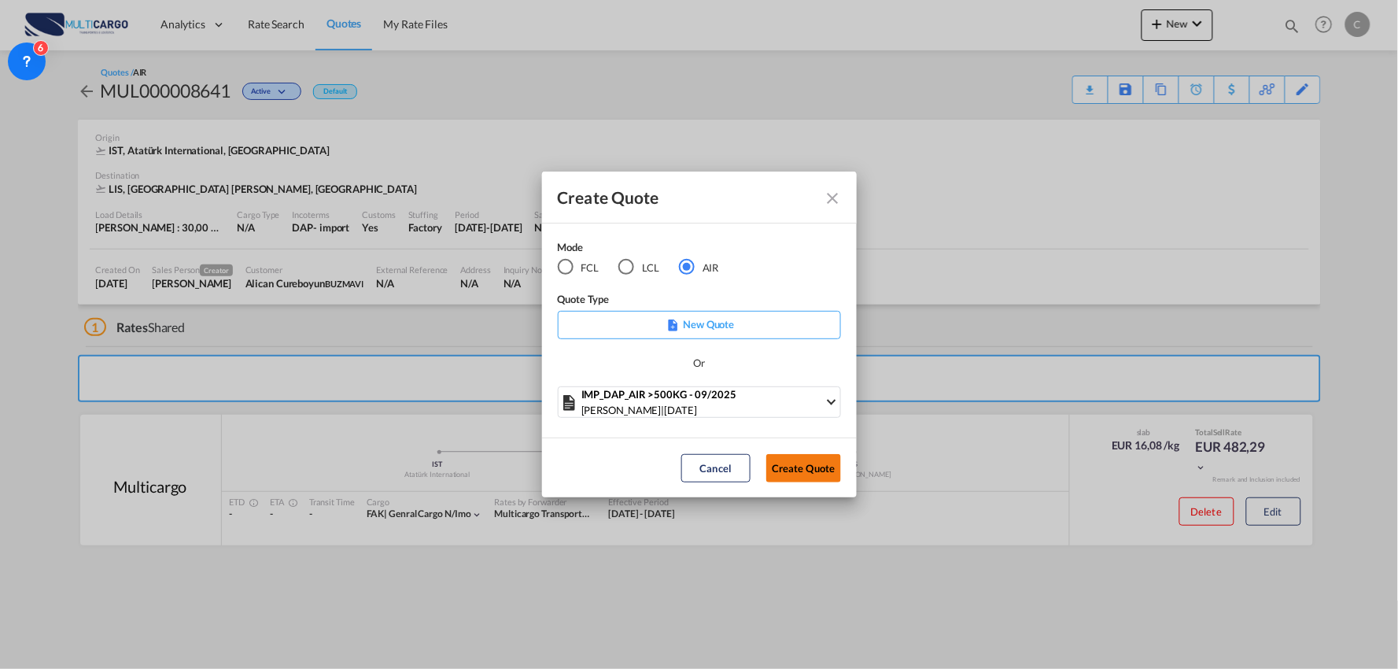
click at [800, 458] on button "Create Quote" at bounding box center [803, 468] width 75 height 28
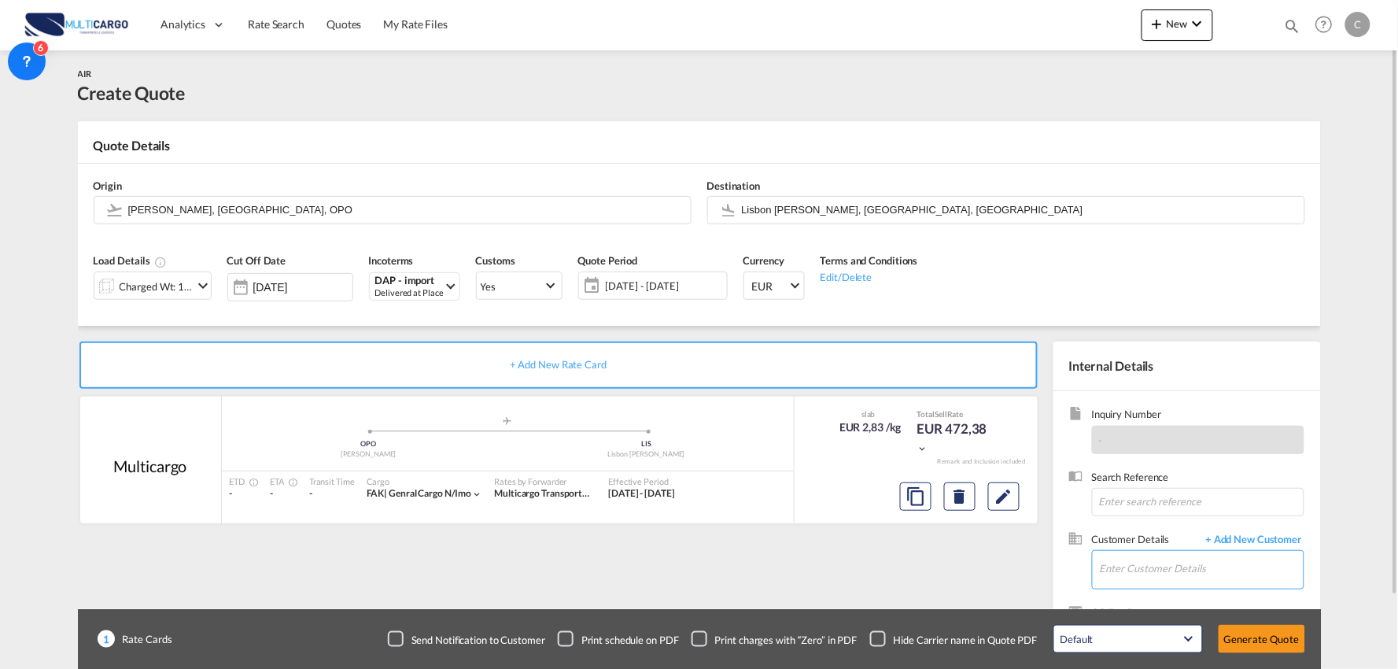
click at [1179, 570] on input "Enter Customer Details" at bounding box center [1202, 568] width 204 height 35
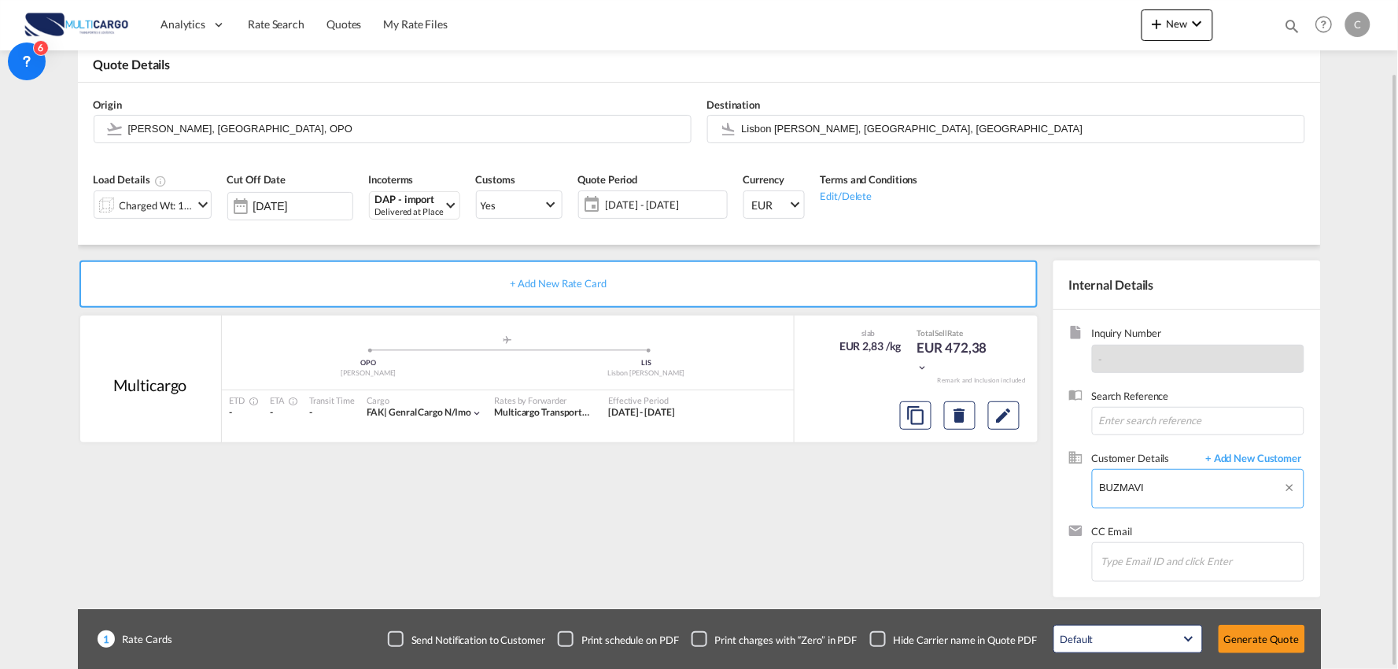
click at [1190, 485] on body "Analytics Reports Dashboard Rate Search Quotes My Rate Files Analytics" at bounding box center [699, 334] width 1398 height 669
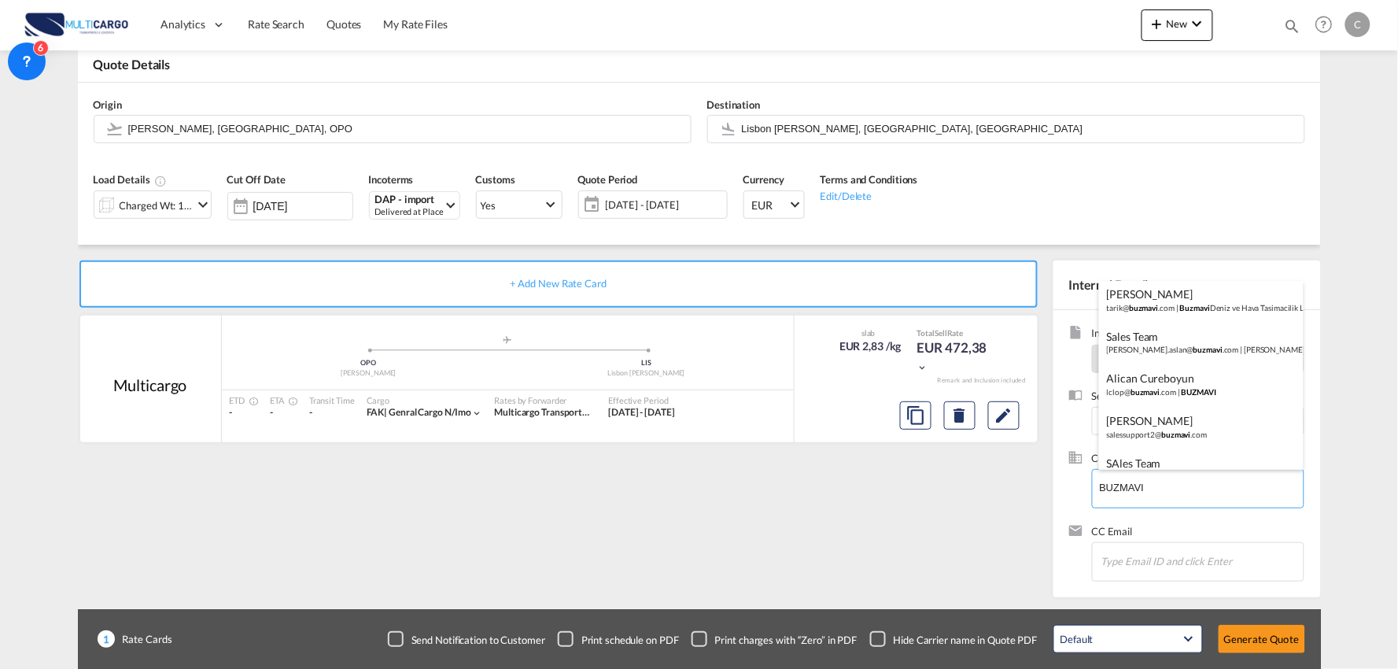
scroll to position [349, 0]
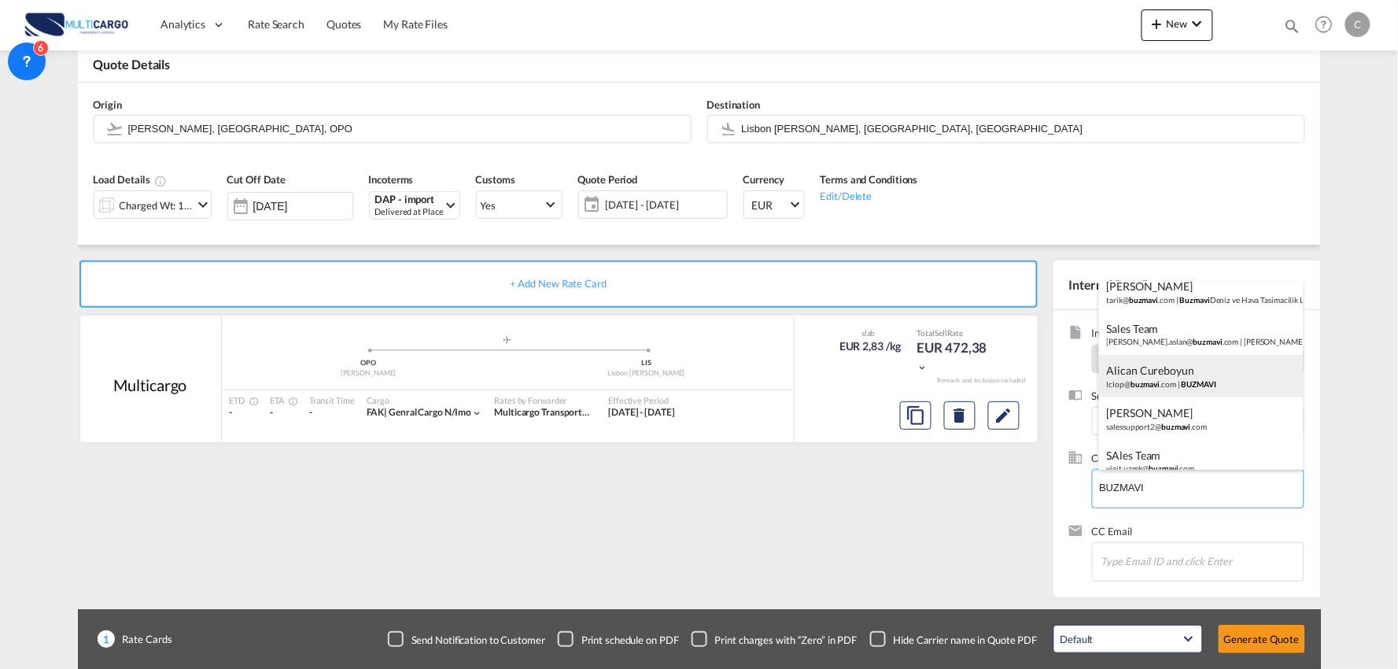
click at [1170, 368] on div "Alican Cureboyun lclop@ buzmavi .com | BUZMAVI" at bounding box center [1201, 376] width 205 height 42
type input "BUZMAVI, Alican Cureboyun, lclop@buzmavi.com"
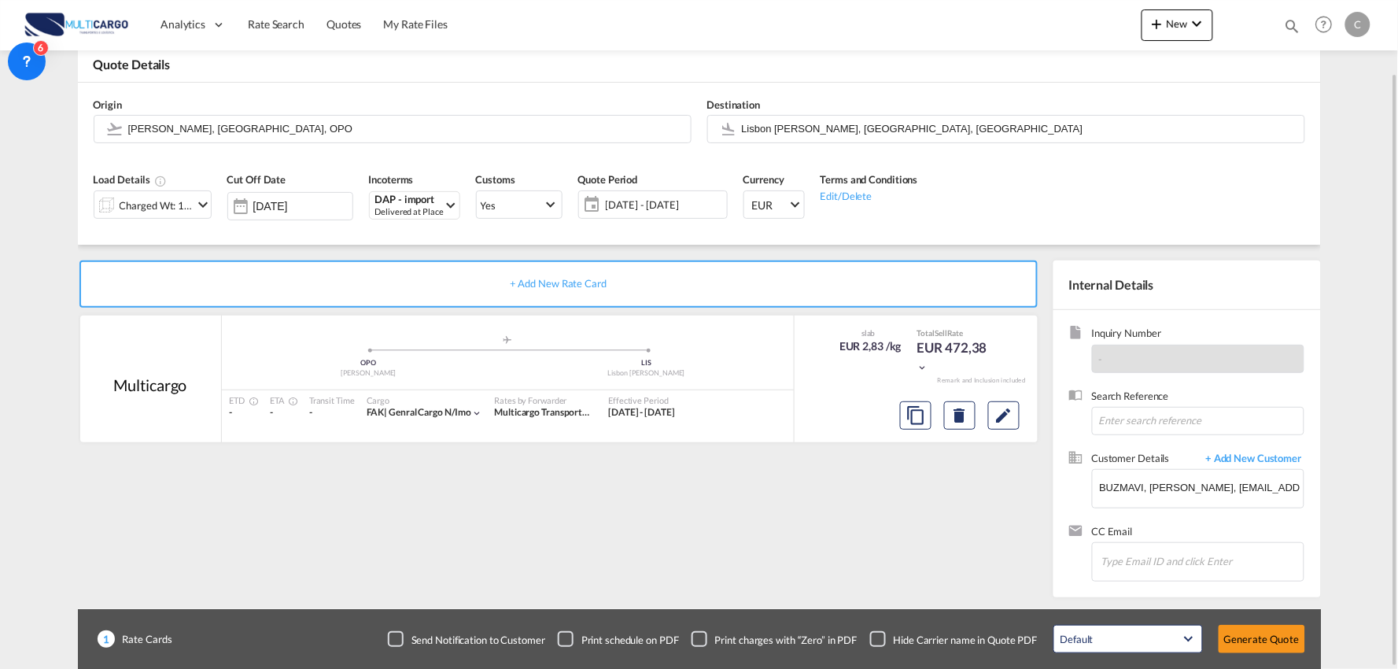
click at [470, 467] on div "+ Add New Rate Card Multicargo added by you .a{fill:#aaa8ad;} .a{fill:#aaa8ad;}…" at bounding box center [562, 424] width 968 height 329
click at [169, 195] on div "Charged Wt: 166,67 KG" at bounding box center [157, 205] width 74 height 22
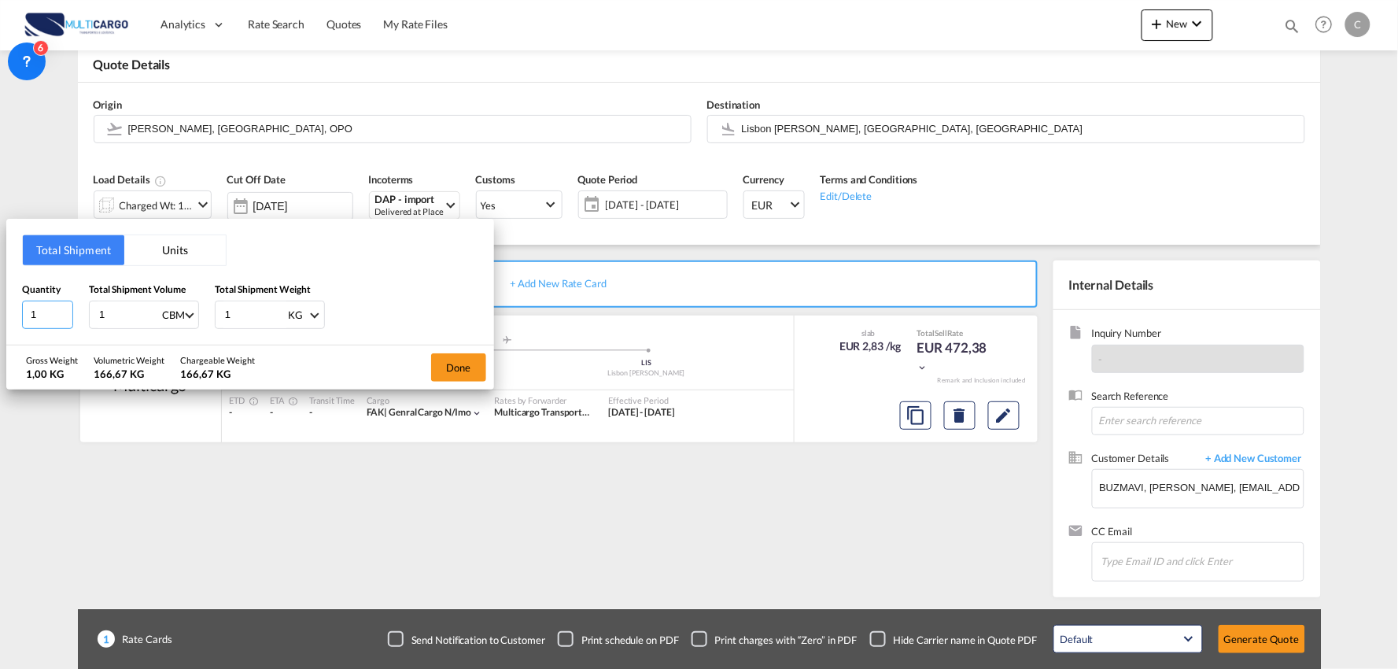
drag, startPoint x: 46, startPoint y: 312, endPoint x: -26, endPoint y: 315, distance: 71.6
click at [0, 315] on html "Analytics Reports Dashboard Rate Search Quotes My Rate Files" at bounding box center [699, 334] width 1398 height 669
type input "2"
drag, startPoint x: 108, startPoint y: 310, endPoint x: 32, endPoint y: 286, distance: 79.4
click at [49, 312] on div "Quantity 2 Total Shipment Volume 1 CBM CBM CFT KG LB Total Shipment Weight 1 KG…" at bounding box center [250, 305] width 456 height 47
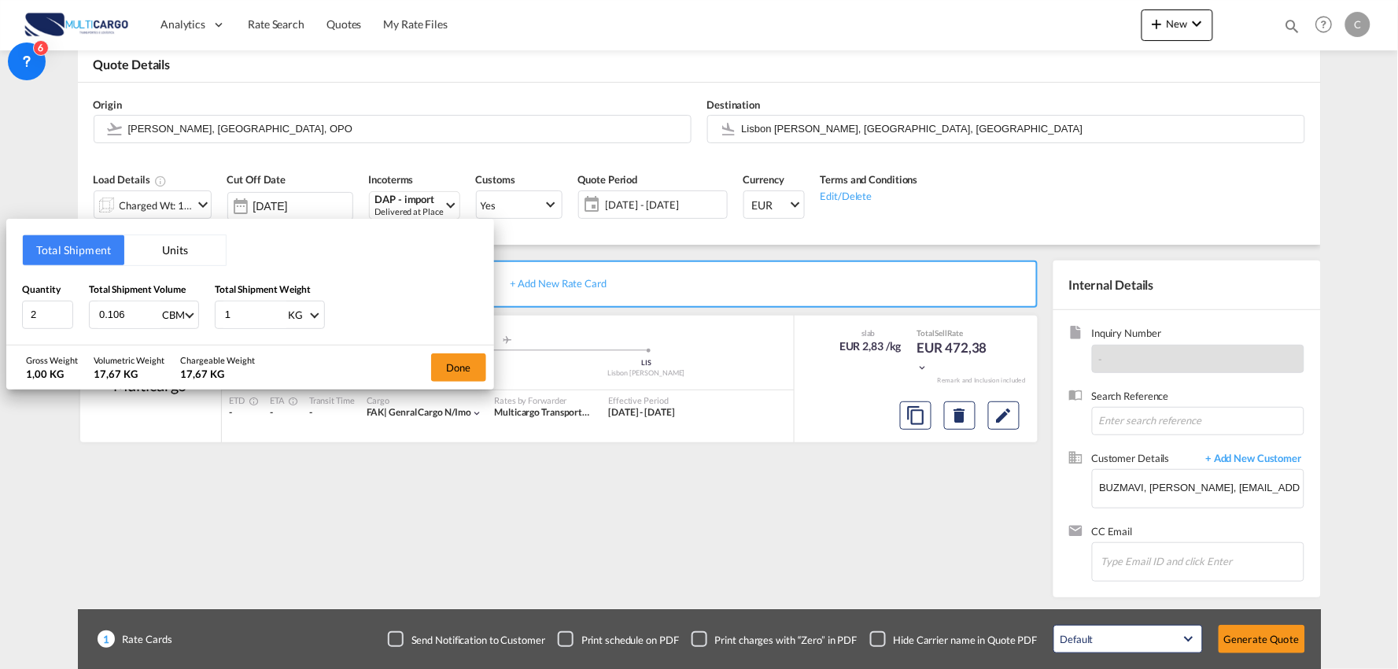
type input "0.106"
drag, startPoint x: 256, startPoint y: 310, endPoint x: 161, endPoint y: 318, distance: 95.5
click at [161, 318] on div "Quantity 2 Total Shipment Volume 0.106 CBM CBM CFT KG LB Total Shipment Weight …" at bounding box center [250, 305] width 456 height 47
type input "60"
click at [458, 371] on button "Done" at bounding box center [458, 367] width 55 height 28
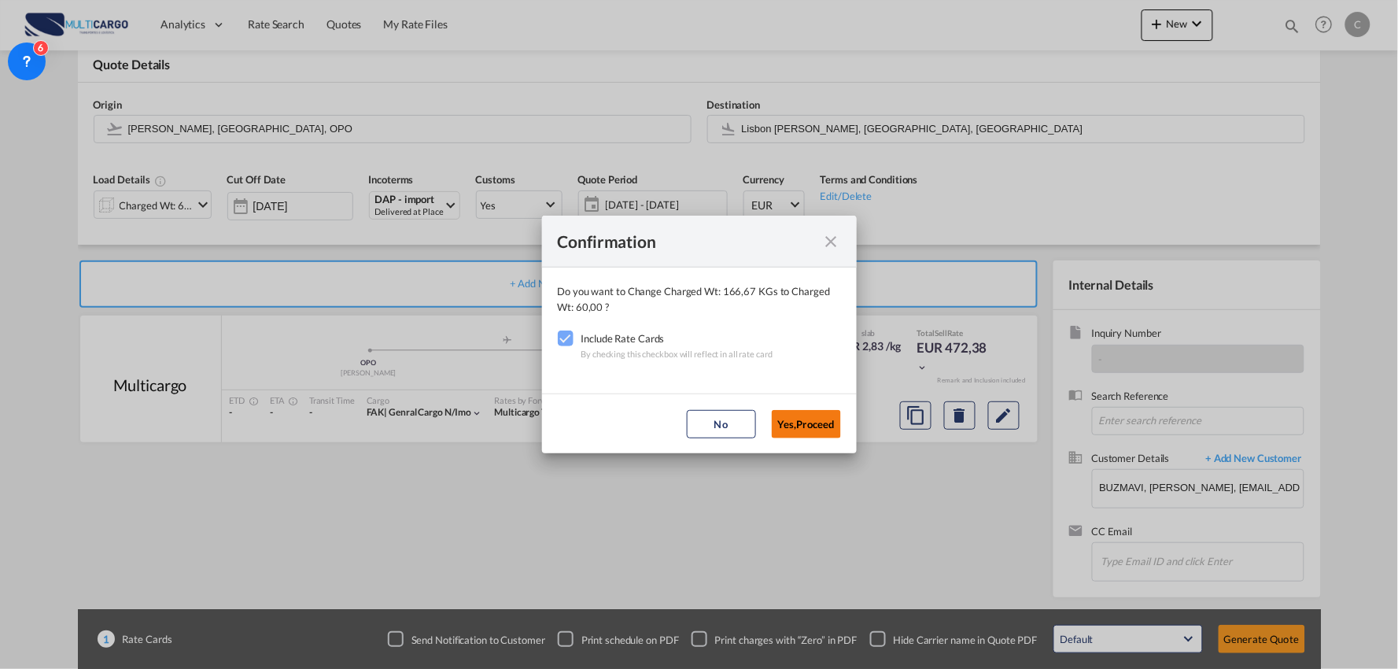
click at [782, 428] on button "Yes,Proceed" at bounding box center [806, 424] width 69 height 28
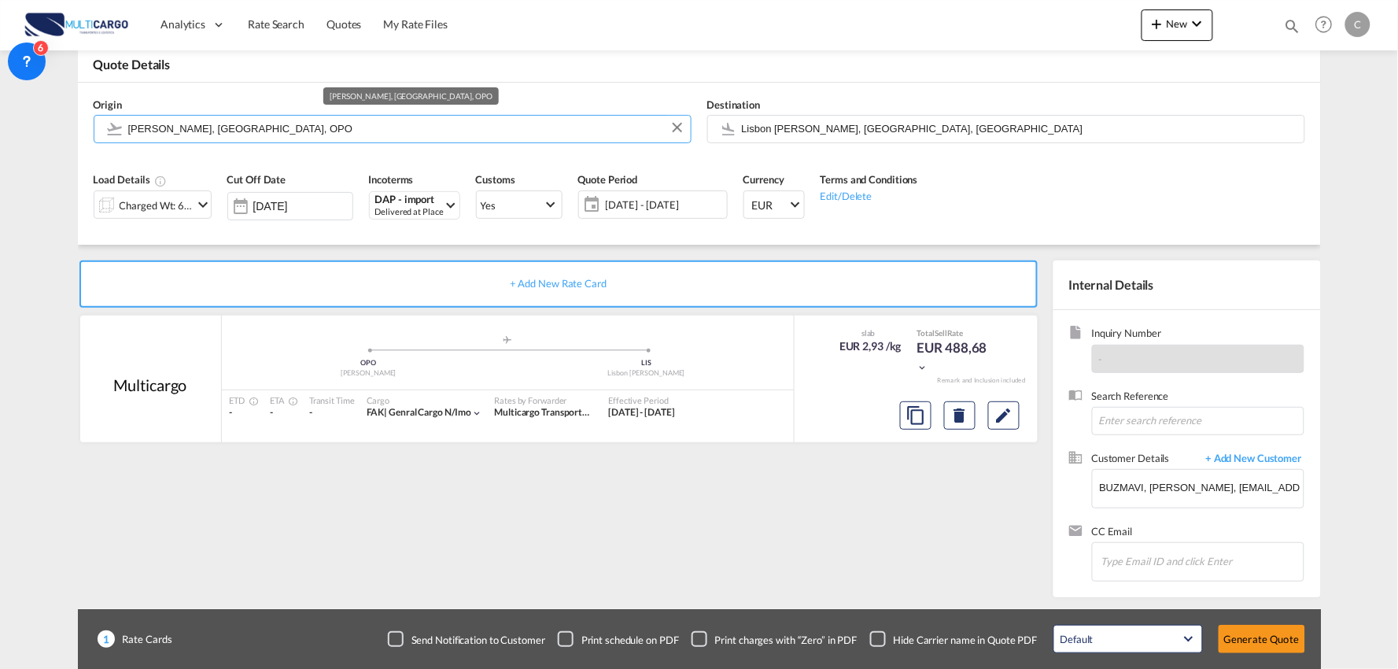
click at [192, 124] on input "Francisco de Sá Carneiro, Porto, OPO" at bounding box center [405, 129] width 555 height 28
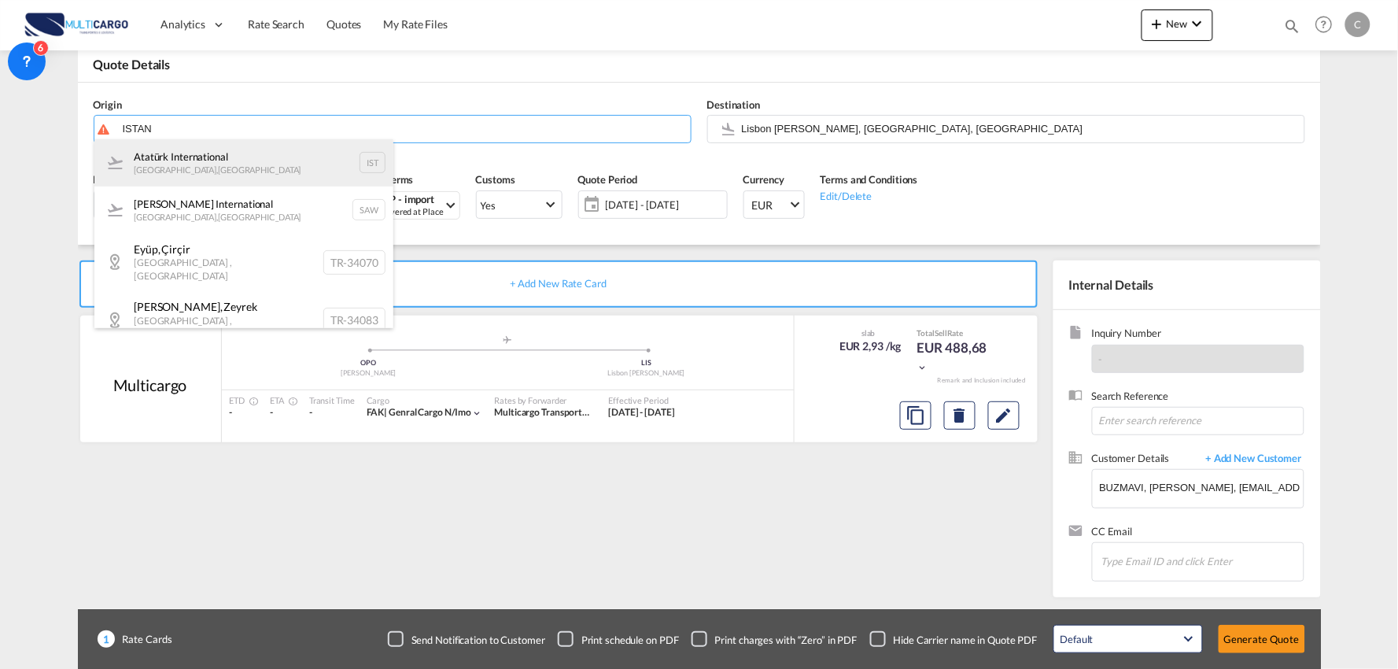
click at [187, 161] on div "Atatürk International Istanbul , Turkey IST" at bounding box center [243, 162] width 299 height 47
type input "Atatürk International, Istanbul, IST"
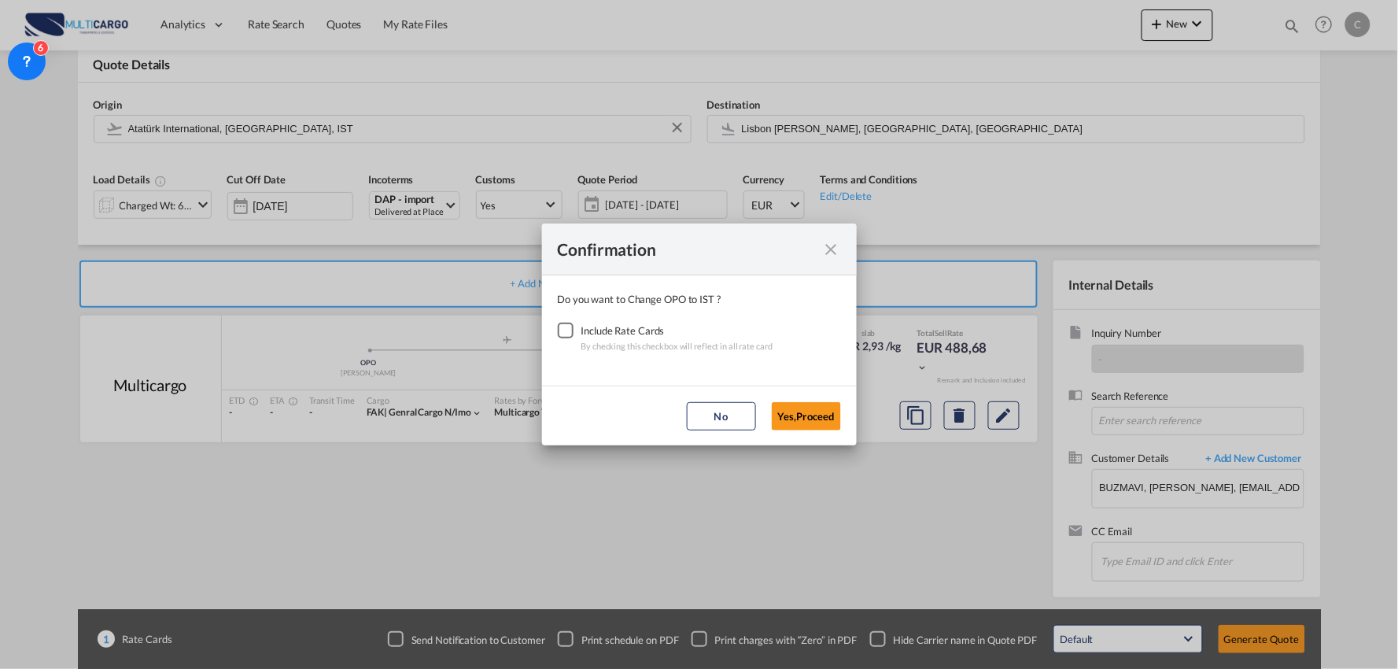
click at [561, 324] on div "Checkbox No Ink" at bounding box center [566, 331] width 16 height 16
drag, startPoint x: 806, startPoint y: 420, endPoint x: 768, endPoint y: 461, distance: 55.7
click at [806, 421] on button "Yes,Proceed" at bounding box center [806, 416] width 69 height 28
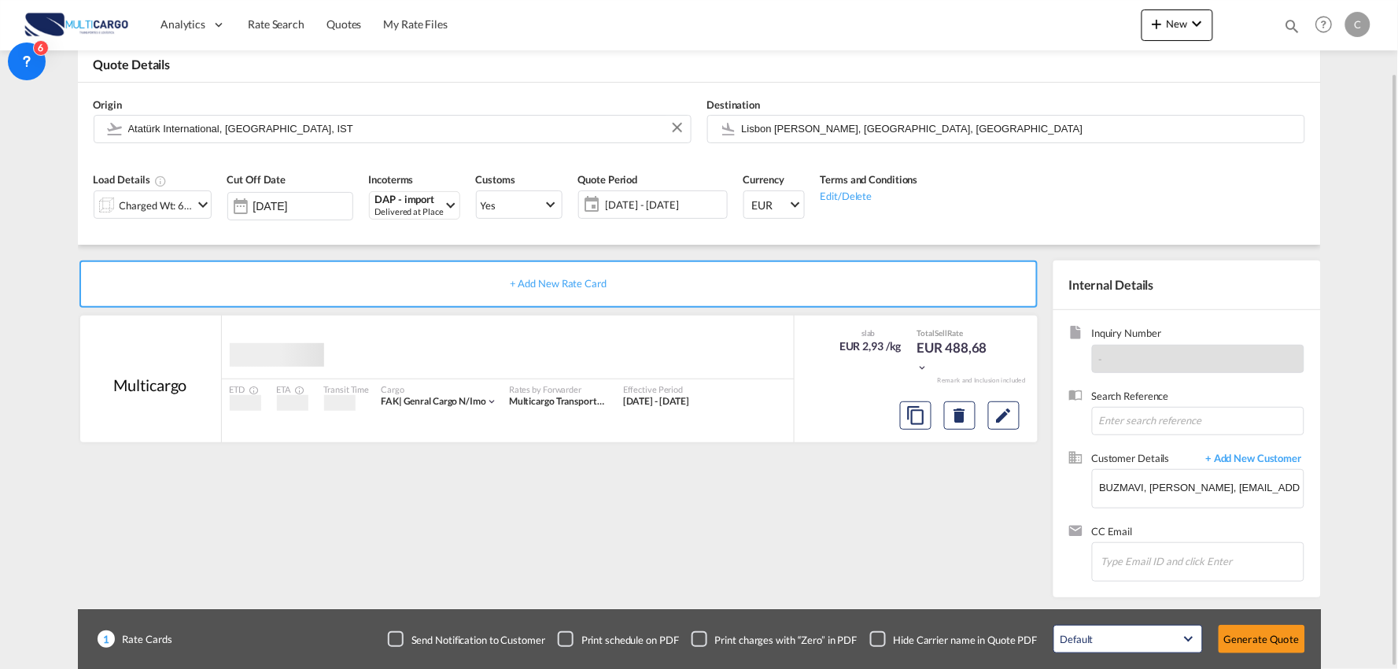
drag, startPoint x: 779, startPoint y: 500, endPoint x: 1027, endPoint y: 659, distance: 294.4
click at [782, 504] on div "+ Add New Rate Card Multicargo added by you ETD - ETA - Transit Time - Cargo FA…" at bounding box center [562, 424] width 968 height 329
click at [886, 645] on div "Checkbox No Ink" at bounding box center [878, 639] width 16 height 16
click at [1282, 623] on div "Default All in Leg Totals Default Generate Quote" at bounding box center [1180, 639] width 268 height 44
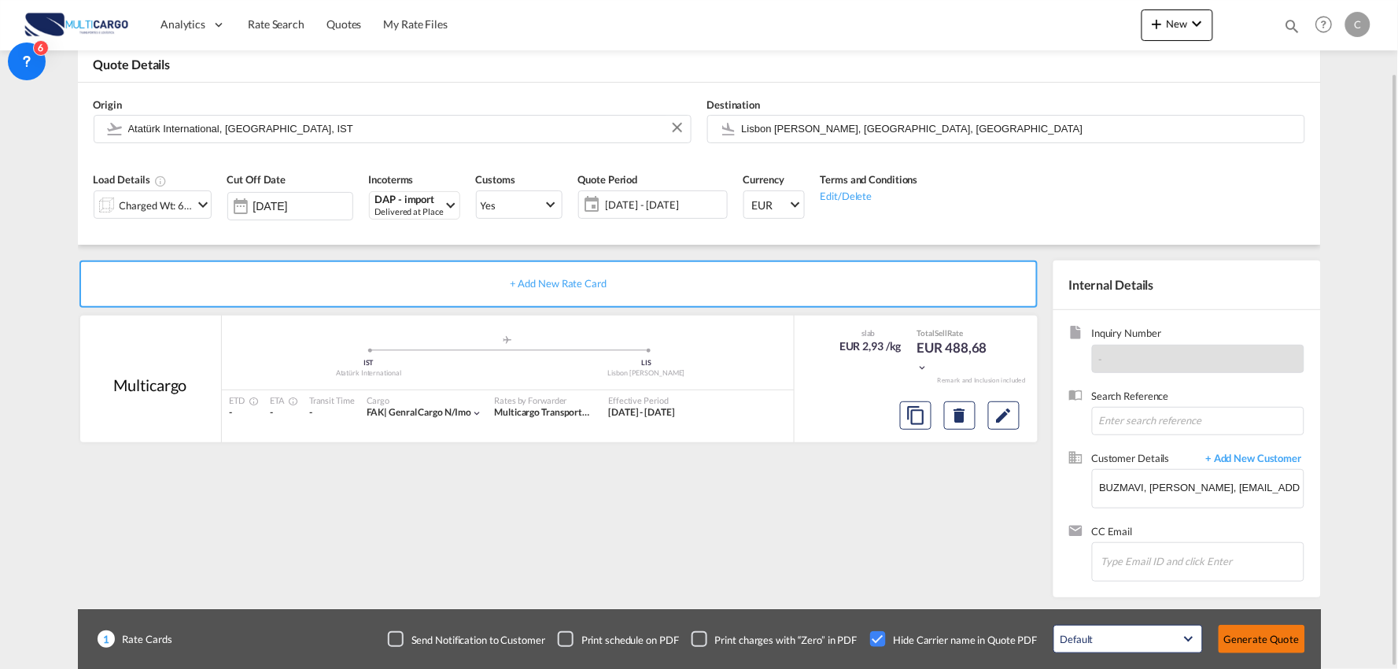
click at [1267, 637] on button "Generate Quote" at bounding box center [1262, 639] width 87 height 28
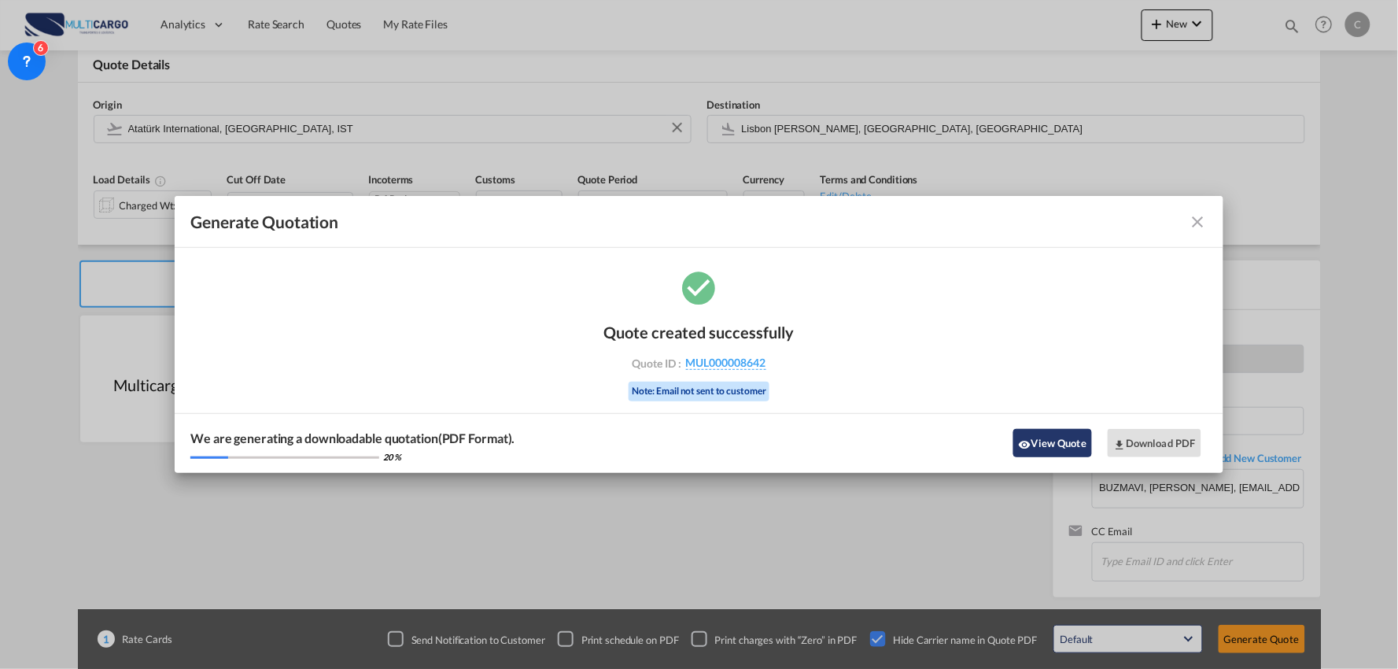
click at [1033, 433] on button "View Quote" at bounding box center [1052, 443] width 79 height 28
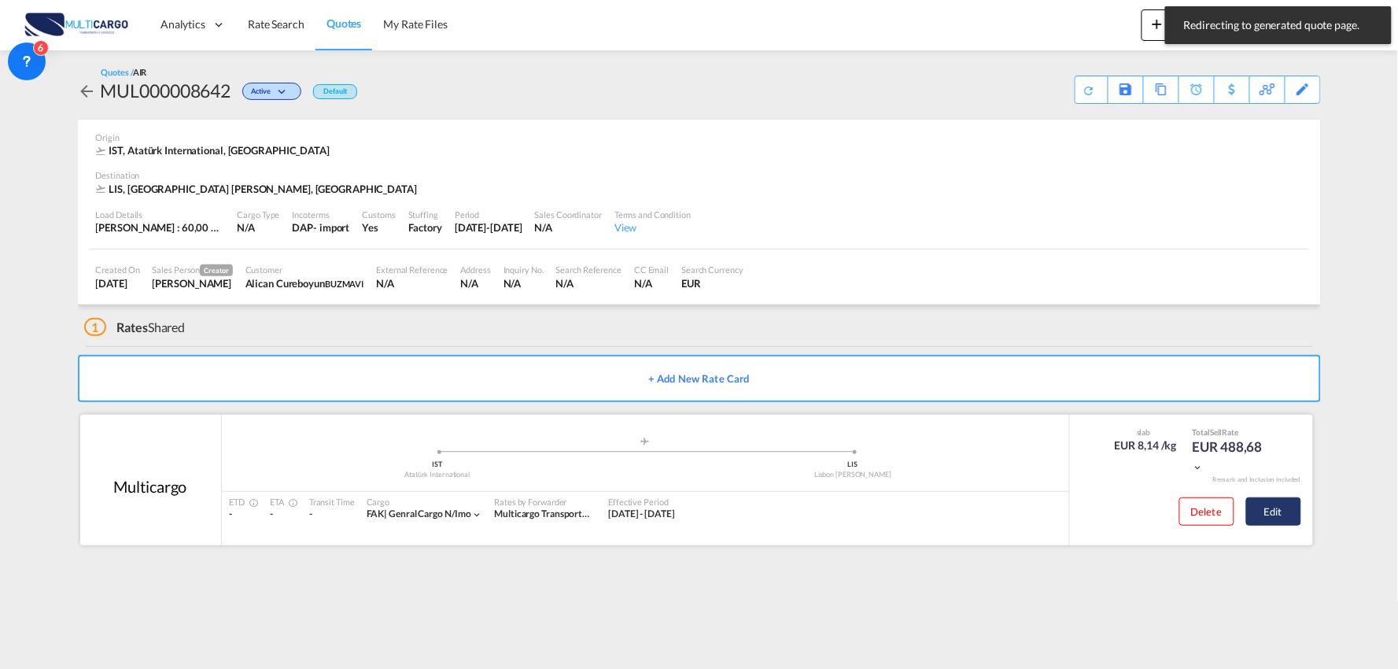
click at [1269, 514] on button "Edit" at bounding box center [1273, 511] width 55 height 28
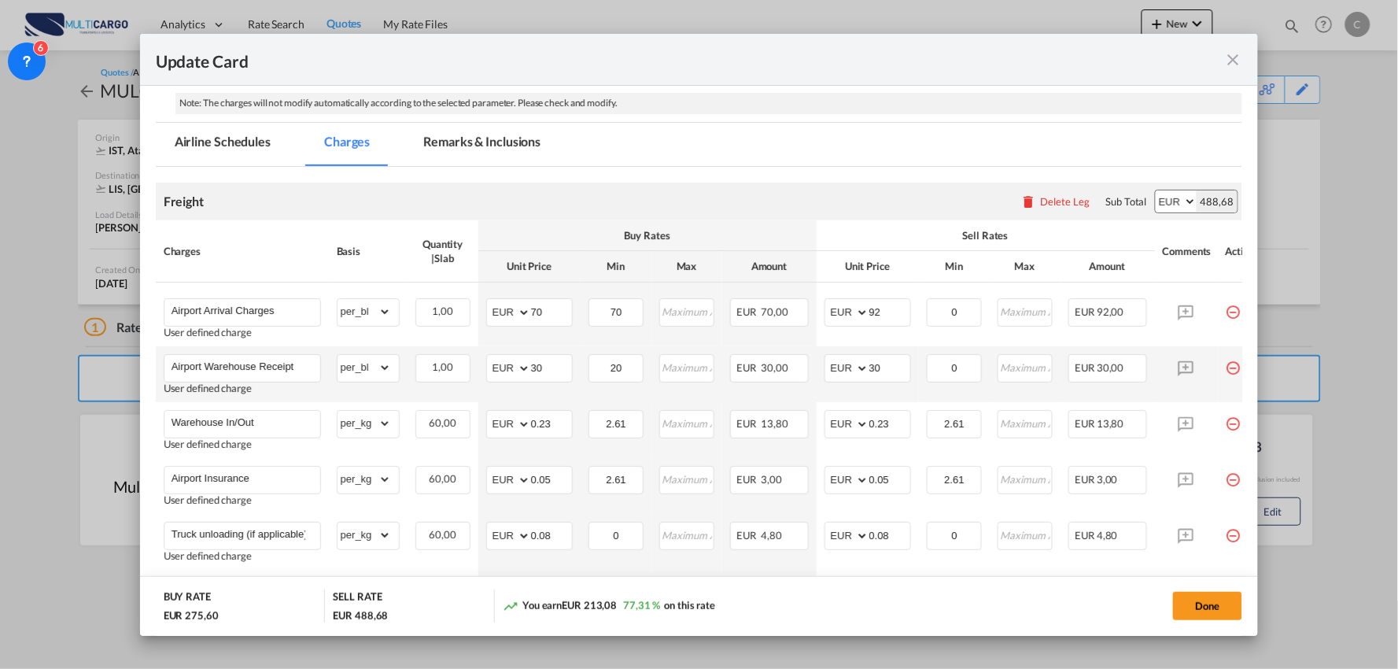
scroll to position [262, 0]
drag, startPoint x: 870, startPoint y: 311, endPoint x: 788, endPoint y: 308, distance: 82.7
click at [787, 303] on tr "Airport Arrival Charges User defined charge Please Enter Already Exists gross_w…" at bounding box center [713, 313] width 1115 height 64
type input "70"
drag, startPoint x: 892, startPoint y: 378, endPoint x: 835, endPoint y: 370, distance: 58.0
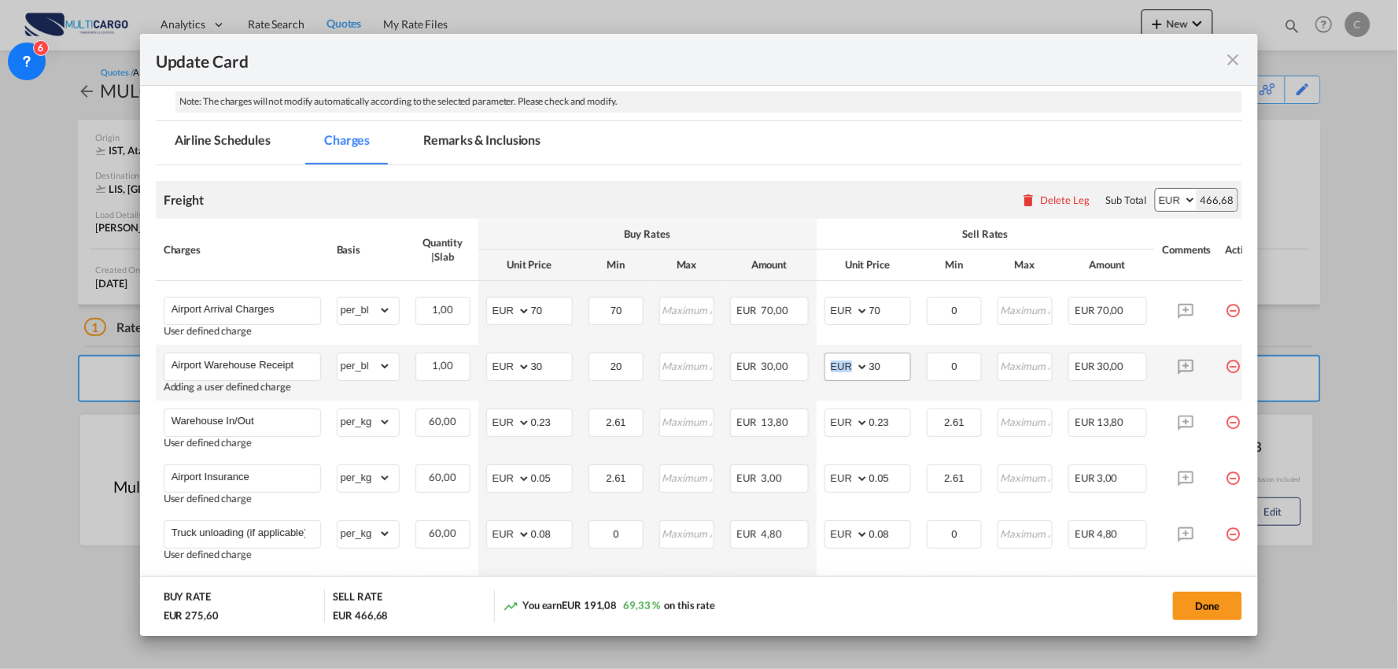
click at [835, 370] on md-input-container "AED AFN ALL AMD ANG AOA ARS AUD AWG AZN BAM BBD BDT BGN BHD BIF BMD BND BOB BRL…" at bounding box center [868, 366] width 87 height 28
click at [894, 359] on input "30" at bounding box center [889, 365] width 41 height 24
drag, startPoint x: 899, startPoint y: 376, endPoint x: 821, endPoint y: 382, distance: 78.9
click at [831, 382] on td "AED AFN ALL AMD ANG AOA ARS AUD AWG AZN BAM BBD BDT BGN BHD BIF BMD BND BOB BRL…" at bounding box center [868, 373] width 102 height 56
type input "40"
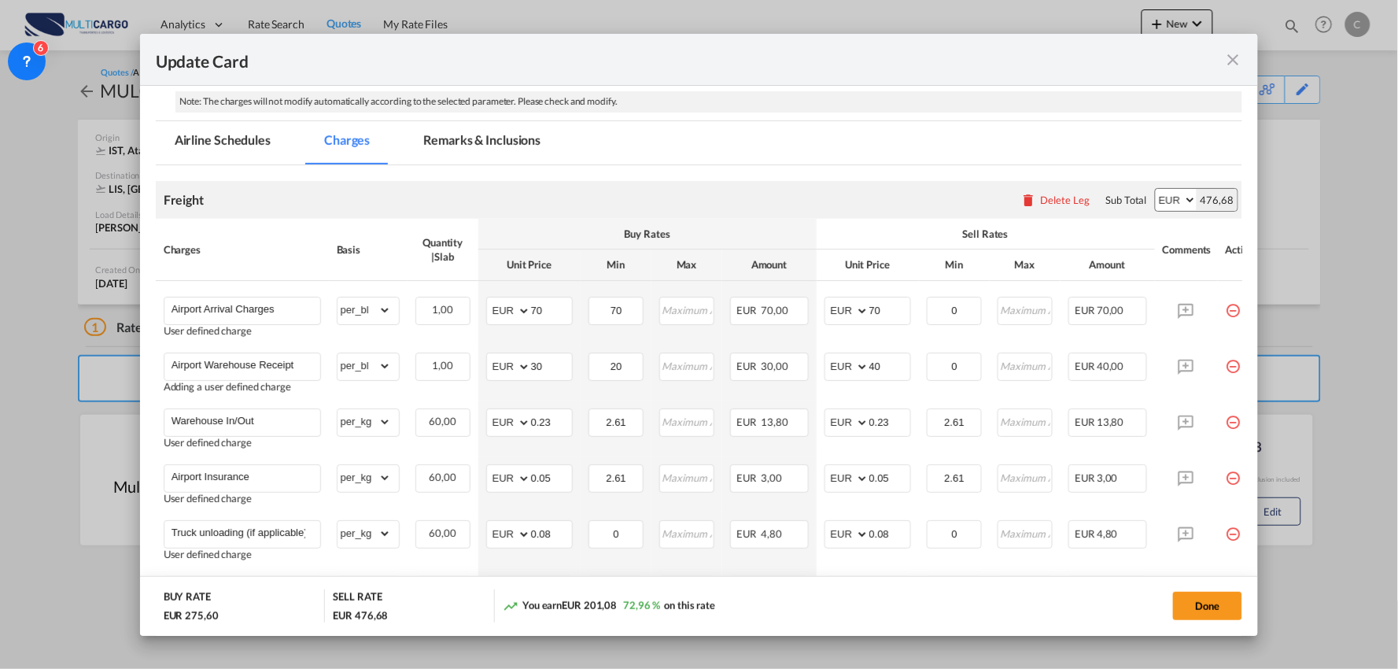
click at [752, 201] on div "Freight Please enter leg name Leg Name Already Exists Delete Leg Sub Total AED …" at bounding box center [699, 200] width 1087 height 38
click at [894, 422] on input "0.23" at bounding box center [889, 421] width 41 height 24
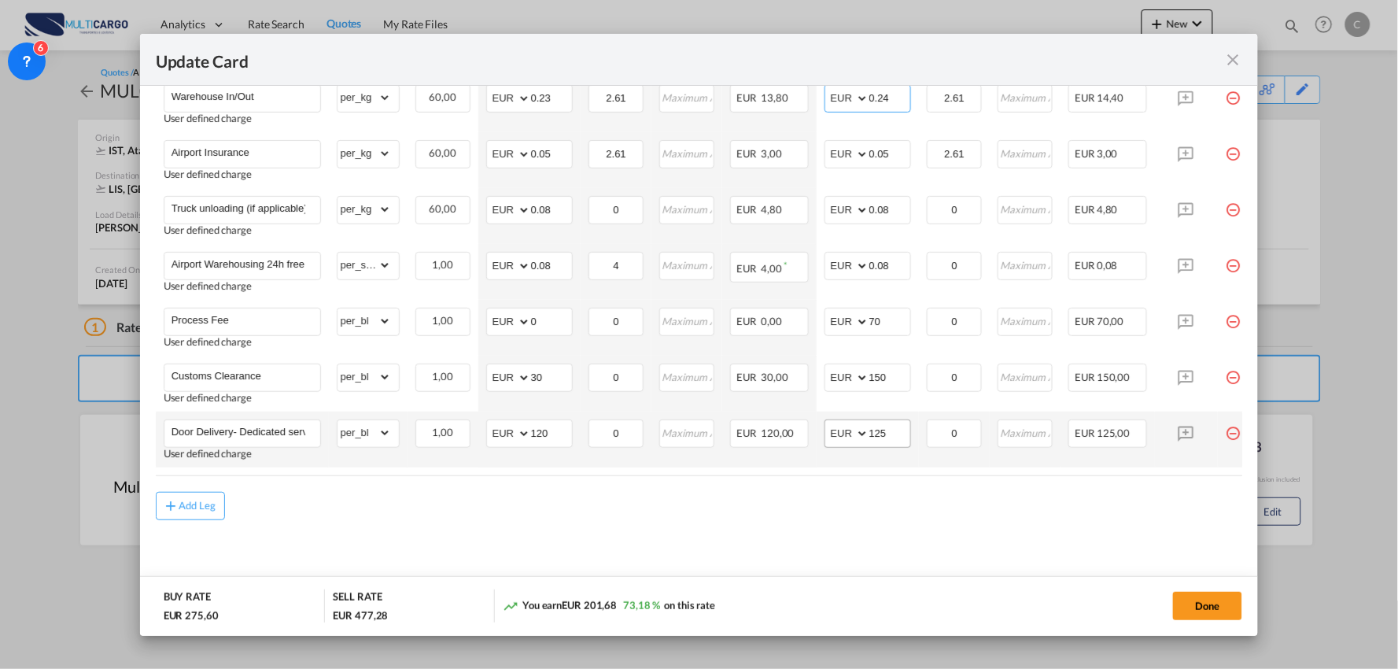
scroll to position [590, 0]
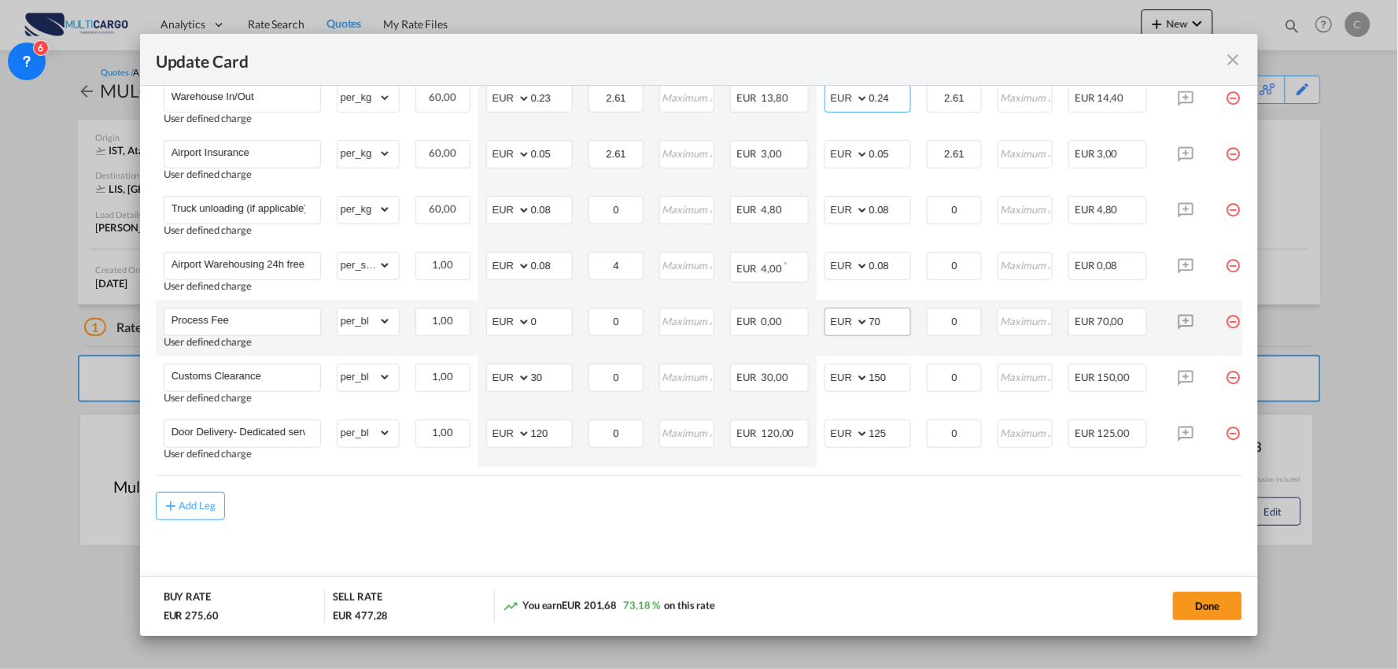
type input "0.24"
click at [837, 323] on md-input-container "AED AFN ALL AMD ANG AOA ARS AUD AWG AZN BAM BBD BDT BGN BHD BIF BMD BND BOB BRL…" at bounding box center [868, 322] width 87 height 28
type input "90"
click at [258, 323] on input "Process Fee" at bounding box center [246, 320] width 149 height 24
type input "Process Fee + Validation"
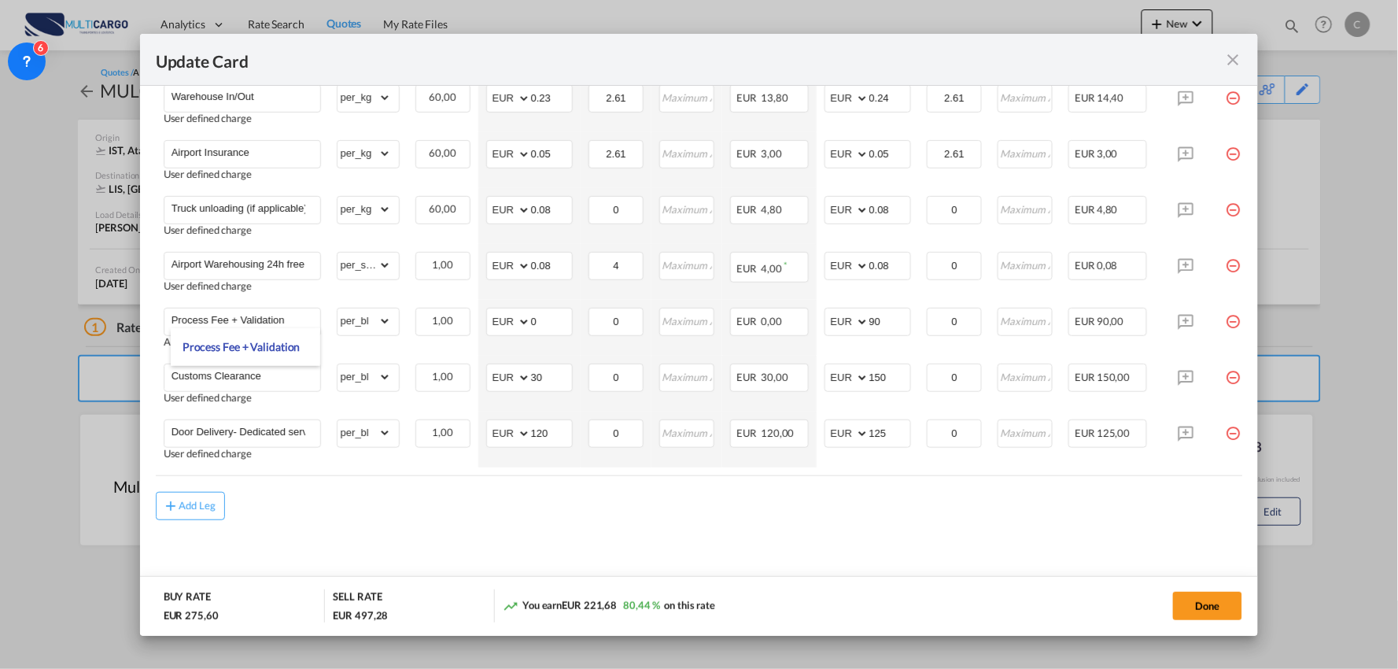
click at [507, 520] on div "Add Leg" at bounding box center [699, 506] width 1087 height 28
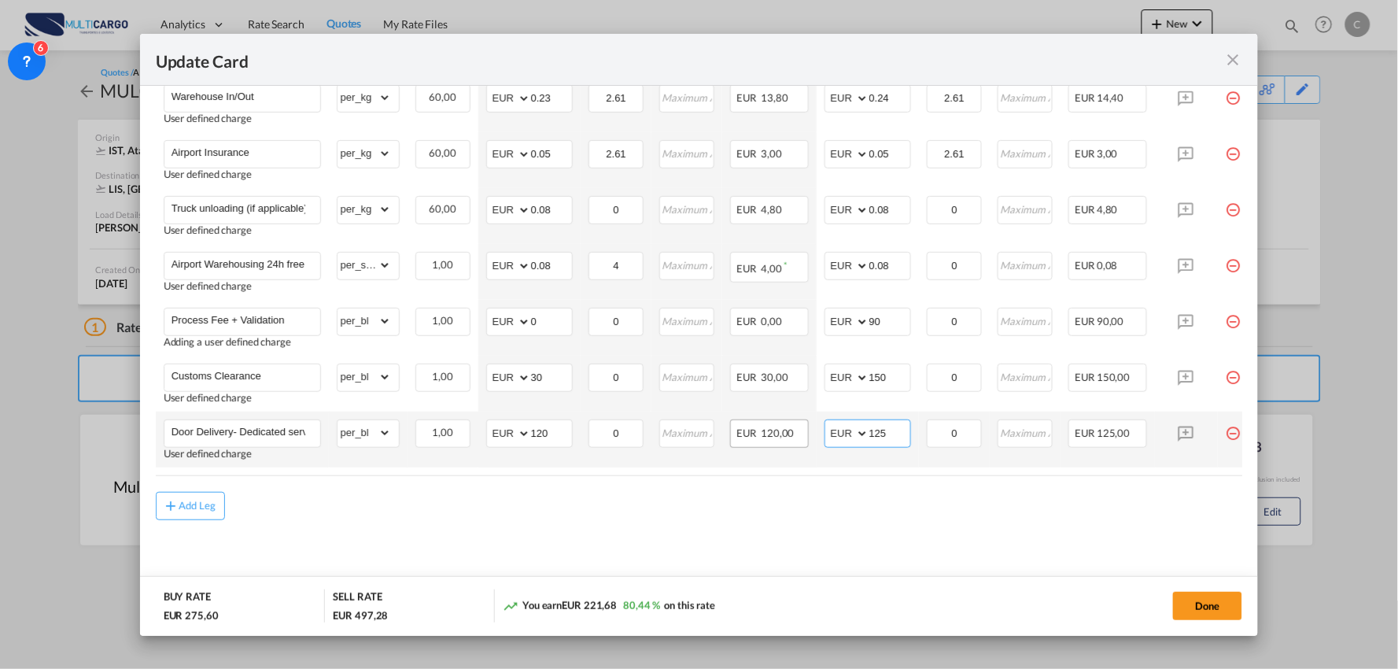
drag, startPoint x: 892, startPoint y: 426, endPoint x: 793, endPoint y: 425, distance: 99.1
click at [814, 426] on tr "Door Delivery- Dedicated service User defined charge Please Enter Already Exist…" at bounding box center [713, 439] width 1115 height 56
type input "120"
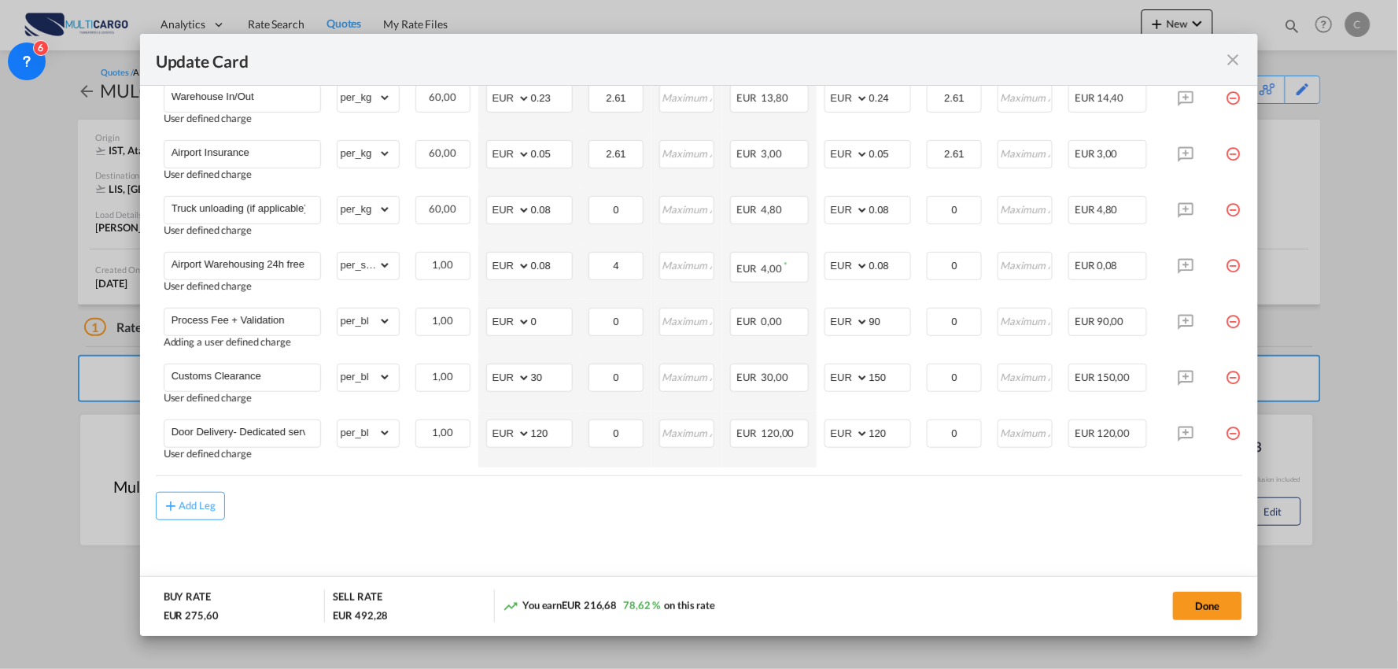
click at [523, 538] on md-content "Freight Please enter leg name Leg Name Already Exists Delete Leg Sub Total AED …" at bounding box center [699, 218] width 1087 height 755
drag, startPoint x: 552, startPoint y: 368, endPoint x: 363, endPoint y: 354, distance: 190.1
click at [410, 358] on tr "Customs Clearance User defined charge Please Enter Already Exists gross_weight …" at bounding box center [713, 384] width 1115 height 56
type input "80"
click at [678, 551] on md-content "Freight Please enter leg name Leg Name Already Exists Delete Leg Sub Total AED …" at bounding box center [699, 218] width 1087 height 755
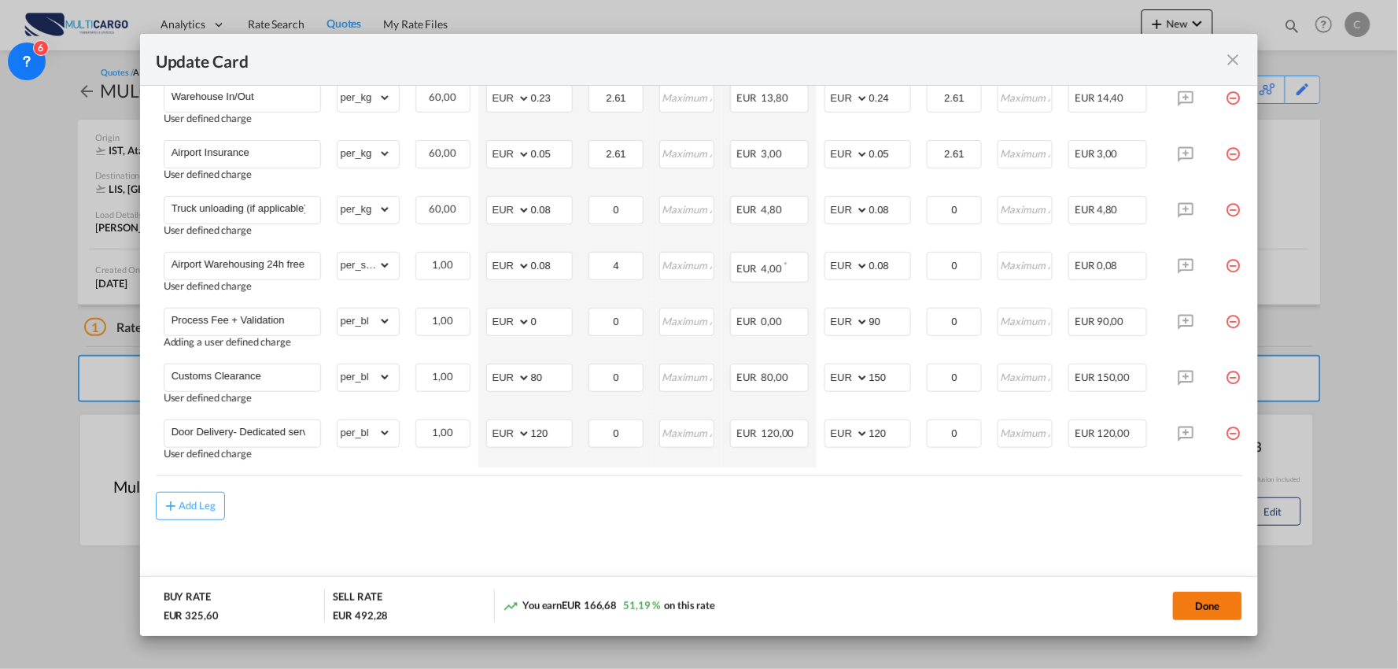
click at [1222, 603] on button "Done" at bounding box center [1207, 606] width 69 height 28
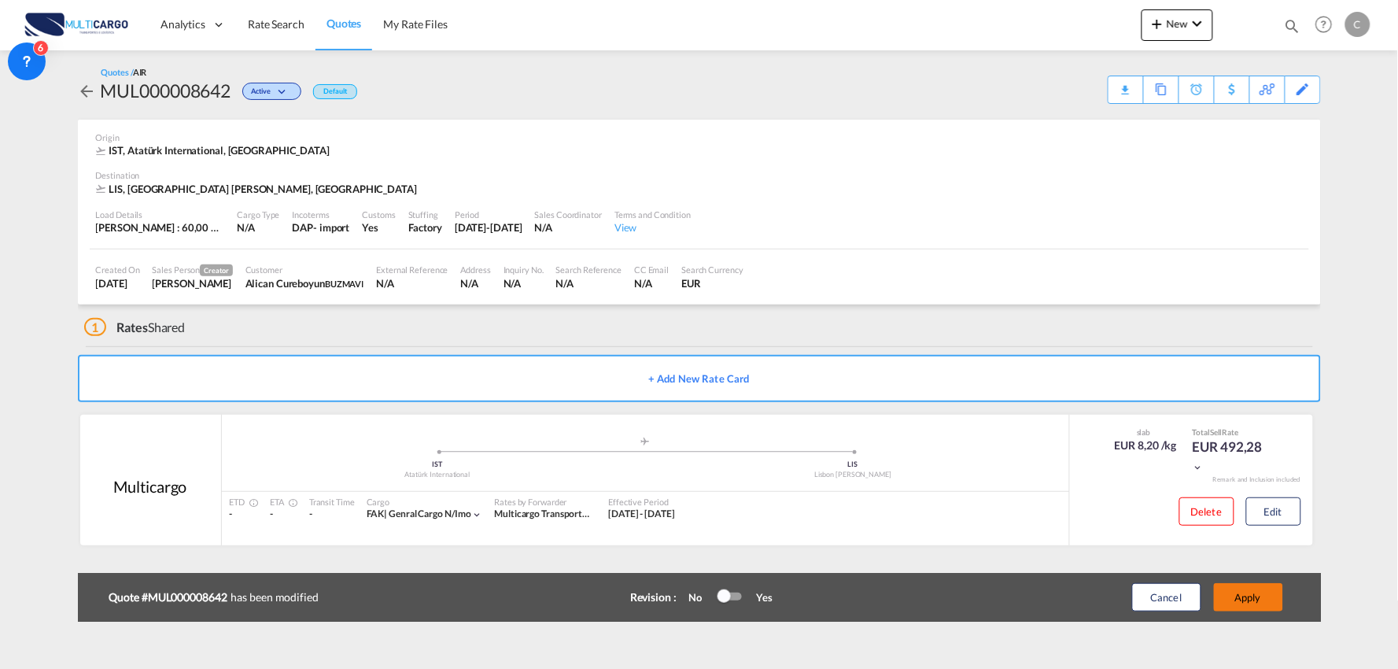
click at [1256, 600] on button "Apply" at bounding box center [1248, 597] width 69 height 28
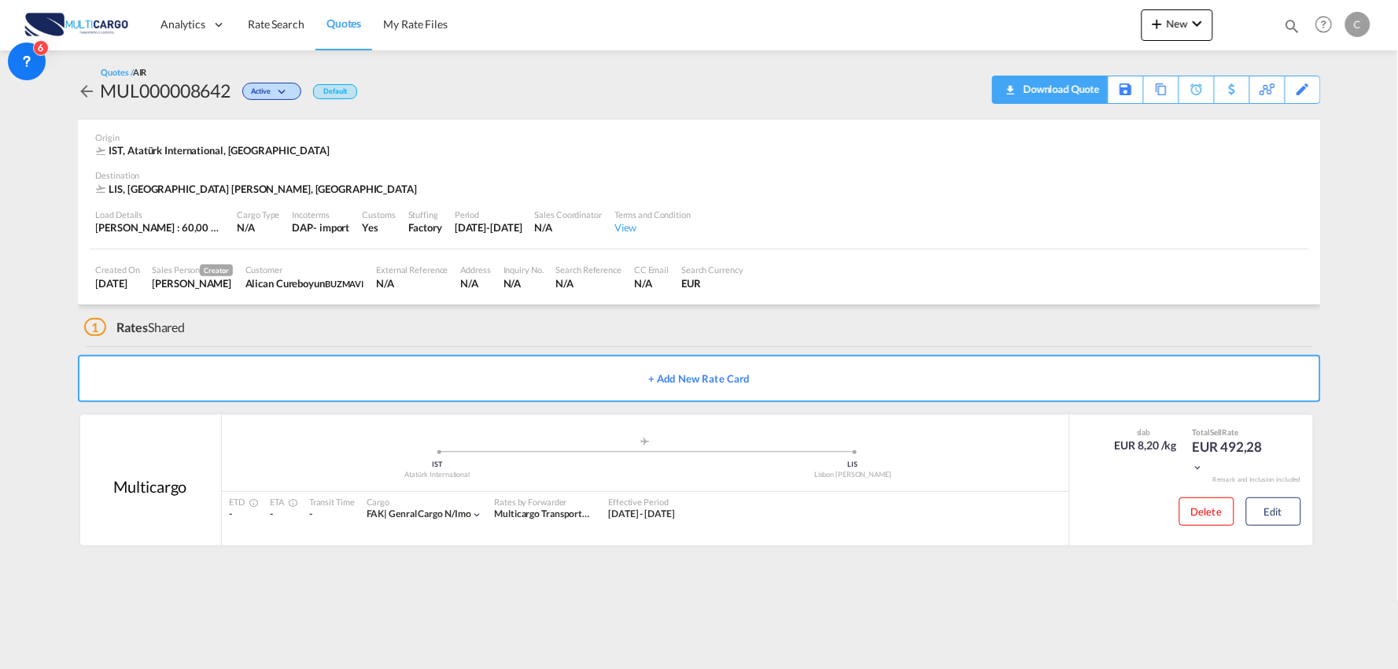
click at [1084, 80] on div "Download Quote" at bounding box center [1060, 88] width 80 height 25
click at [382, 339] on div "1 Rates Shared" at bounding box center [702, 323] width 1237 height 38
